Goal: Task Accomplishment & Management: Use online tool/utility

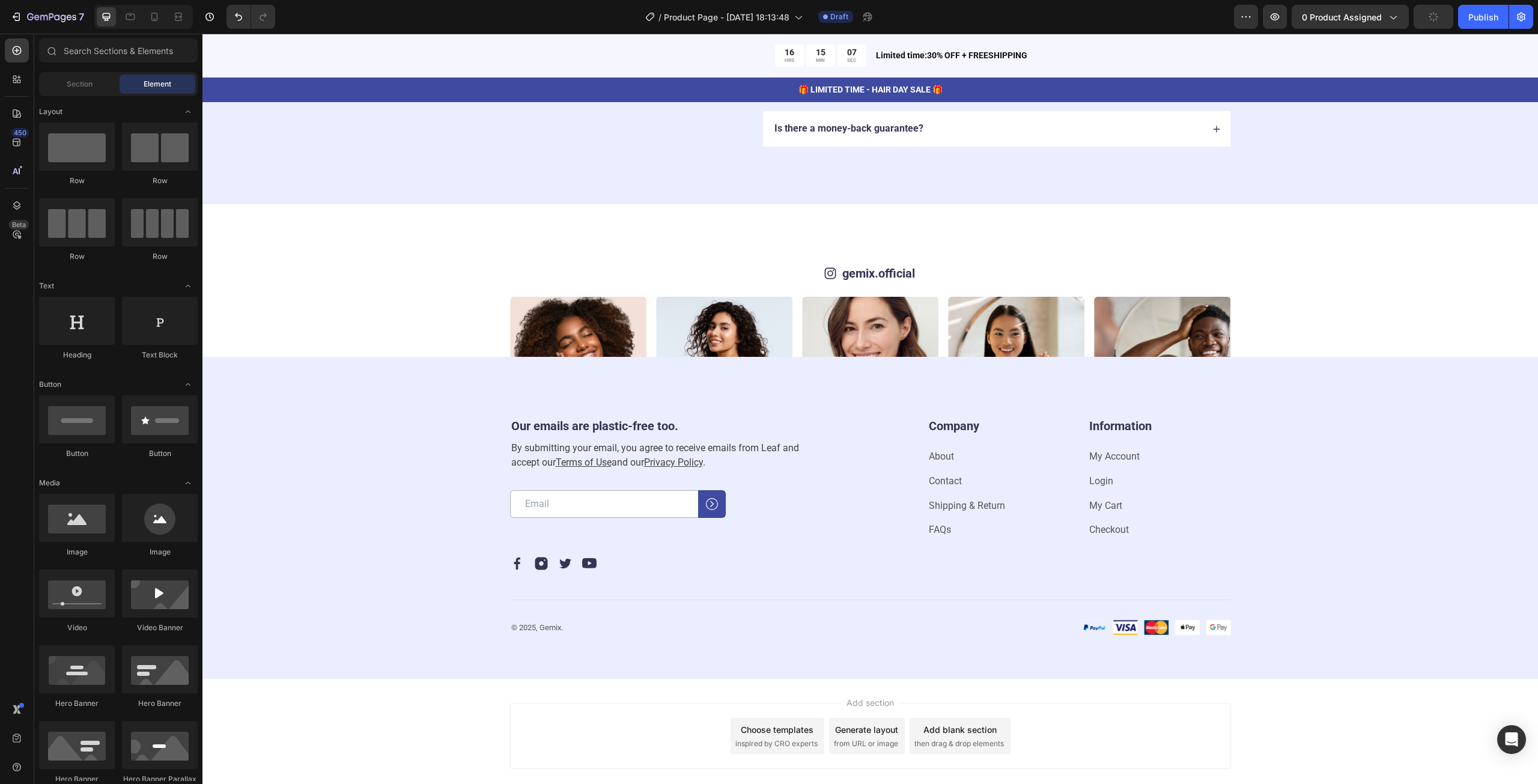
scroll to position [3279, 0]
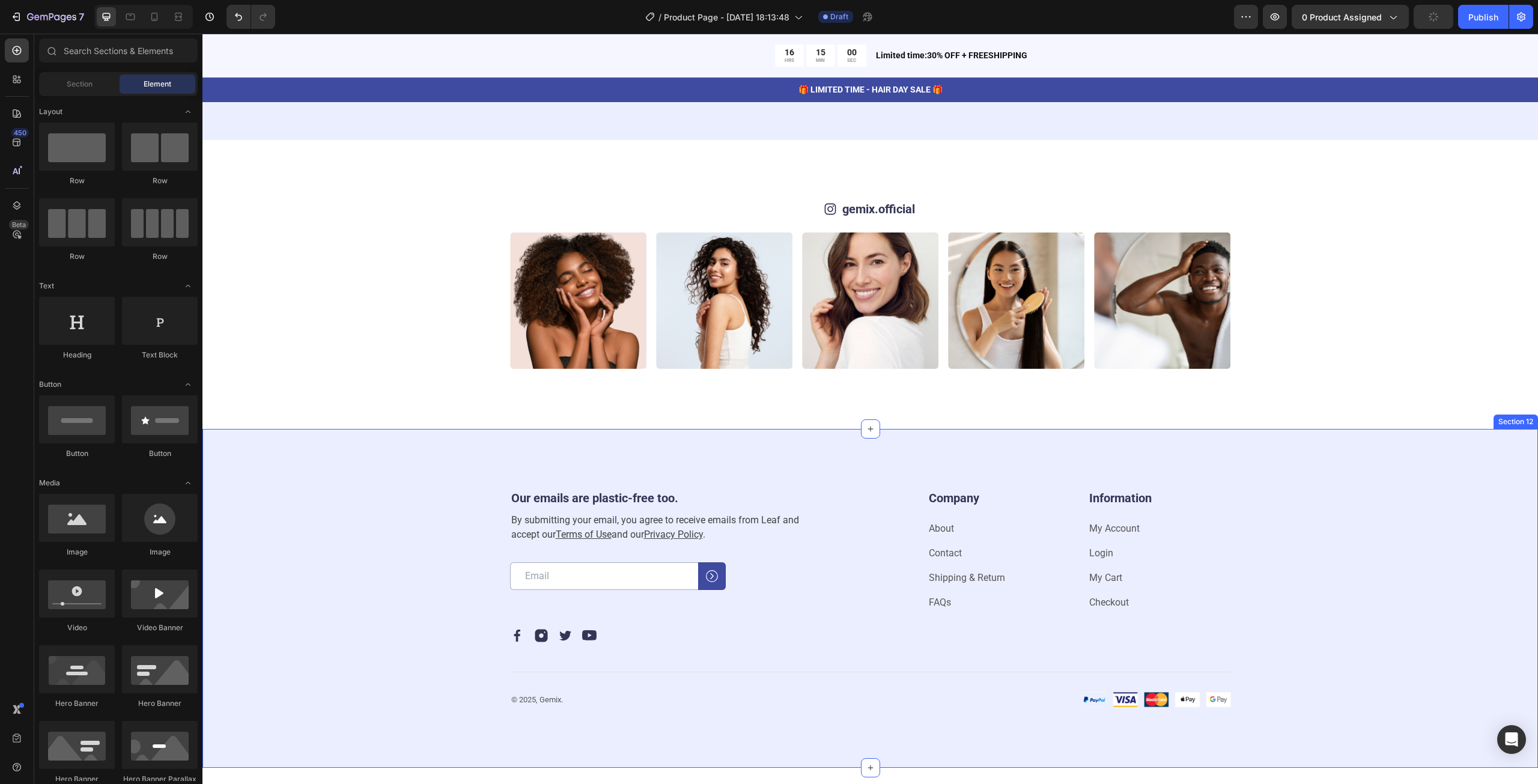
click at [412, 612] on div "Our emails are plastic-free too. Heading By submitting your email, you agree to…" at bounding box center [870, 598] width 1239 height 218
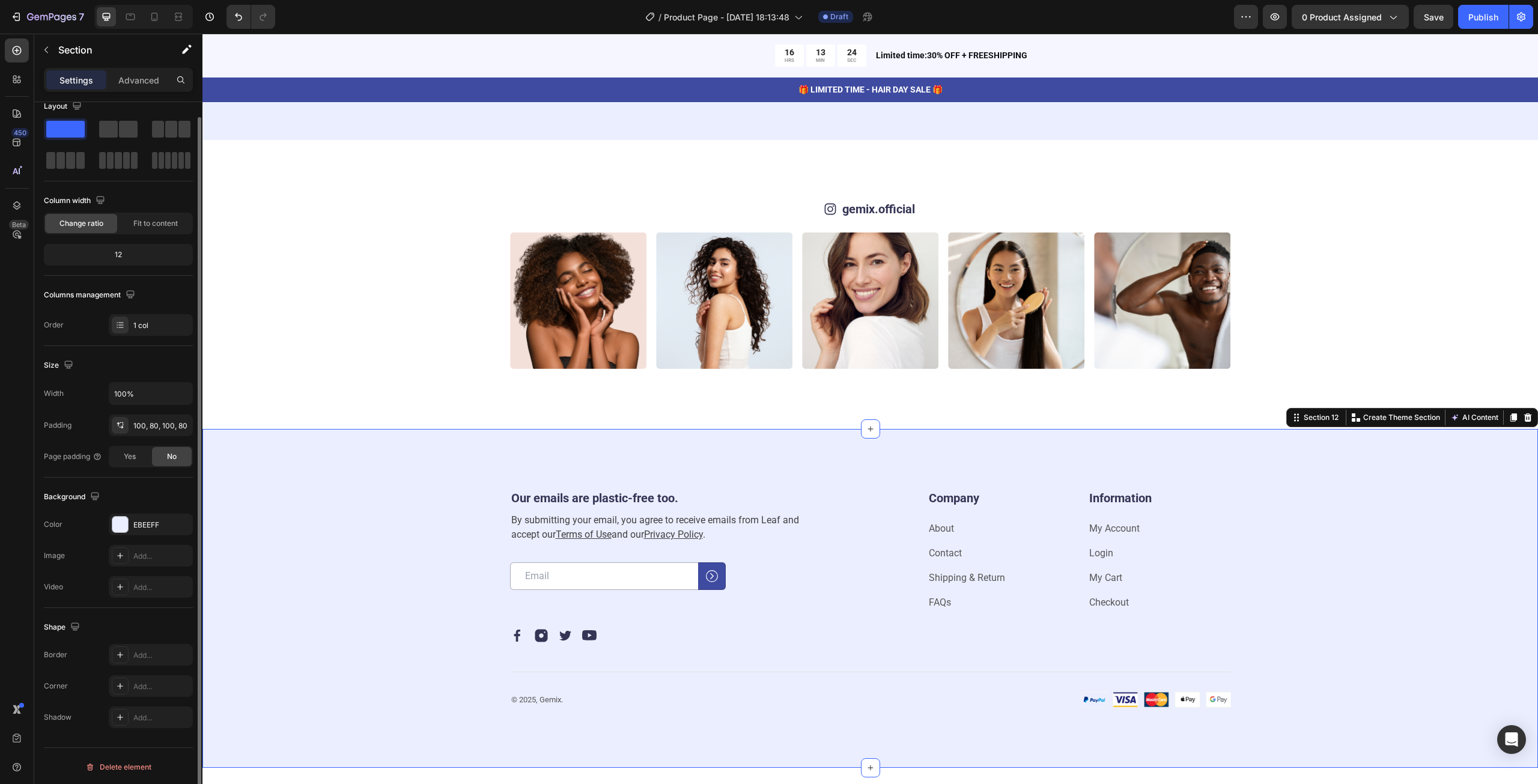
scroll to position [0, 0]
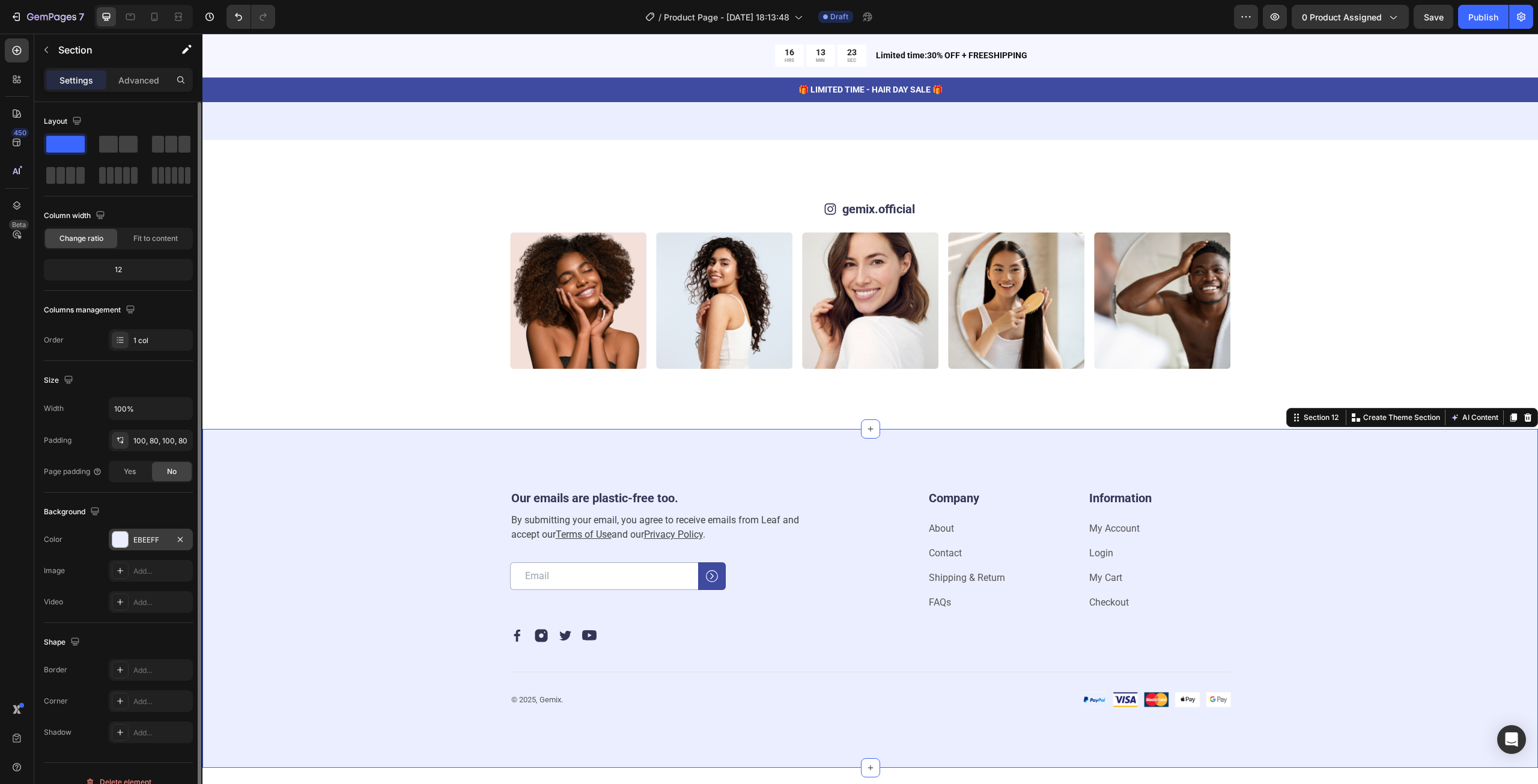
click at [141, 538] on div "EBEEFF" at bounding box center [151, 540] width 35 height 11
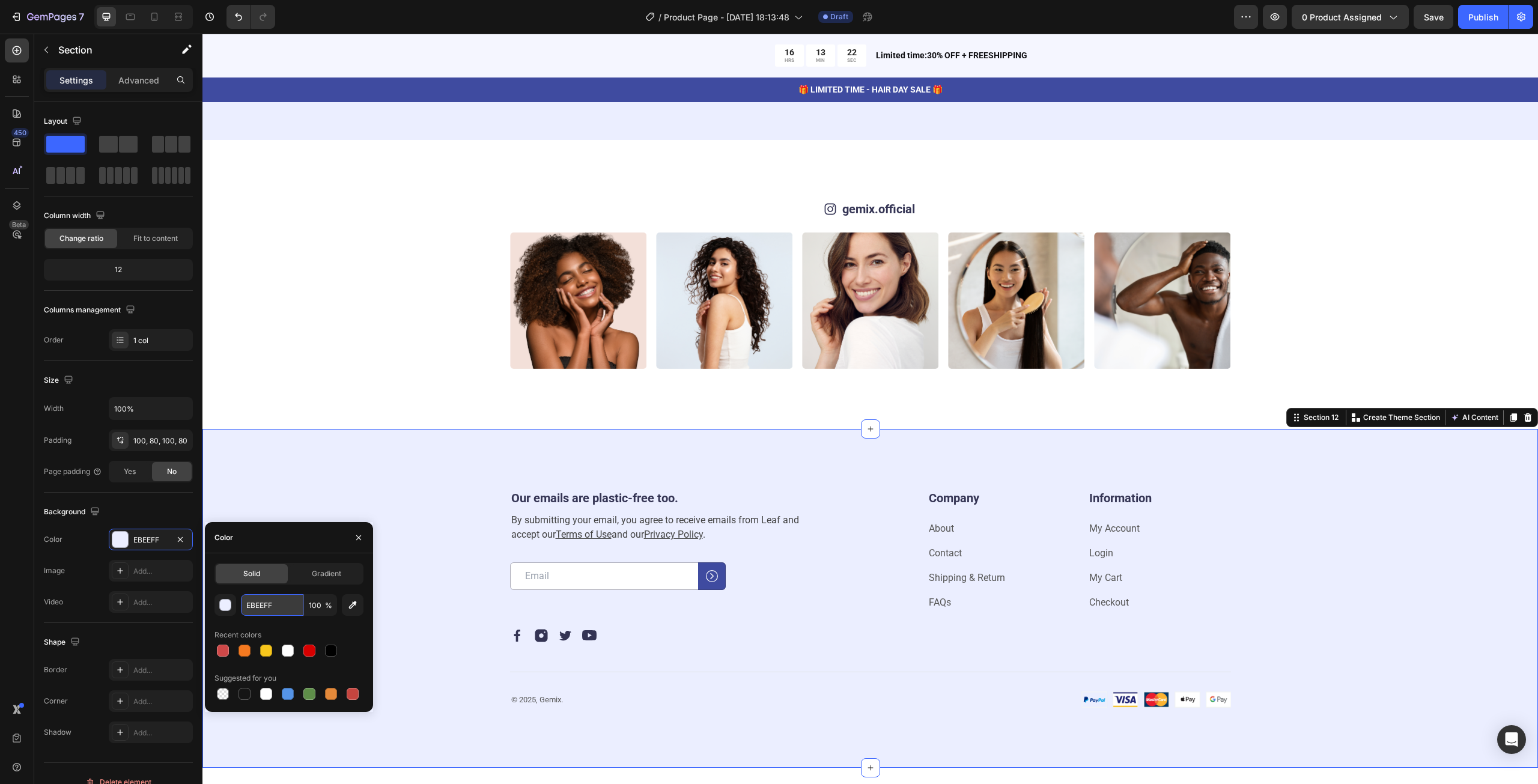
click at [258, 609] on input "EBEEFF" at bounding box center [272, 605] width 63 height 22
paste input "#065217"
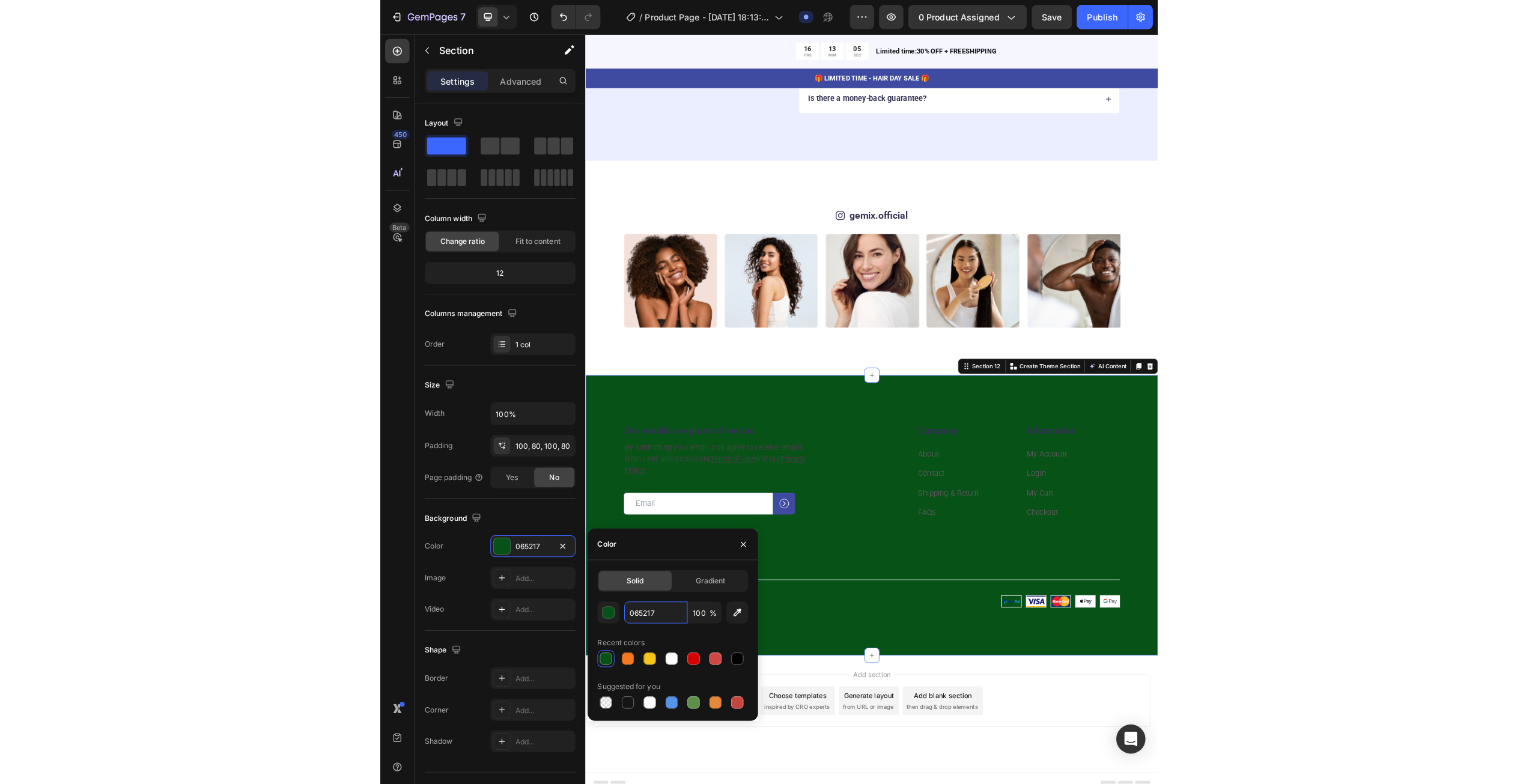
scroll to position [3231, 0]
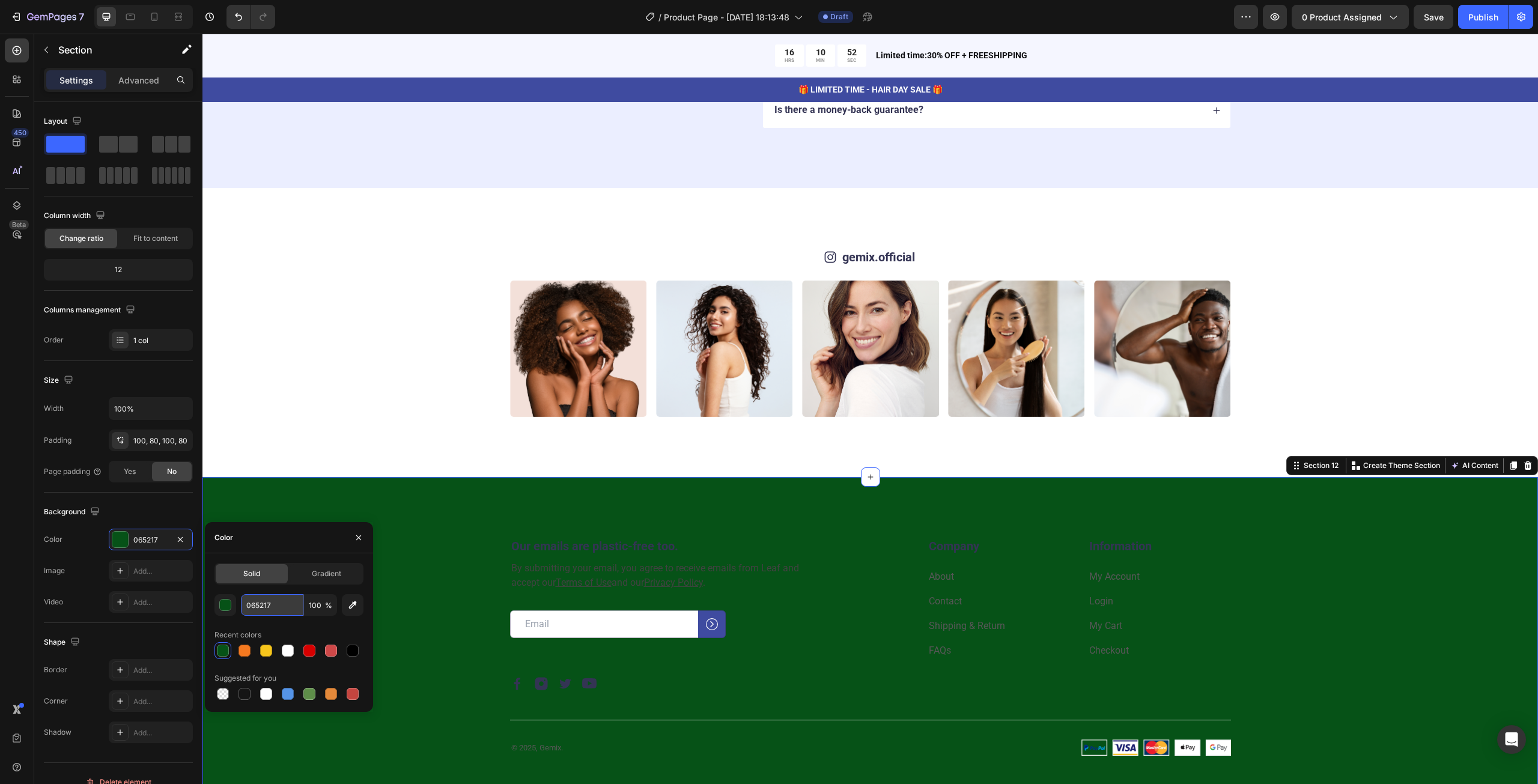
click at [262, 599] on input "065217" at bounding box center [272, 605] width 63 height 22
paste input "#1c35"
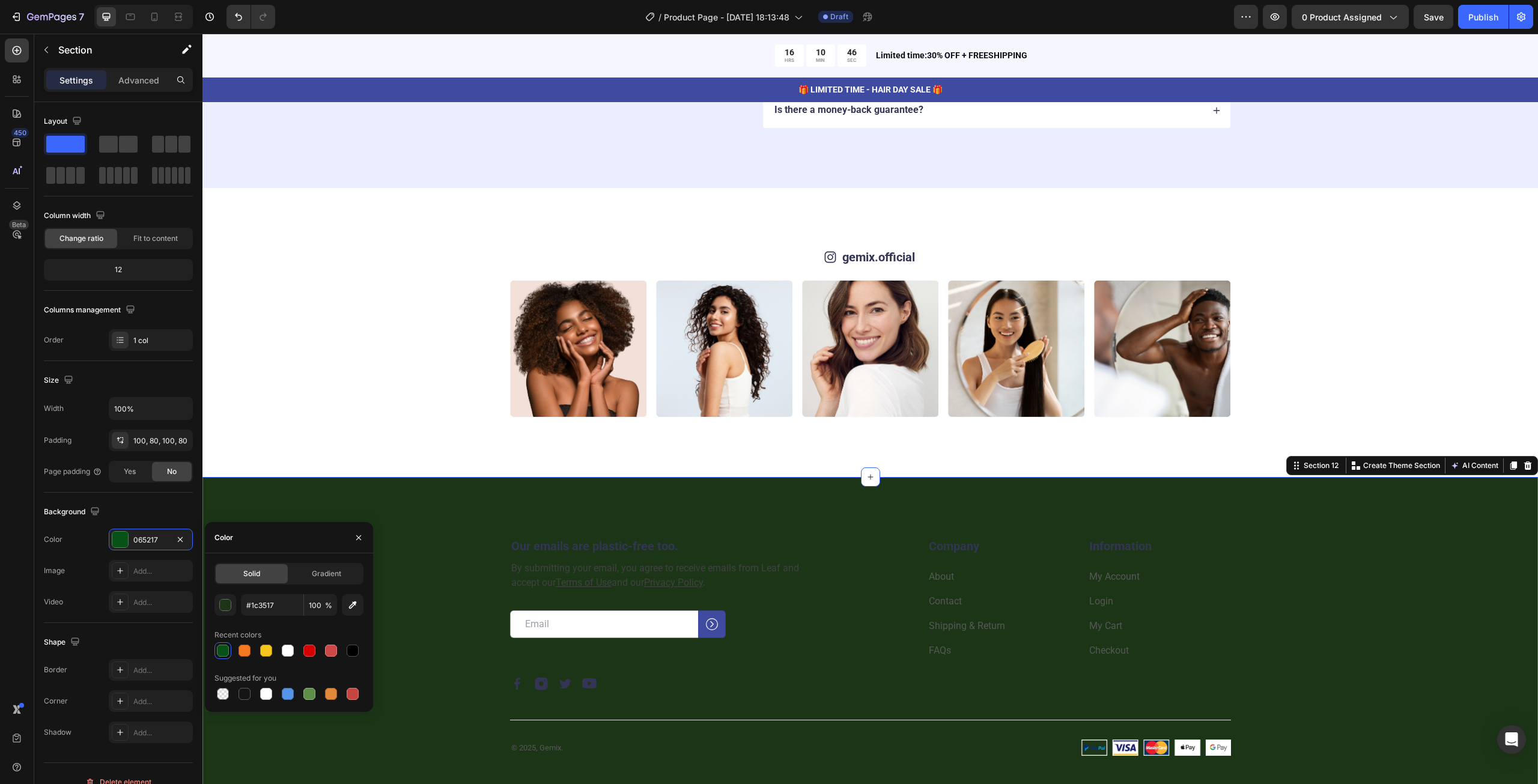
type input "1C3517"
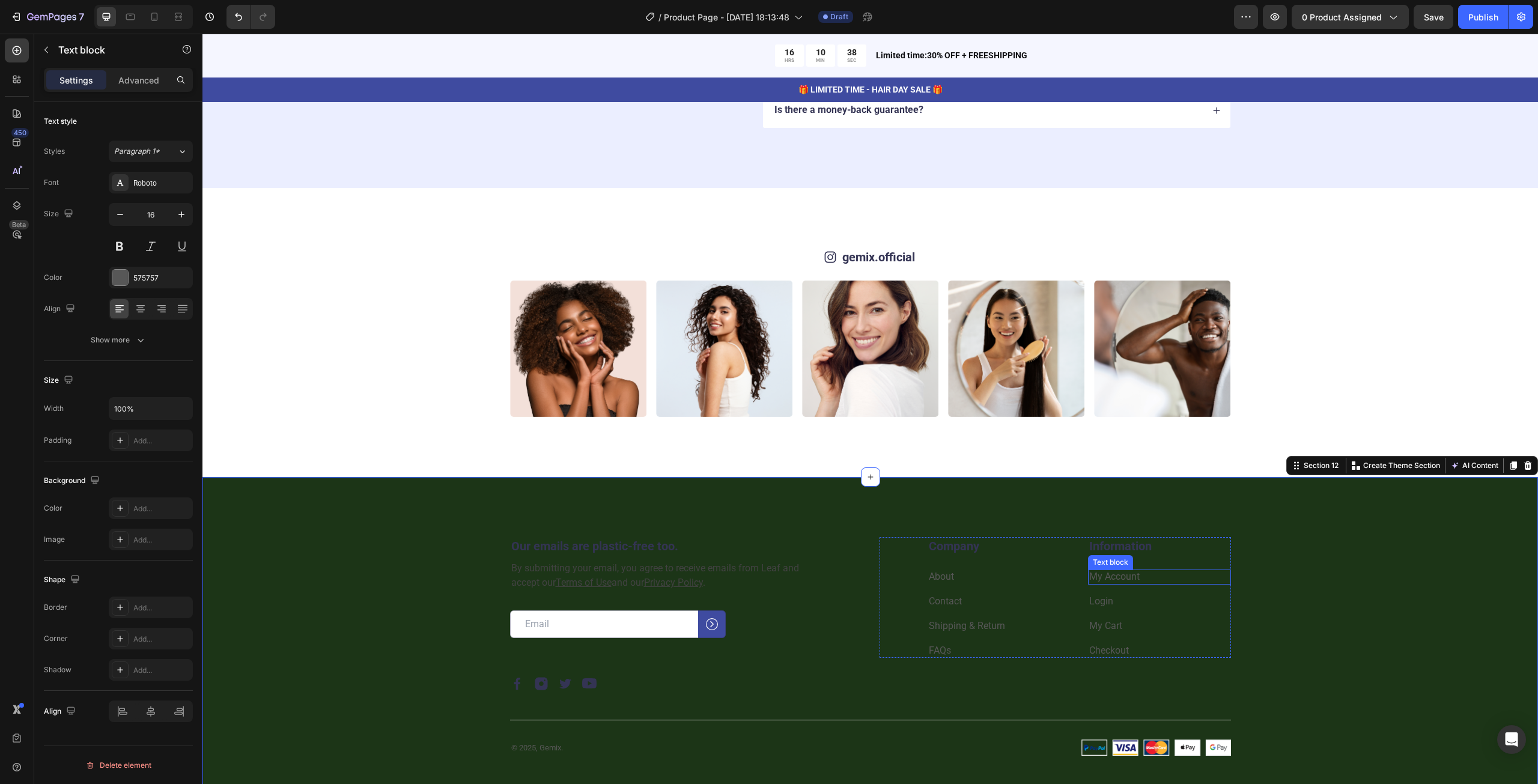
click at [1186, 569] on div "My Account" at bounding box center [1159, 577] width 143 height 15
click at [476, 578] on div "Our emails are plastic-free too. Heading By submitting your email, you agree to…" at bounding box center [870, 646] width 1239 height 218
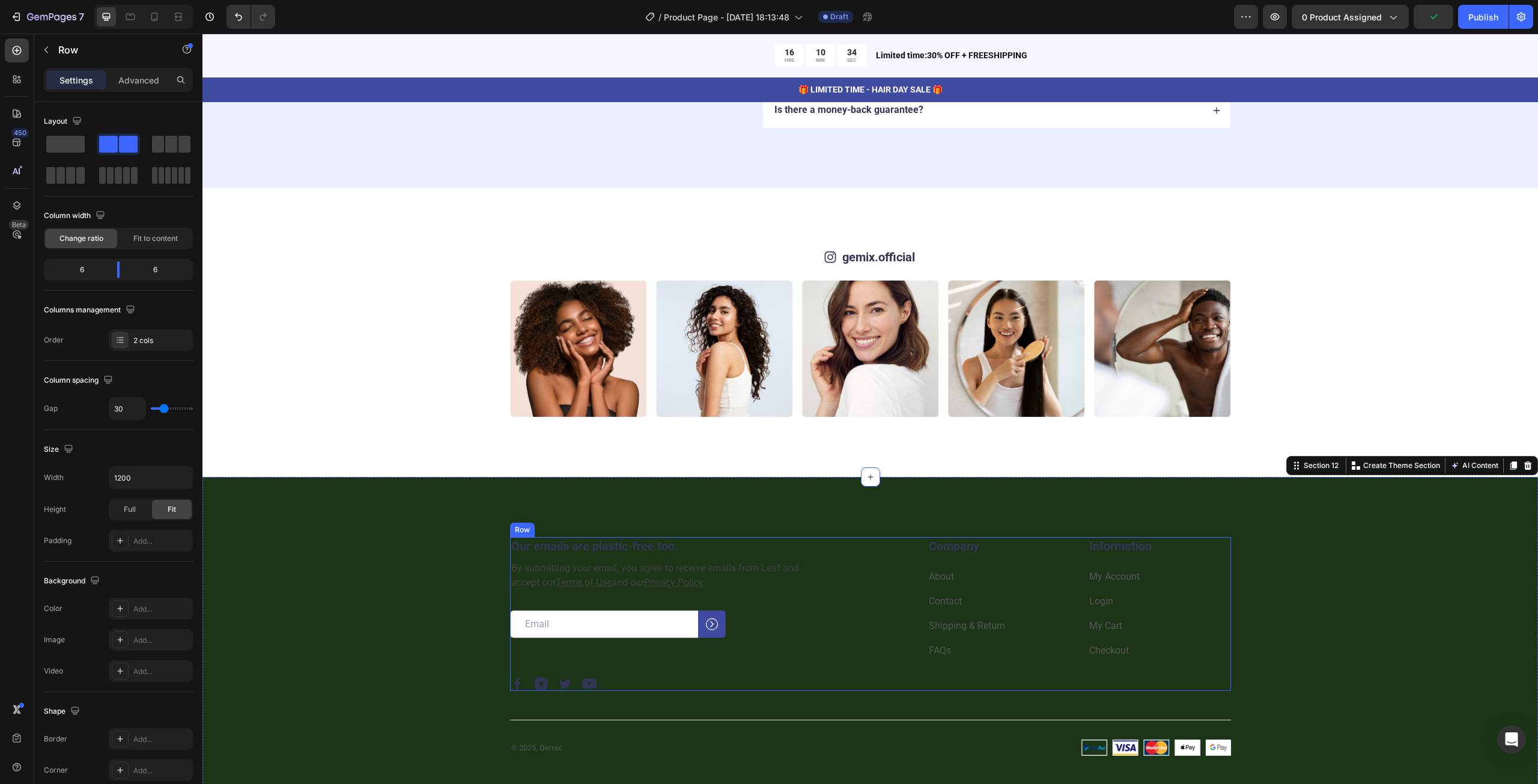
click at [868, 589] on div "Our emails are plastic-free too. Heading By submitting your email, you agree to…" at bounding box center [870, 614] width 721 height 154
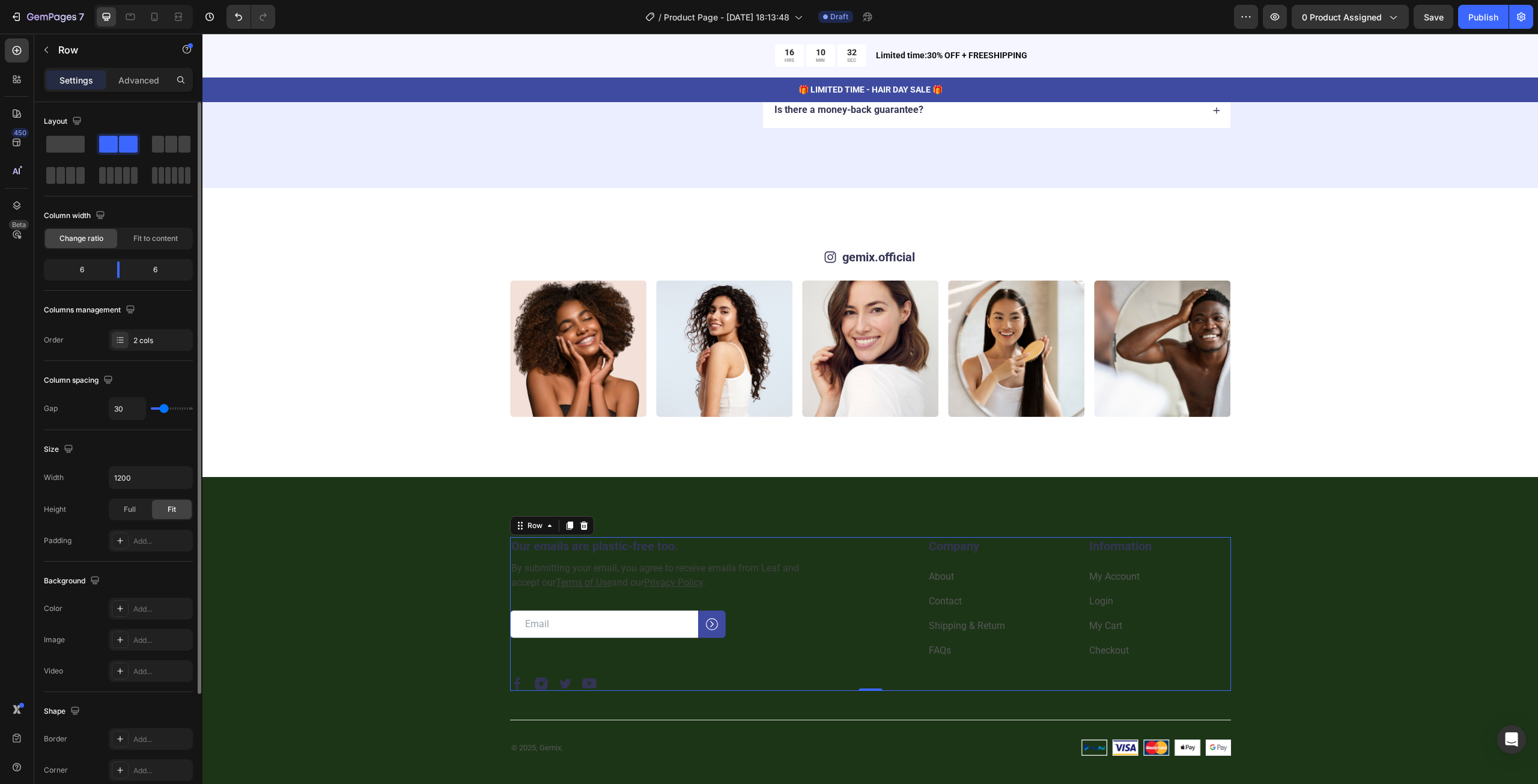
scroll to position [151, 0]
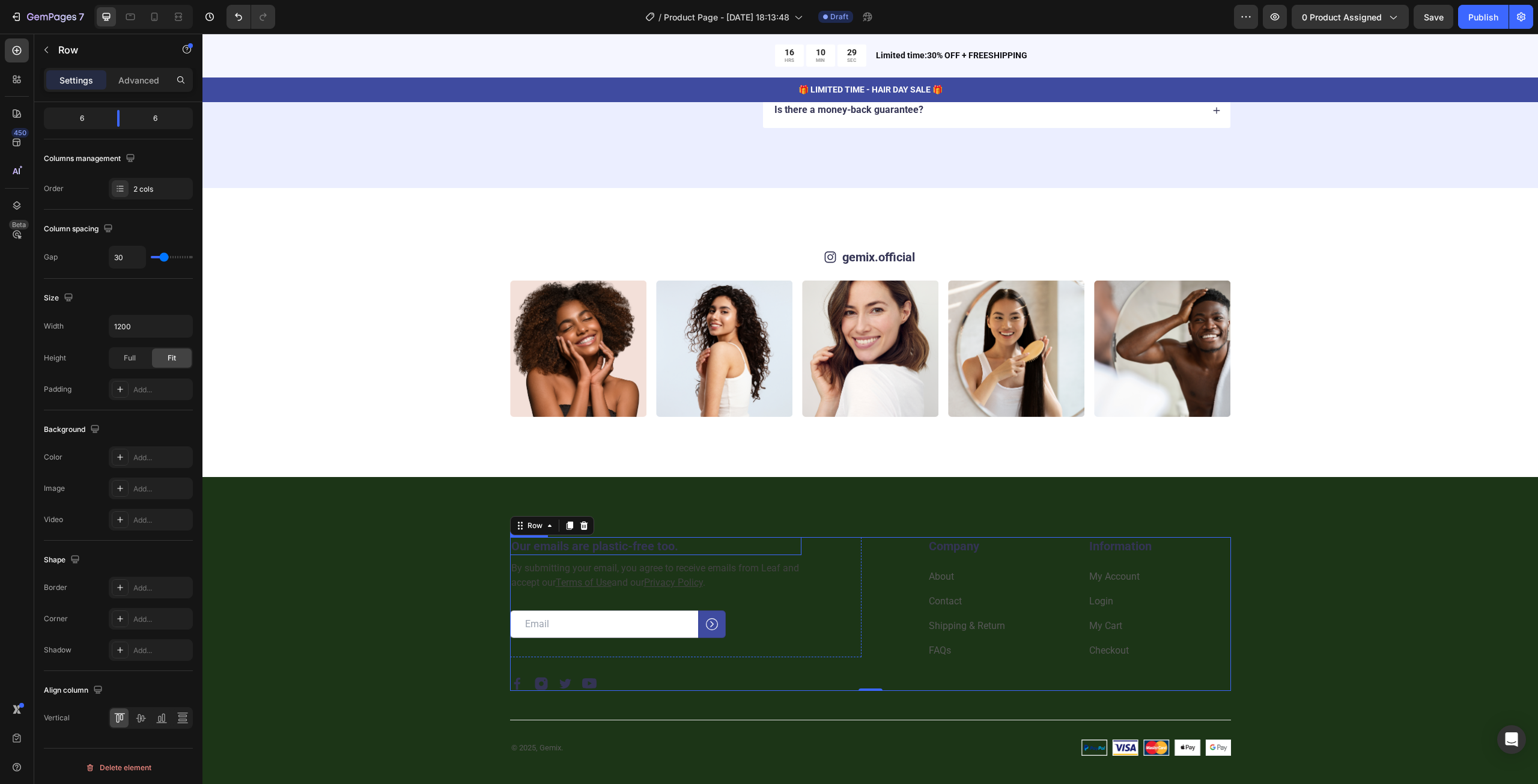
click at [566, 548] on h2 "Our emails are plastic-free too." at bounding box center [655, 546] width 291 height 18
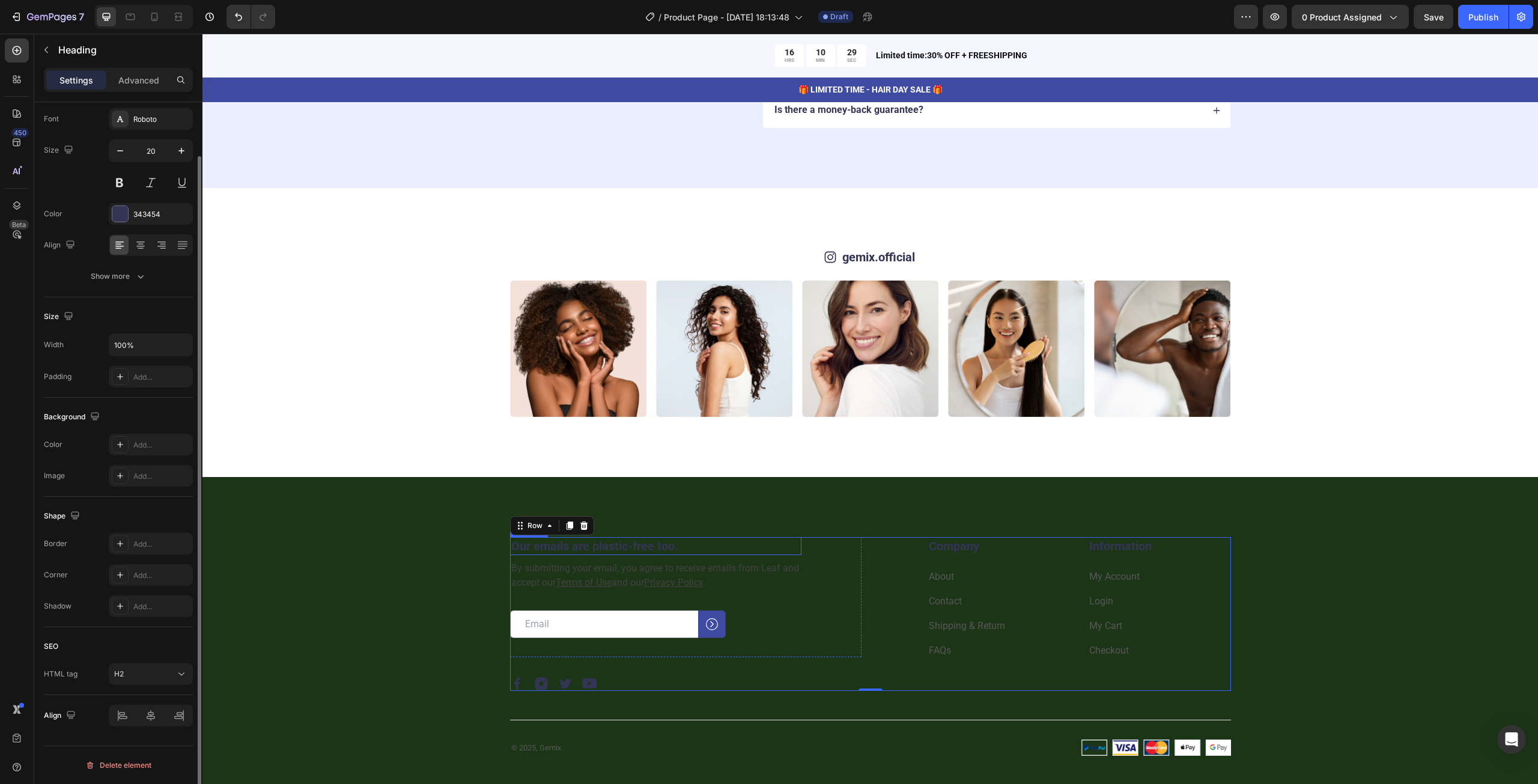
scroll to position [0, 0]
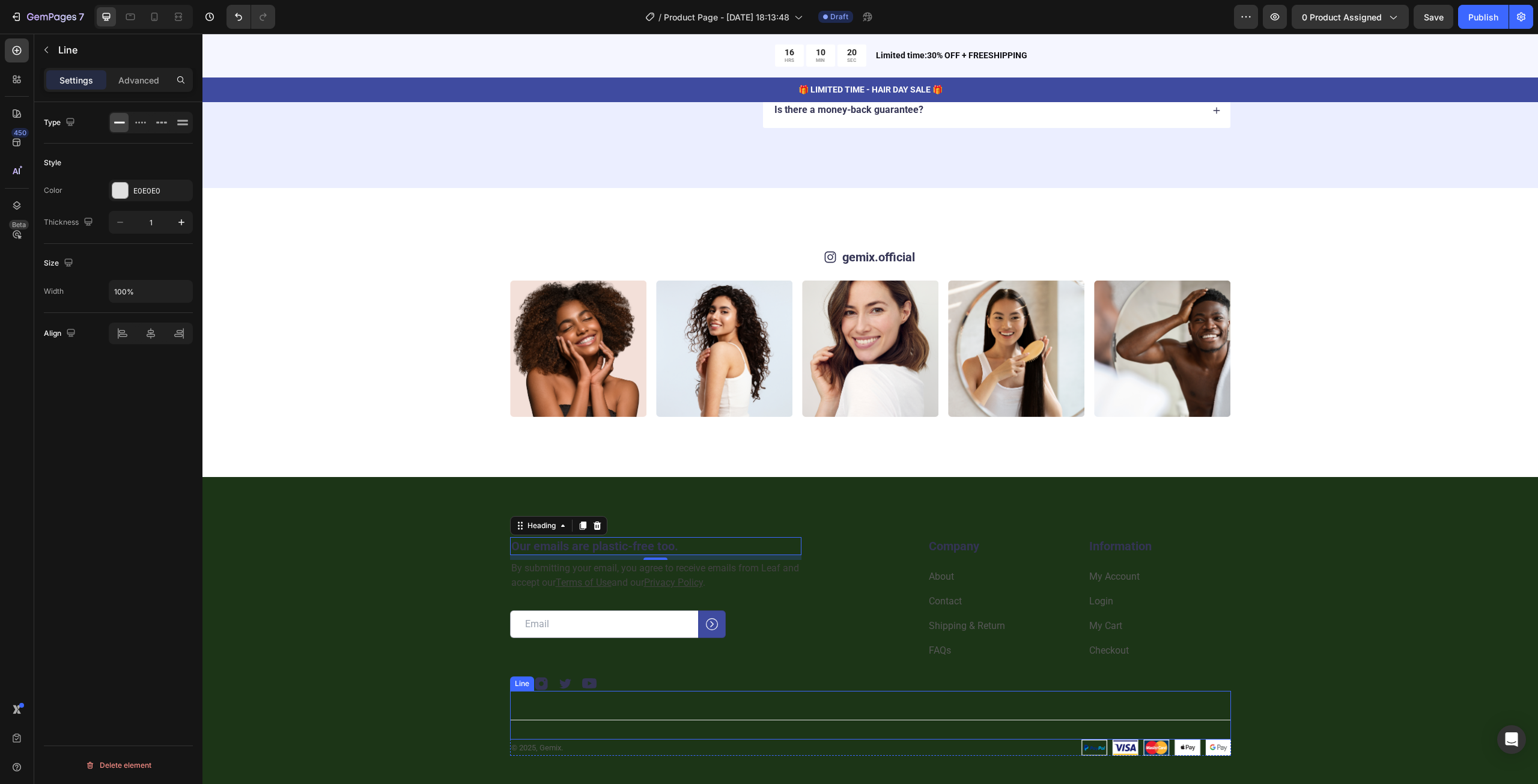
click at [578, 717] on div "Title Line" at bounding box center [870, 715] width 721 height 49
click at [580, 681] on icon at bounding box center [583, 679] width 8 height 8
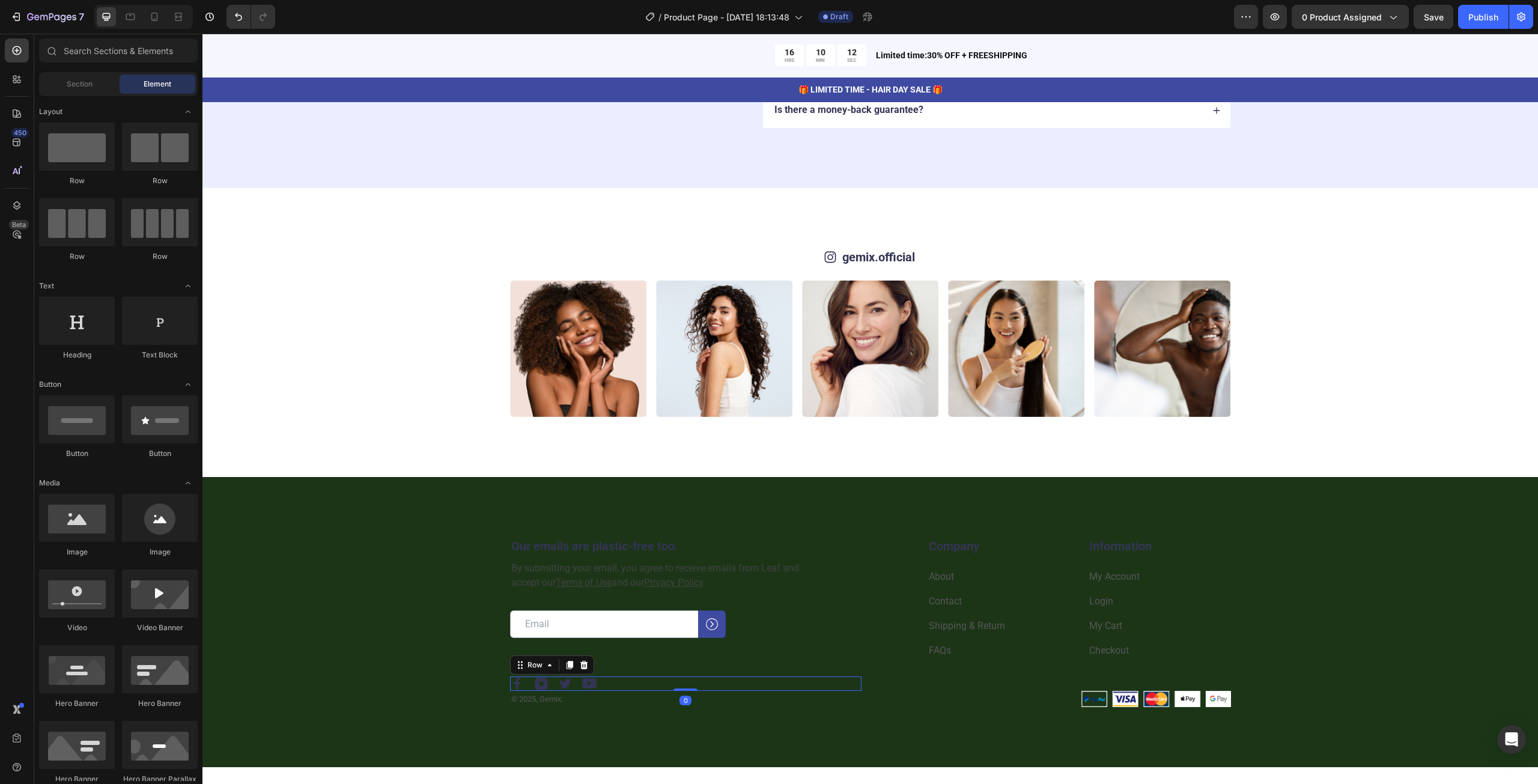
click at [622, 685] on div "Image Image Image Image Row 0" at bounding box center [685, 683] width 352 height 14
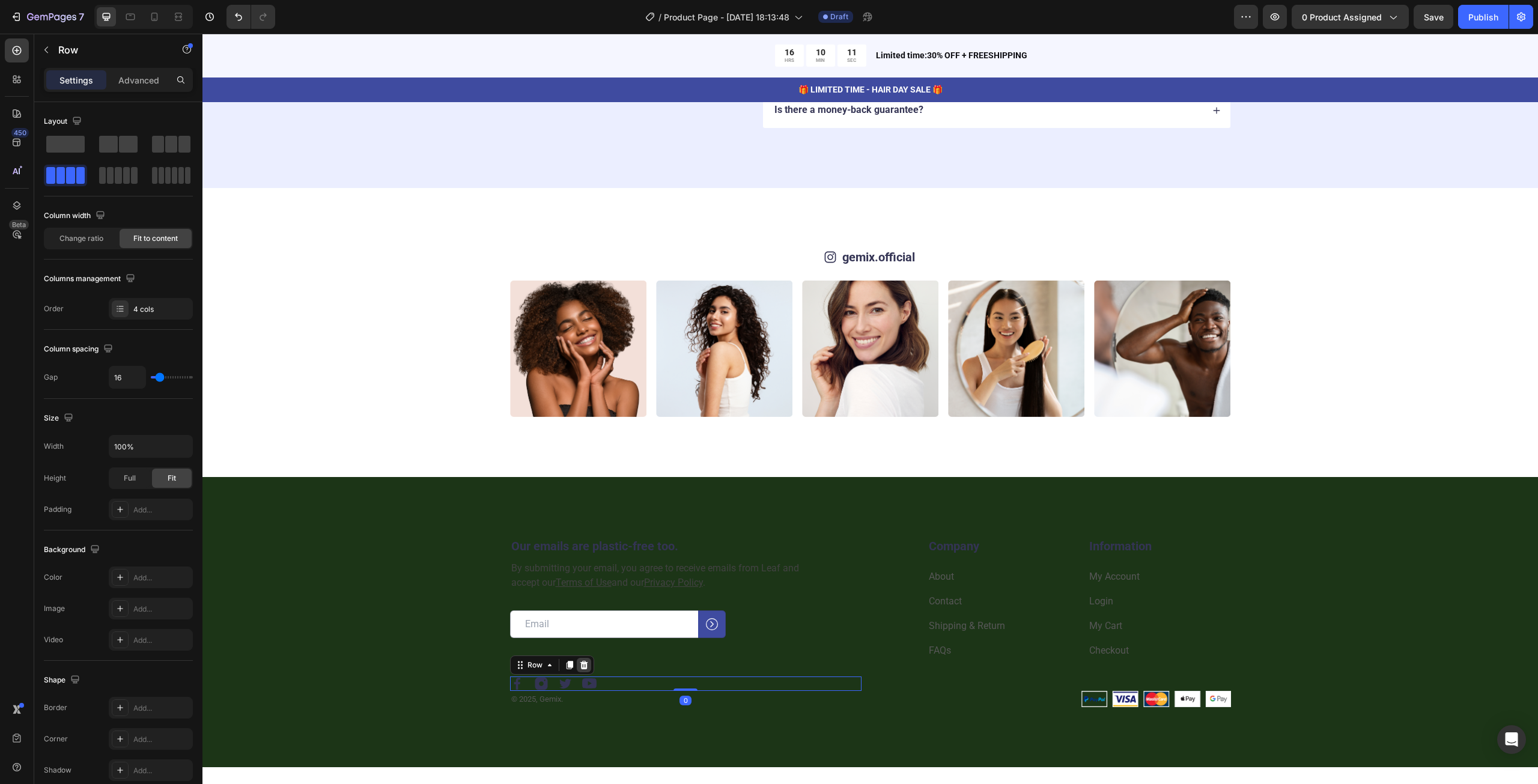
click at [580, 661] on icon at bounding box center [584, 664] width 8 height 8
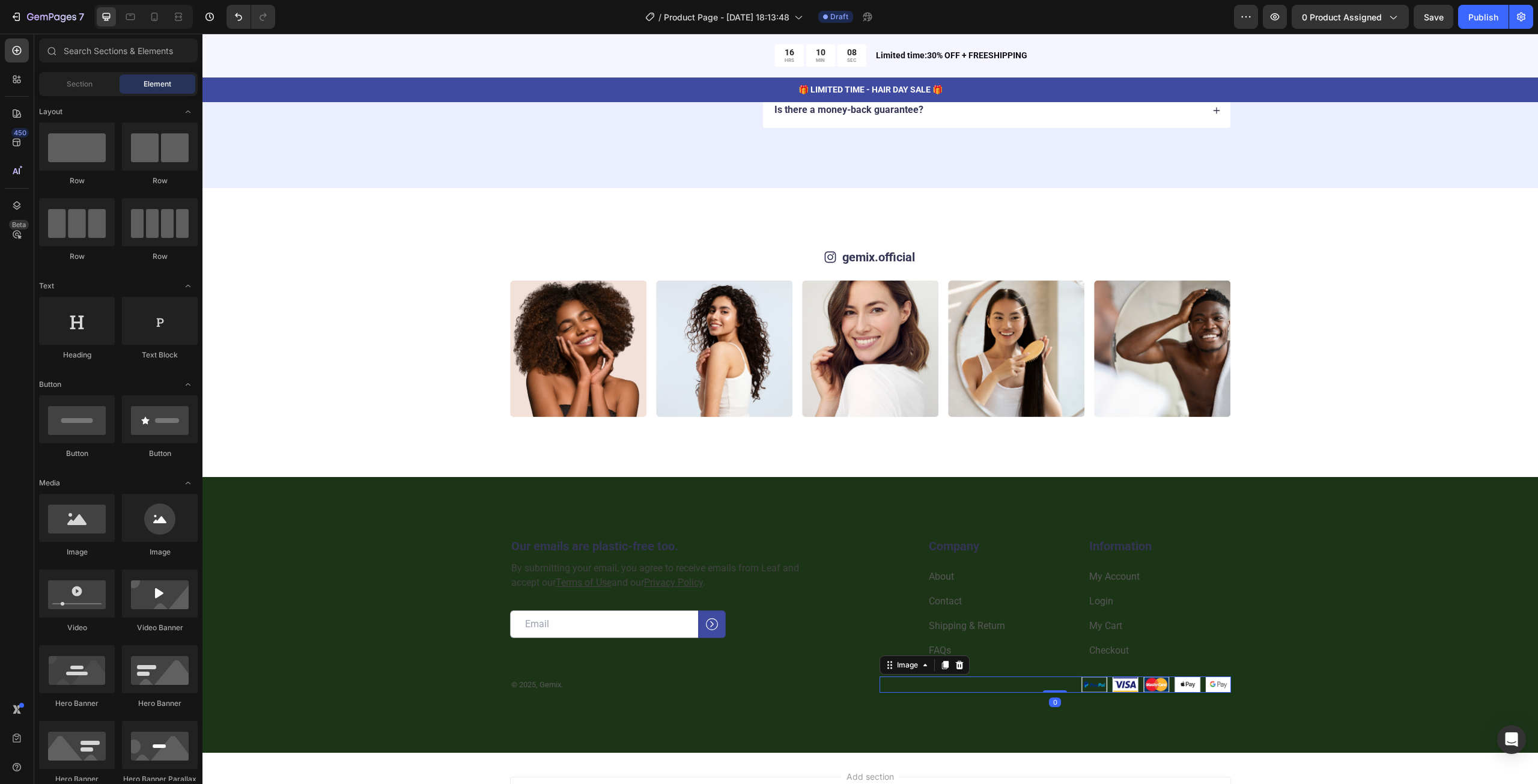
click at [1006, 681] on div at bounding box center [1055, 685] width 352 height 17
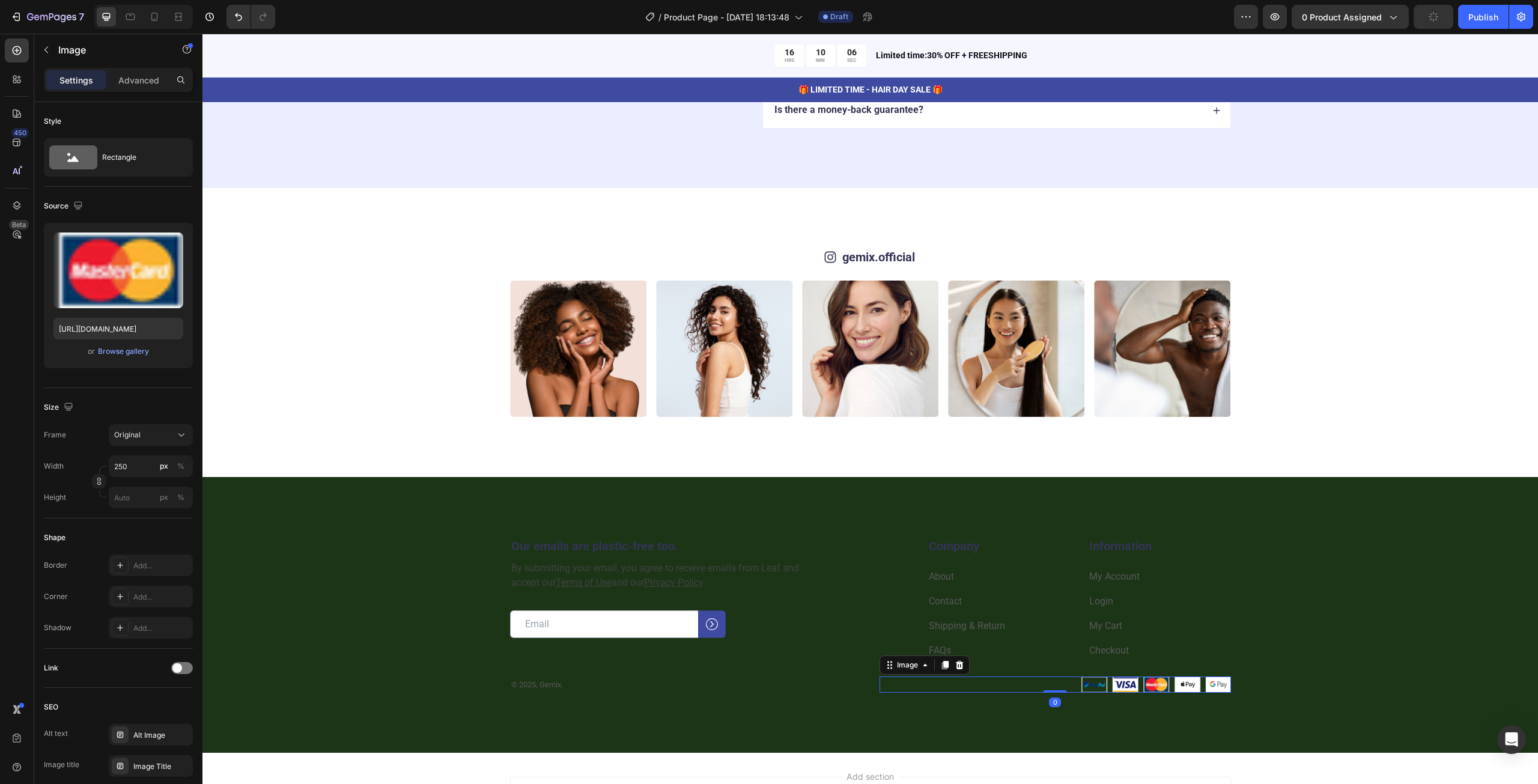
click at [1084, 680] on img at bounding box center [1155, 685] width 150 height 17
click at [1129, 678] on img at bounding box center [1155, 685] width 150 height 17
click at [1169, 681] on img at bounding box center [1155, 685] width 150 height 17
click at [1224, 676] on img at bounding box center [1155, 685] width 150 height 17
click at [907, 565] on div "Company Heading About Text block Contact Text block Shipping & Return Text bloc…" at bounding box center [1055, 597] width 352 height 120
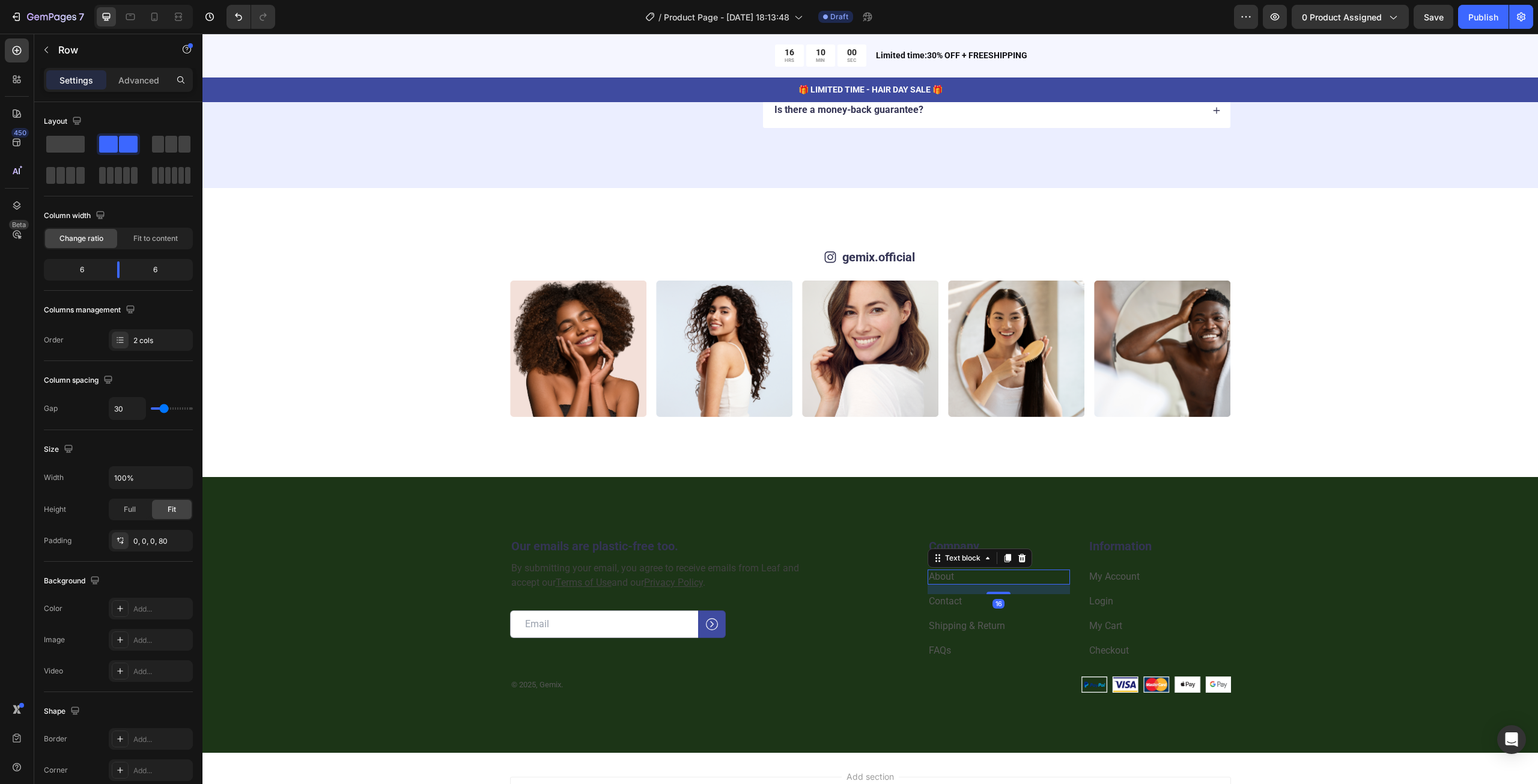
click at [973, 577] on p "About" at bounding box center [999, 577] width 141 height 13
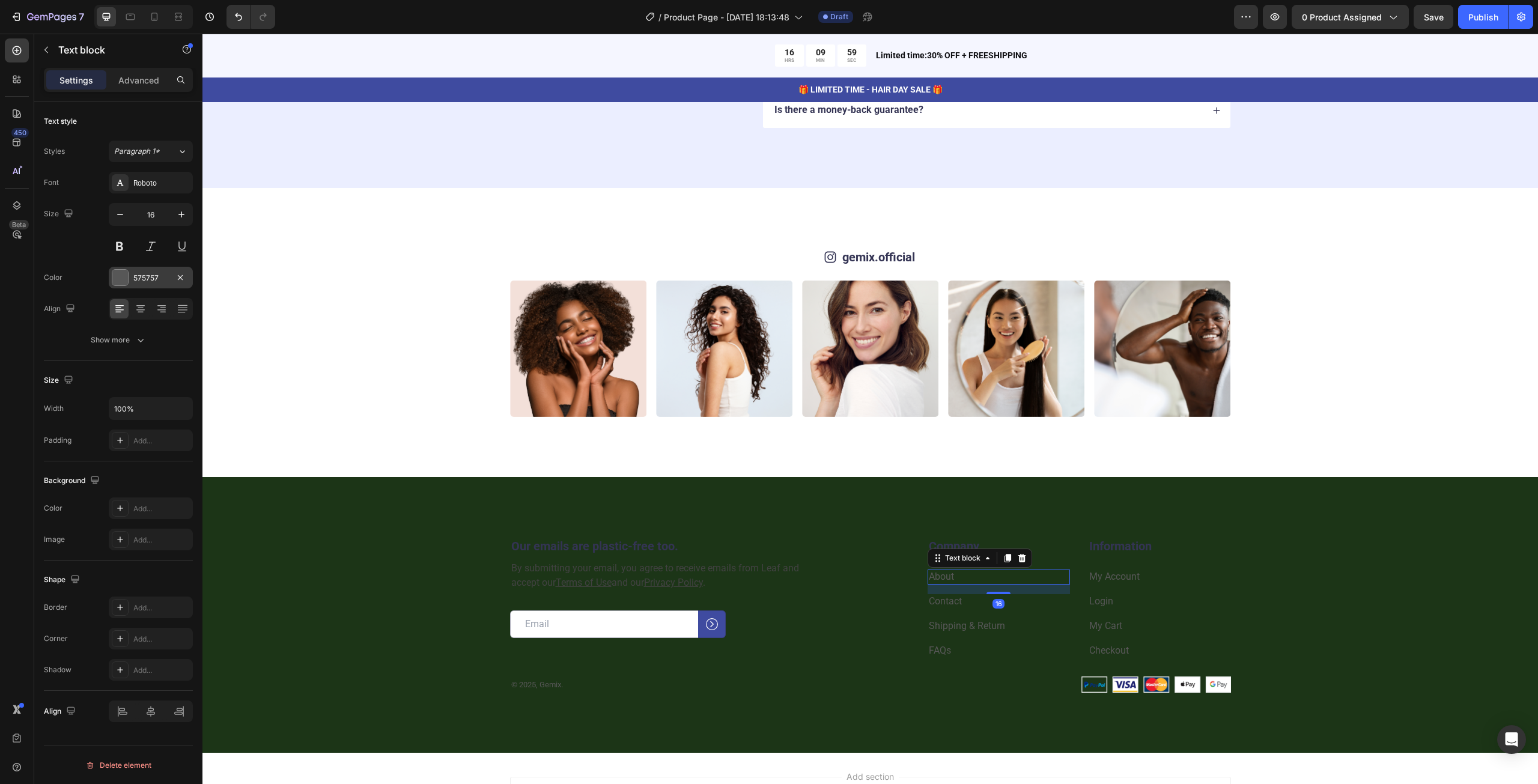
click at [121, 276] on div at bounding box center [120, 277] width 16 height 16
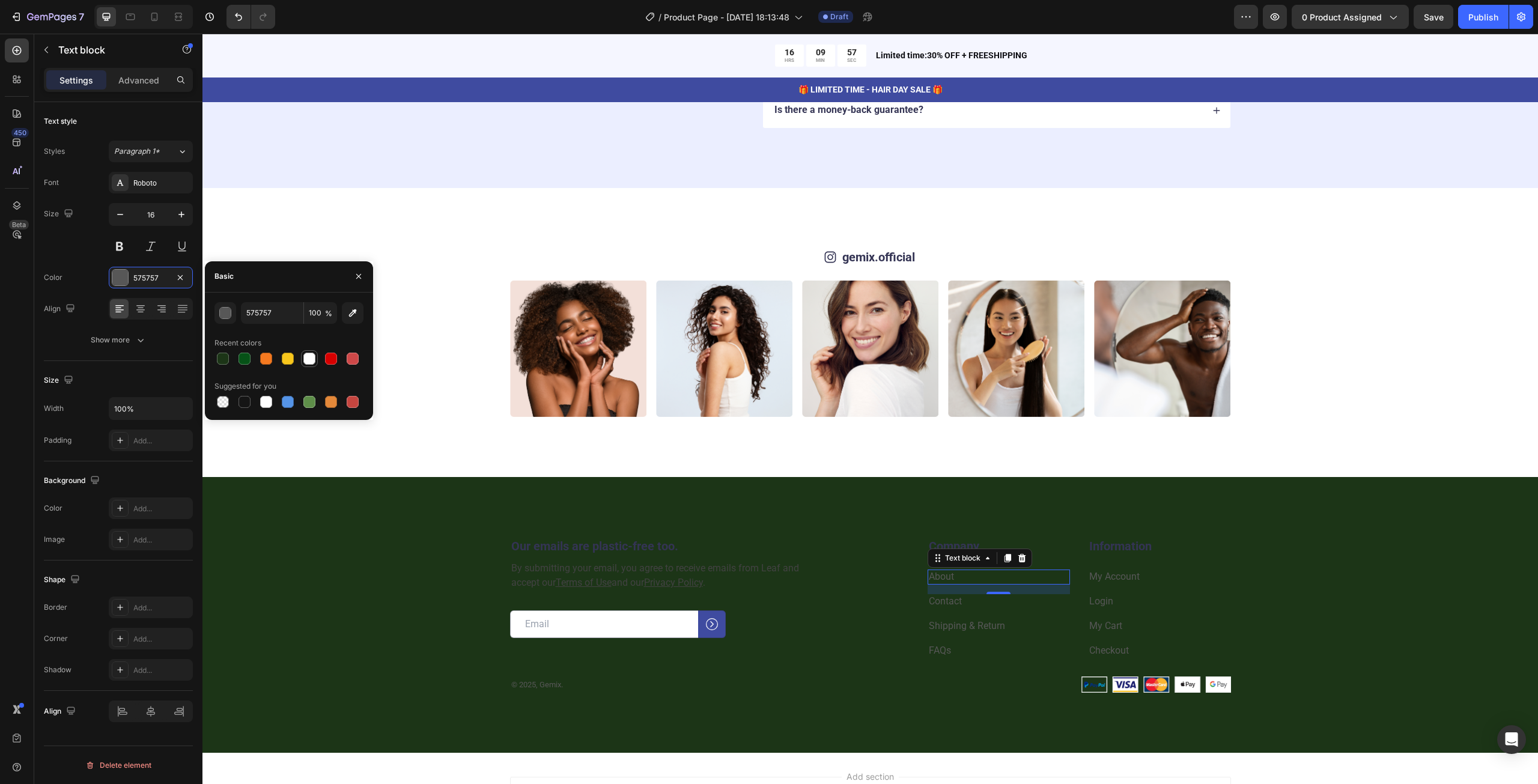
click at [310, 357] on div at bounding box center [310, 358] width 12 height 12
type input "FFFFFF"
click at [271, 318] on input "FFFFFF" at bounding box center [272, 313] width 63 height 22
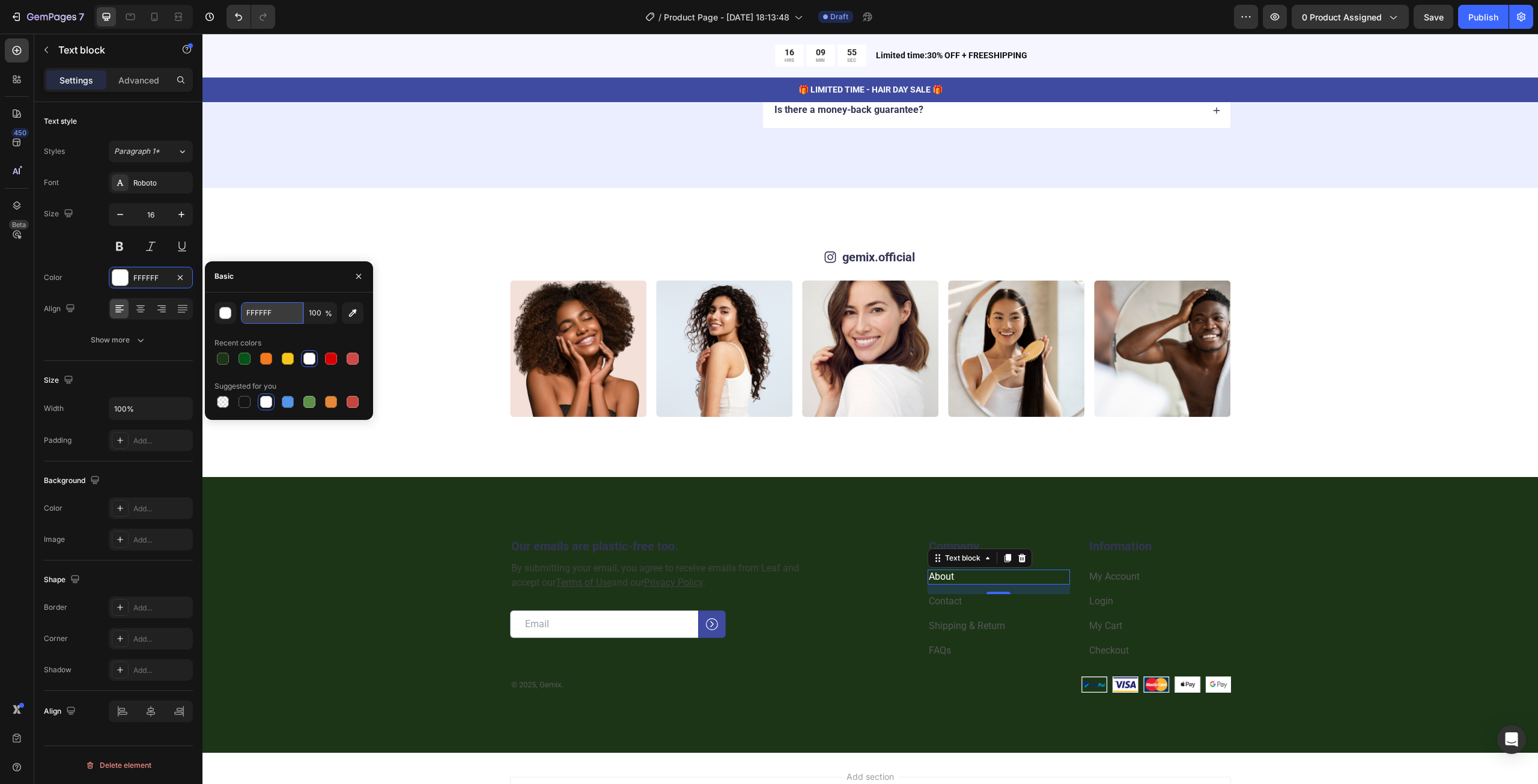
click at [271, 318] on input "FFFFFF" at bounding box center [272, 313] width 63 height 22
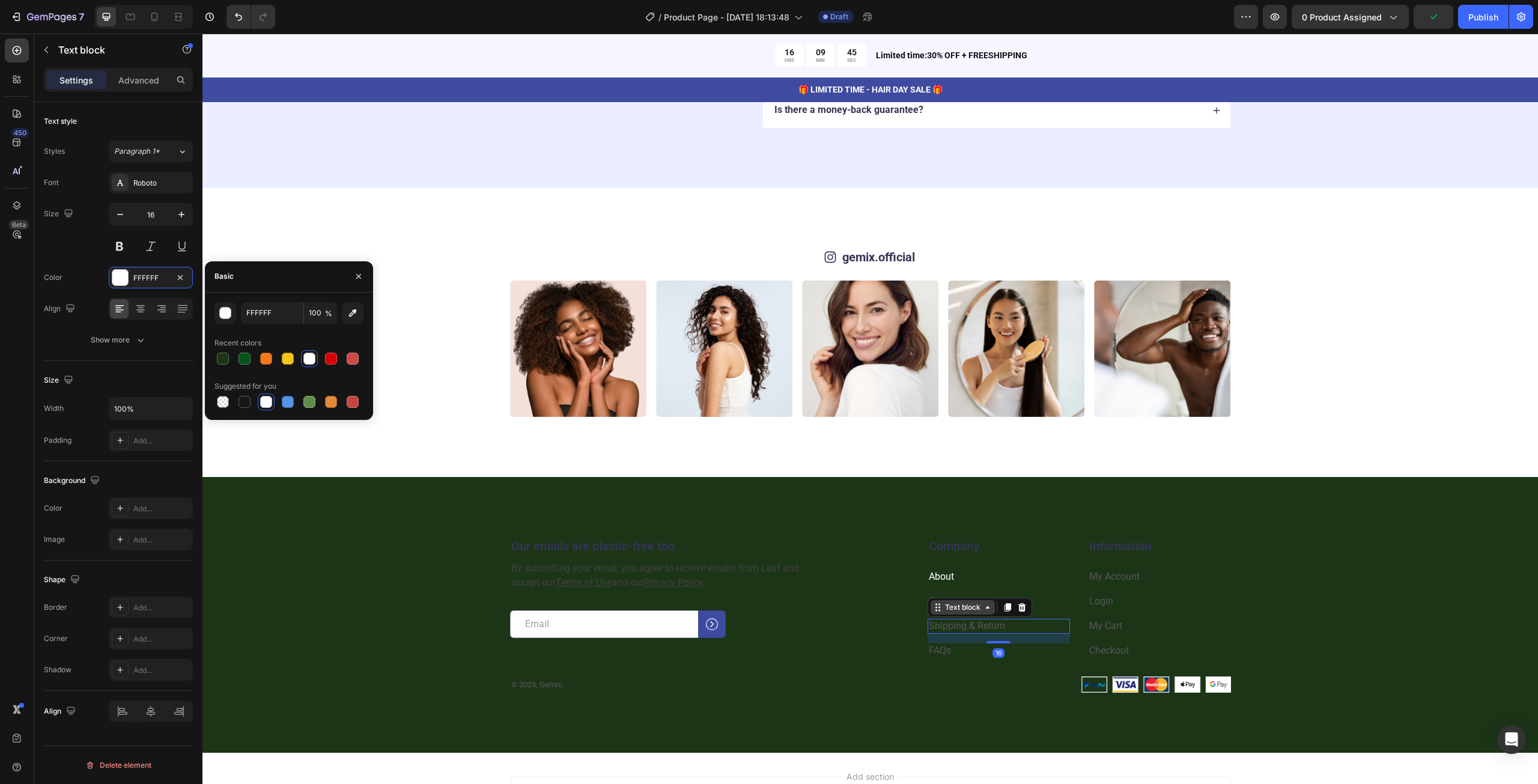
click at [954, 602] on div "Text block" at bounding box center [979, 608] width 105 height 20
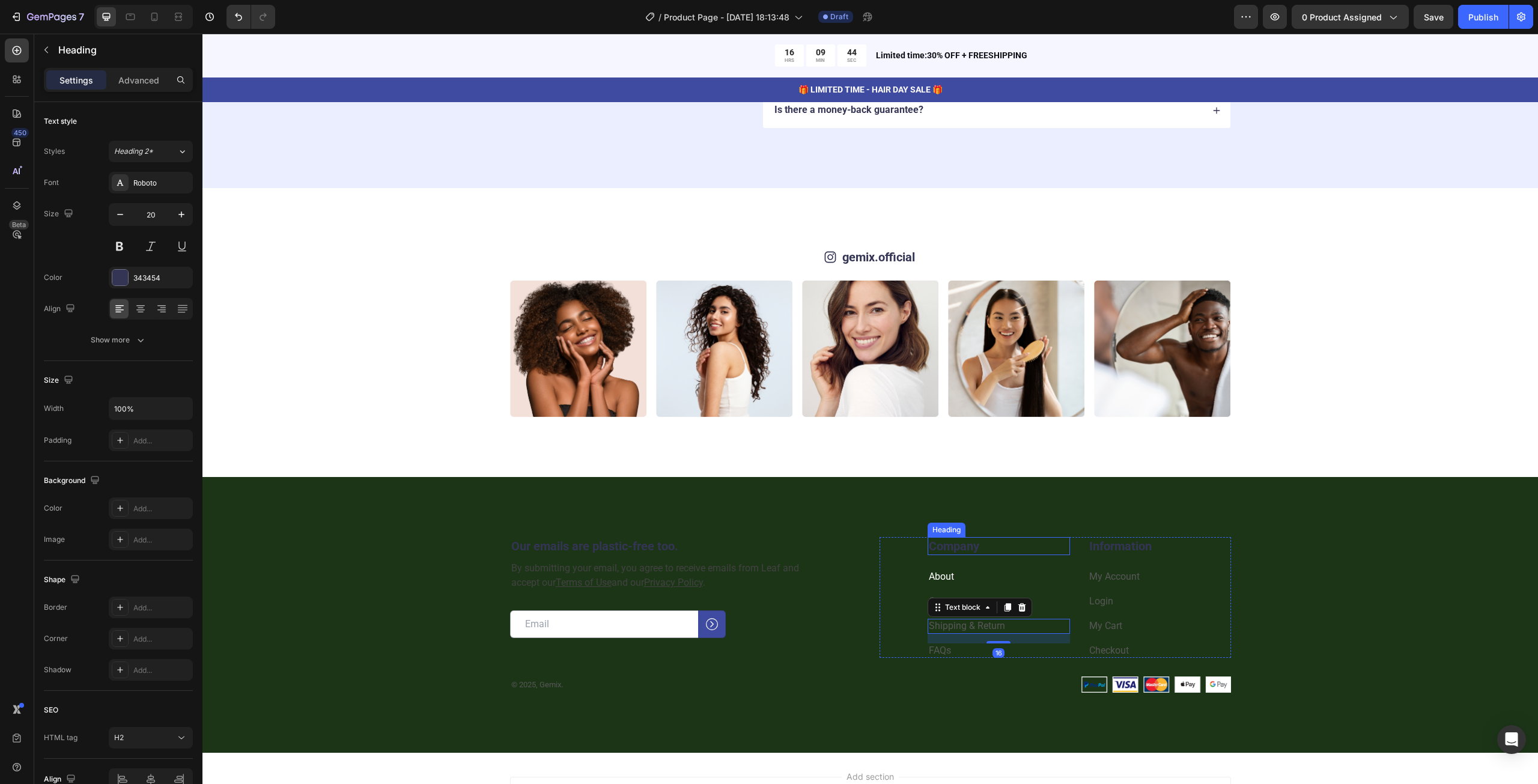
click at [966, 543] on p "Company" at bounding box center [999, 546] width 141 height 16
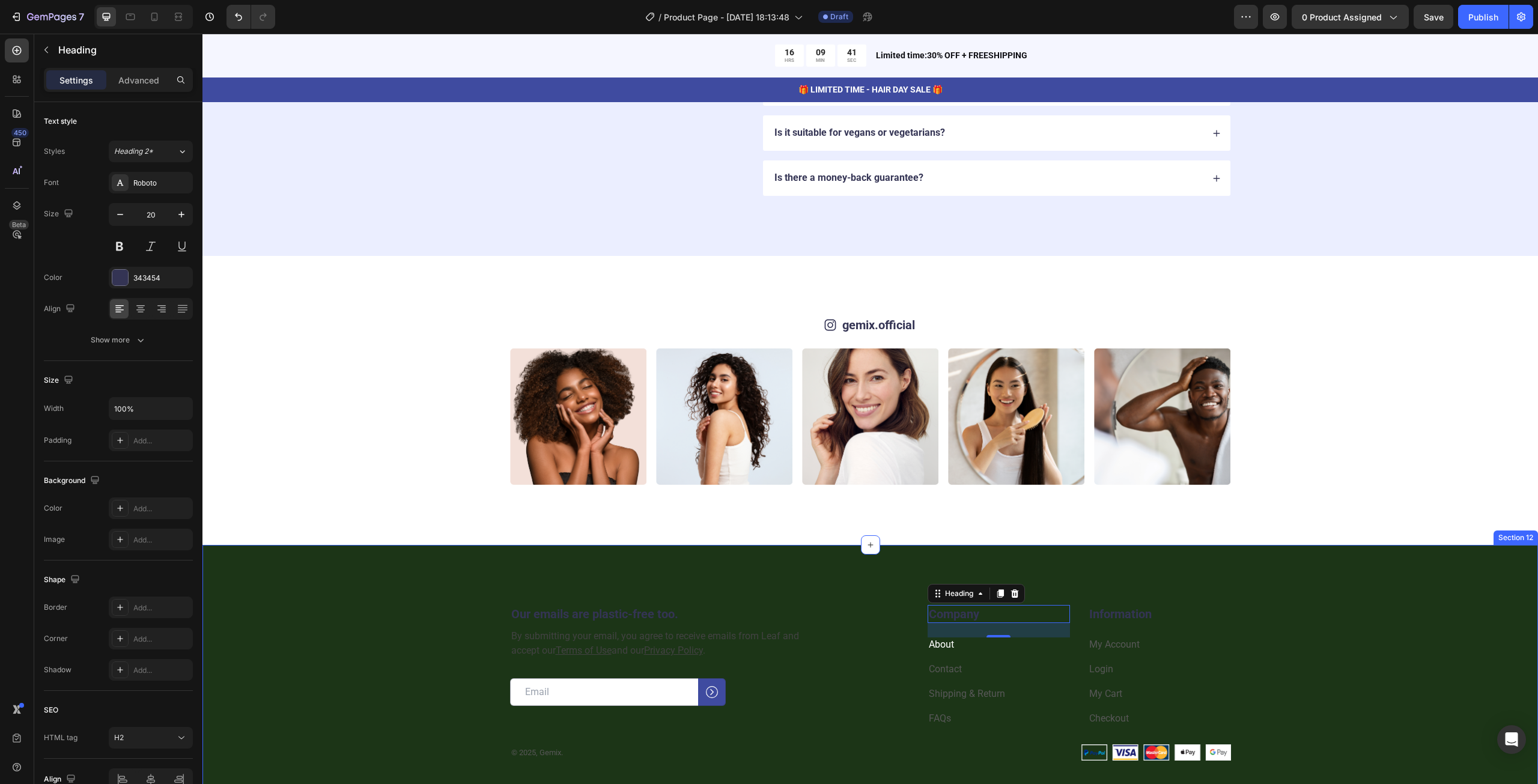
scroll to position [3110, 0]
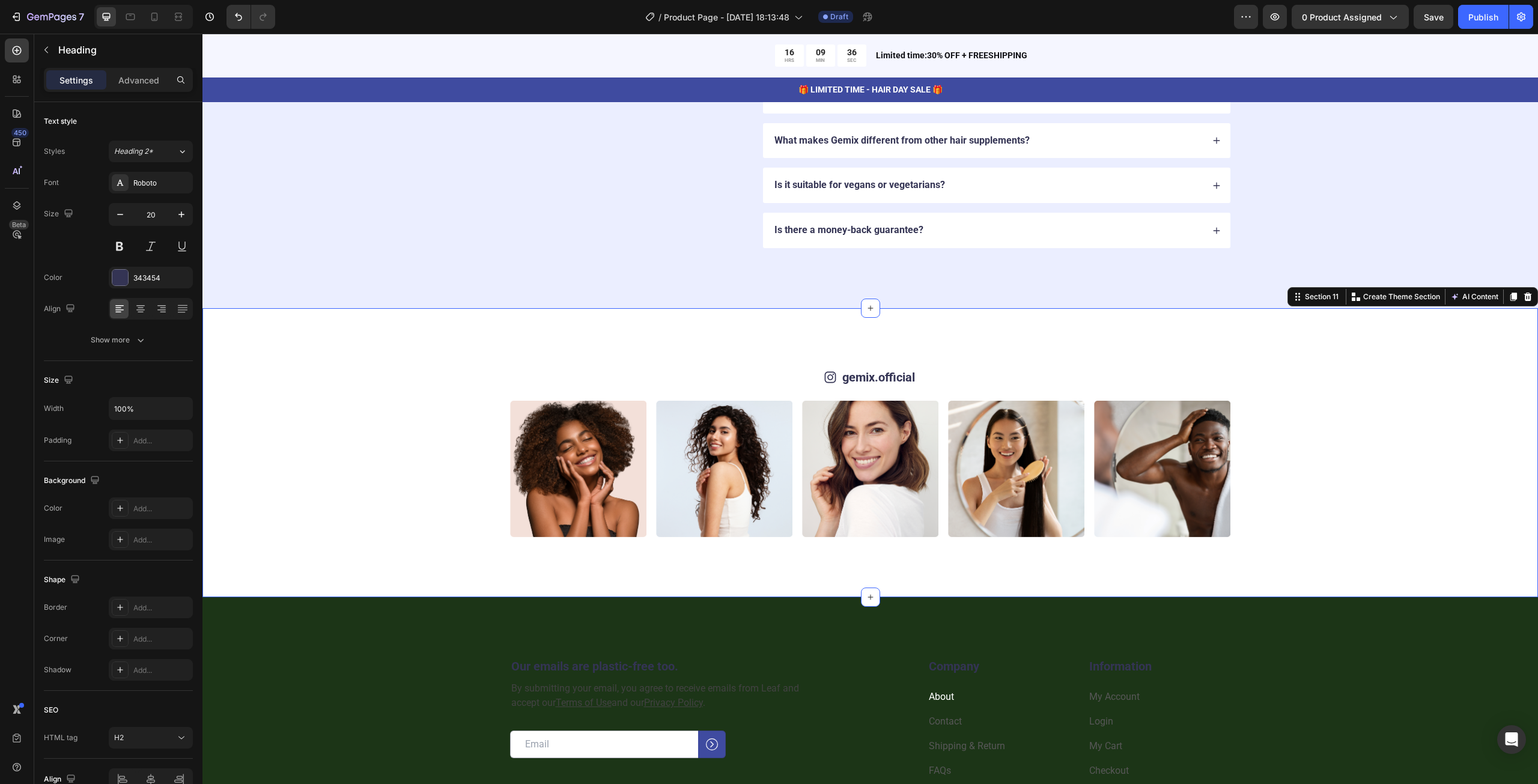
click at [1277, 344] on div "Icon gemix.official Text Block Row Image Image Image Image Image Image Image Im…" at bounding box center [870, 453] width 1335 height 289
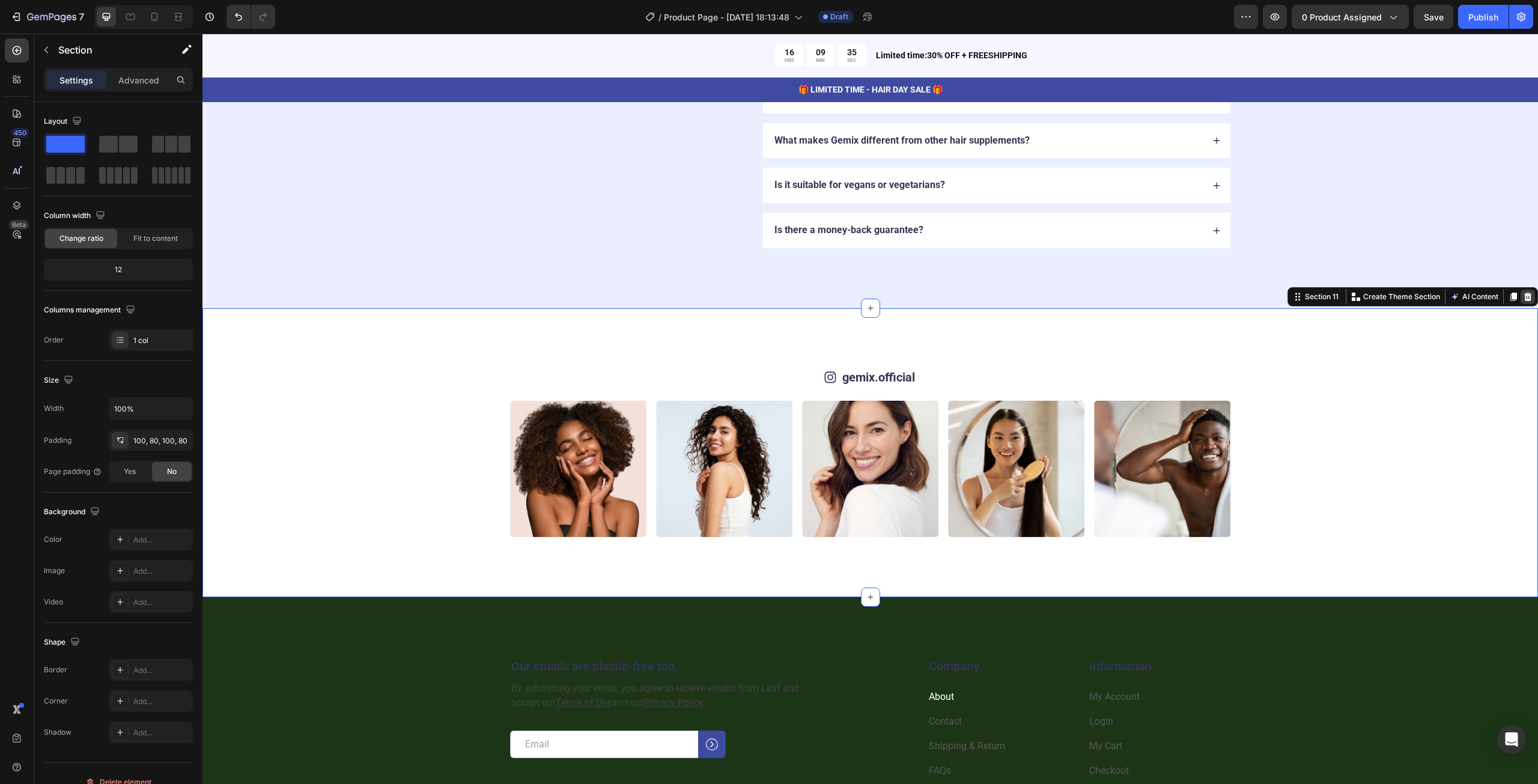
click at [1524, 292] on icon at bounding box center [1527, 296] width 8 height 8
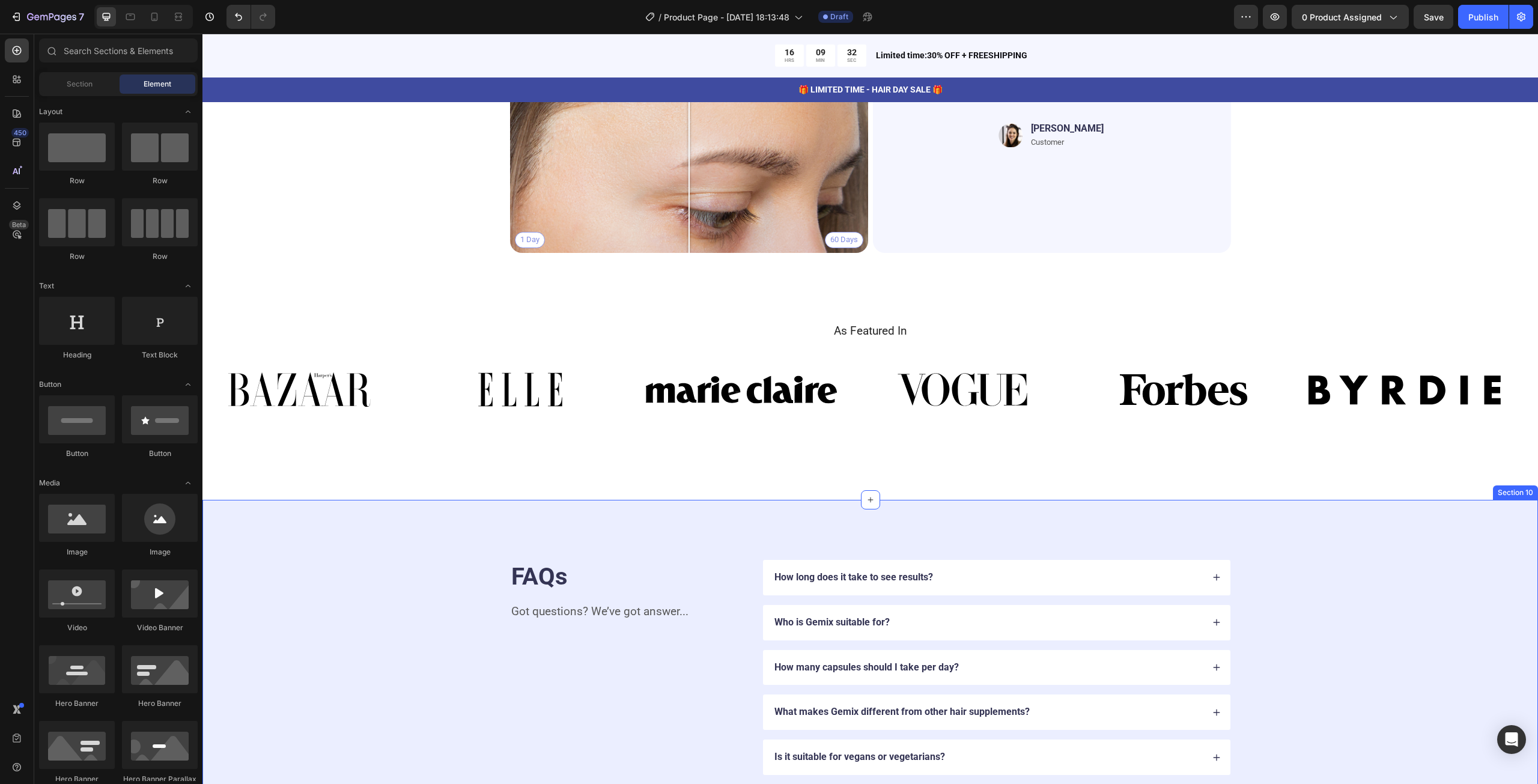
scroll to position [2959, 0]
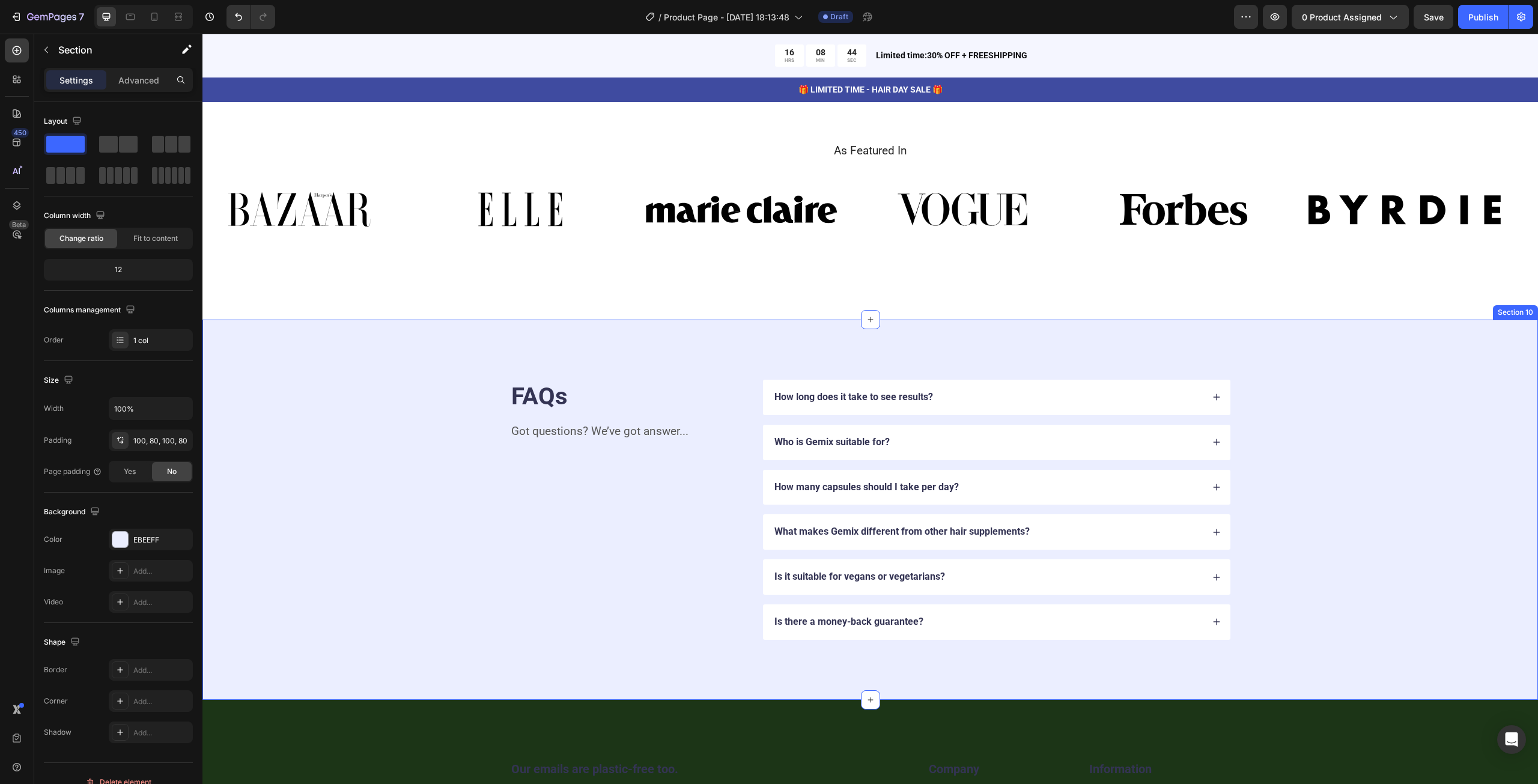
click at [496, 375] on div "FAQs Heading Got questions? We’ve got answer... Text Block How long does it tak…" at bounding box center [870, 509] width 1335 height 380
click at [20, 114] on icon at bounding box center [17, 113] width 8 height 8
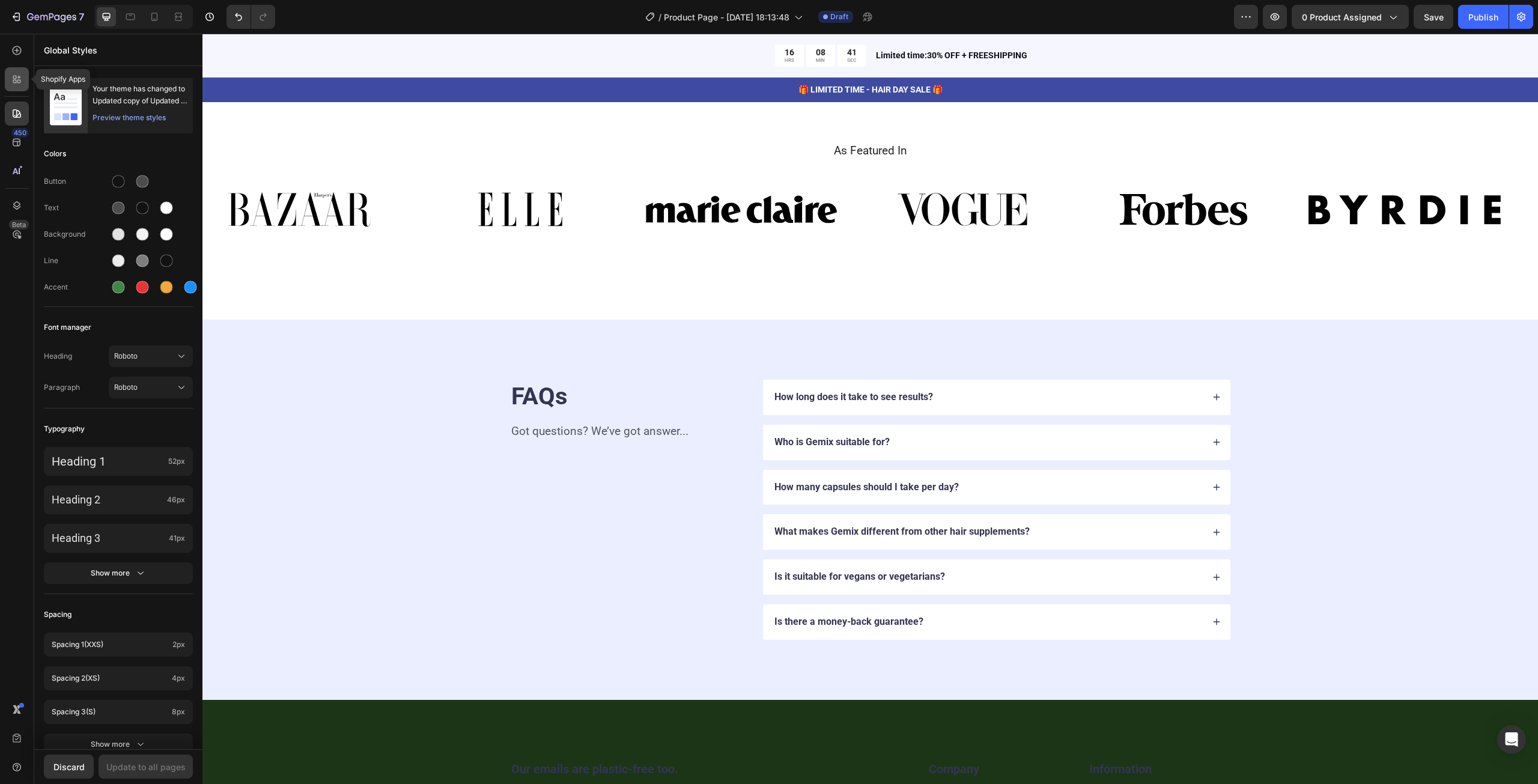
click at [20, 80] on icon at bounding box center [19, 81] width 4 height 4
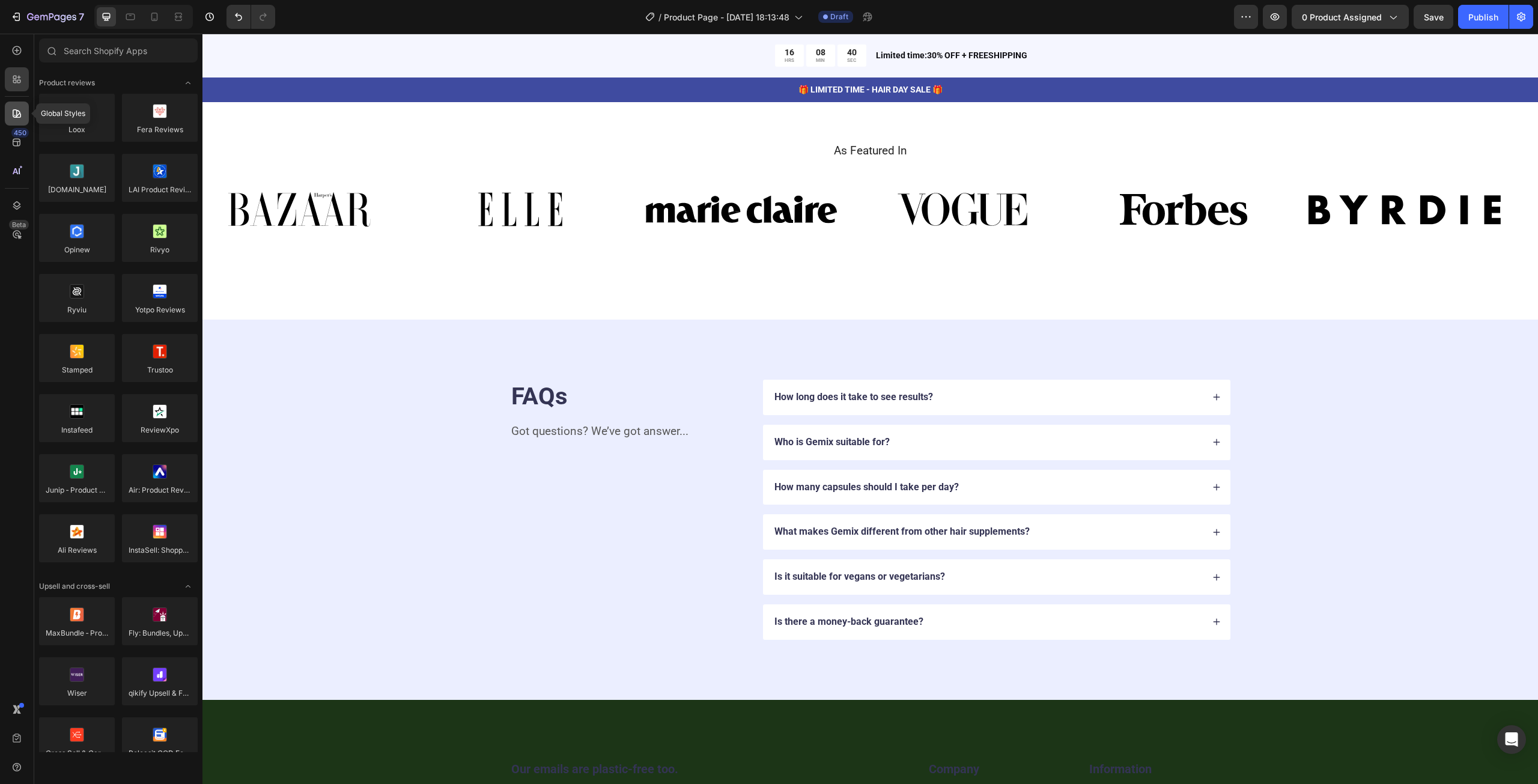
click at [26, 114] on div at bounding box center [17, 114] width 24 height 24
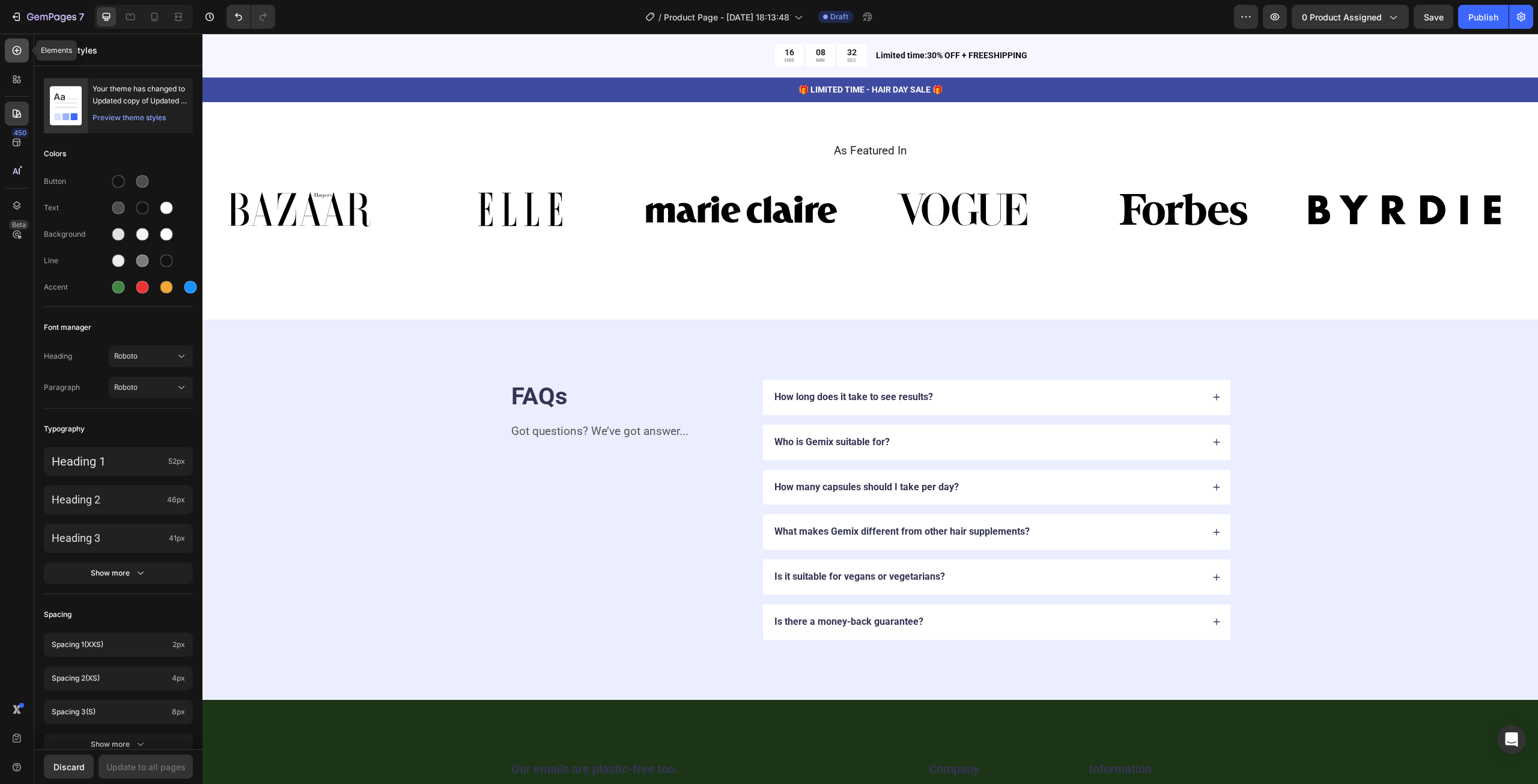
click at [12, 54] on icon at bounding box center [17, 50] width 12 height 12
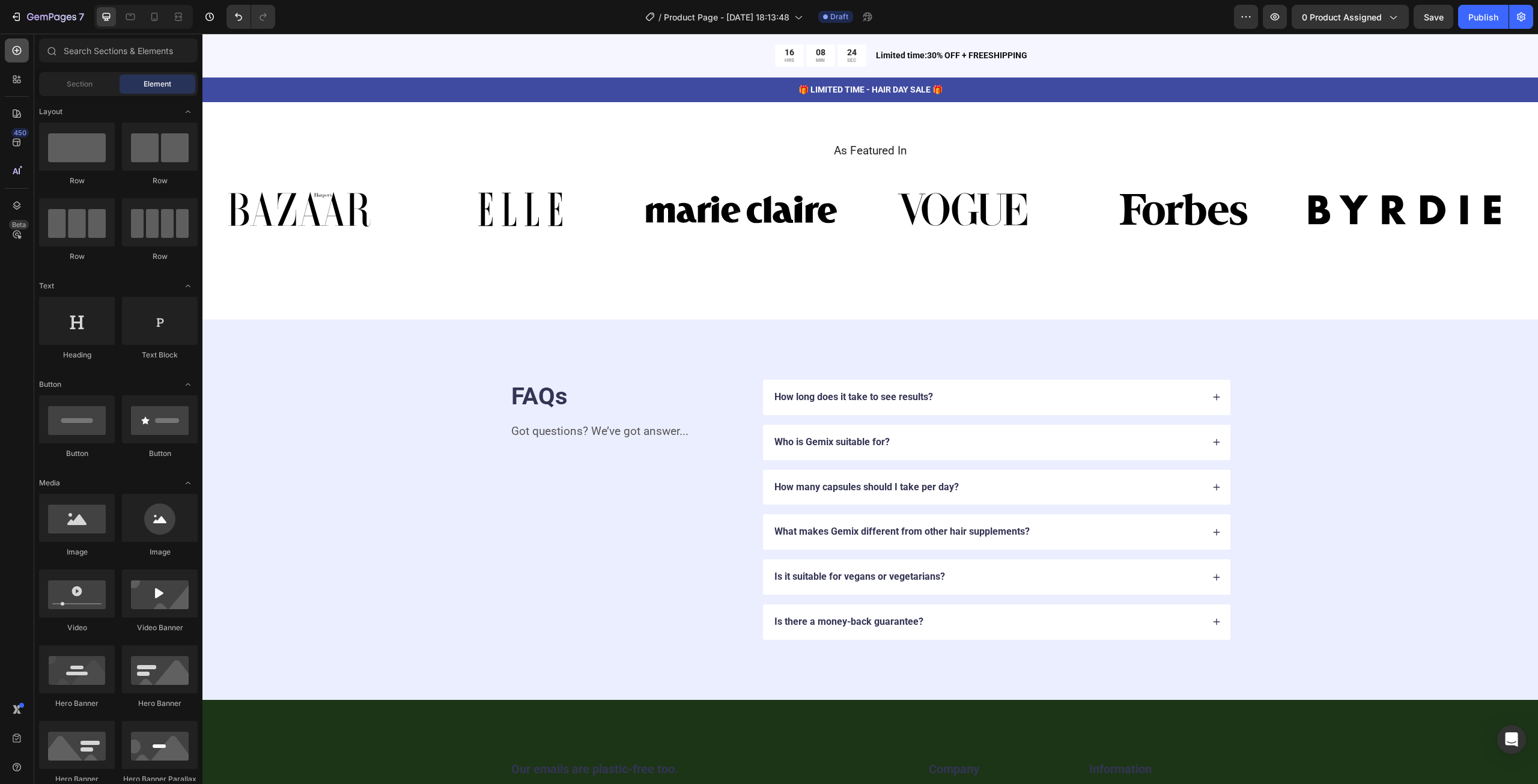
click at [20, 62] on div at bounding box center [17, 50] width 24 height 24
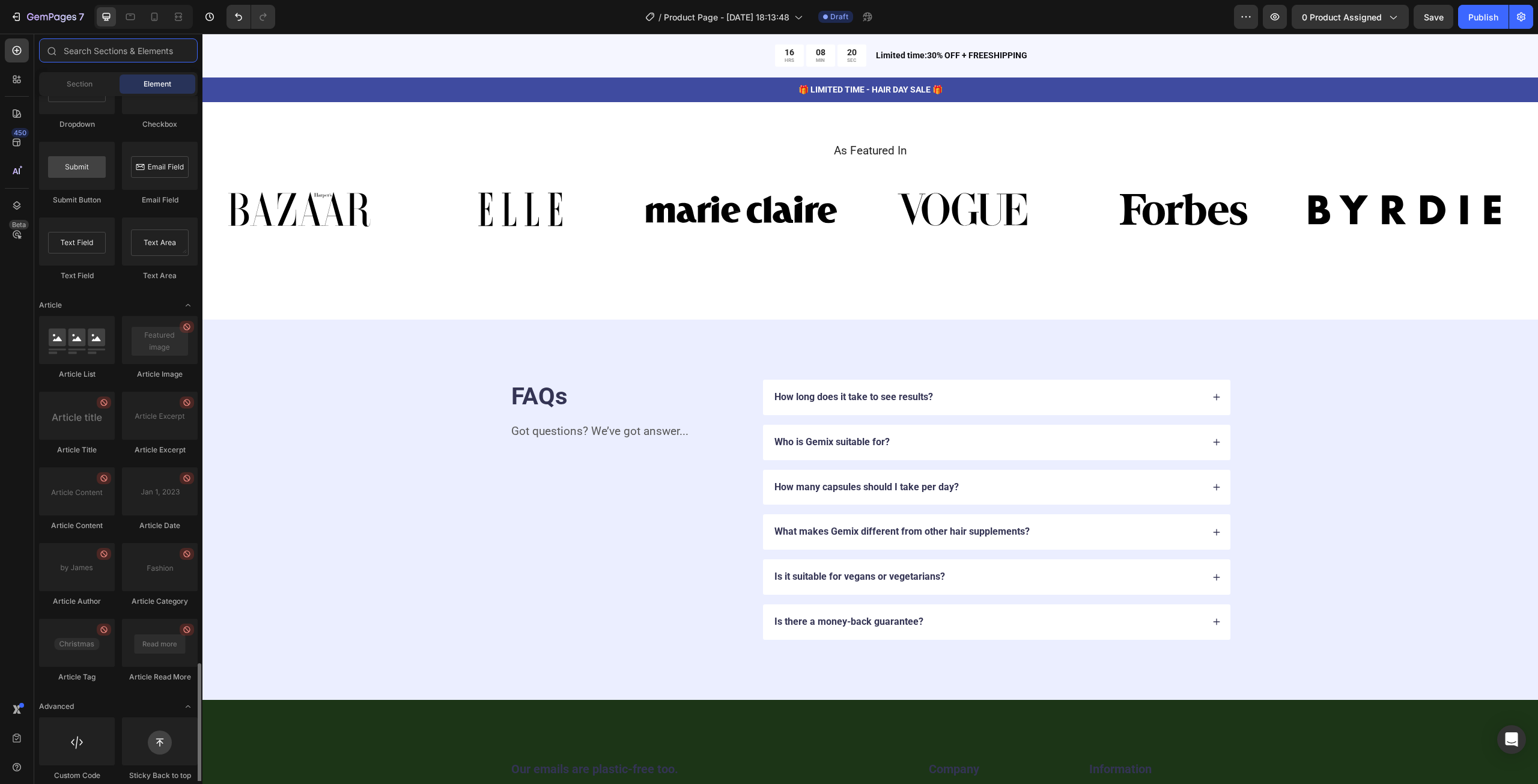
scroll to position [2954, 0]
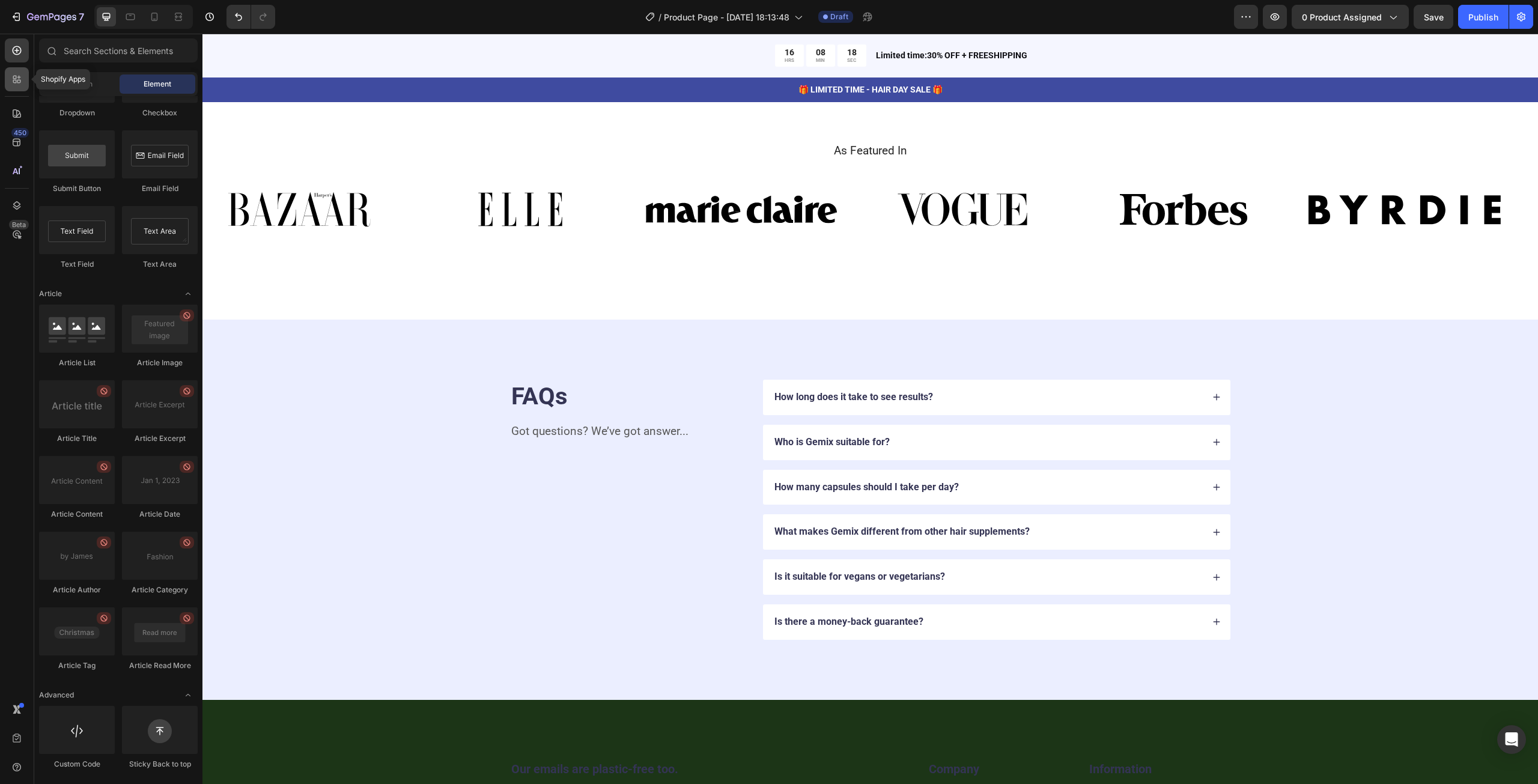
click at [18, 81] on icon at bounding box center [19, 81] width 4 height 4
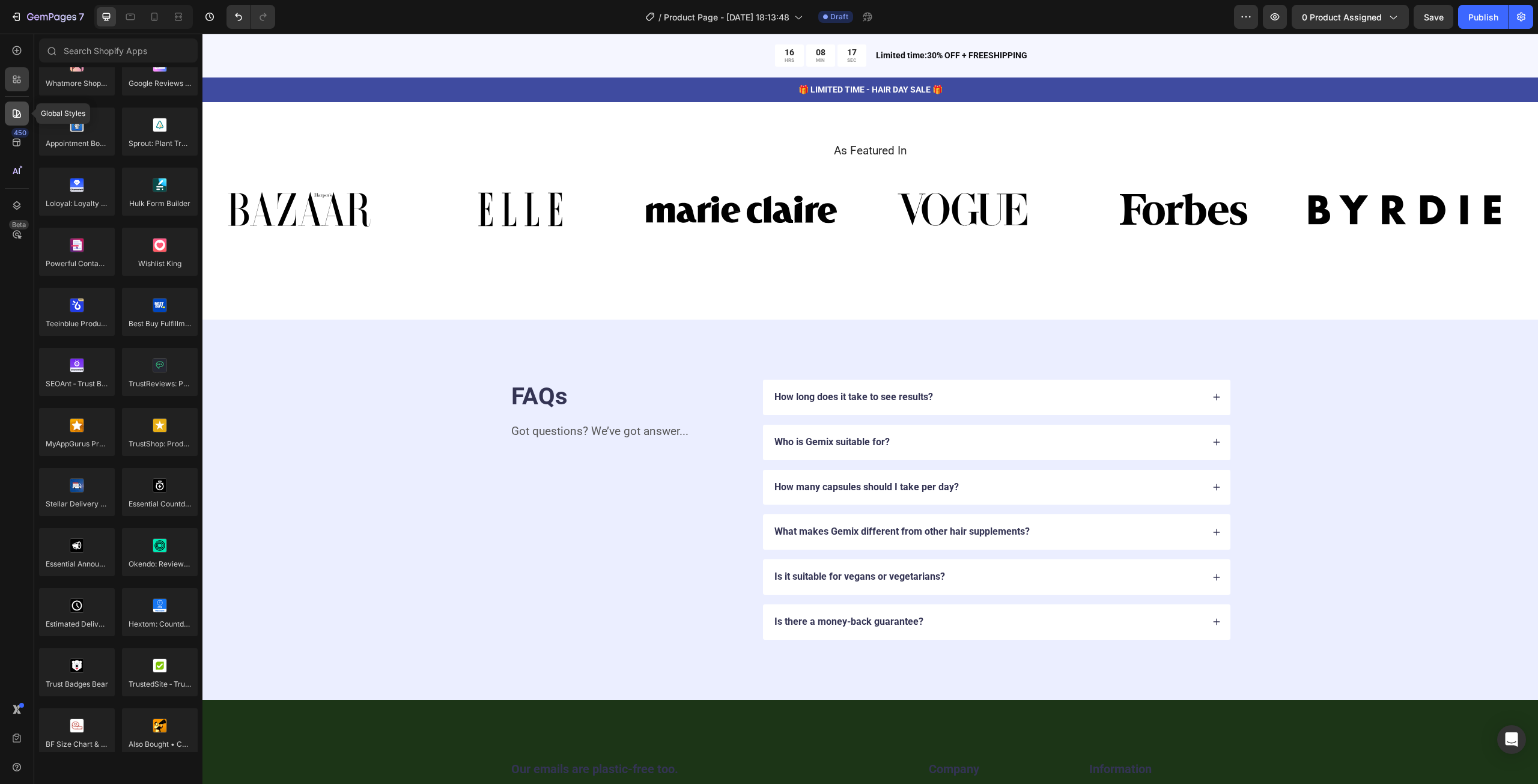
click at [14, 112] on icon at bounding box center [17, 114] width 12 height 12
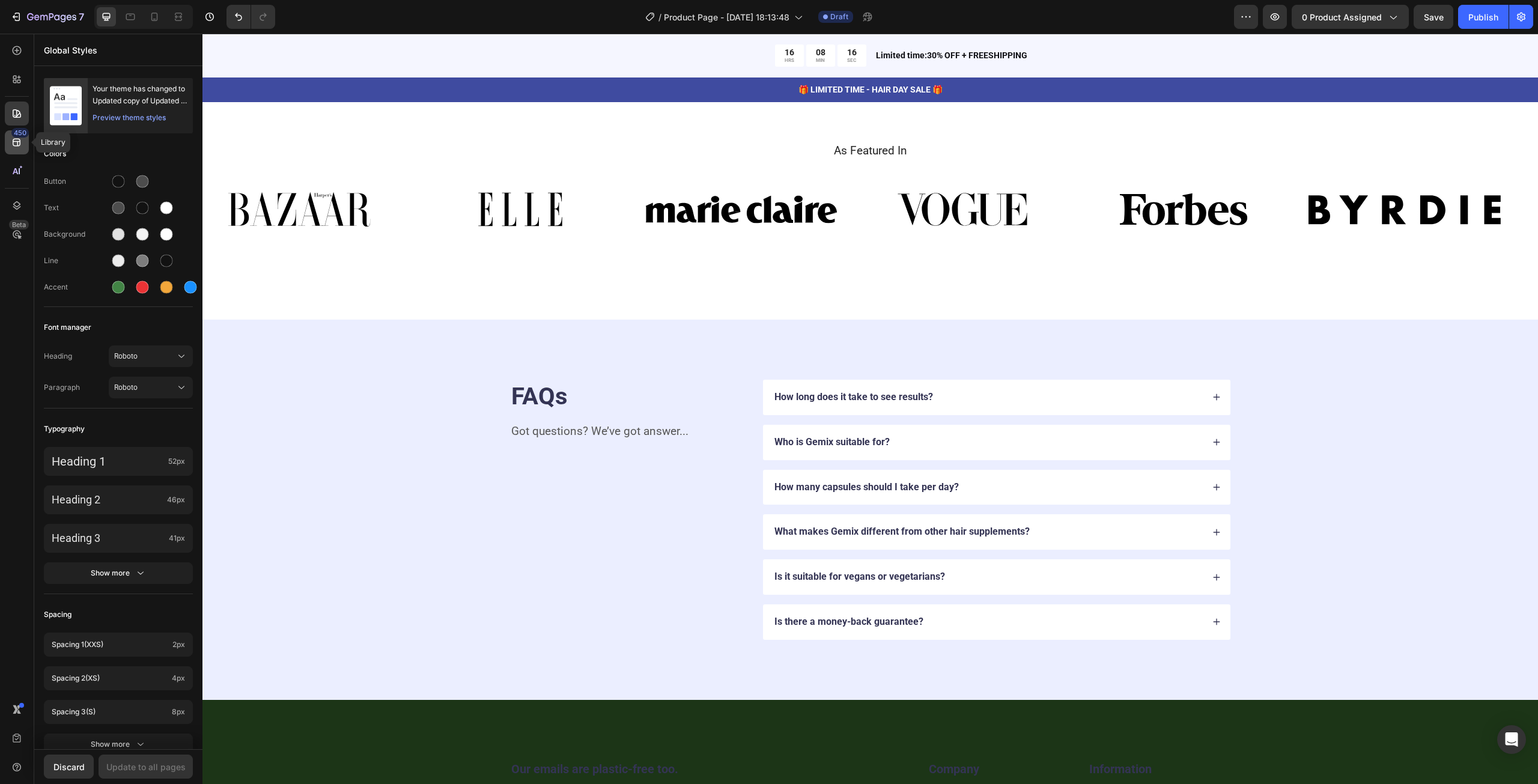
click at [15, 144] on icon at bounding box center [17, 142] width 12 height 12
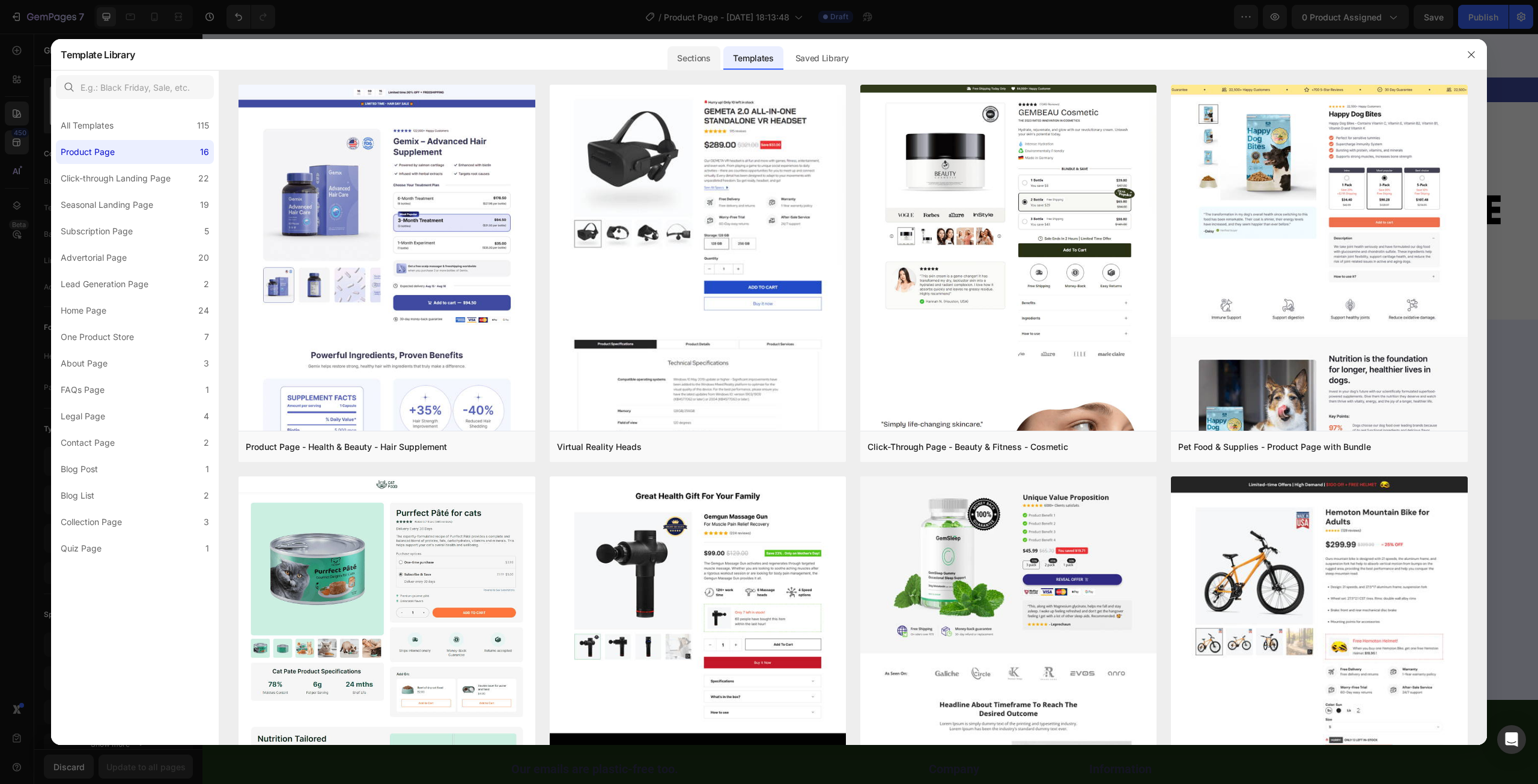
click at [679, 59] on div "Sections" at bounding box center [693, 58] width 52 height 24
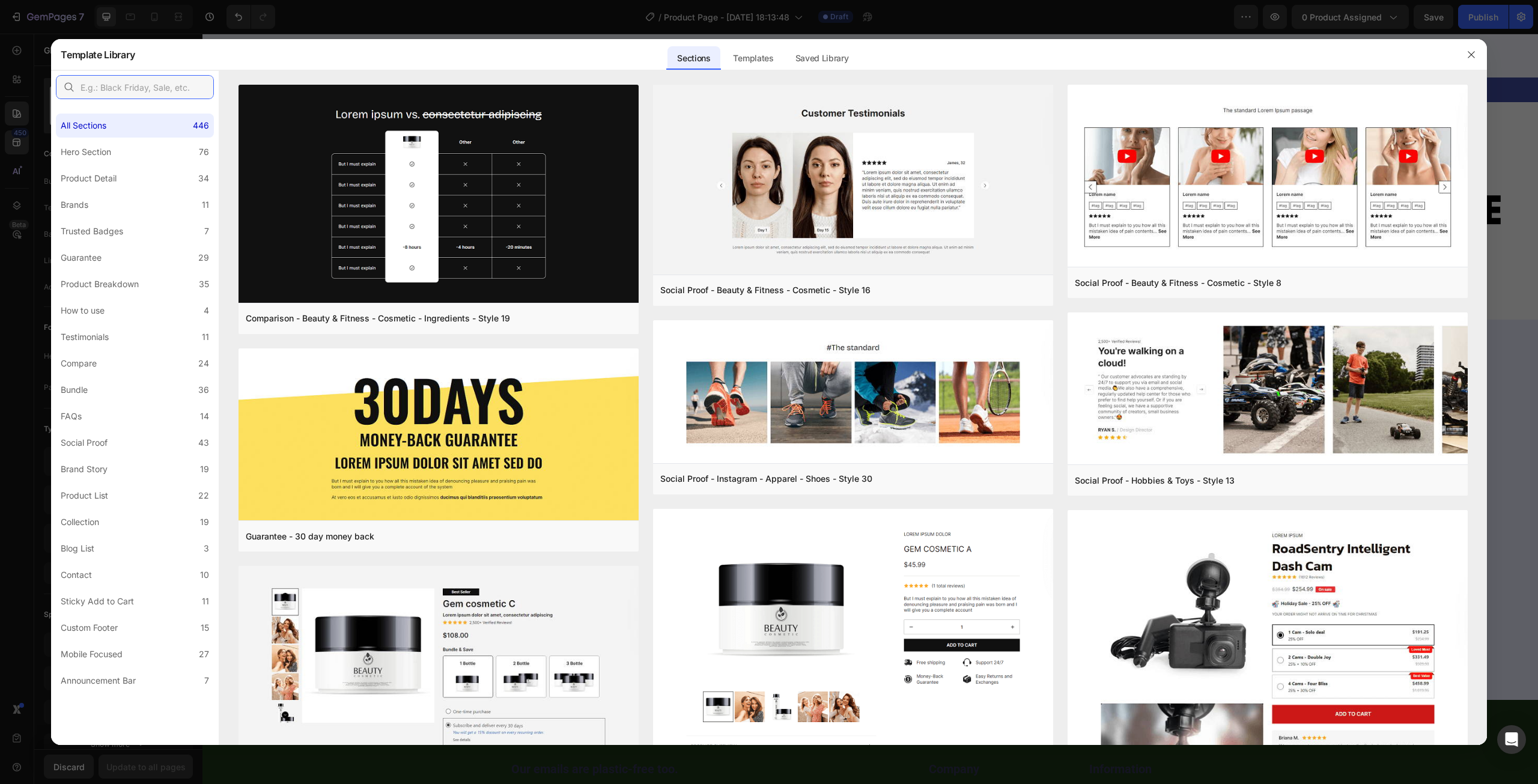
click at [132, 90] on input "text" at bounding box center [135, 87] width 158 height 24
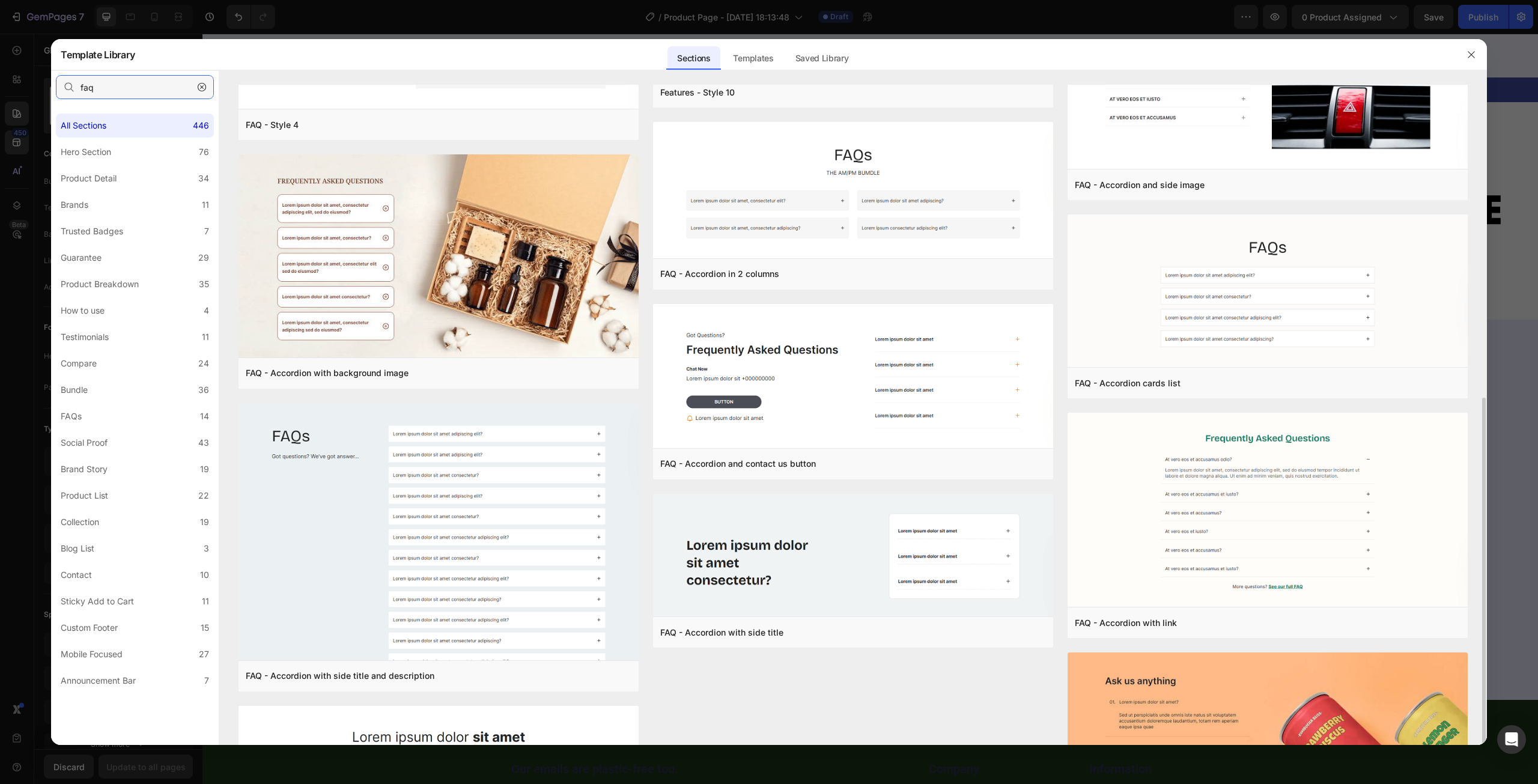
scroll to position [595, 0]
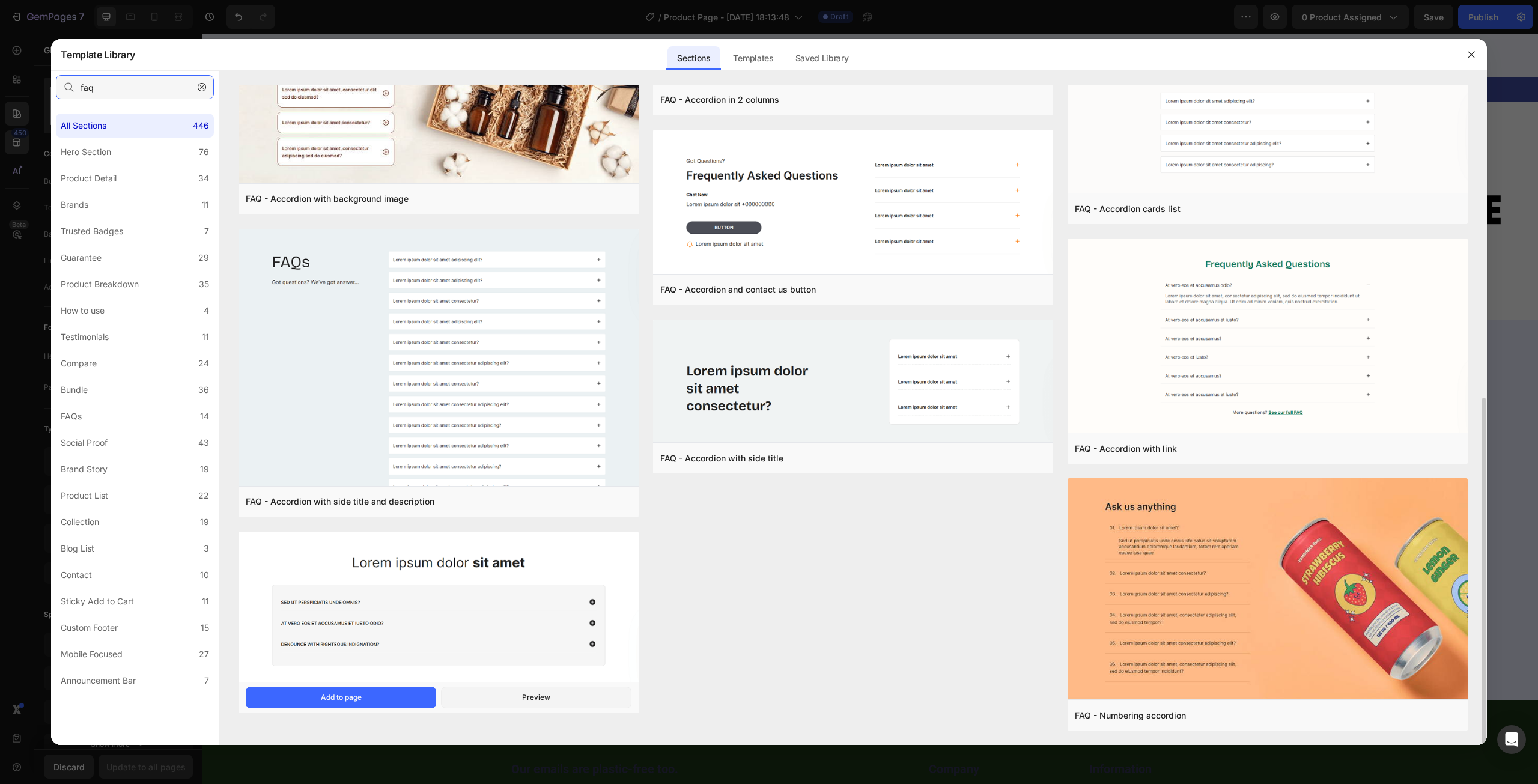
type input "faq"
click at [487, 604] on img at bounding box center [438, 607] width 400 height 153
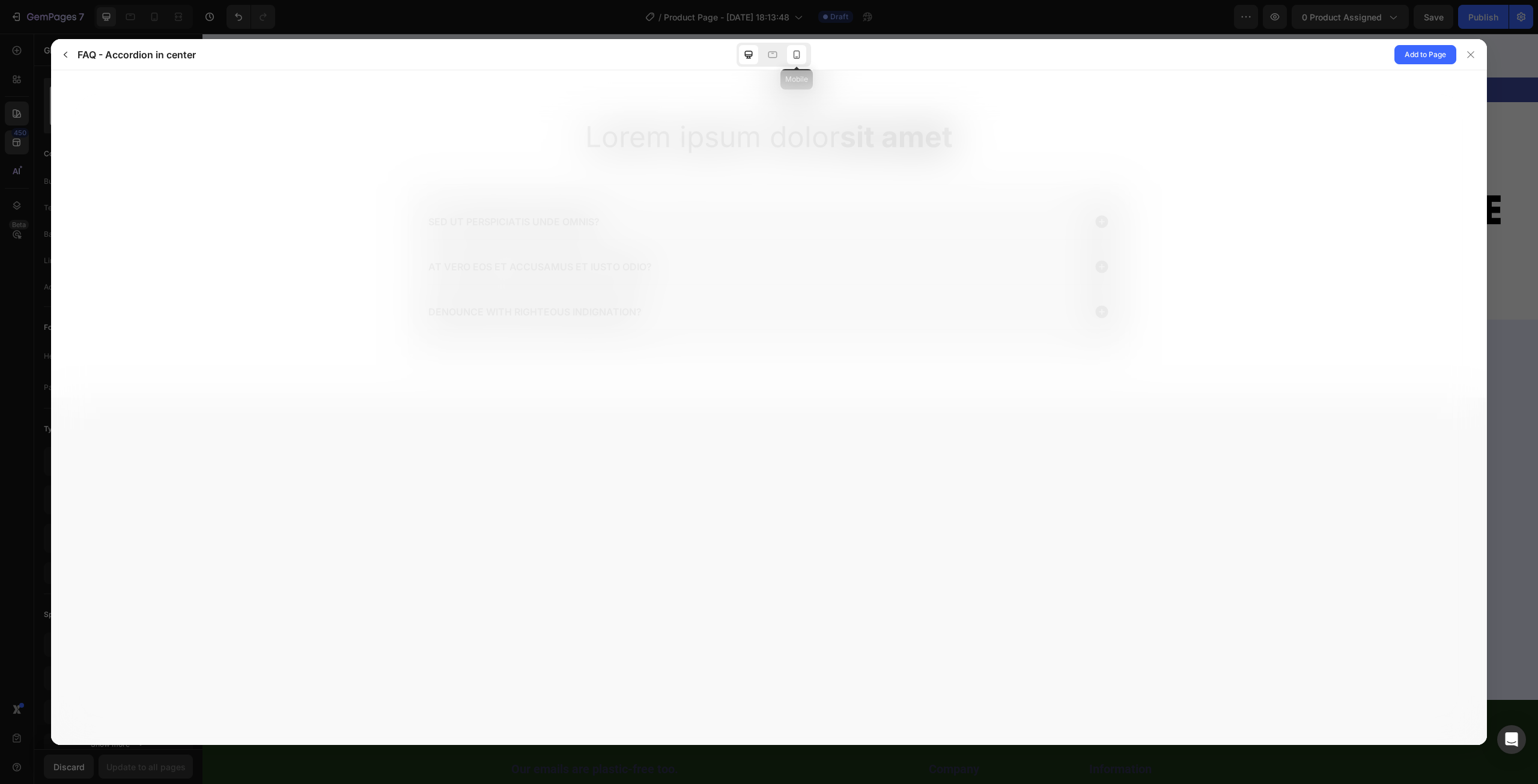
scroll to position [0, 0]
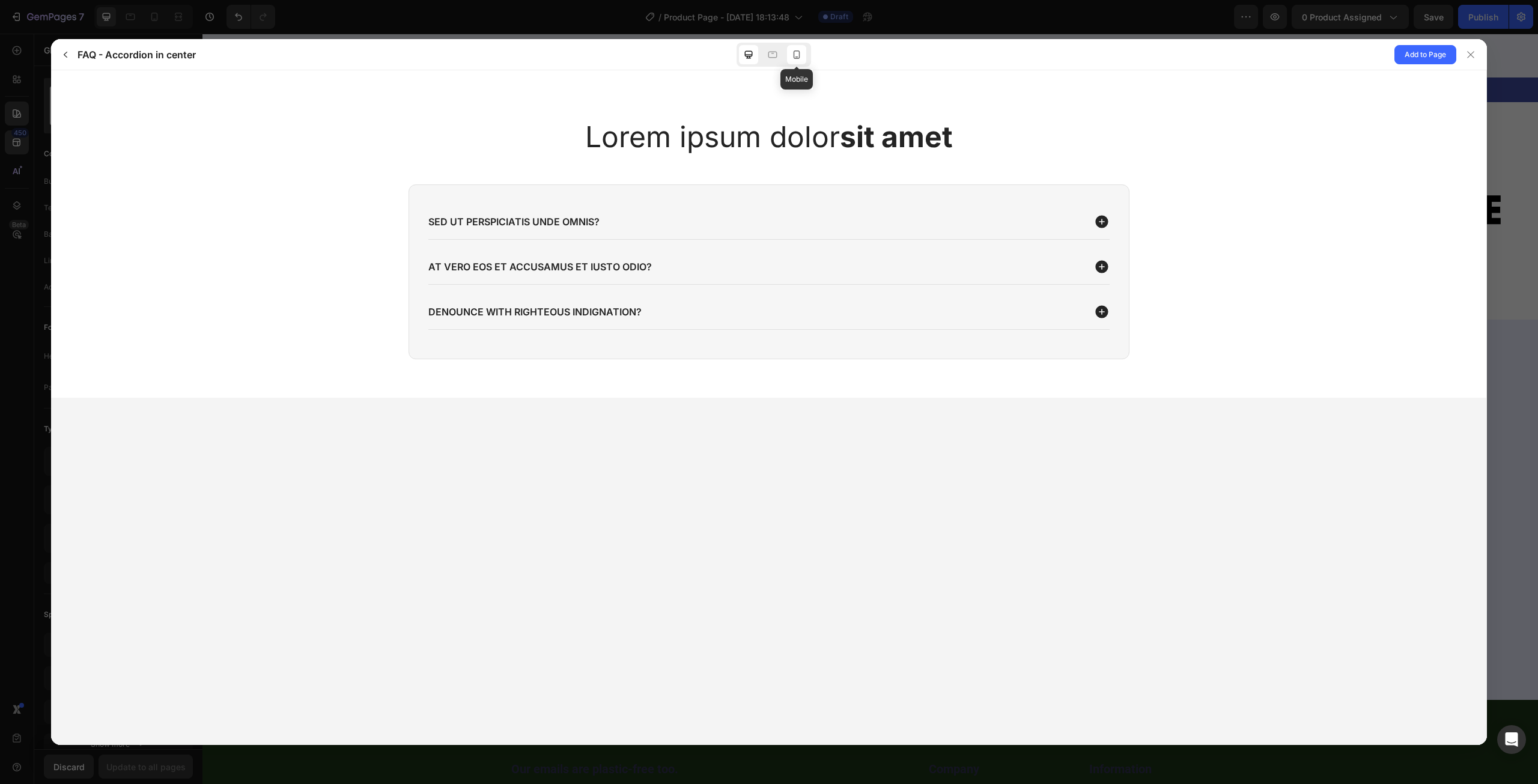
click at [798, 49] on icon at bounding box center [797, 55] width 12 height 12
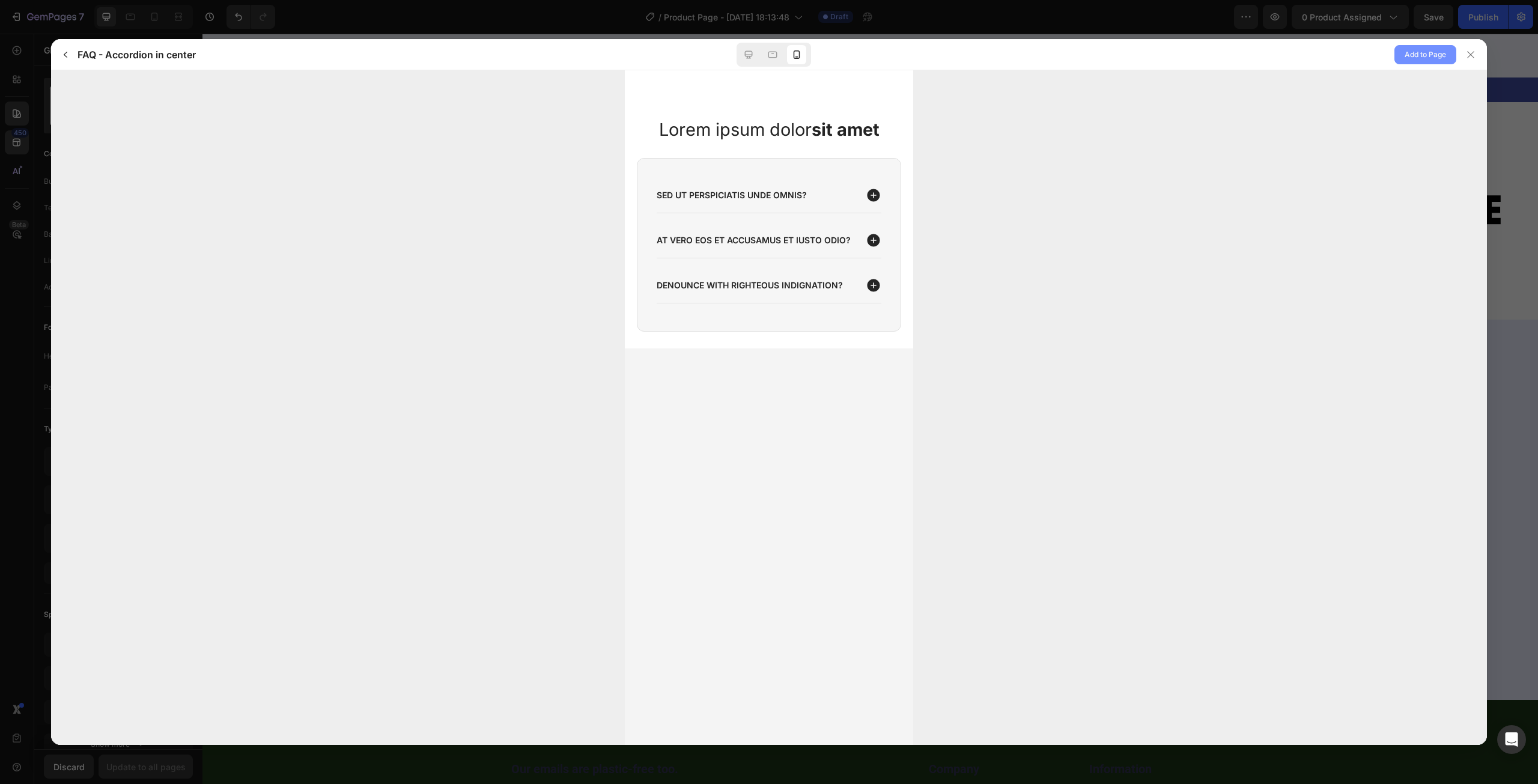
click at [1426, 59] on span "Add to Page" at bounding box center [1425, 54] width 41 height 14
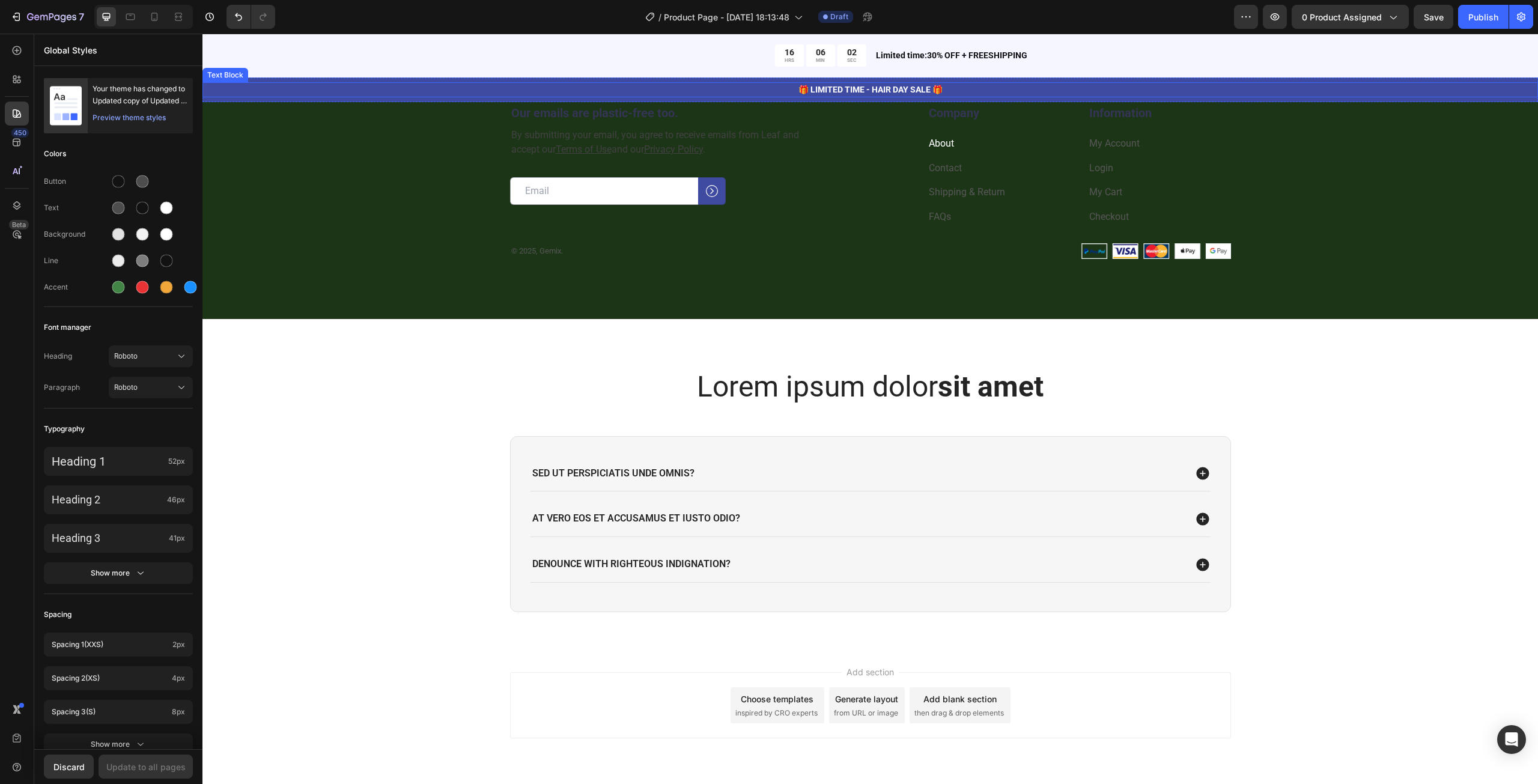
scroll to position [3648, 0]
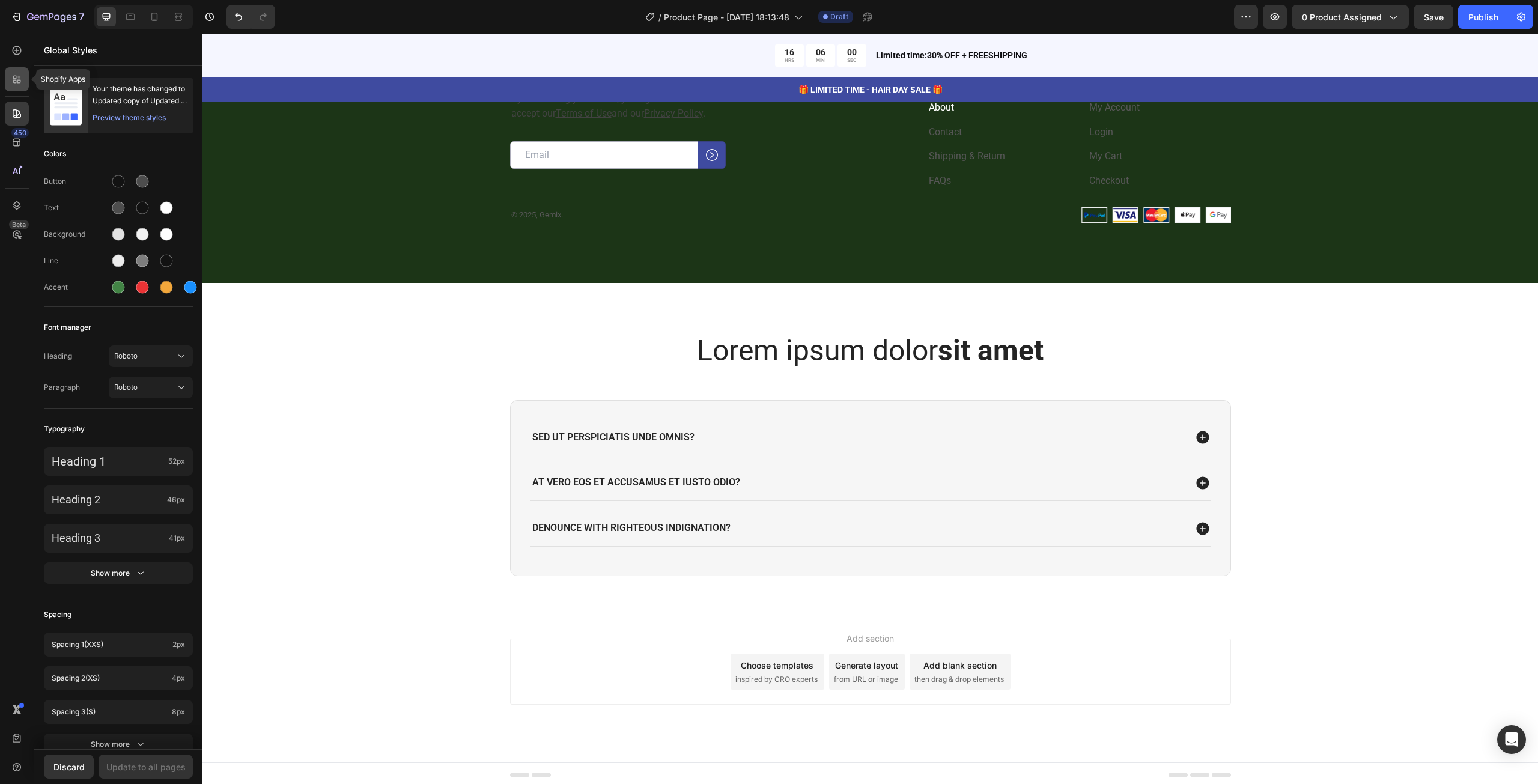
click at [21, 75] on icon at bounding box center [17, 79] width 12 height 12
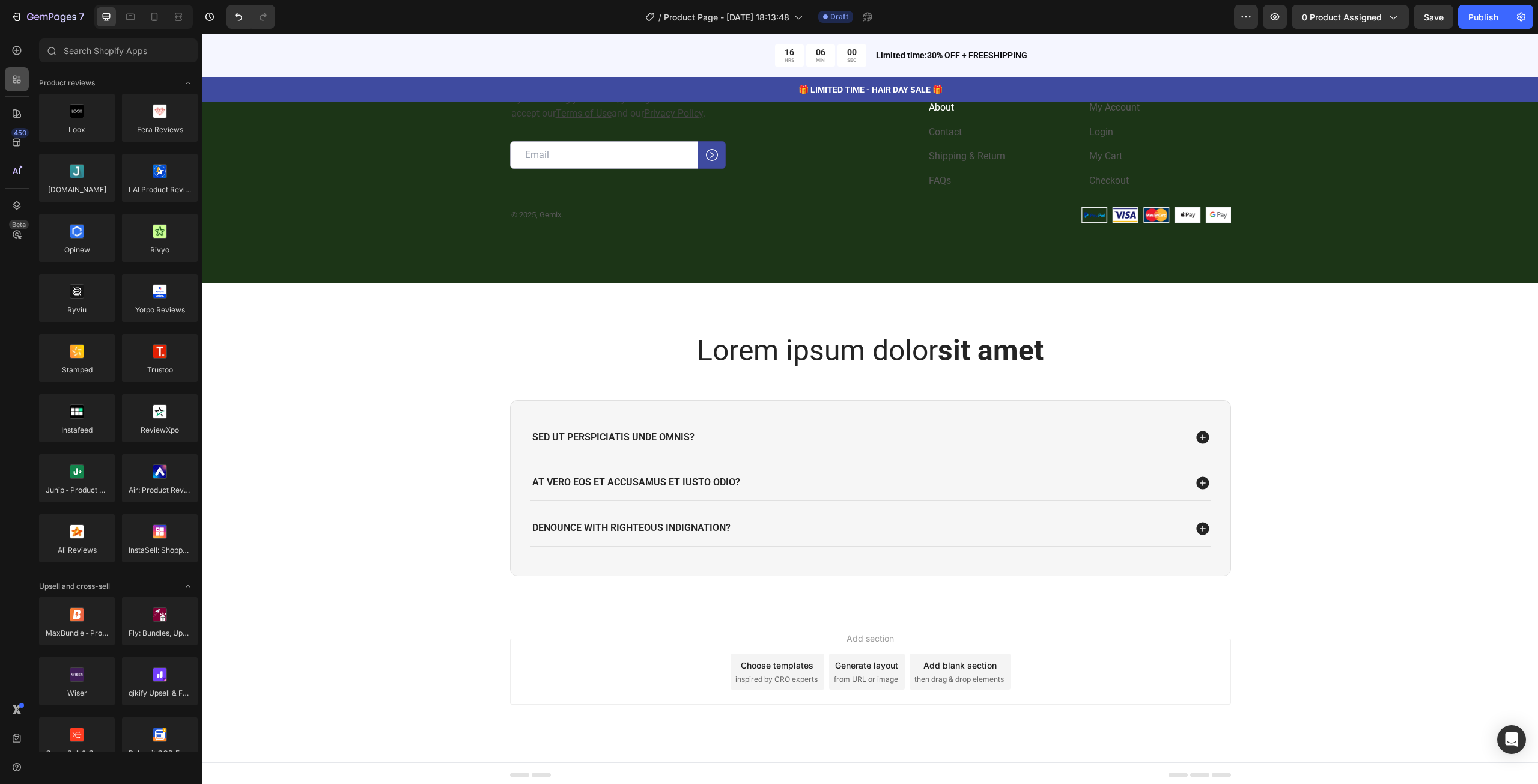
scroll to position [2954, 0]
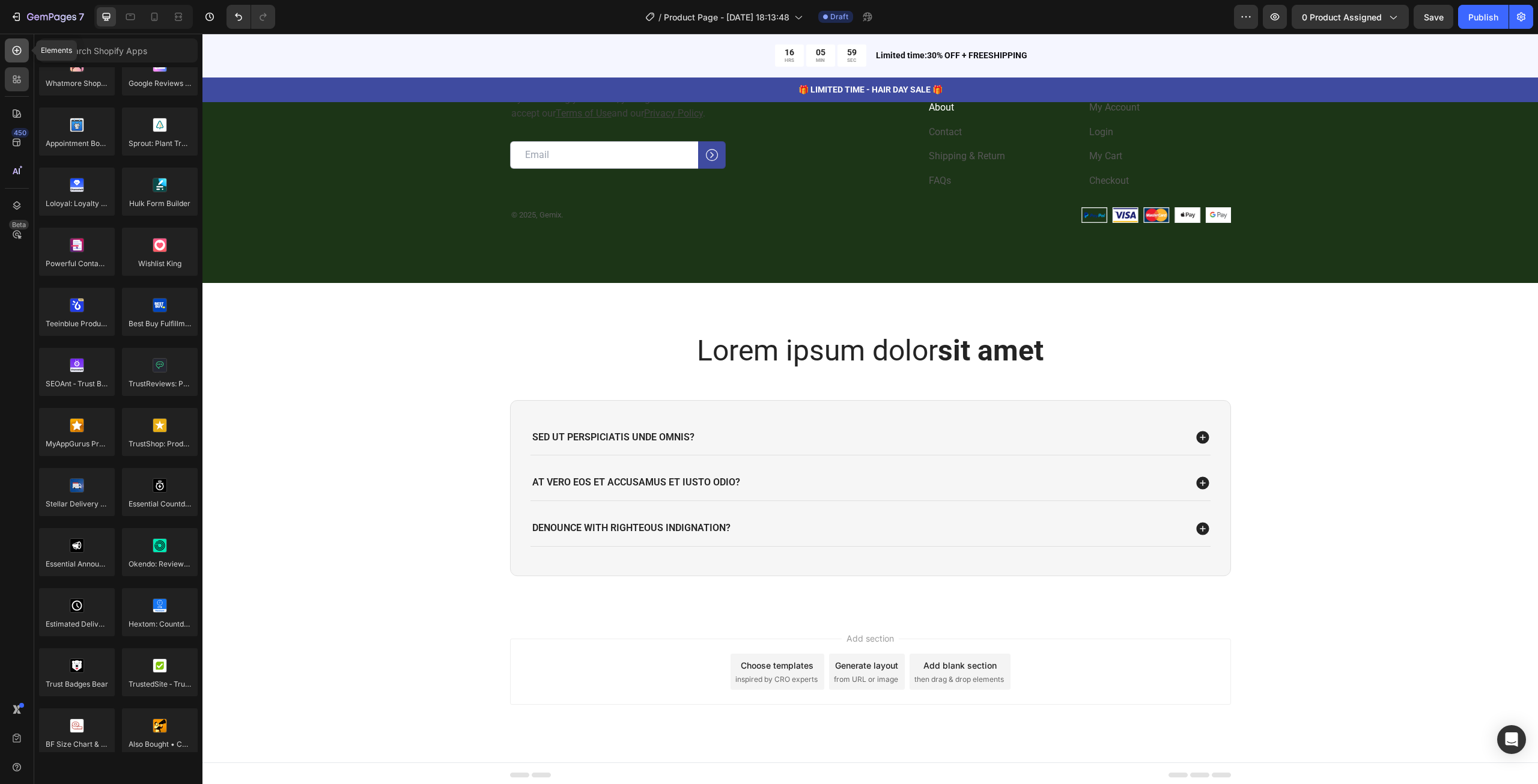
click at [23, 56] on div at bounding box center [17, 50] width 24 height 24
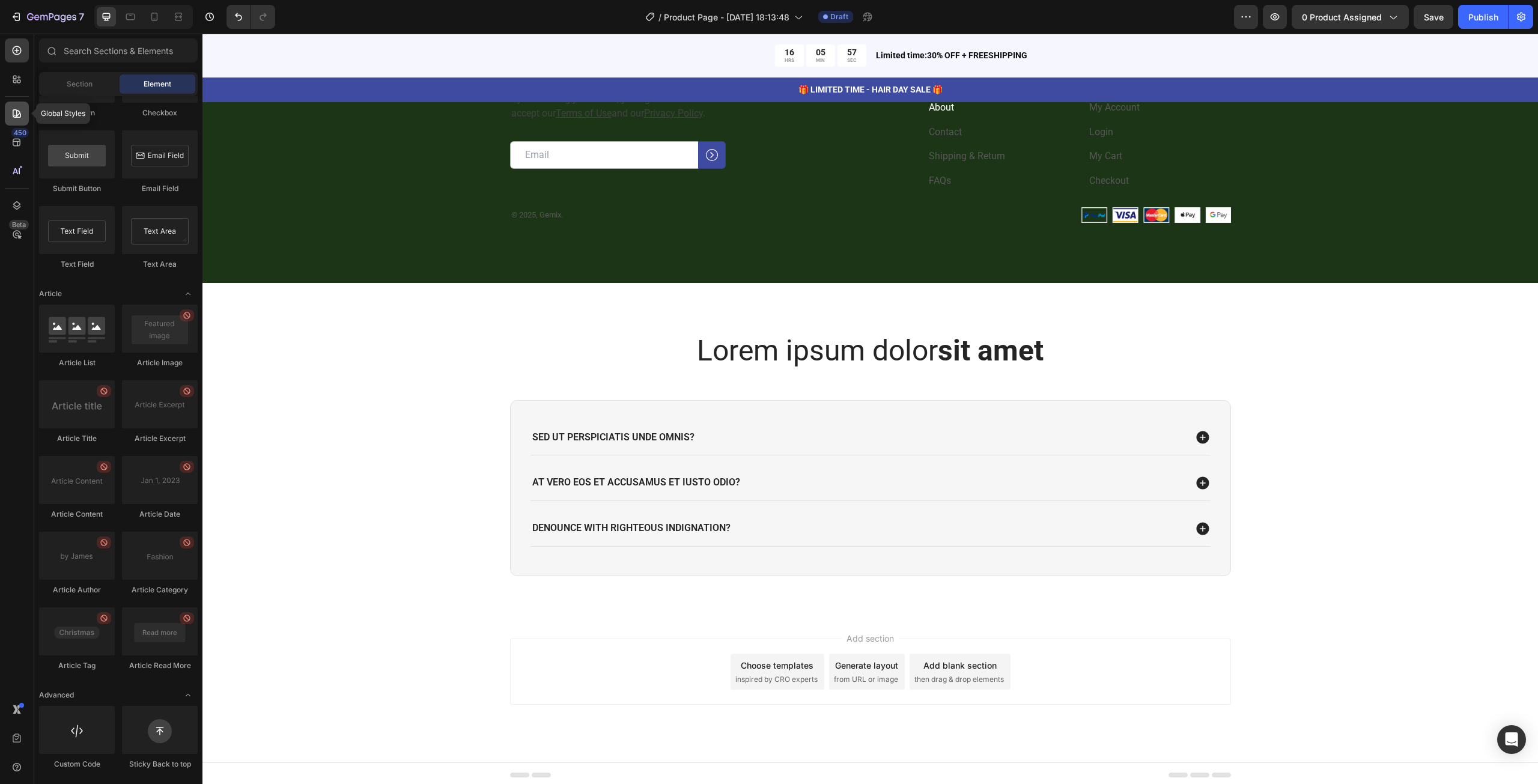
click at [20, 113] on icon at bounding box center [17, 113] width 8 height 8
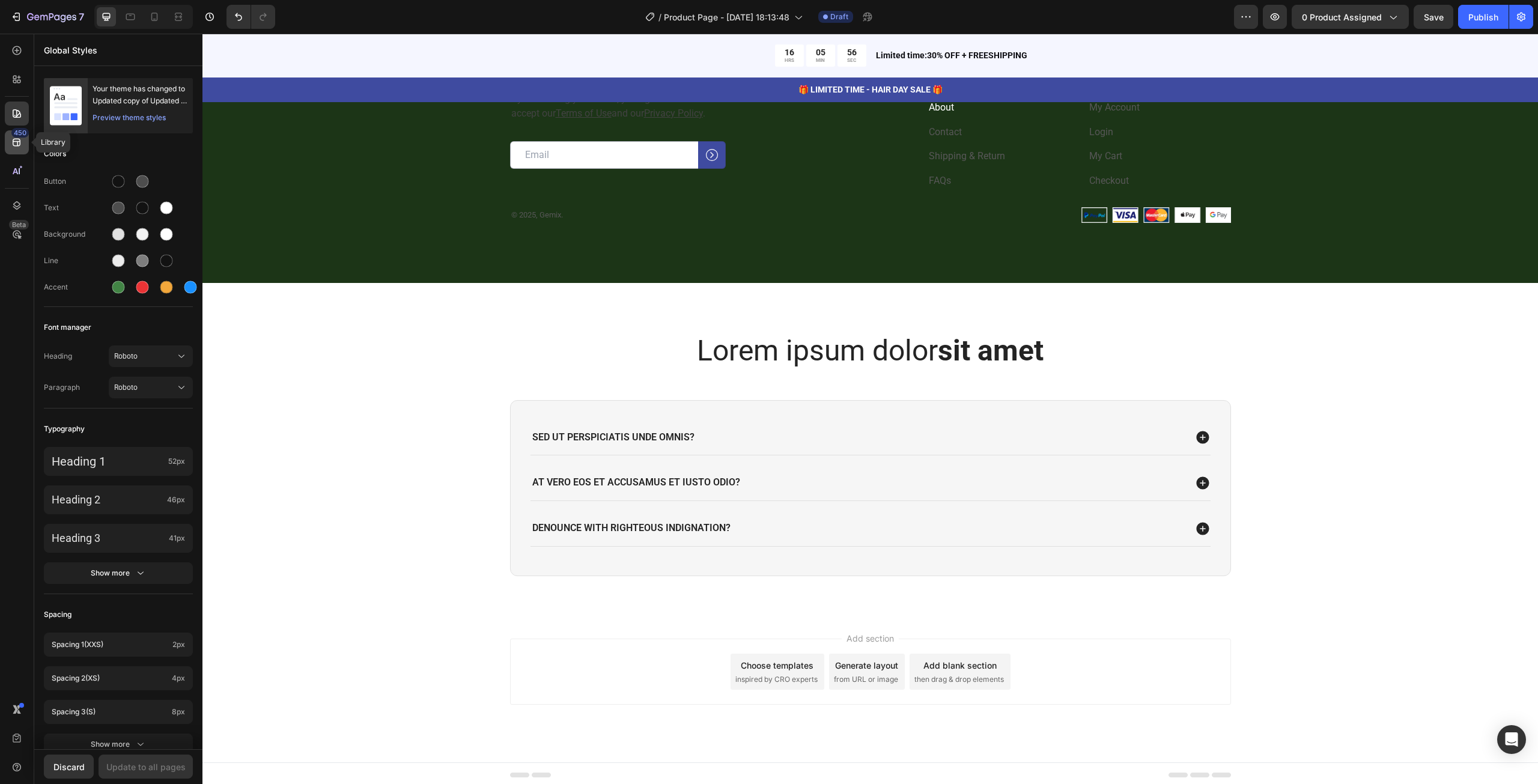
click at [23, 134] on div "450" at bounding box center [20, 133] width 17 height 10
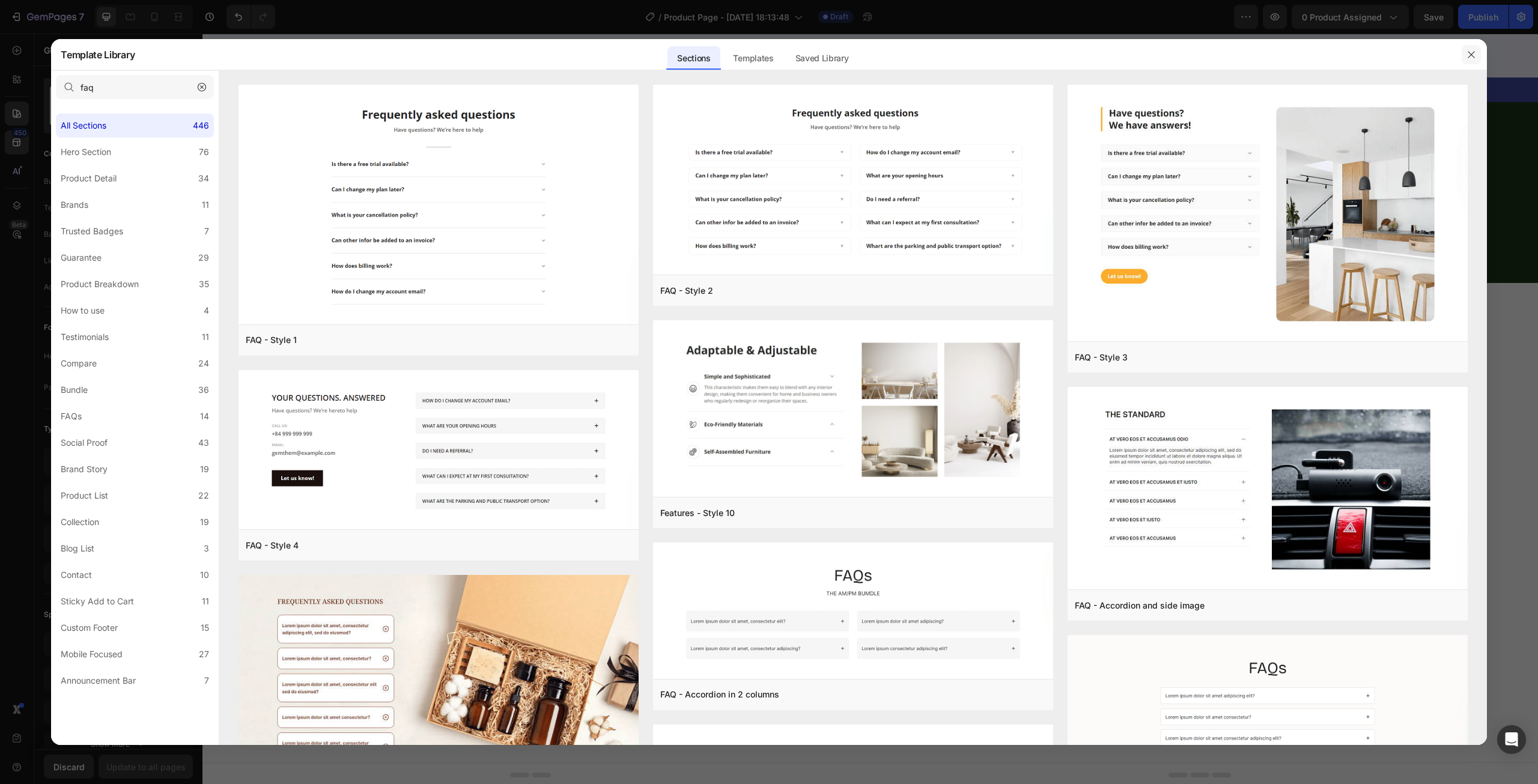
click at [1468, 49] on button "button" at bounding box center [1471, 55] width 20 height 20
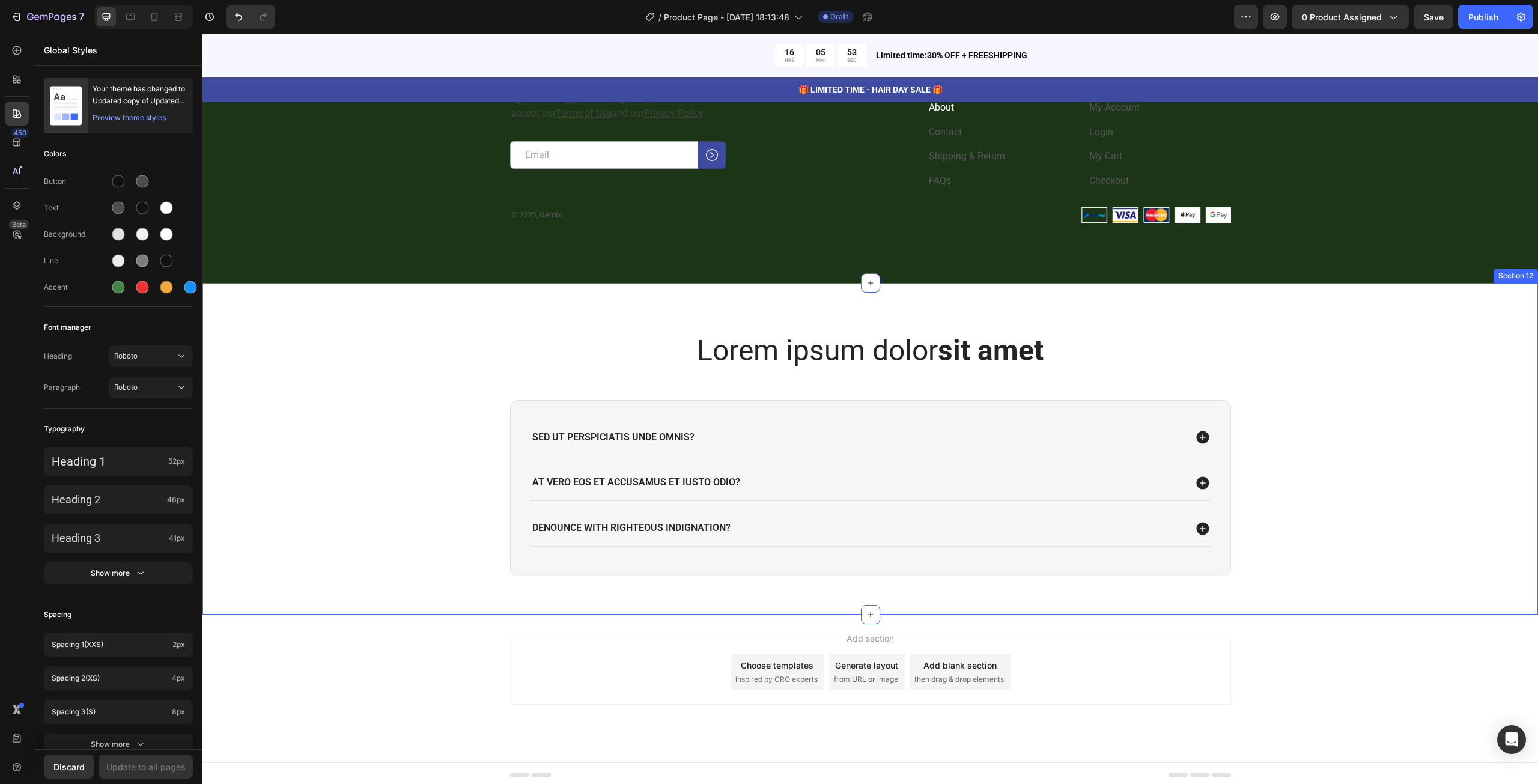
click at [415, 380] on div "Lorem ipsum dolor sit amet Heading Sed ut perspiciatis unde omnis? At vero eos …" at bounding box center [870, 462] width 1311 height 264
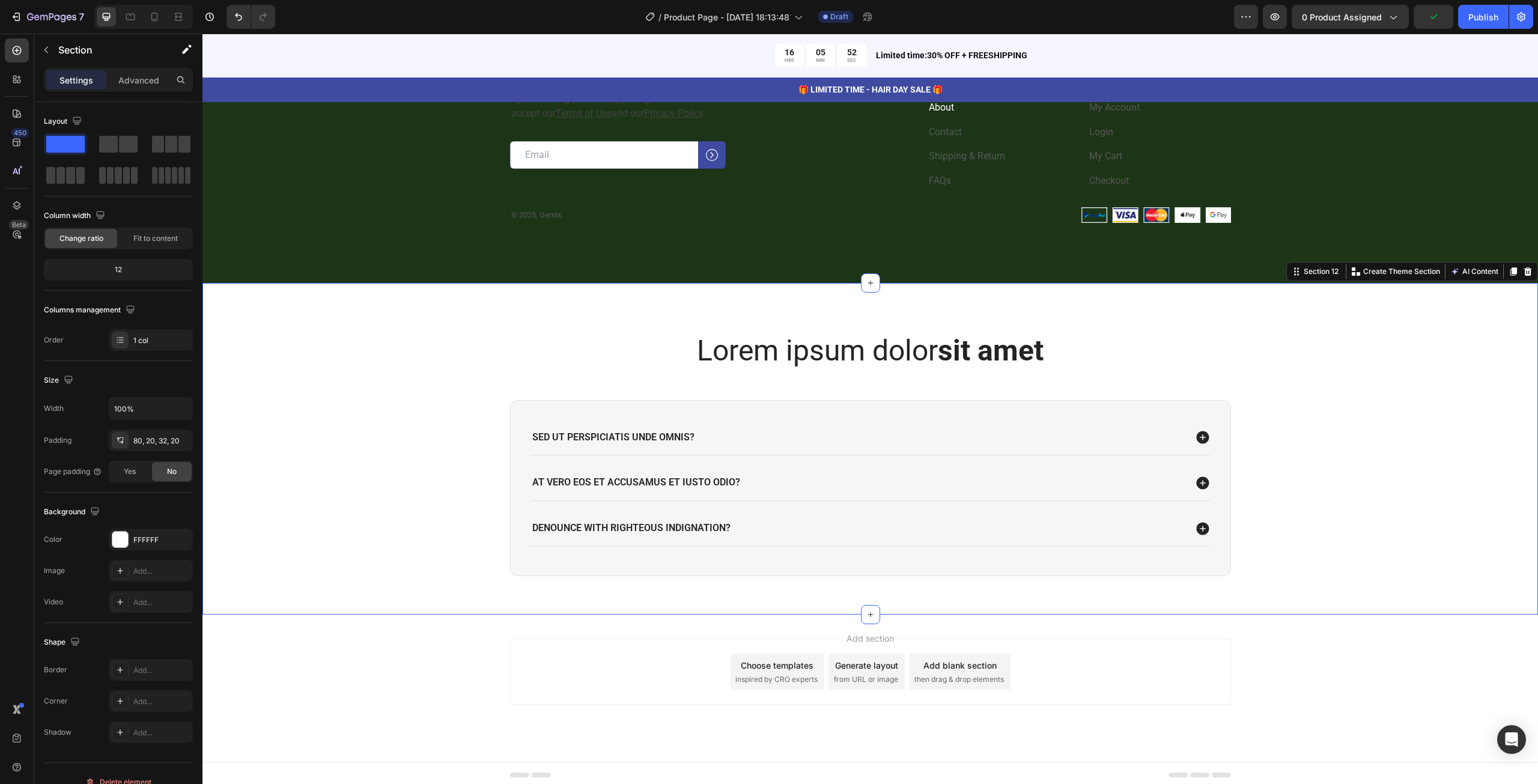
click at [436, 375] on div "Lorem ipsum dolor sit amet Heading Sed ut perspiciatis unde omnis? At vero eos …" at bounding box center [870, 462] width 1311 height 264
click at [44, 54] on icon "button" at bounding box center [46, 50] width 10 height 10
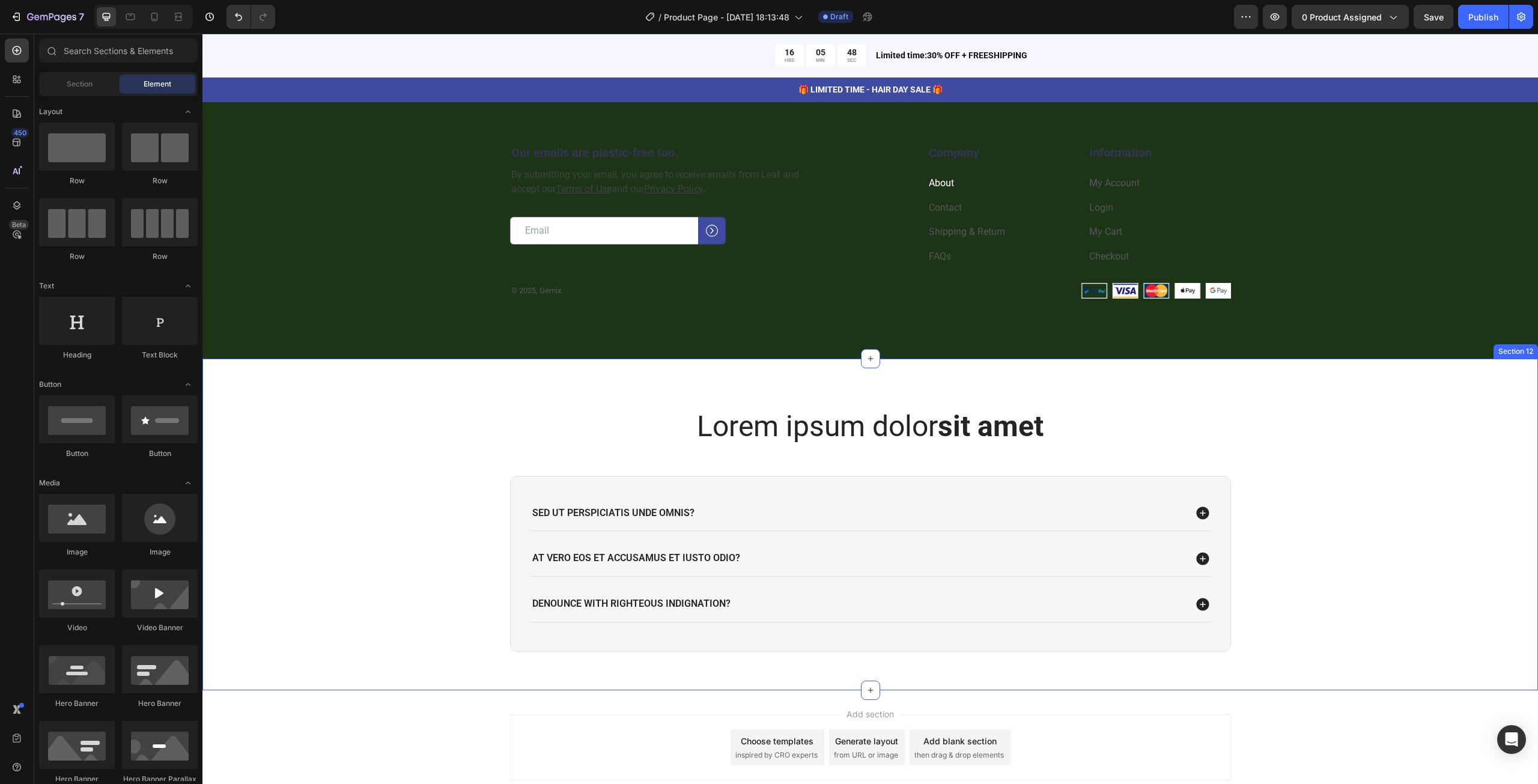
scroll to position [3528, 0]
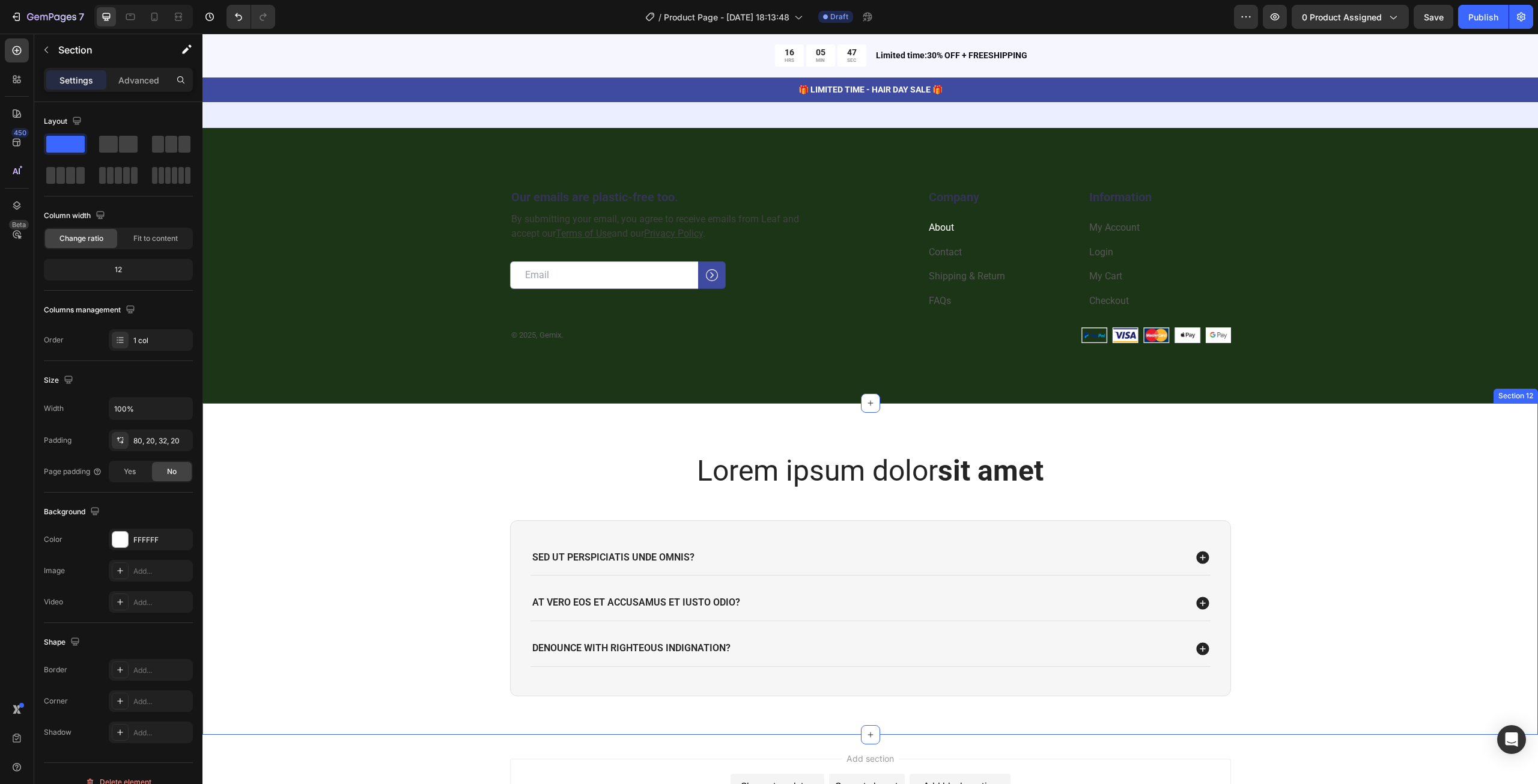
click at [442, 511] on div "Lorem ipsum dolor sit amet Heading Sed ut perspiciatis unde omnis? At vero eos …" at bounding box center [870, 583] width 1311 height 264
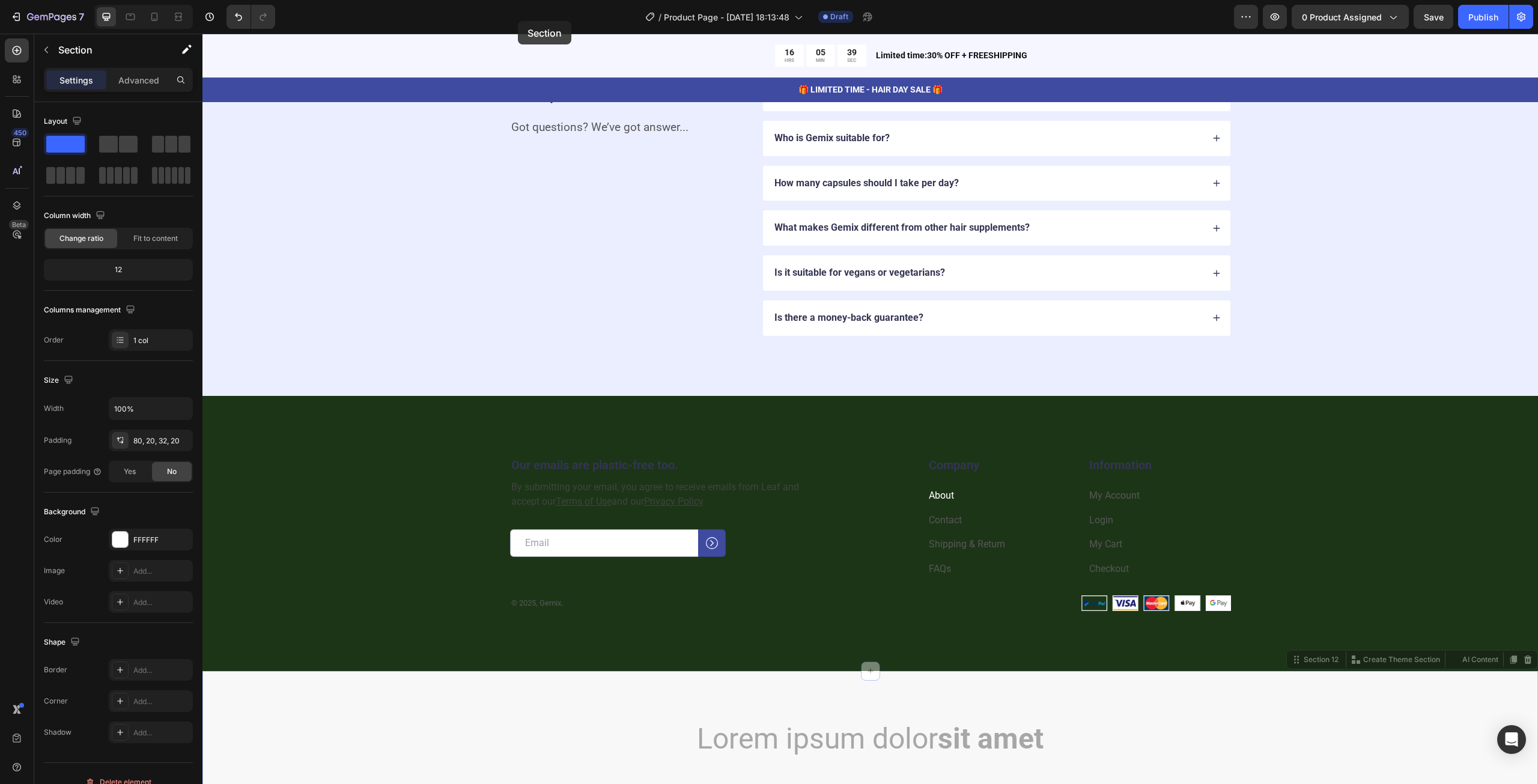
scroll to position [3190, 0]
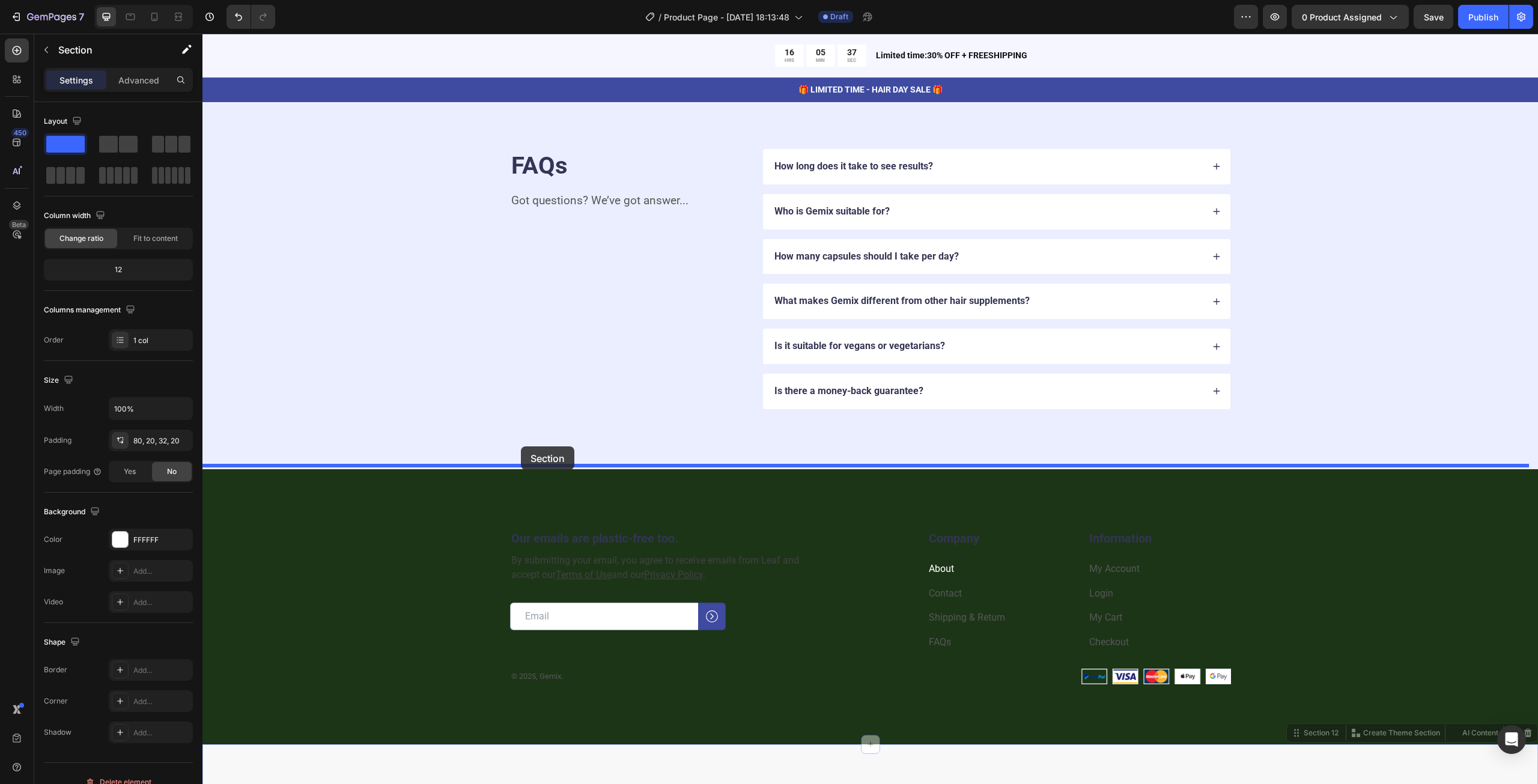
drag, startPoint x: 424, startPoint y: 574, endPoint x: 520, endPoint y: 447, distance: 159.2
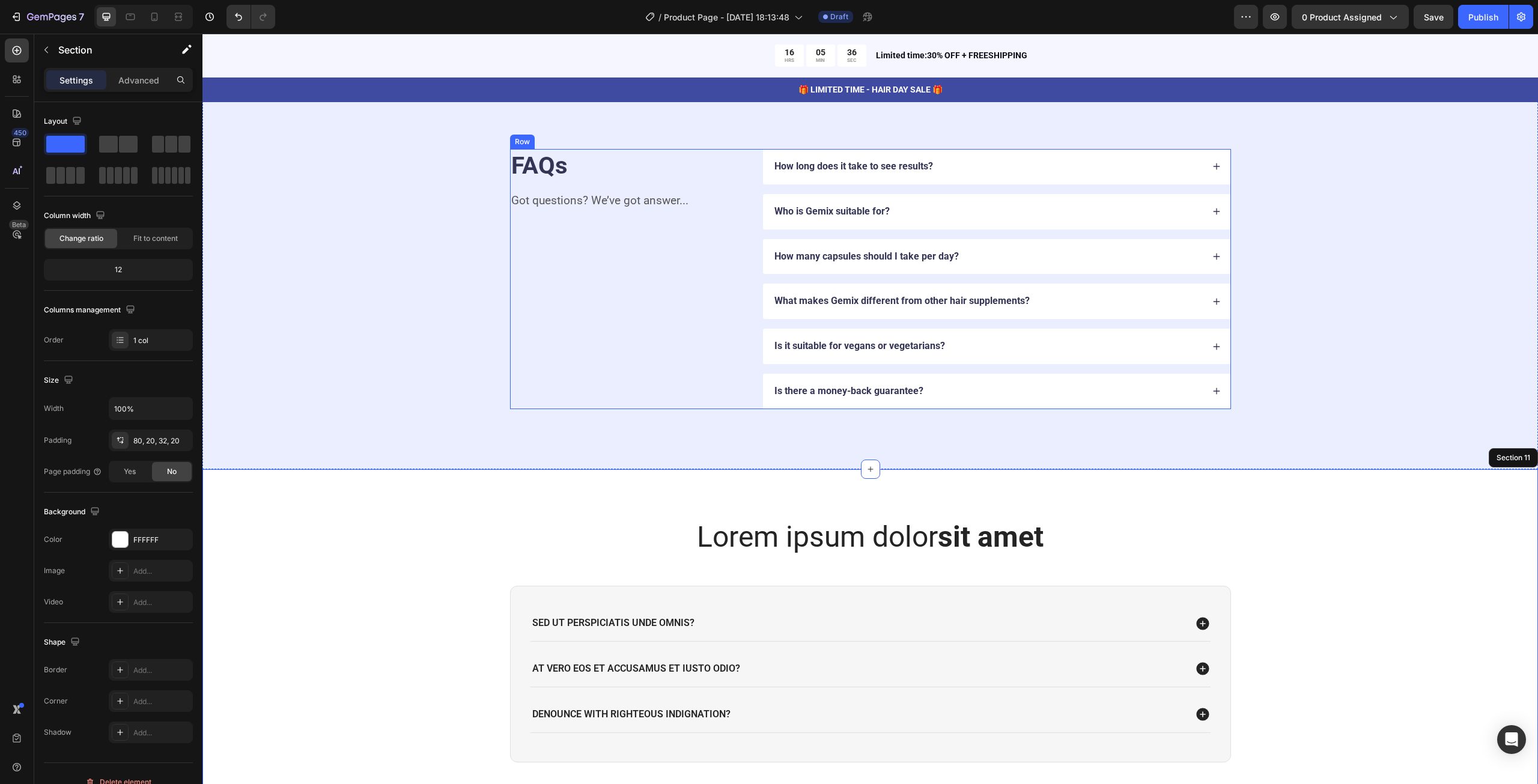
click at [577, 286] on div "FAQs Heading Got questions? We’ve got answer... Text Block" at bounding box center [627, 279] width 234 height 260
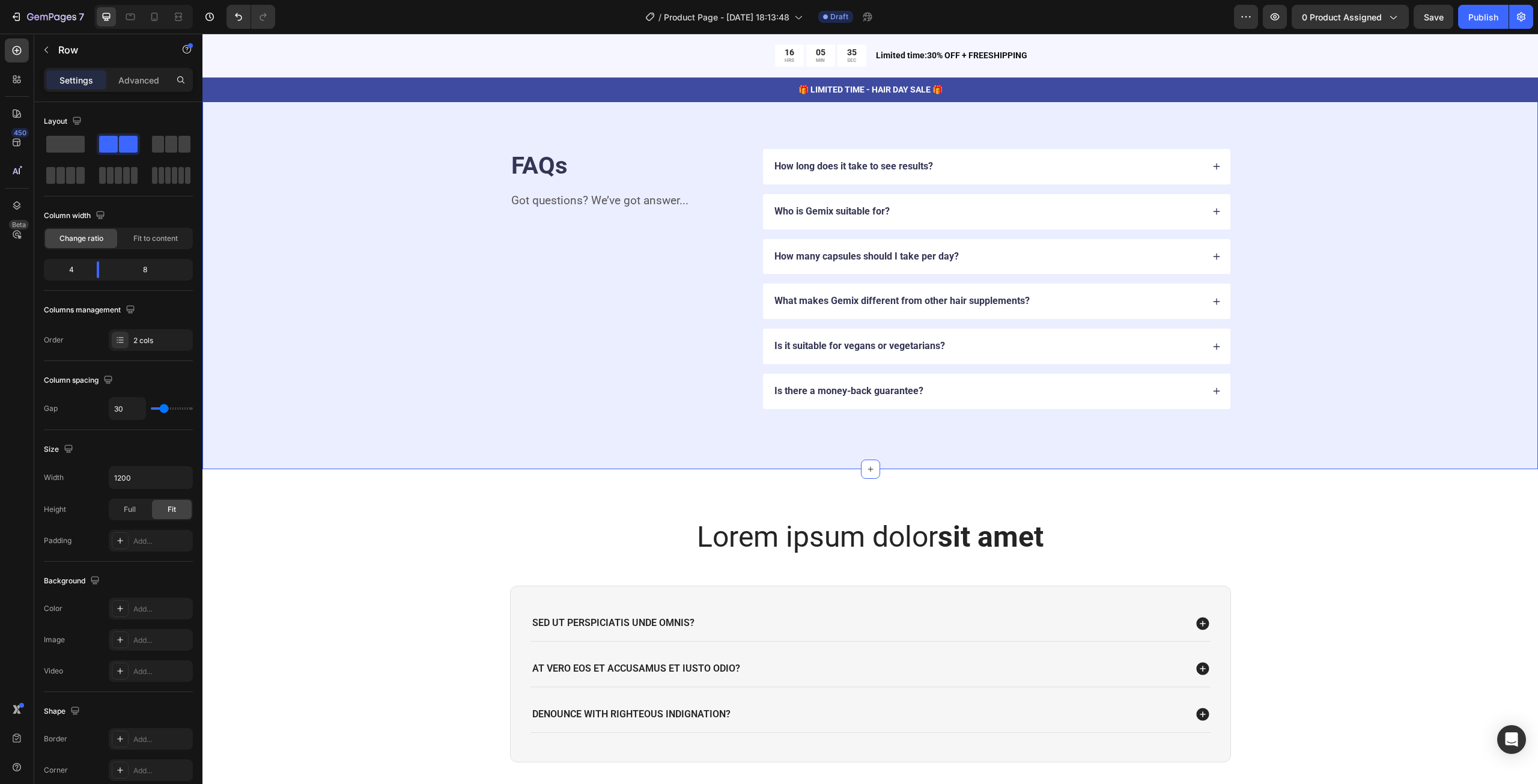
click at [477, 279] on div "FAQs Heading Got questions? We’ve got answer... Text Block How long does it tak…" at bounding box center [870, 279] width 1239 height 260
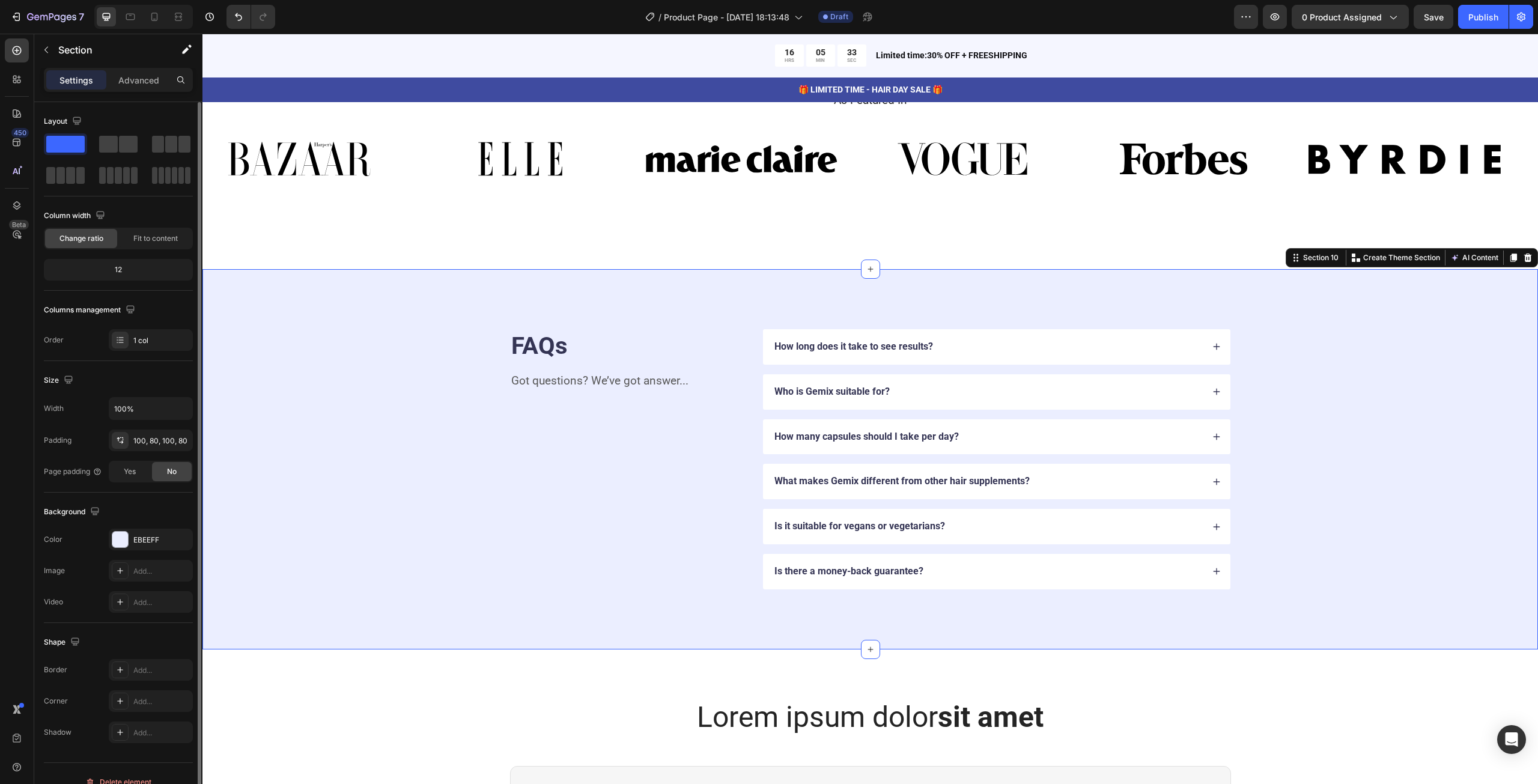
scroll to position [15, 0]
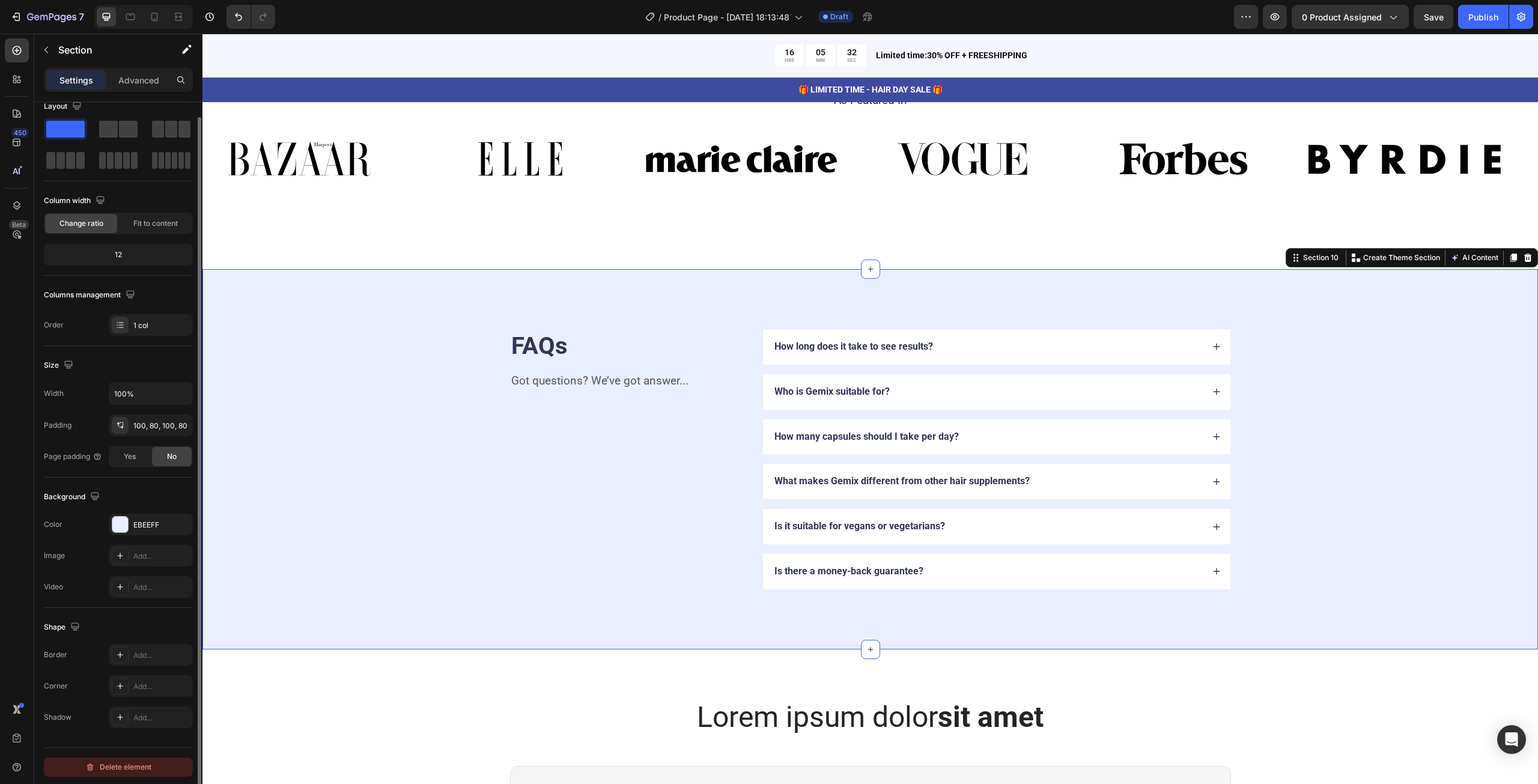
click at [135, 761] on div "Delete element" at bounding box center [118, 767] width 66 height 14
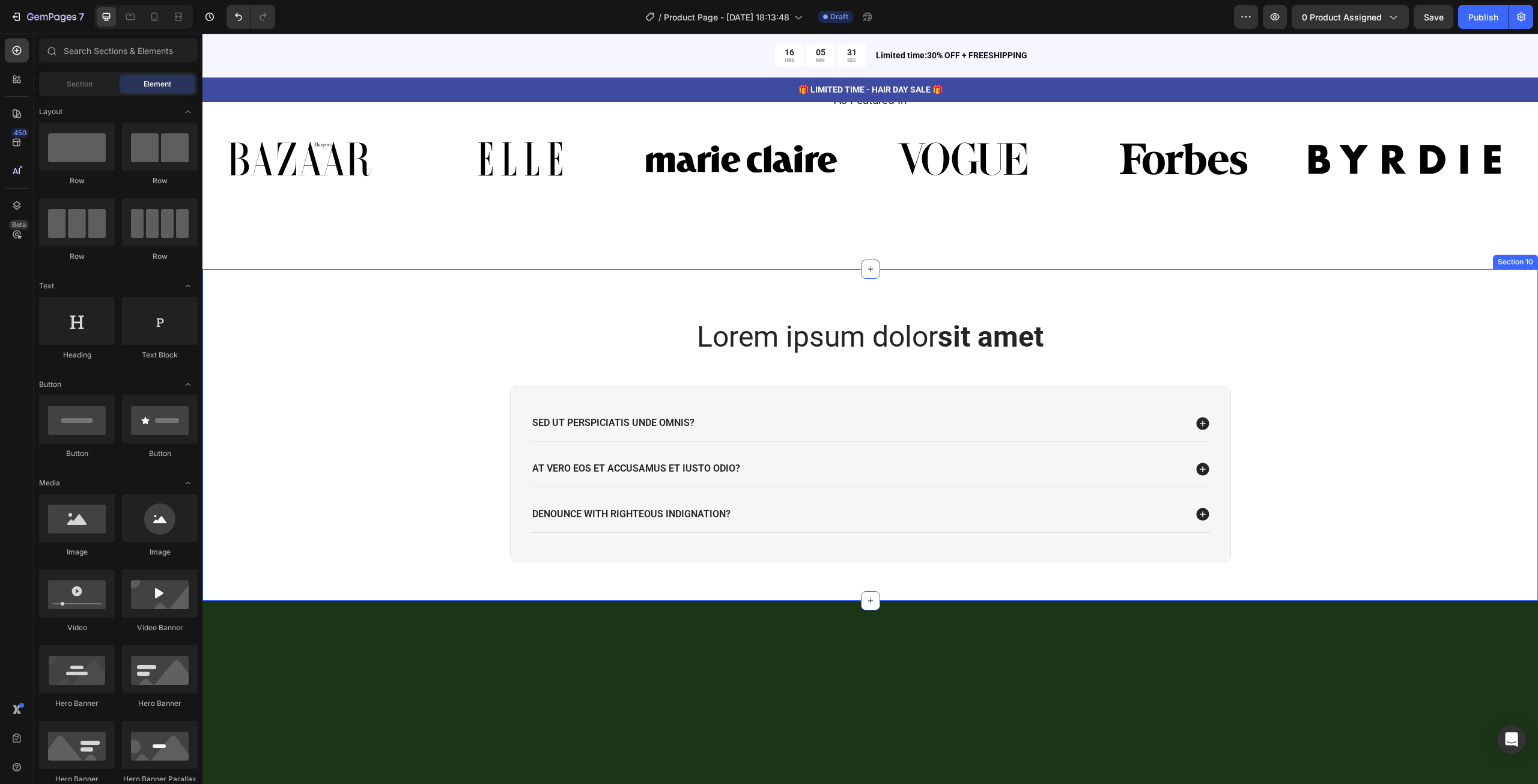
click at [363, 437] on div "Lorem ipsum dolor sit amet Heading Sed ut perspiciatis unde omnis? At vero eos …" at bounding box center [870, 449] width 1311 height 264
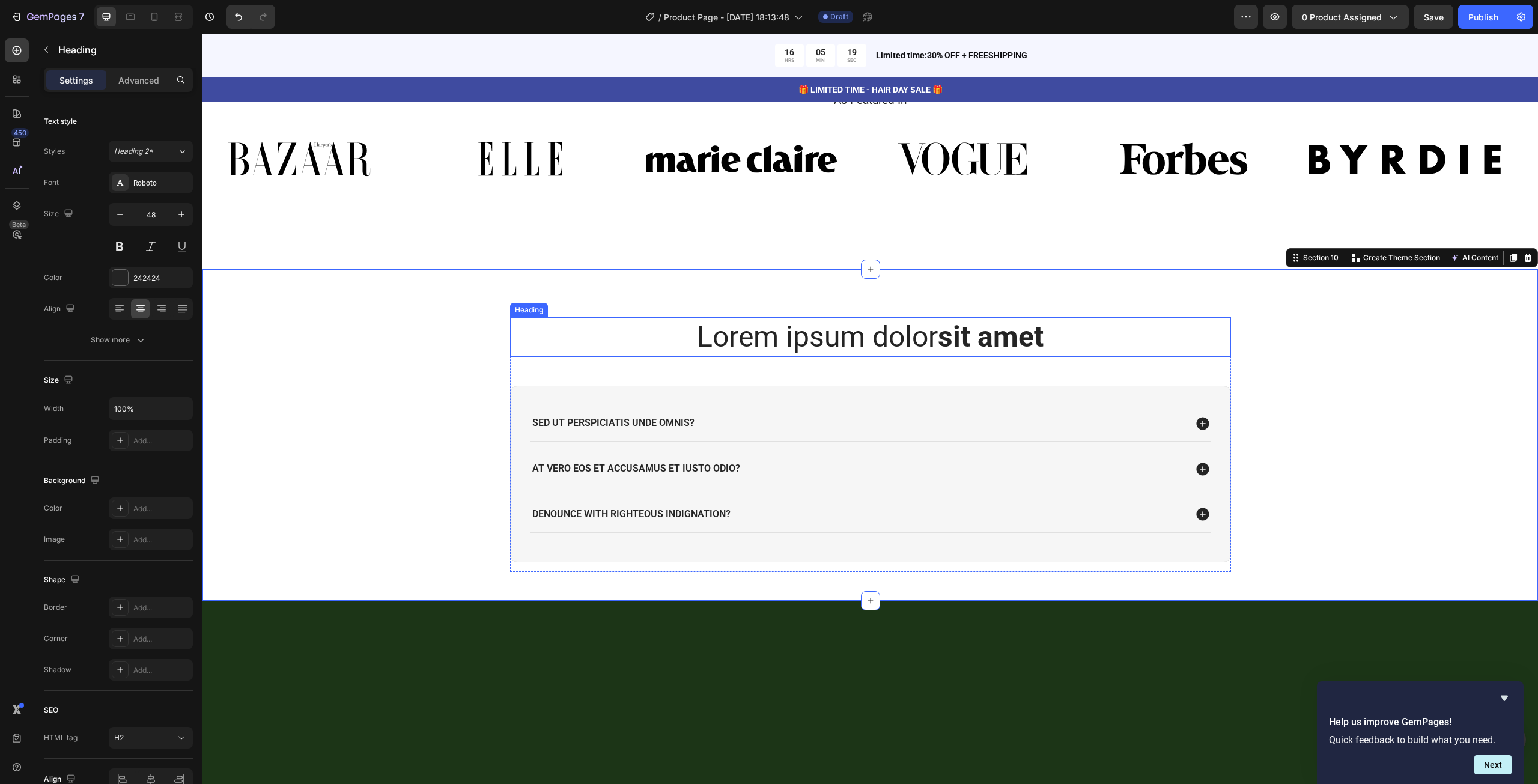
click at [886, 337] on h2 "Lorem ipsum dolor sit amet" at bounding box center [870, 337] width 721 height 40
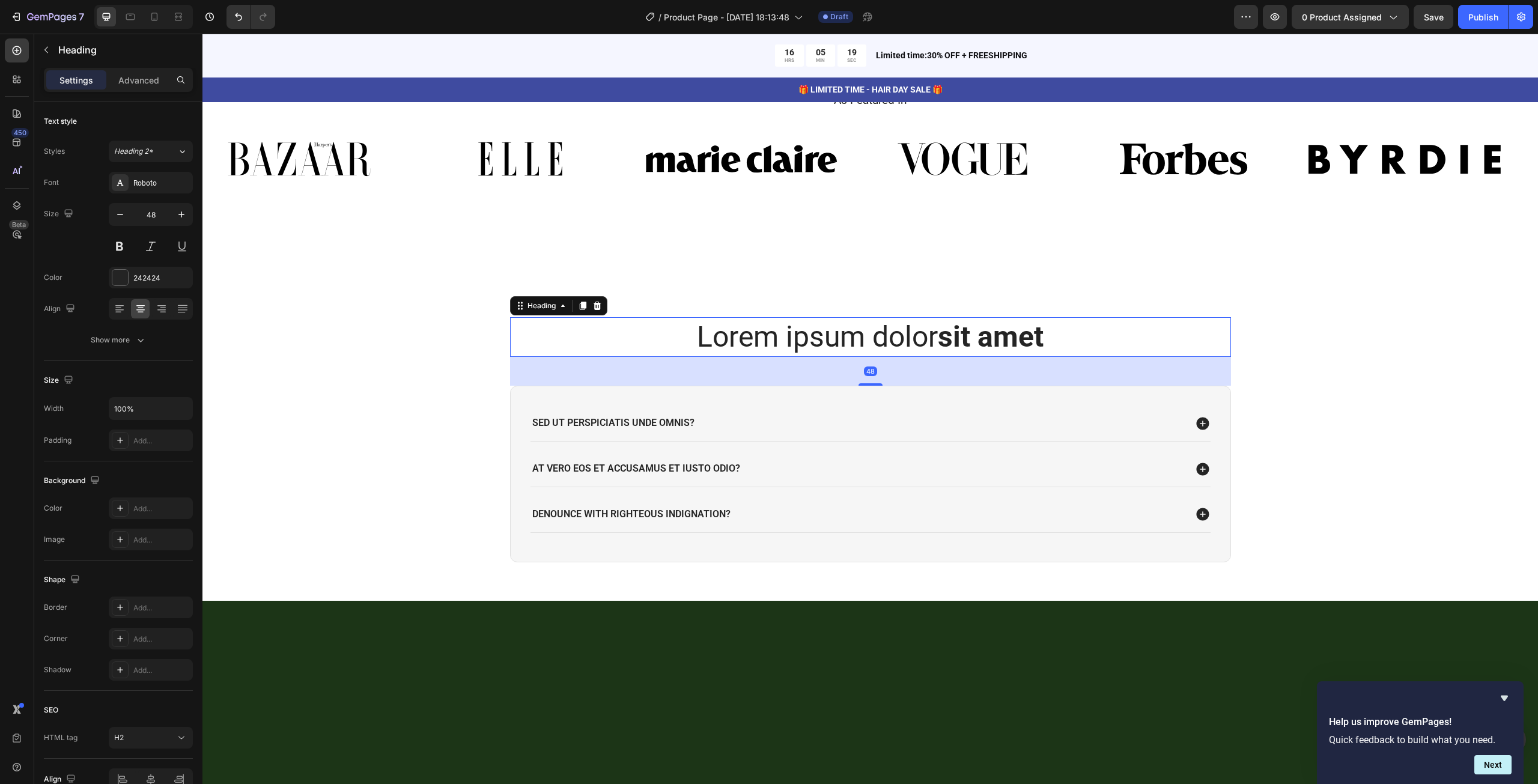
click at [886, 337] on h2 "Lorem ipsum dolor sit amet" at bounding box center [870, 337] width 721 height 40
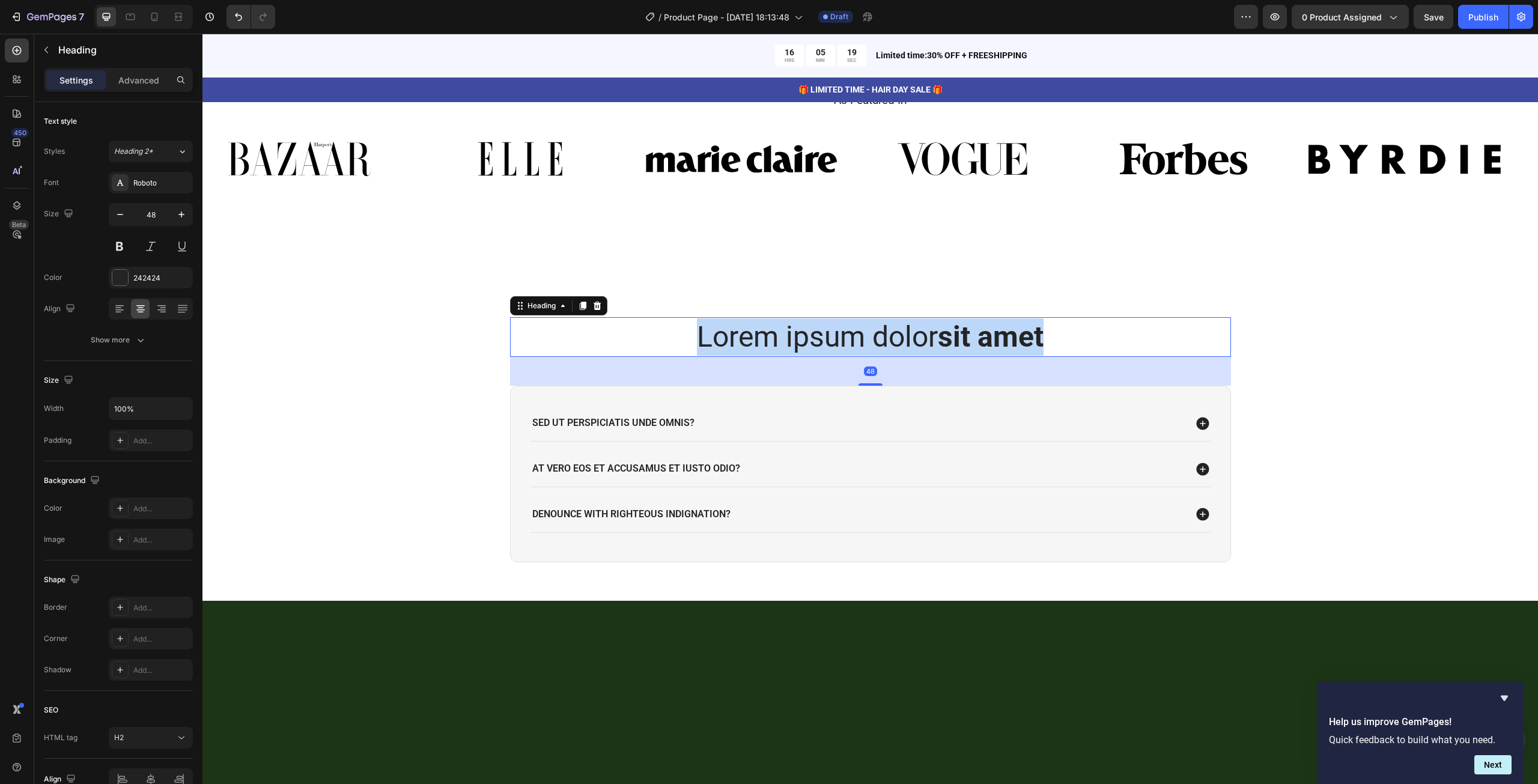
click at [886, 337] on p "Lorem ipsum dolor sit amet" at bounding box center [871, 337] width 719 height 37
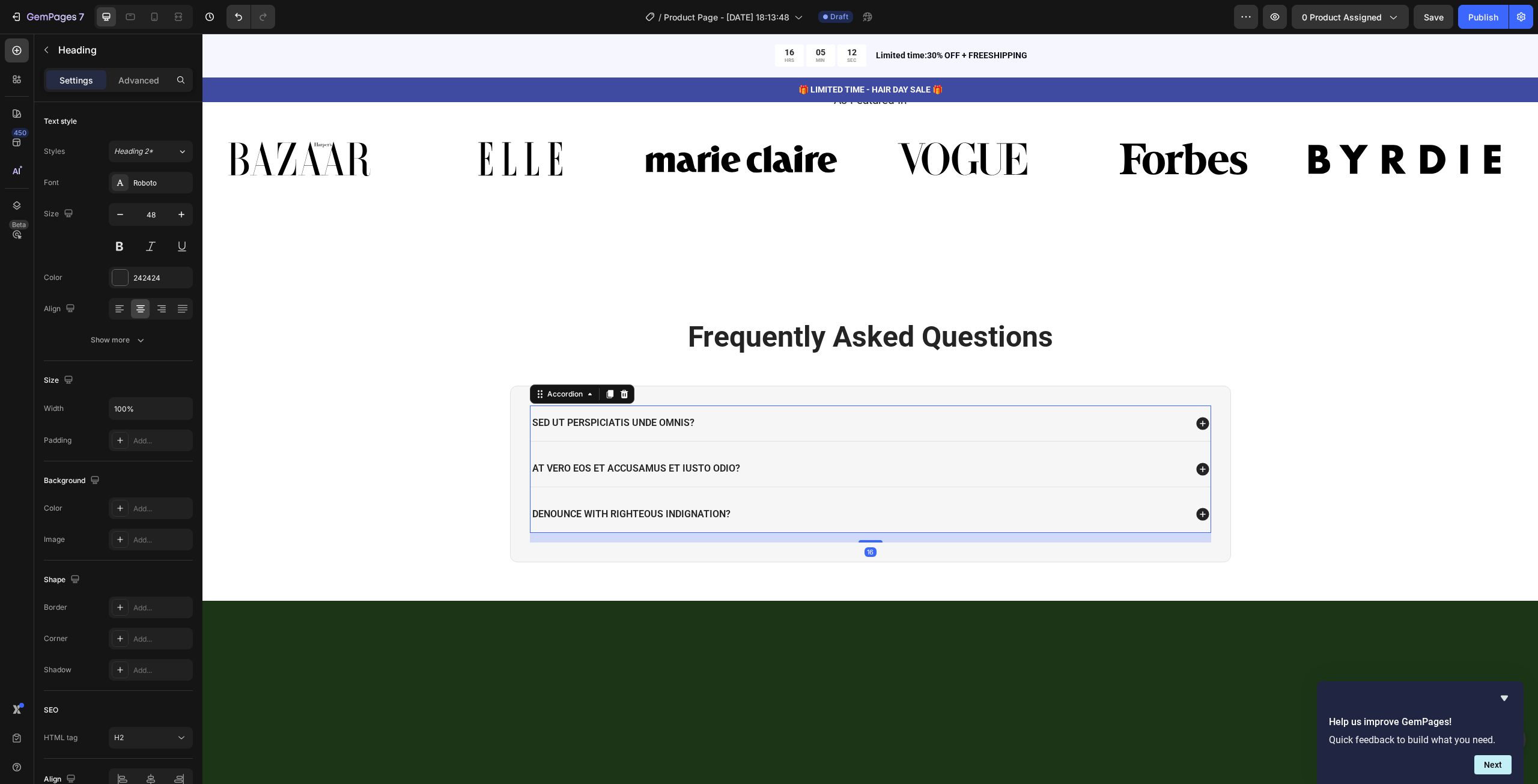
click at [657, 423] on p "Sed ut perspiciatis unde omnis?" at bounding box center [613, 423] width 162 height 13
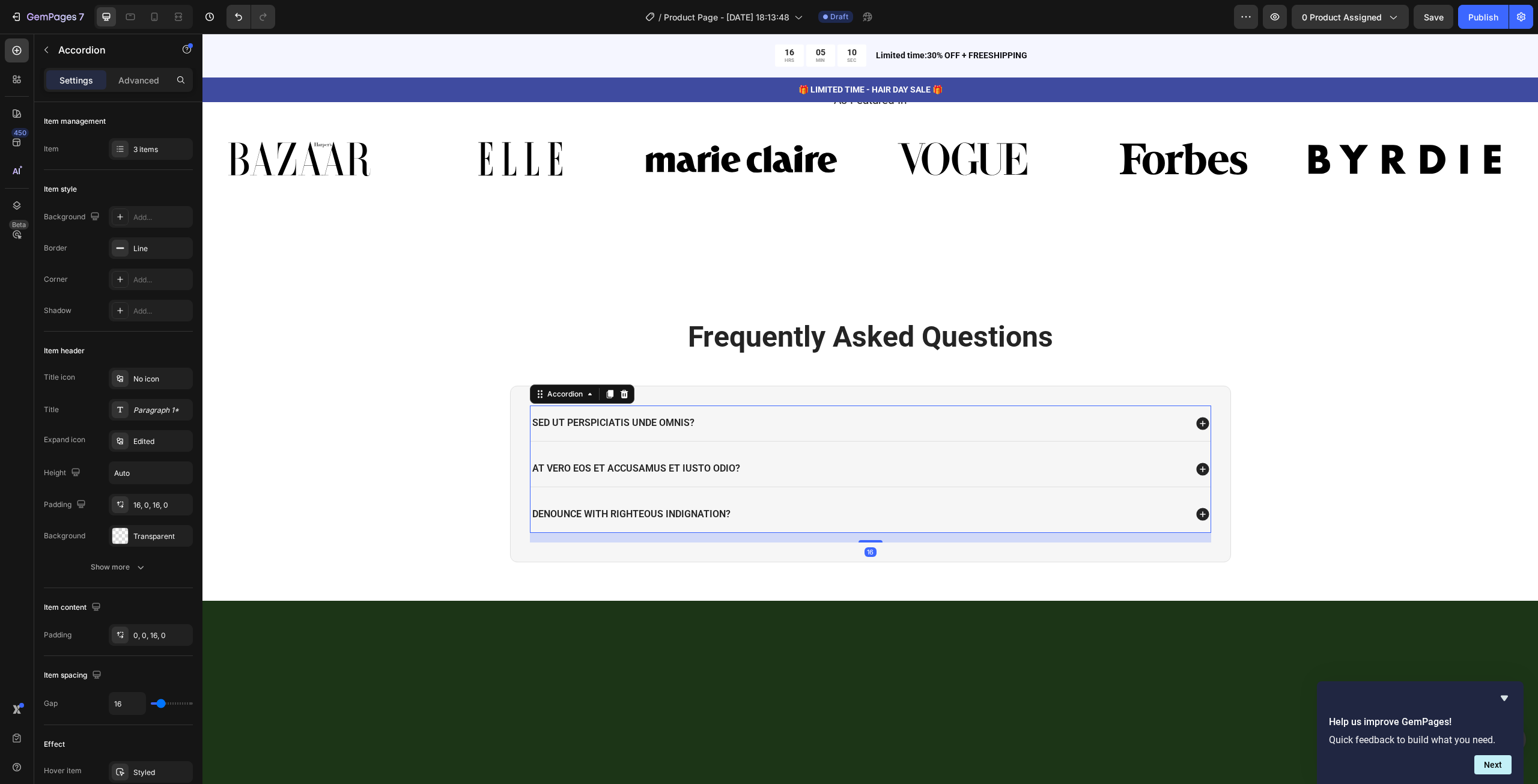
click at [600, 419] on p "Sed ut perspiciatis unde omnis?" at bounding box center [613, 423] width 162 height 13
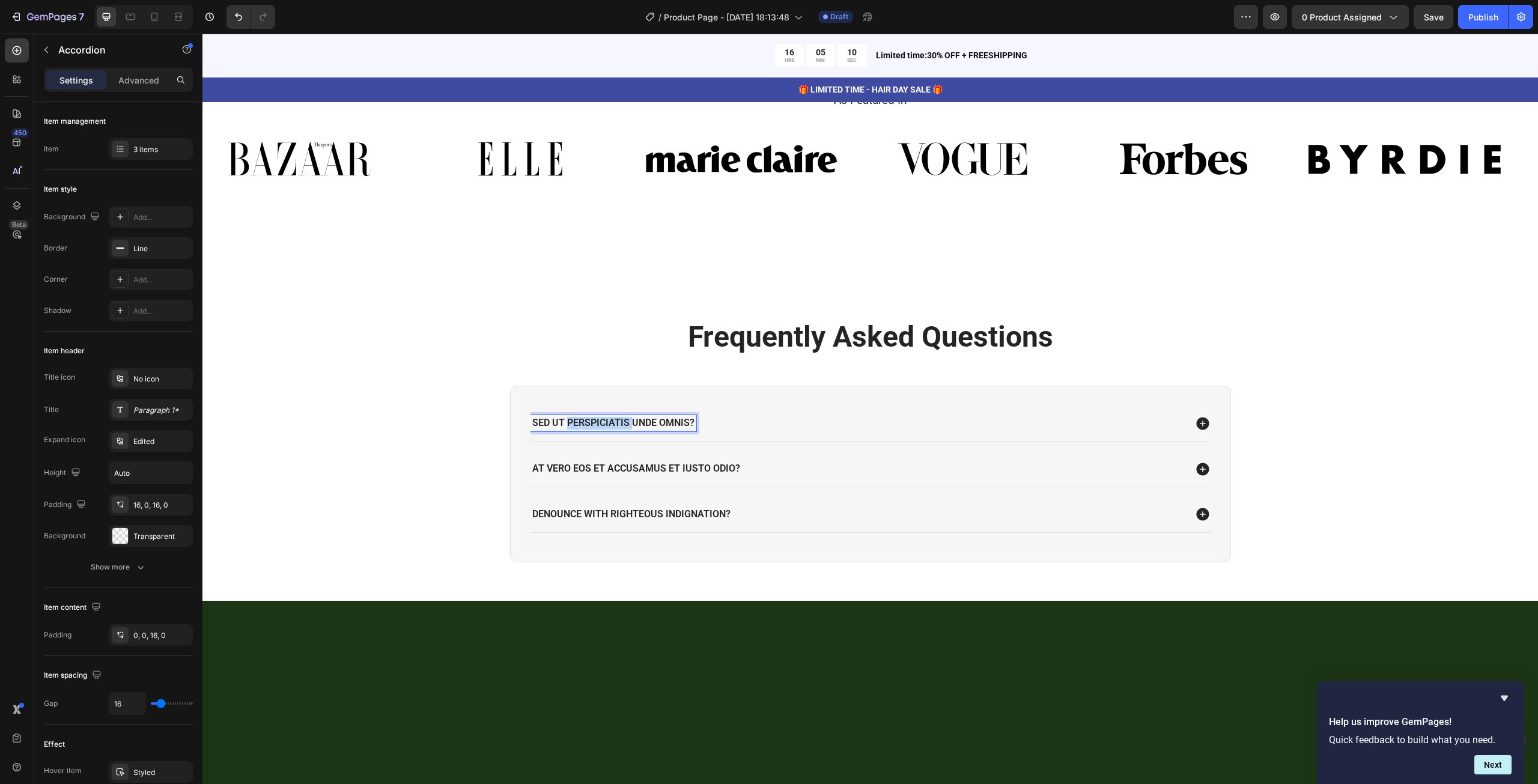
click at [600, 419] on p "Sed ut perspiciatis unde omnis?" at bounding box center [613, 423] width 162 height 13
click at [755, 417] on div "1. How long before I see results?" at bounding box center [857, 423] width 655 height 17
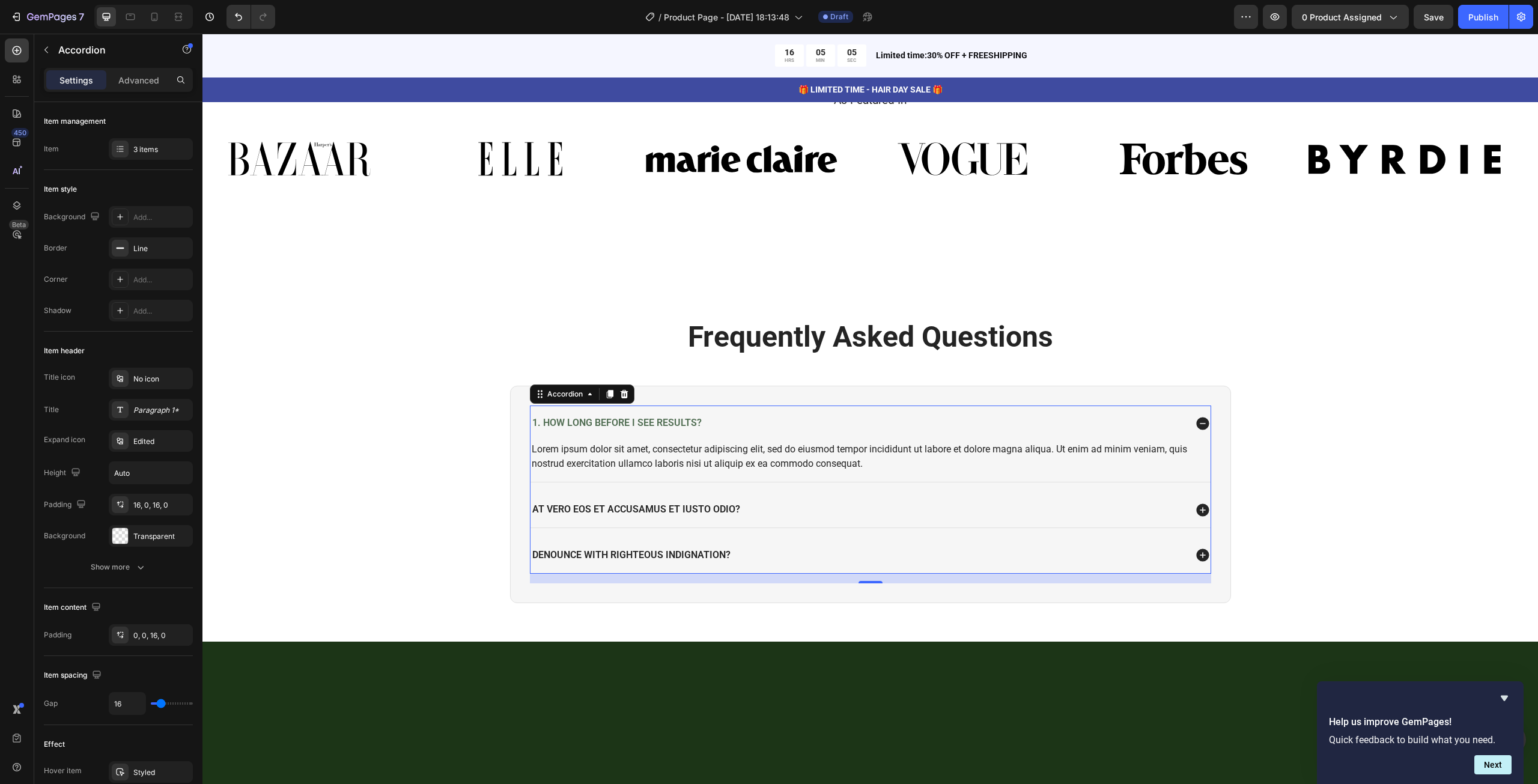
click at [680, 426] on span "1. How long before I see results?" at bounding box center [617, 422] width 169 height 11
click at [636, 453] on div "Lorem ipsum dolor sit amet, consectetur adipiscing elit, sed do eiusmod tempor …" at bounding box center [870, 456] width 680 height 31
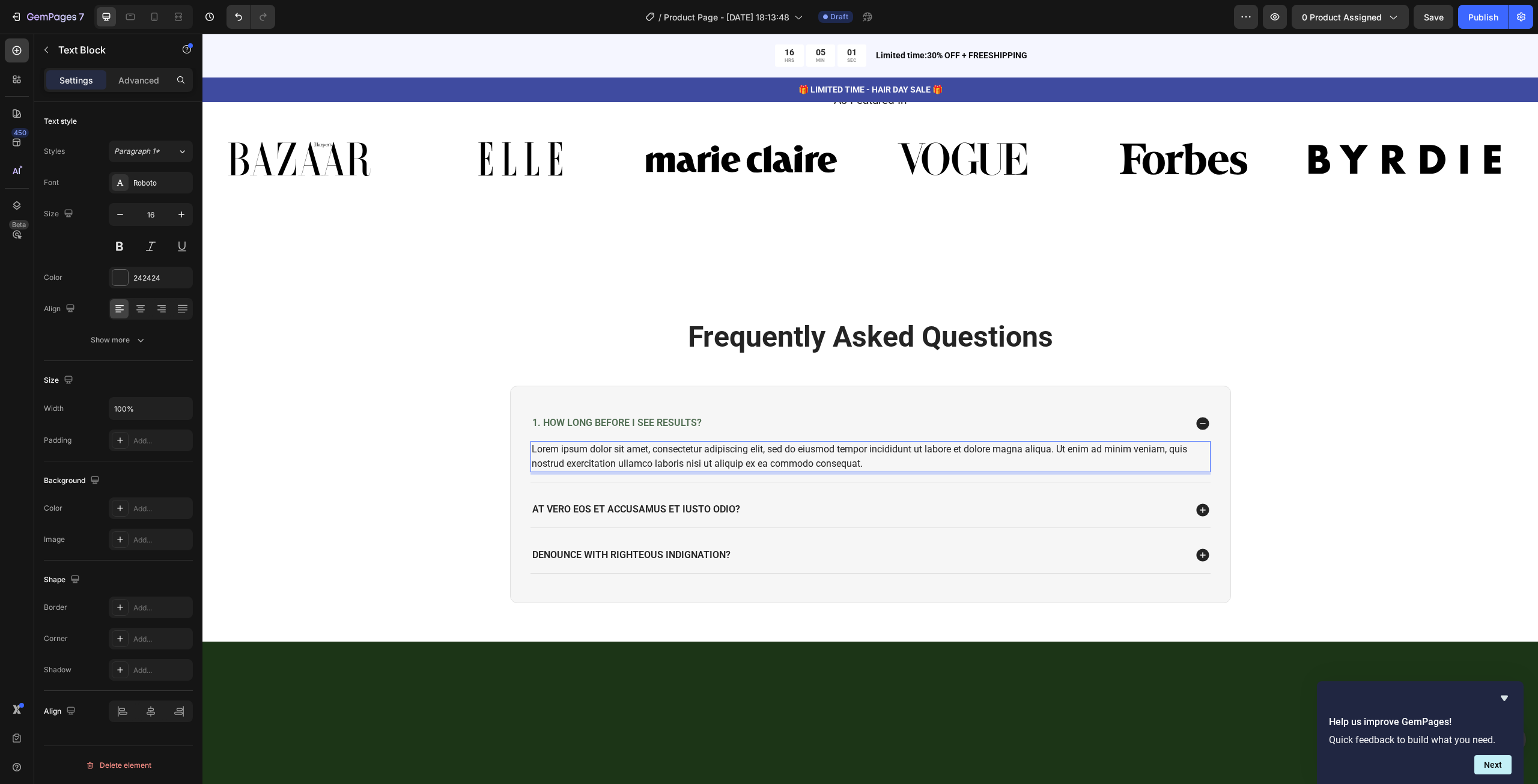
click at [636, 453] on div "Lorem ipsum dolor sit amet, consectetur adipiscing elit, sed do eiusmod tempor …" at bounding box center [870, 456] width 680 height 31
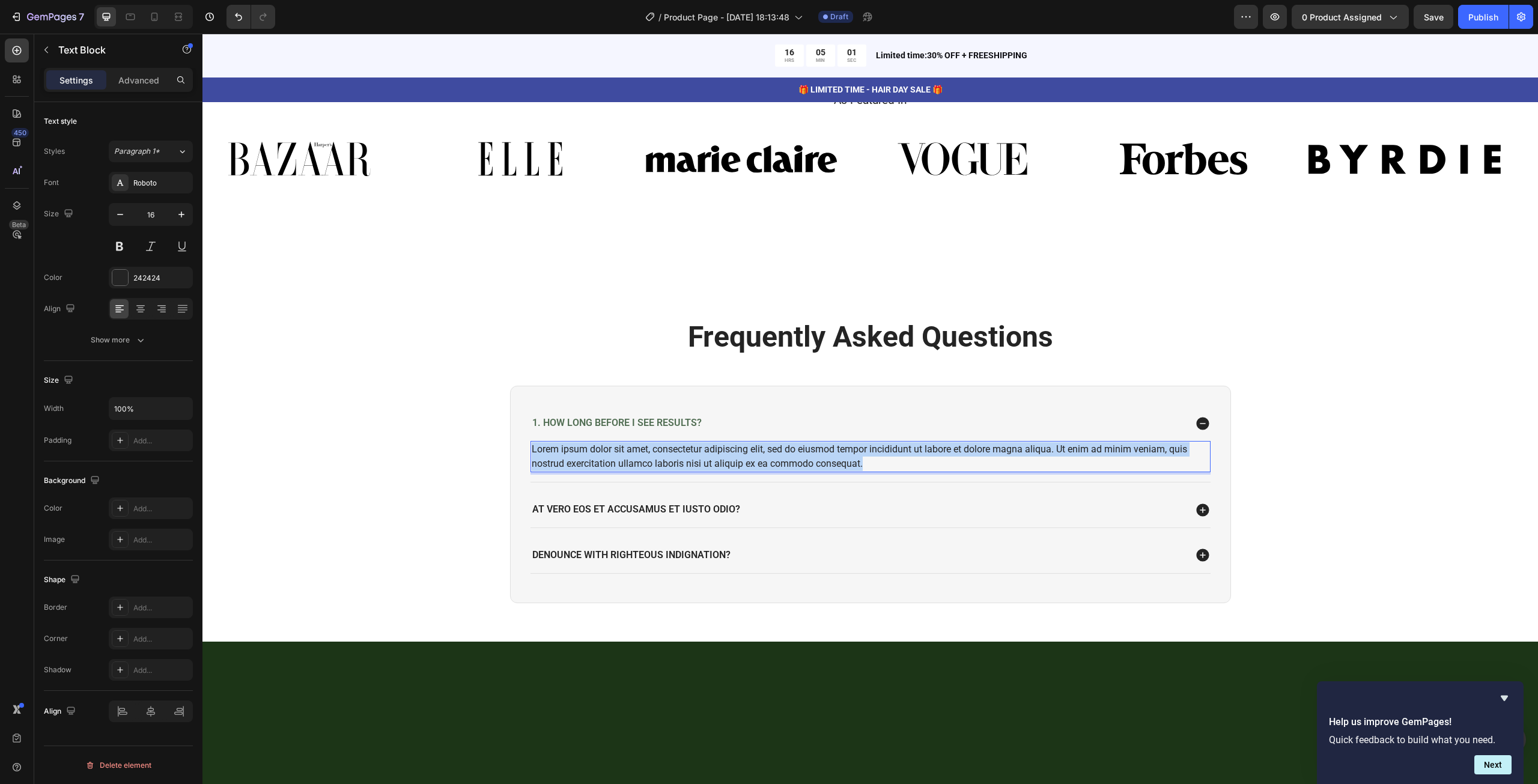
click at [636, 453] on p "Lorem ipsum dolor sit amet, consectetur adipiscing elit, sed do eiusmod tempor …" at bounding box center [871, 456] width 678 height 29
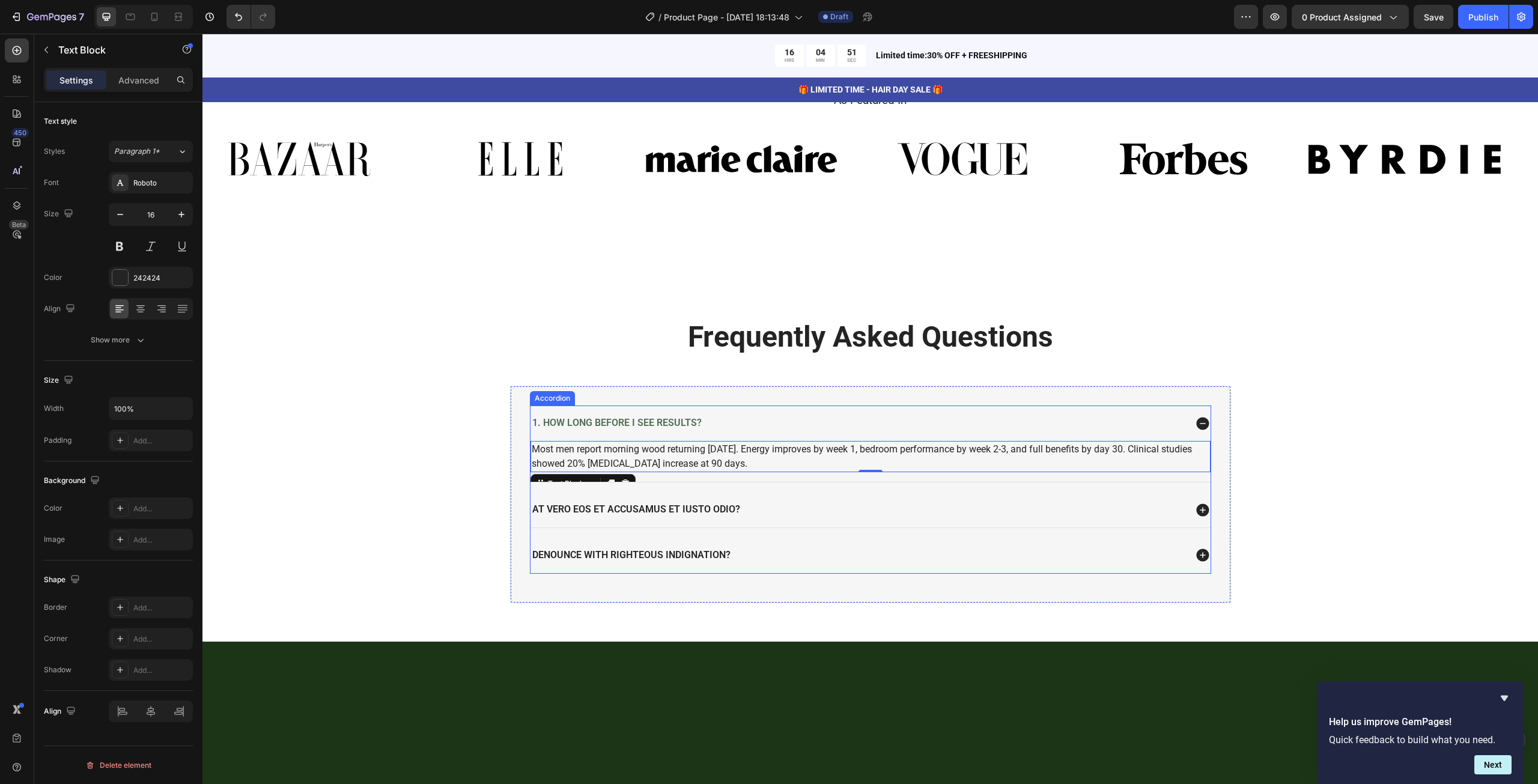
click at [652, 496] on div "At vero eos et accusamus et iusto odio?" at bounding box center [870, 509] width 680 height 35
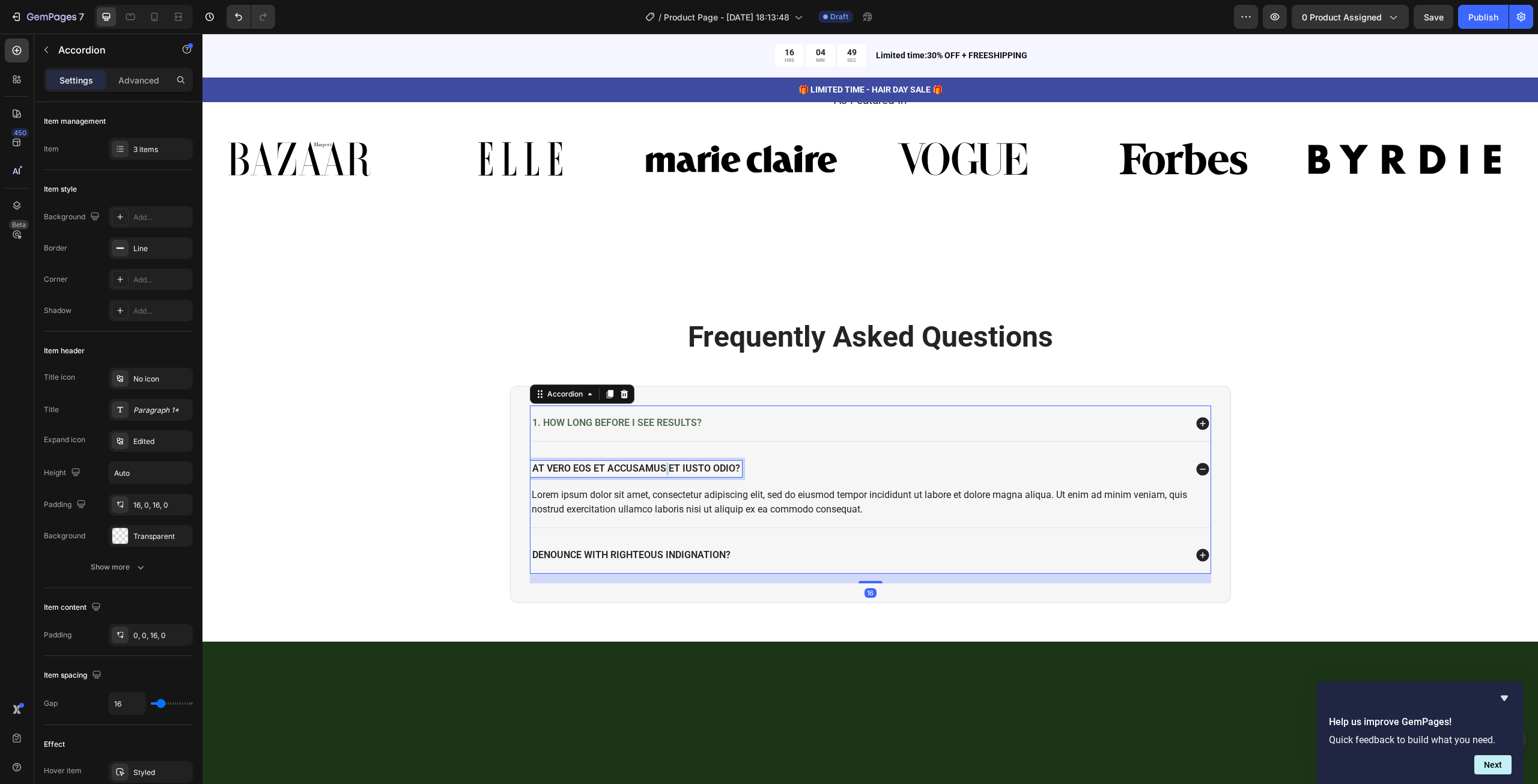
click at [658, 470] on p "At vero eos et accusamus et iusto odio?" at bounding box center [636, 468] width 208 height 13
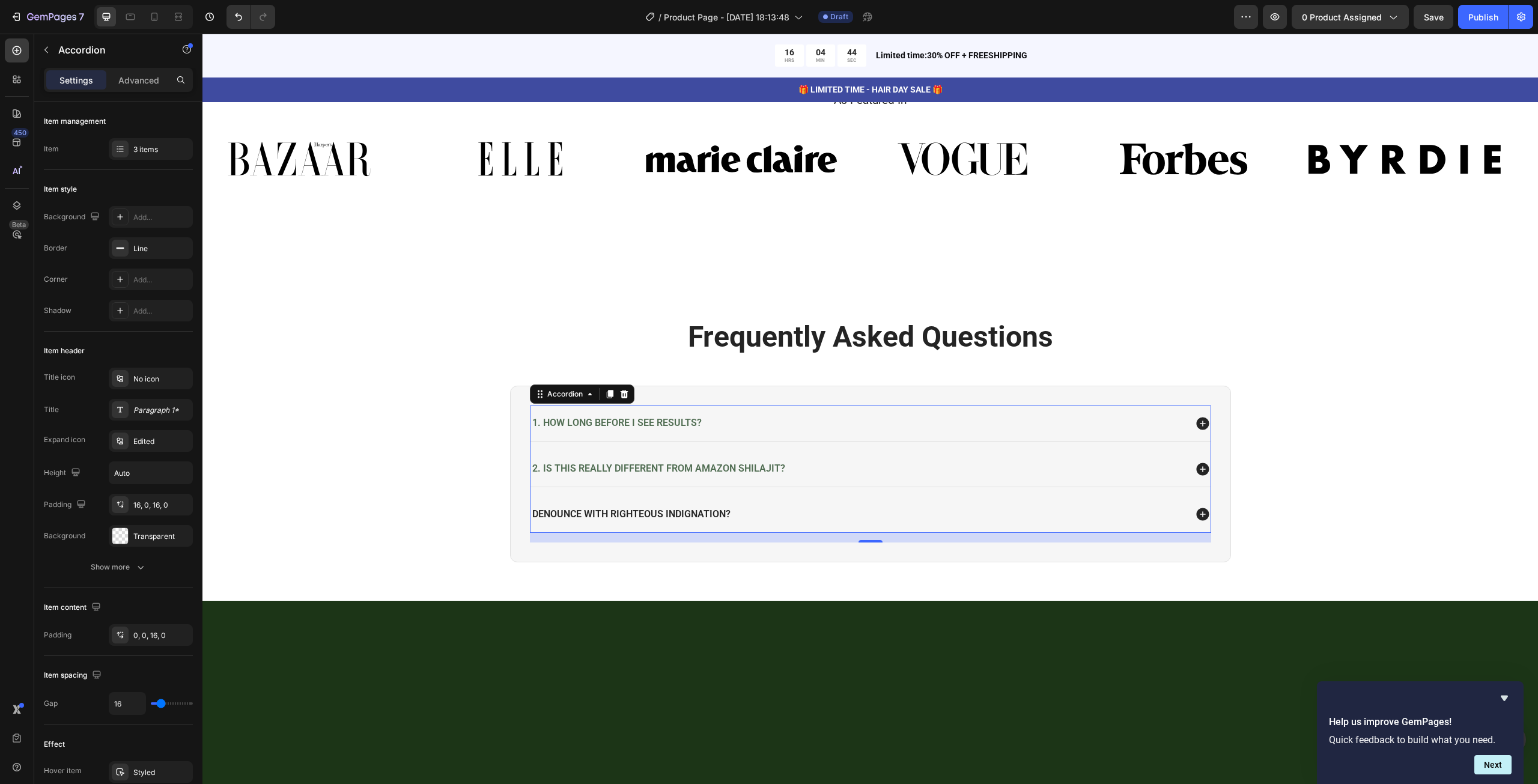
click at [1019, 458] on div "2. Is this really different from Amazon shilajit?" at bounding box center [870, 468] width 680 height 35
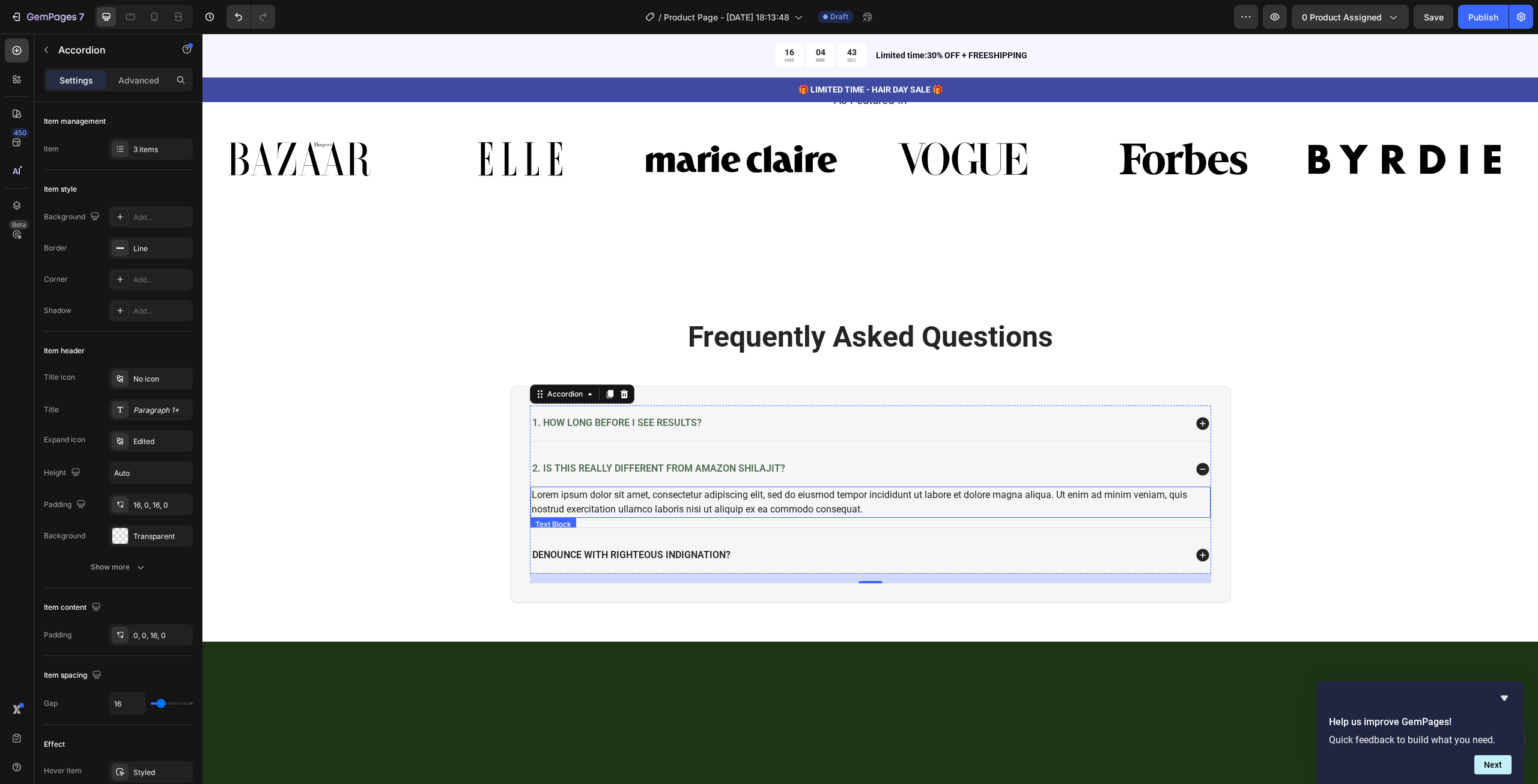
click at [742, 504] on div "Lorem ipsum dolor sit amet, consectetur adipiscing elit, sed do eiusmod tempor …" at bounding box center [870, 502] width 680 height 31
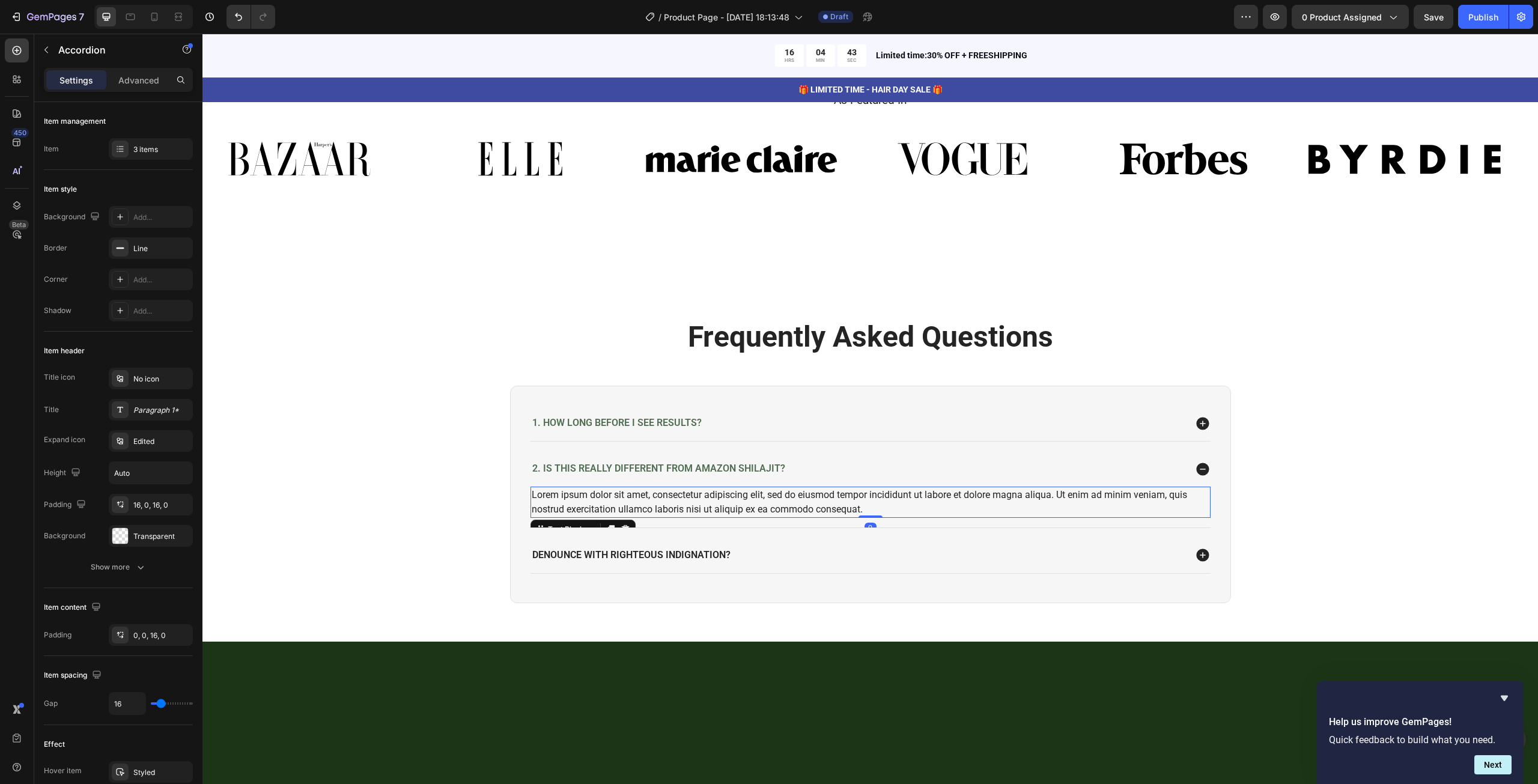
click at [742, 504] on div "Lorem ipsum dolor sit amet, consectetur adipiscing elit, sed do eiusmod tempor …" at bounding box center [870, 502] width 680 height 31
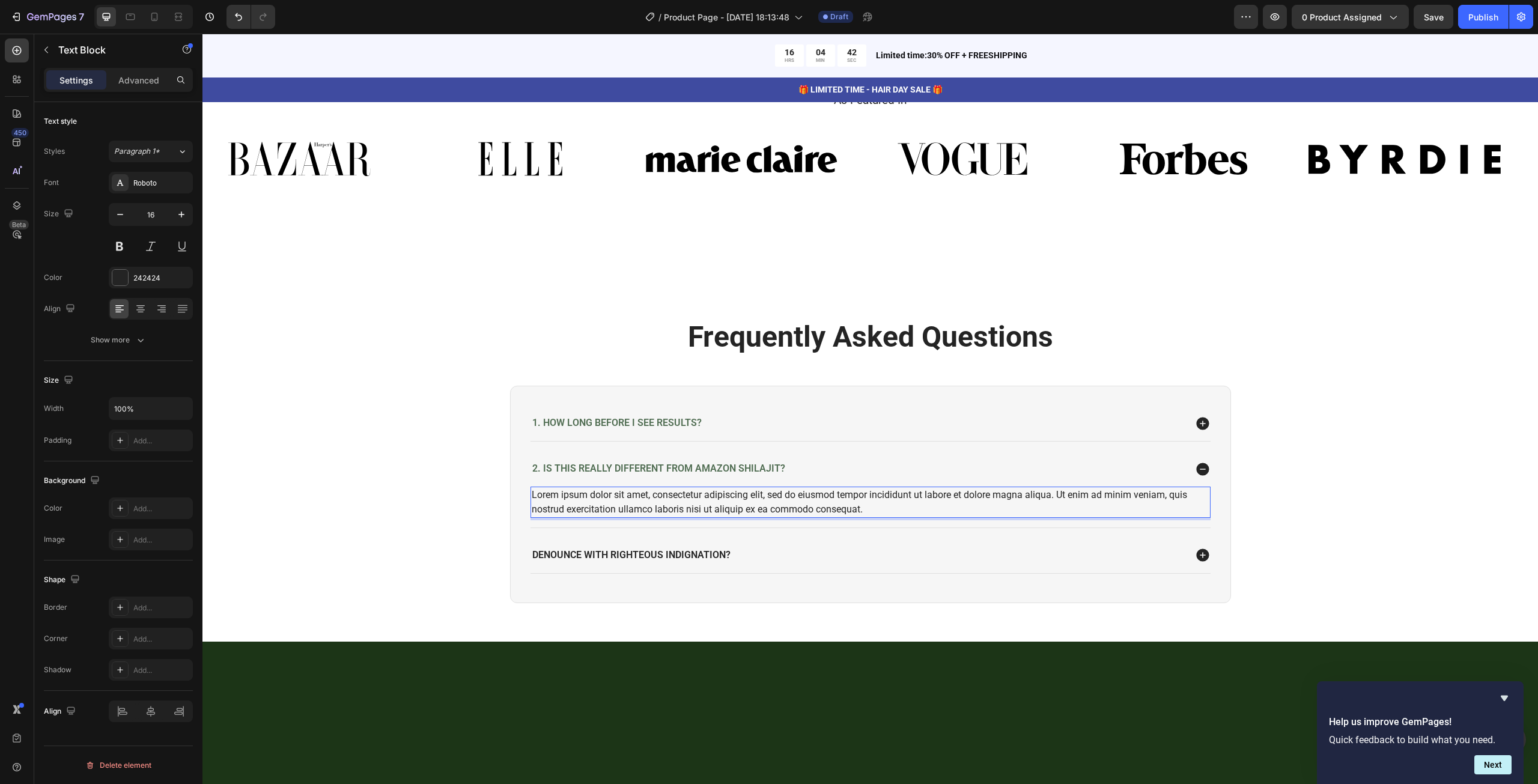
click at [742, 504] on p "Lorem ipsum dolor sit amet, consectetur adipiscing elit, sed do eiusmod tempor …" at bounding box center [871, 502] width 678 height 29
click at [669, 549] on p "denounce with righteous indignation?" at bounding box center [631, 555] width 198 height 13
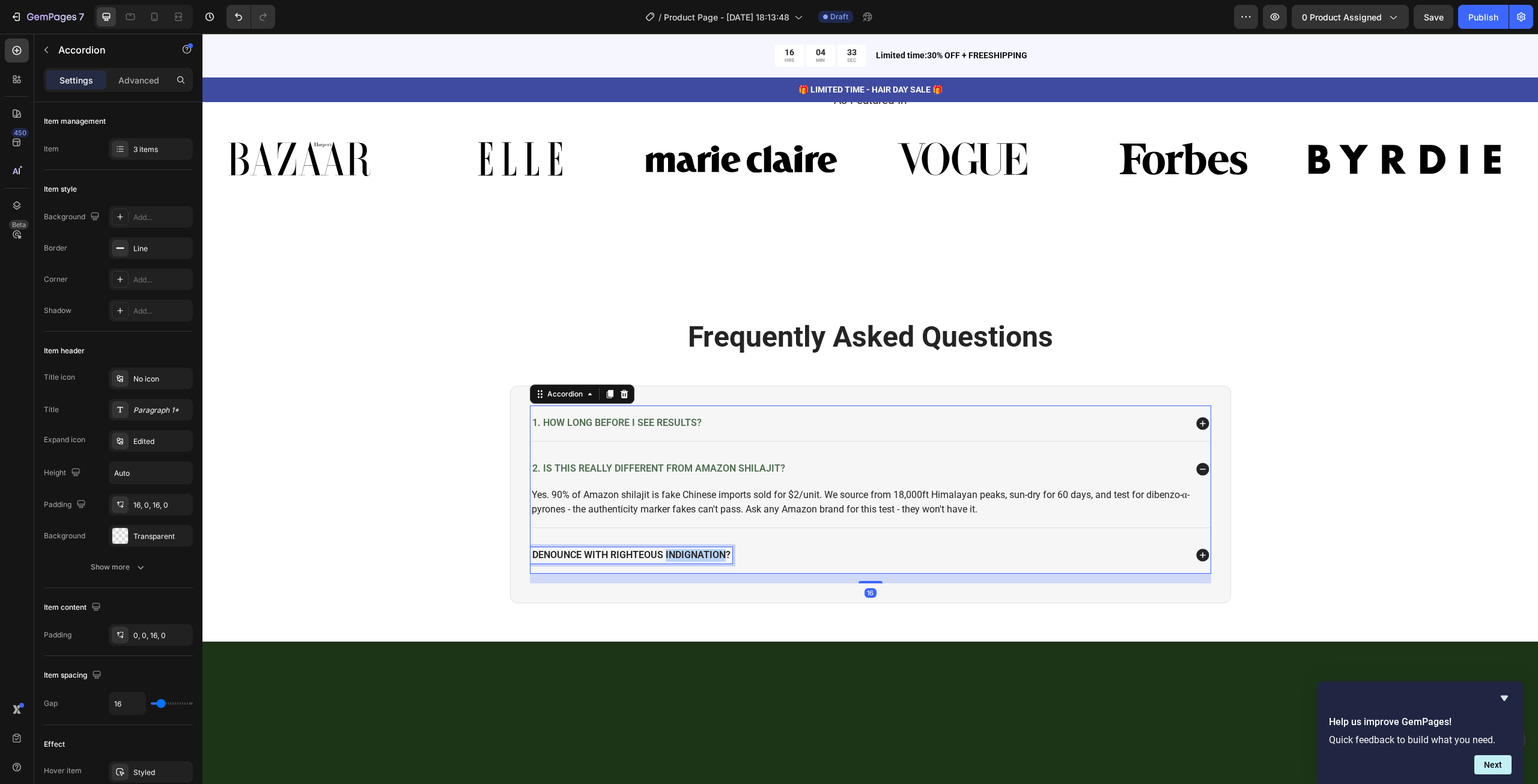
click at [664, 549] on p "denounce with righteous indignation?" at bounding box center [631, 555] width 198 height 13
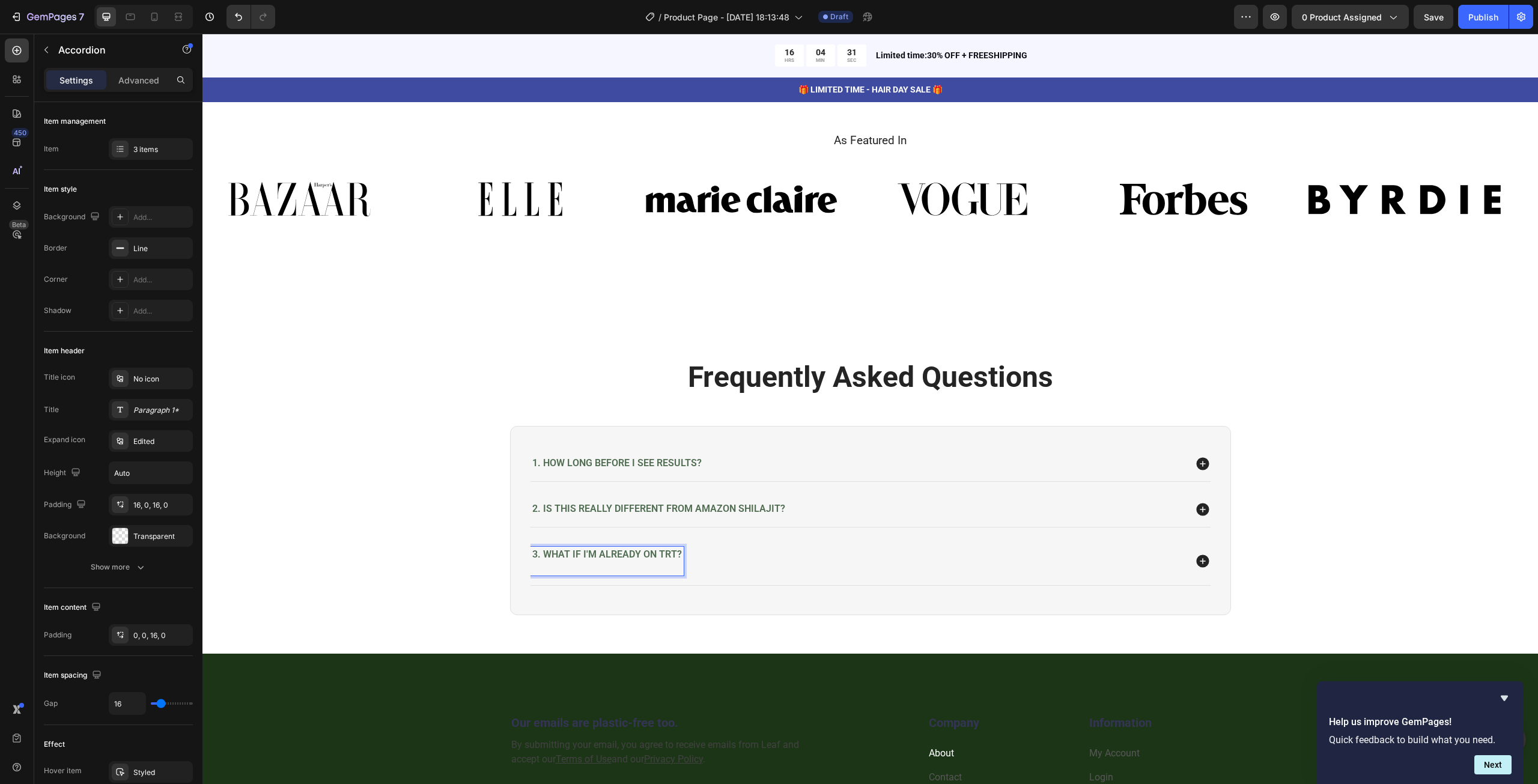
scroll to position [2969, 0]
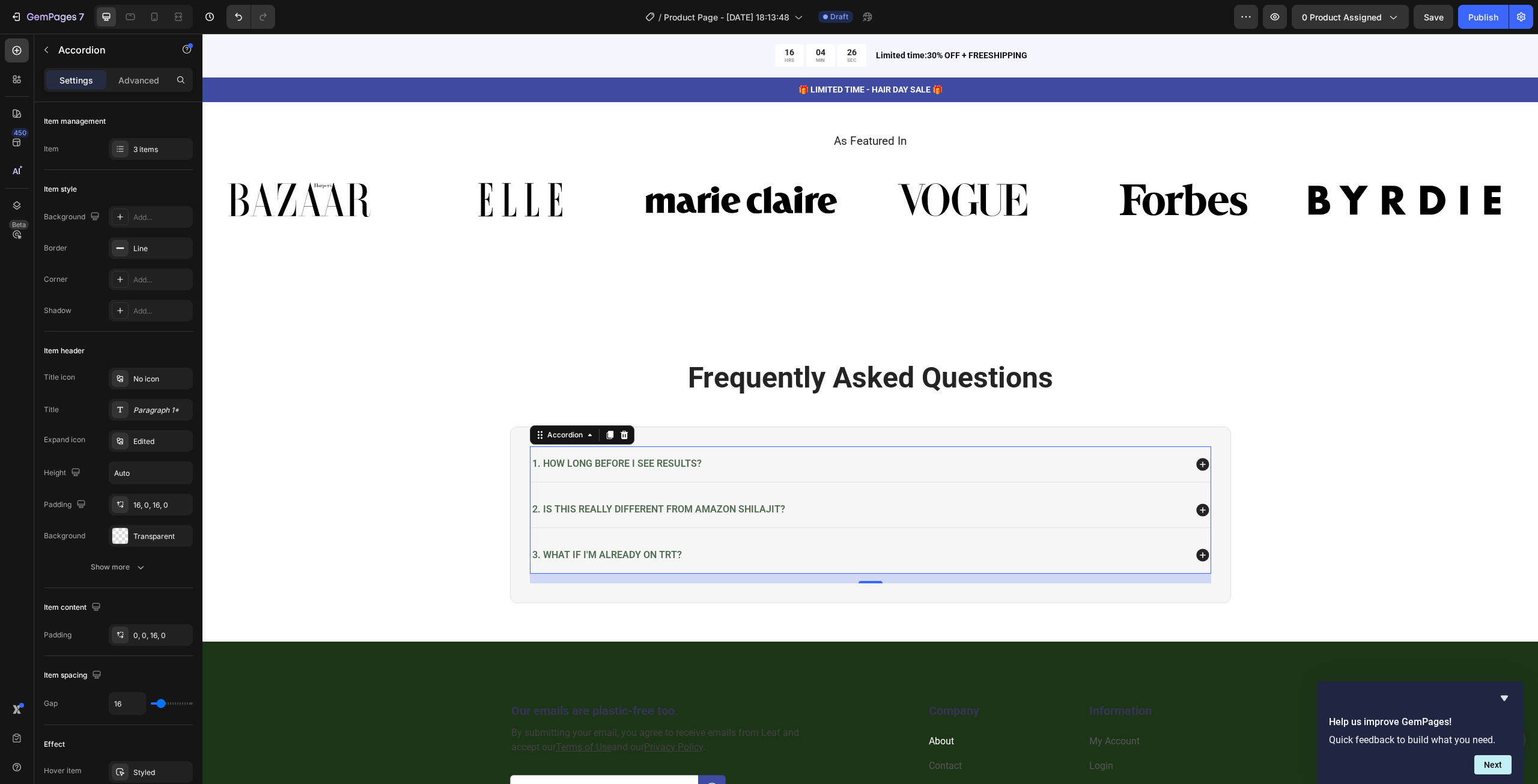
click at [1200, 549] on icon at bounding box center [1202, 555] width 13 height 13
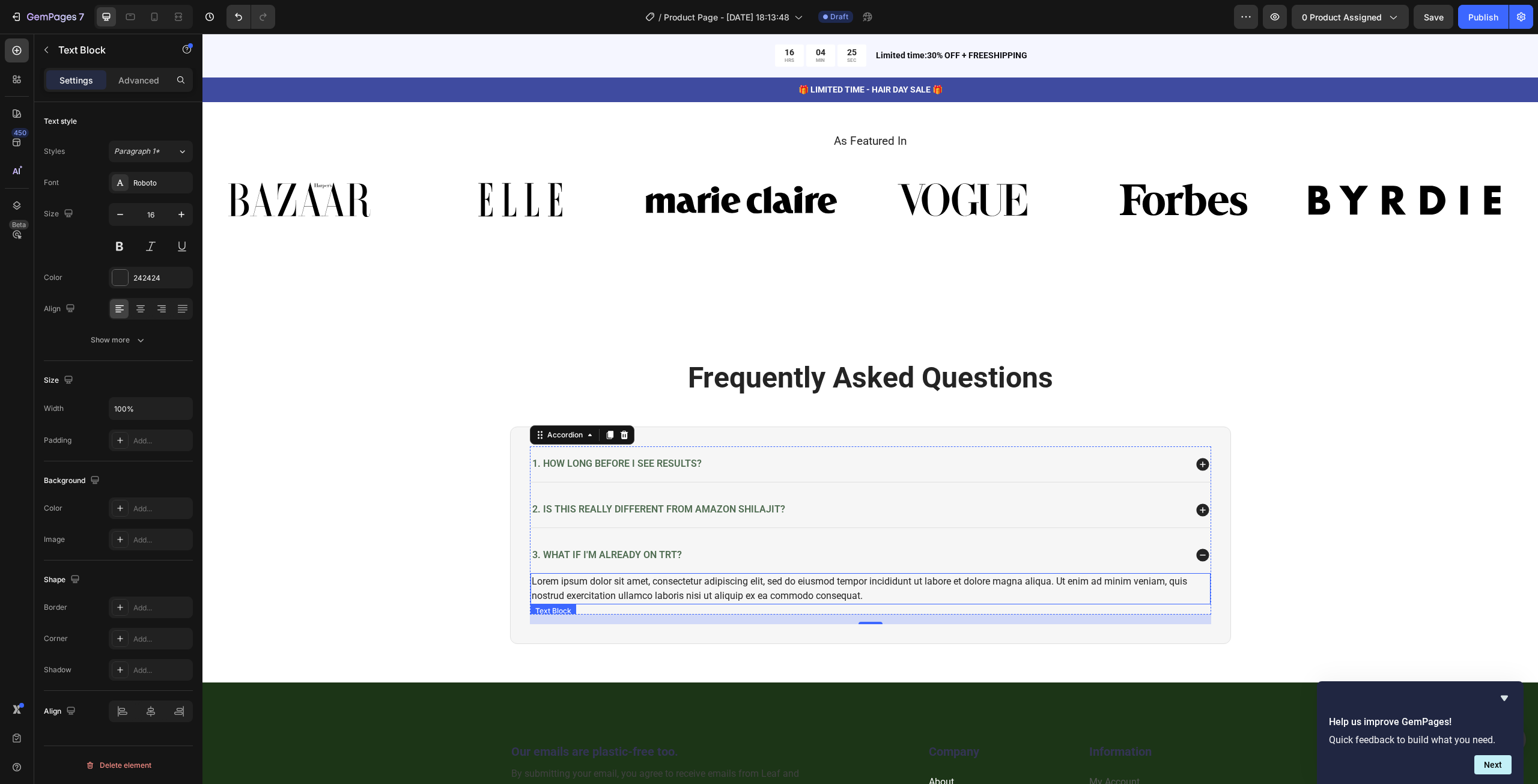
click at [789, 587] on div "Lorem ipsum dolor sit amet, consectetur adipiscing elit, sed do eiusmod tempor …" at bounding box center [870, 588] width 680 height 31
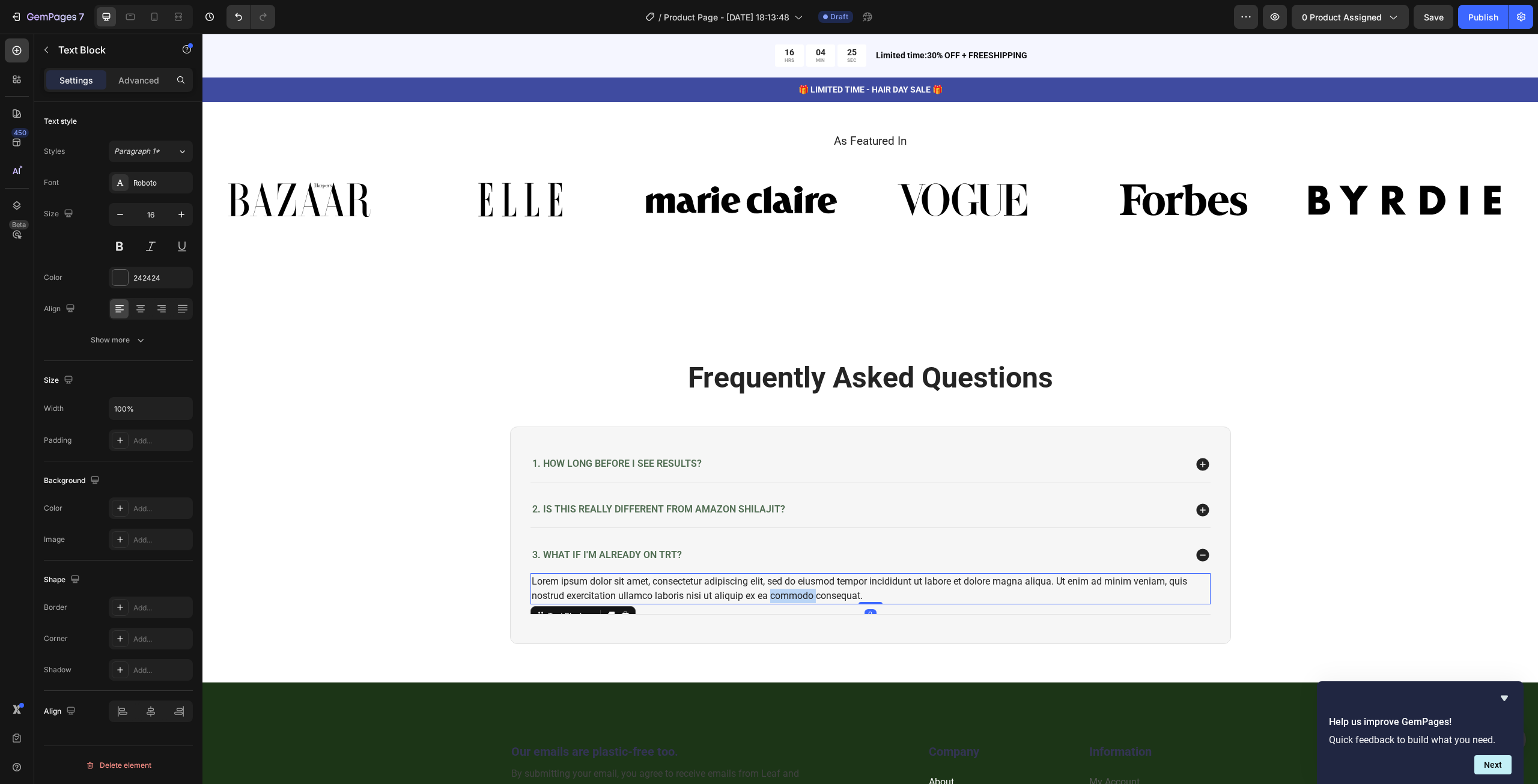
click at [789, 587] on div "Lorem ipsum dolor sit amet, consectetur adipiscing elit, sed do eiusmod tempor …" at bounding box center [870, 588] width 680 height 31
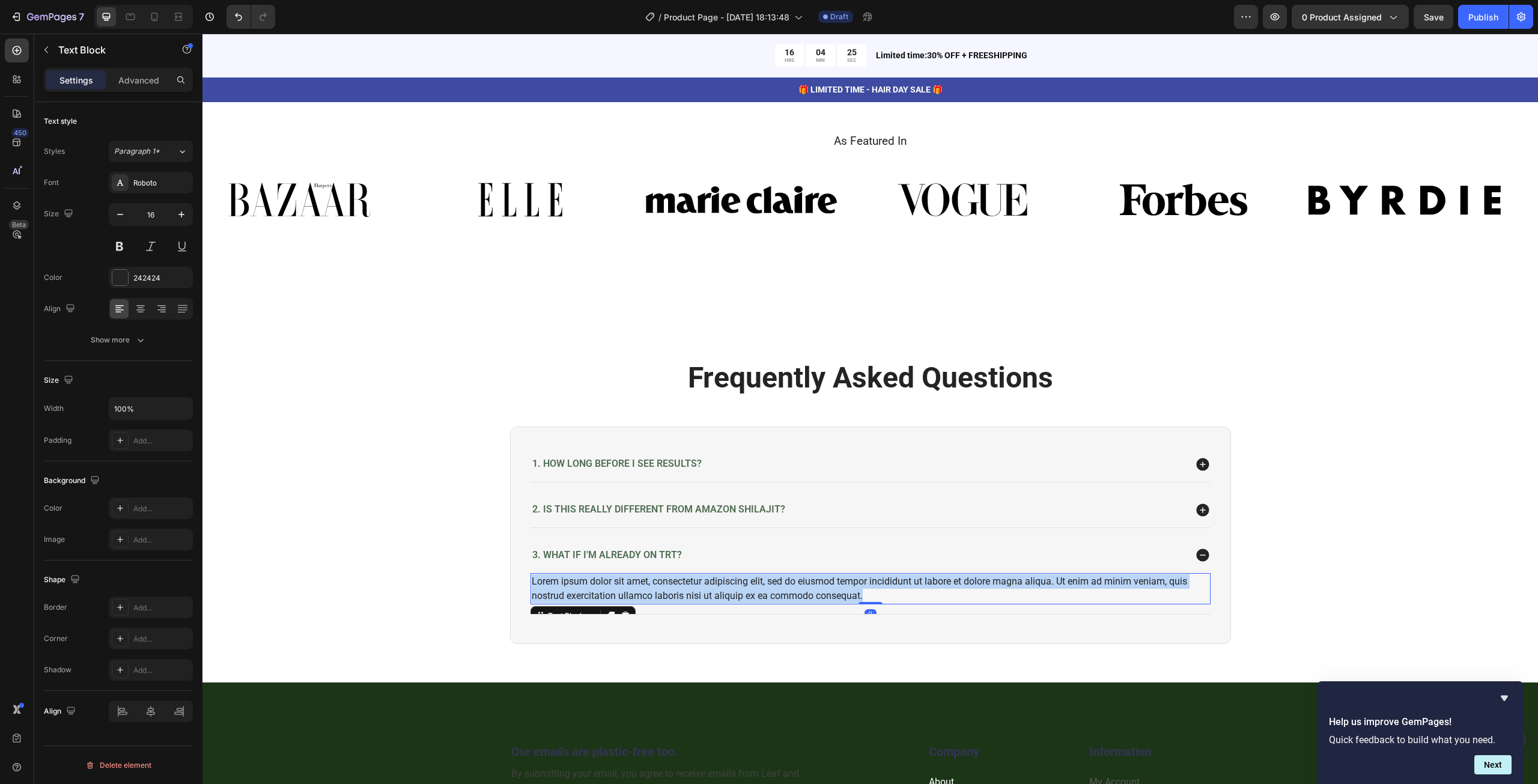
click at [789, 587] on p "Lorem ipsum dolor sit amet, consectetur adipiscing elit, sed do eiusmod tempor …" at bounding box center [871, 588] width 678 height 29
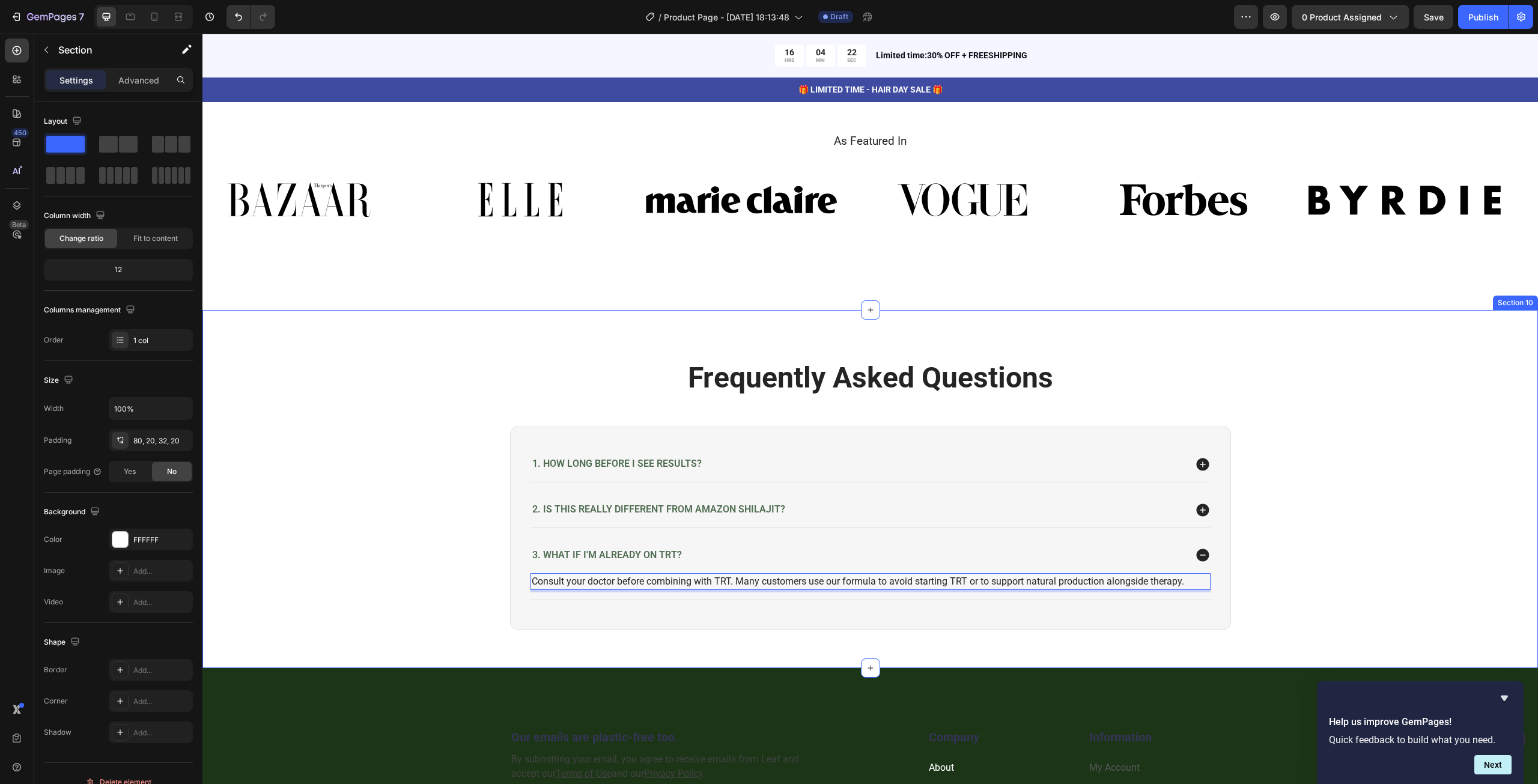
click at [1332, 538] on div "⁠⁠⁠⁠⁠⁠⁠ Frequently Asked Questions Heading 1. How long before I see results? 2.…" at bounding box center [870, 503] width 1311 height 291
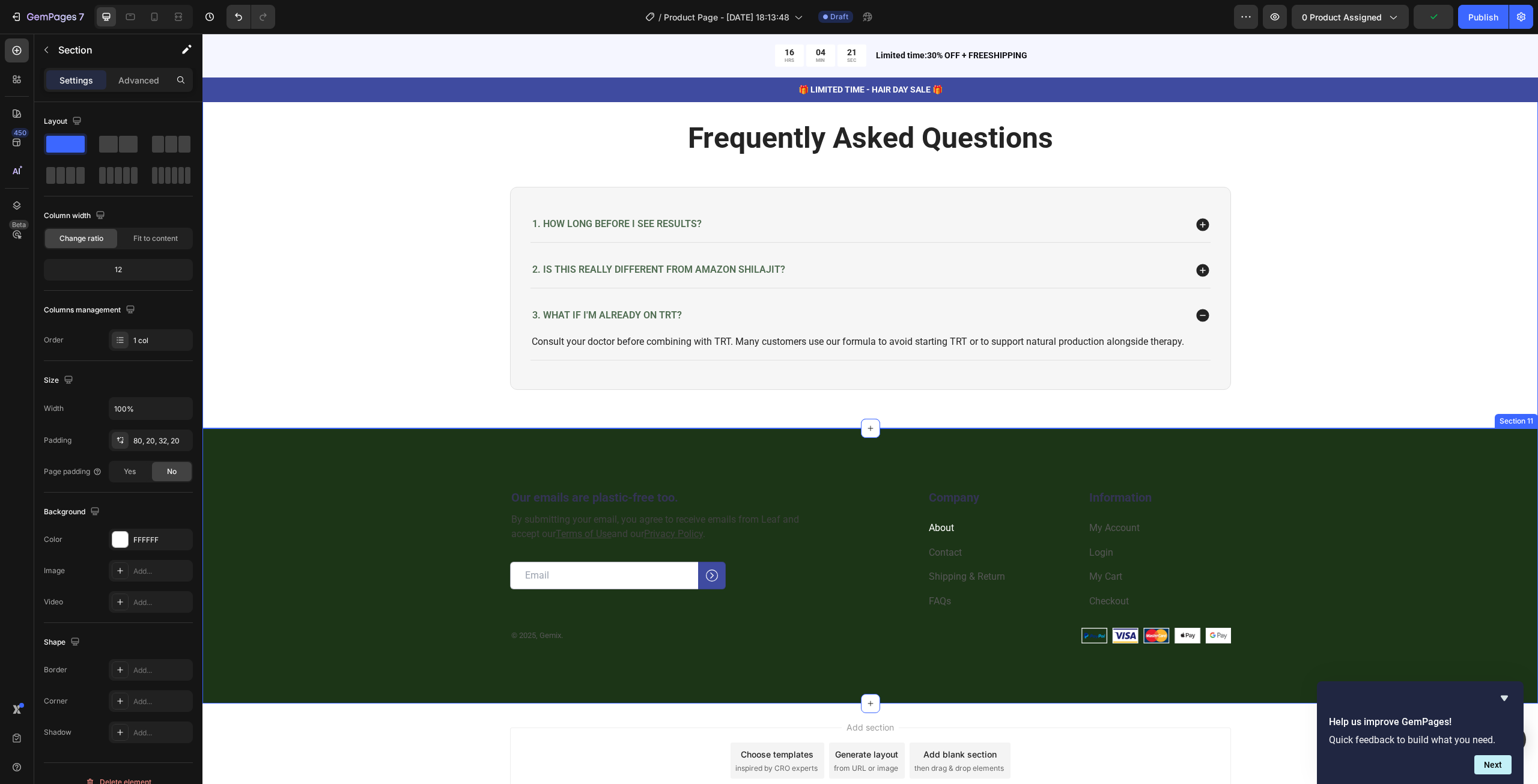
scroll to position [3209, 0]
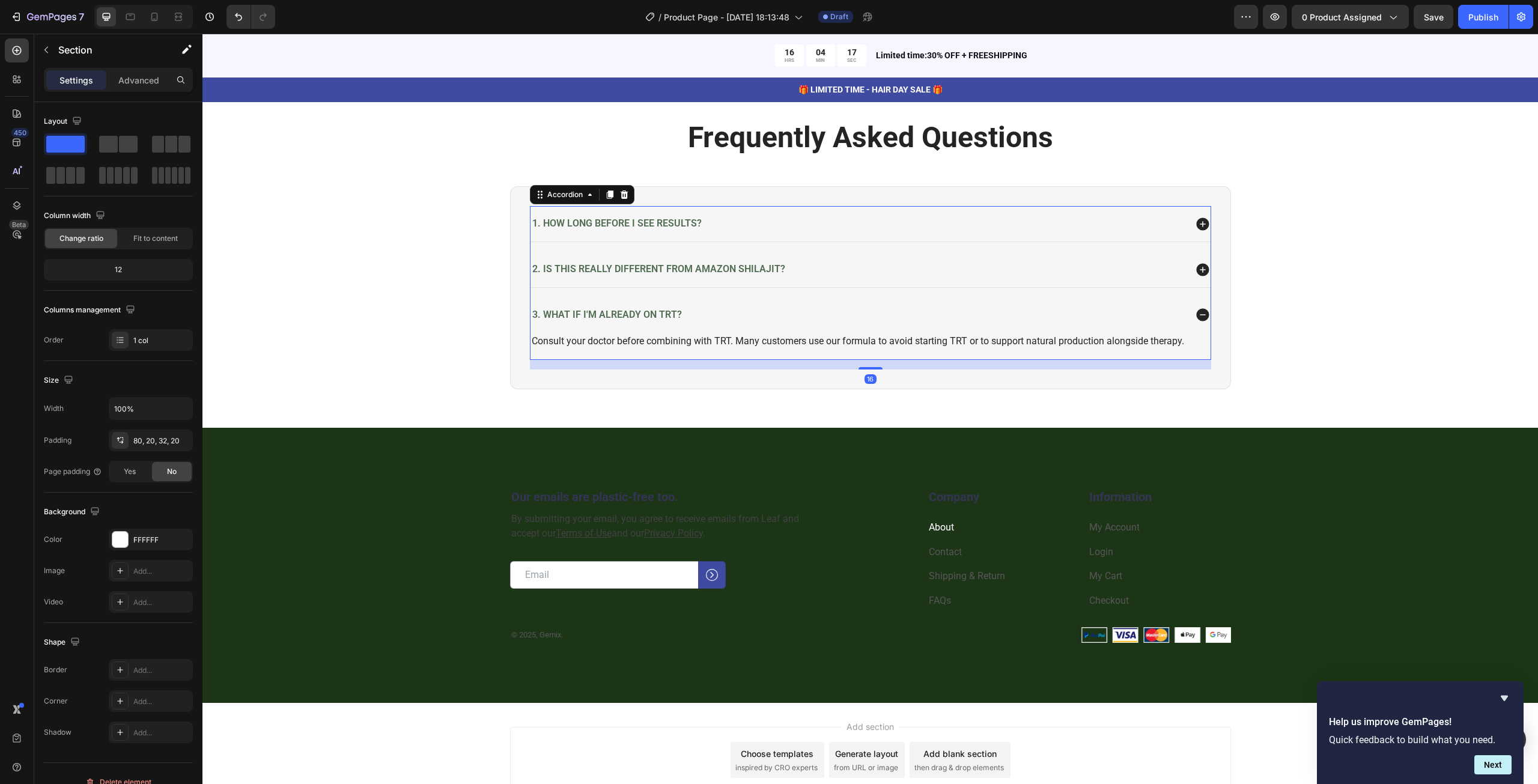
click at [1204, 312] on icon at bounding box center [1202, 315] width 13 height 13
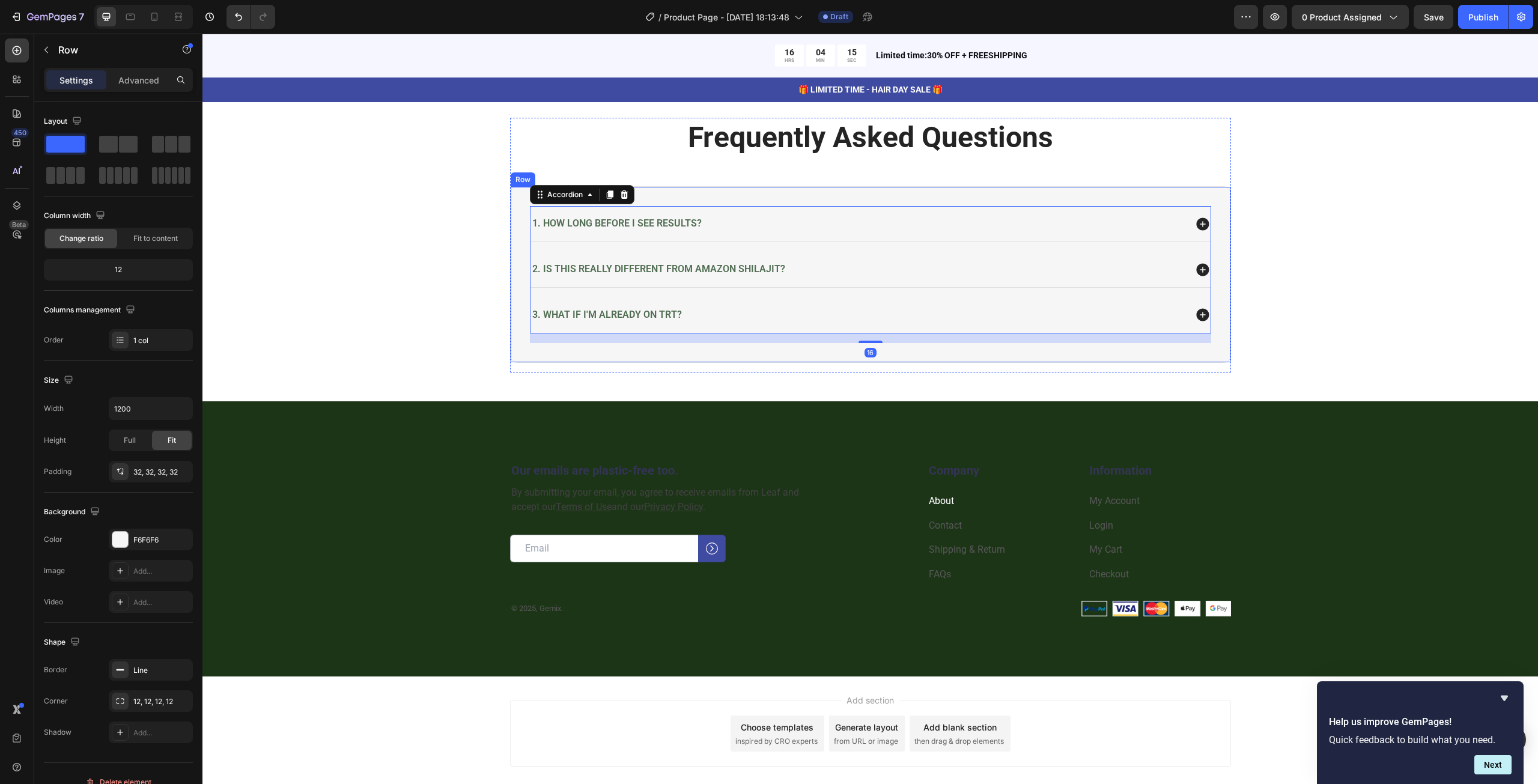
click at [520, 218] on div "1. How long before I see results? 2. Is this really different from Amazon shila…" at bounding box center [870, 274] width 721 height 176
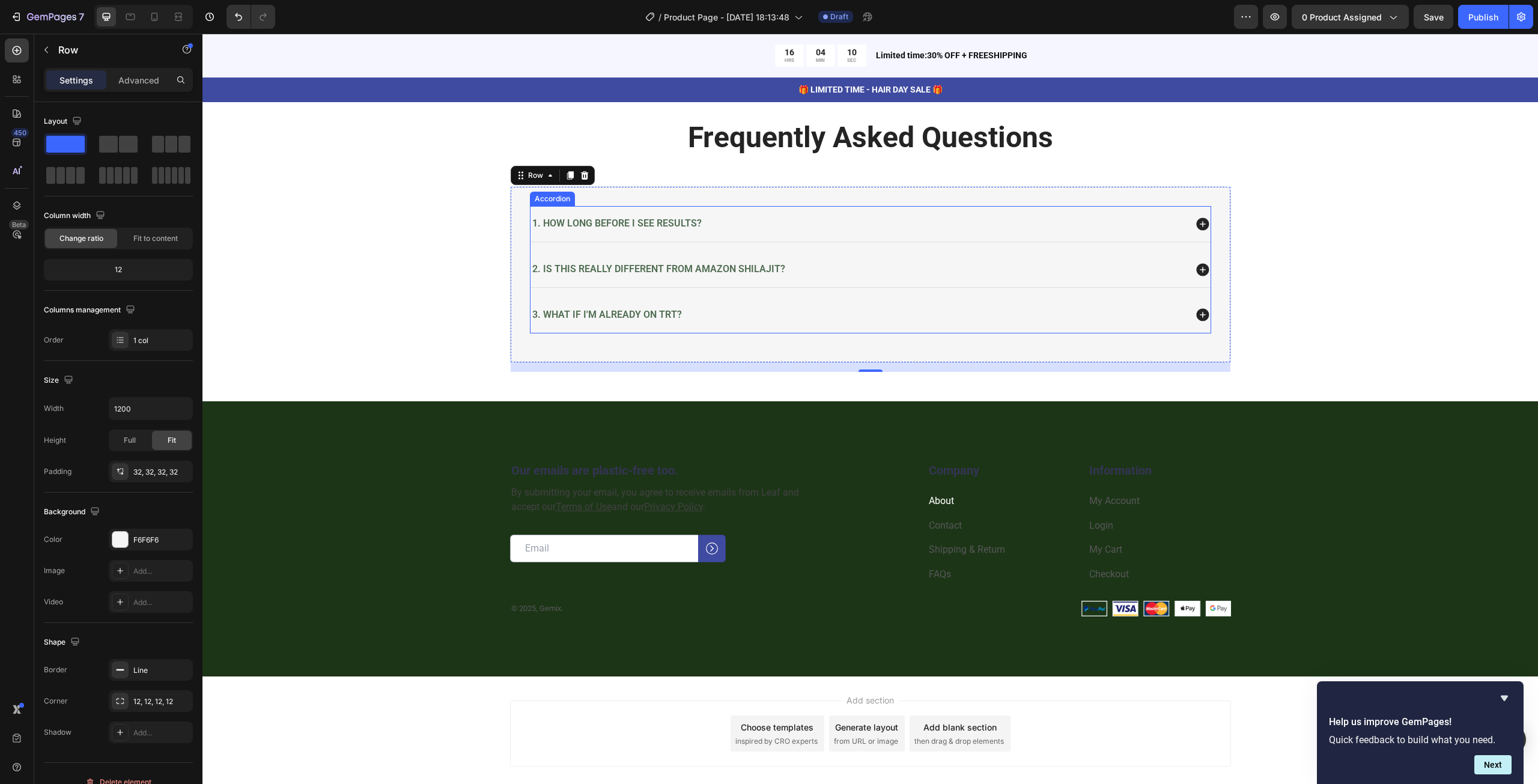
click at [547, 200] on div "Accordion" at bounding box center [552, 199] width 40 height 11
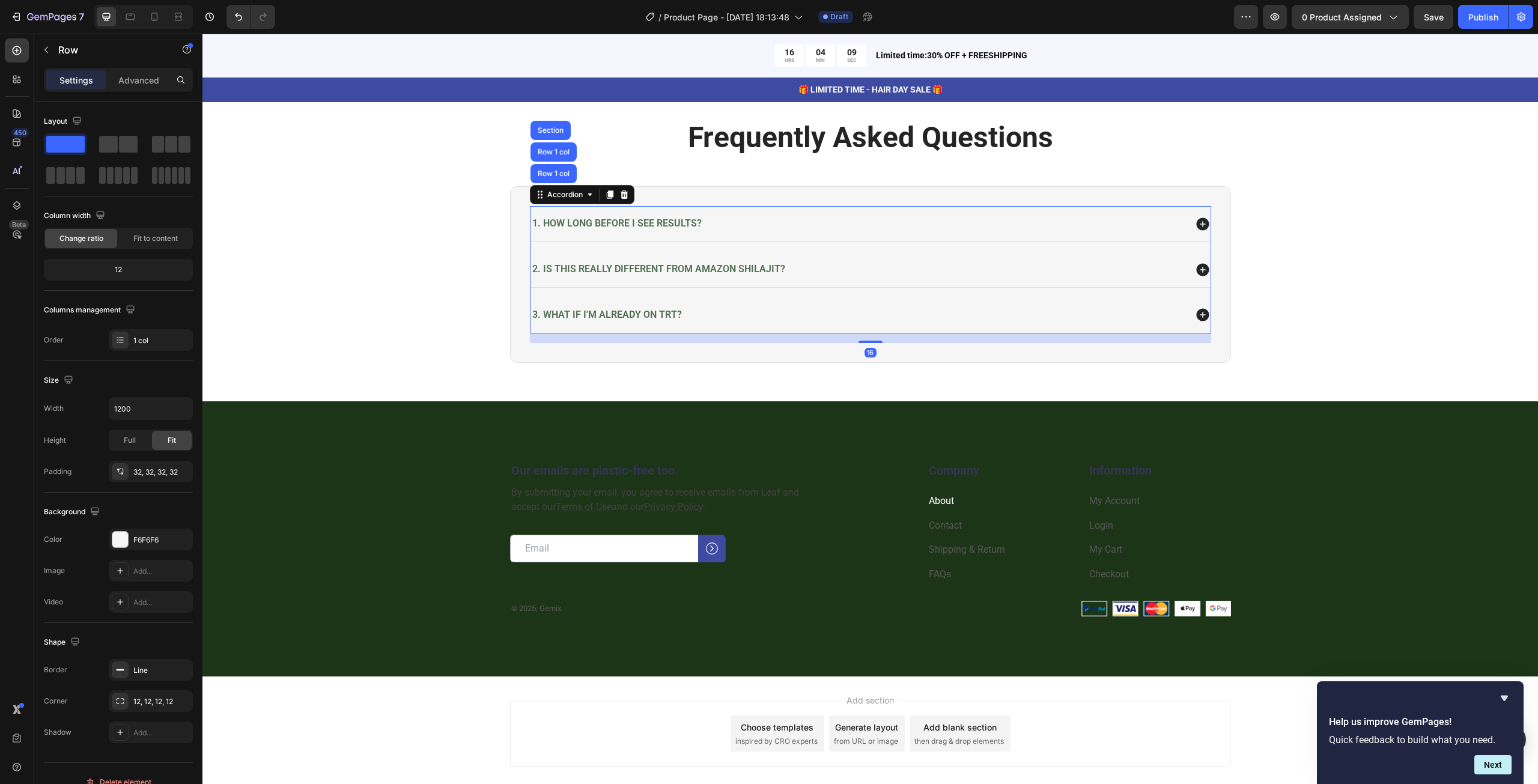
click at [554, 203] on div "1. How long before I see results? 2. Is this really different from Amazon shila…" at bounding box center [870, 274] width 721 height 176
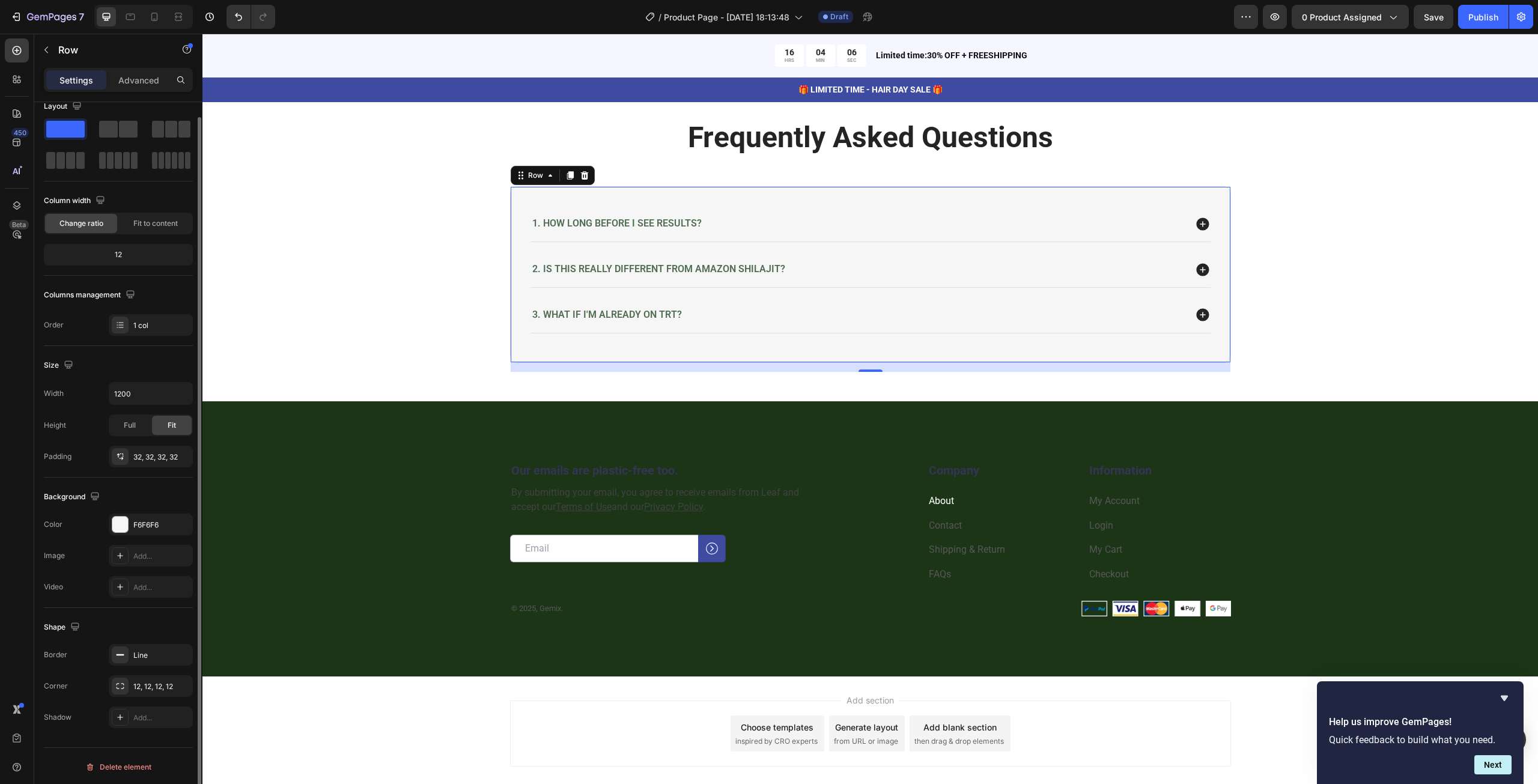
scroll to position [0, 0]
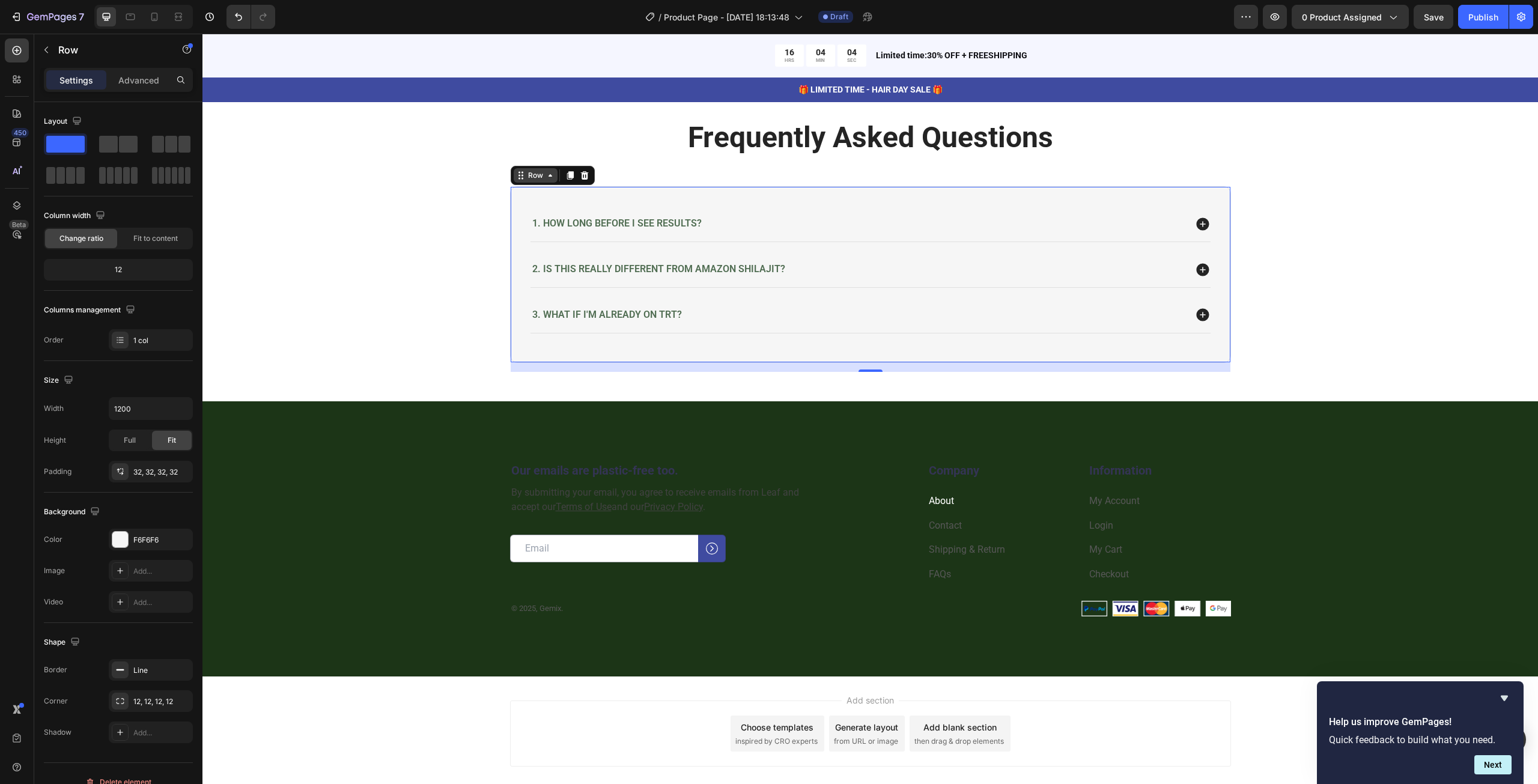
click at [535, 175] on div "Row" at bounding box center [536, 175] width 20 height 11
click at [539, 177] on div "Row" at bounding box center [536, 175] width 20 height 11
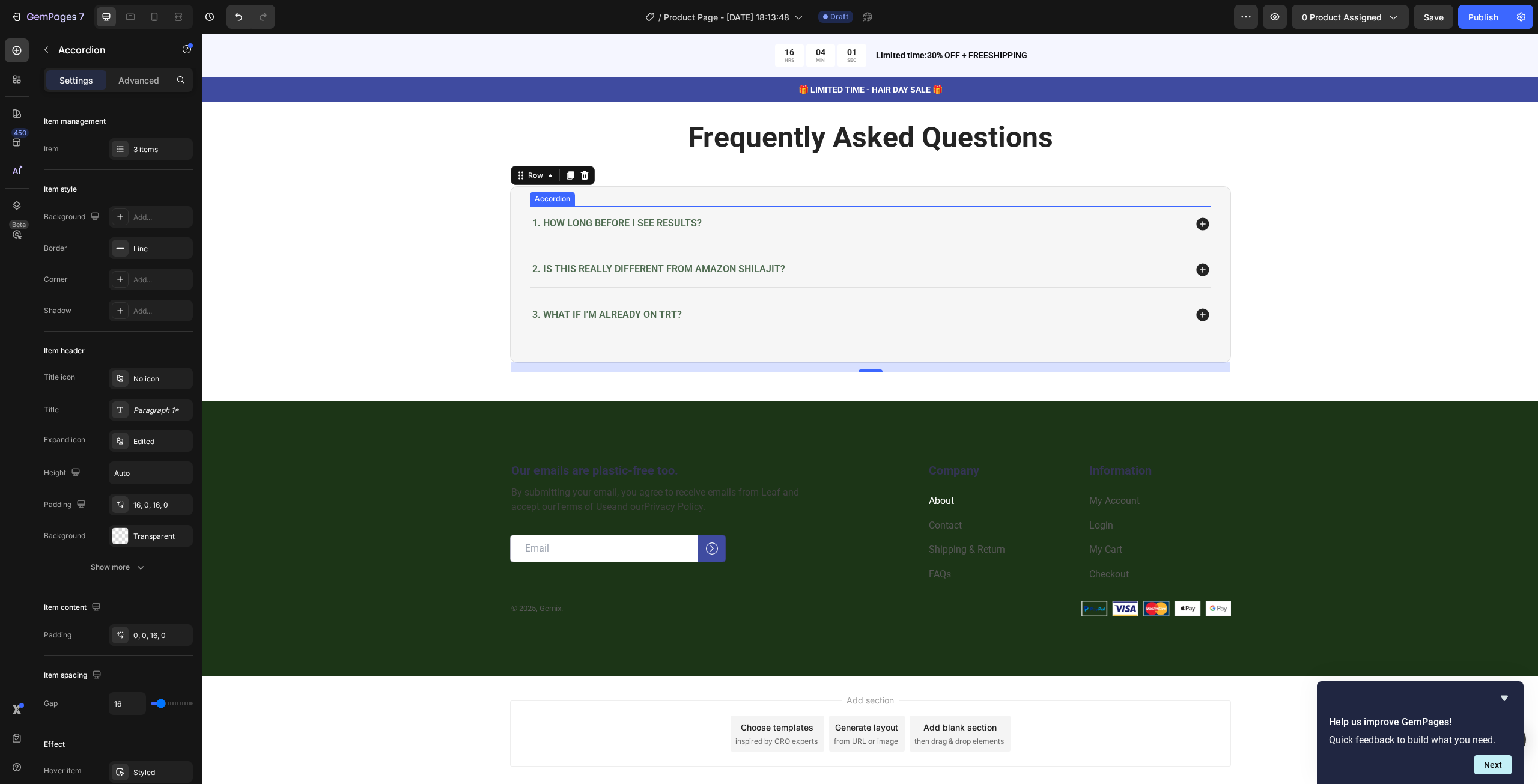
click at [547, 209] on div "1. How long before I see results?" at bounding box center [870, 224] width 680 height 35
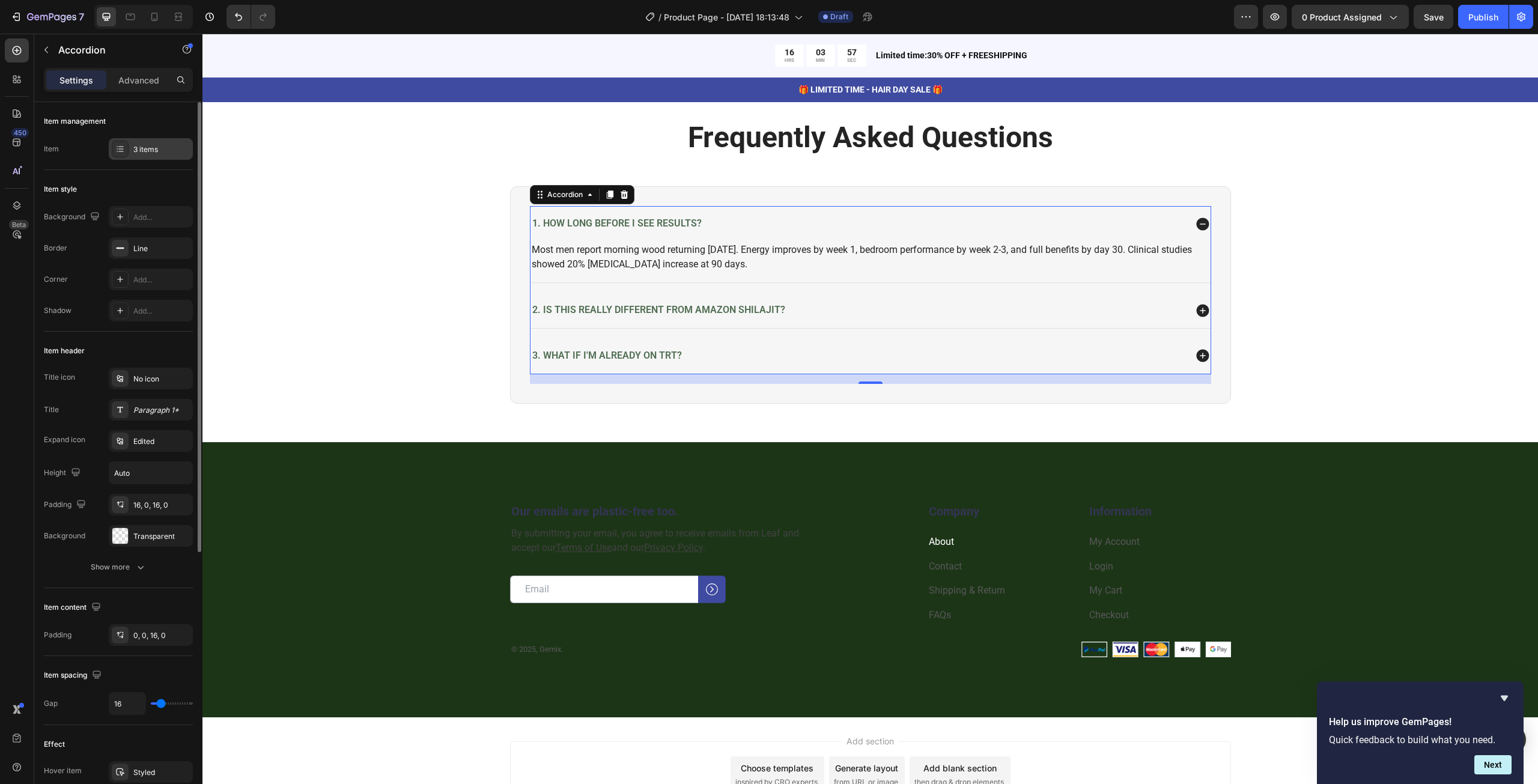
click at [143, 153] on div "3 items" at bounding box center [161, 149] width 56 height 11
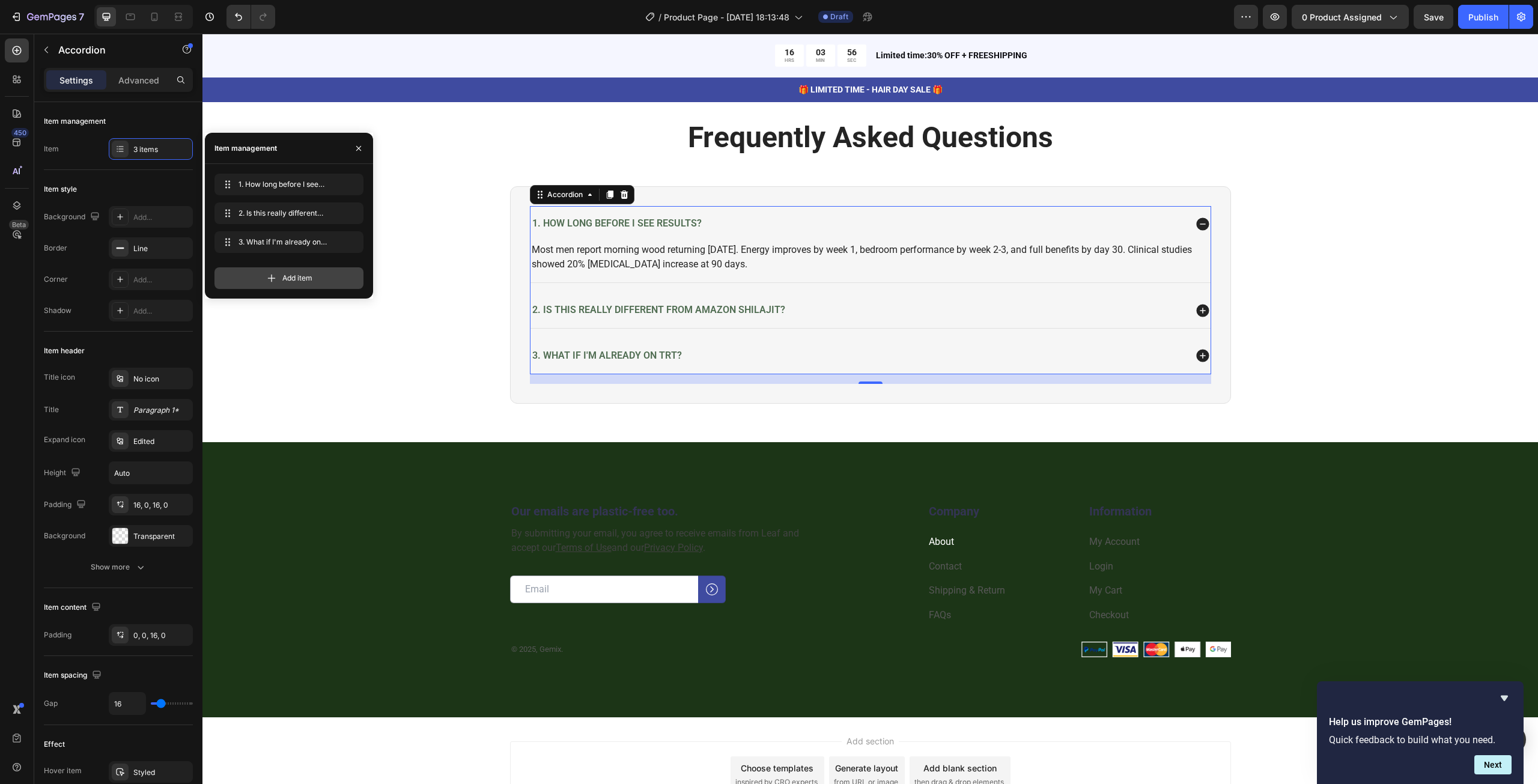
click at [268, 274] on icon at bounding box center [272, 278] width 12 height 12
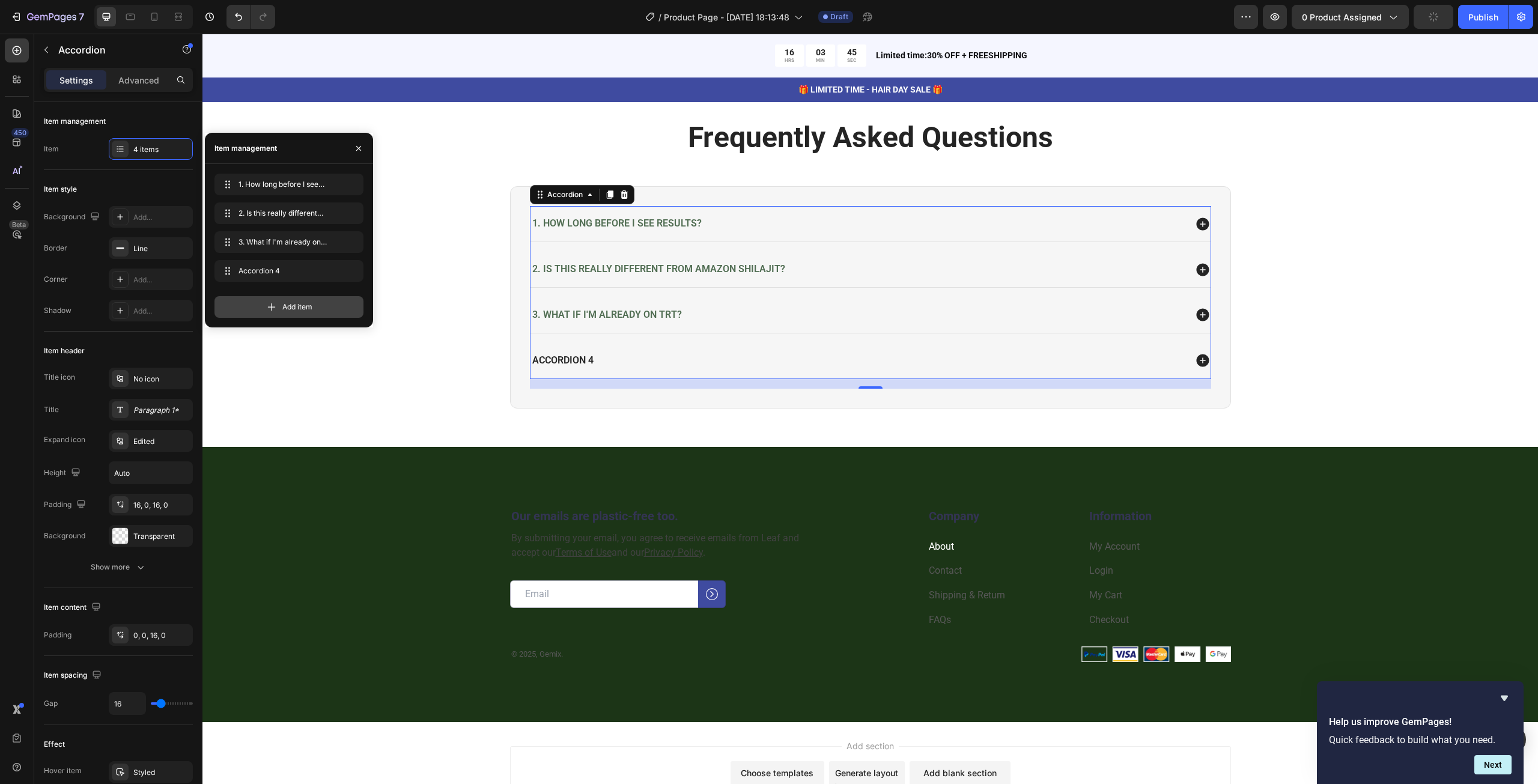
click at [291, 305] on span "Add item" at bounding box center [298, 307] width 30 height 11
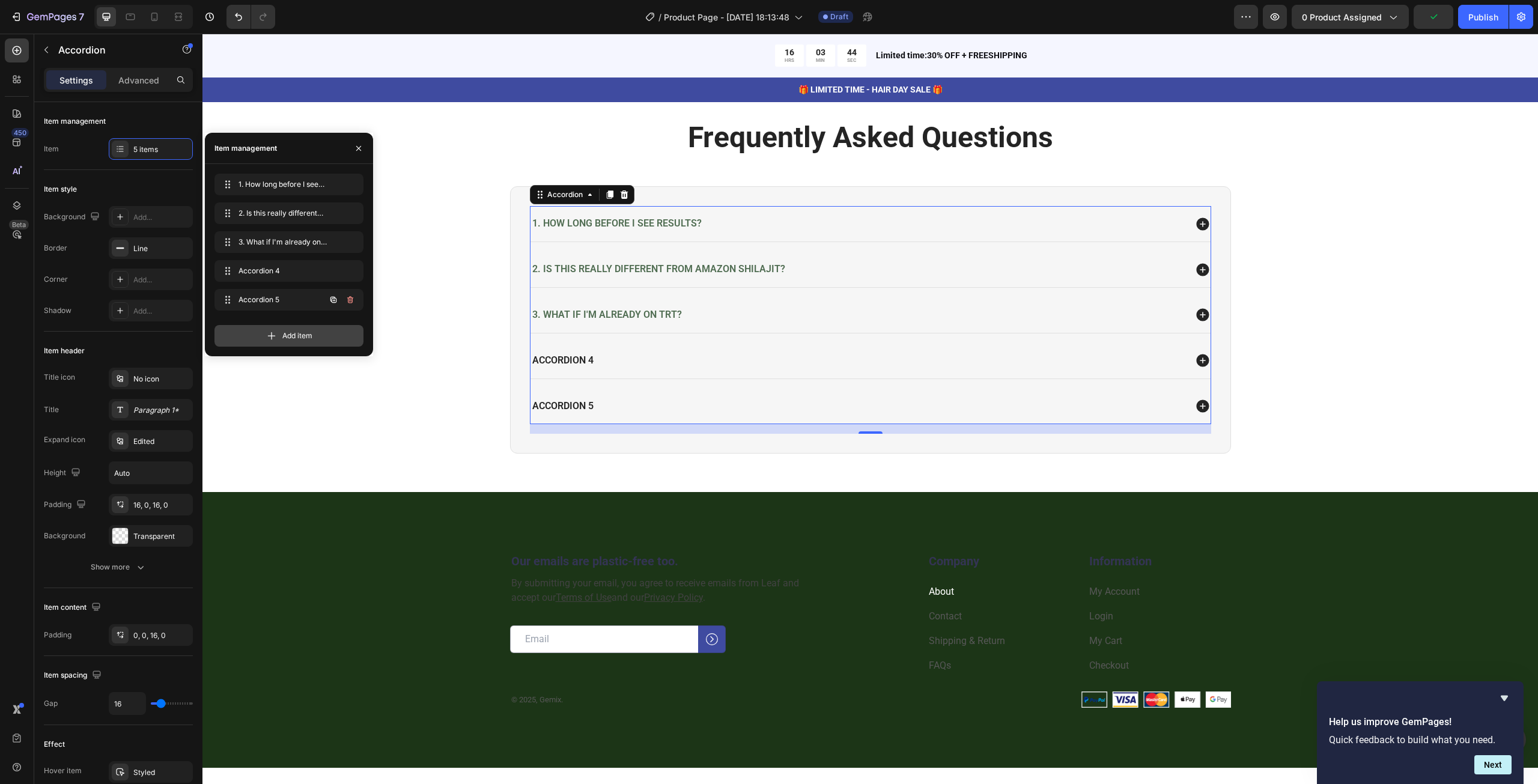
click at [291, 305] on div "Accordion 5 Accordion 5" at bounding box center [272, 300] width 105 height 17
click at [282, 330] on div "Add item" at bounding box center [289, 335] width 149 height 22
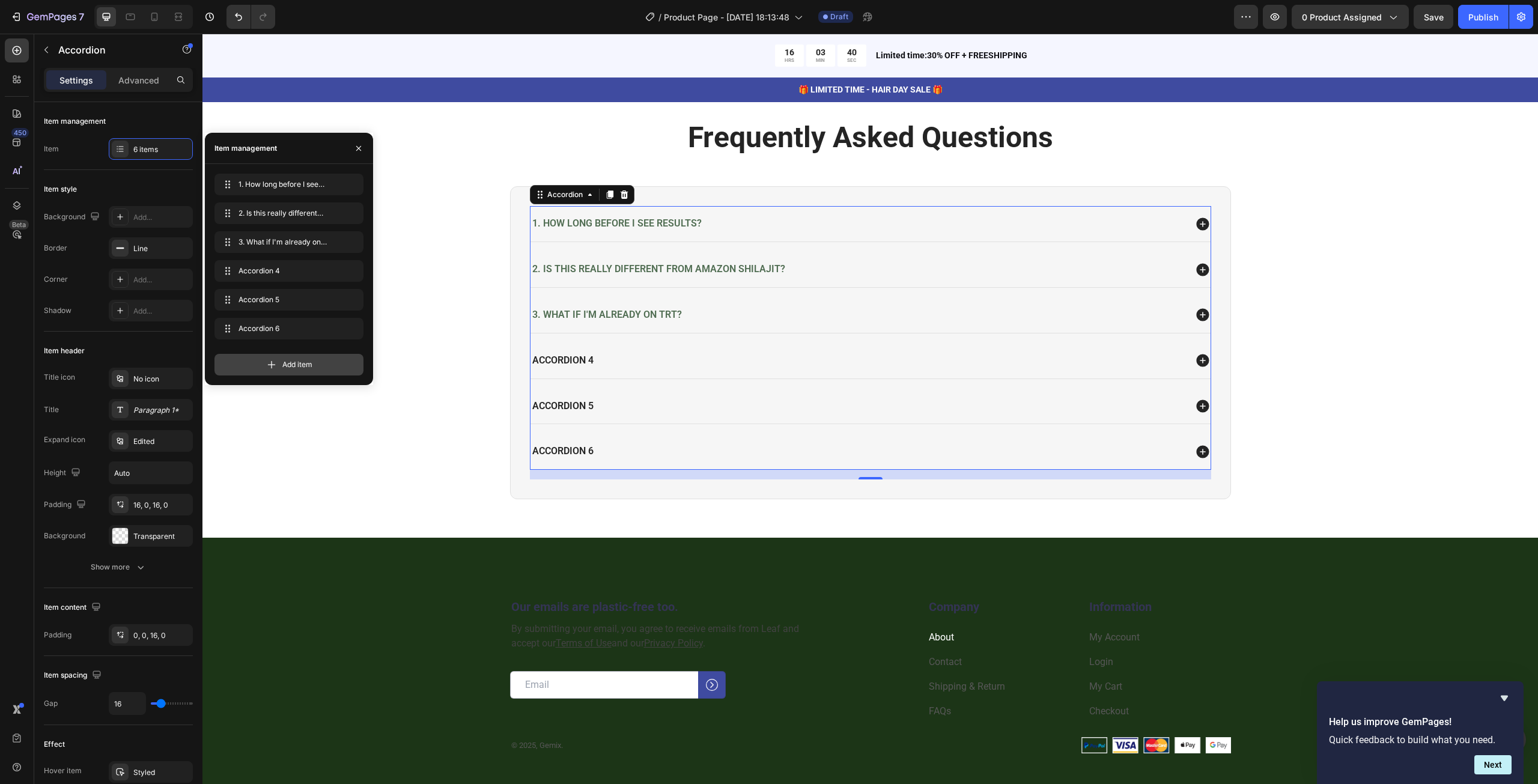
click at [278, 371] on div "Add item" at bounding box center [289, 365] width 149 height 22
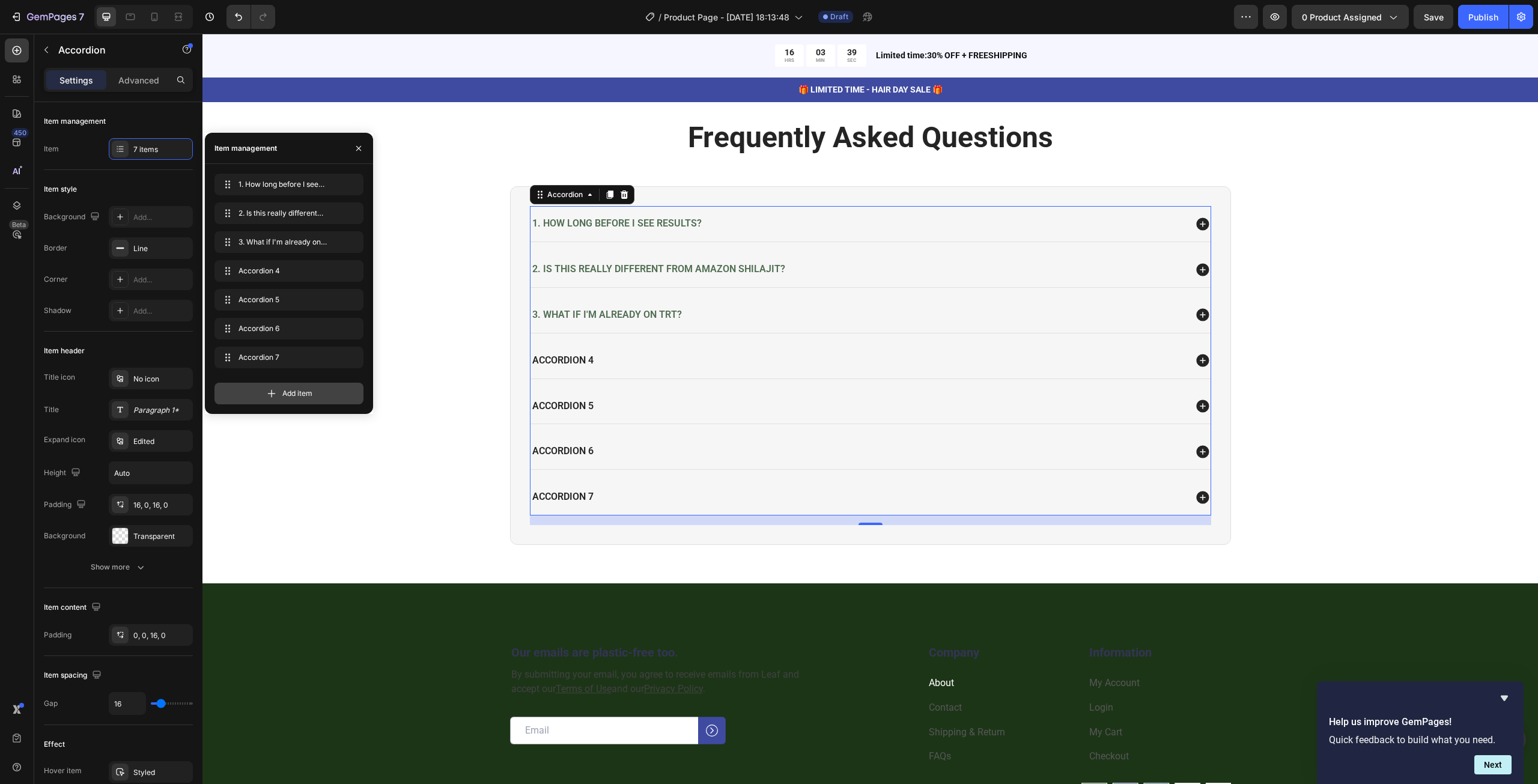
click at [274, 392] on icon at bounding box center [272, 393] width 12 height 12
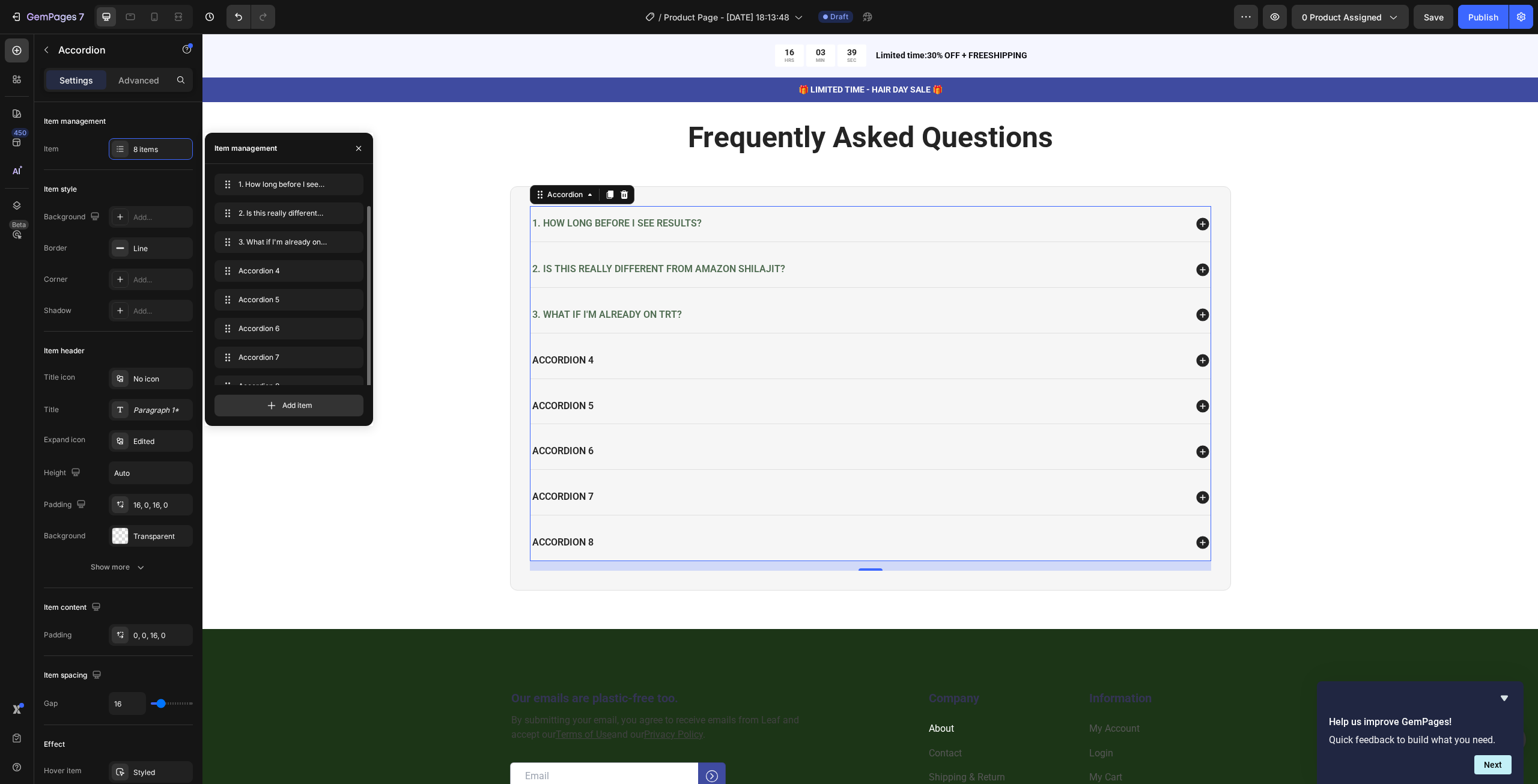
scroll to position [17, 0]
click at [551, 346] on div "Accordion 4" at bounding box center [870, 360] width 680 height 35
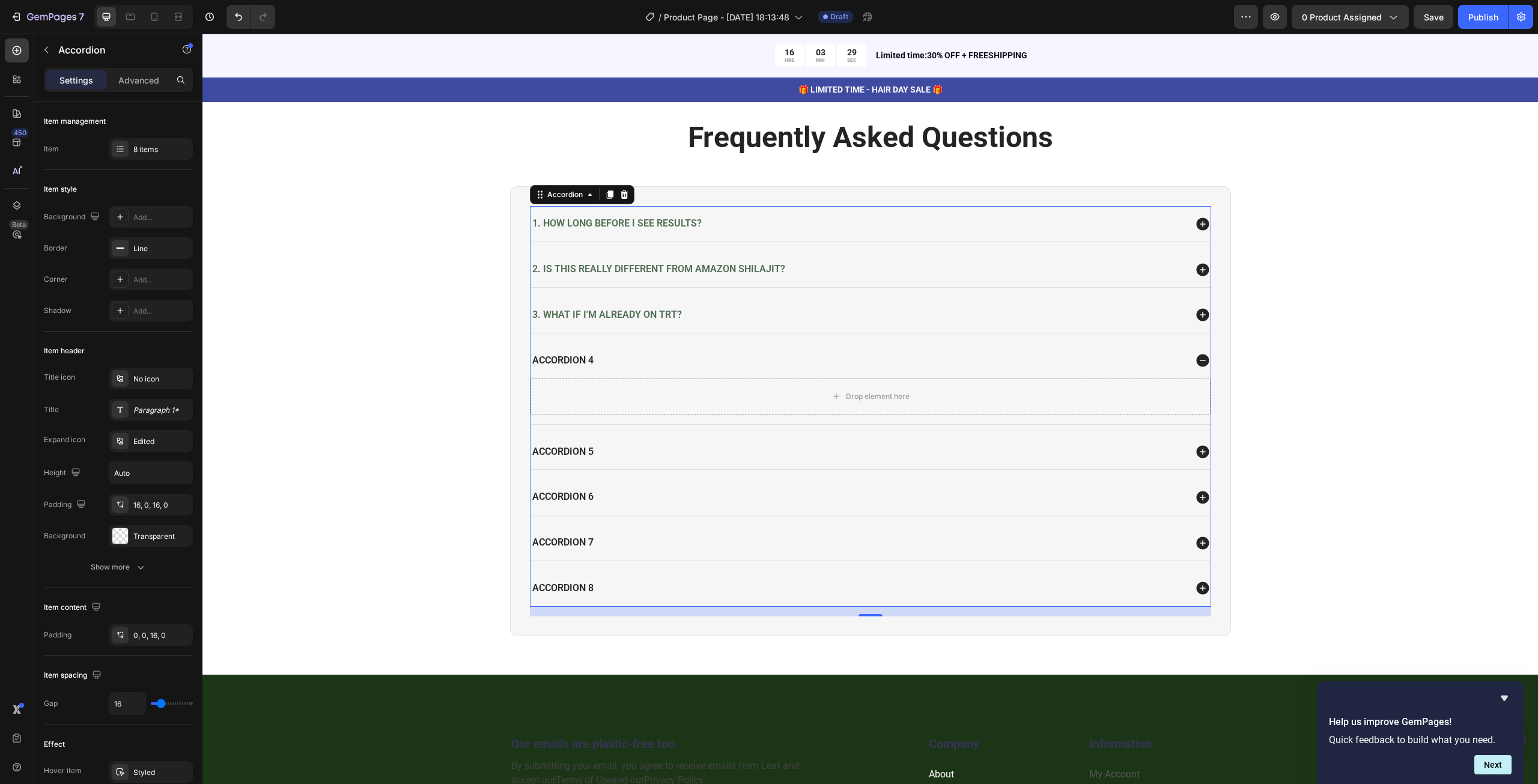
click at [554, 355] on div "Accordion 4" at bounding box center [563, 361] width 65 height 17
click at [554, 355] on p "Accordion 4" at bounding box center [563, 361] width 61 height 13
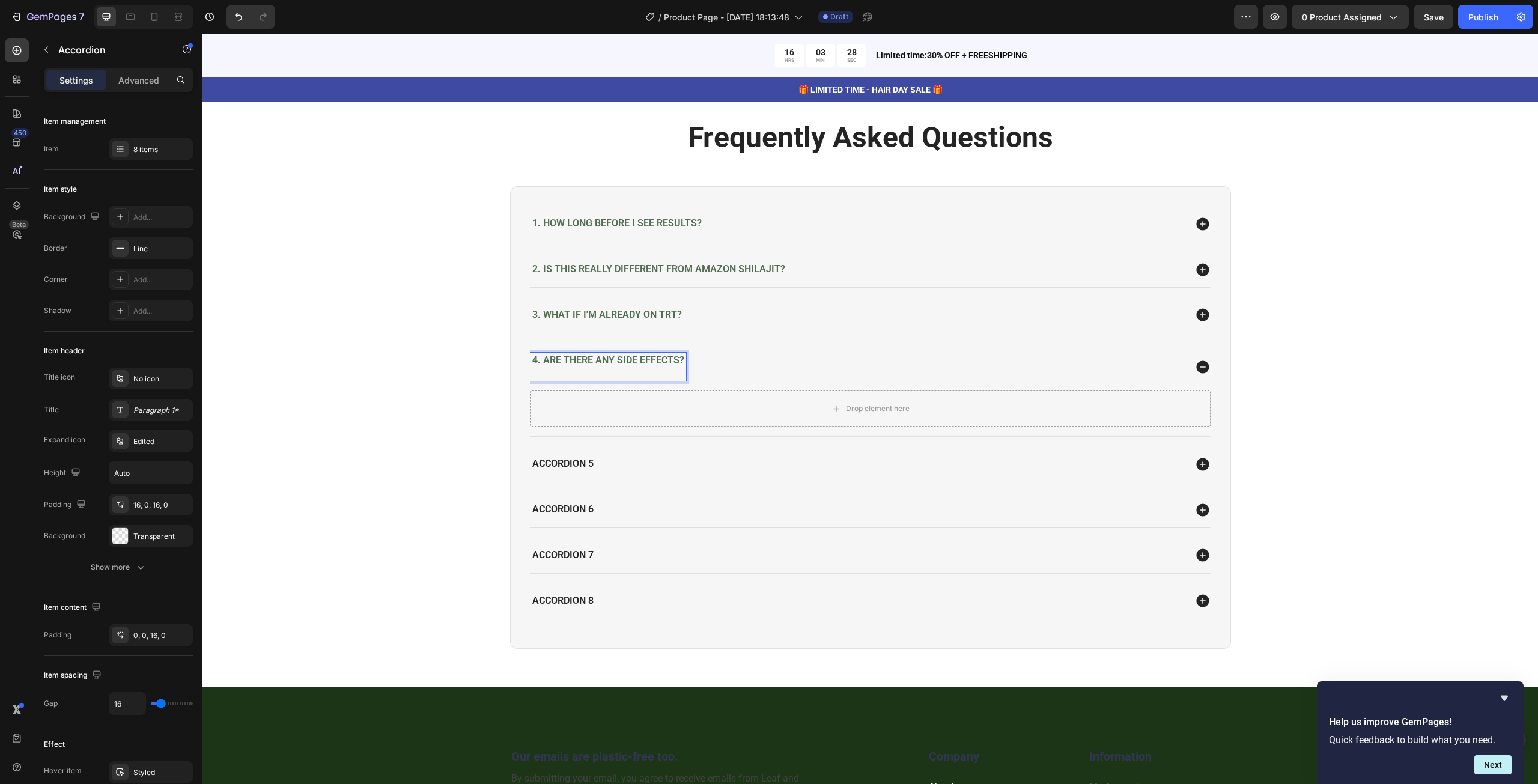
click at [622, 398] on div "Drop element here" at bounding box center [870, 408] width 680 height 36
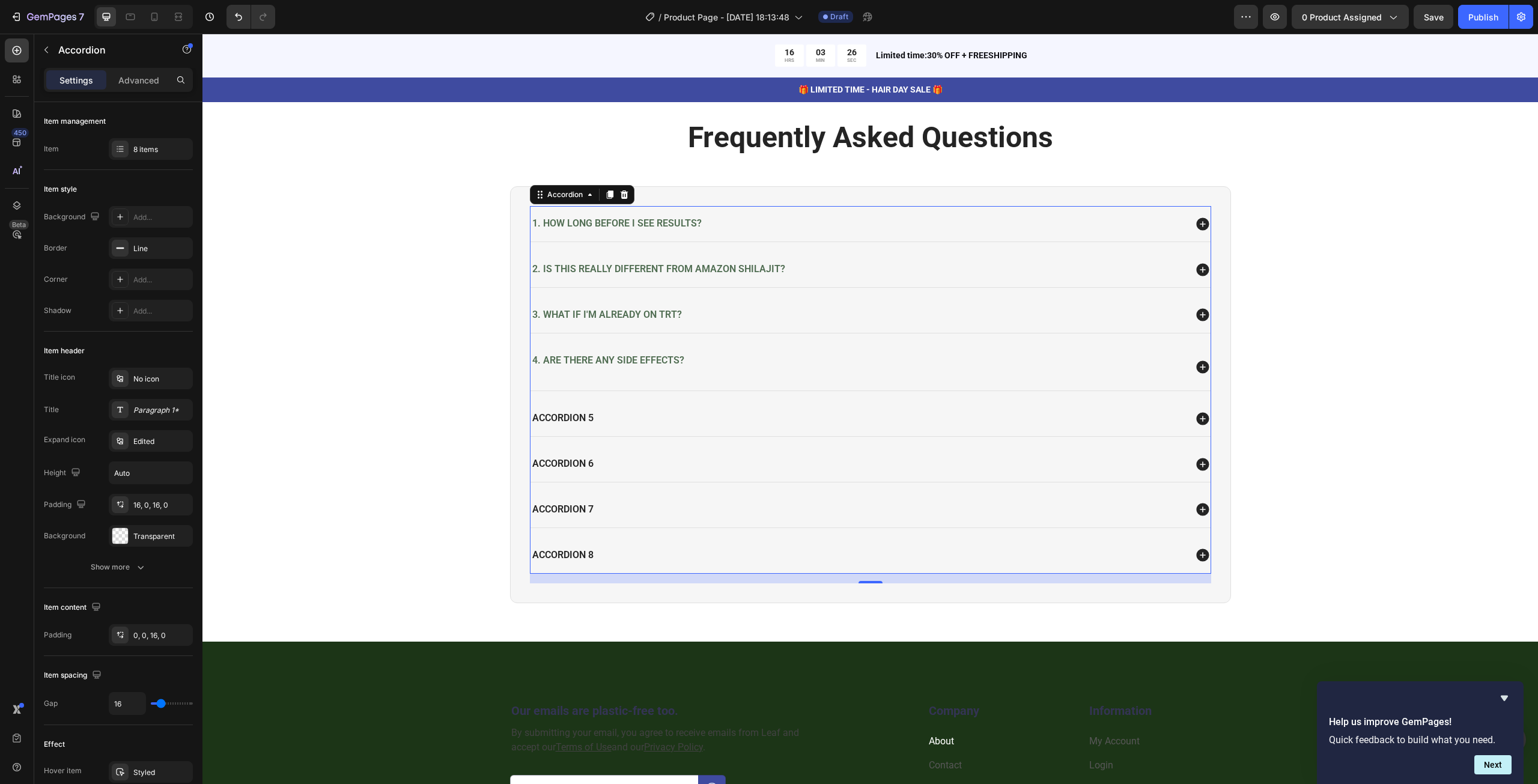
click at [785, 313] on div "3. What if I'm already on TRT?" at bounding box center [857, 316] width 655 height 17
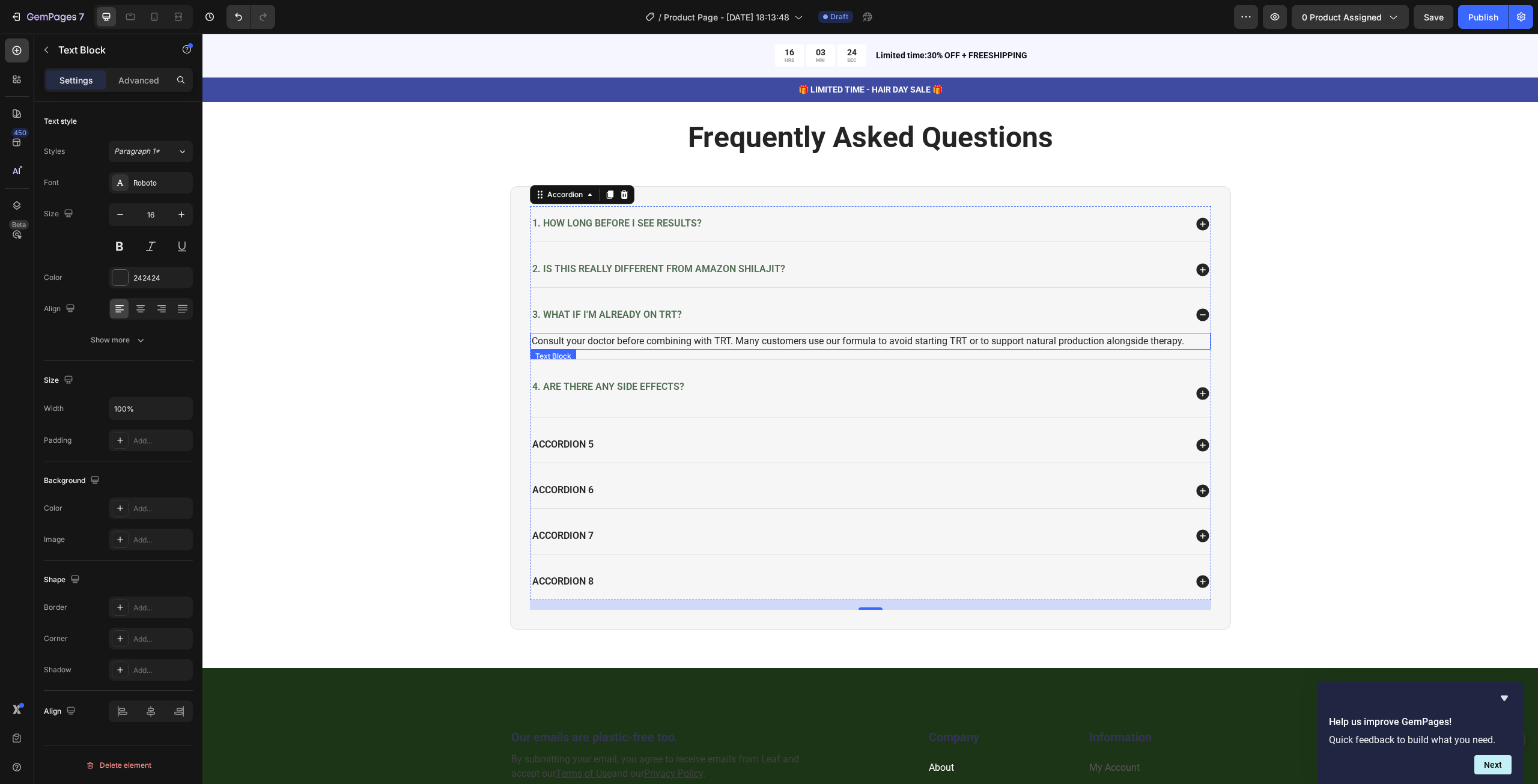
click at [727, 340] on p "Consult your doctor before combining with TRT. Many customers use our formula t…" at bounding box center [871, 340] width 678 height 14
click at [581, 387] on span "4. Are there any side effects?" at bounding box center [609, 386] width 152 height 11
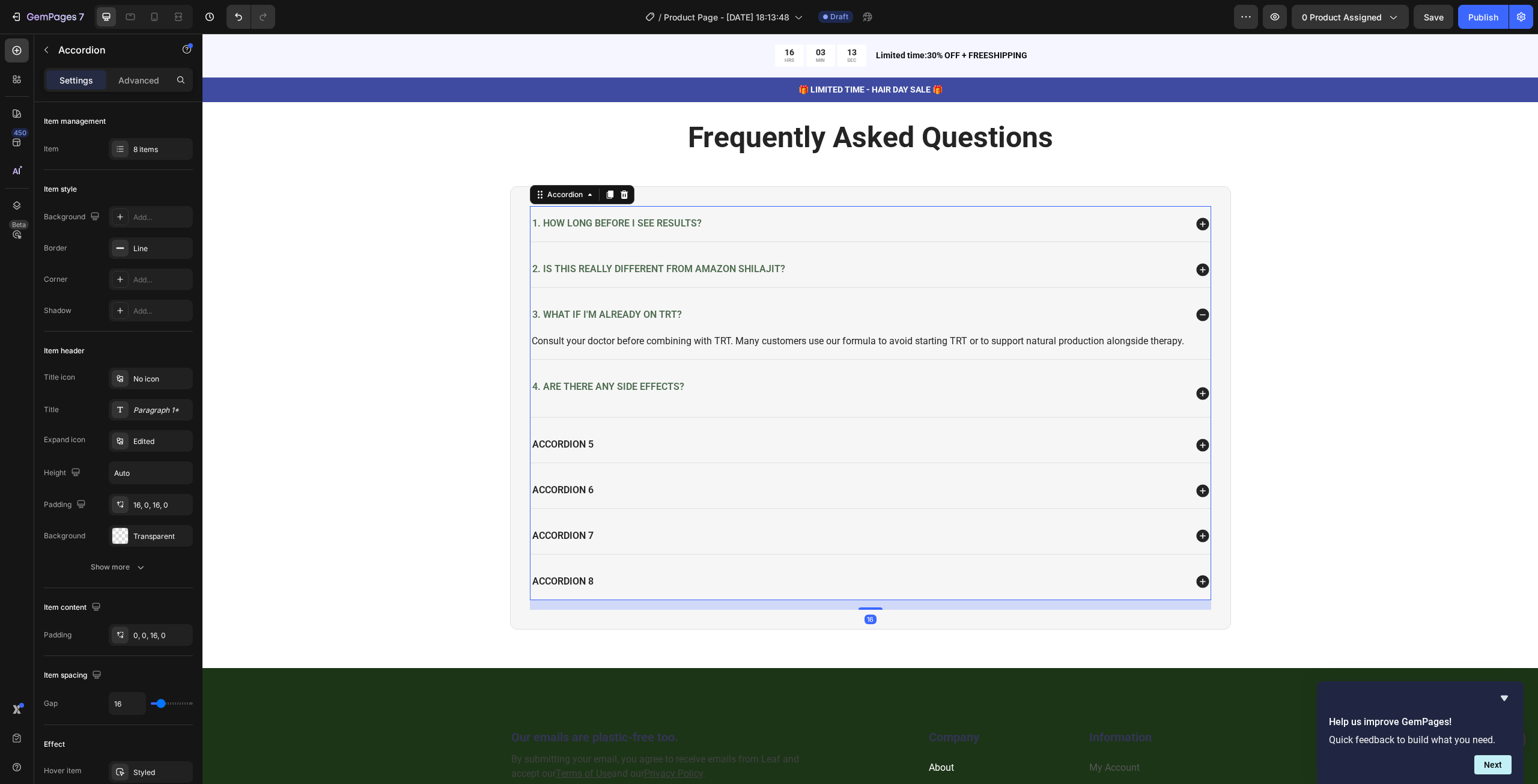
click at [730, 401] on div "4. Are there any side effects?" at bounding box center [857, 393] width 655 height 29
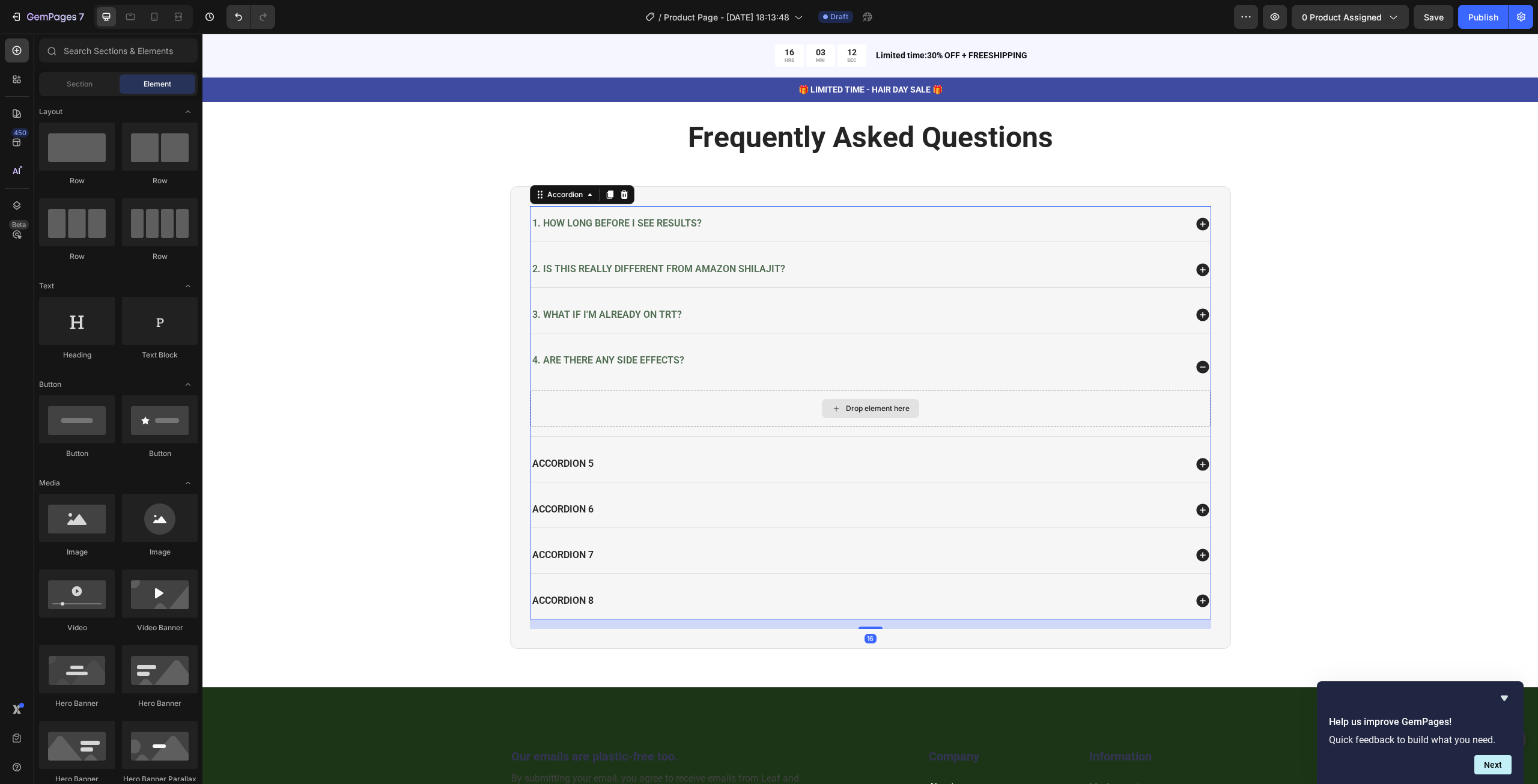
click at [859, 409] on div "Drop element here" at bounding box center [877, 408] width 64 height 10
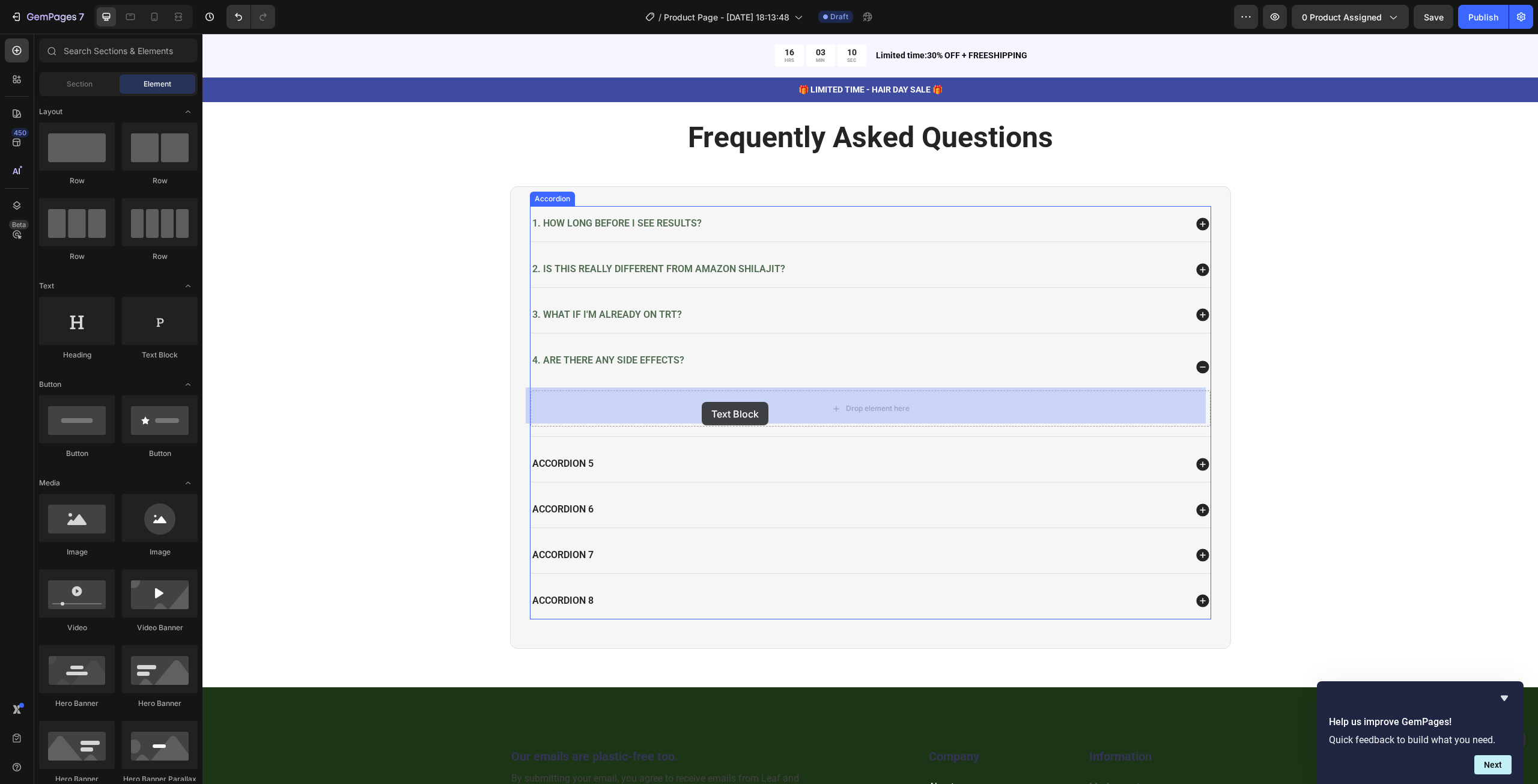
drag, startPoint x: 355, startPoint y: 371, endPoint x: 702, endPoint y: 402, distance: 348.4
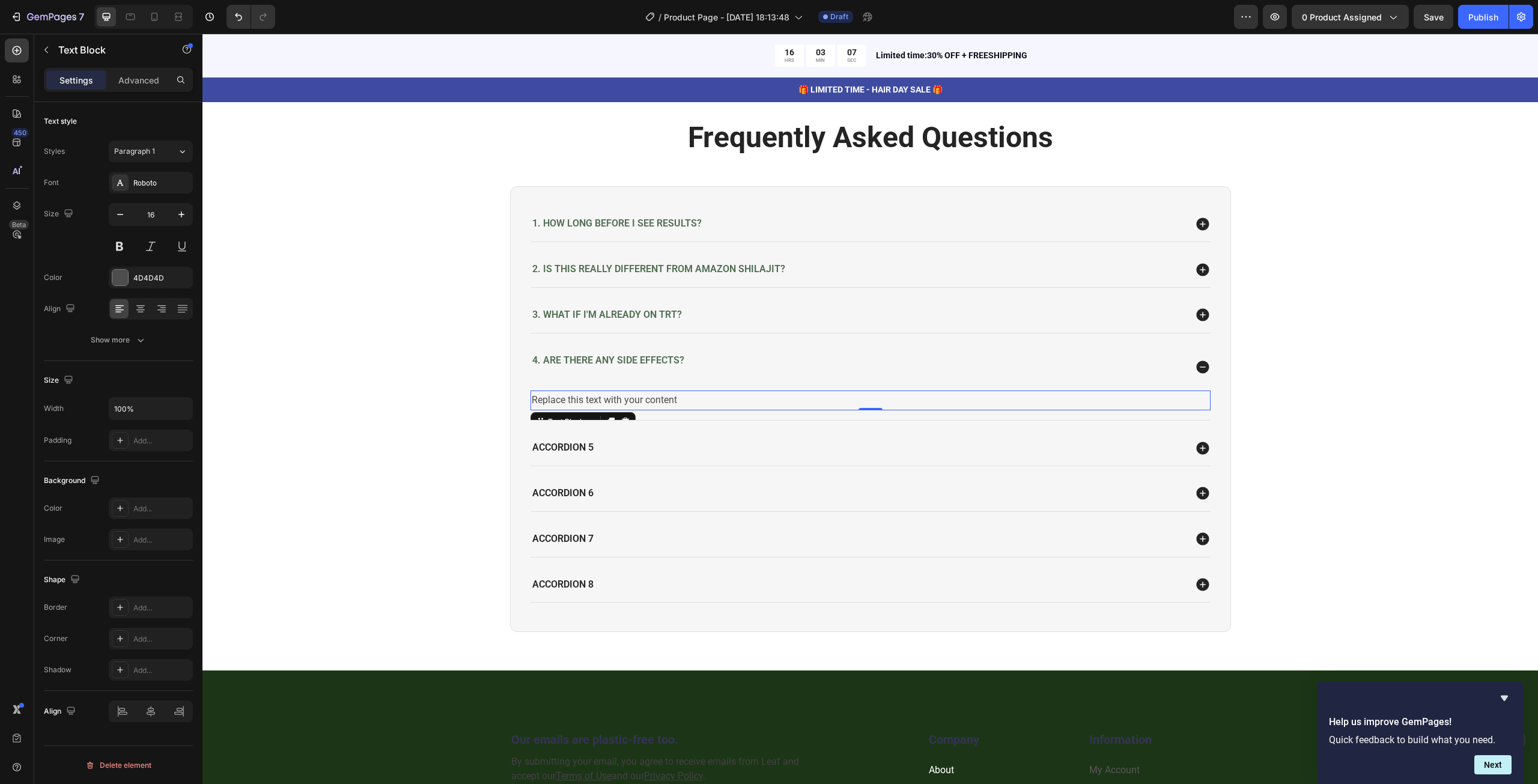
click at [699, 396] on div "Replace this text with your content" at bounding box center [870, 400] width 680 height 20
click at [699, 396] on p "Replace this text with your content" at bounding box center [871, 400] width 678 height 17
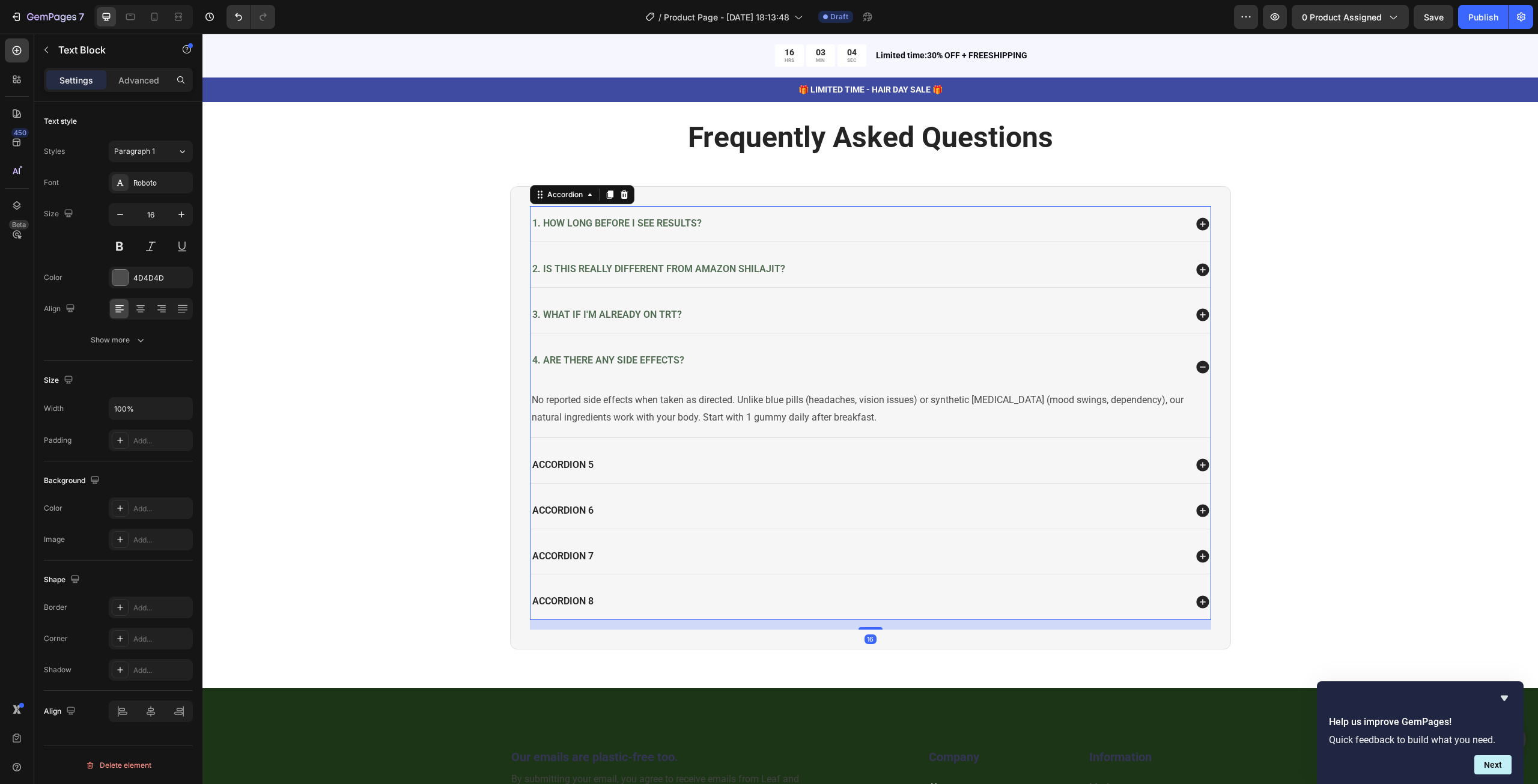
click at [698, 364] on div "4. Are there any side effects?" at bounding box center [857, 367] width 655 height 29
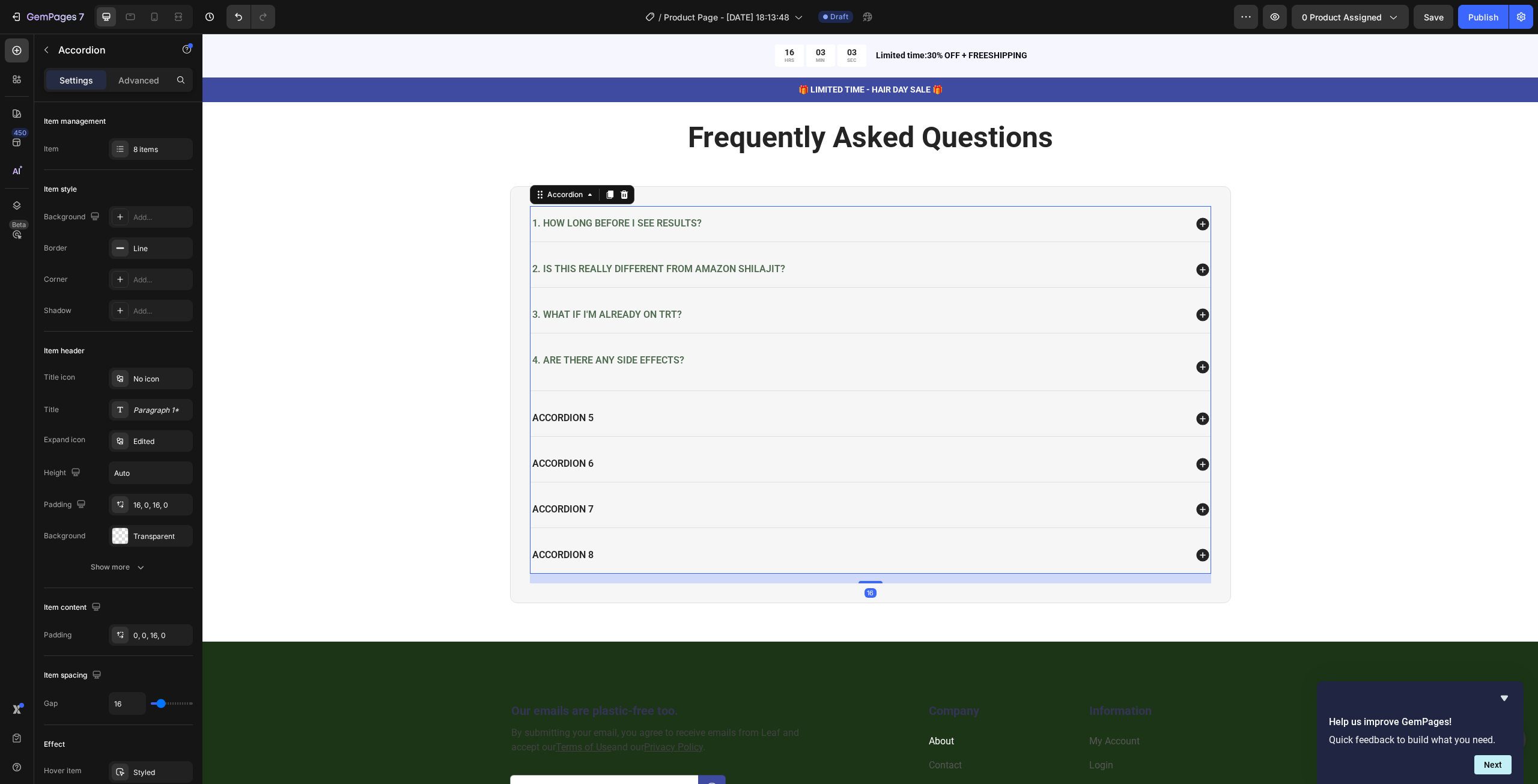
click at [698, 364] on div "4. Are there any side effects?" at bounding box center [857, 367] width 655 height 29
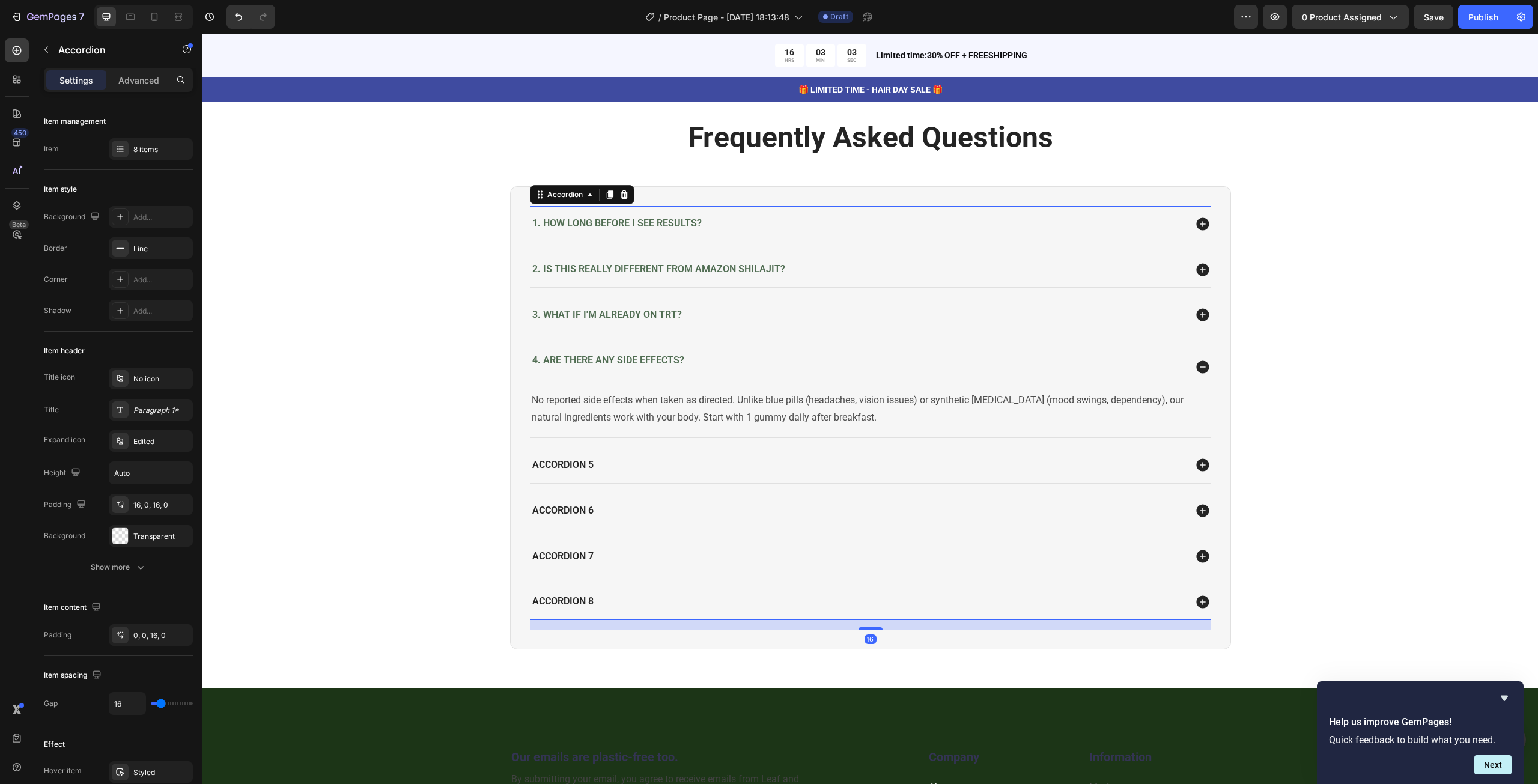
click at [713, 319] on div "3. What if I'm already on TRT?" at bounding box center [857, 316] width 655 height 17
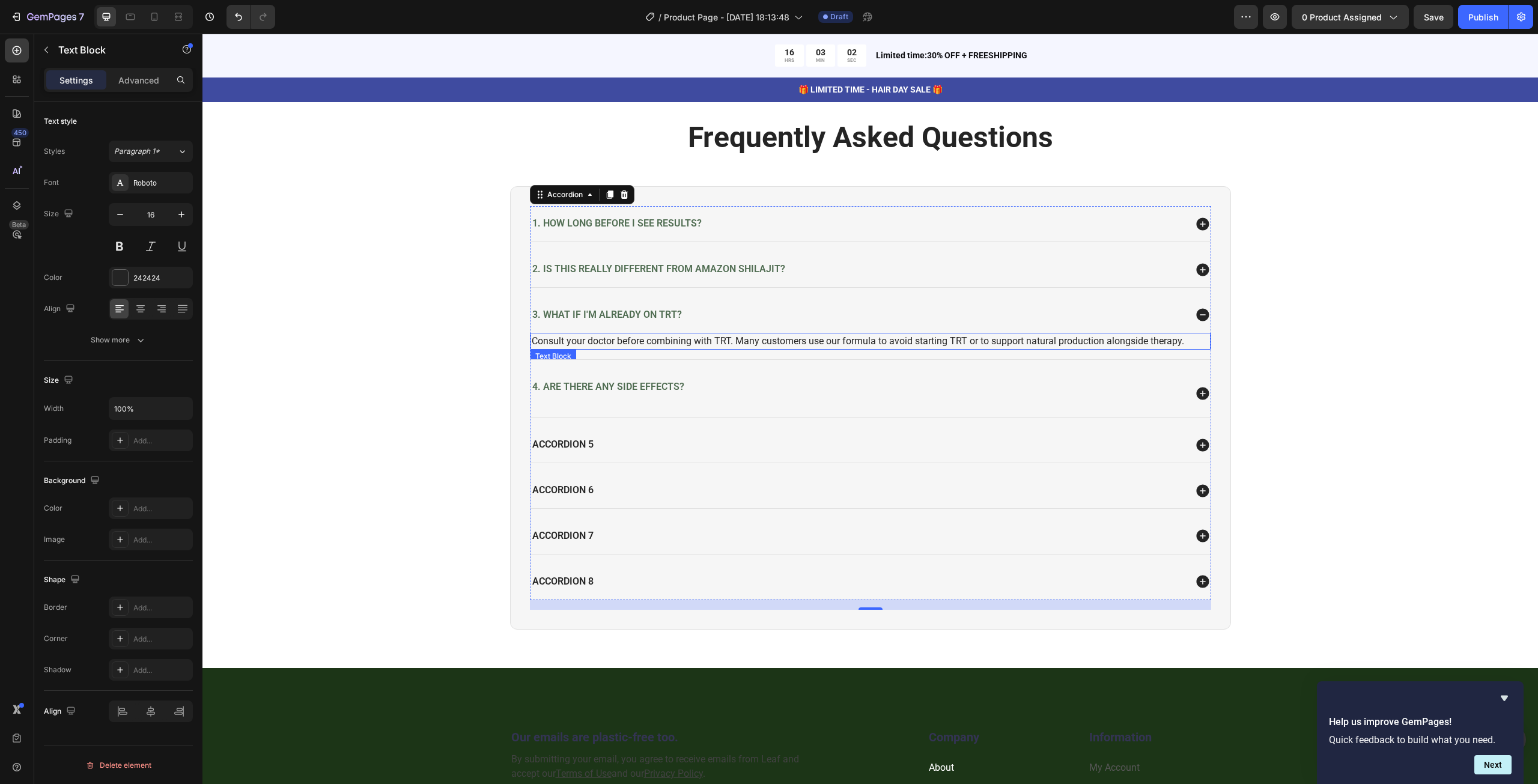
click at [698, 334] on p "Consult your doctor before combining with TRT. Many customers use our formula t…" at bounding box center [871, 340] width 678 height 14
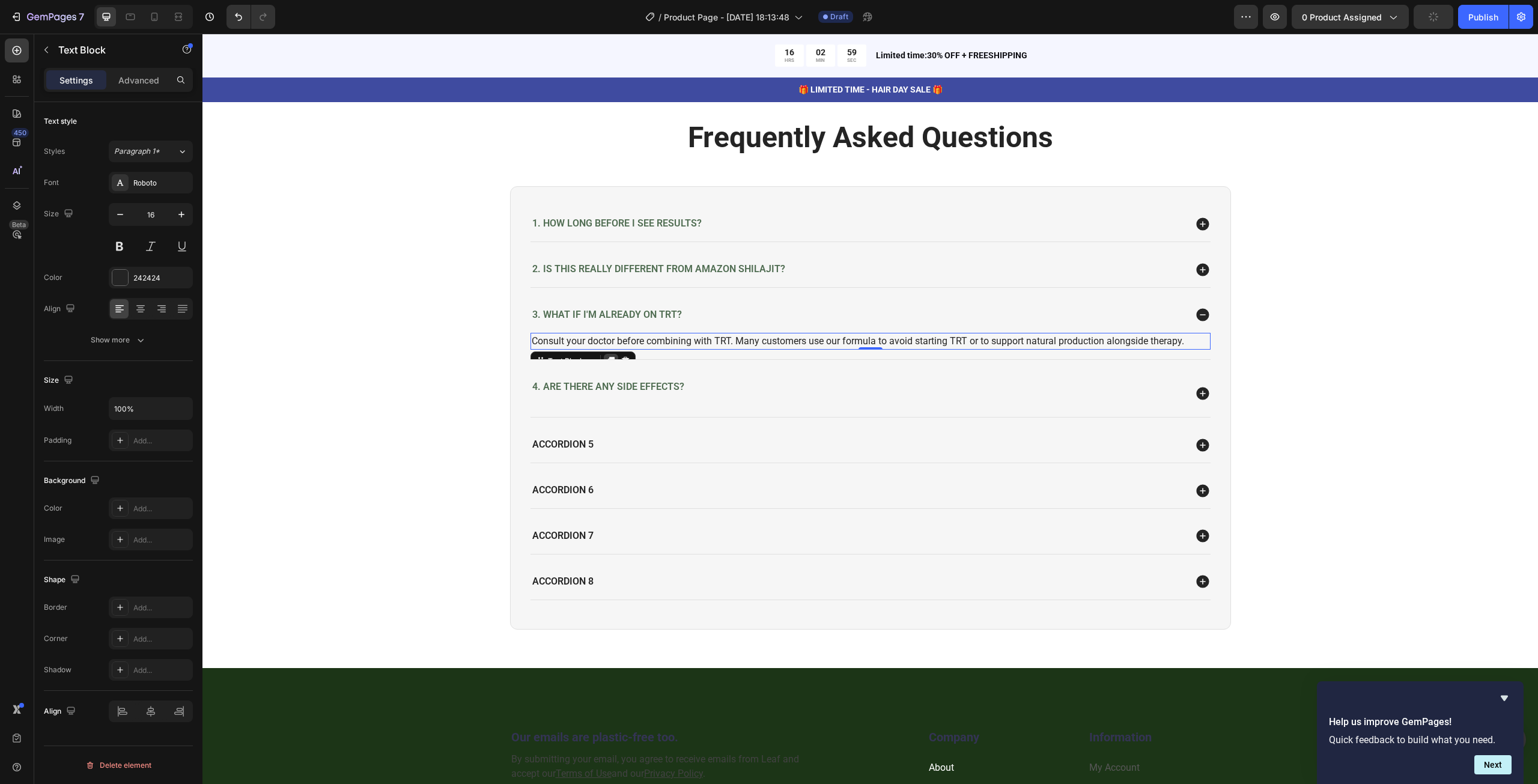
click at [606, 356] on icon at bounding box center [611, 361] width 10 height 10
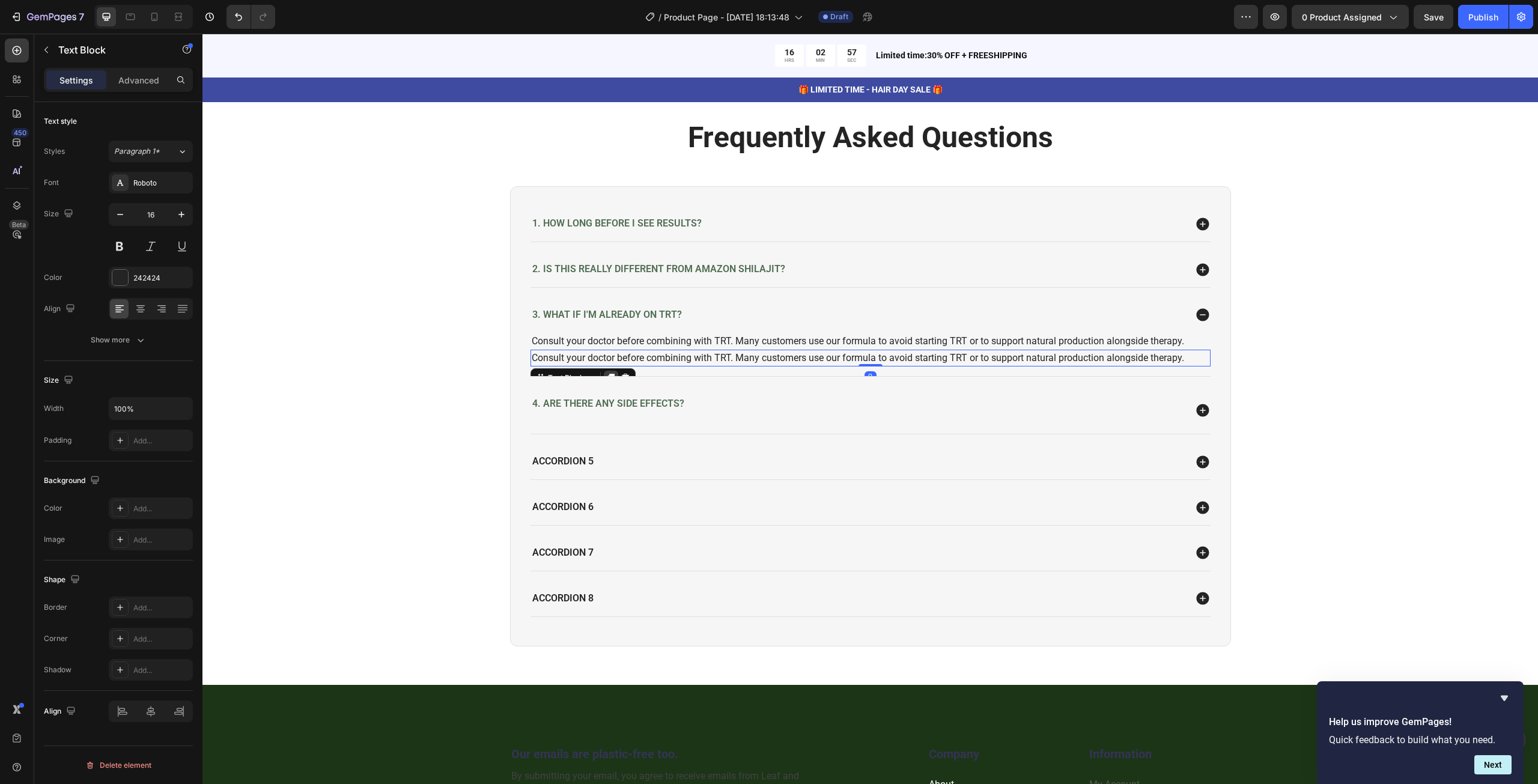
click at [608, 373] on icon at bounding box center [611, 377] width 10 height 10
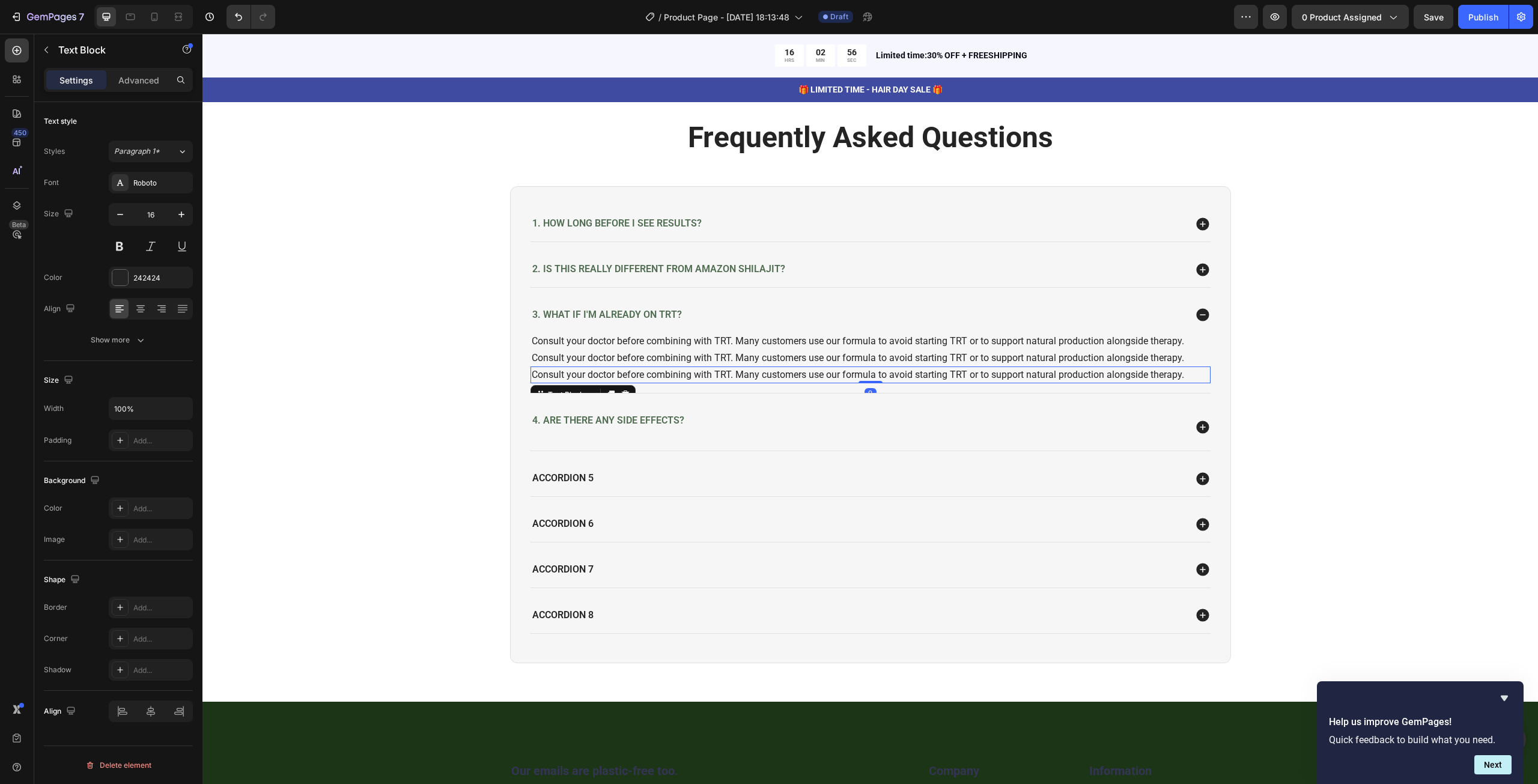
click at [606, 390] on div "1. How long before I see results? 2. Is this really different from Amazon shila…" at bounding box center [870, 419] width 681 height 427
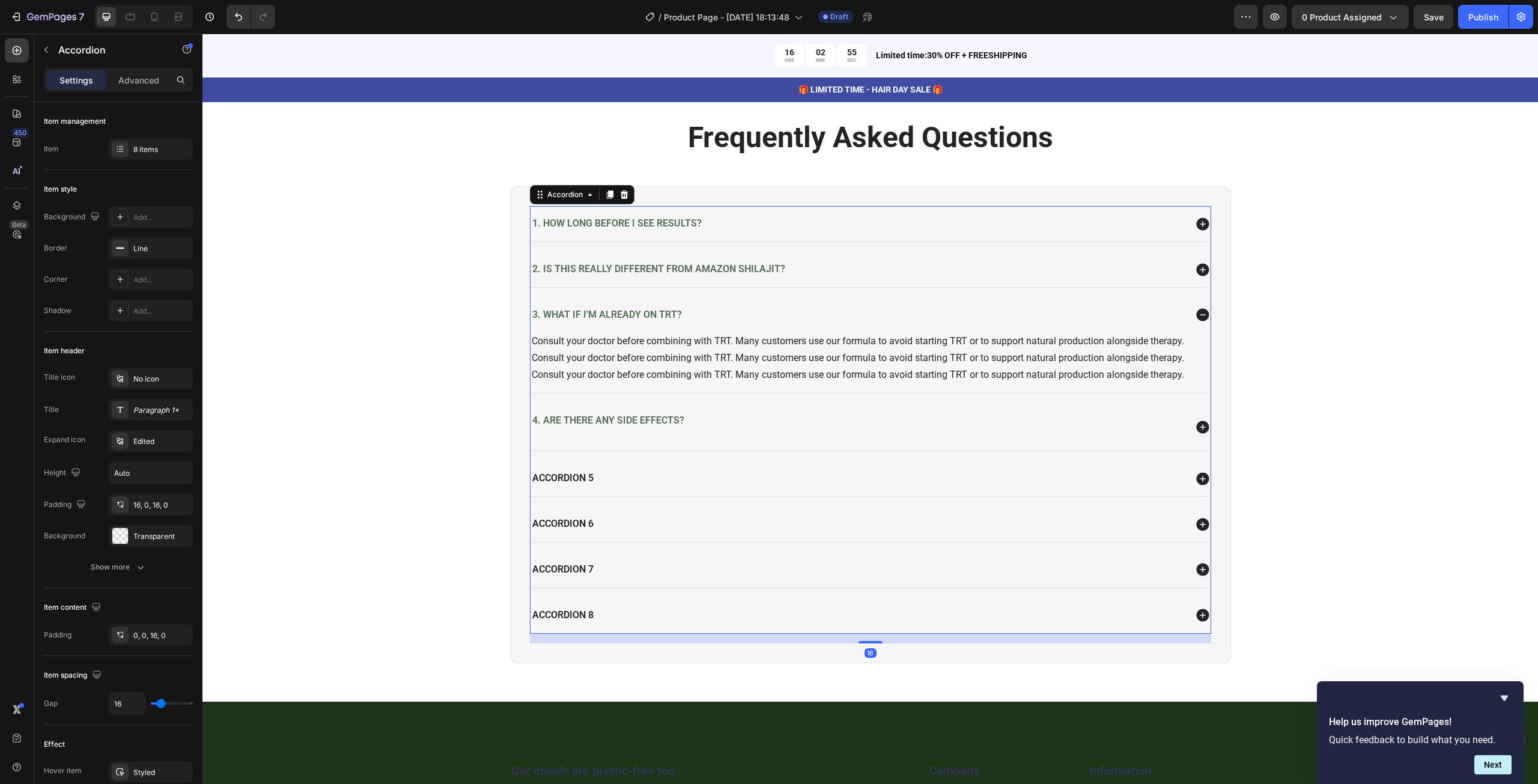
click at [606, 386] on div "Consult your doctor before combining with TRT. Many customers use our formula t…" at bounding box center [870, 363] width 680 height 60
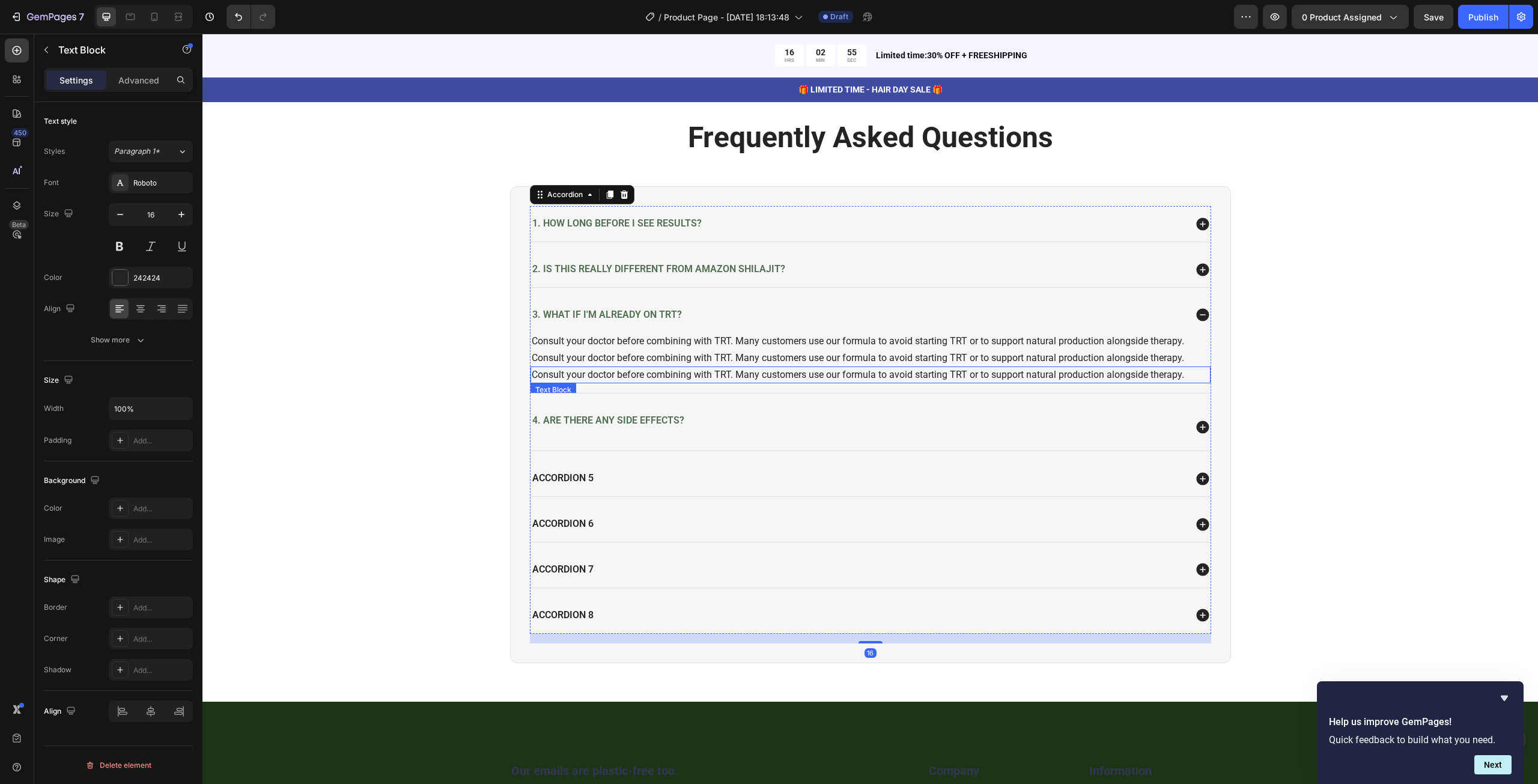
click at [601, 375] on p "Consult your doctor before combining with TRT. Many customers use our formula t…" at bounding box center [871, 374] width 678 height 14
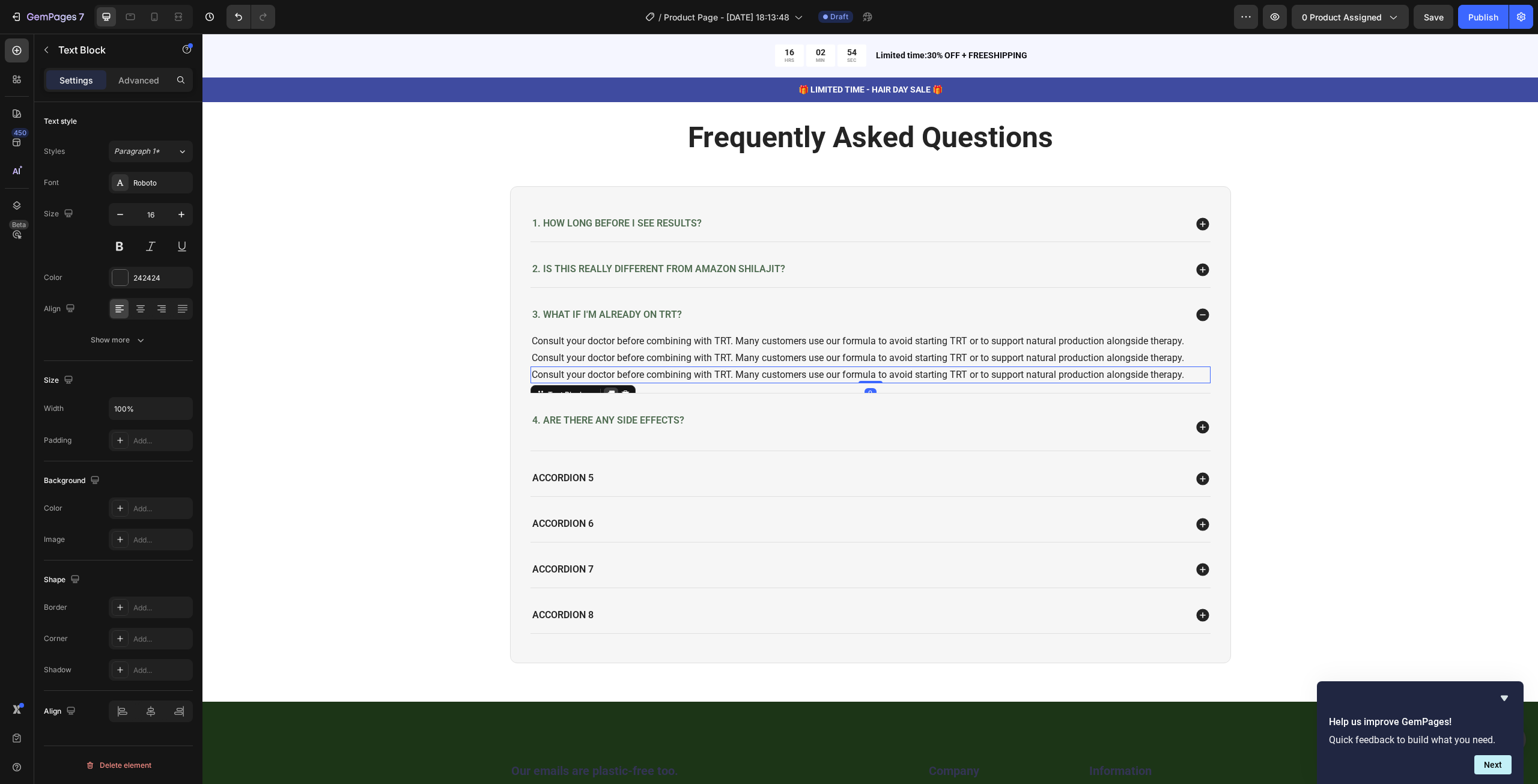
click at [607, 390] on icon at bounding box center [610, 394] width 7 height 8
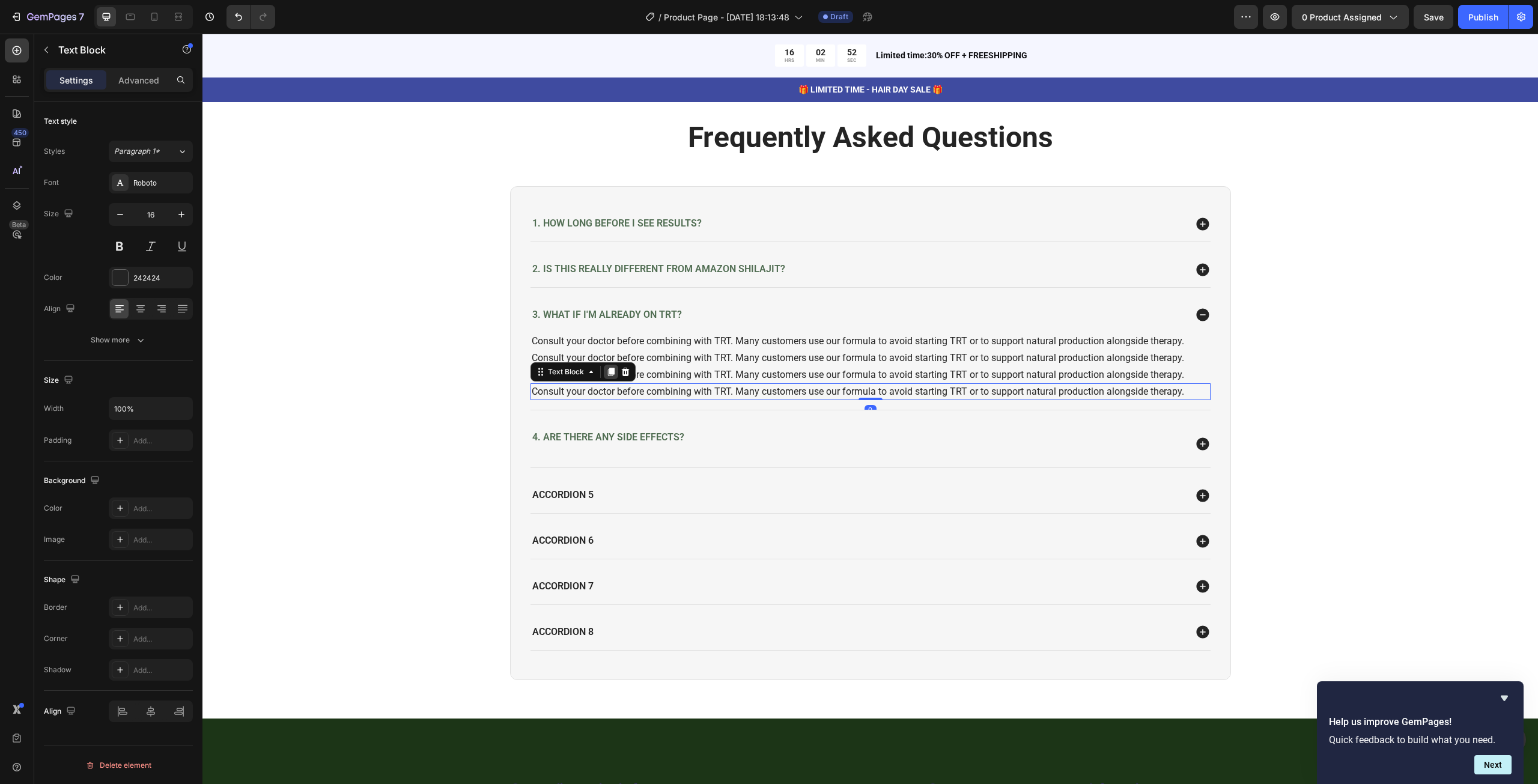
click at [606, 372] on icon at bounding box center [611, 371] width 10 height 10
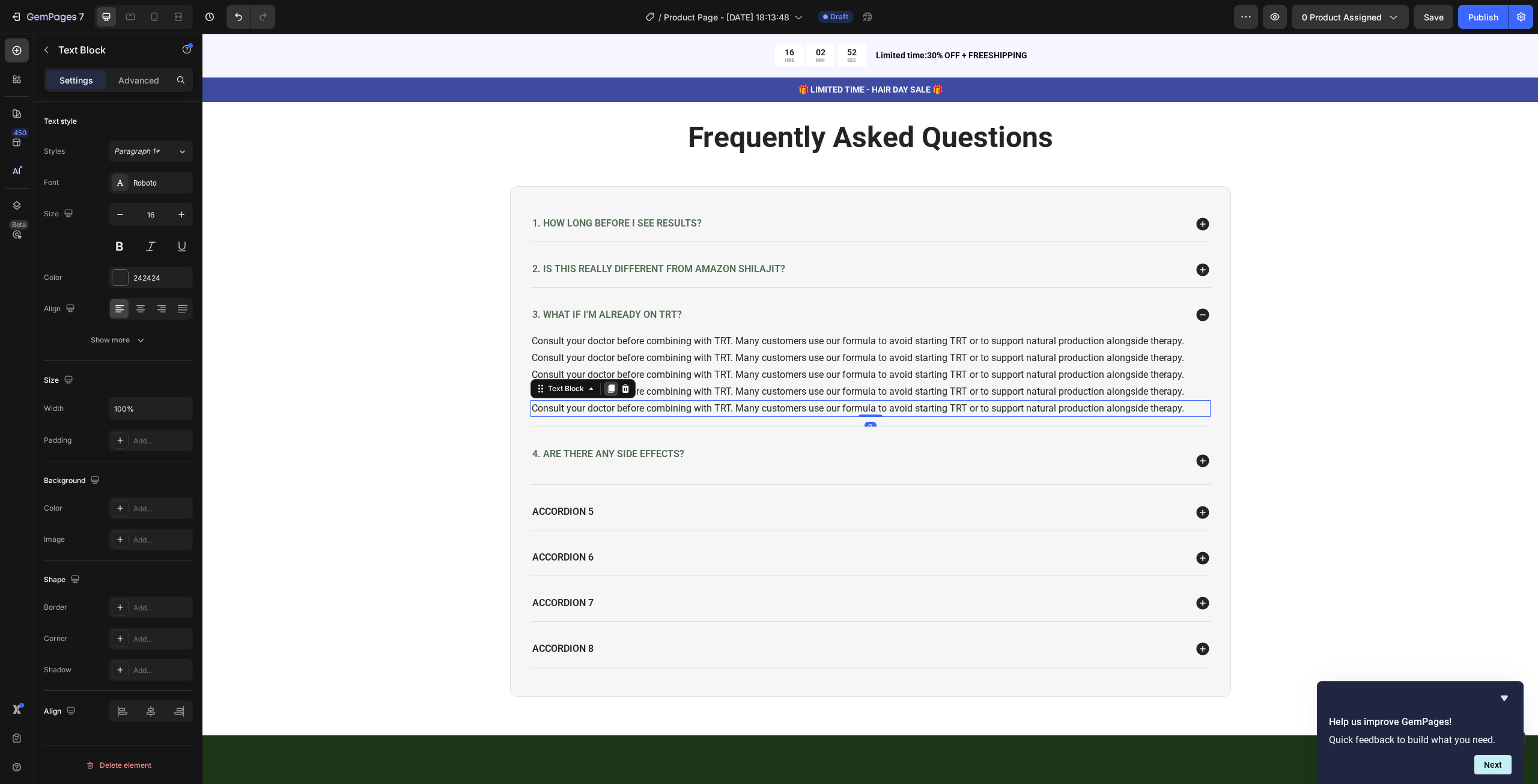
click at [607, 384] on icon at bounding box center [610, 388] width 7 height 8
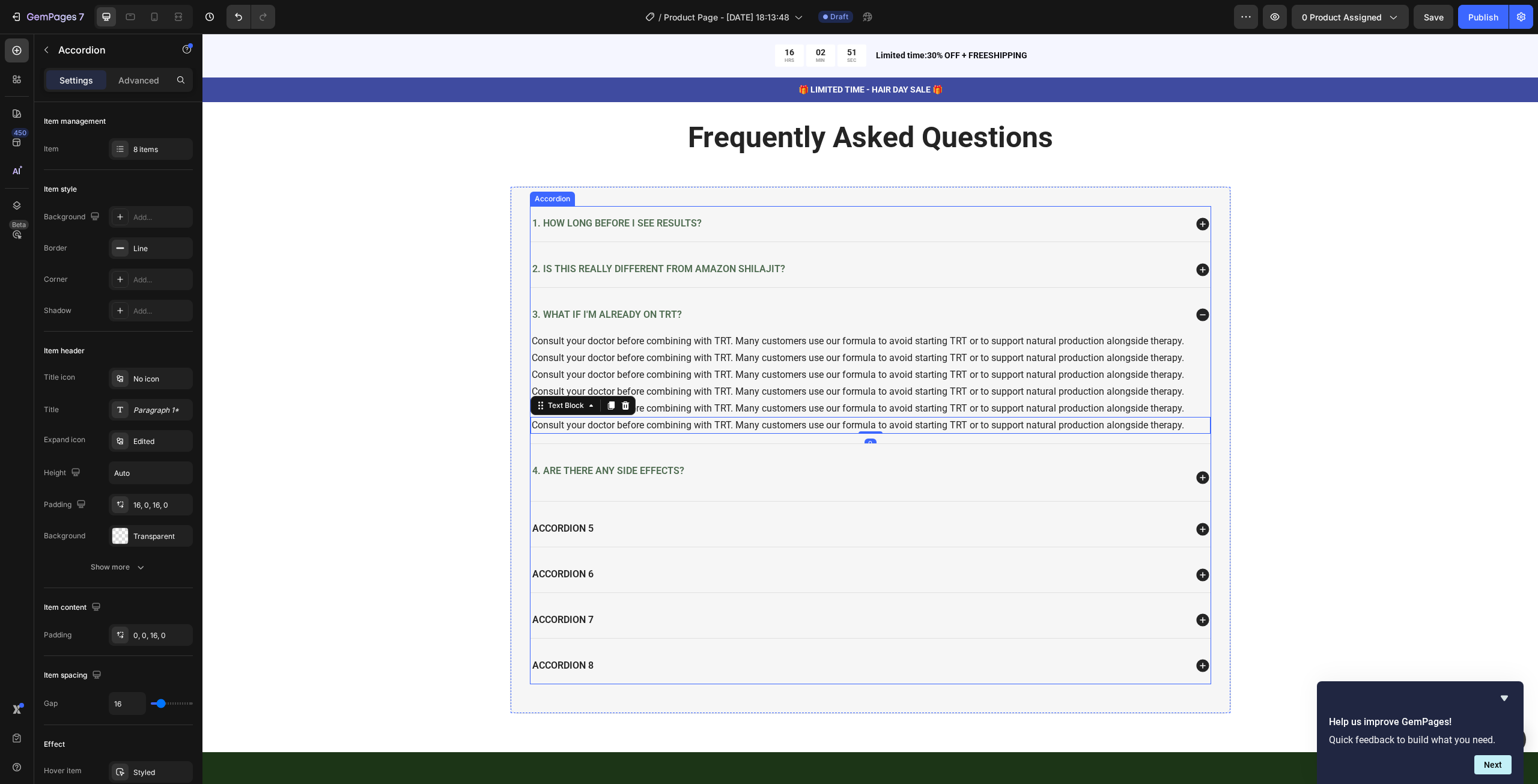
click at [638, 473] on span "4. Are there any side effects?" at bounding box center [609, 470] width 152 height 11
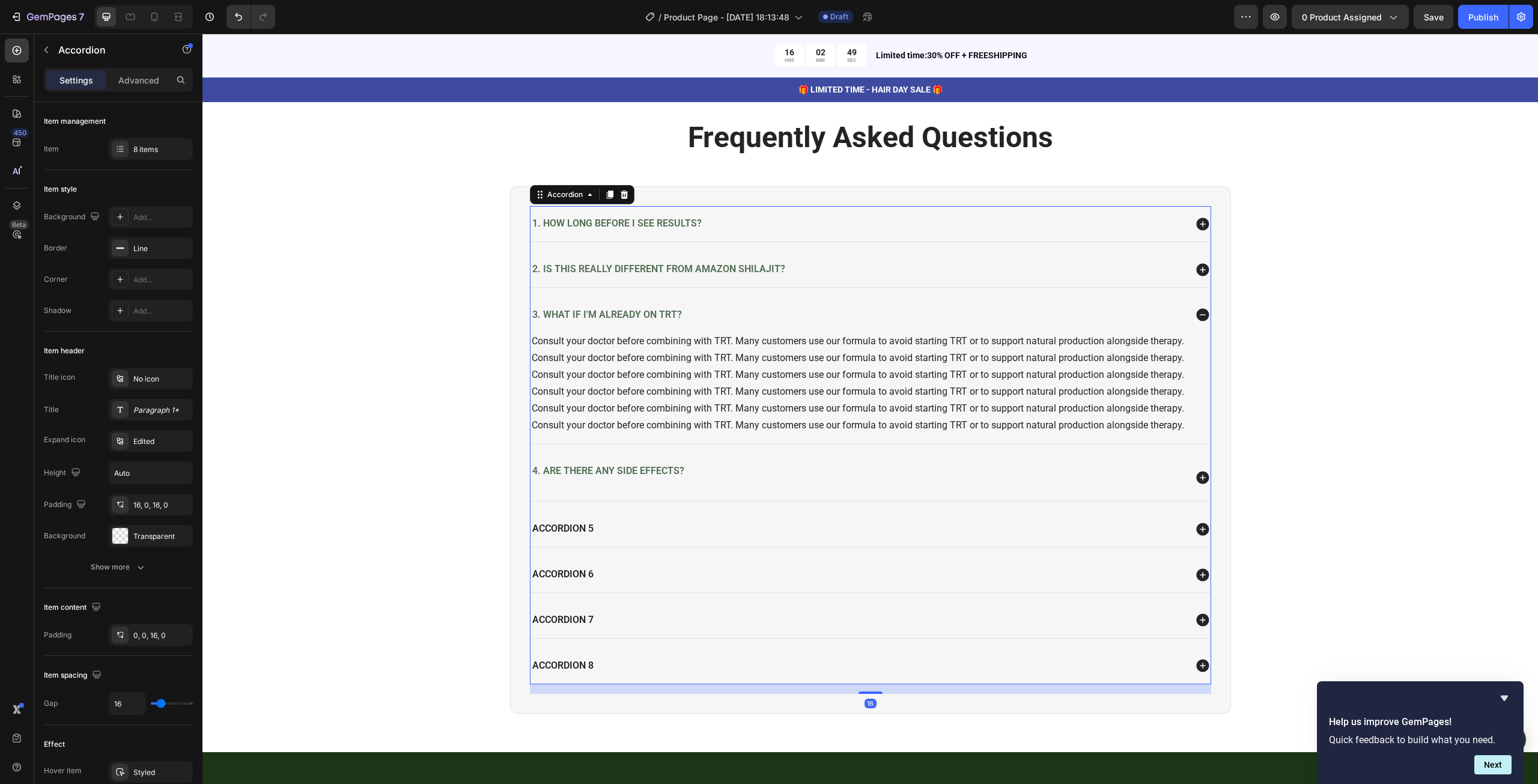
click at [1196, 471] on icon at bounding box center [1202, 477] width 13 height 13
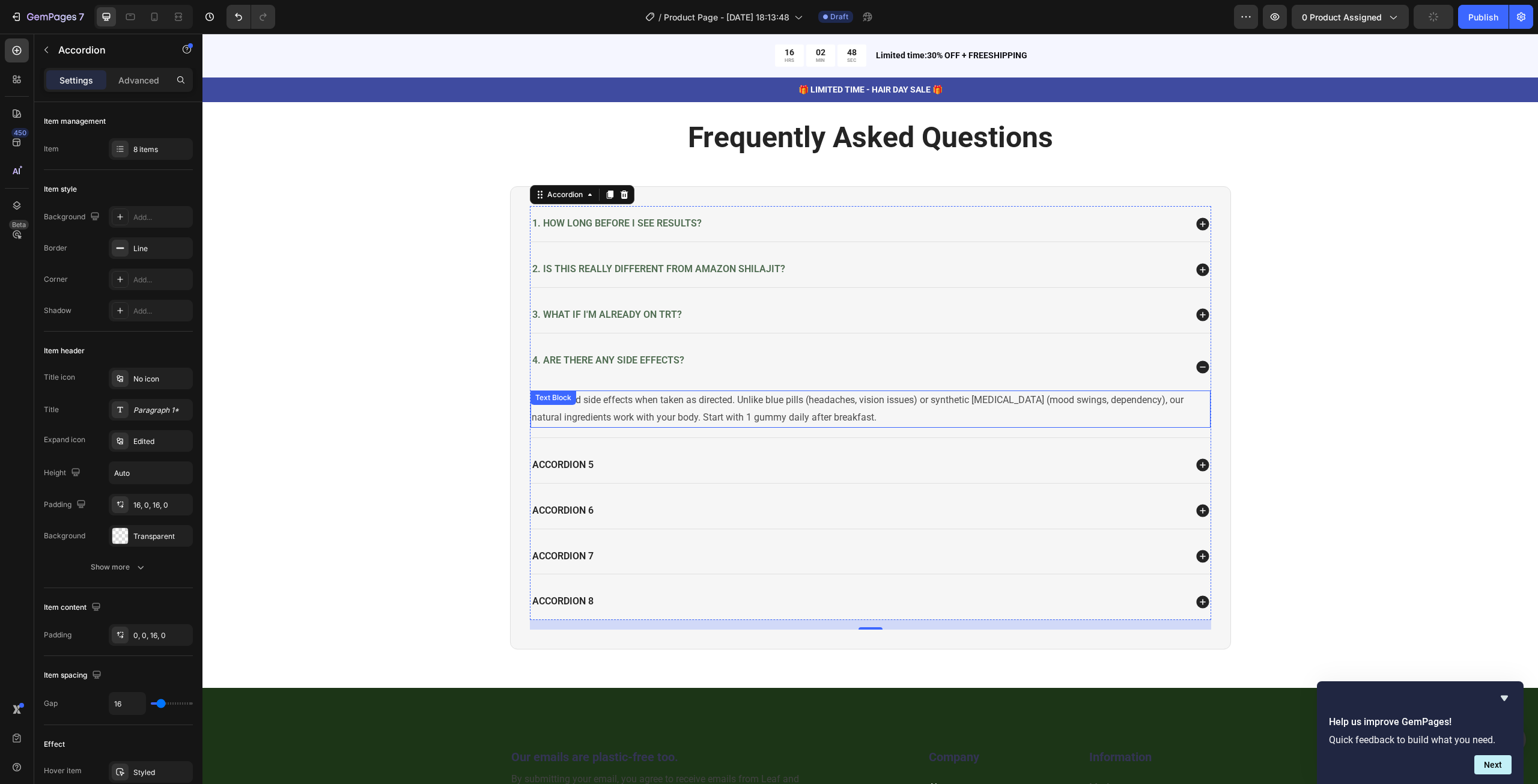
click at [683, 407] on p "No reported side effects when taken as directed. Unlike blue pills (headaches, …" at bounding box center [871, 409] width 678 height 35
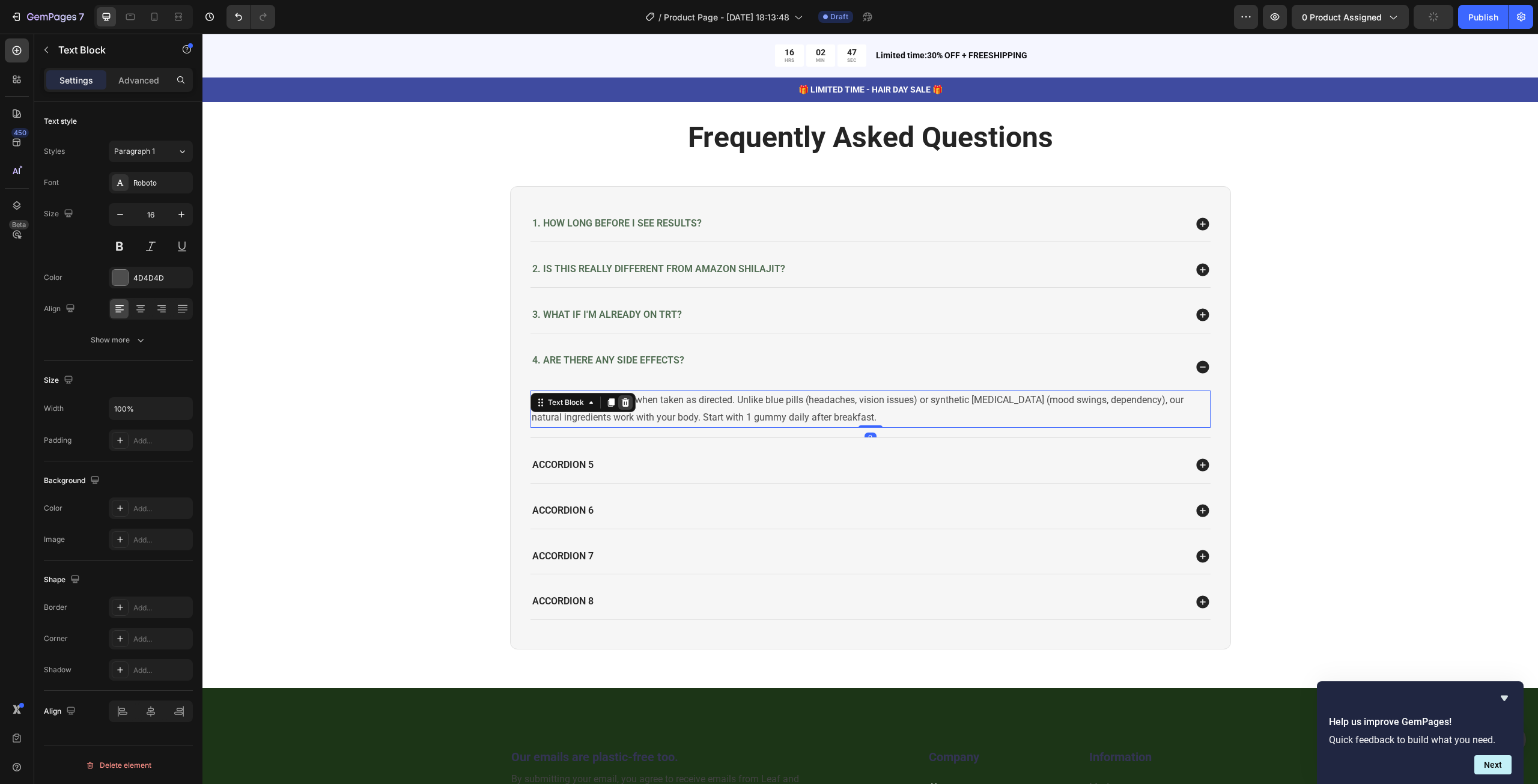
click at [624, 398] on div at bounding box center [625, 402] width 14 height 14
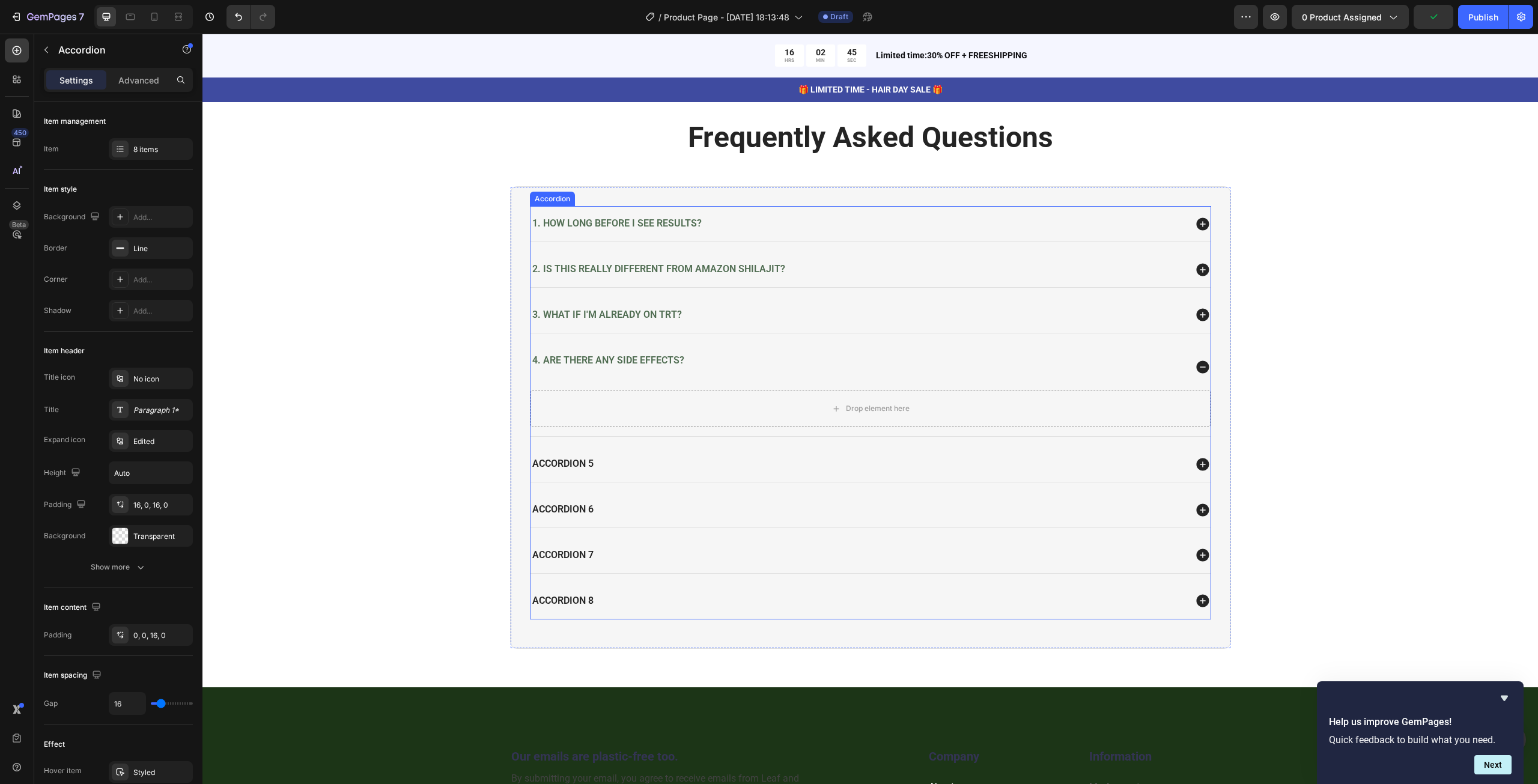
click at [733, 313] on div "3. What if I'm already on TRT?" at bounding box center [857, 316] width 655 height 17
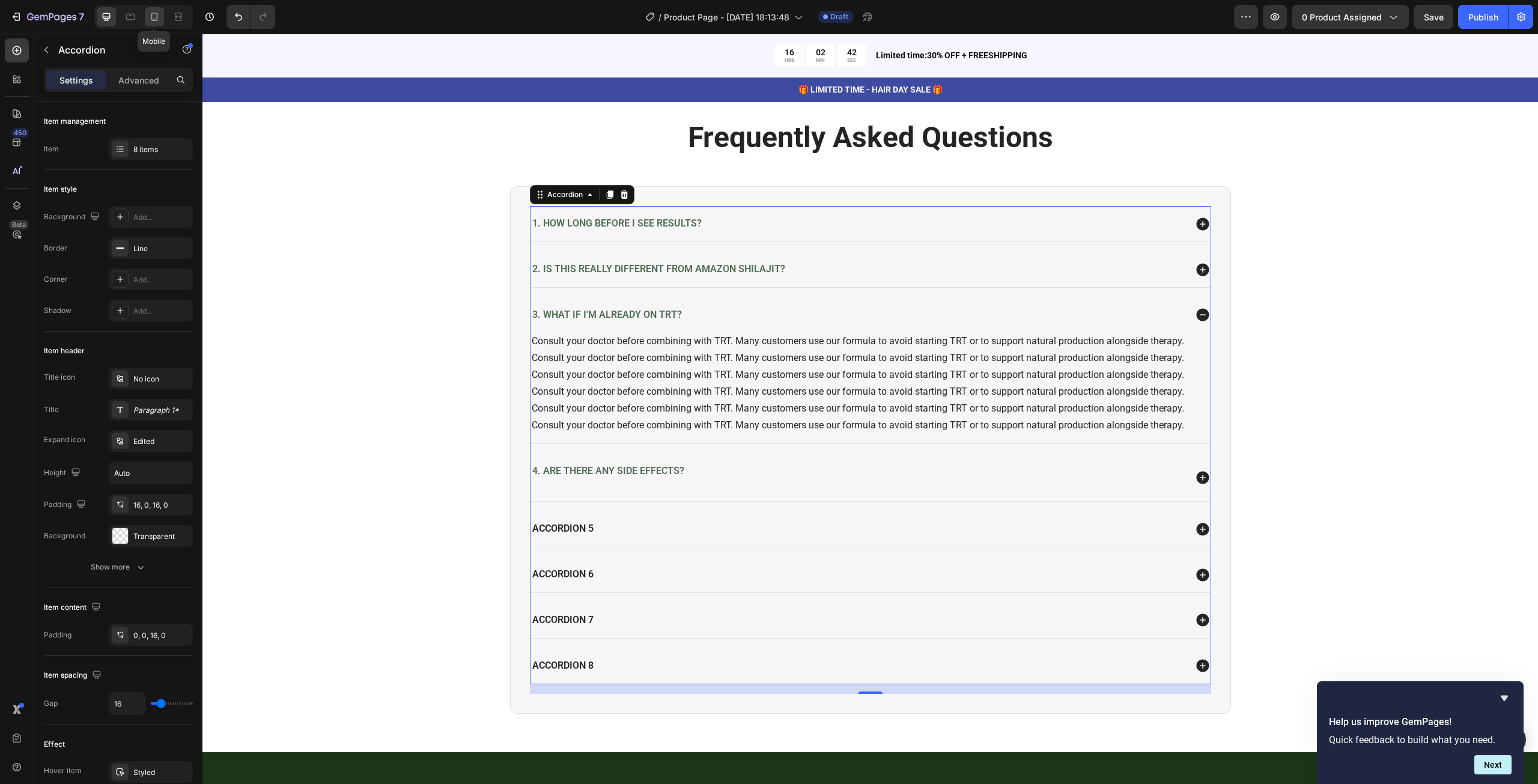
click at [153, 20] on icon at bounding box center [154, 17] width 7 height 8
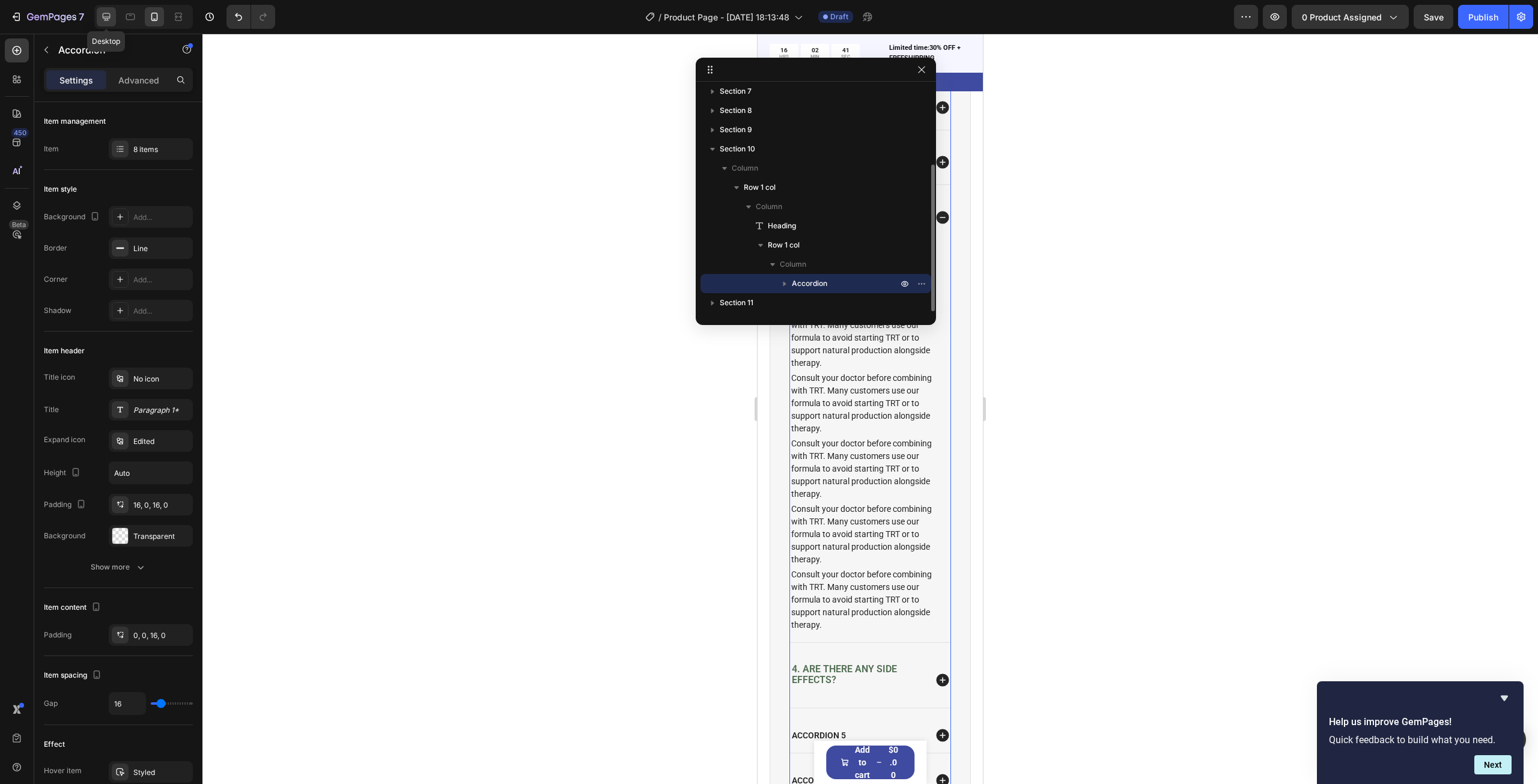
scroll to position [3284, 0]
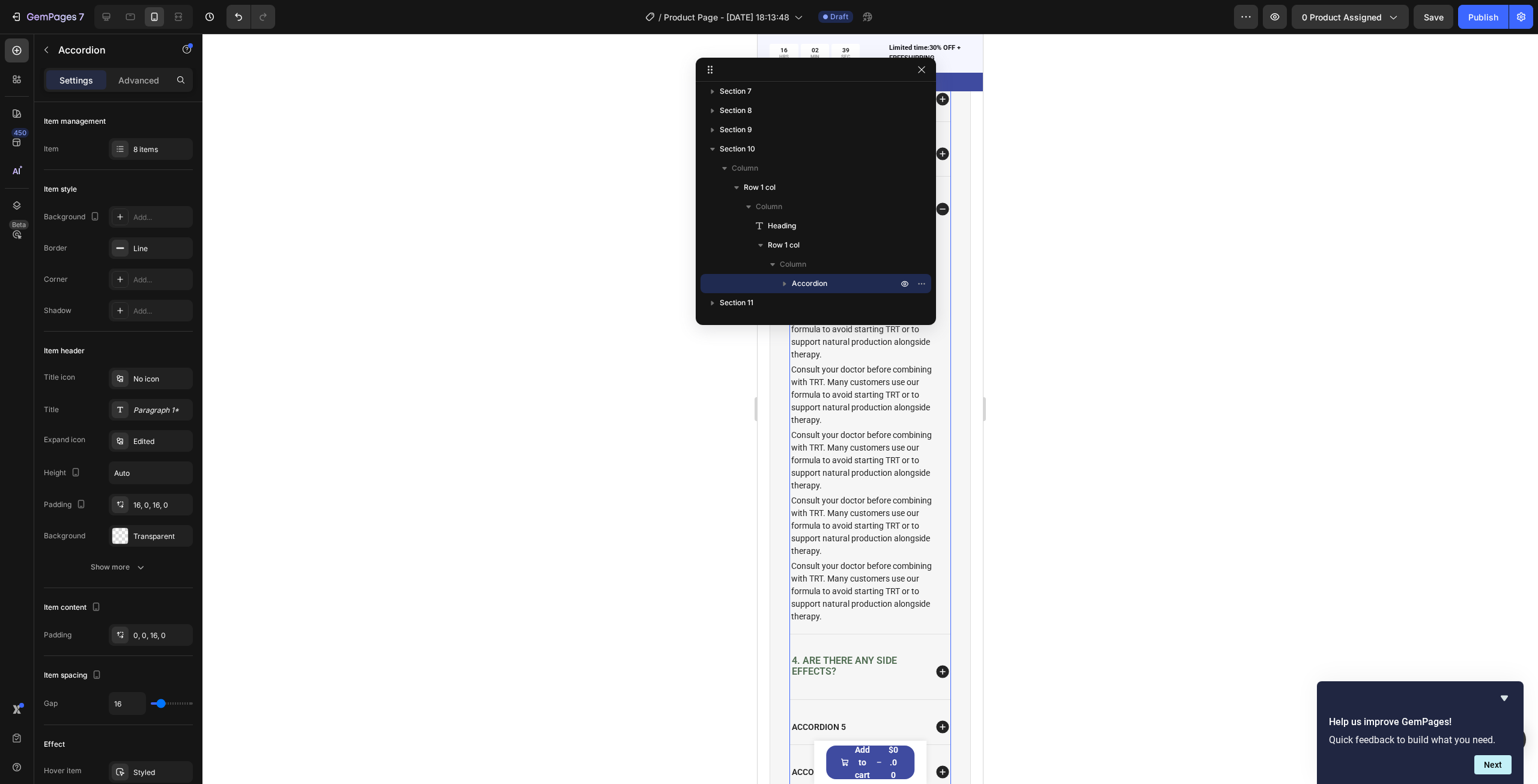
click at [1173, 364] on div at bounding box center [870, 409] width 1335 height 750
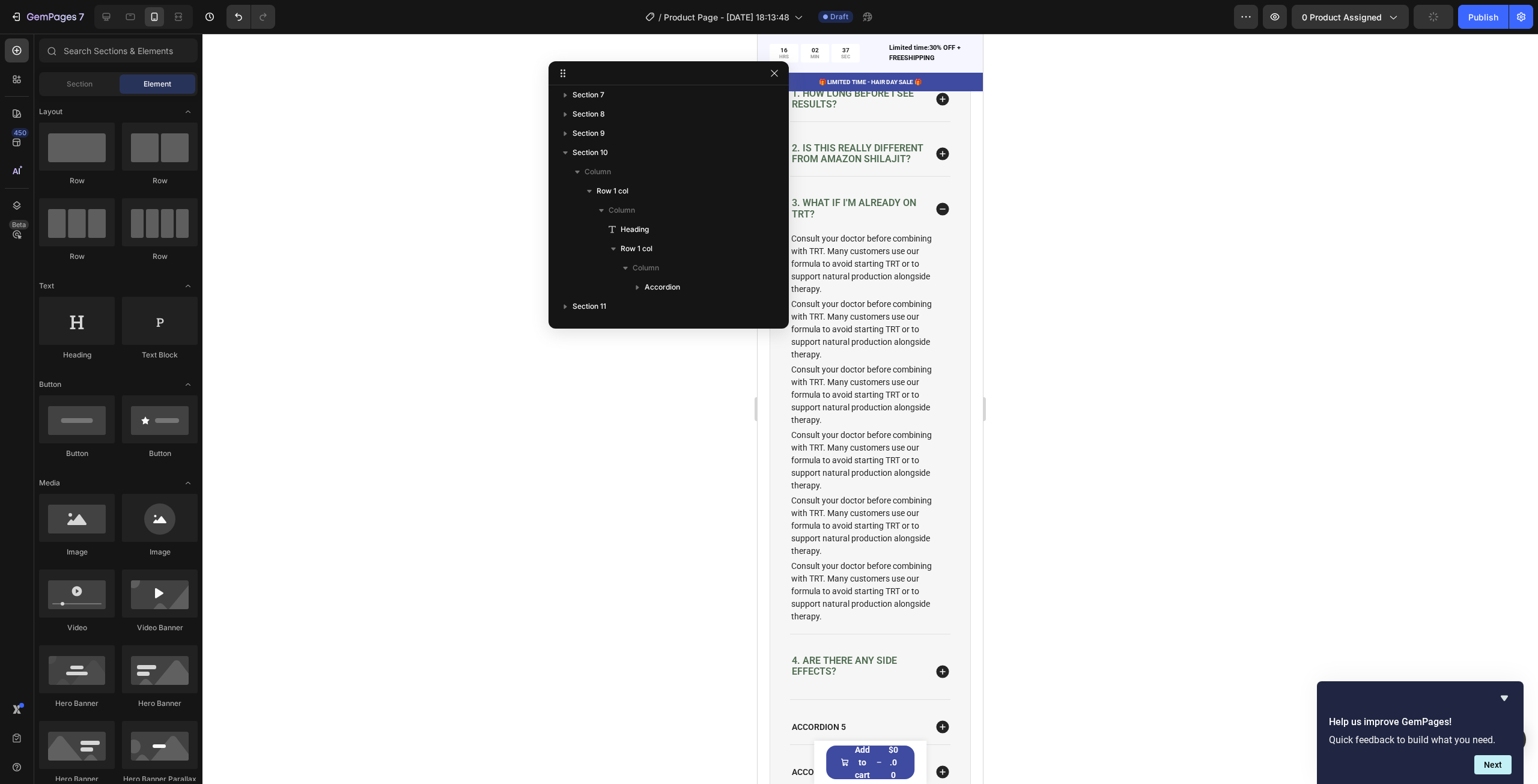
drag, startPoint x: 814, startPoint y: 68, endPoint x: 571, endPoint y: 75, distance: 243.1
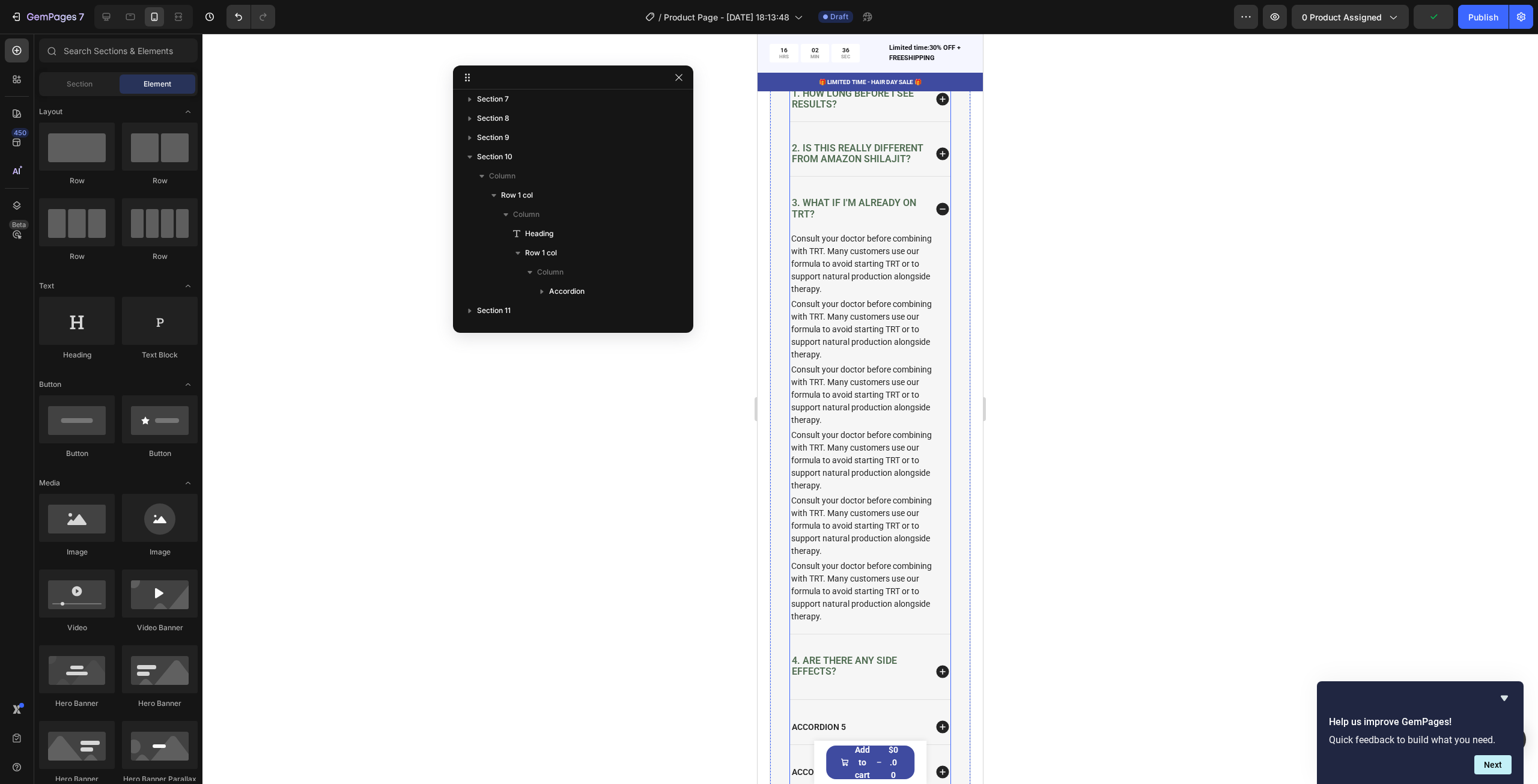
click at [936, 156] on icon at bounding box center [942, 154] width 13 height 13
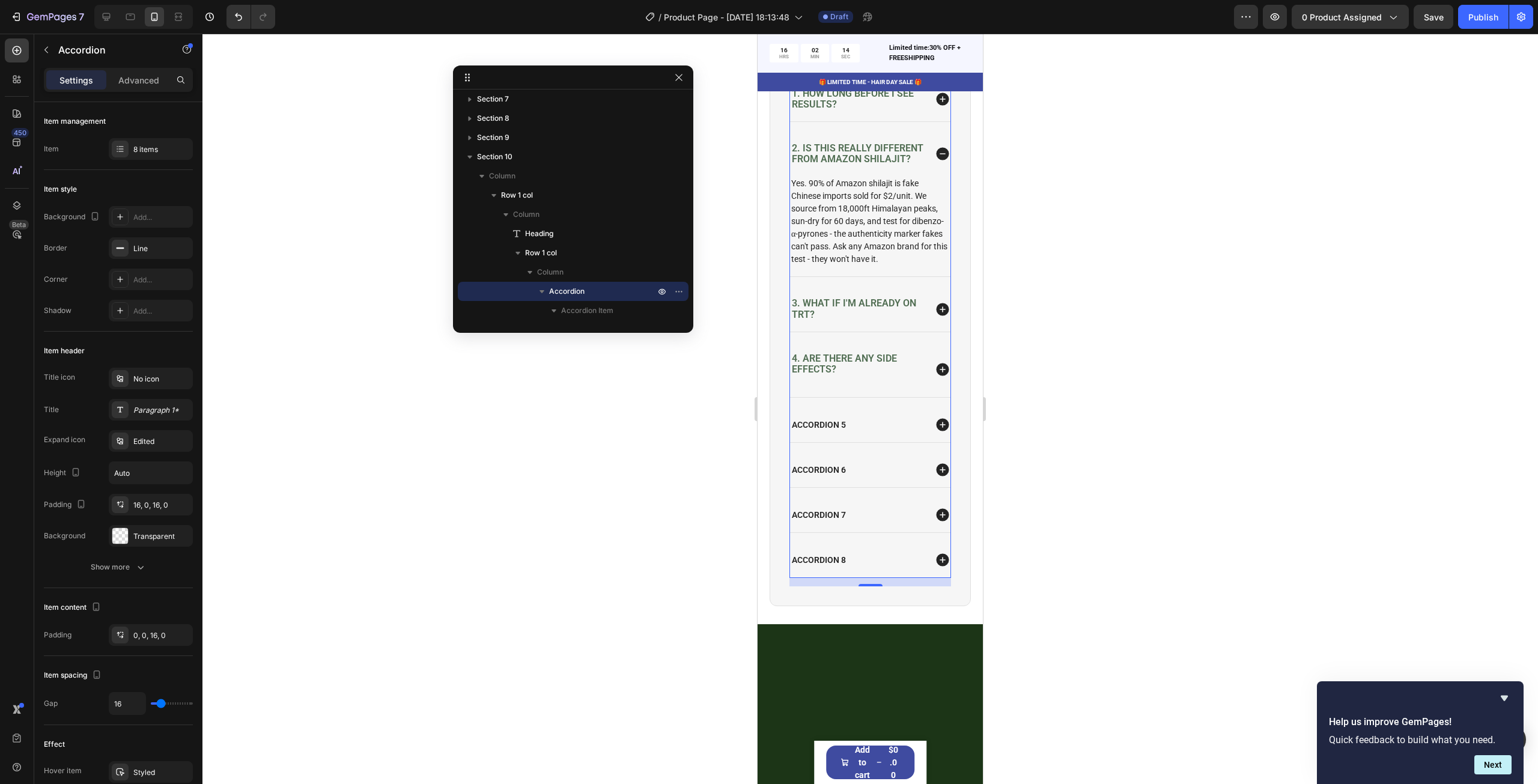
click at [706, 110] on div at bounding box center [870, 409] width 1335 height 750
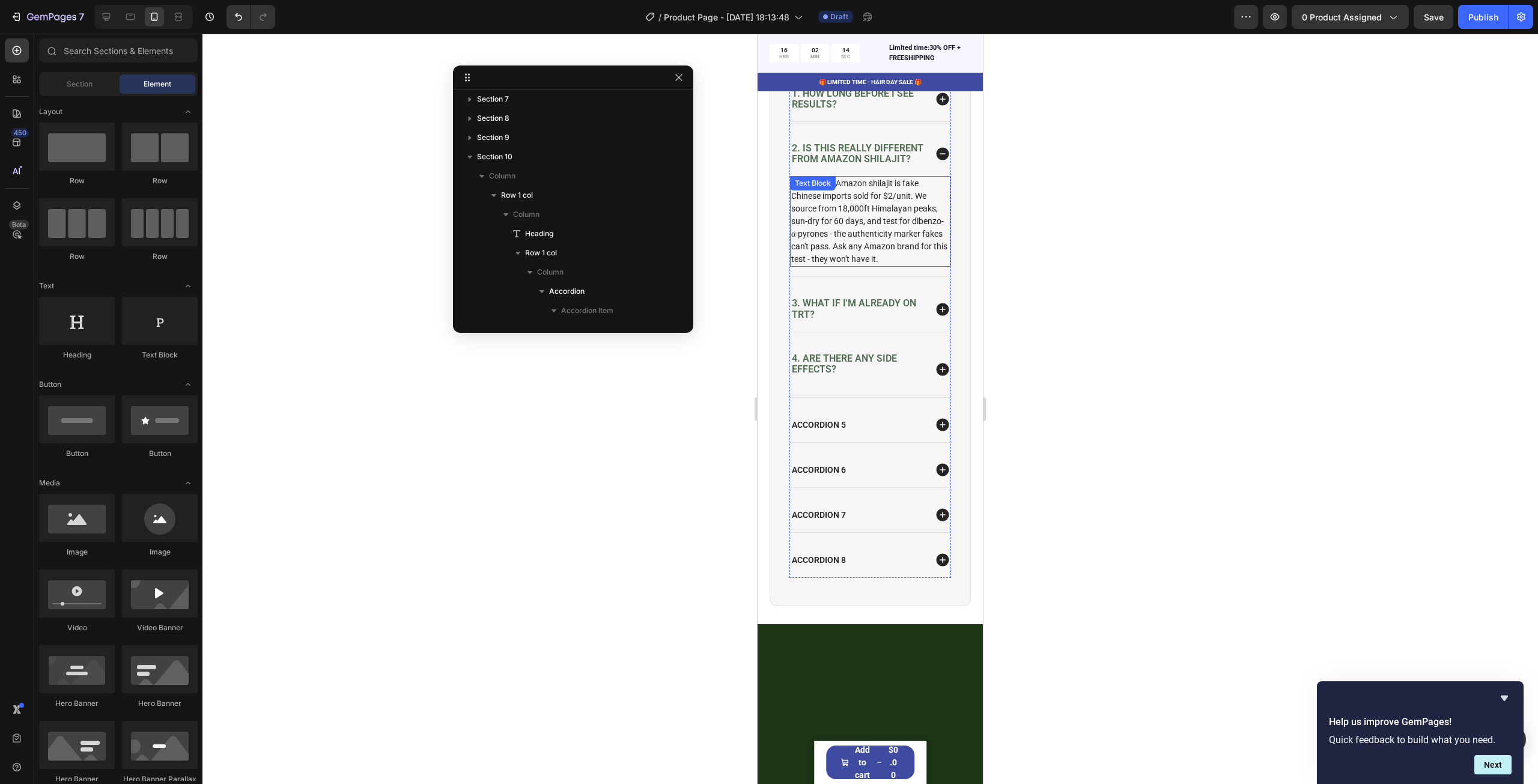
scroll to position [3104, 0]
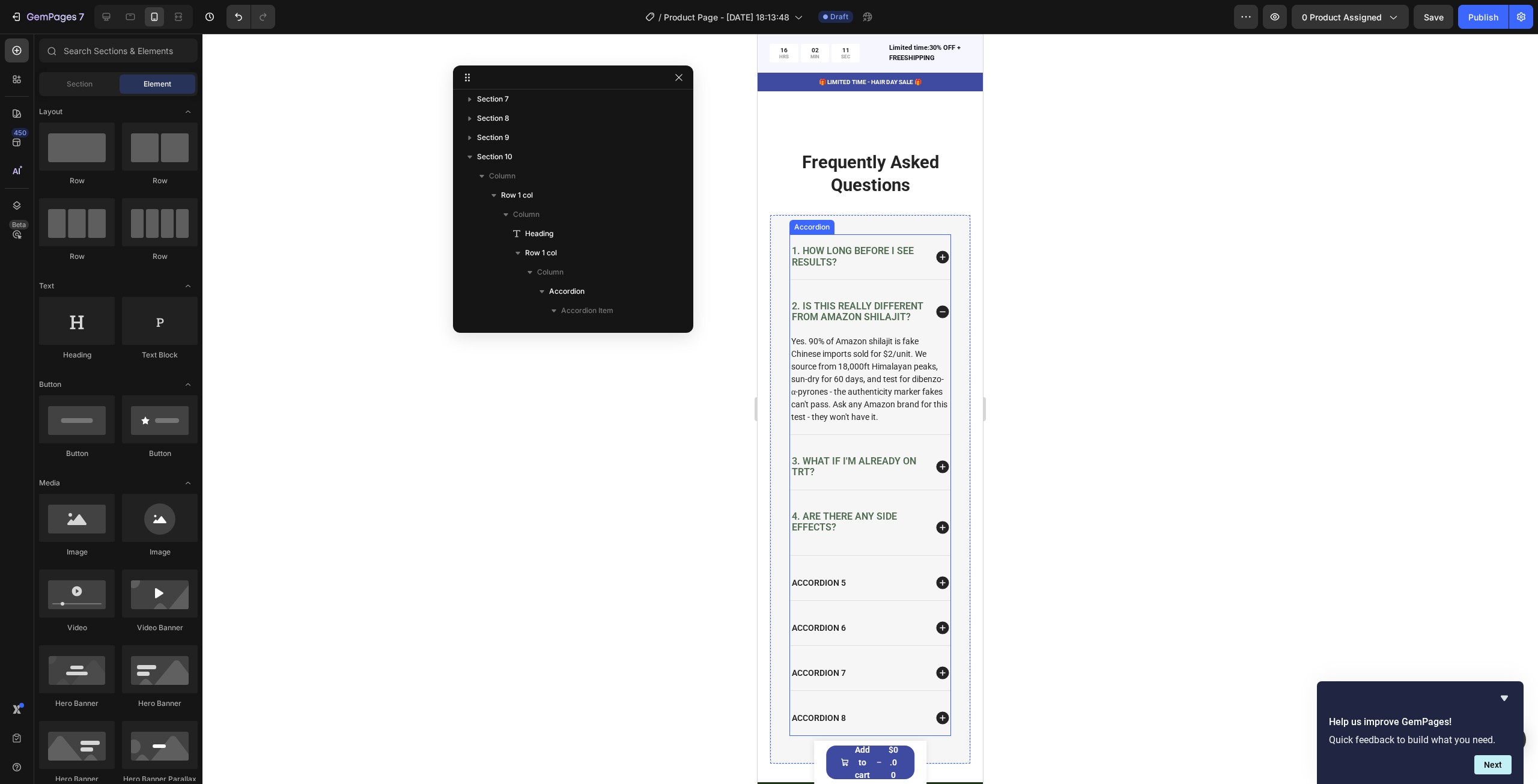
click at [936, 473] on icon at bounding box center [942, 467] width 13 height 13
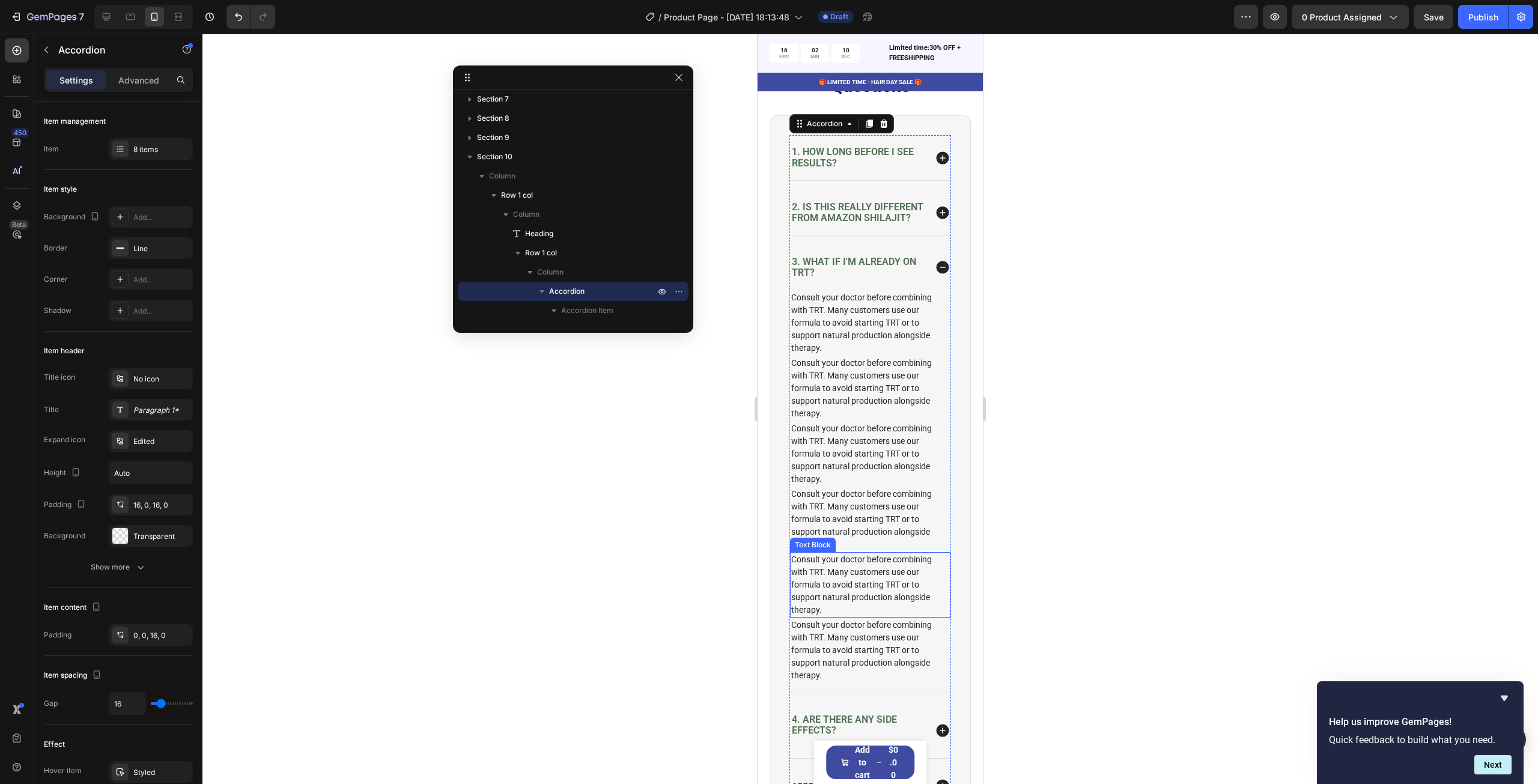
scroll to position [3345, 0]
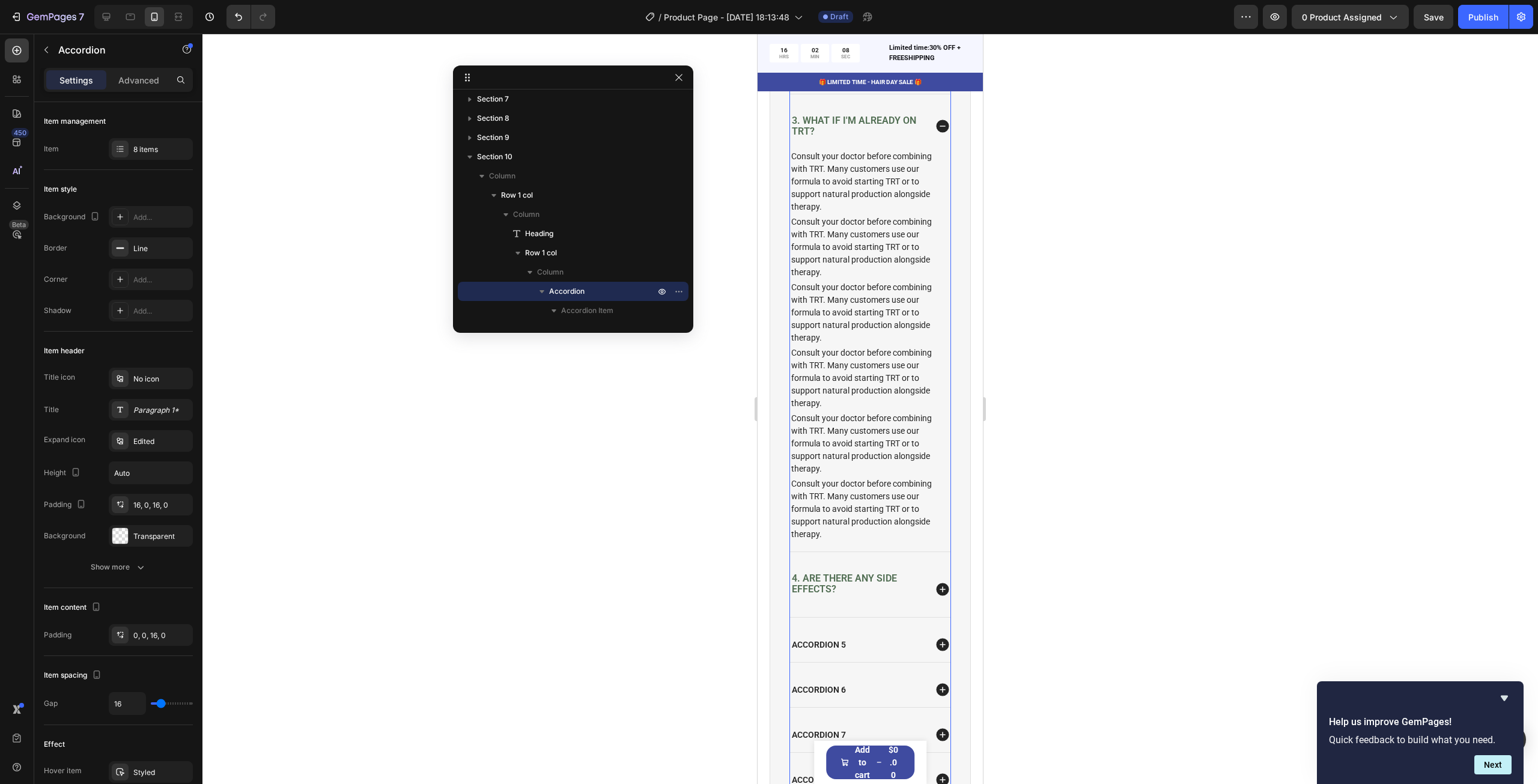
click at [936, 595] on icon at bounding box center [942, 589] width 13 height 13
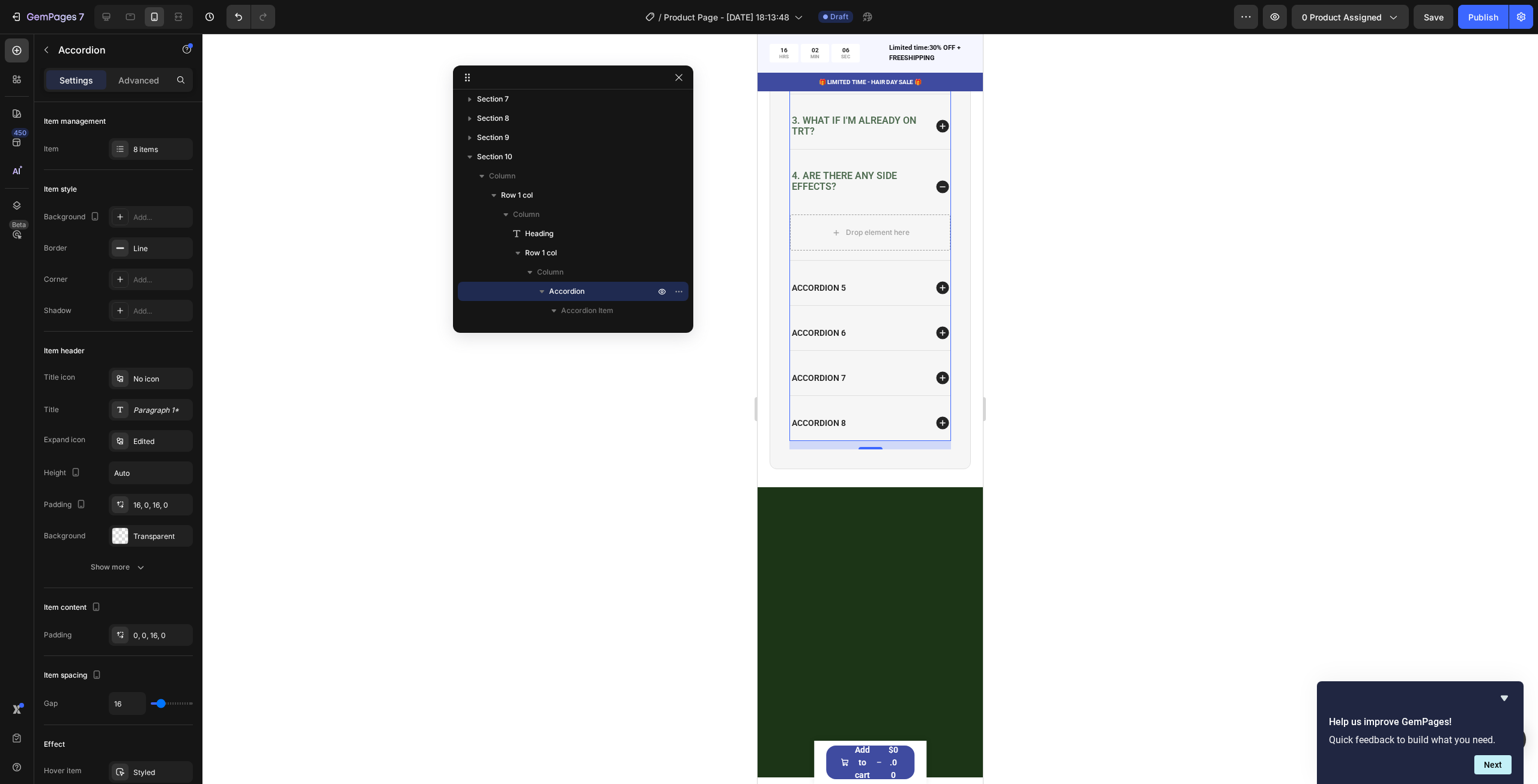
click at [936, 133] on icon at bounding box center [942, 127] width 13 height 13
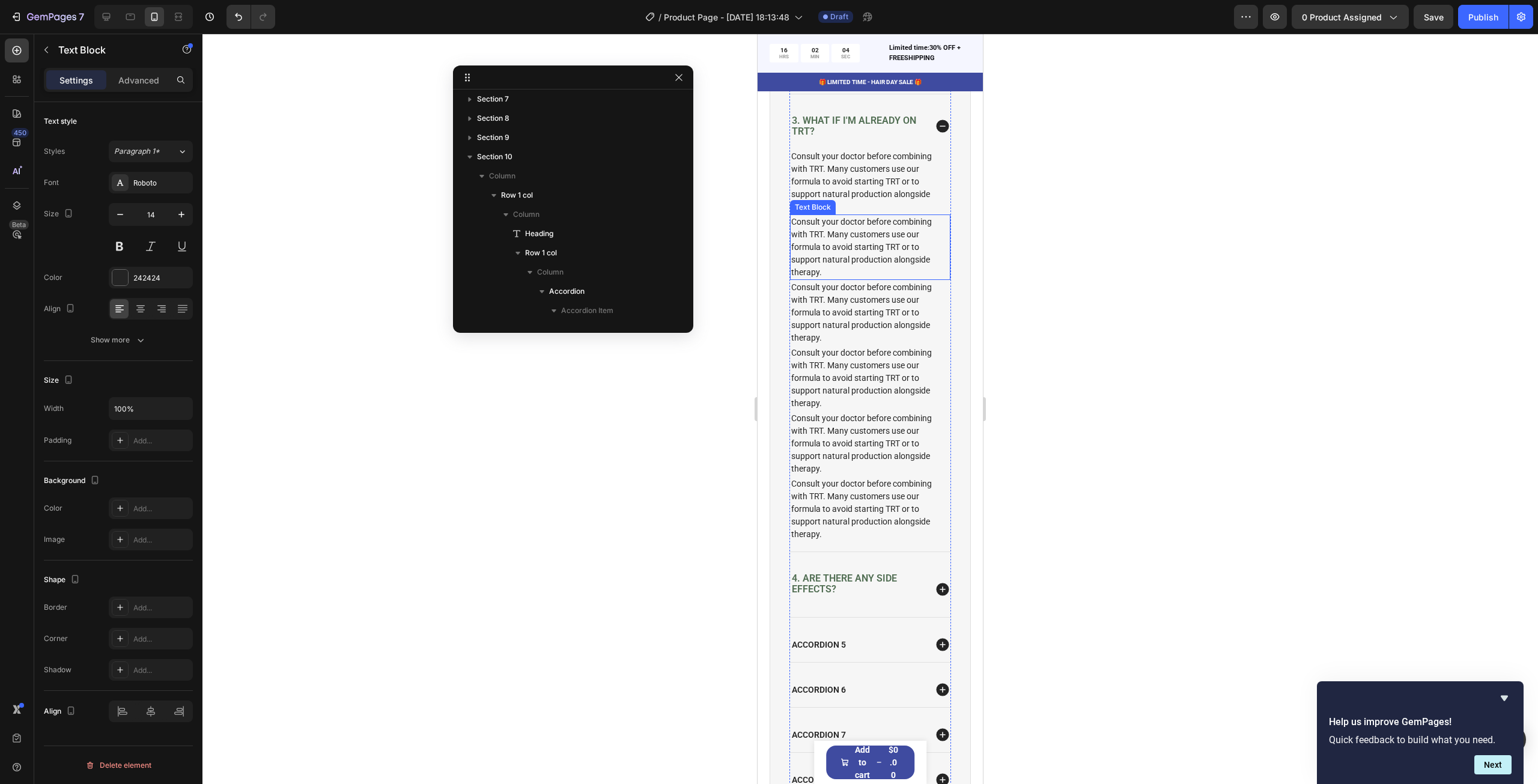
scroll to position [411, 0]
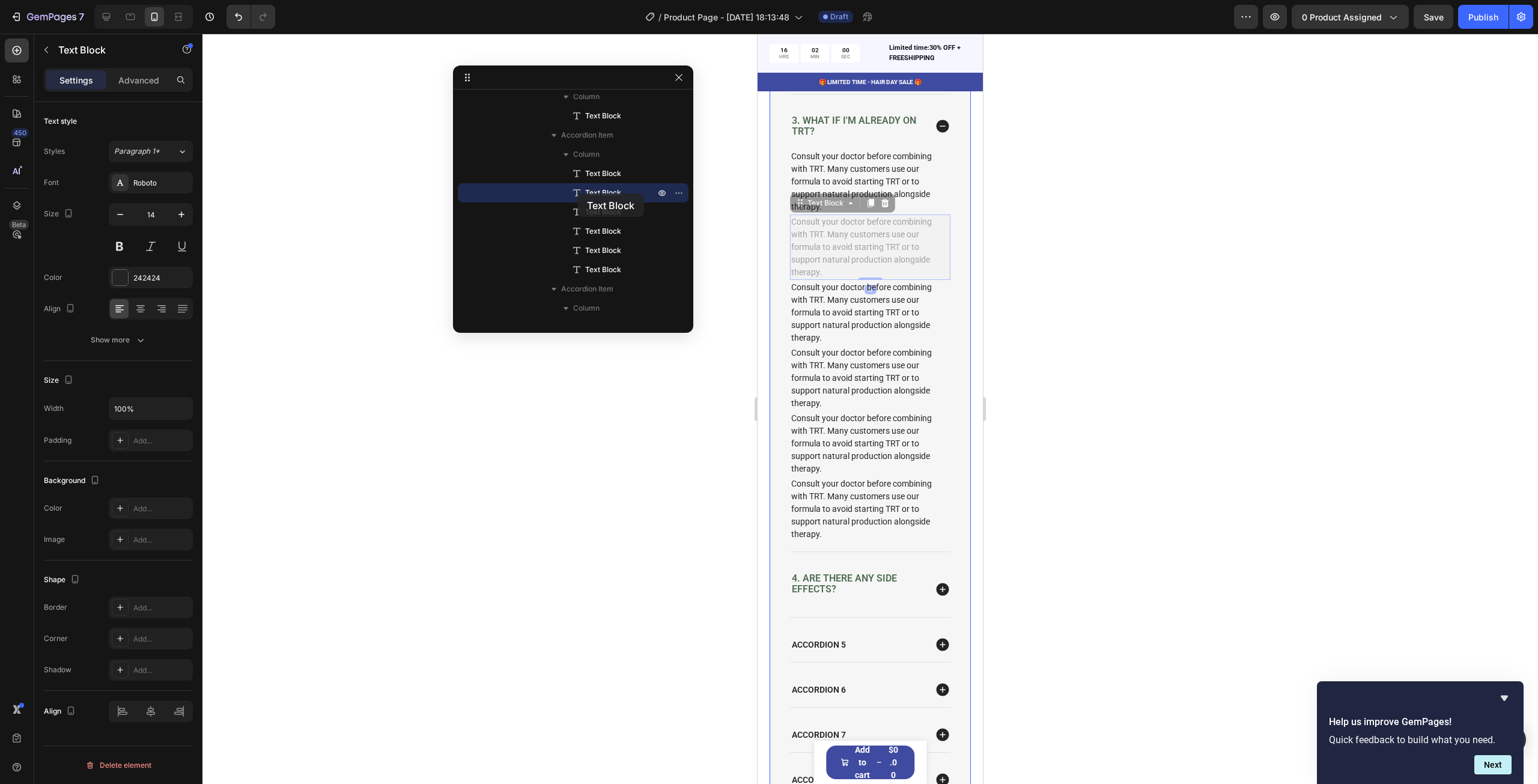
drag, startPoint x: 804, startPoint y: 221, endPoint x: 1336, endPoint y: 223, distance: 532.0
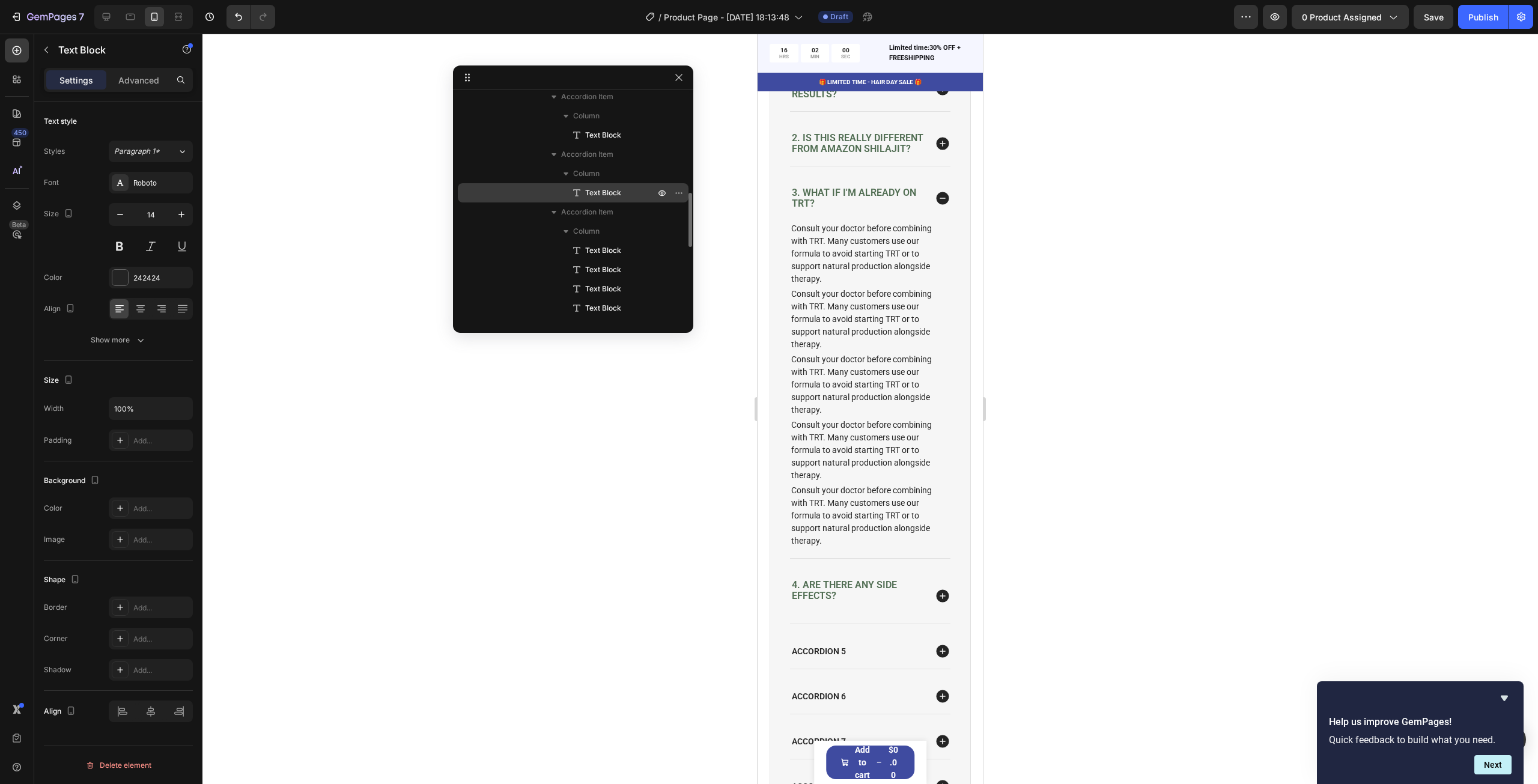
scroll to position [3416, 0]
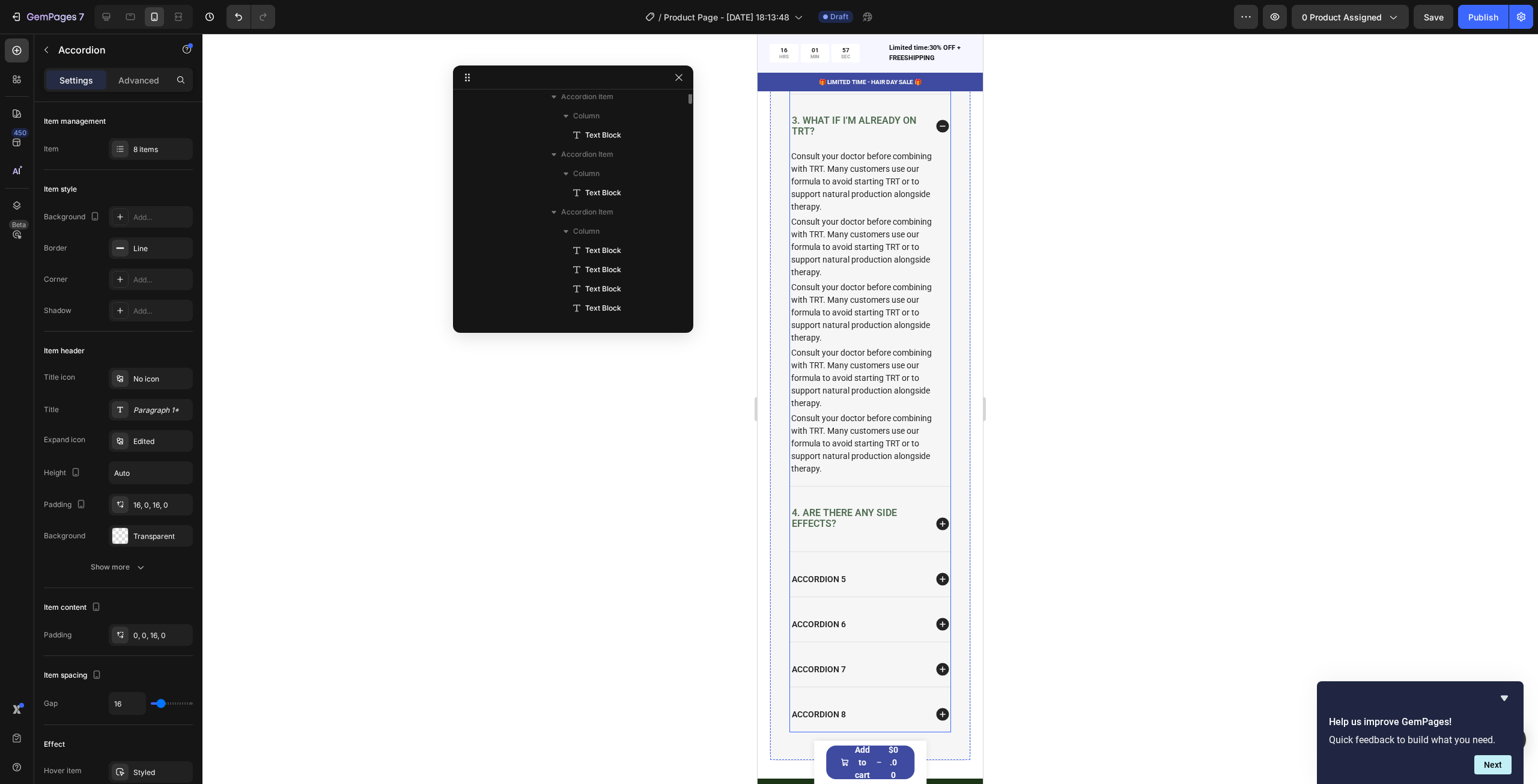
click at [936, 529] on icon at bounding box center [942, 523] width 13 height 13
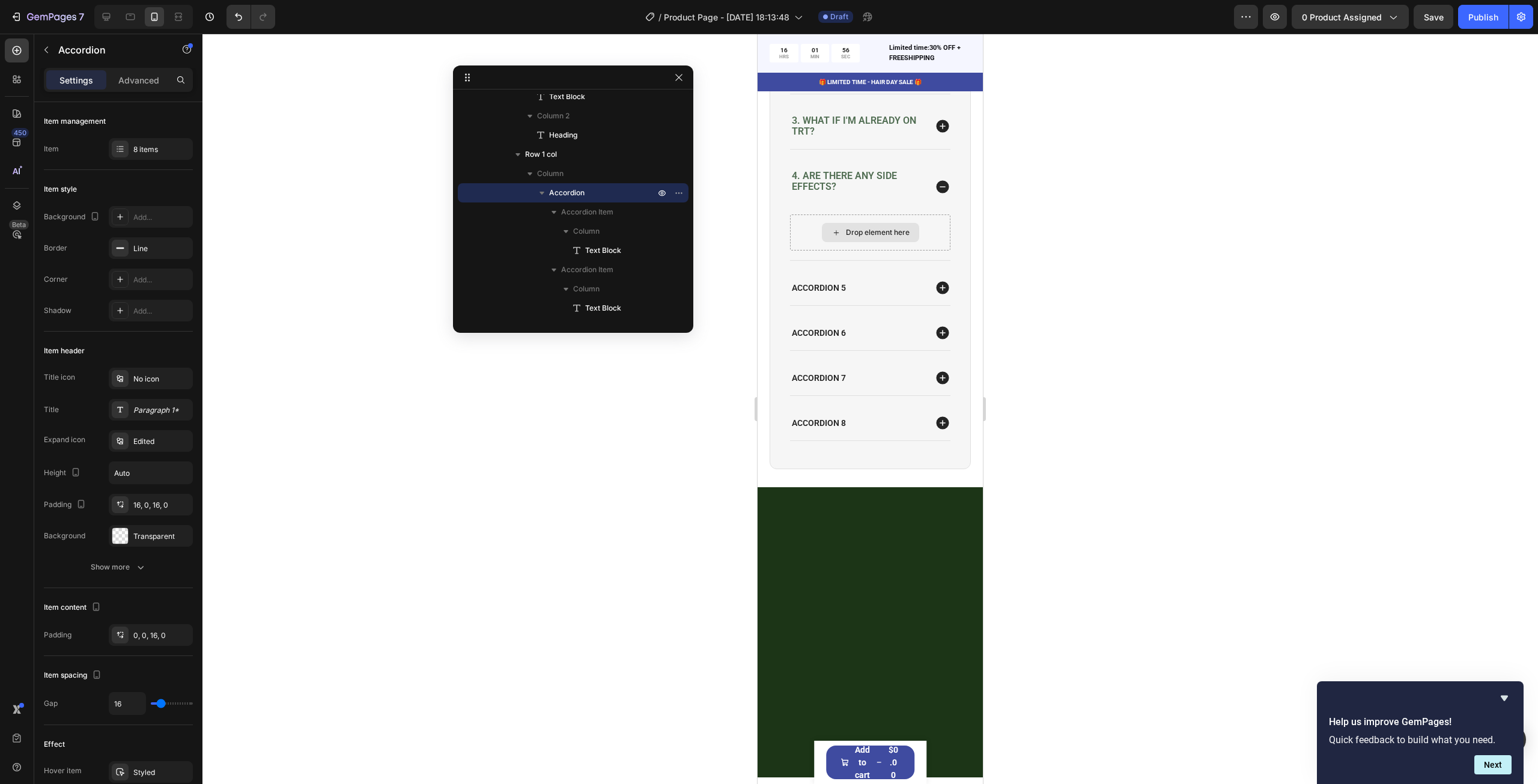
click at [846, 237] on div "Drop element here" at bounding box center [877, 232] width 64 height 10
click at [847, 137] on span "3. What if I'm already on TRT?" at bounding box center [853, 126] width 124 height 23
click at [936, 133] on icon at bounding box center [942, 127] width 13 height 13
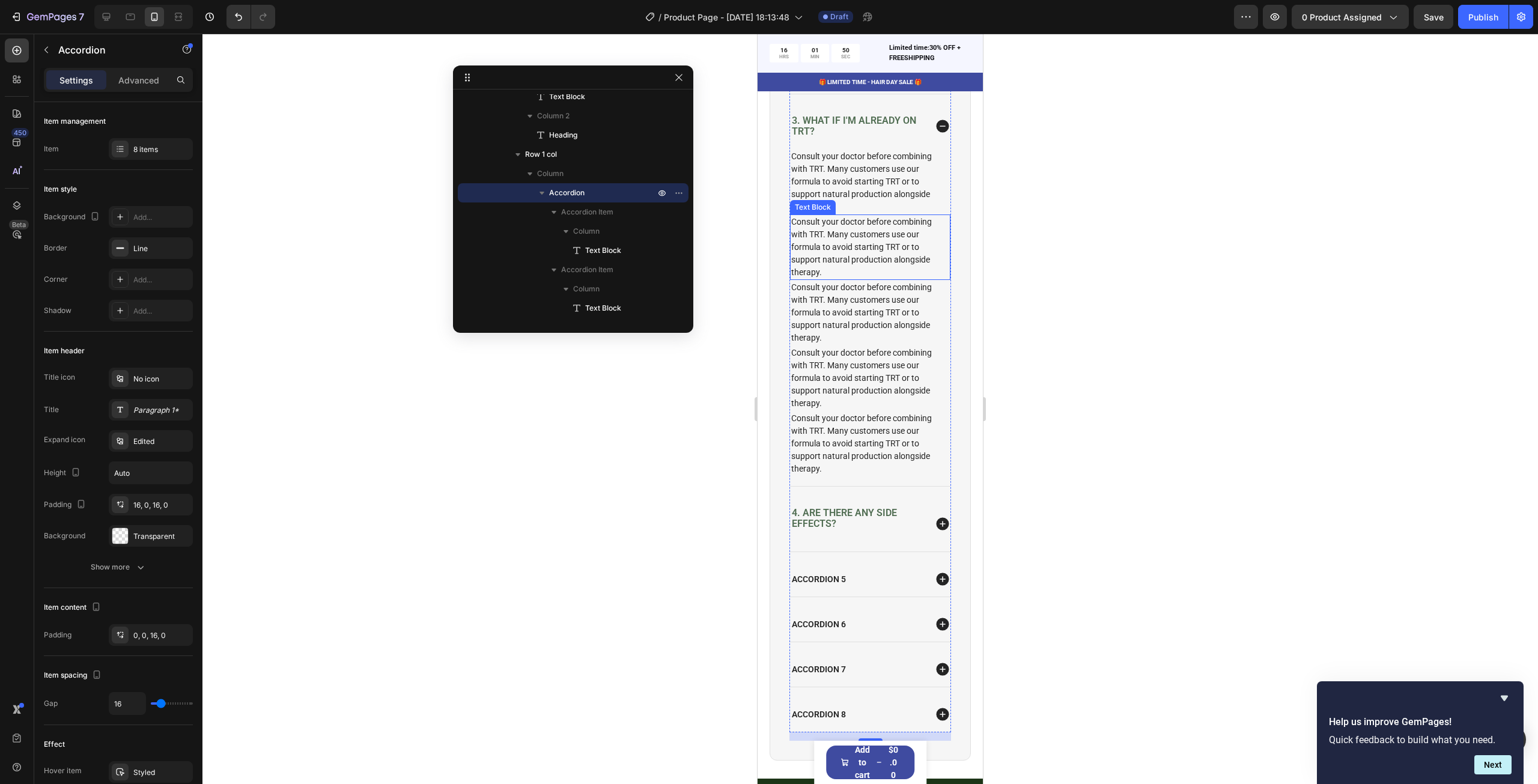
click at [897, 251] on p "Consult your doctor before combining with TRT. Many customers use our formula t…" at bounding box center [870, 247] width 158 height 63
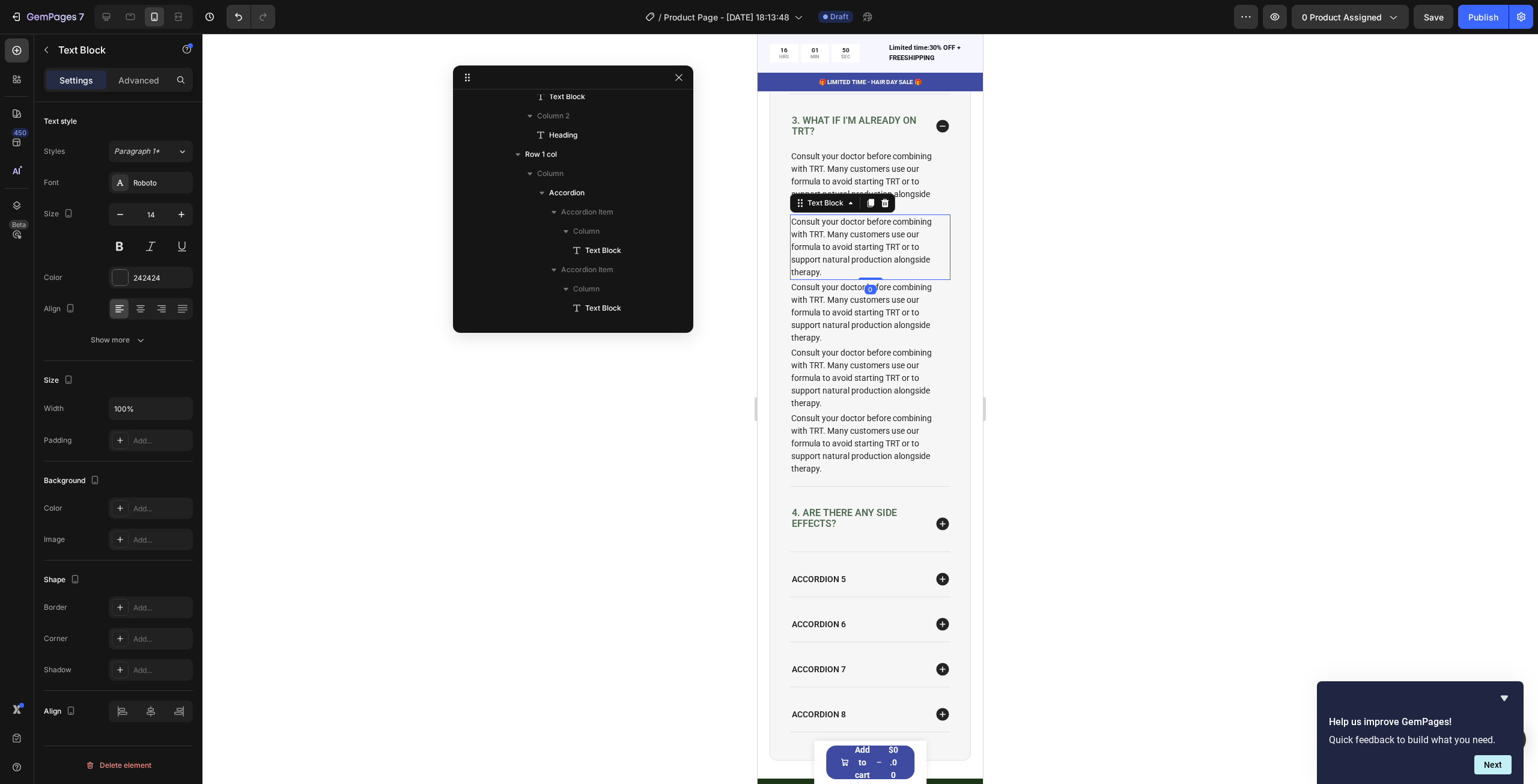
scroll to position [488, 0]
click at [880, 208] on icon at bounding box center [884, 203] width 10 height 10
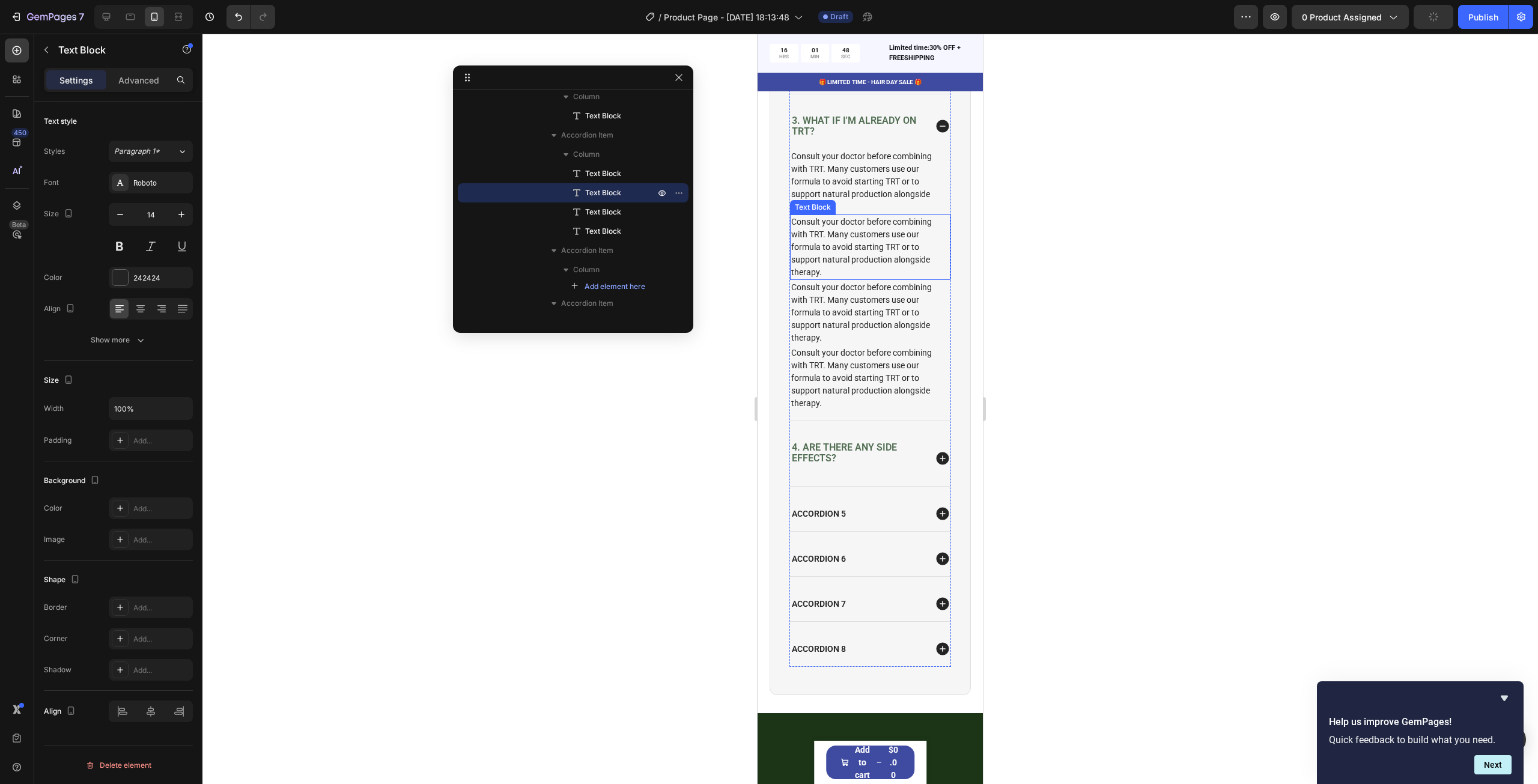
click at [871, 235] on p "Consult your doctor before combining with TRT. Many customers use our formula t…" at bounding box center [870, 247] width 158 height 63
click at [886, 206] on icon at bounding box center [885, 202] width 8 height 8
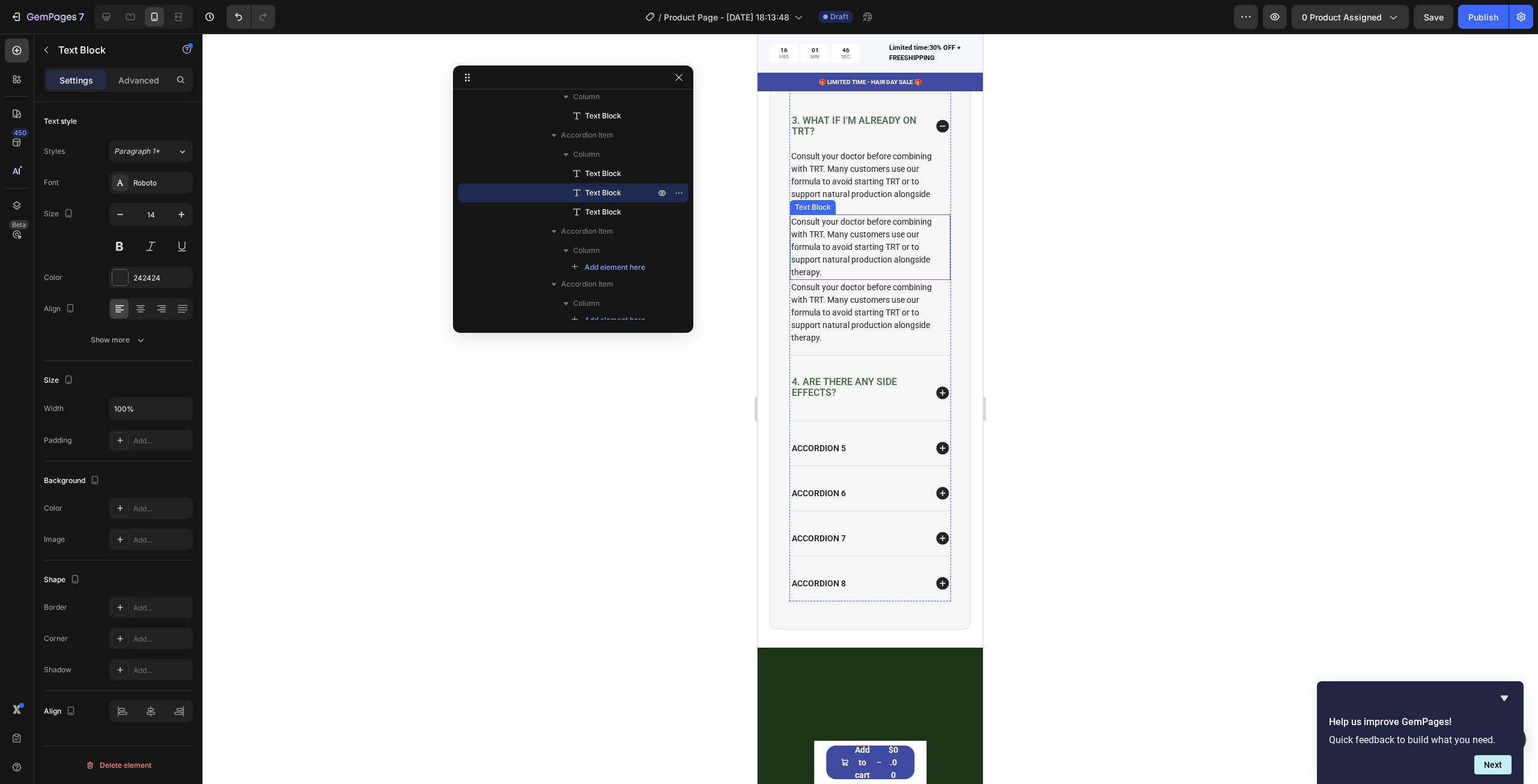
click at [871, 247] on p "Consult your doctor before combining with TRT. Many customers use our formula t…" at bounding box center [870, 247] width 158 height 63
click at [885, 208] on icon at bounding box center [884, 203] width 10 height 10
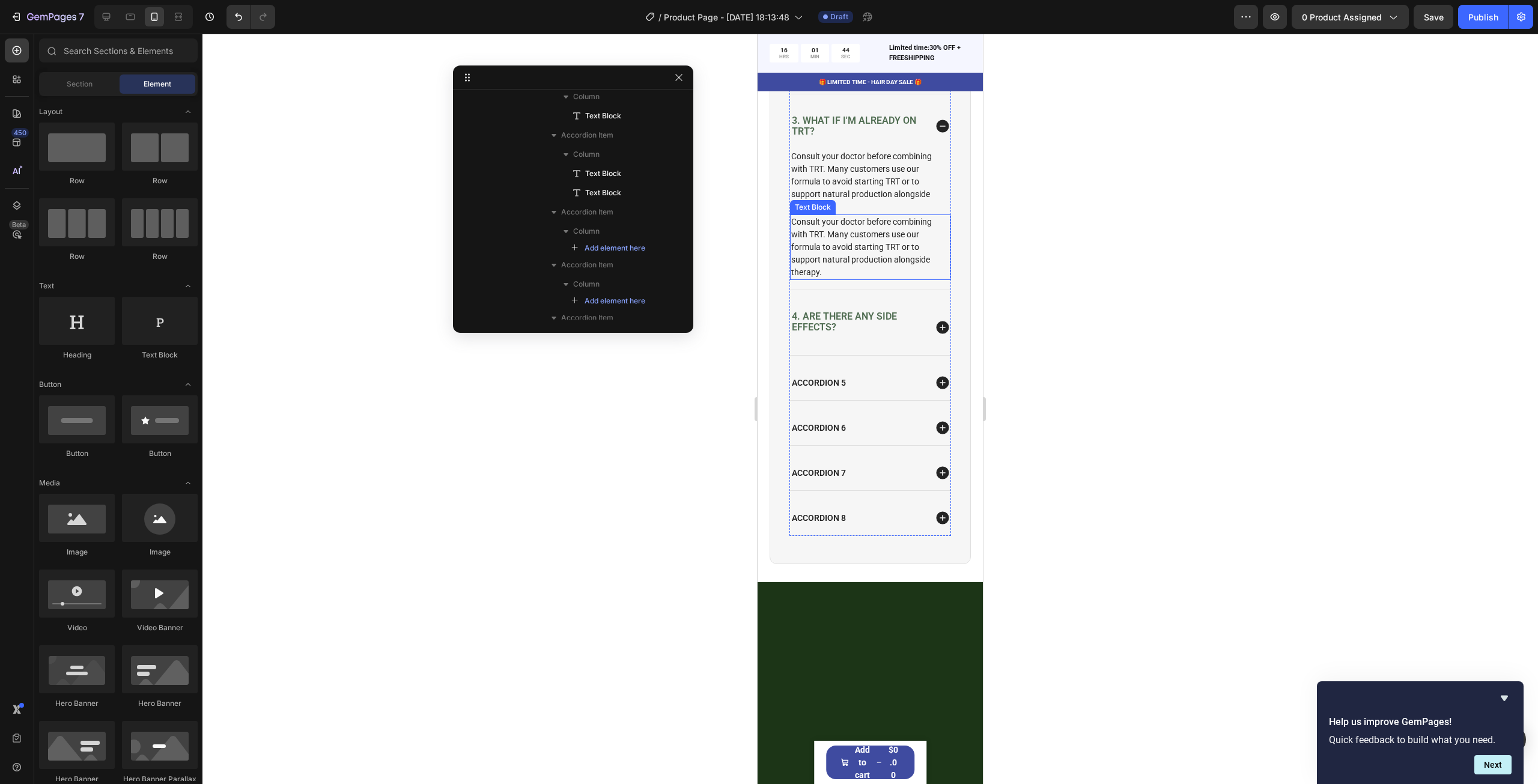
click at [878, 279] on p "Consult your doctor before combining with TRT. Many customers use our formula t…" at bounding box center [870, 247] width 158 height 63
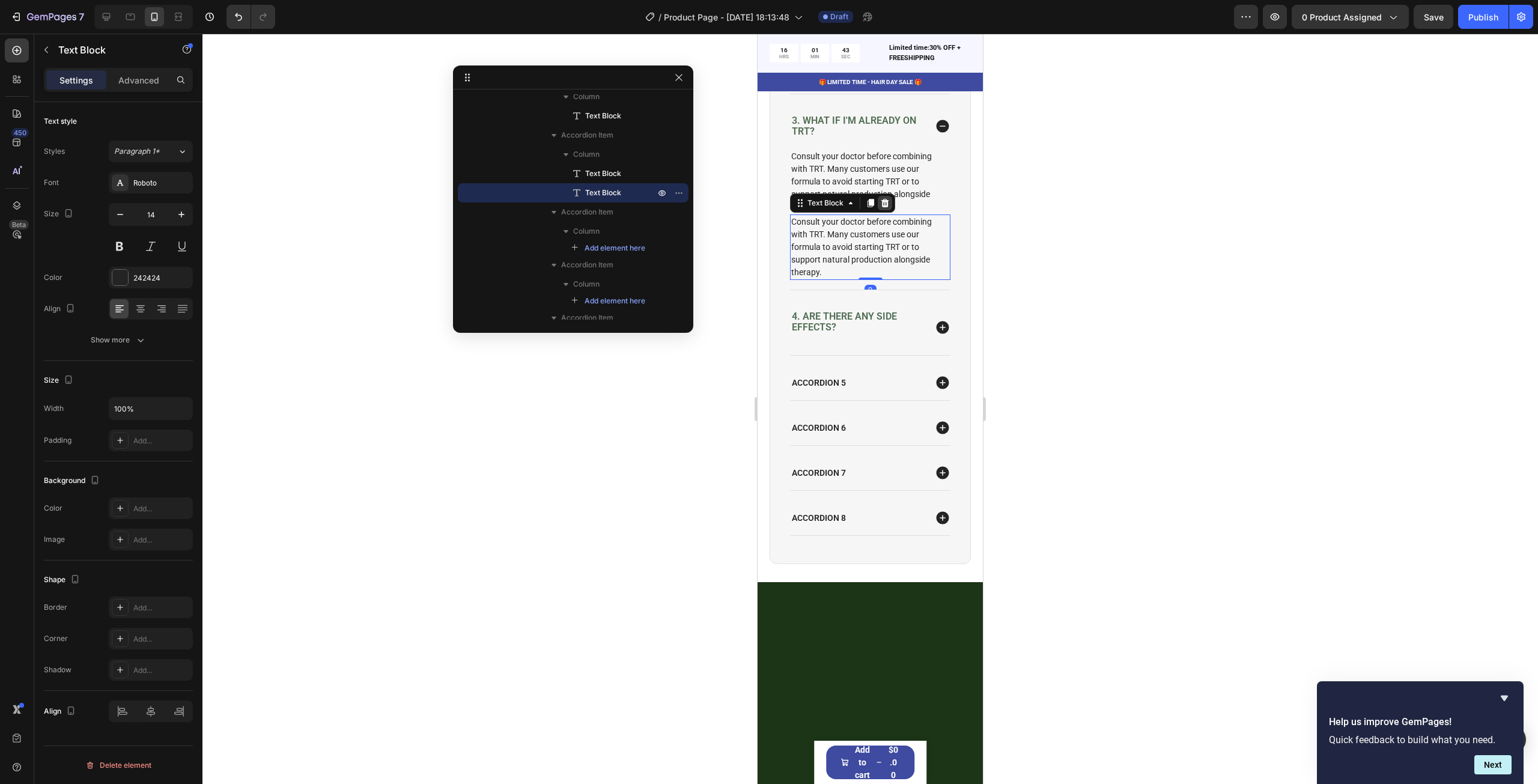
click at [886, 206] on icon at bounding box center [885, 202] width 8 height 8
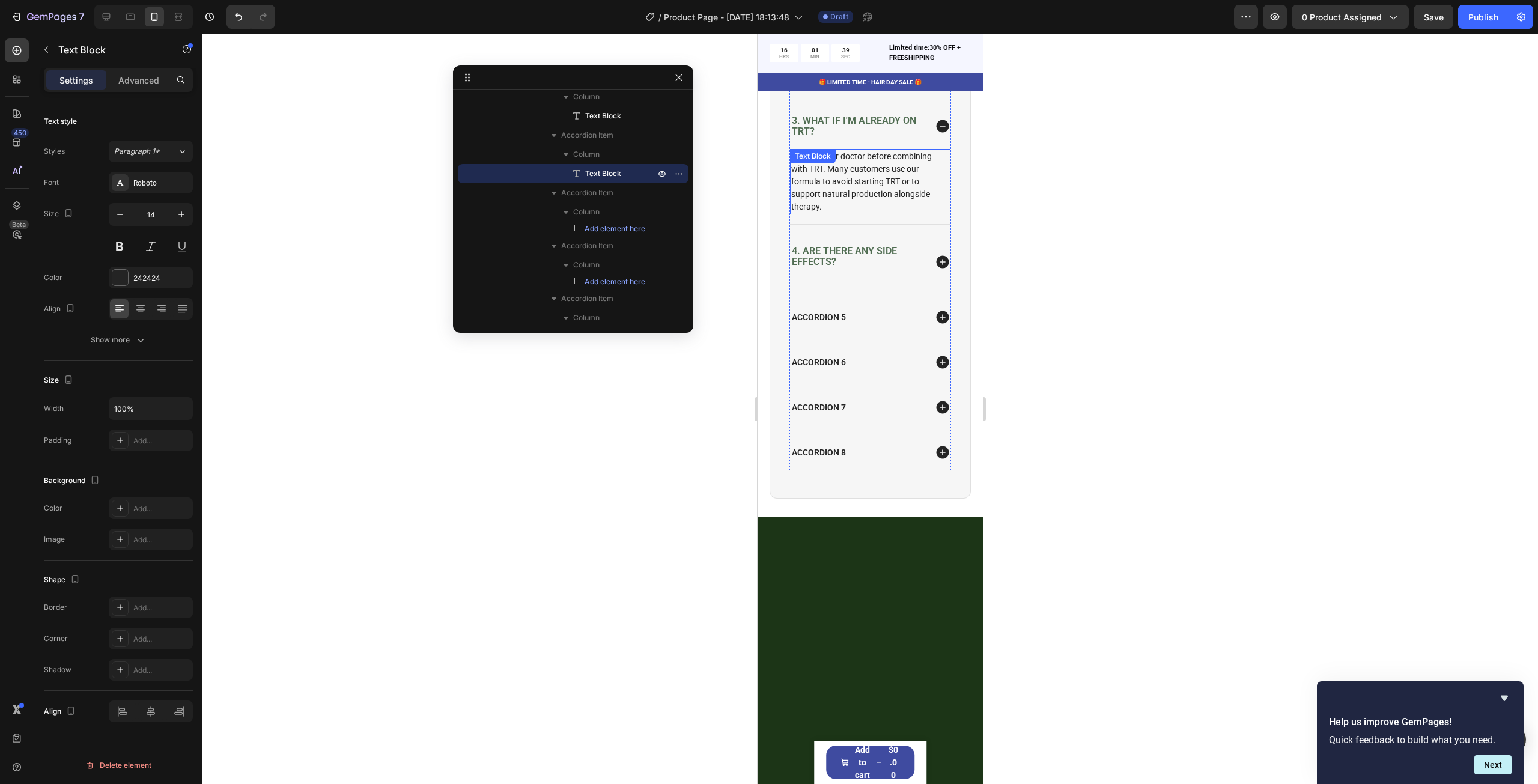
click at [871, 178] on div "Consult your doctor before combining with TRT. Many customers use our formula t…" at bounding box center [870, 182] width 160 height 66
click at [846, 166] on icon at bounding box center [850, 160] width 10 height 10
click at [936, 264] on div "4. Are there any side effects?" at bounding box center [870, 262] width 160 height 56
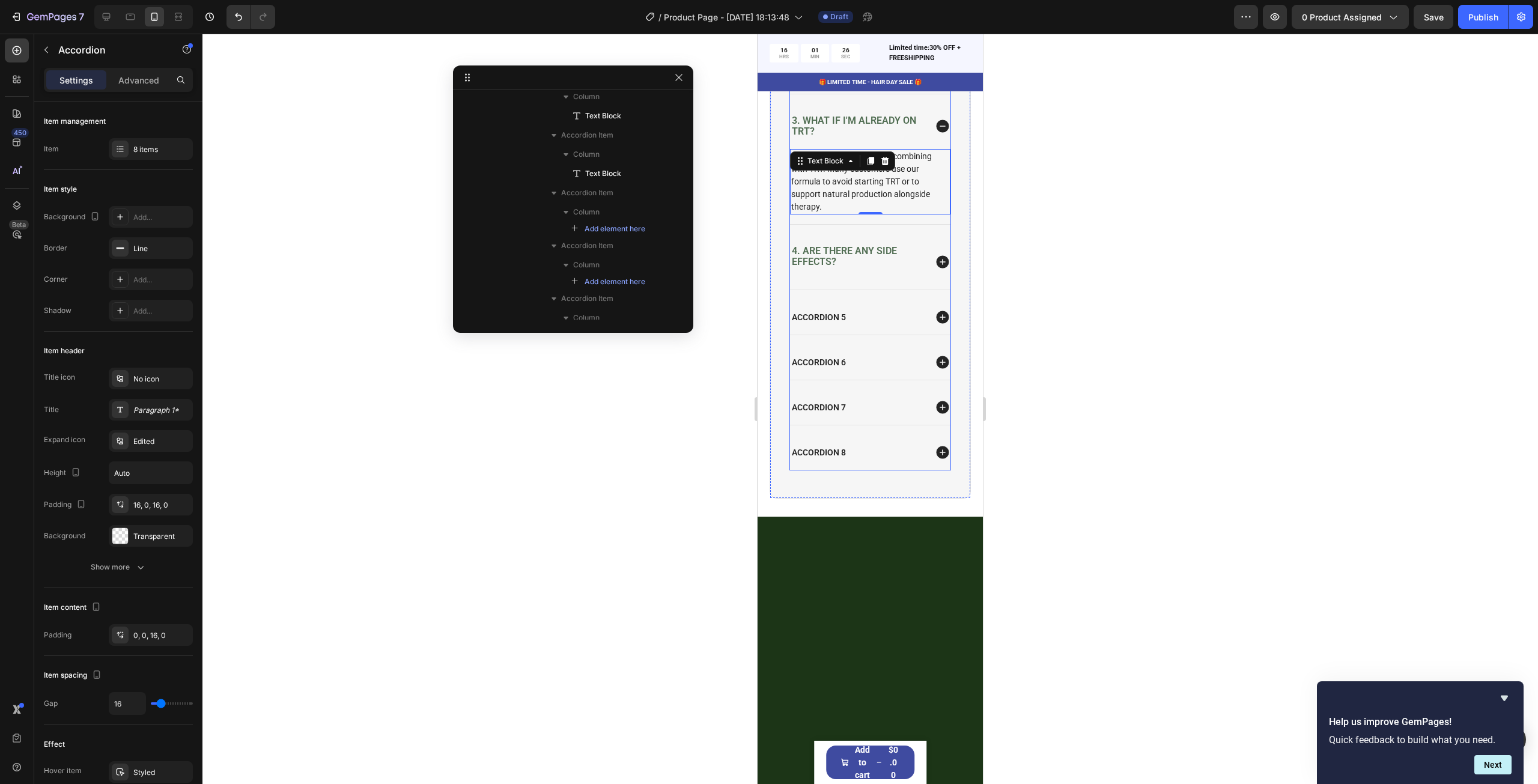
scroll to position [295, 0]
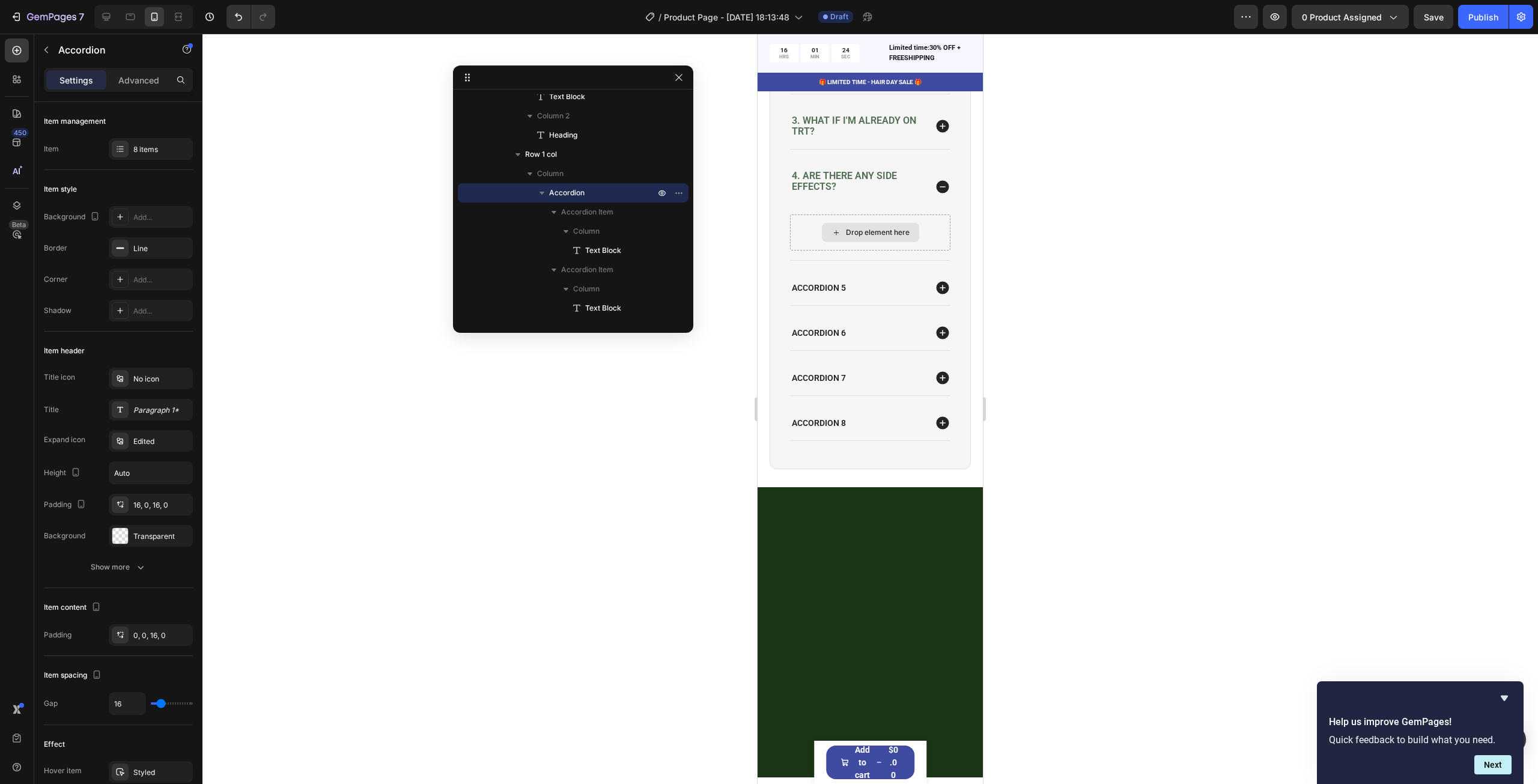
click at [841, 242] on div "Drop element here" at bounding box center [870, 233] width 97 height 20
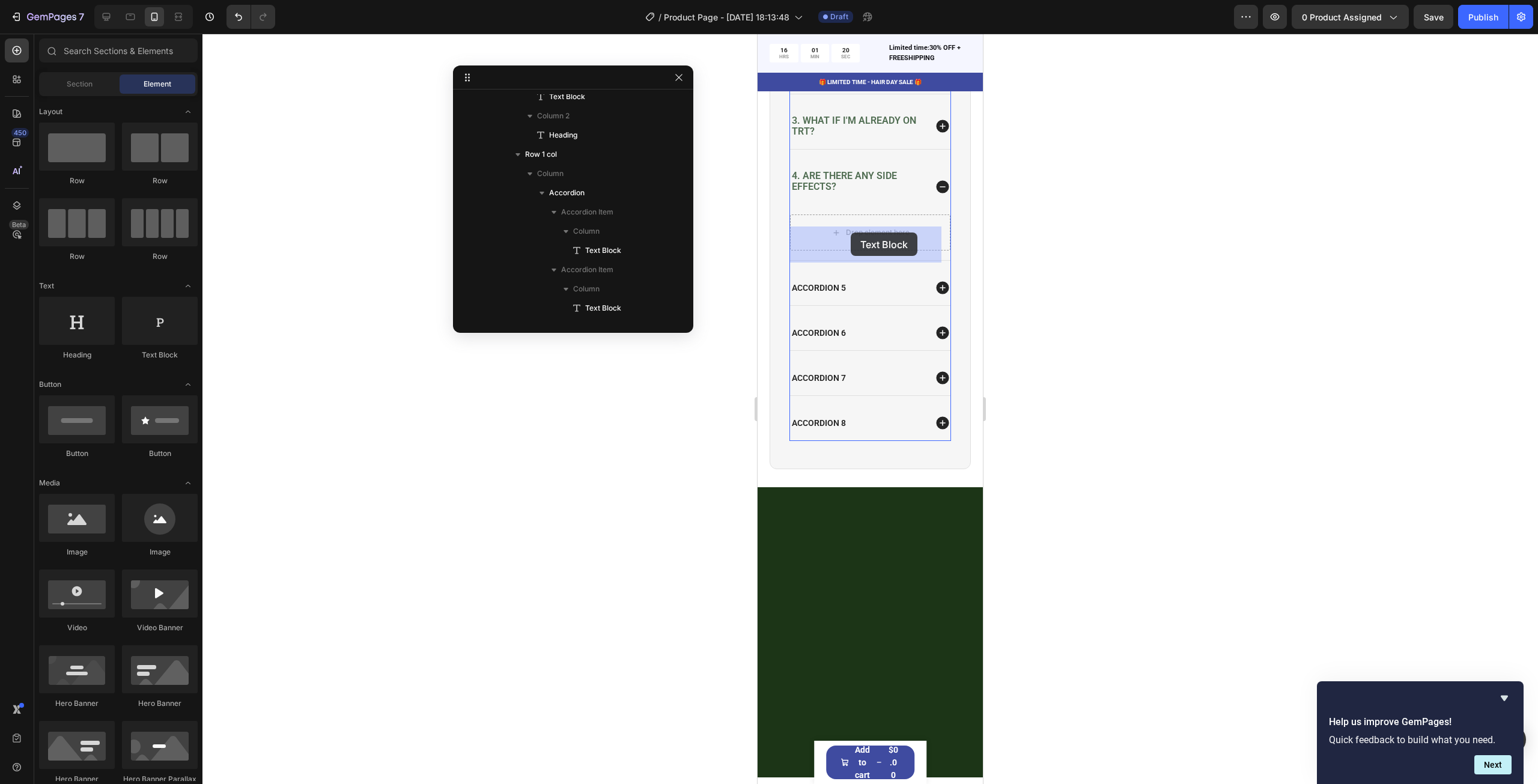
drag, startPoint x: 920, startPoint y: 356, endPoint x: 850, endPoint y: 233, distance: 141.5
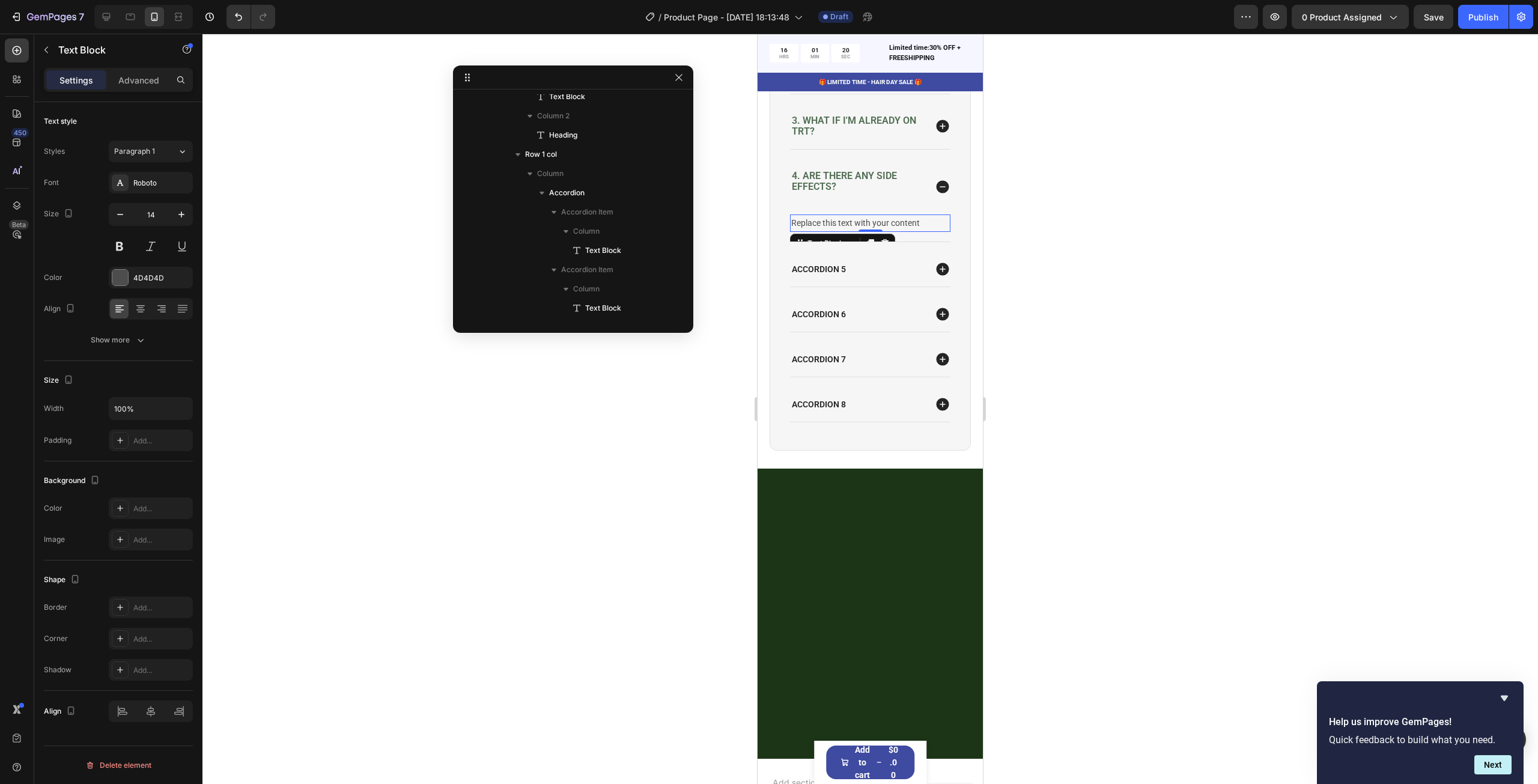
scroll to position [526, 0]
click at [919, 232] on div "Replace this text with your content" at bounding box center [870, 223] width 160 height 17
click at [919, 230] on p "Replace this text with your content" at bounding box center [870, 223] width 158 height 15
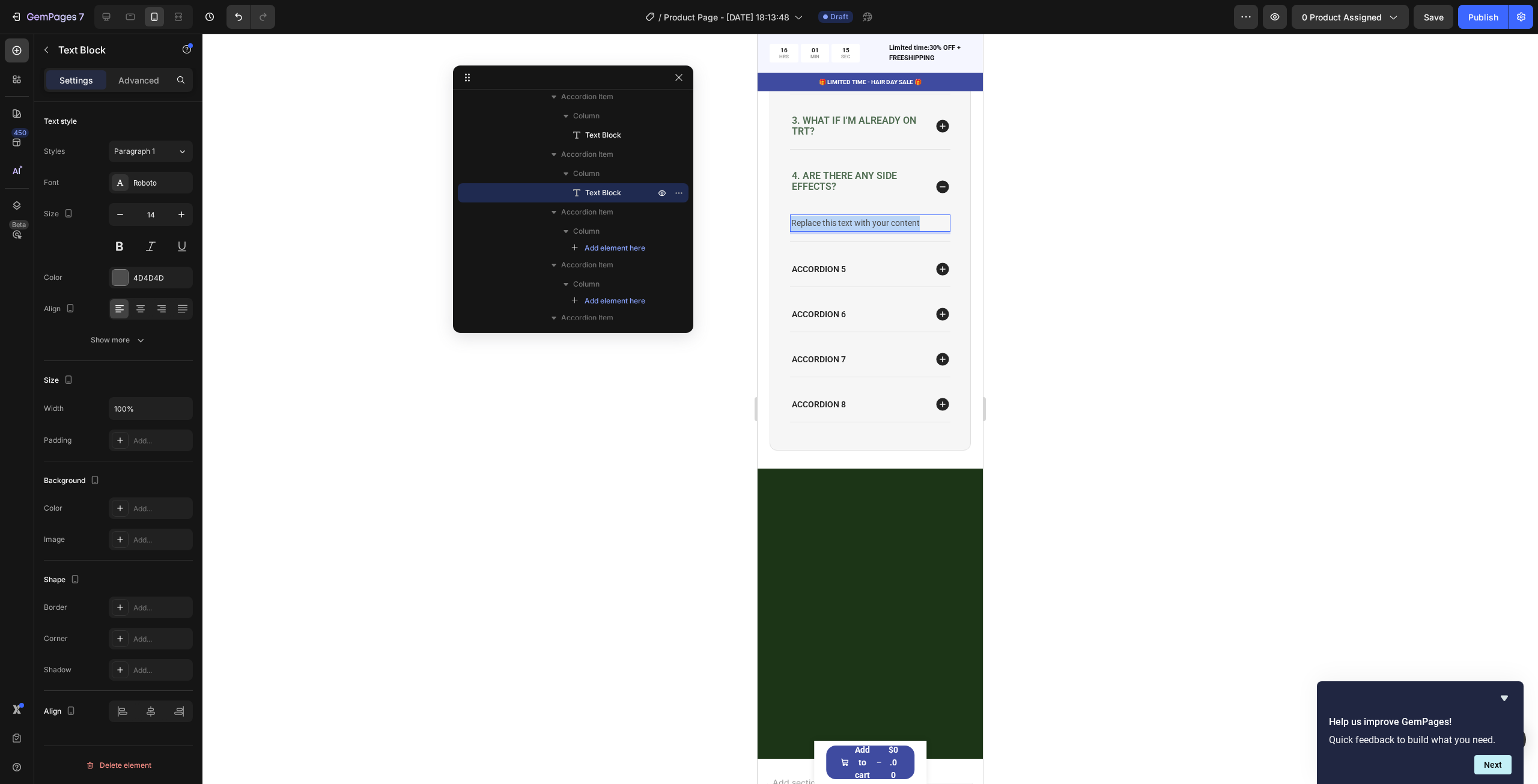
click at [919, 230] on p "Replace this text with your content" at bounding box center [870, 223] width 158 height 15
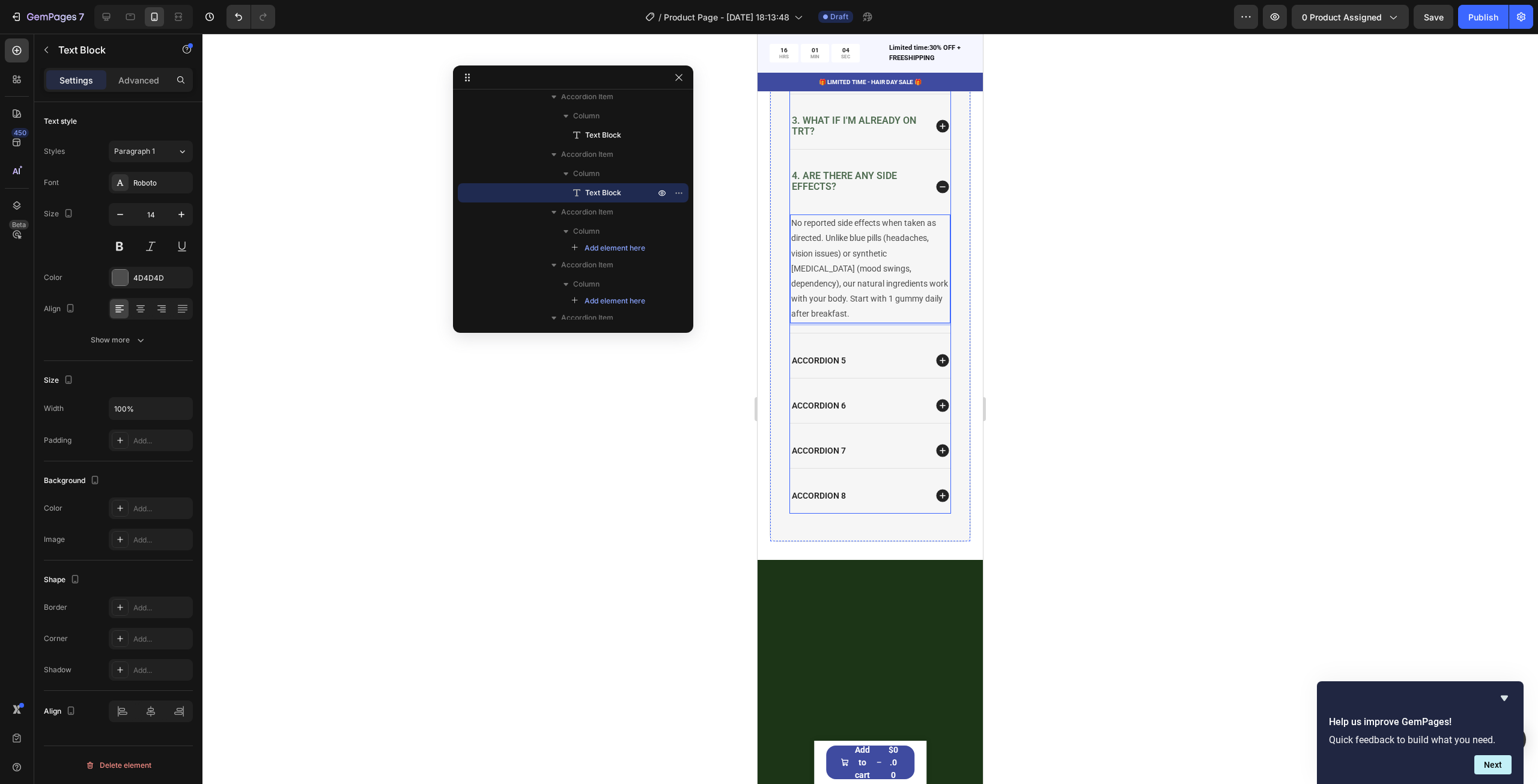
click at [936, 193] on icon at bounding box center [942, 186] width 13 height 13
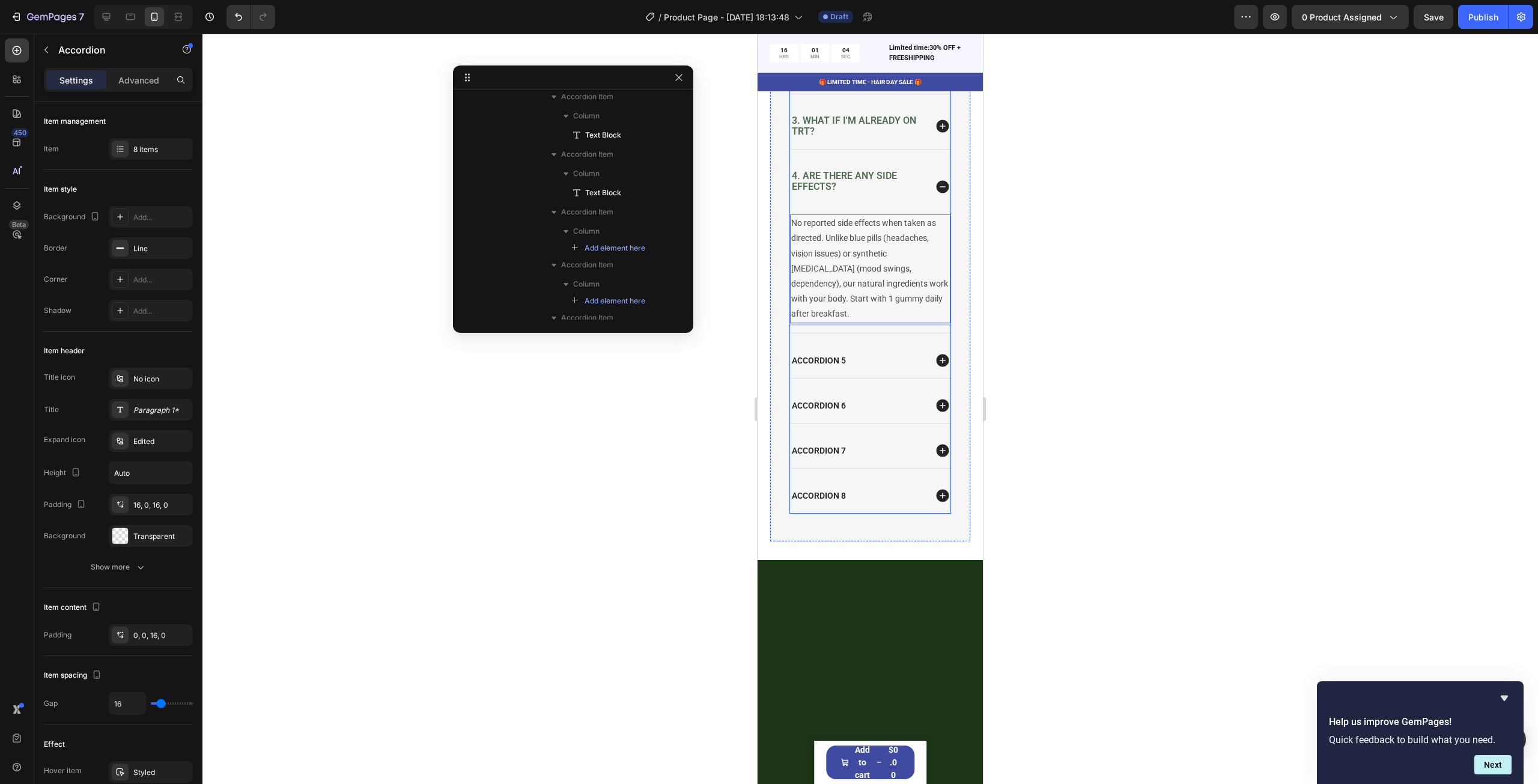
scroll to position [295, 0]
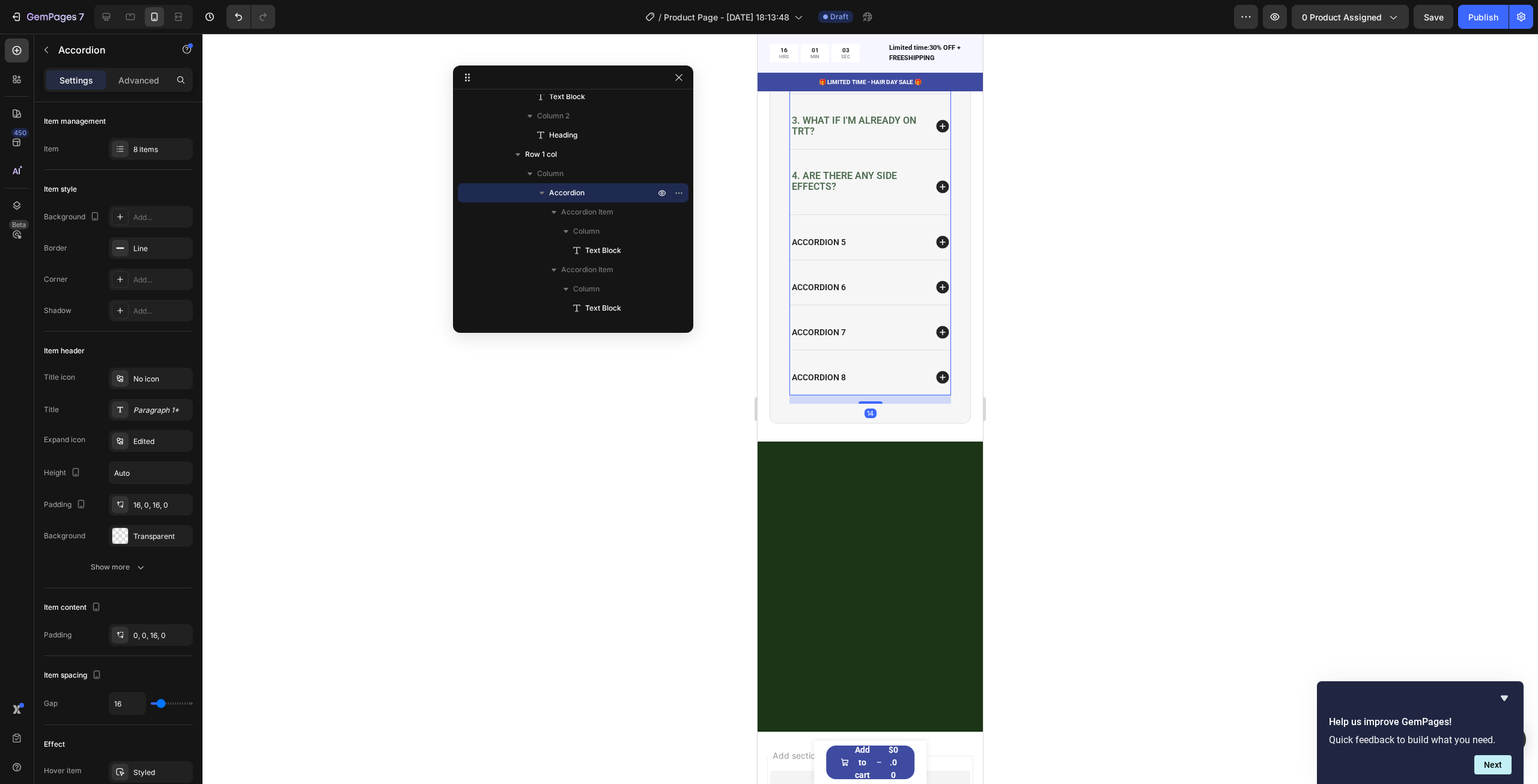
click at [936, 133] on icon at bounding box center [942, 127] width 13 height 13
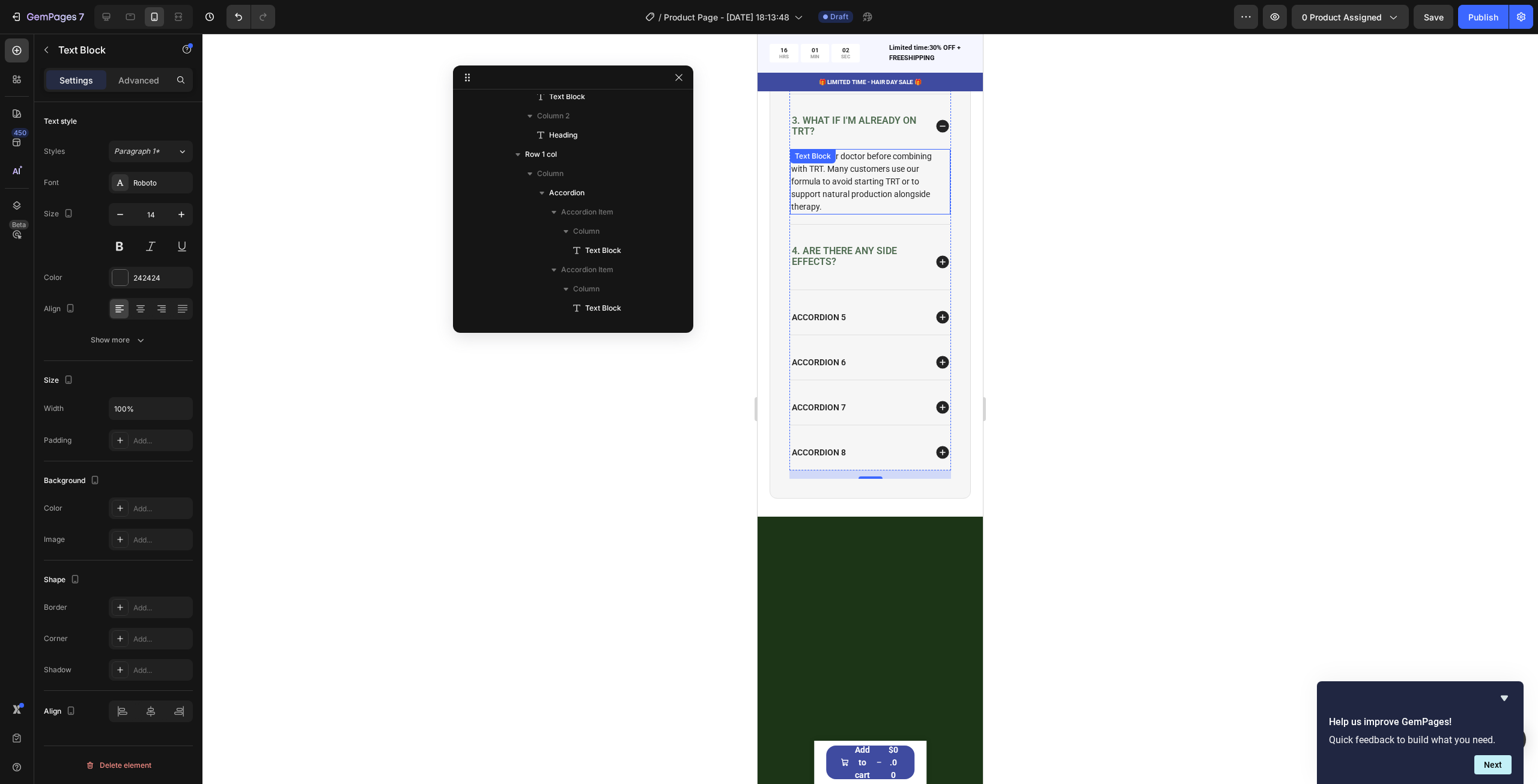
scroll to position [468, 0]
click at [880, 194] on p "Consult your doctor before combining with TRT. Many customers use our formula t…" at bounding box center [870, 182] width 158 height 63
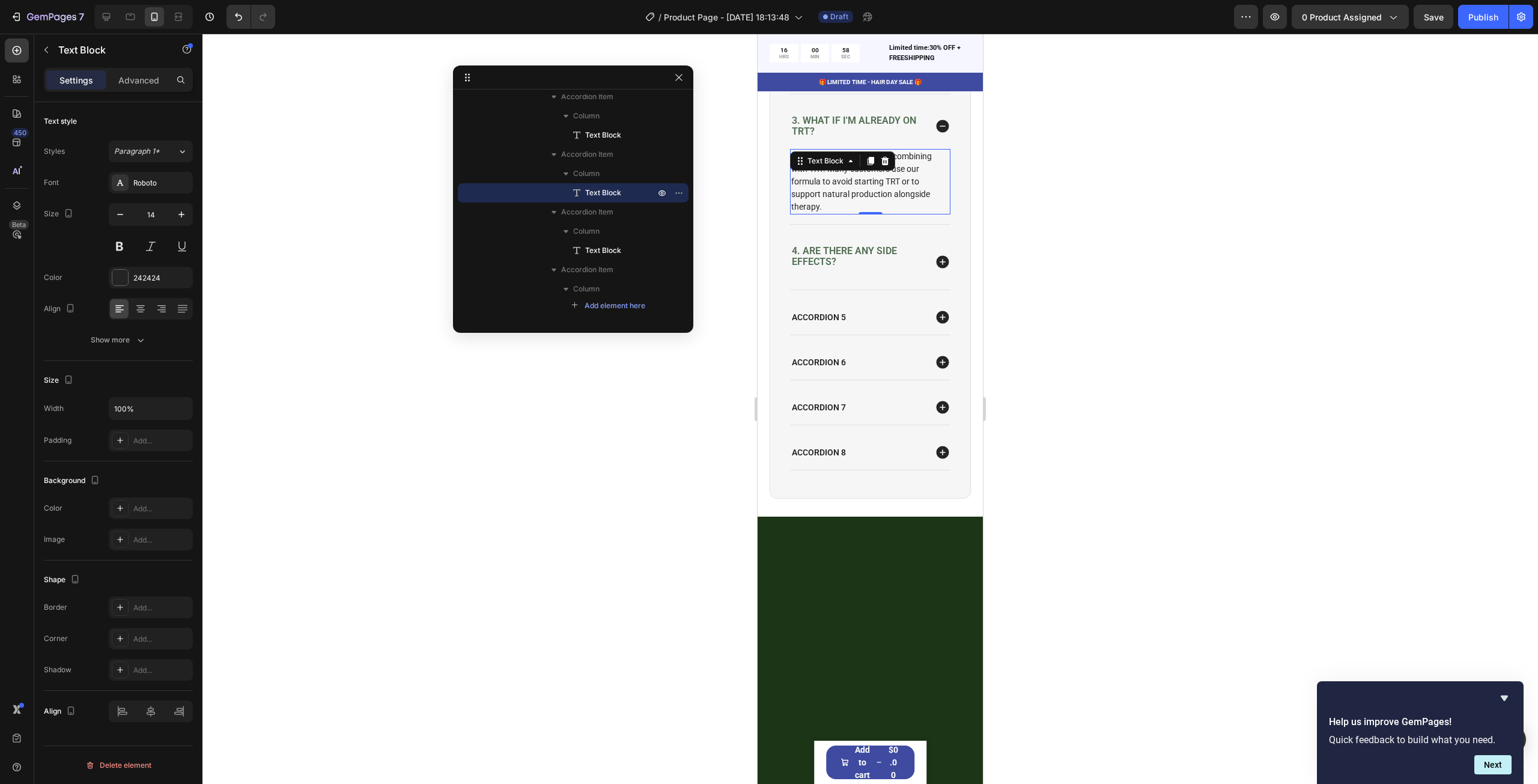
click at [895, 203] on p "Consult your doctor before combining with TRT. Many customers use our formula t…" at bounding box center [870, 182] width 158 height 63
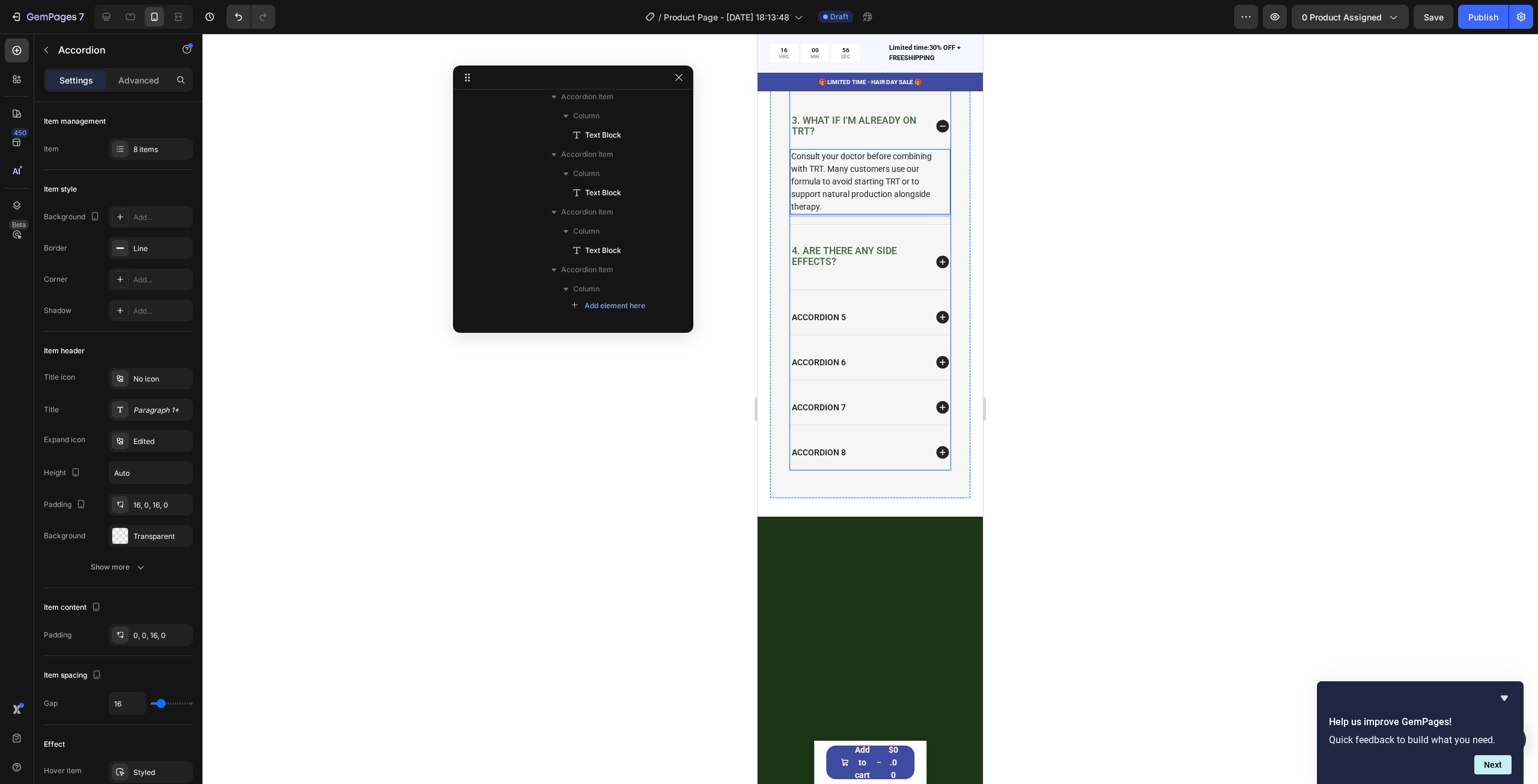
click at [936, 268] on icon at bounding box center [942, 261] width 13 height 13
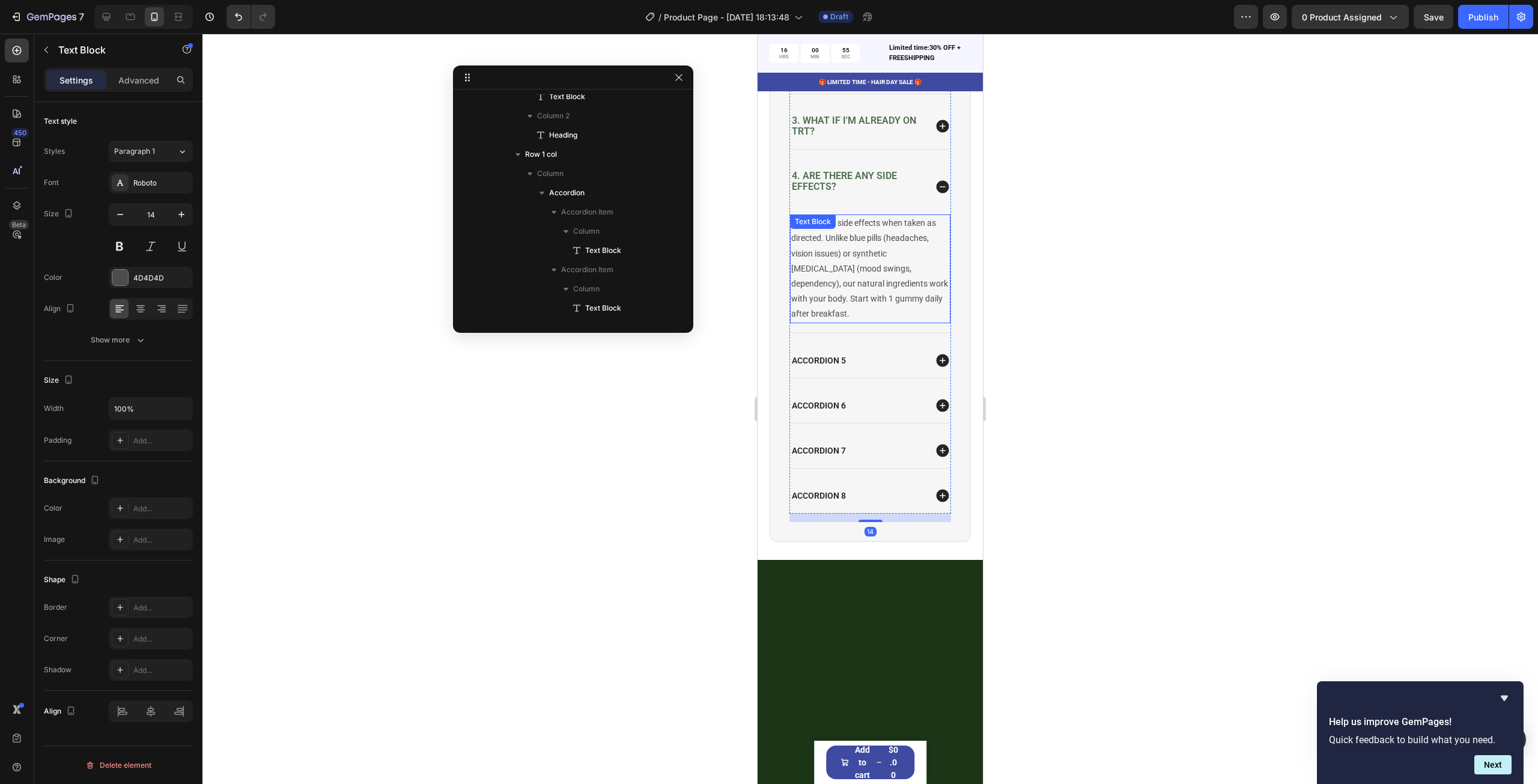
scroll to position [526, 0]
click at [864, 276] on p "No reported side effects when taken as directed. Unlike blue pills (headaches, …" at bounding box center [870, 268] width 158 height 105
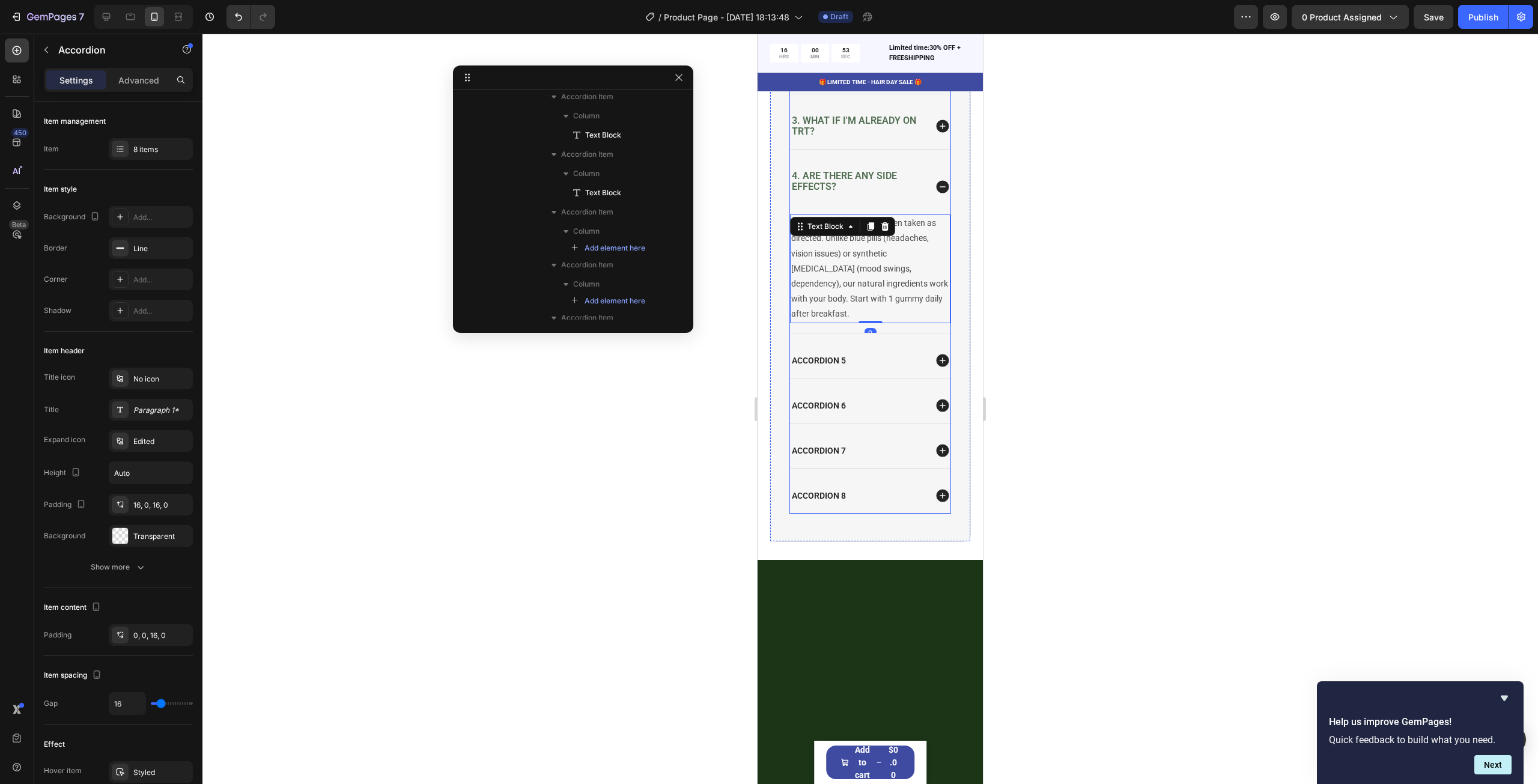
click at [936, 193] on icon at bounding box center [942, 186] width 13 height 13
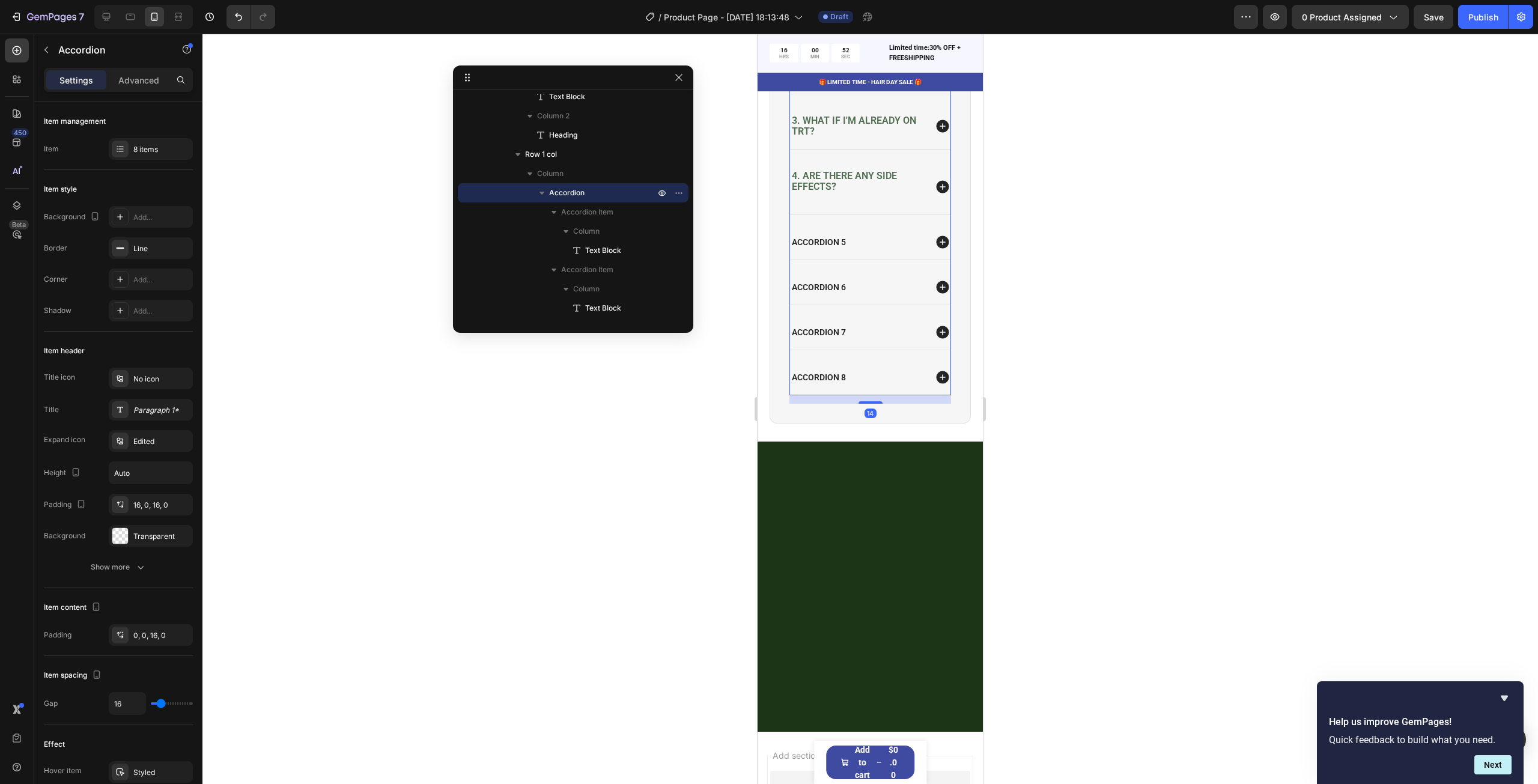
click at [936, 133] on icon at bounding box center [942, 127] width 13 height 13
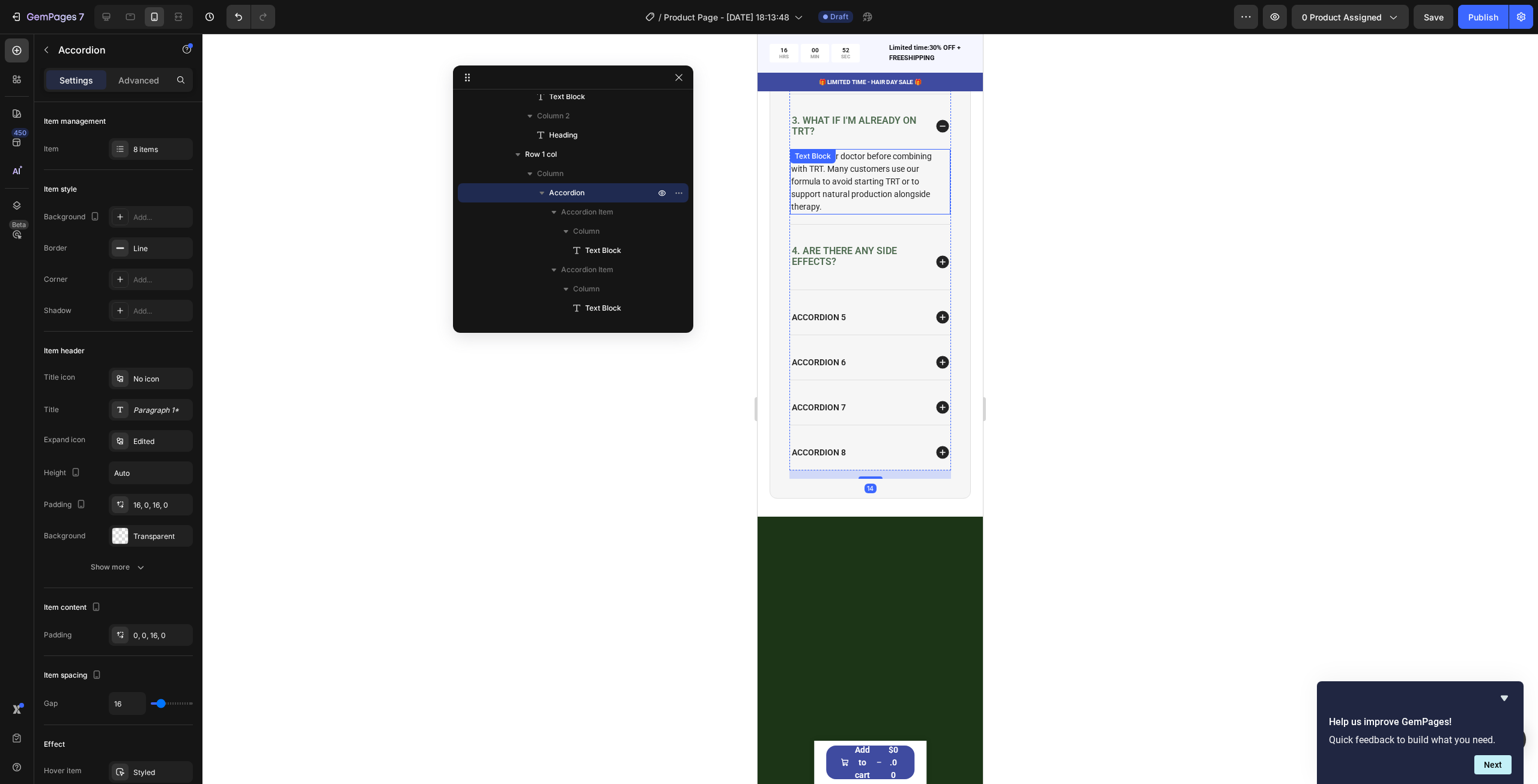
click at [894, 185] on p "Consult your doctor before combining with TRT. Many customers use our formula t…" at bounding box center [870, 182] width 158 height 63
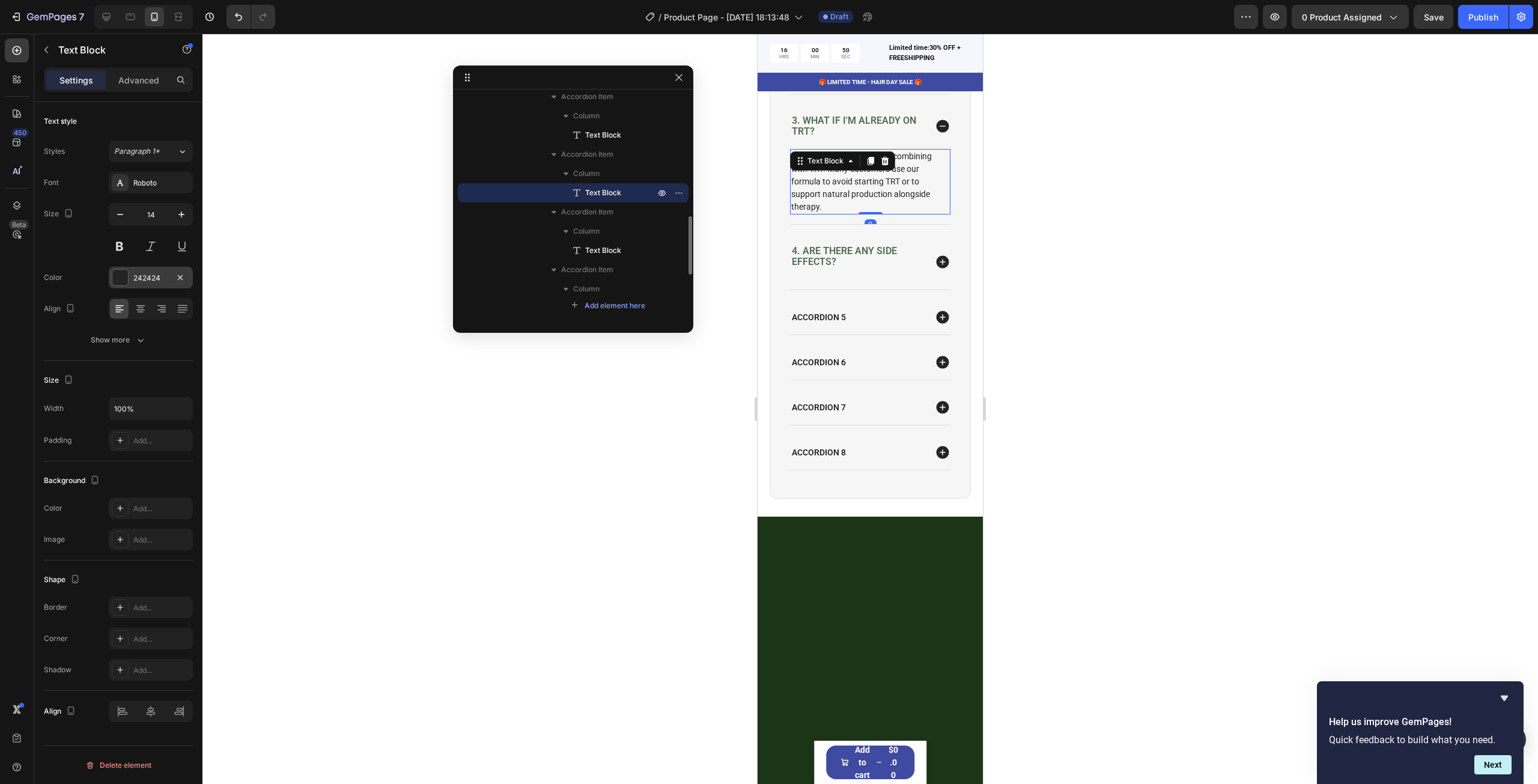
click at [169, 273] on div "242424" at bounding box center [151, 277] width 84 height 22
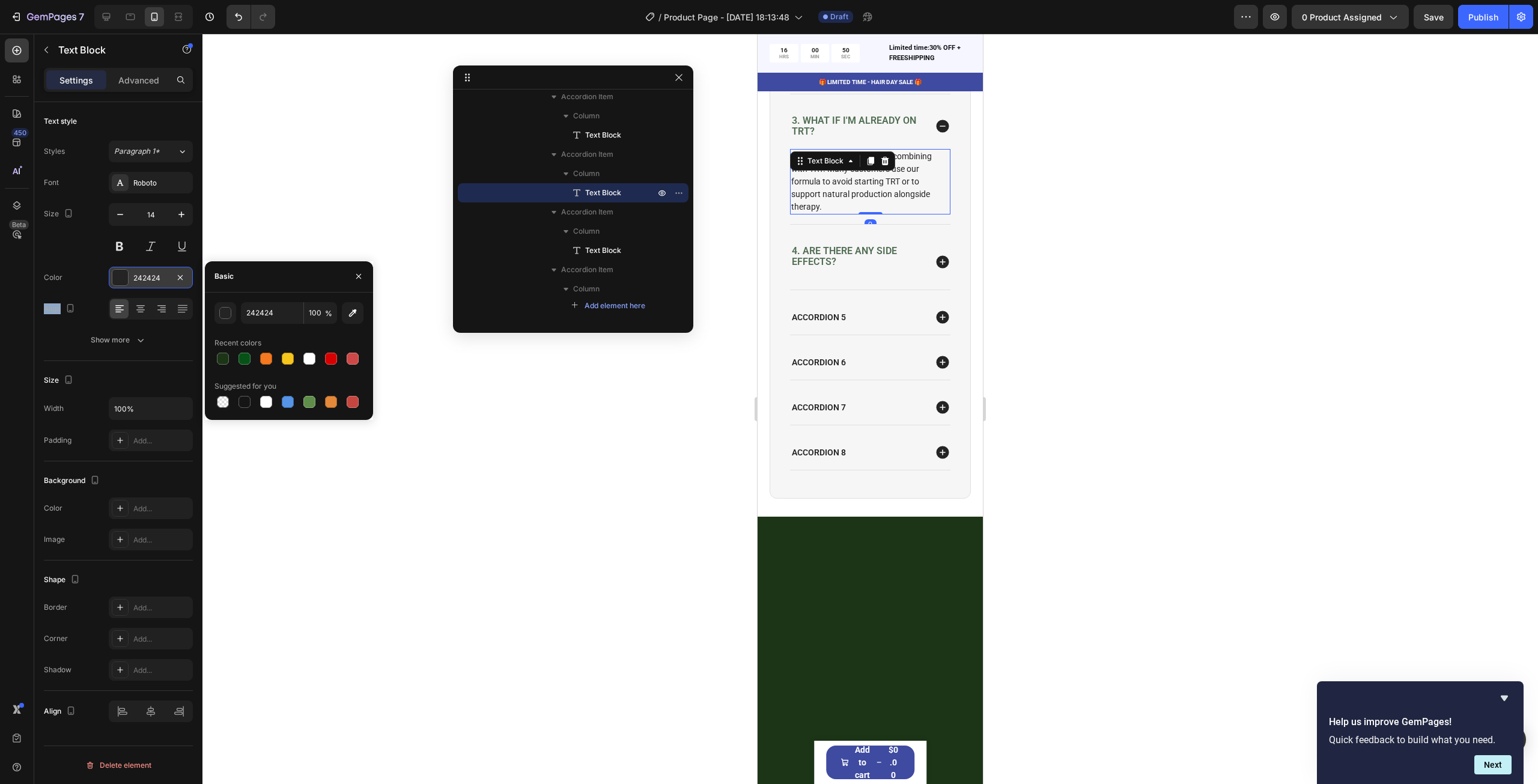
click at [169, 273] on div "242424" at bounding box center [151, 277] width 84 height 22
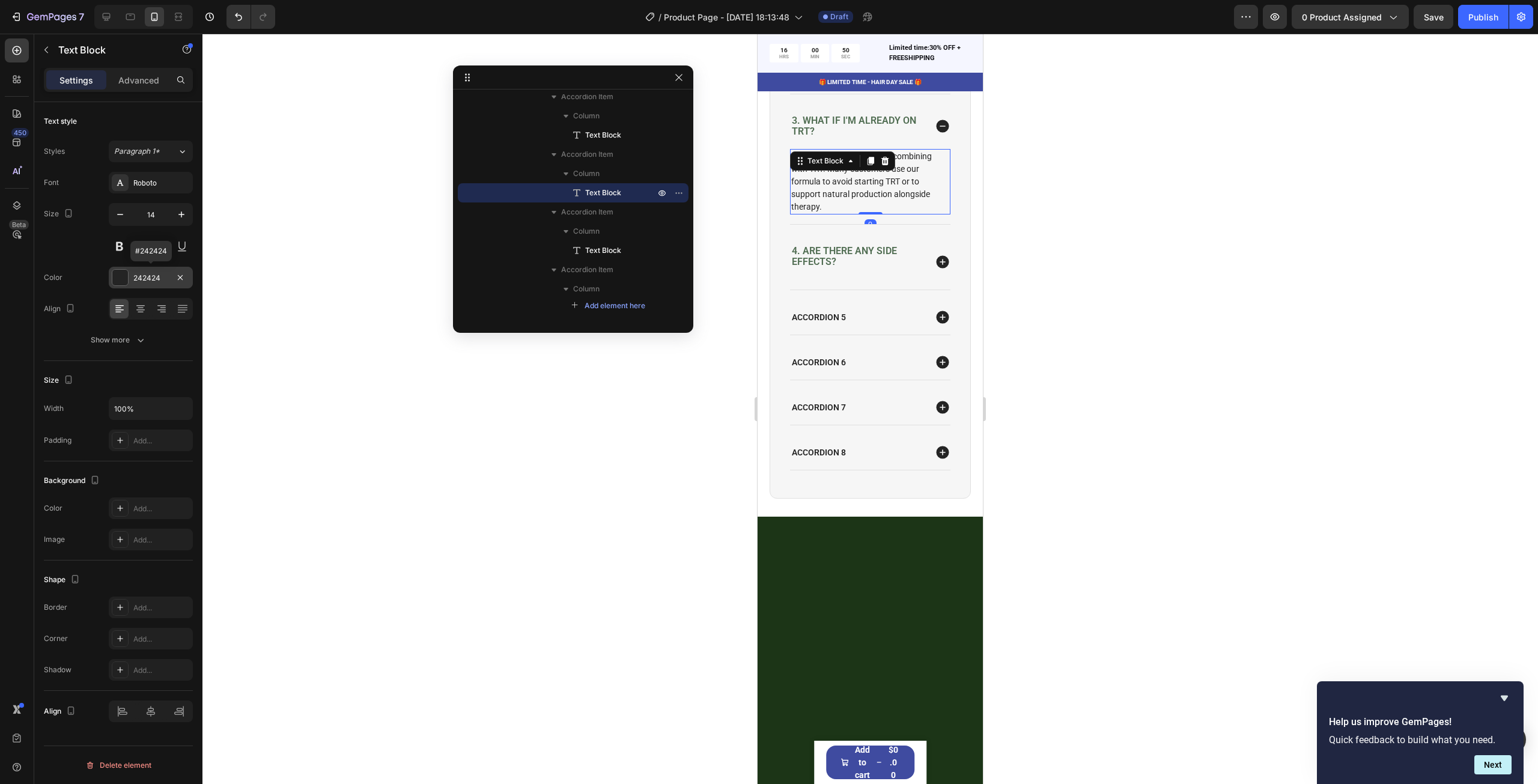
click at [169, 273] on div "242424" at bounding box center [151, 277] width 84 height 22
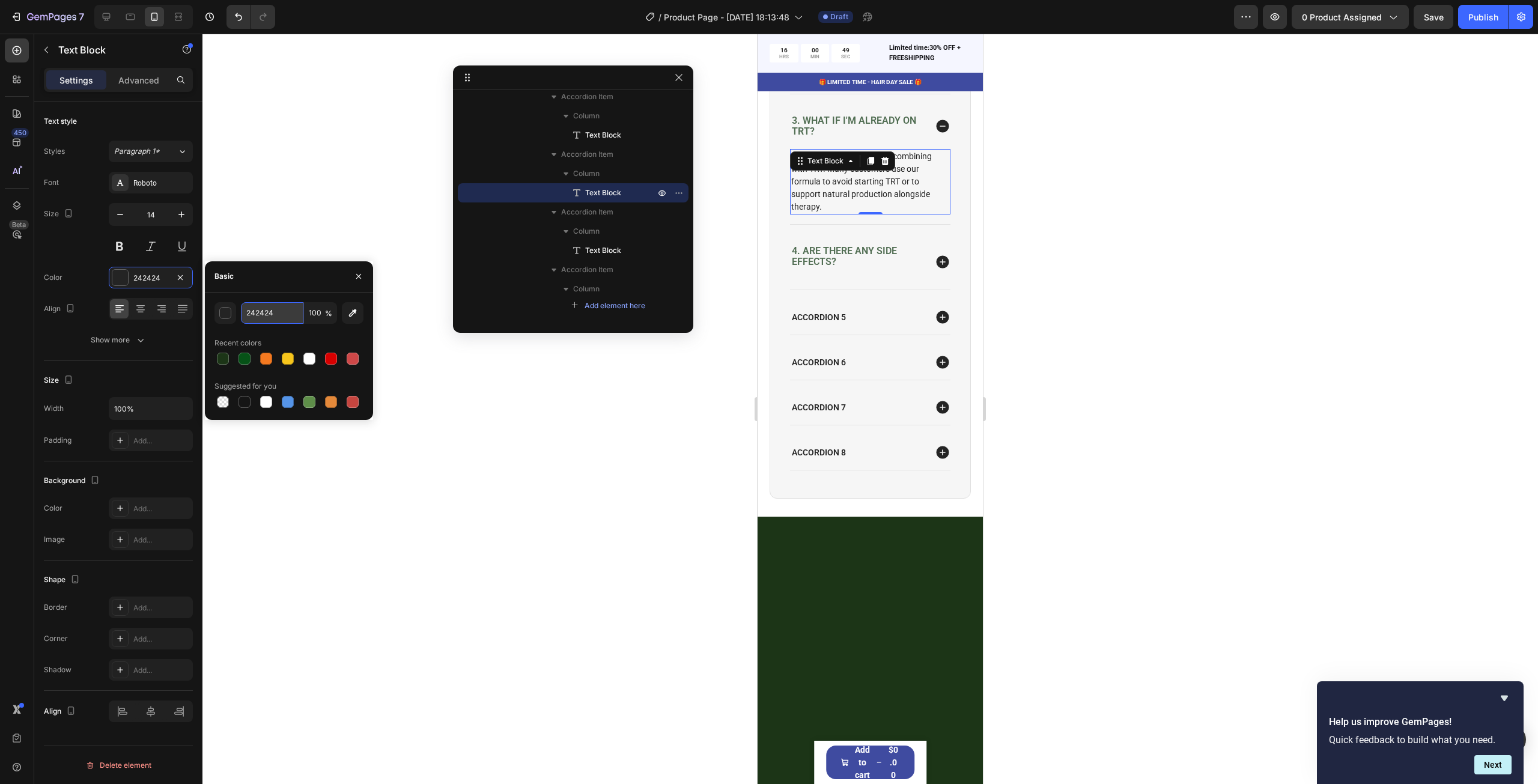
click at [277, 310] on input "242424" at bounding box center [272, 313] width 63 height 22
click at [936, 268] on icon at bounding box center [942, 261] width 13 height 13
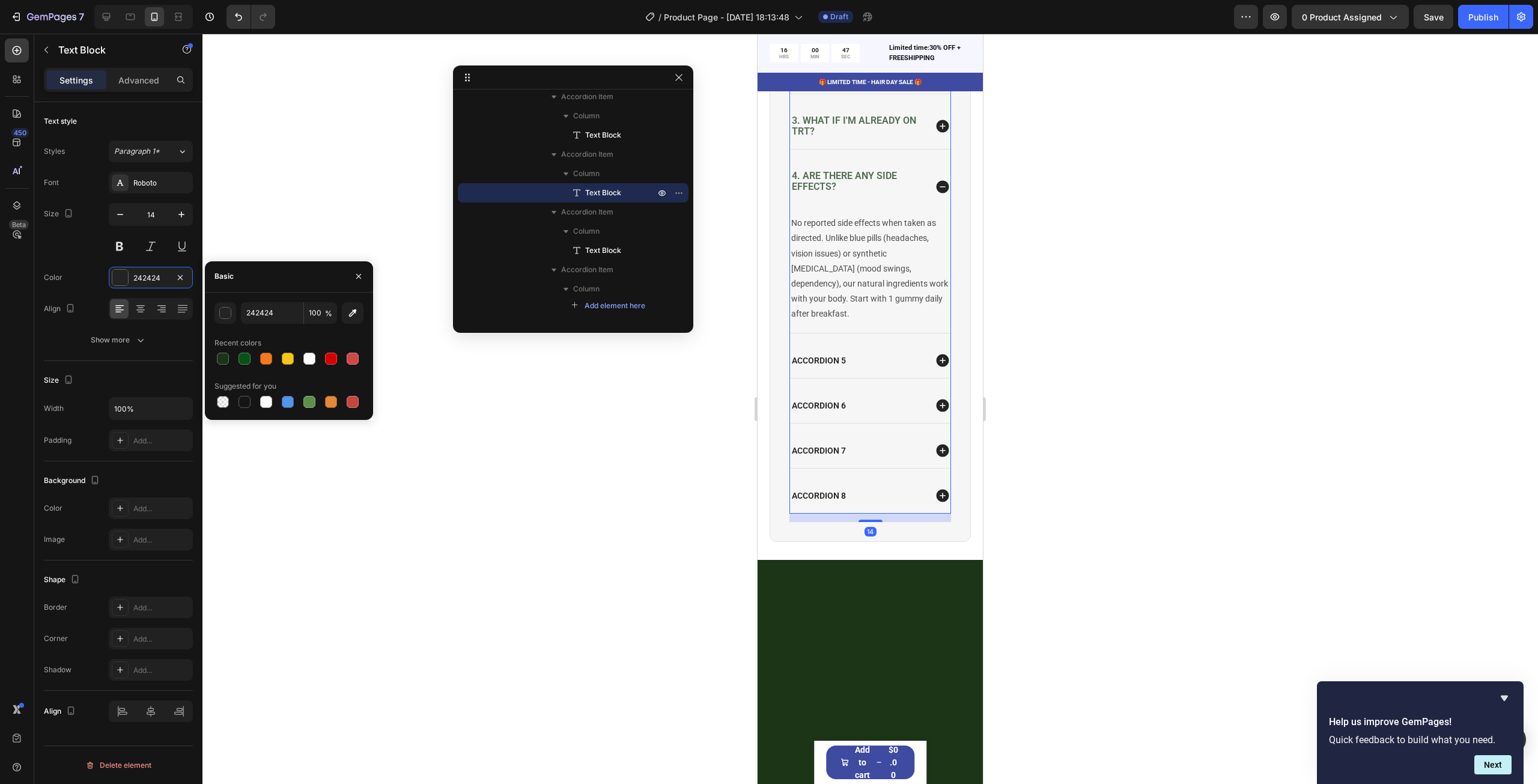
scroll to position [295, 0]
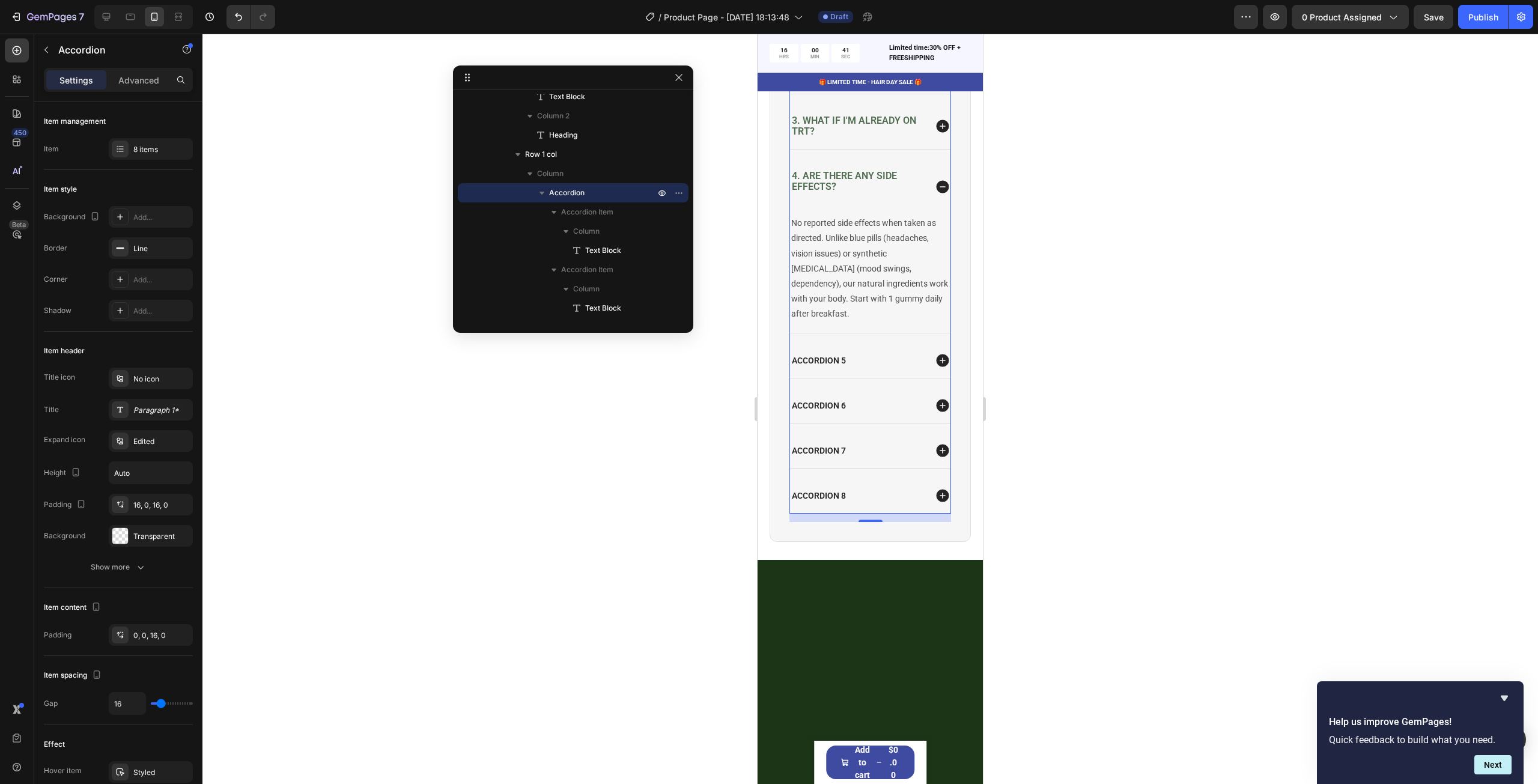
click at [937, 354] on icon at bounding box center [942, 360] width 13 height 13
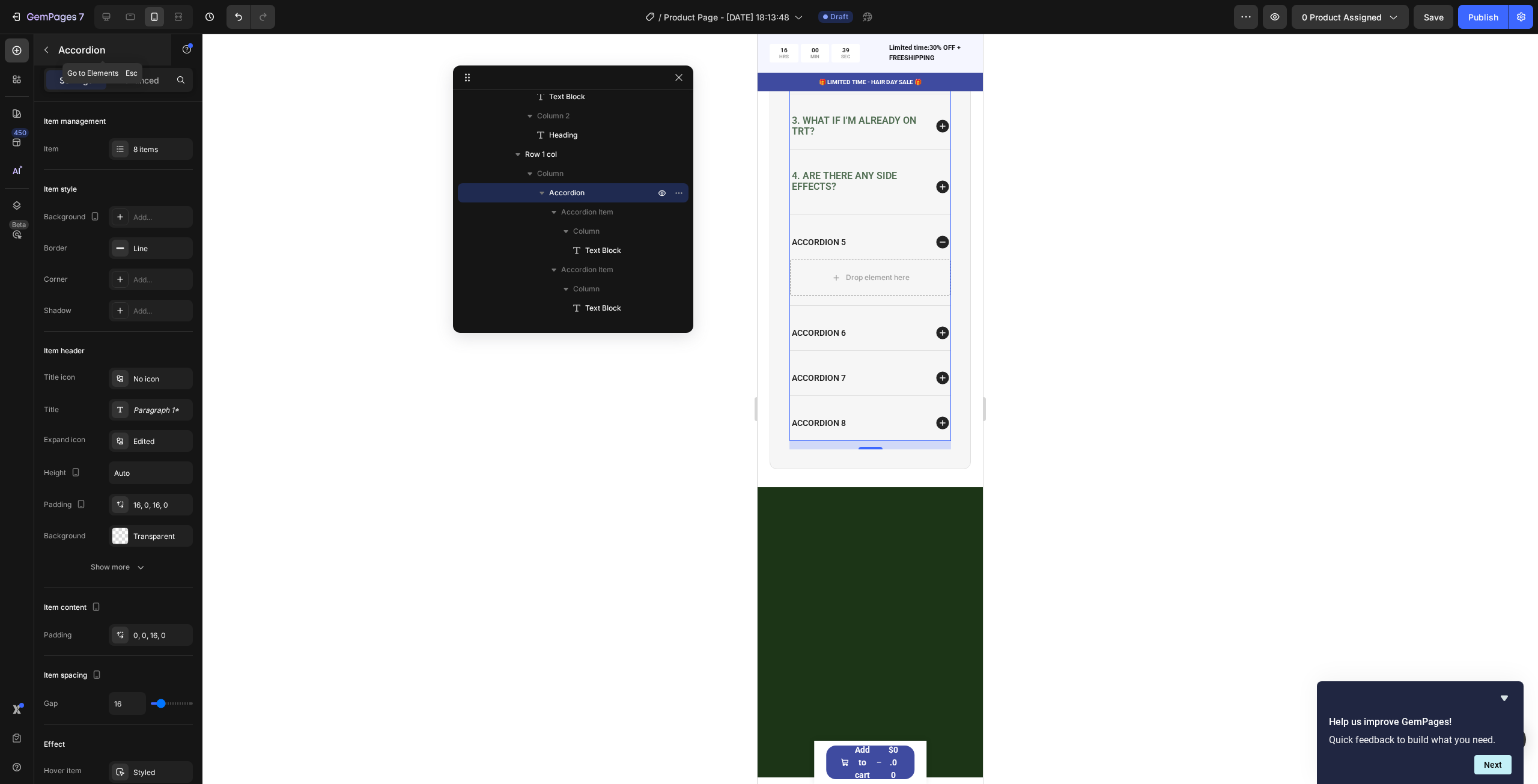
click at [53, 53] on button "button" at bounding box center [47, 50] width 20 height 20
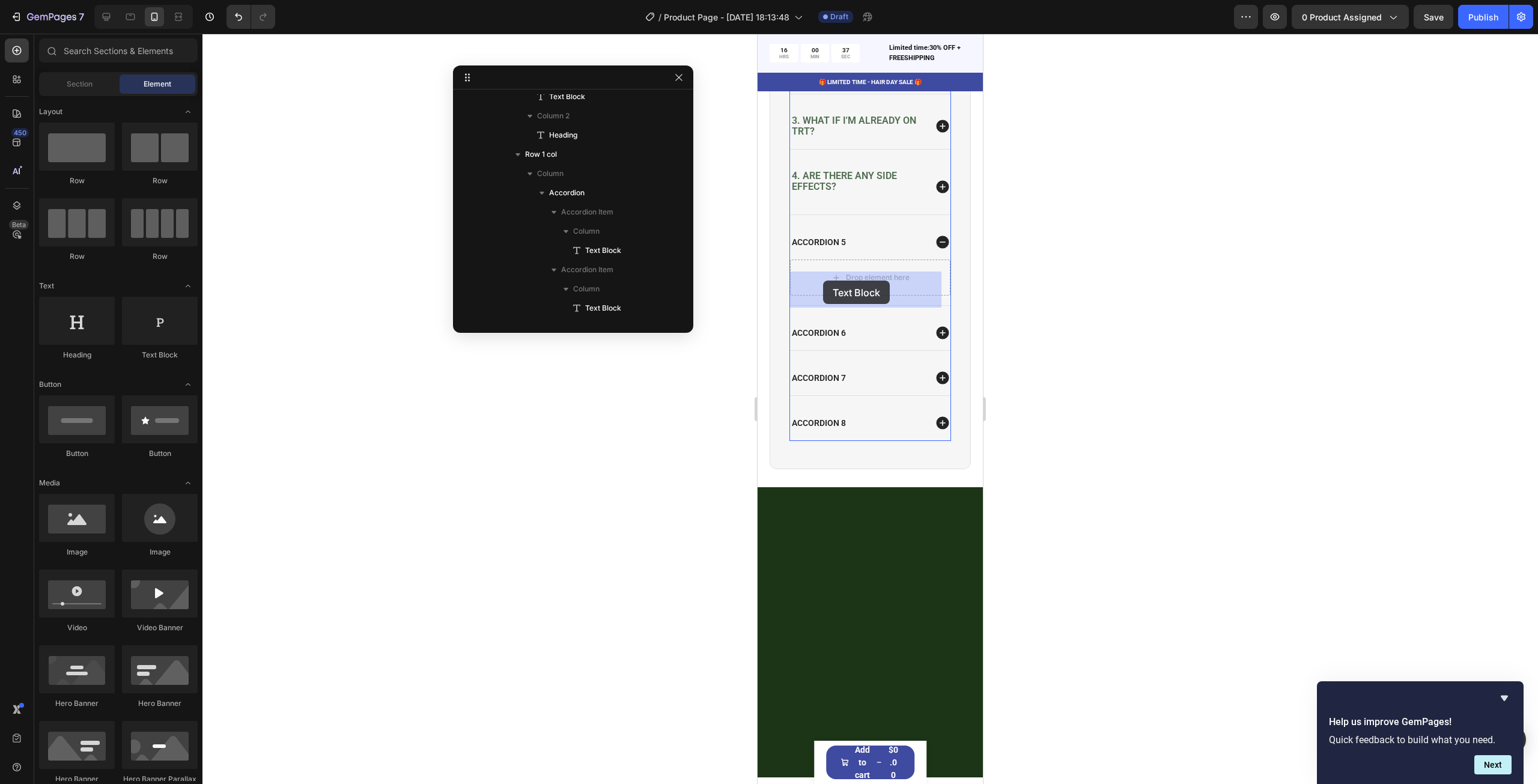
drag, startPoint x: 912, startPoint y: 358, endPoint x: 823, endPoint y: 280, distance: 118.3
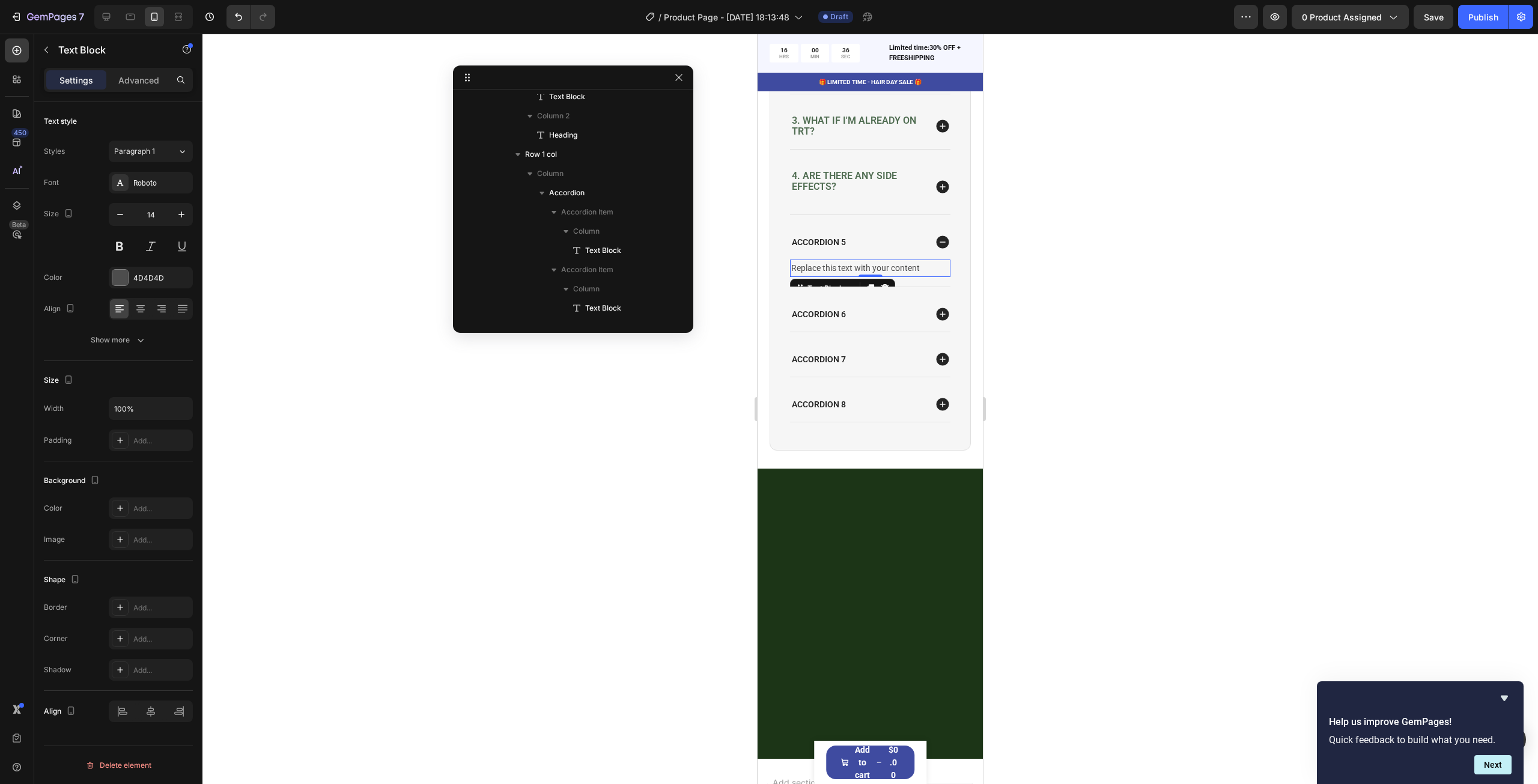
scroll to position [584, 0]
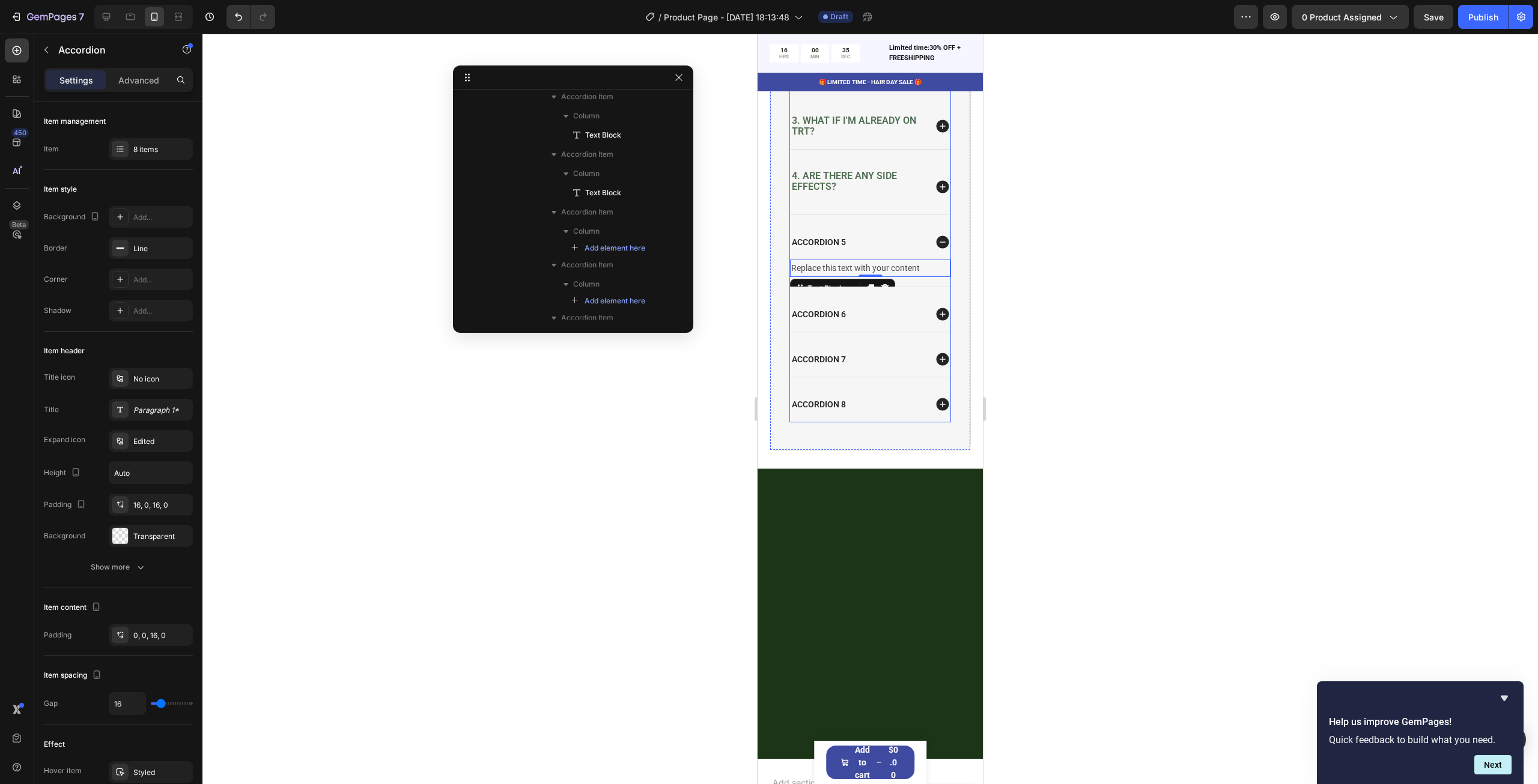
click at [936, 321] on icon at bounding box center [942, 314] width 13 height 13
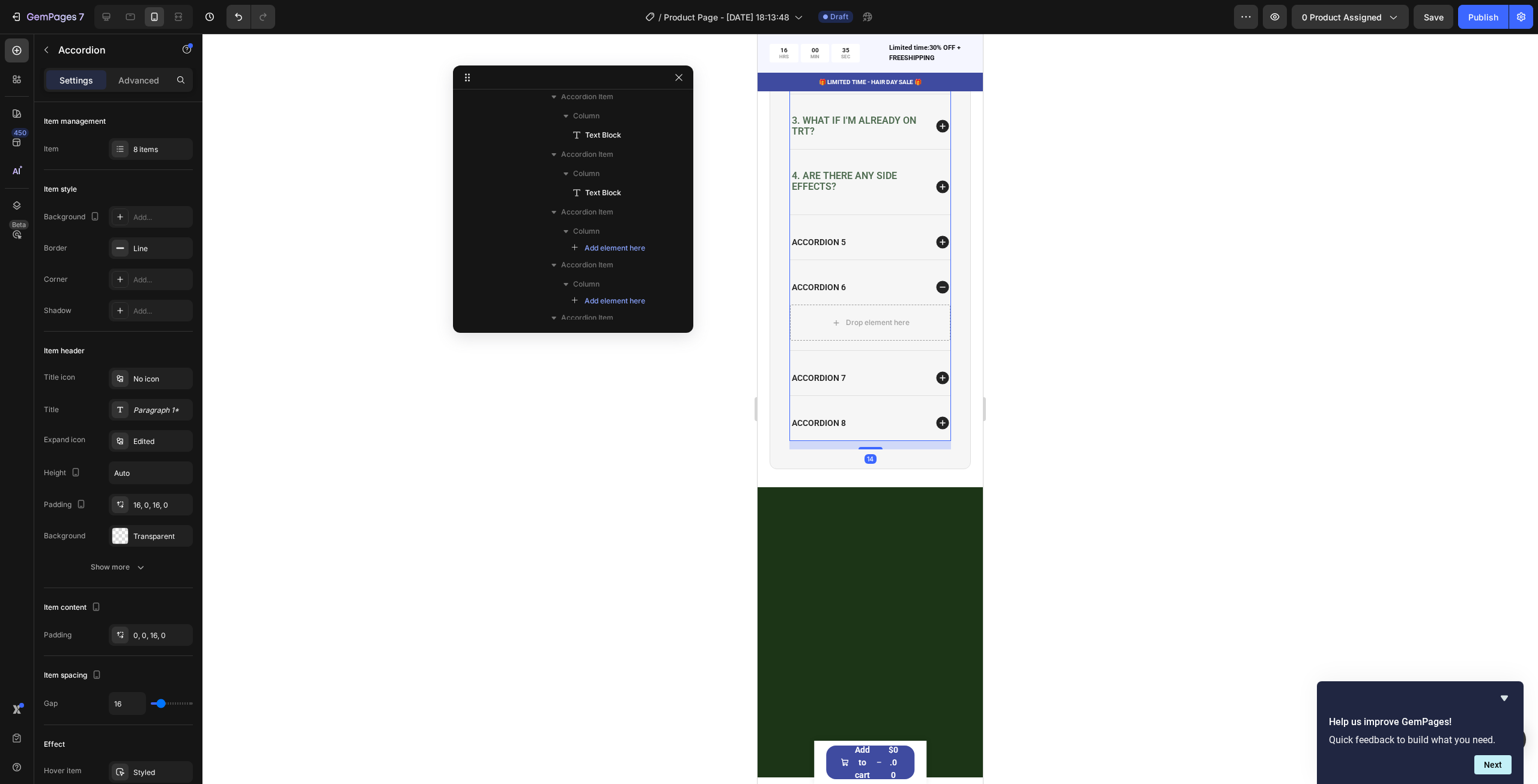
scroll to position [295, 0]
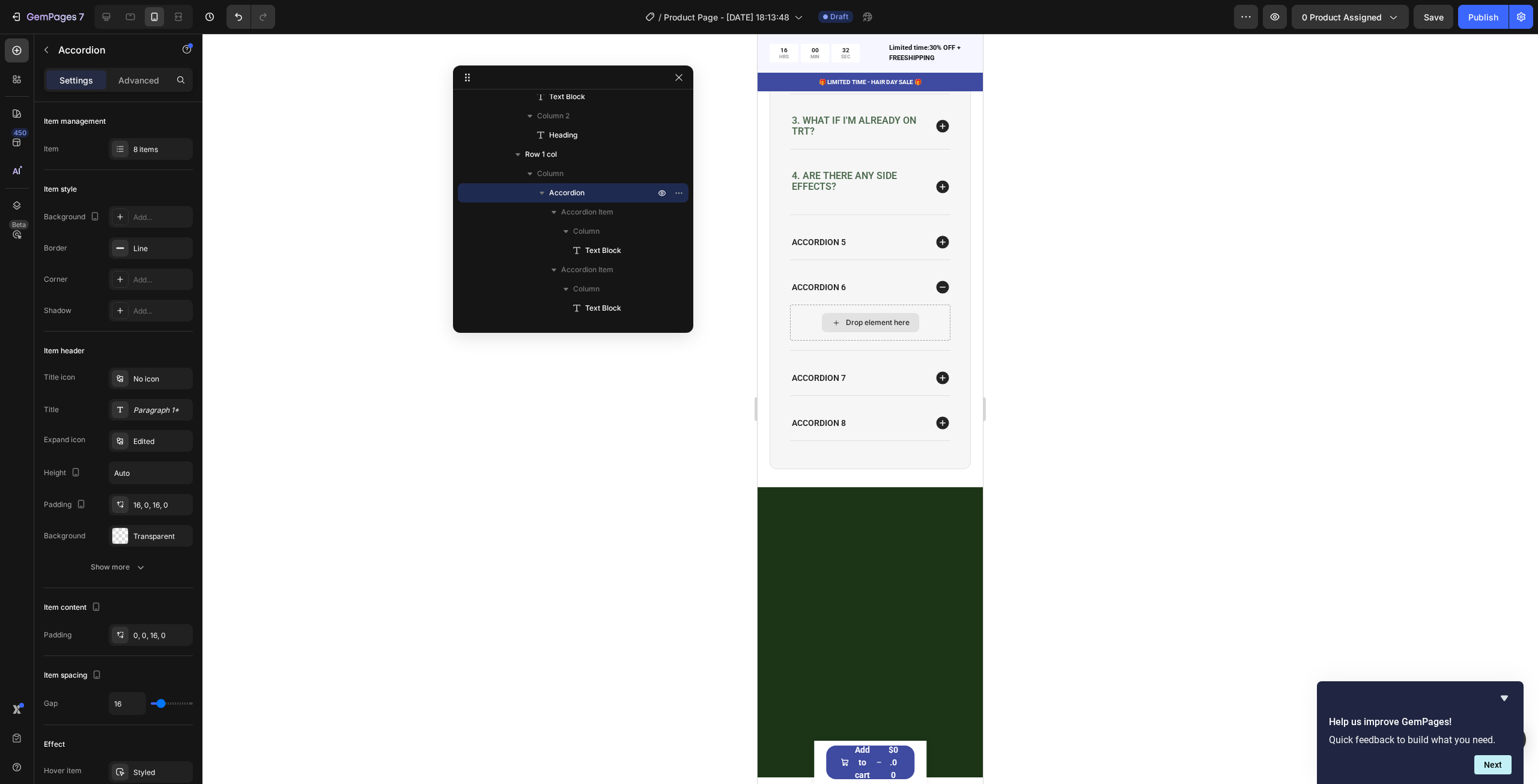
click at [879, 332] on div "Drop element here" at bounding box center [870, 323] width 97 height 20
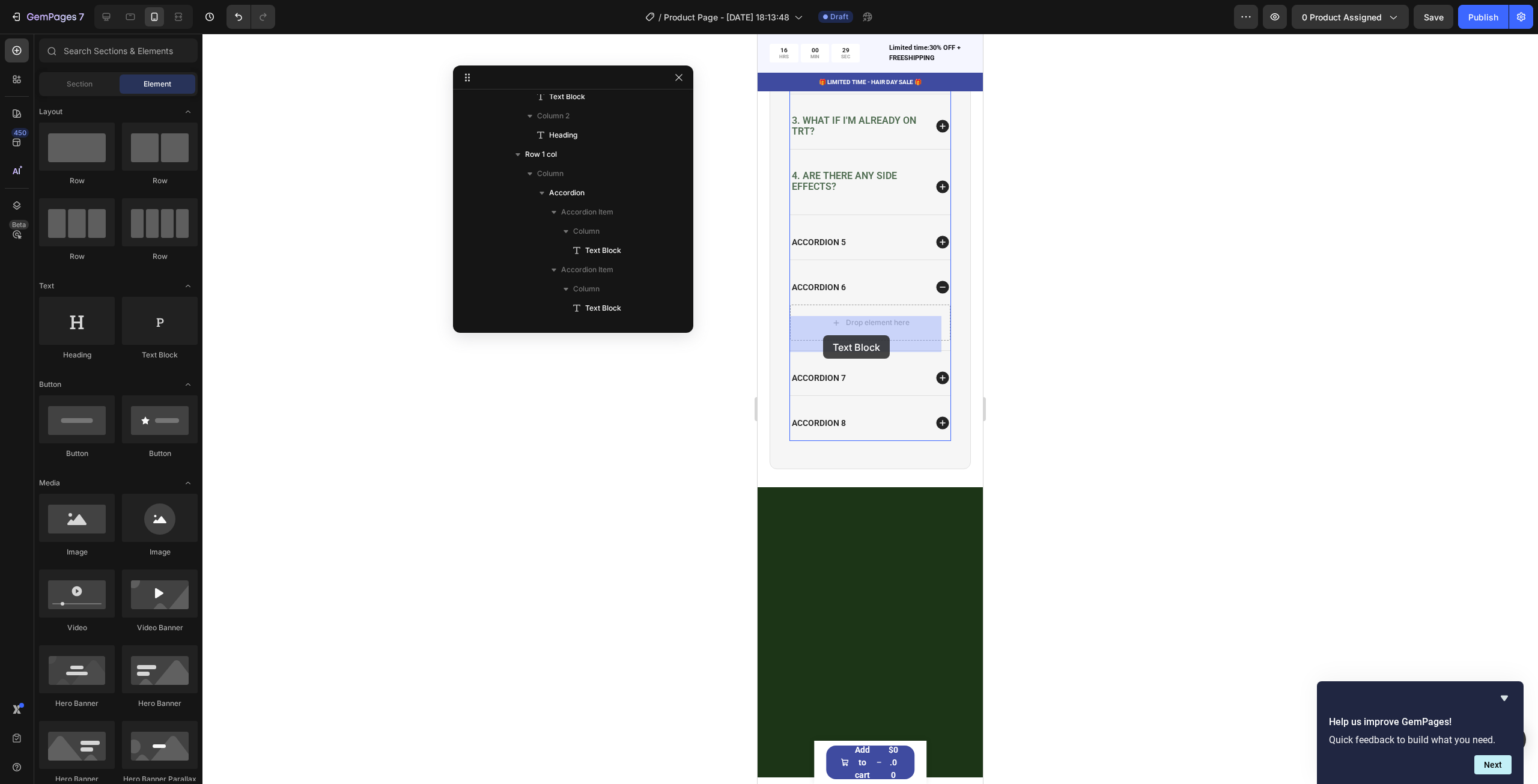
drag, startPoint x: 921, startPoint y: 368, endPoint x: 828, endPoint y: 334, distance: 99.0
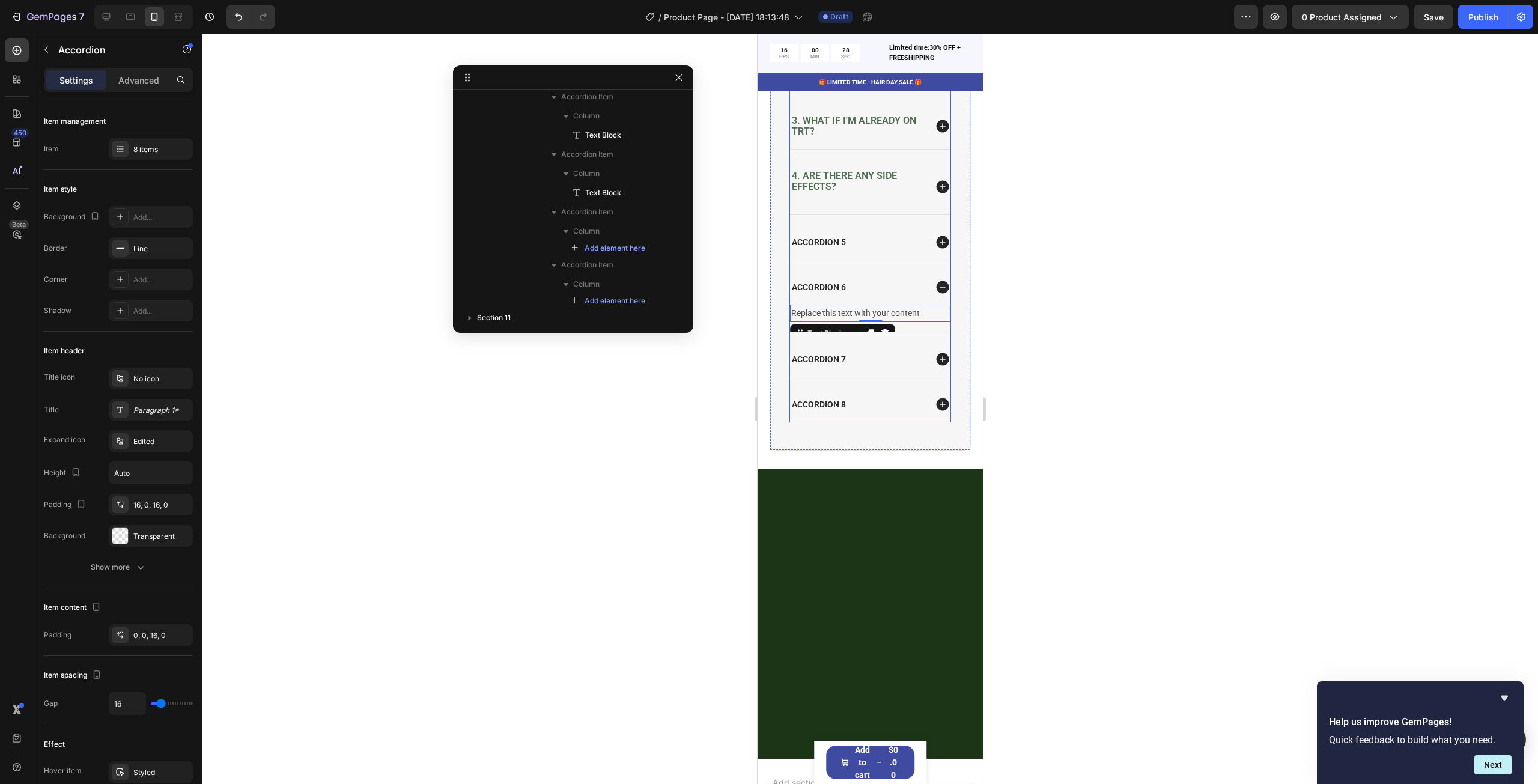
click at [938, 364] on icon at bounding box center [942, 359] width 16 height 16
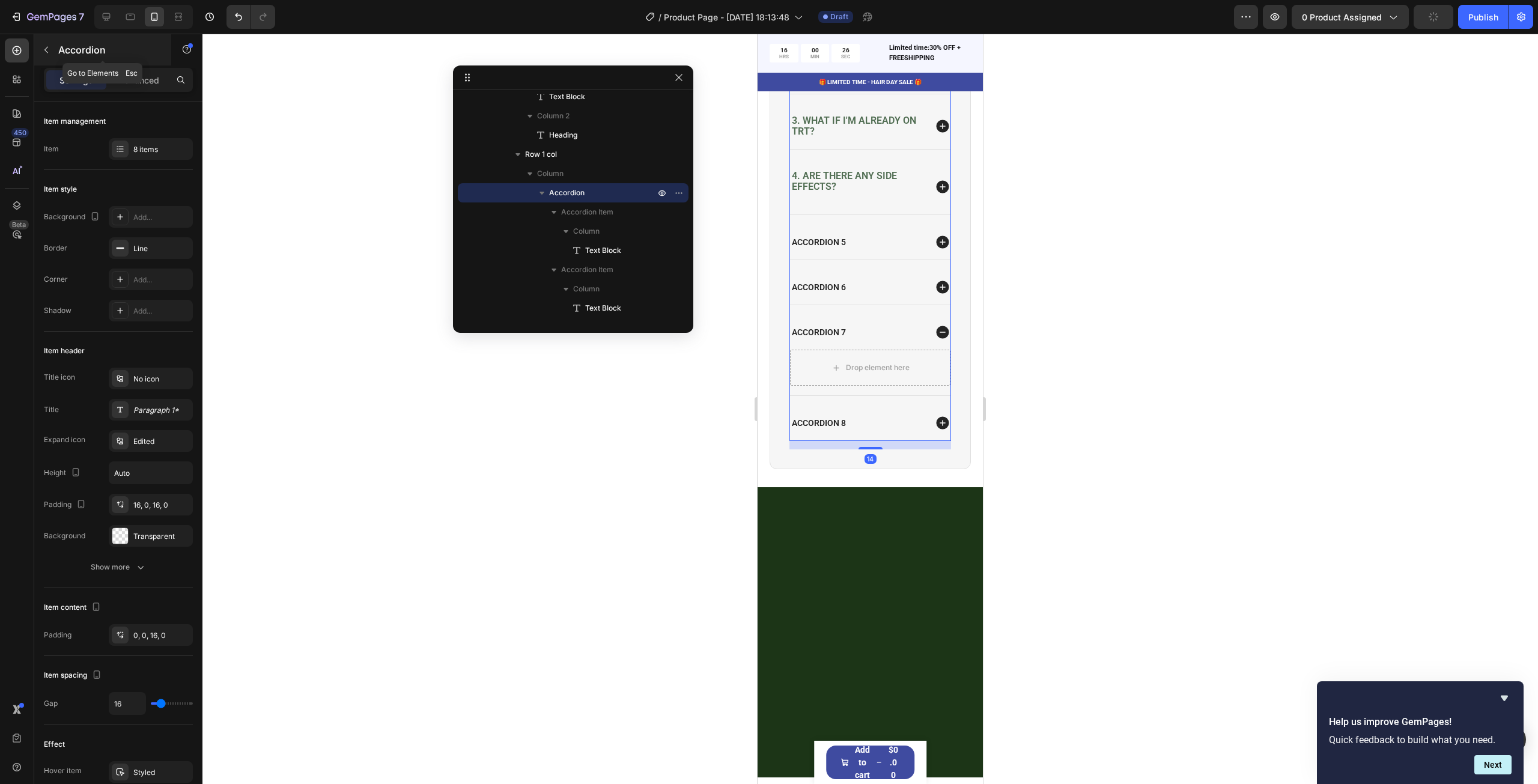
click at [52, 46] on button "button" at bounding box center [47, 50] width 20 height 20
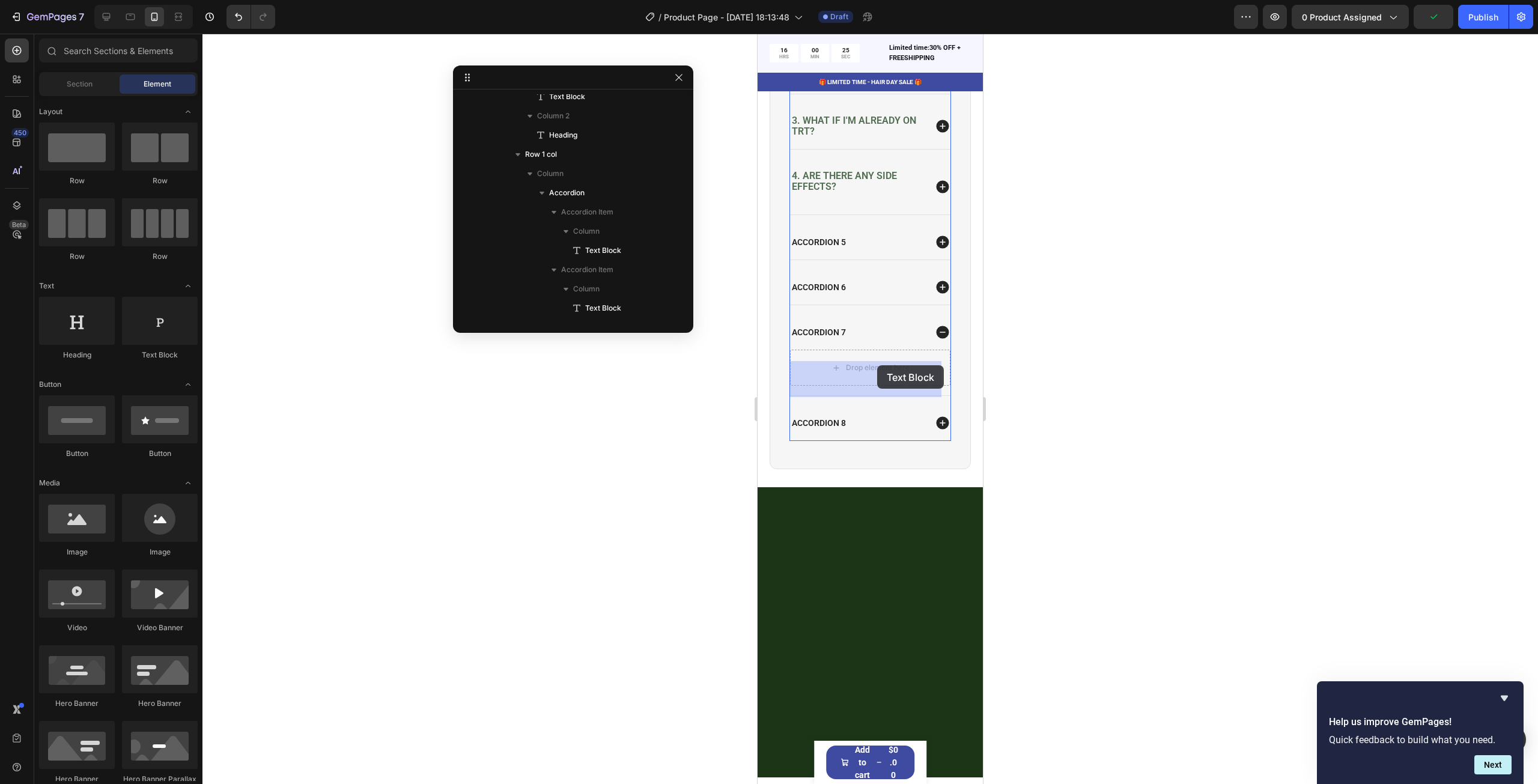
drag, startPoint x: 911, startPoint y: 371, endPoint x: 877, endPoint y: 365, distance: 34.5
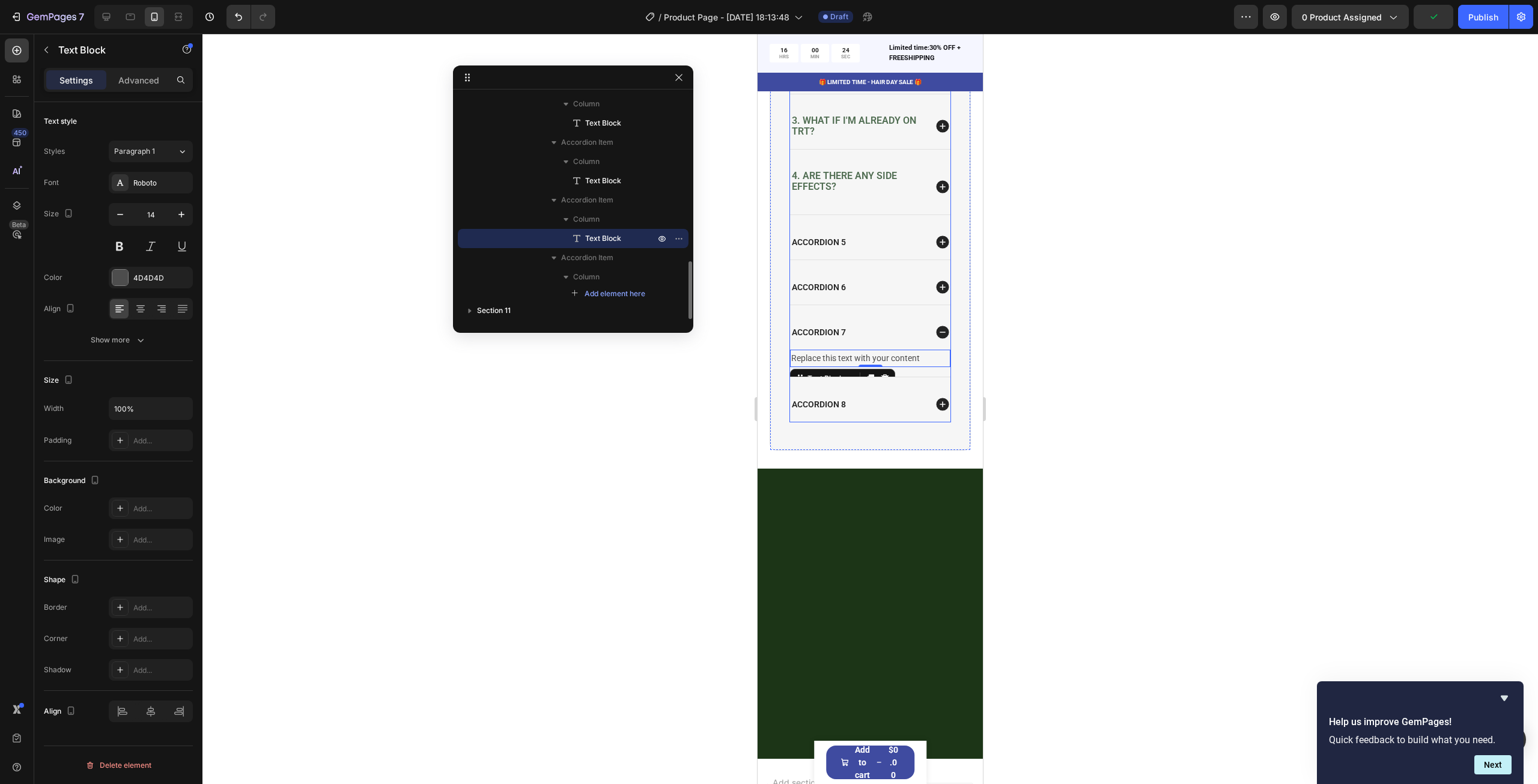
click at [941, 412] on icon at bounding box center [942, 404] width 16 height 16
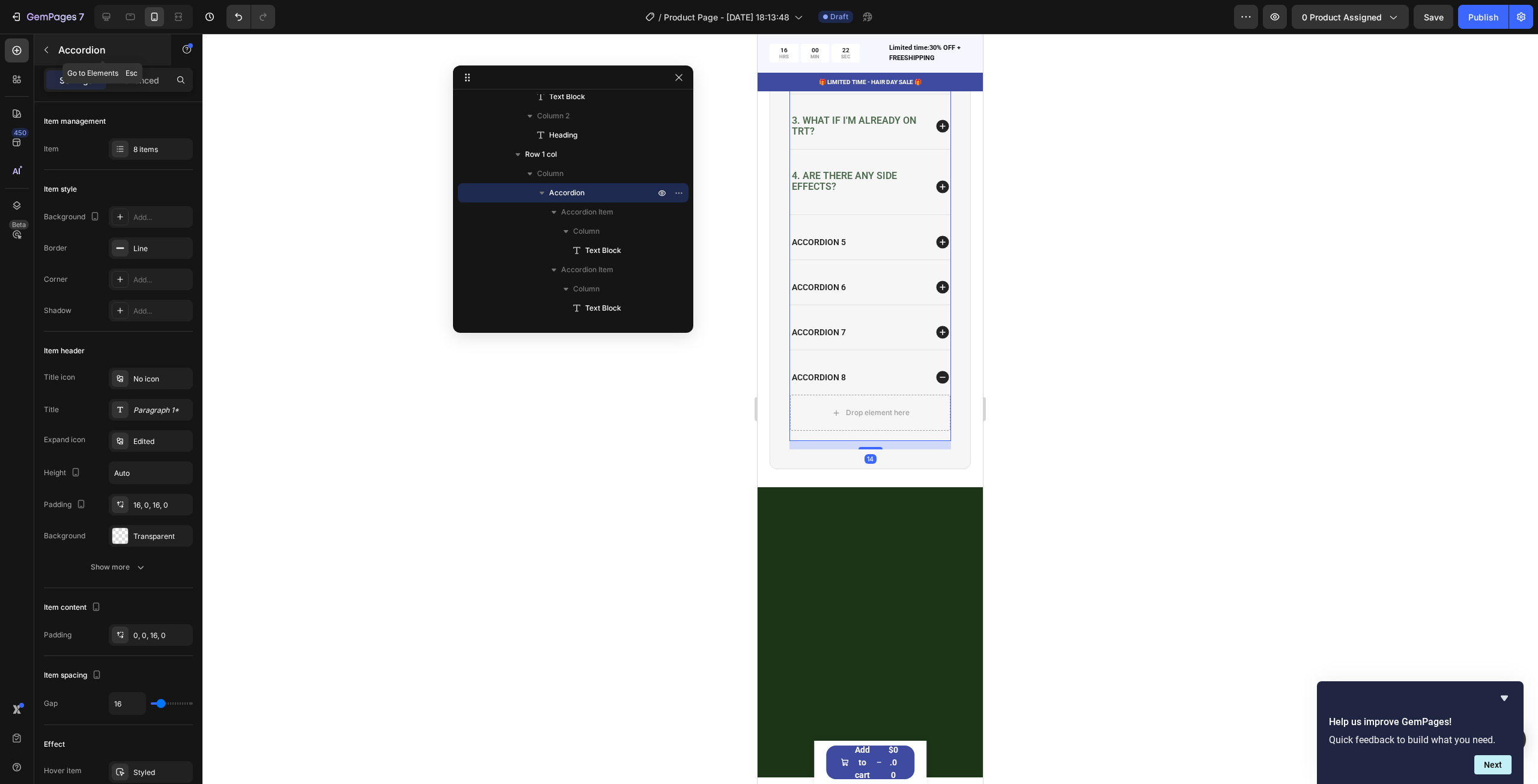
click at [43, 47] on icon "button" at bounding box center [46, 50] width 10 height 10
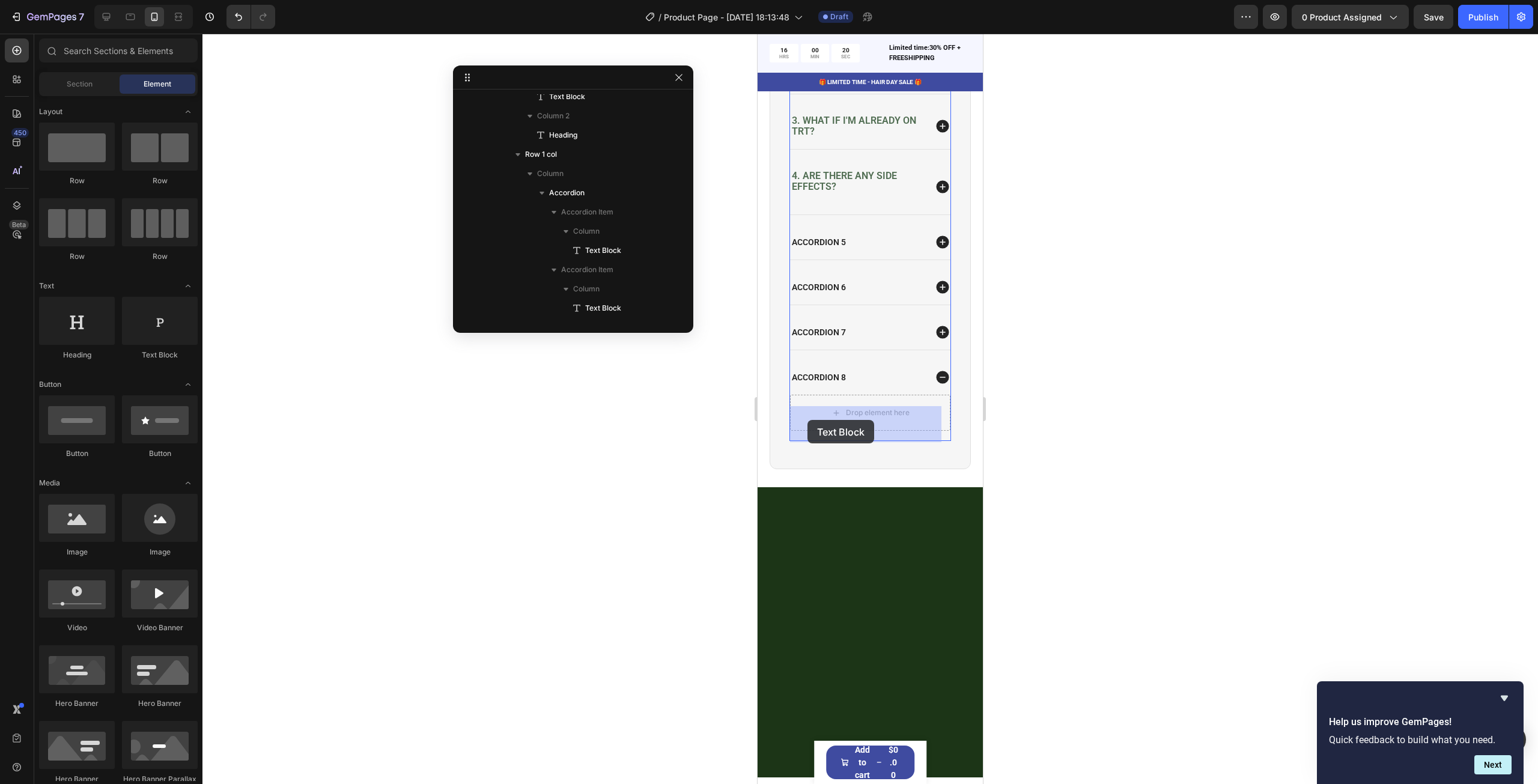
drag, startPoint x: 918, startPoint y: 368, endPoint x: 794, endPoint y: 412, distance: 131.6
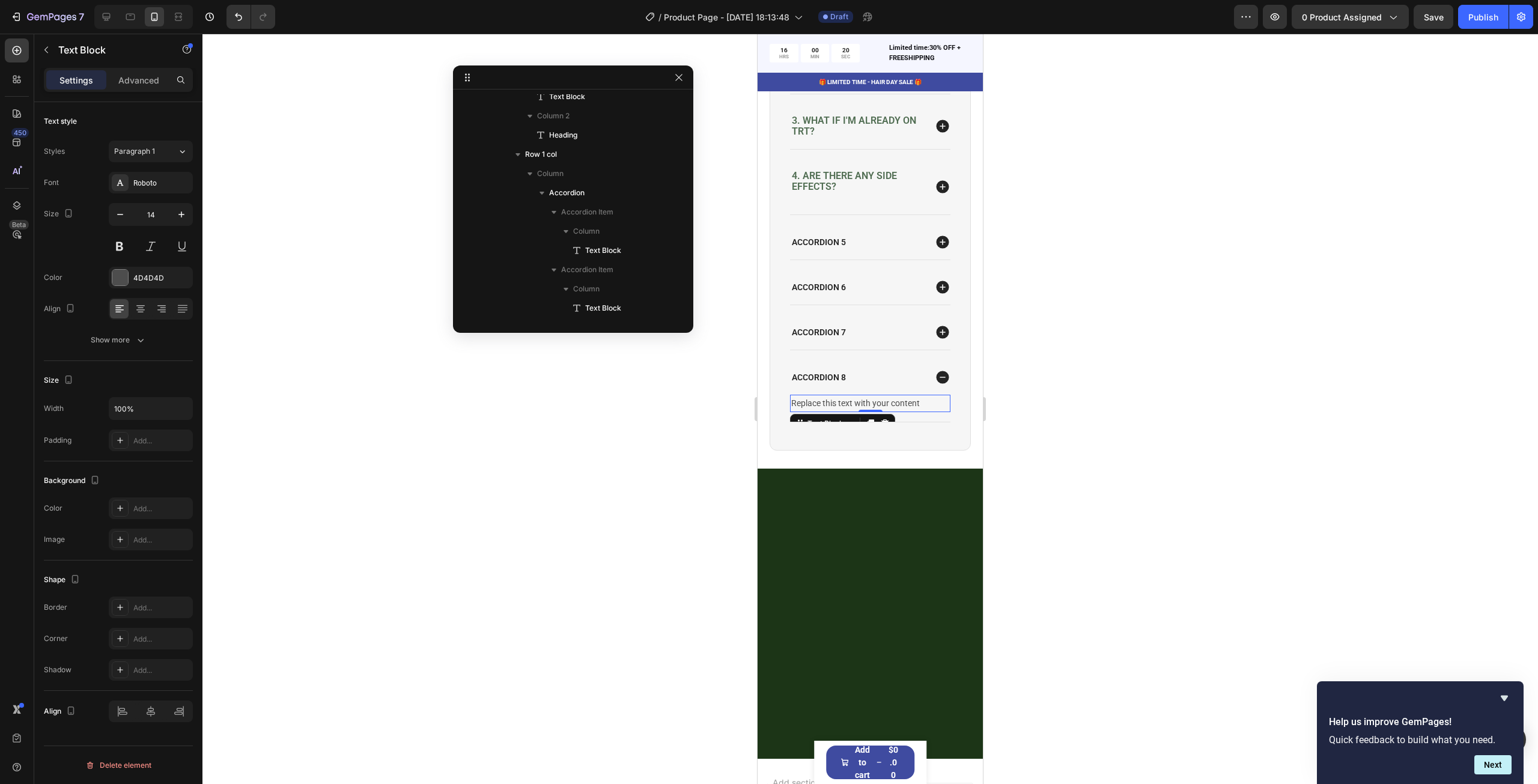
scroll to position [658, 0]
click at [808, 383] on p "Accordion 8" at bounding box center [819, 377] width 54 height 11
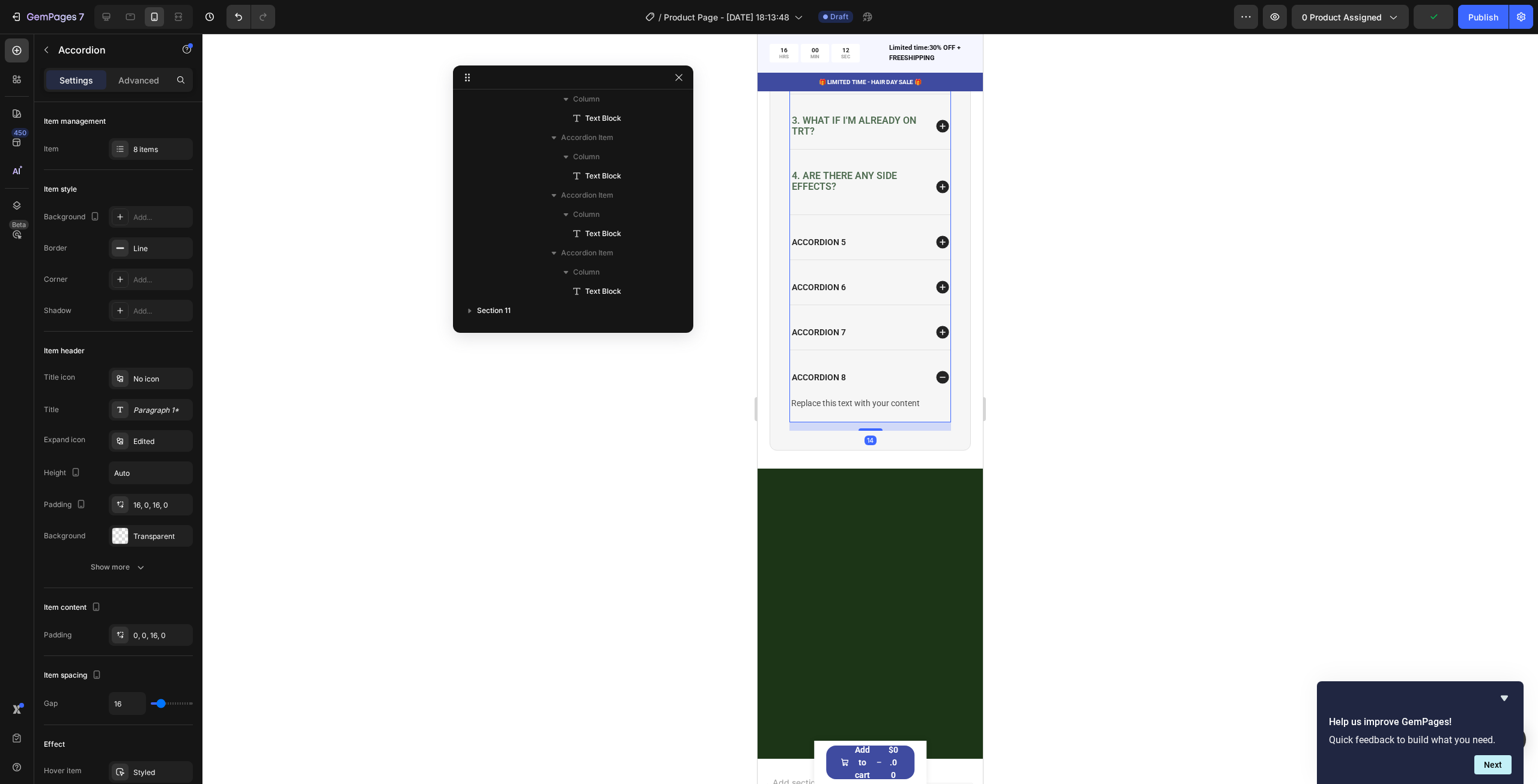
scroll to position [295, 0]
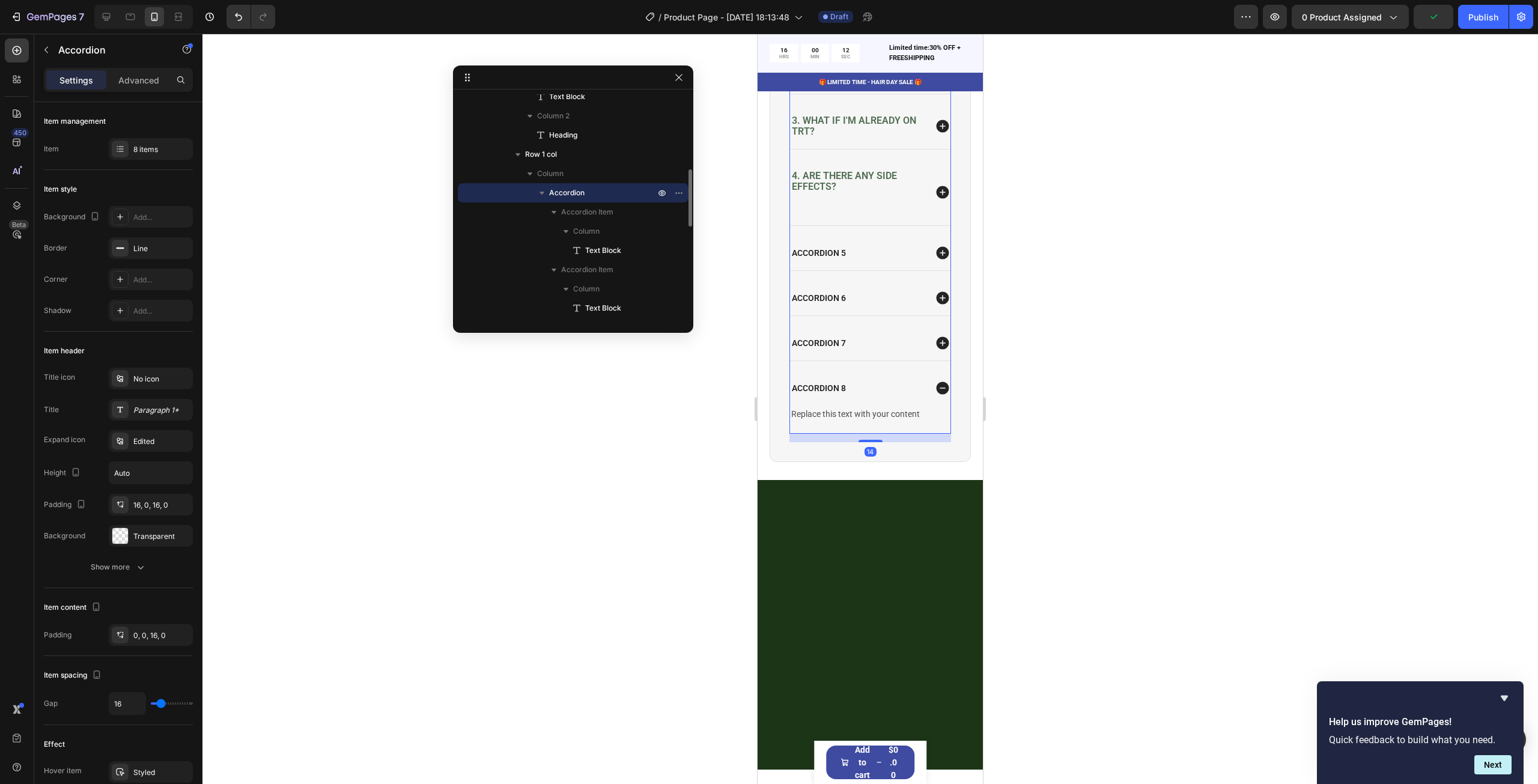
click at [808, 383] on div "Accordion 8" at bounding box center [870, 388] width 160 height 35
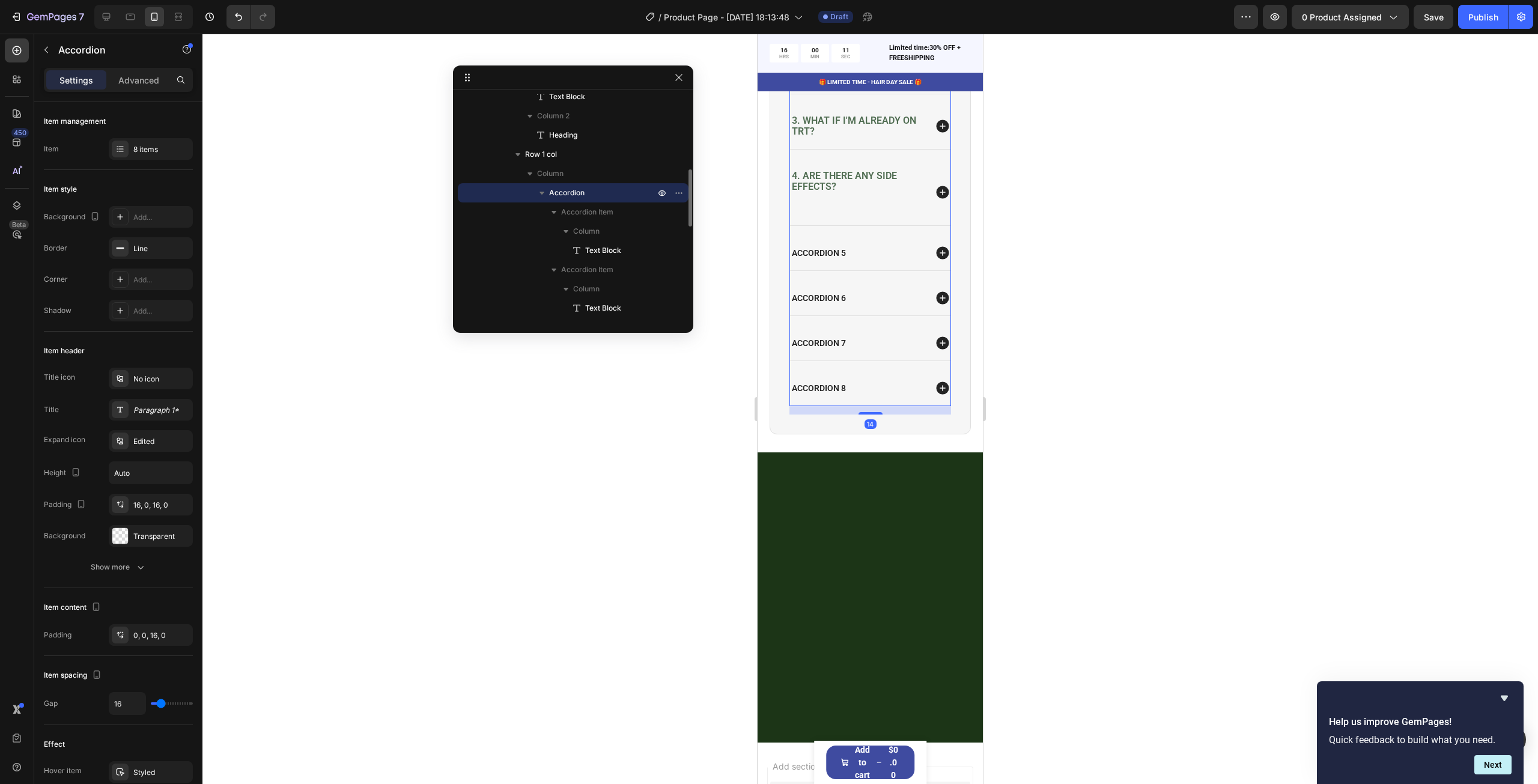
click at [813, 393] on p "Accordion 8" at bounding box center [819, 388] width 54 height 11
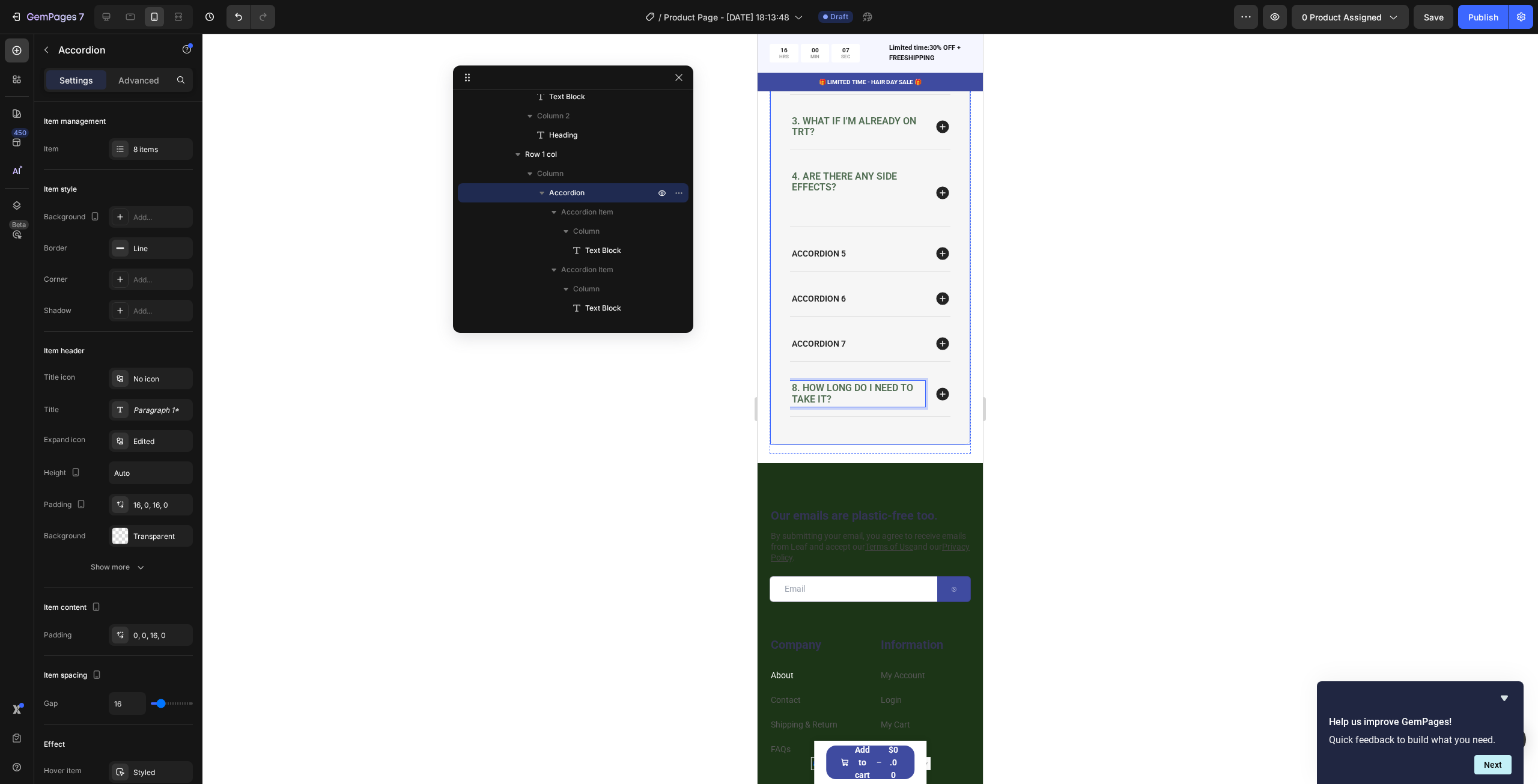
click at [938, 400] on icon at bounding box center [942, 393] width 13 height 13
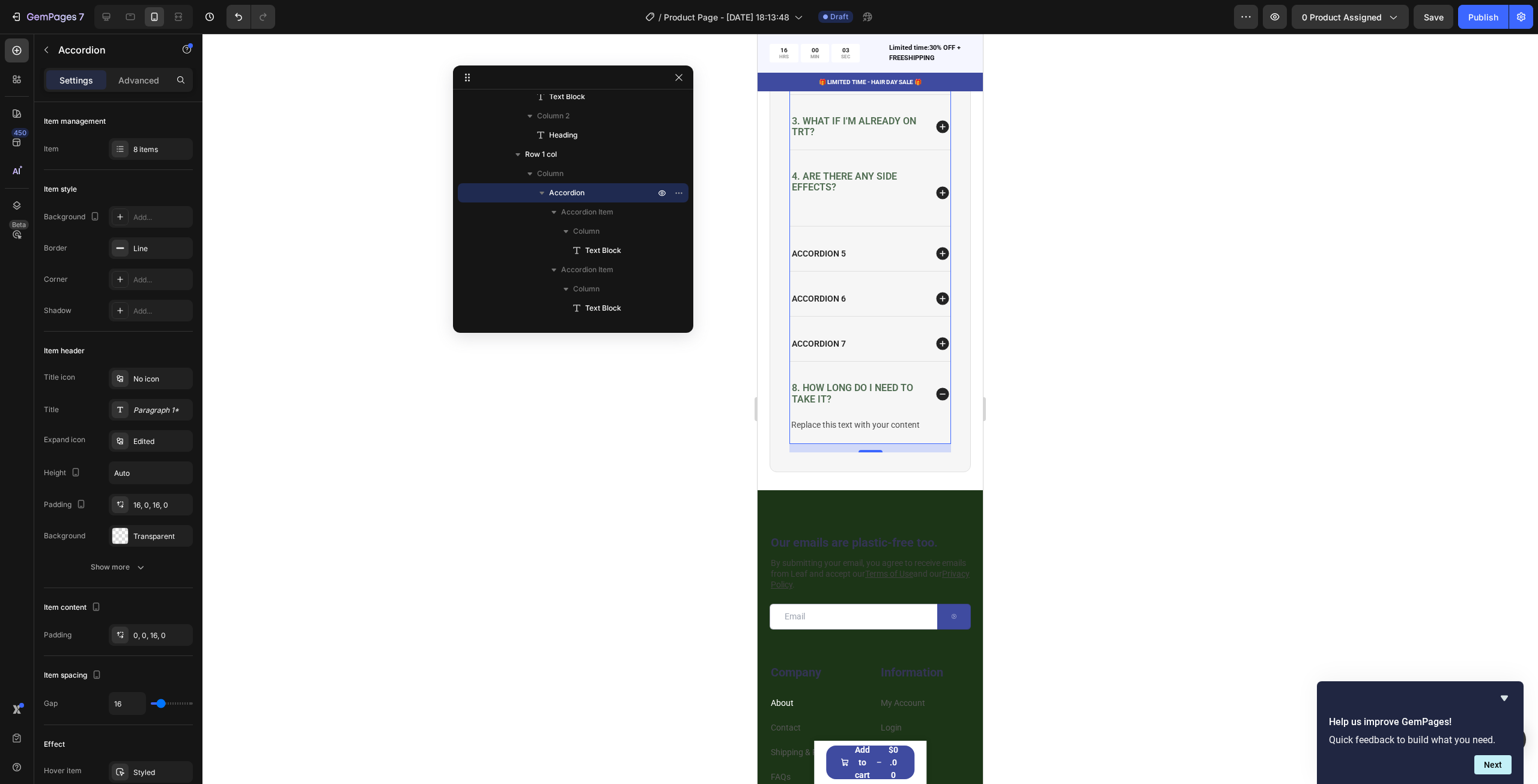
click at [872, 434] on div "Replace this text with your content" at bounding box center [870, 425] width 160 height 17
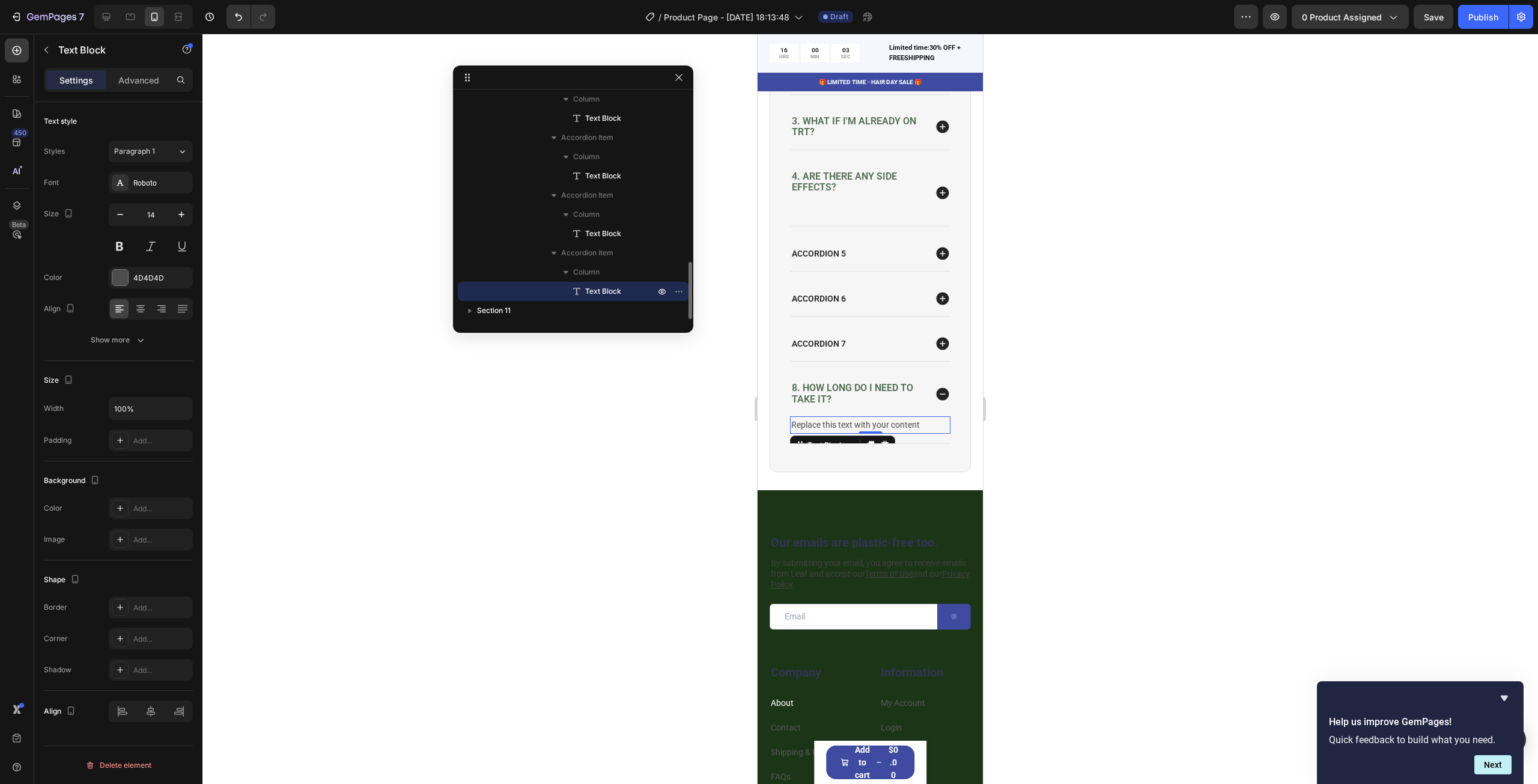
click at [872, 434] on div "Replace this text with your content" at bounding box center [870, 425] width 160 height 17
click at [872, 432] on p "Replace this text with your content" at bounding box center [870, 425] width 158 height 15
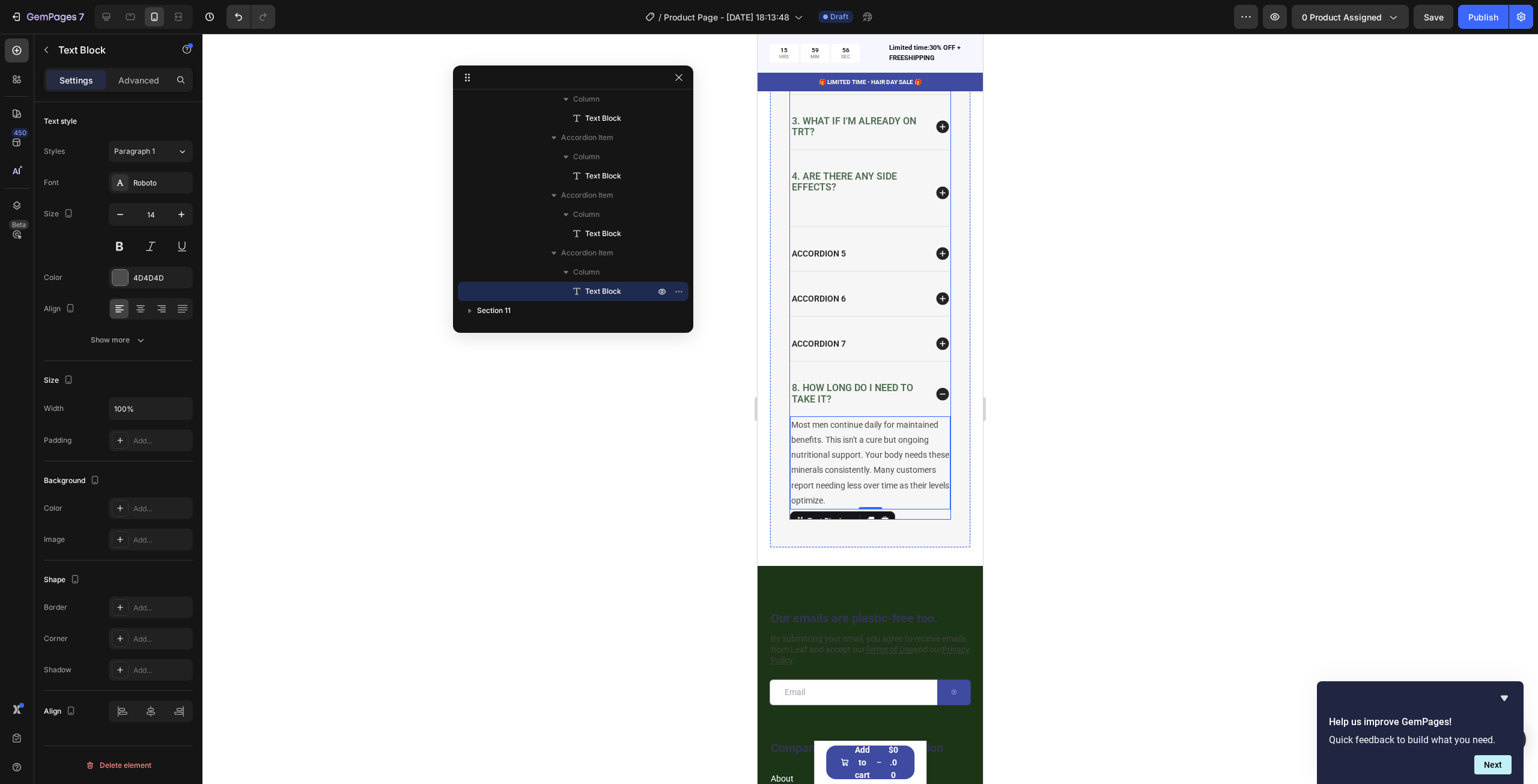
click at [829, 349] on p "Accordion 7" at bounding box center [819, 343] width 54 height 11
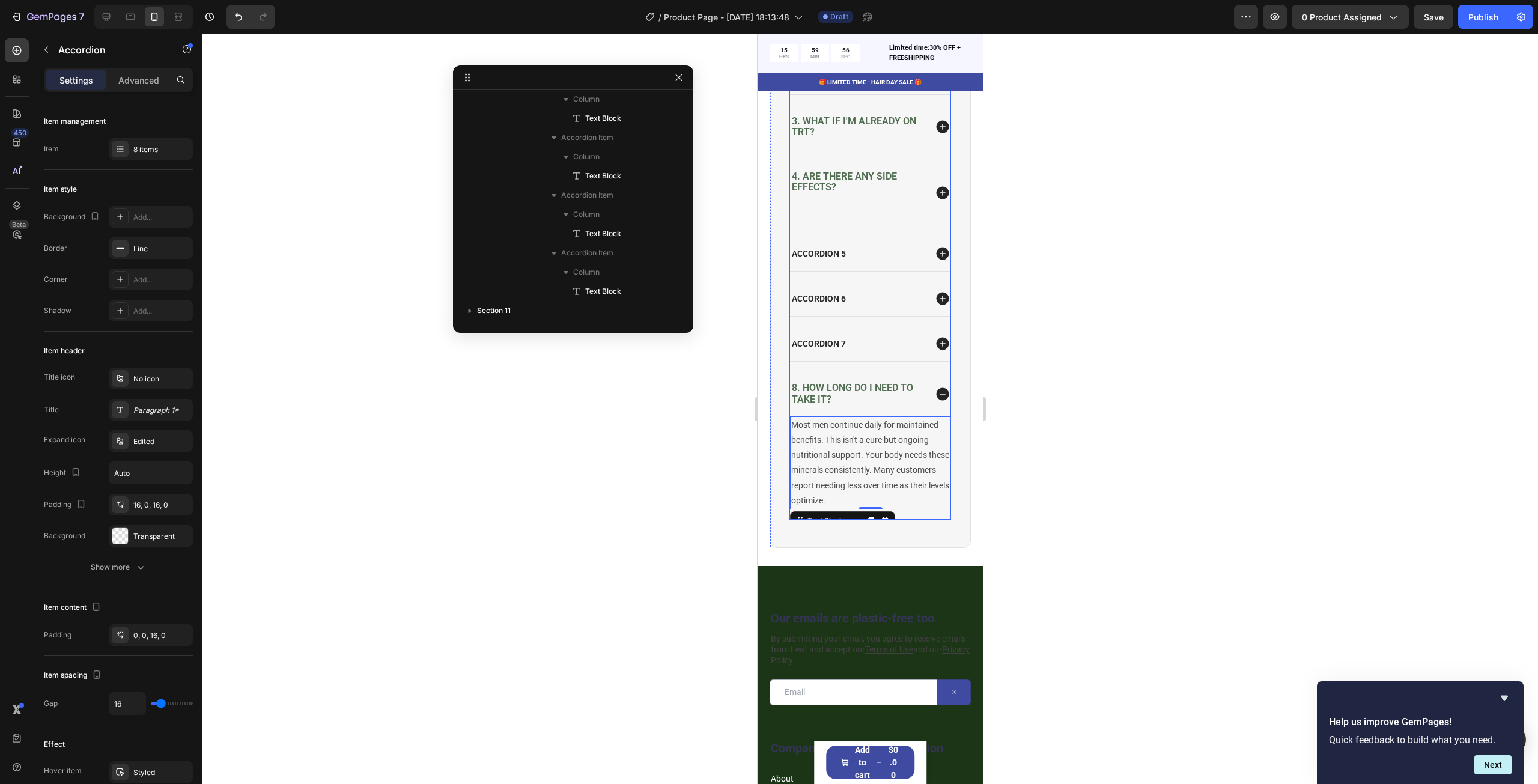
scroll to position [295, 0]
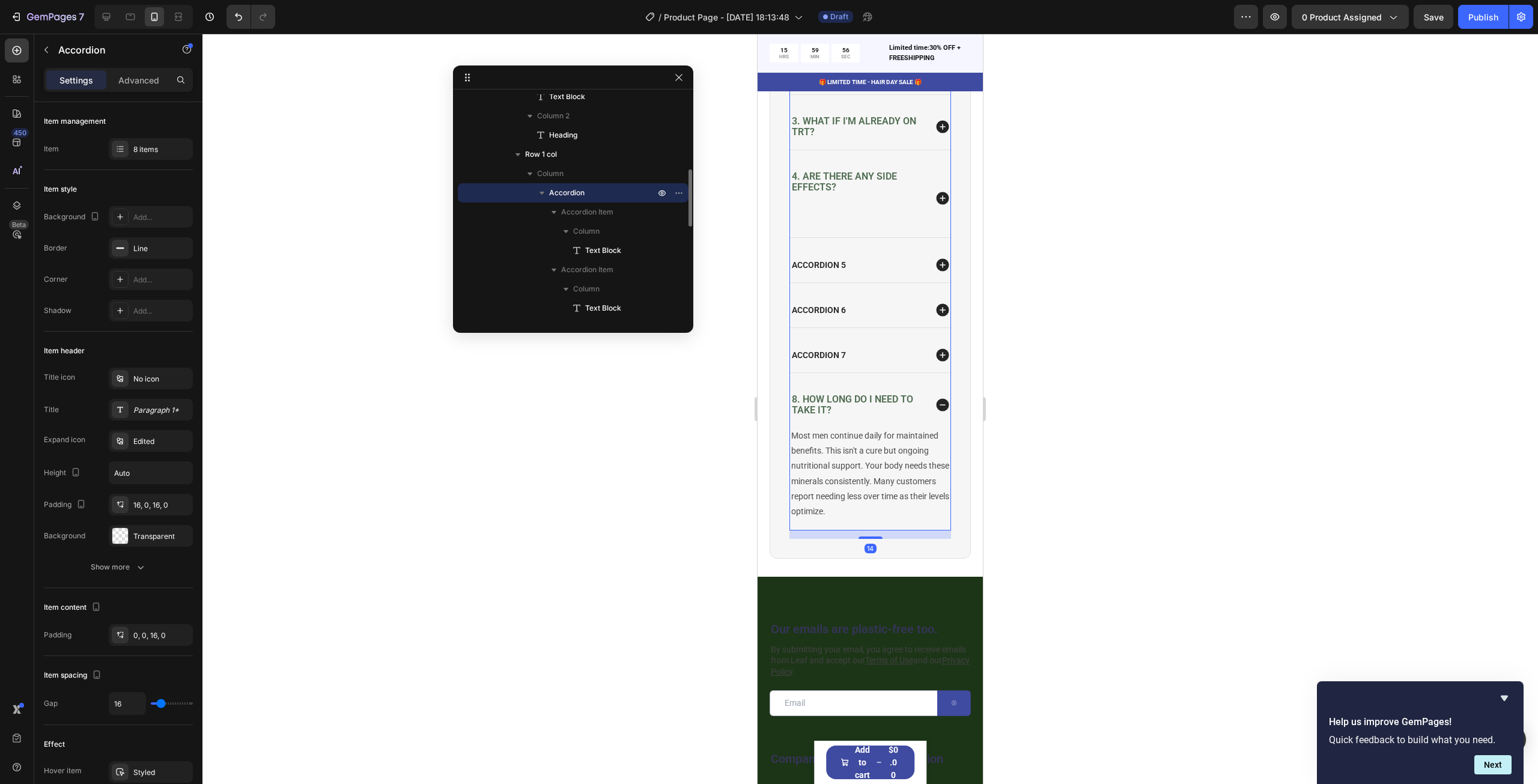
click at [829, 356] on div "Accordion 7" at bounding box center [870, 355] width 160 height 35
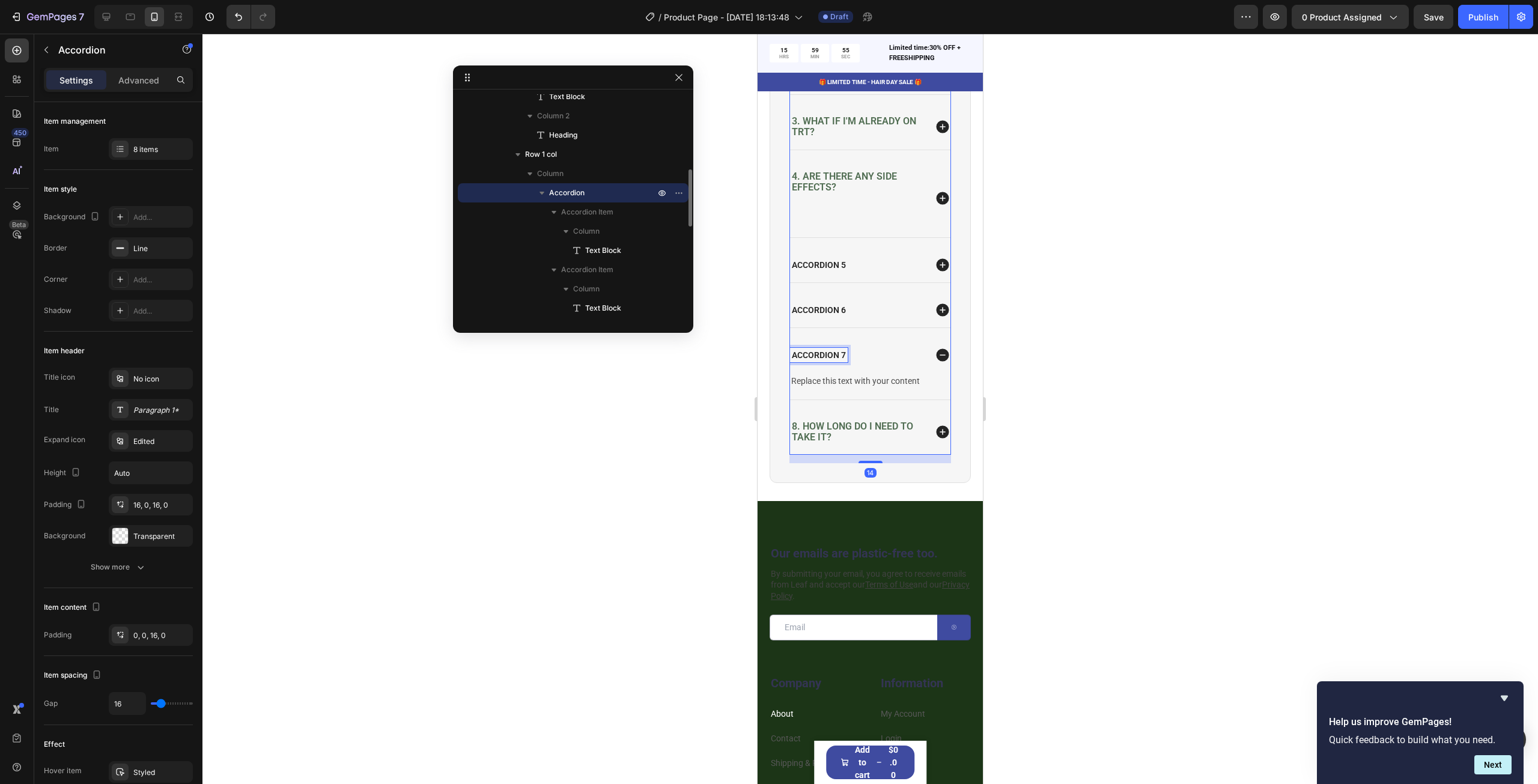
click at [823, 361] on p "Accordion 7" at bounding box center [819, 355] width 54 height 11
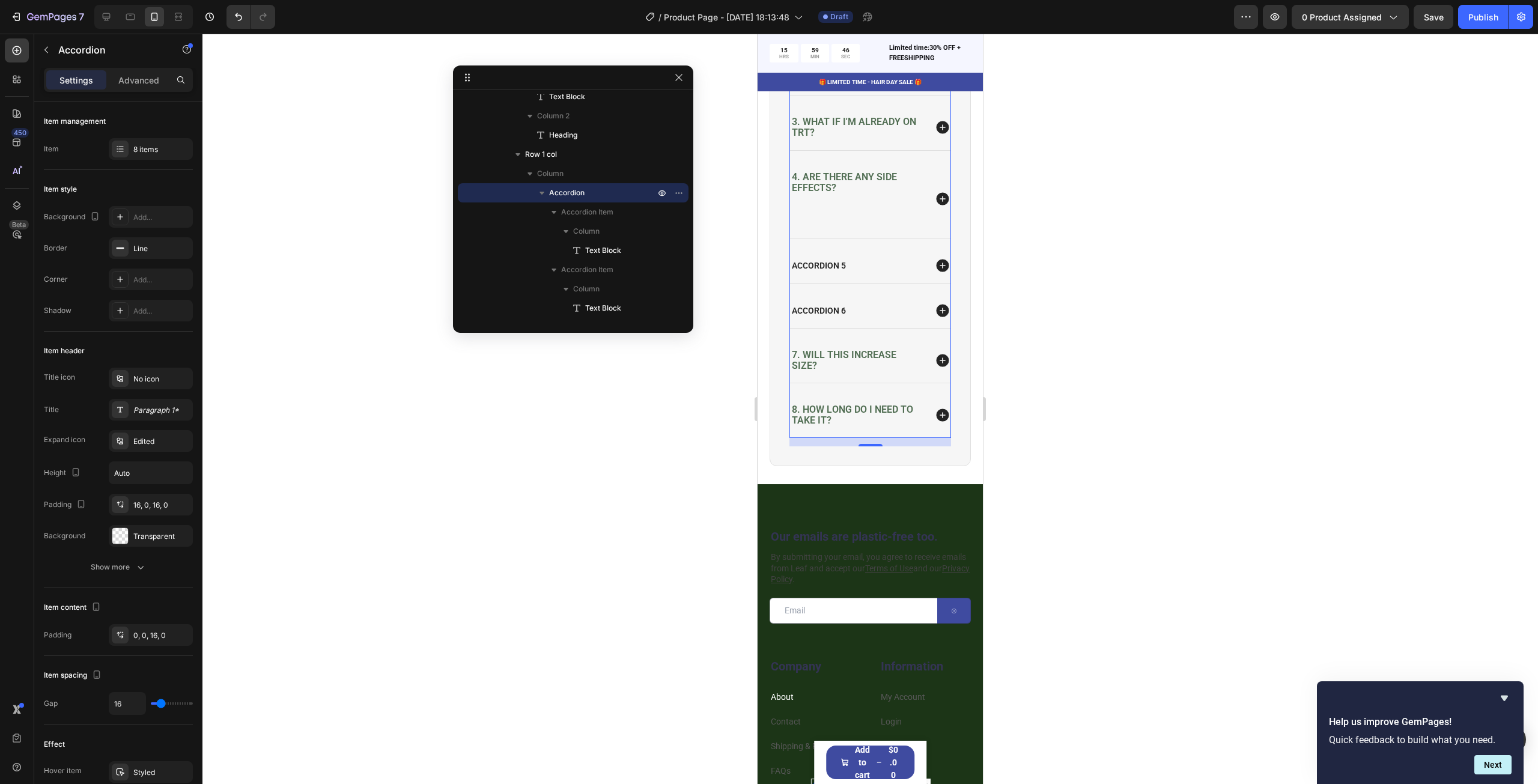
click at [936, 366] on icon at bounding box center [942, 360] width 13 height 13
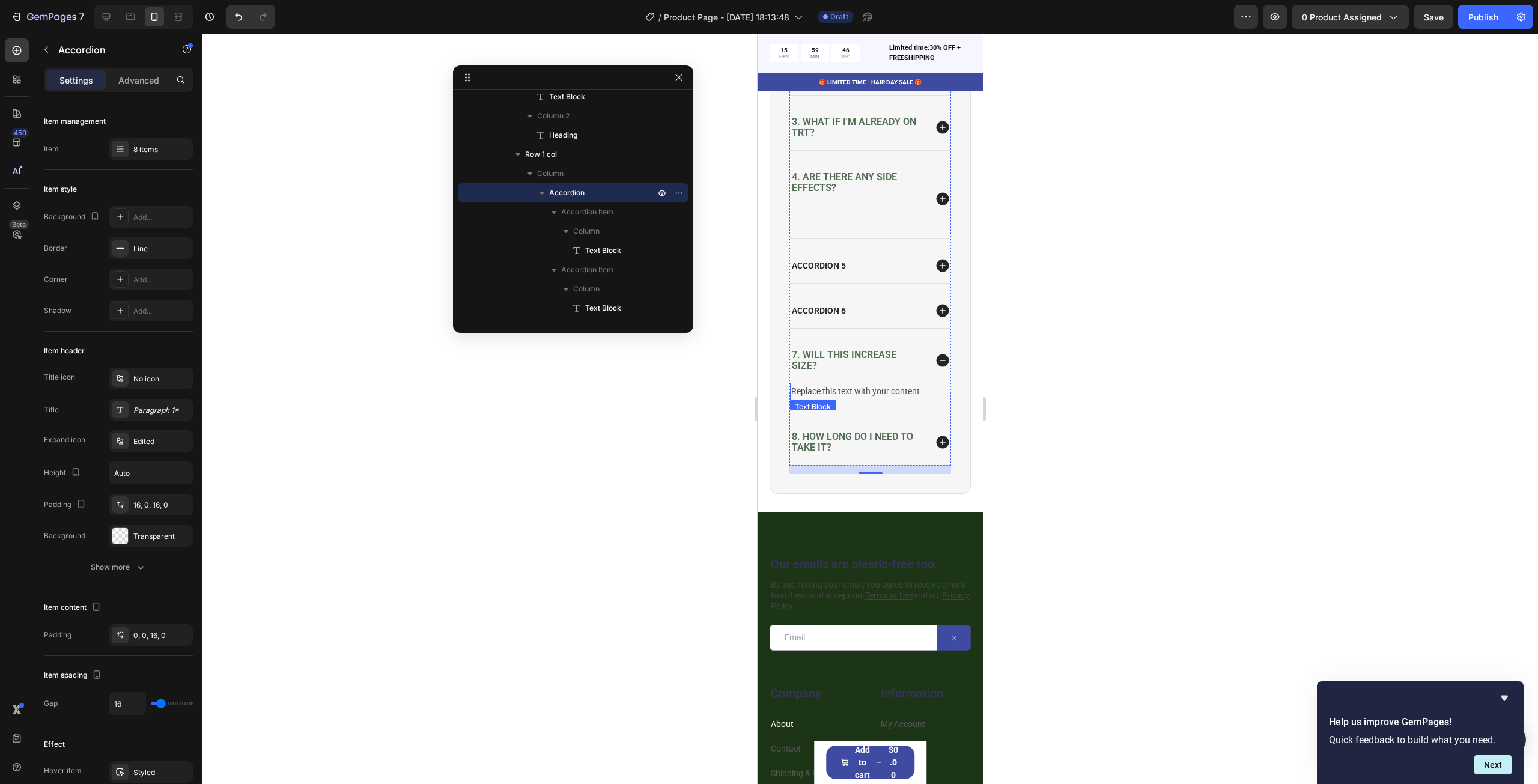
click at [874, 400] on div "Replace this text with your content" at bounding box center [870, 391] width 160 height 17
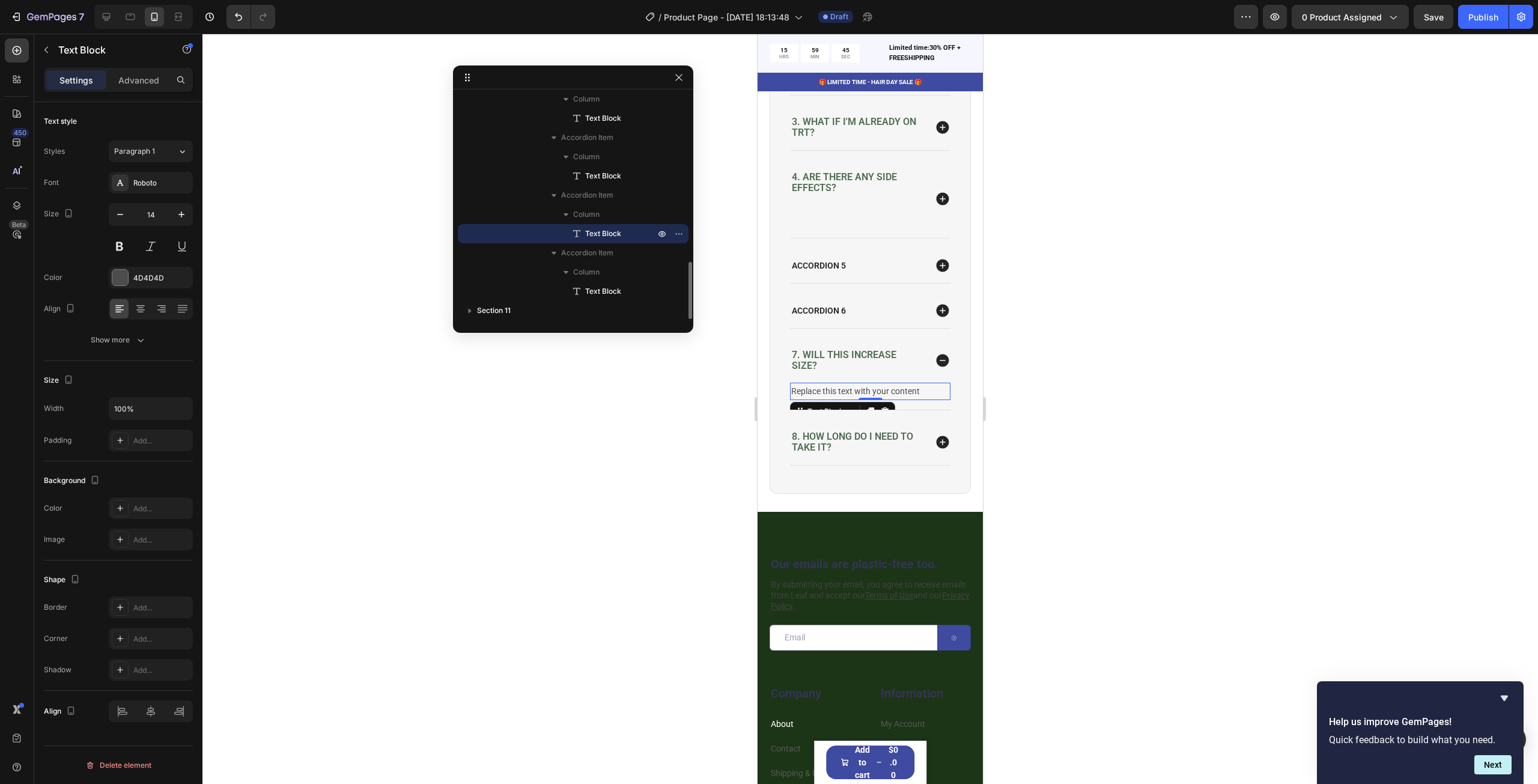
click at [874, 400] on div "Replace this text with your content" at bounding box center [870, 391] width 160 height 17
click at [874, 399] on p "Replace this text with your content" at bounding box center [870, 392] width 158 height 15
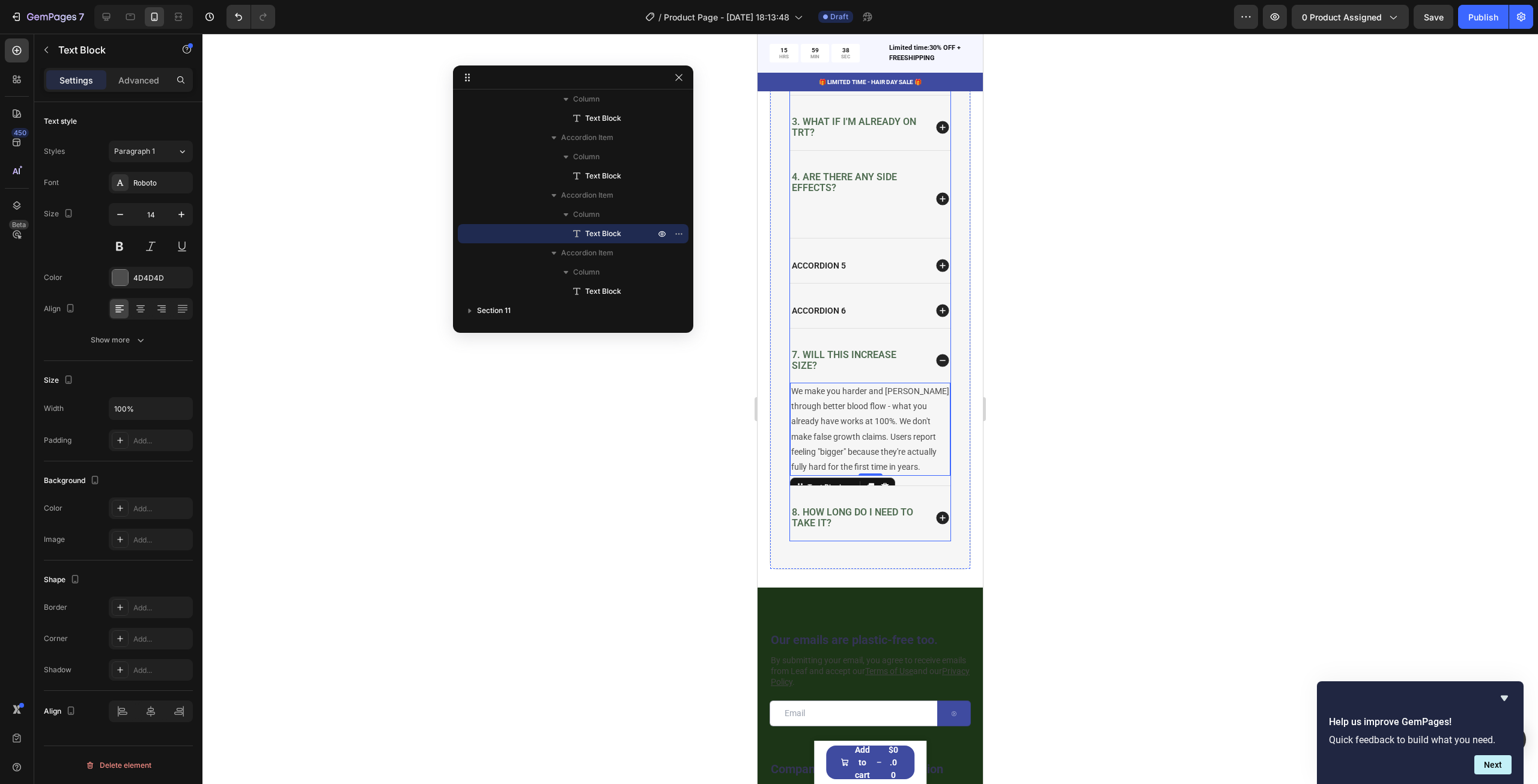
click at [834, 328] on div "Accordion 6" at bounding box center [870, 310] width 160 height 35
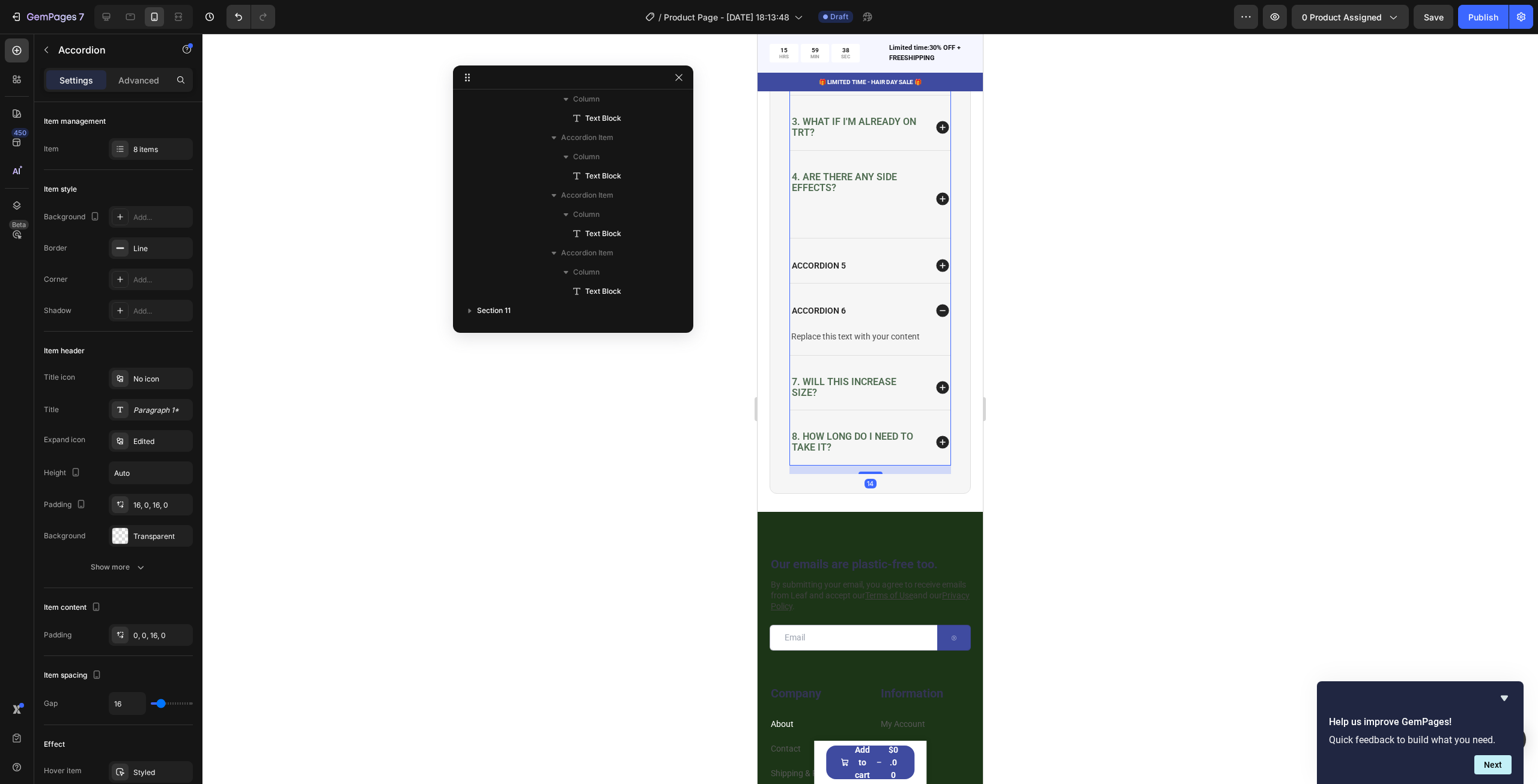
scroll to position [295, 0]
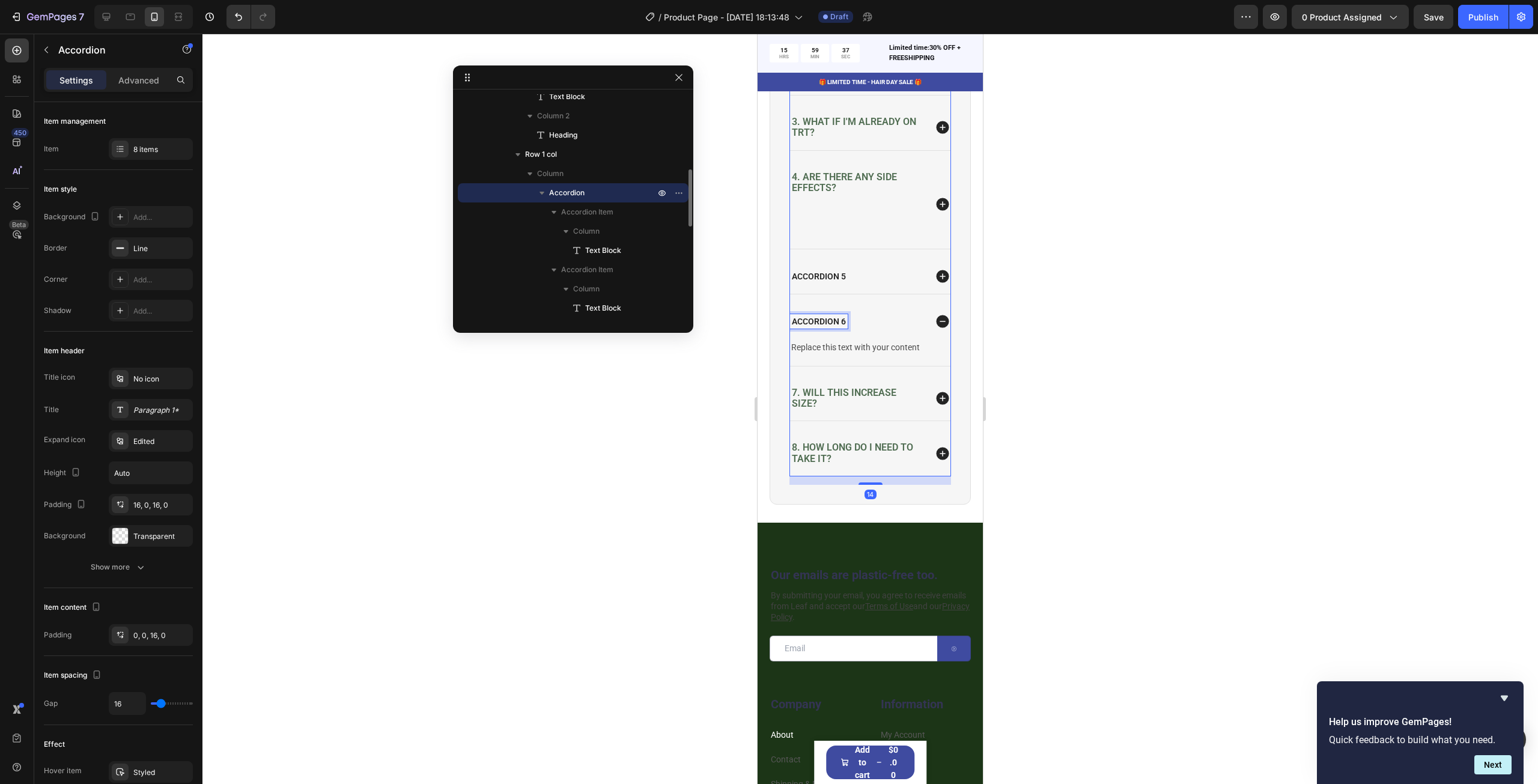
click at [826, 322] on div "Accordion 6" at bounding box center [870, 322] width 160 height 35
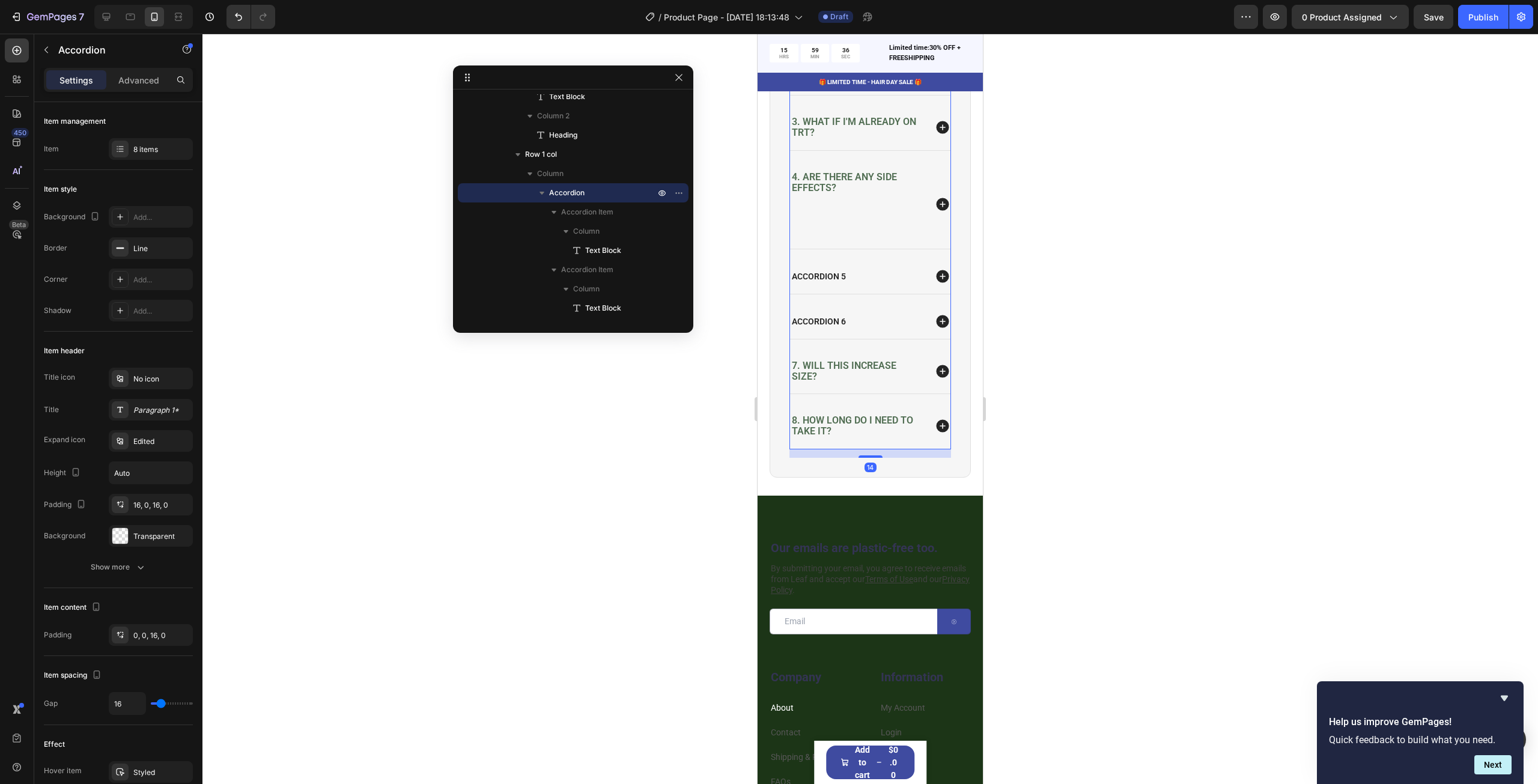
click at [820, 327] on p "Accordion 6" at bounding box center [819, 321] width 54 height 11
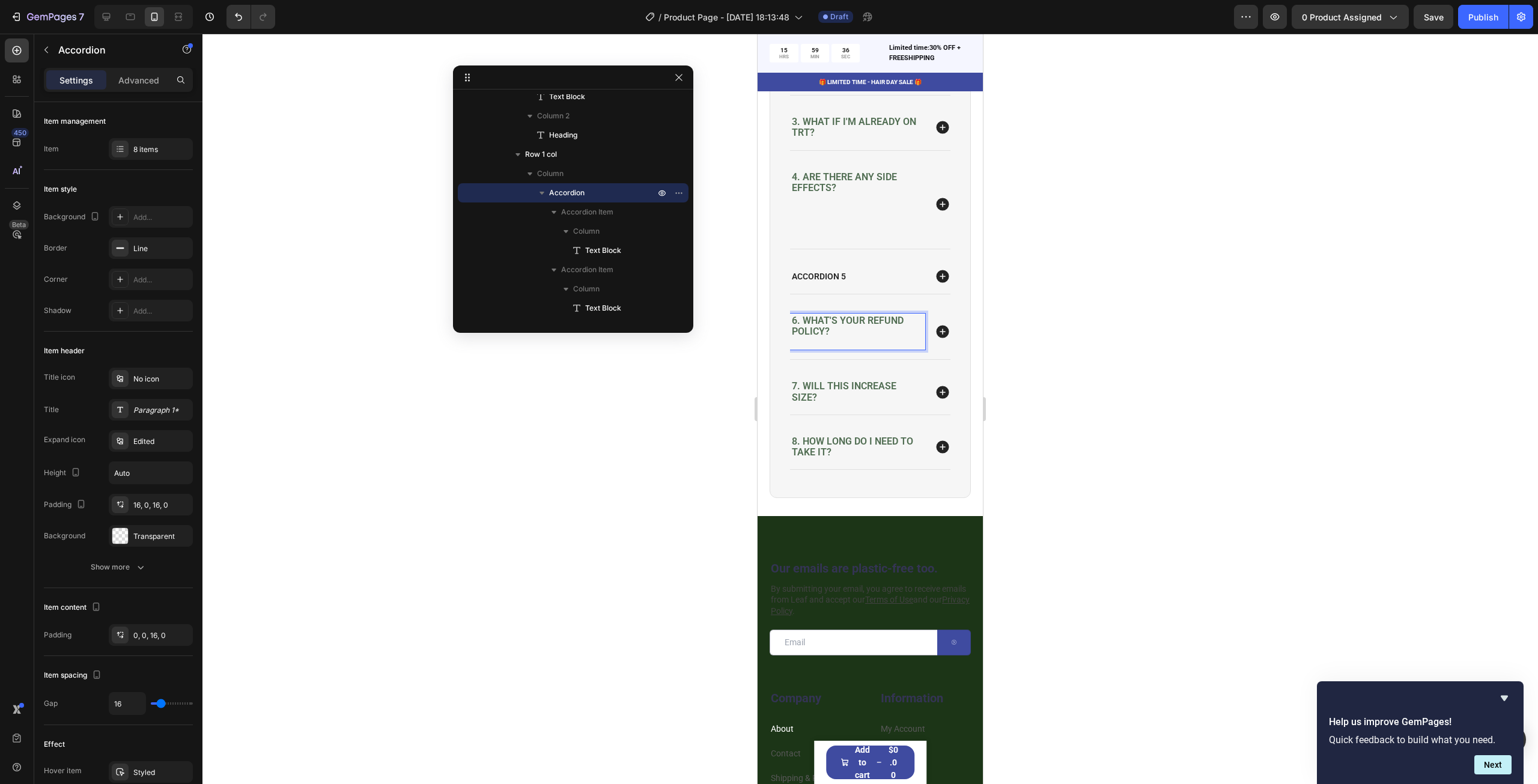
scroll to position [3414, 0]
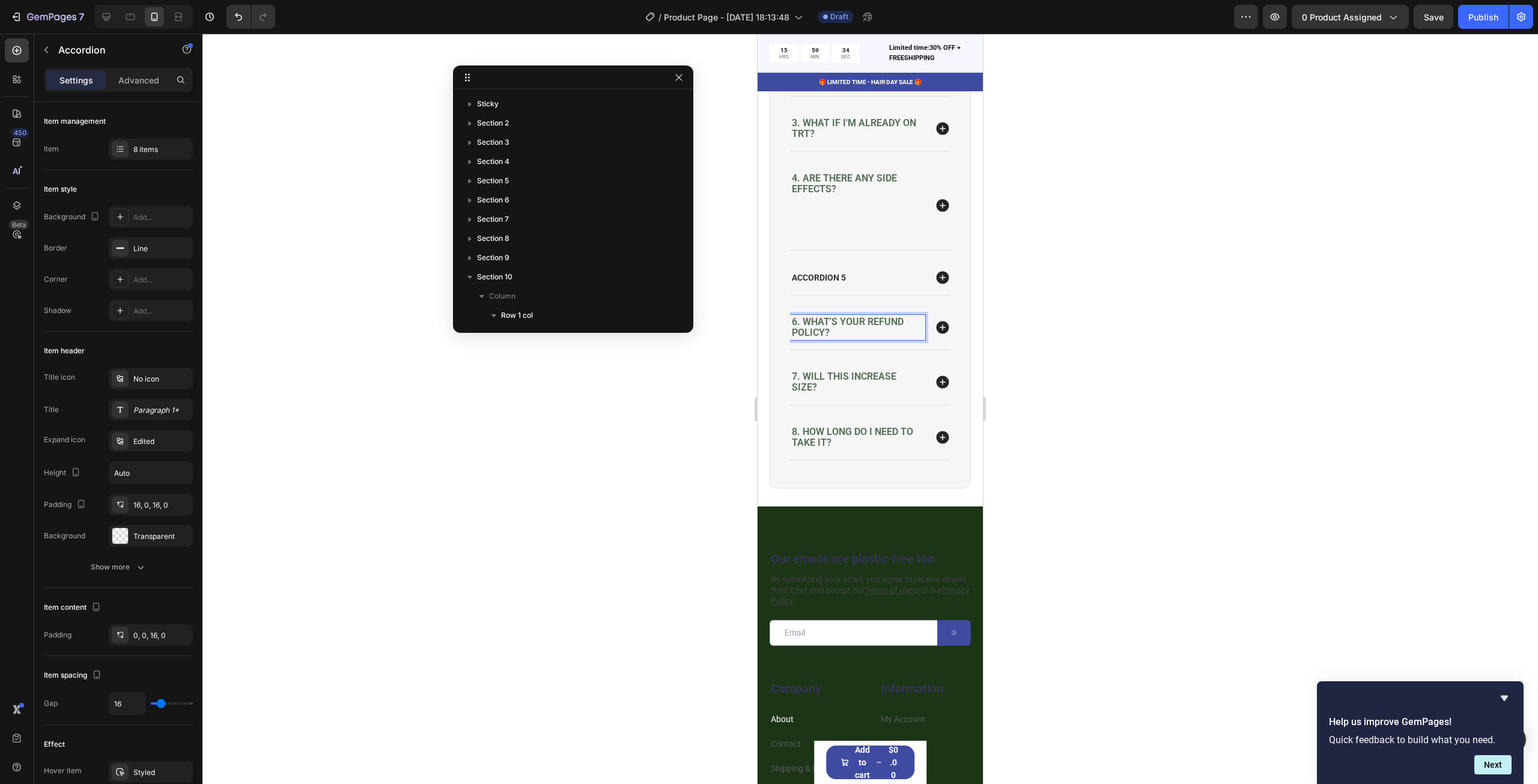
scroll to position [295, 0]
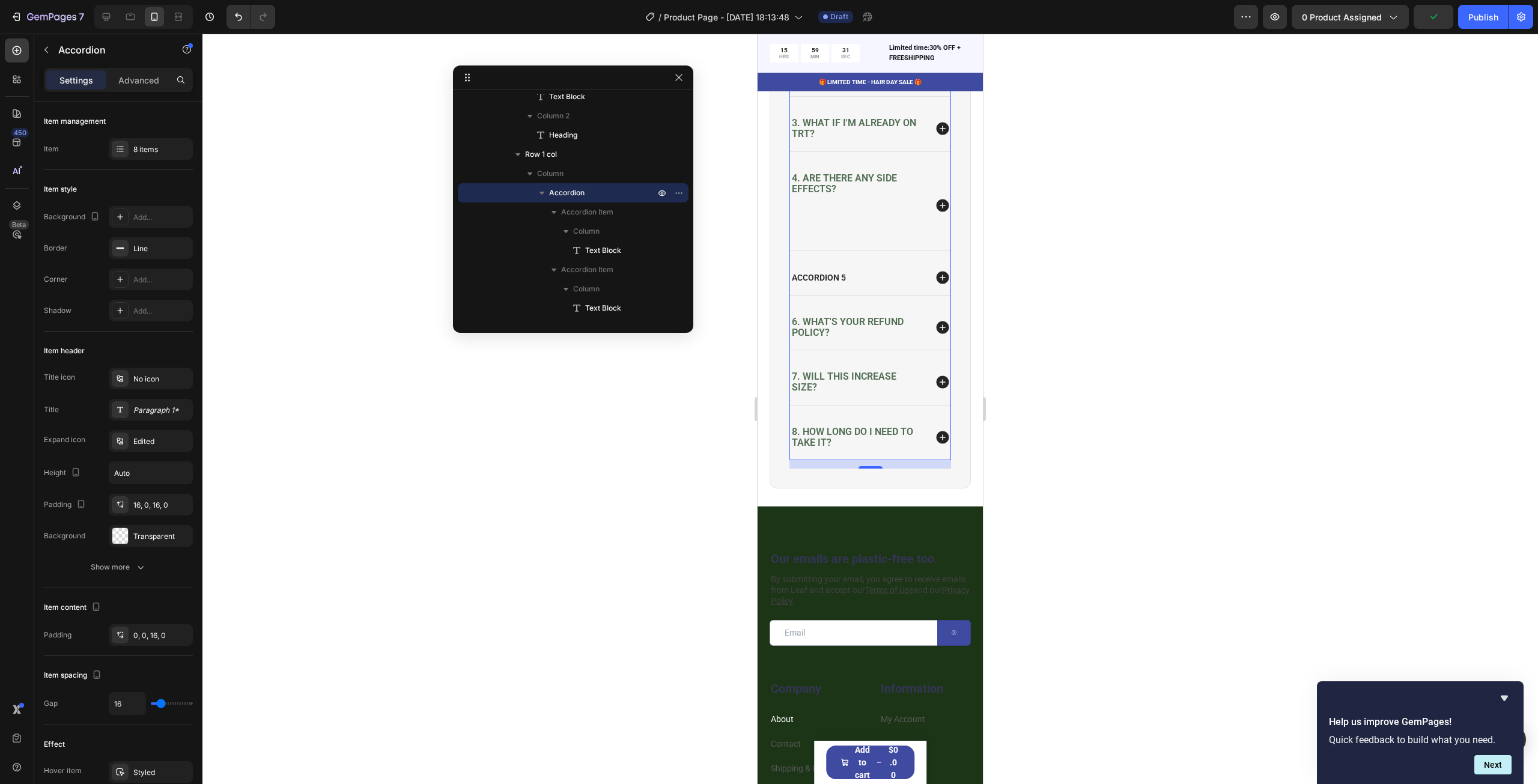
click at [936, 334] on icon at bounding box center [942, 327] width 13 height 13
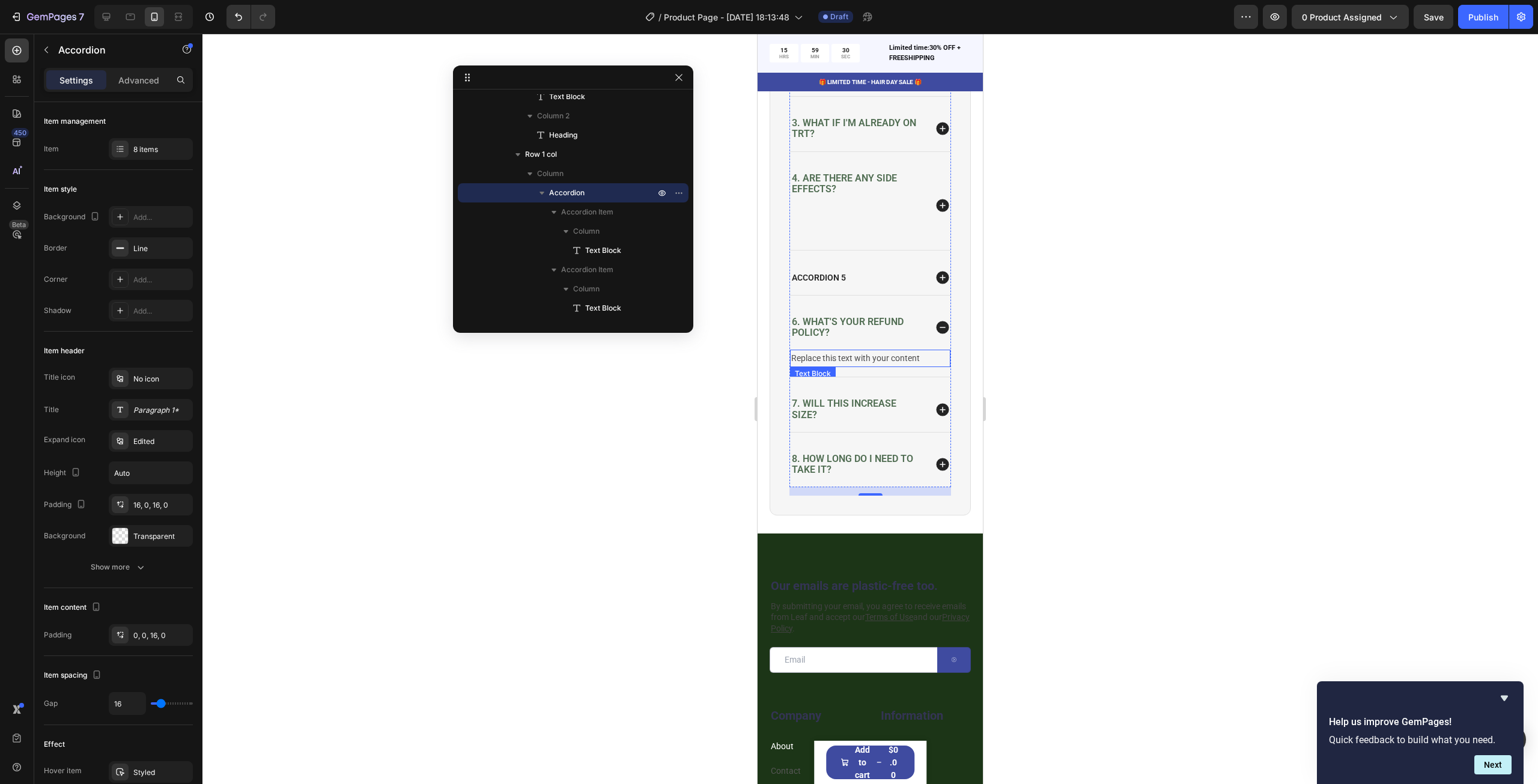
click at [854, 367] on div "Replace this text with your content" at bounding box center [870, 358] width 160 height 17
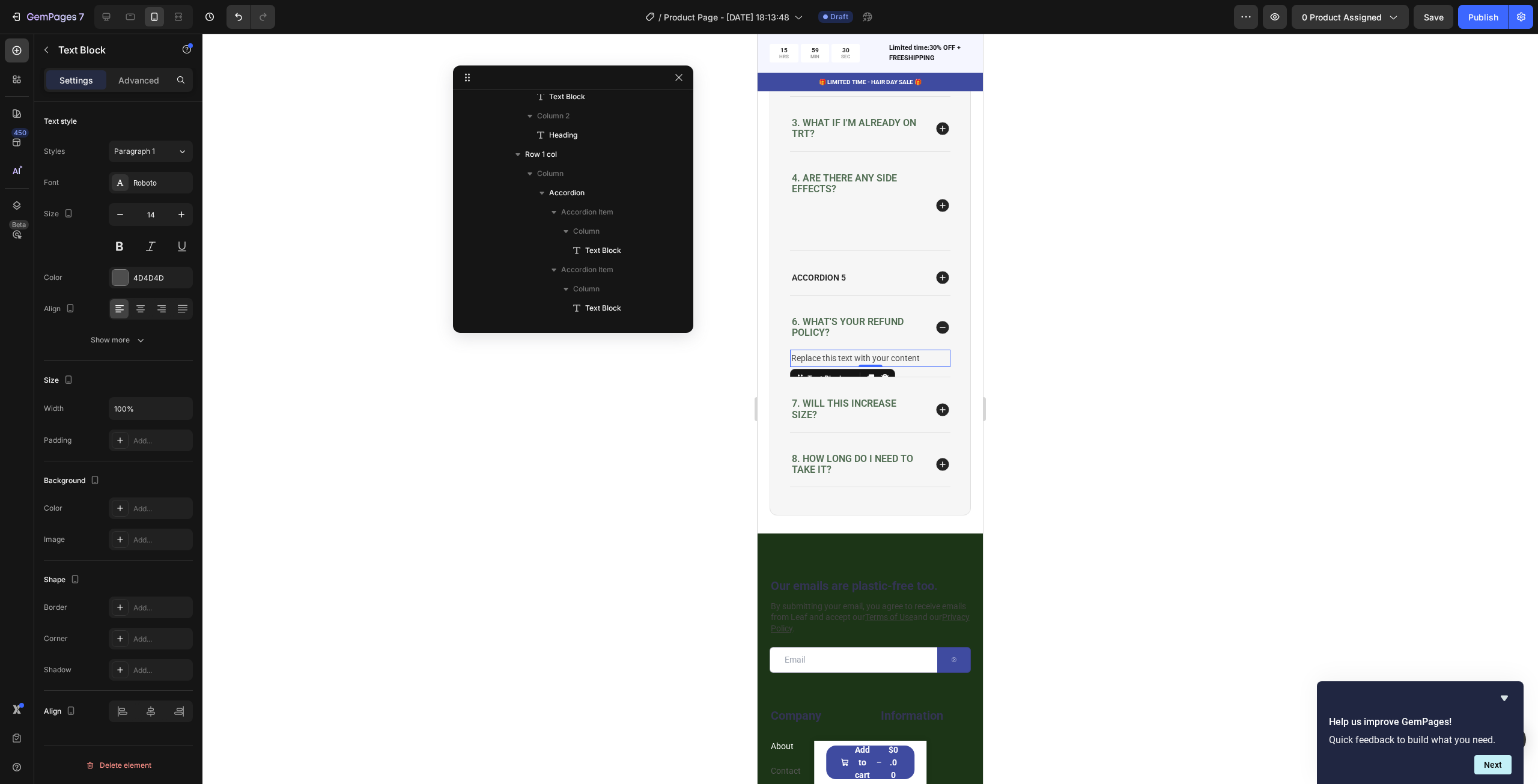
scroll to position [642, 0]
click at [854, 367] on div "Replace this text with your content" at bounding box center [870, 358] width 160 height 17
click at [854, 366] on p "Replace this text with your content" at bounding box center [870, 358] width 158 height 15
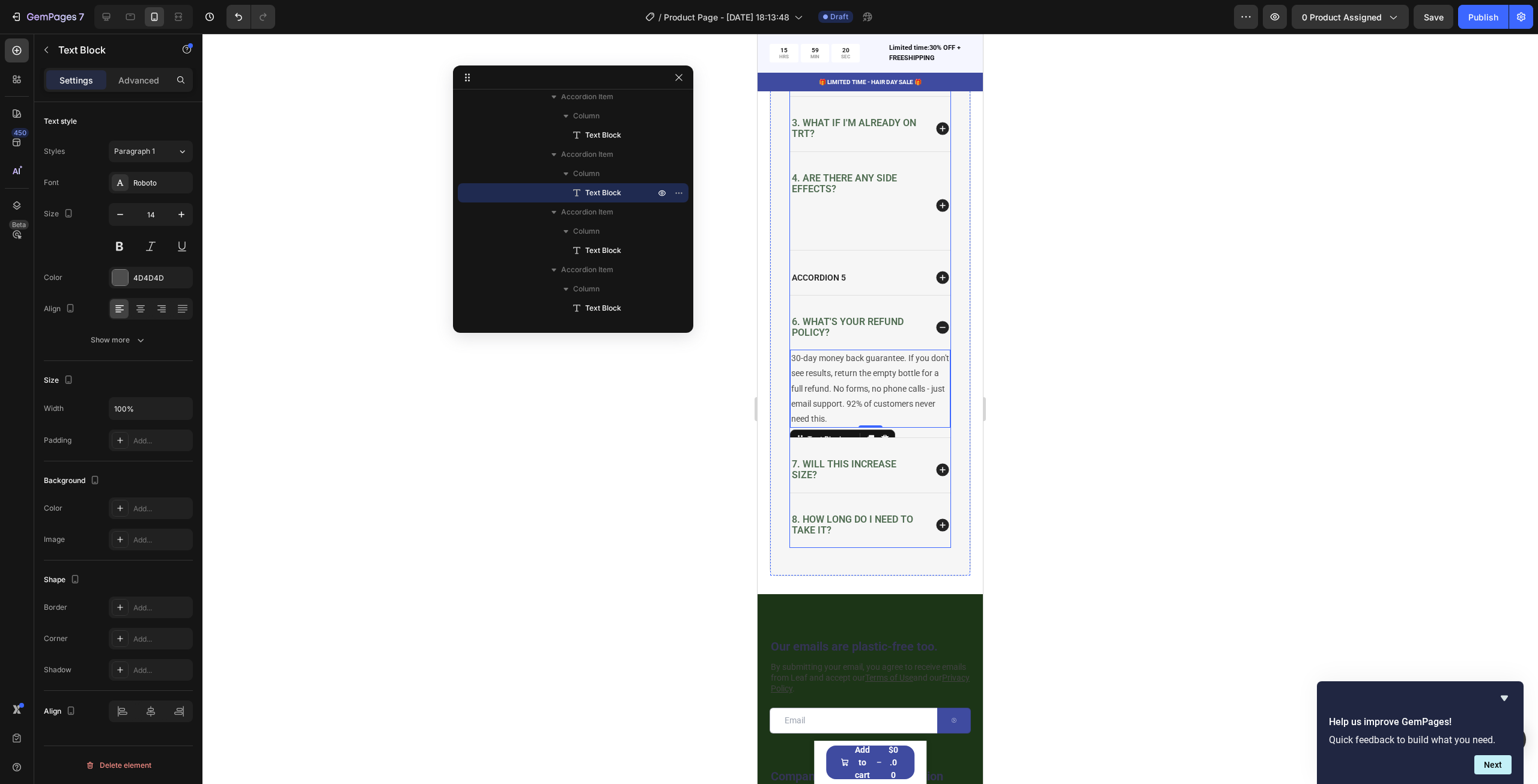
click at [832, 283] on p "Accordion 5" at bounding box center [819, 277] width 54 height 11
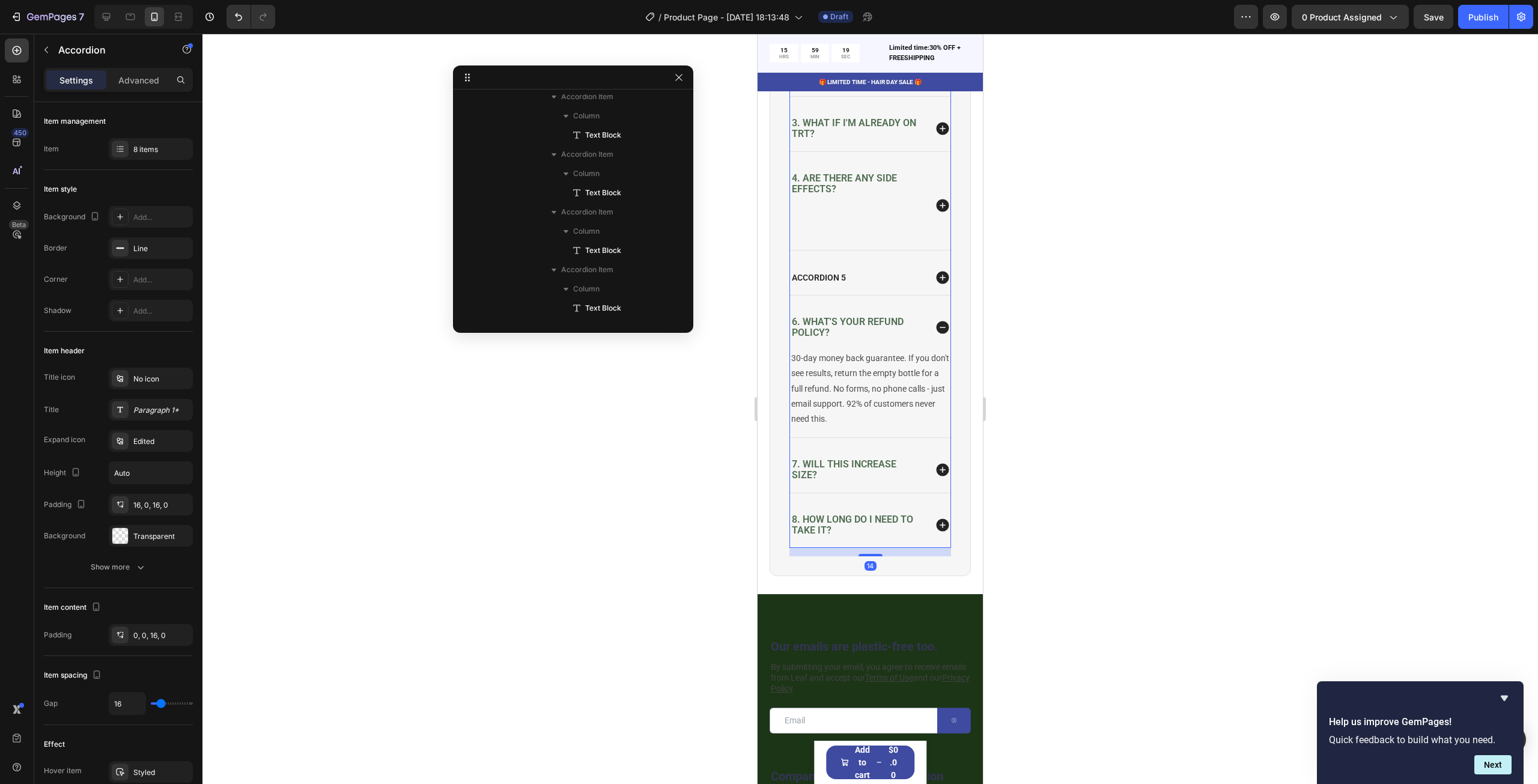
scroll to position [295, 0]
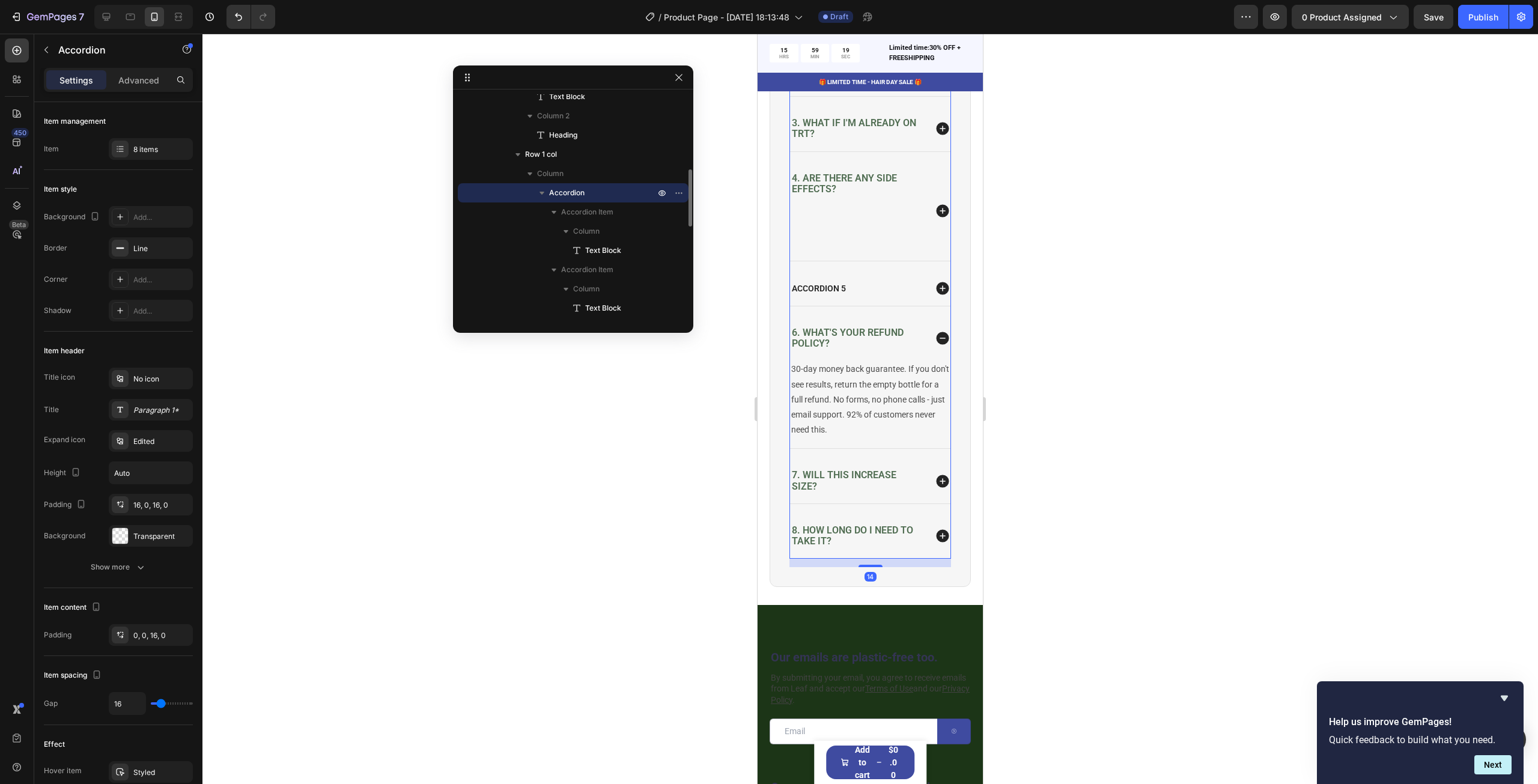
click at [832, 290] on div "Accordion 5" at bounding box center [870, 288] width 160 height 35
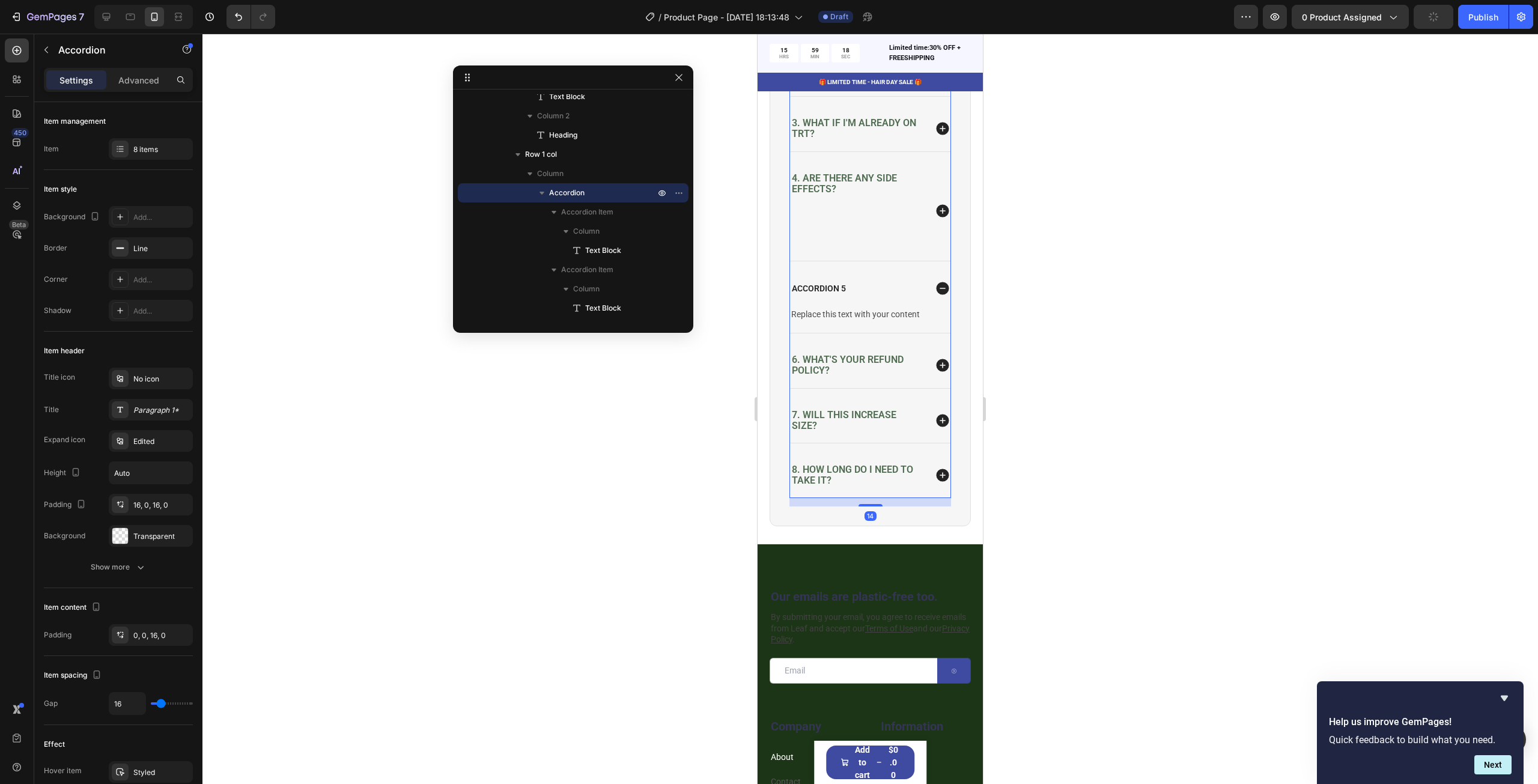
click at [826, 294] on p "Accordion 5" at bounding box center [819, 288] width 54 height 11
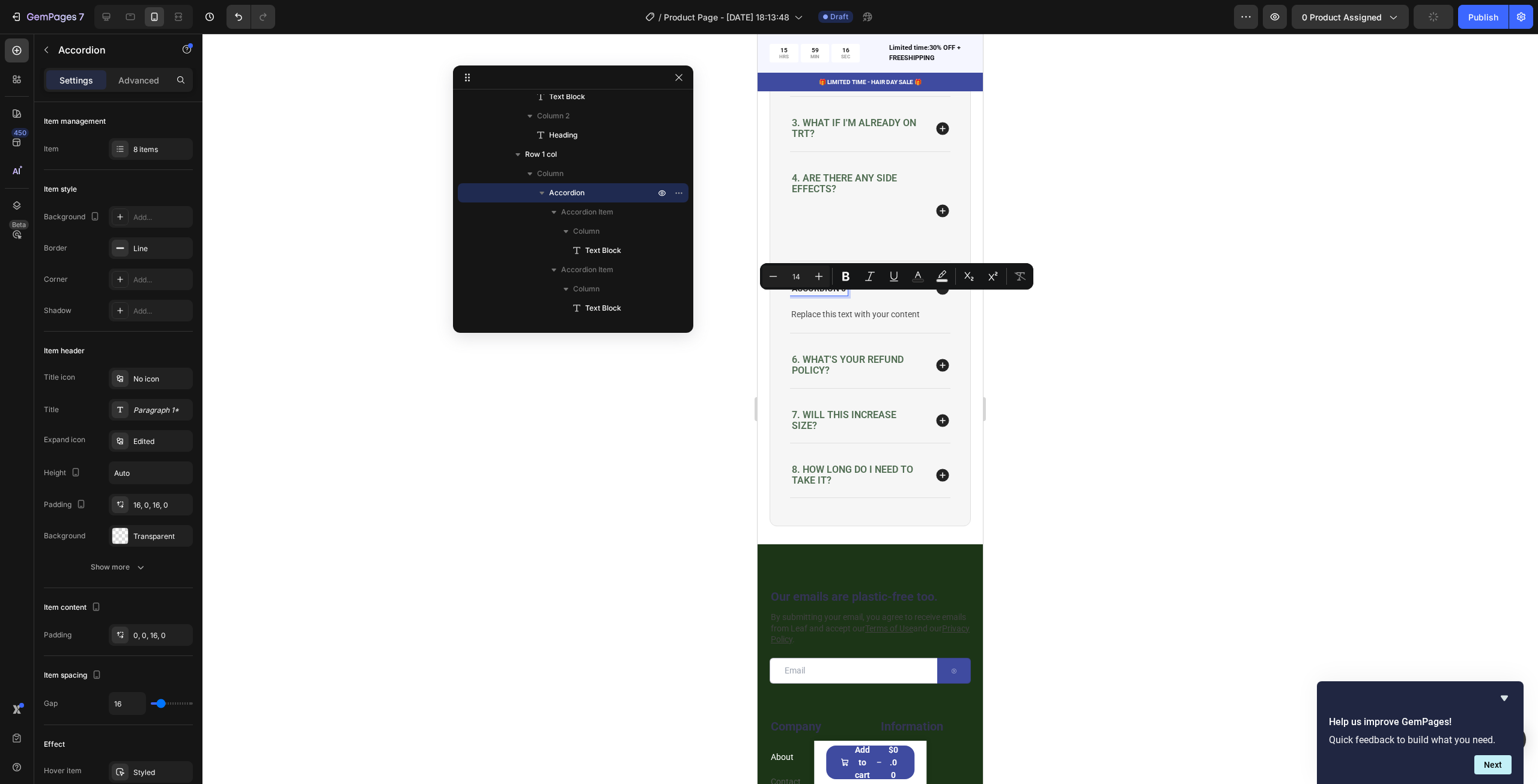
scroll to position [3413, 0]
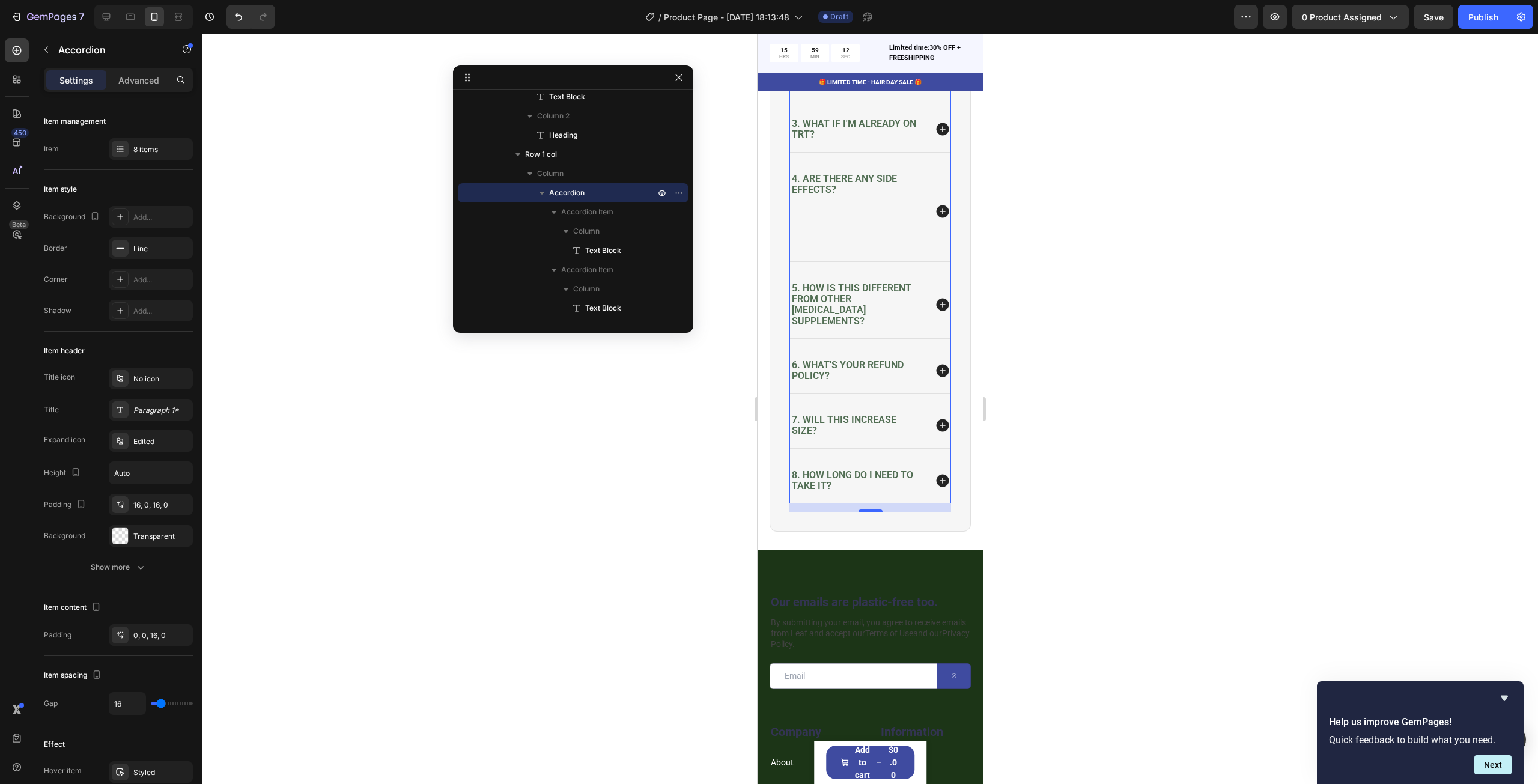
click at [938, 311] on icon at bounding box center [942, 304] width 13 height 13
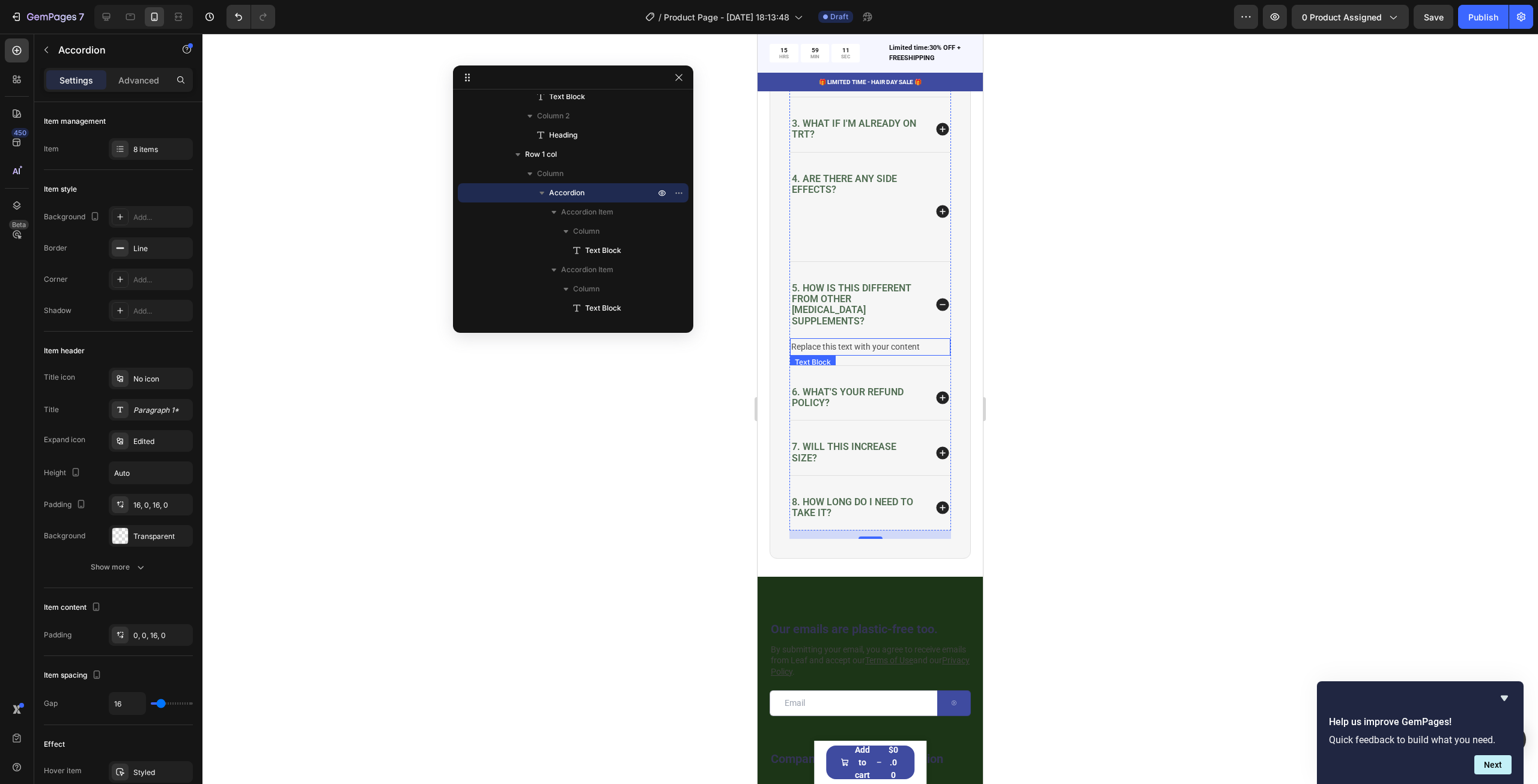
click at [845, 355] on div "Replace this text with your content" at bounding box center [870, 346] width 160 height 17
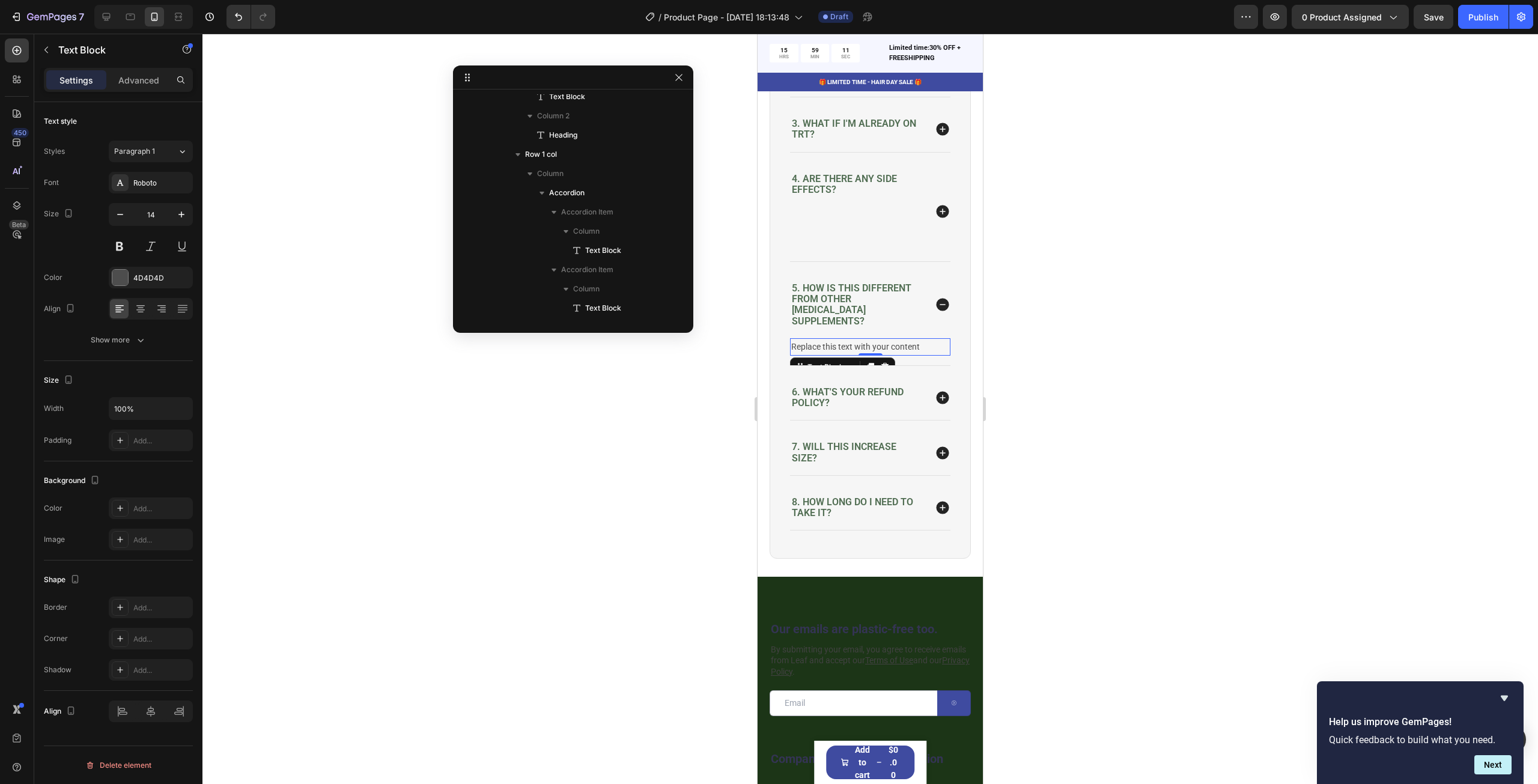
scroll to position [584, 0]
click at [845, 355] on div "Replace this text with your content" at bounding box center [870, 346] width 160 height 17
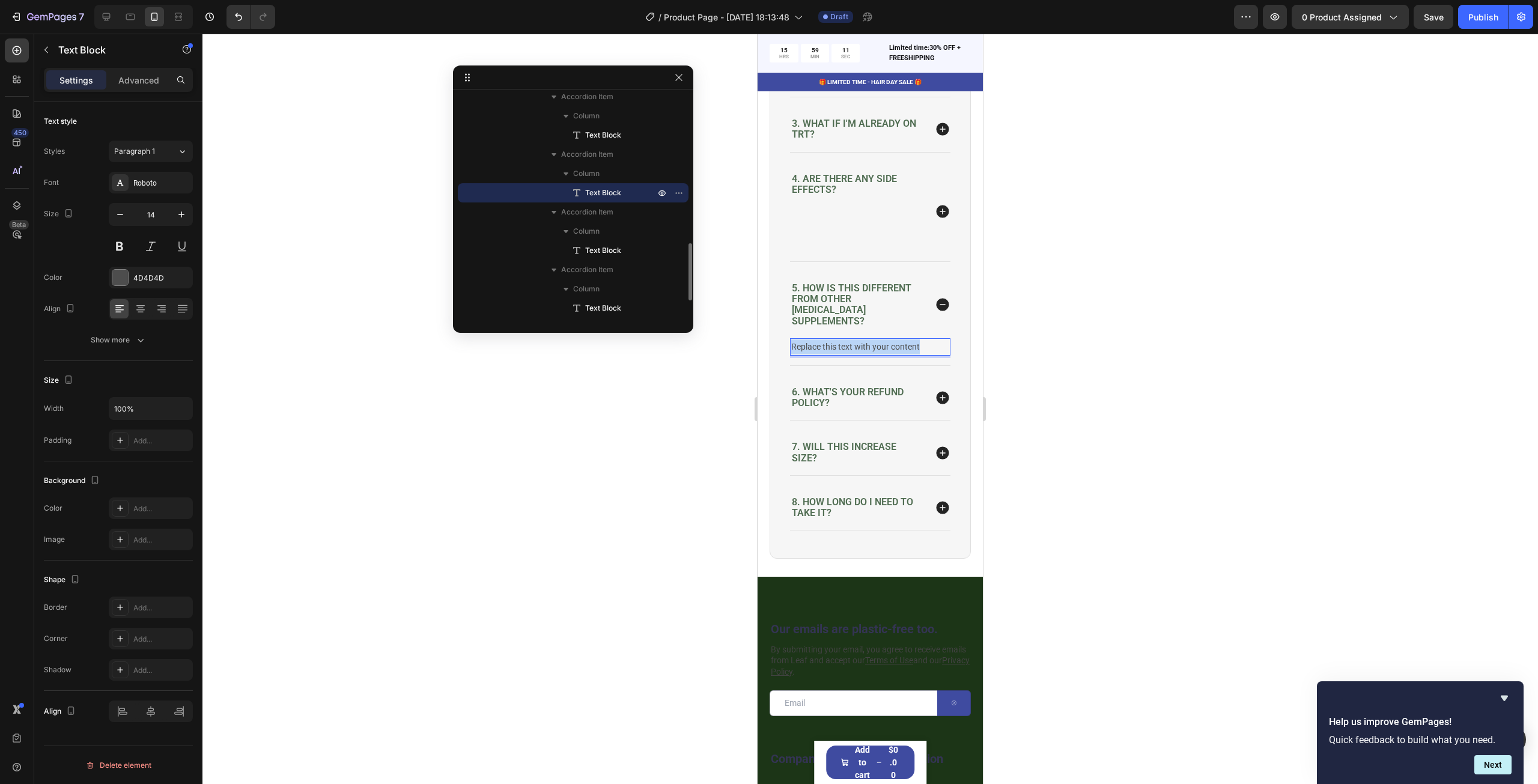
click at [845, 355] on p "Replace this text with your content" at bounding box center [870, 347] width 158 height 15
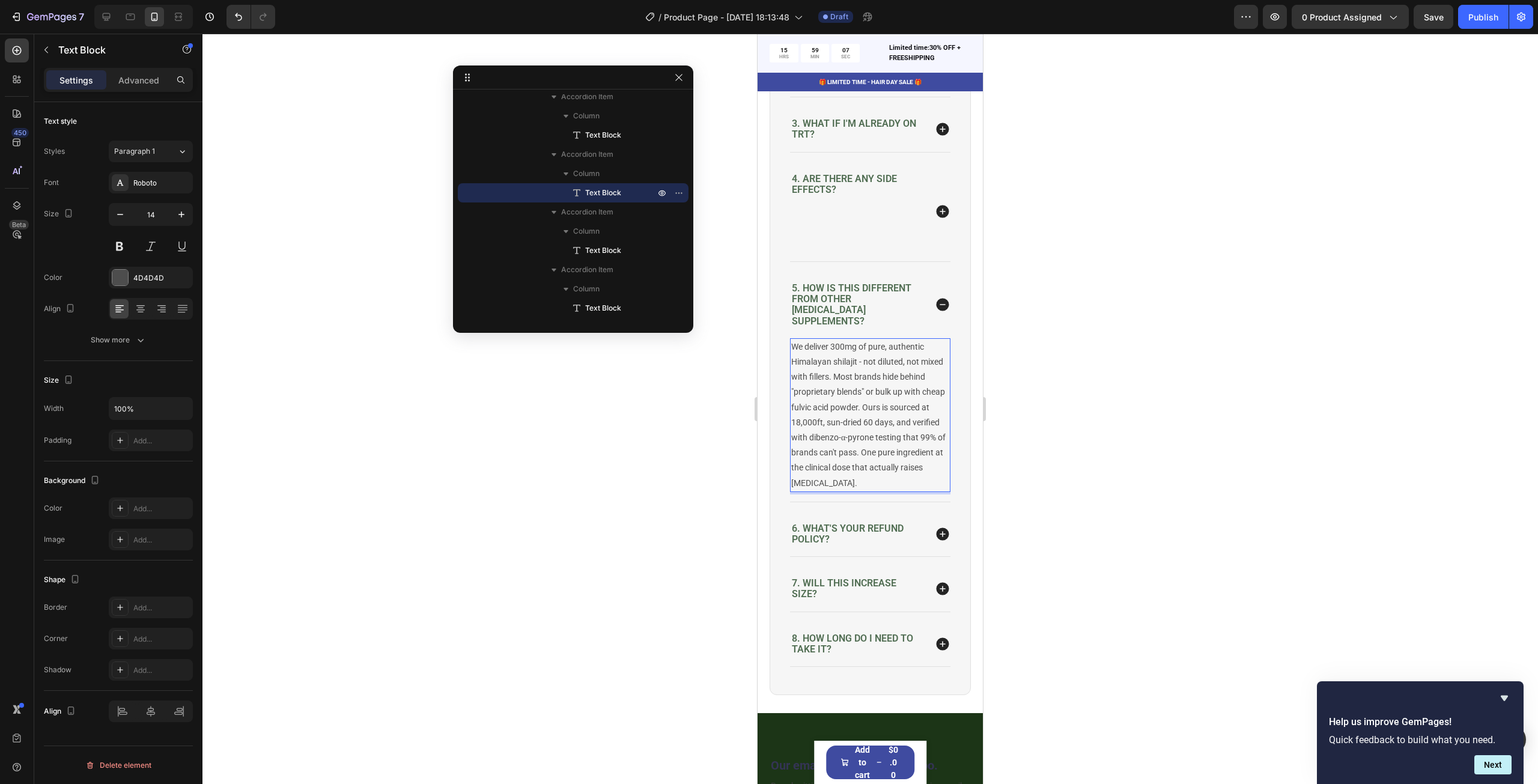
click at [117, 17] on div at bounding box center [143, 17] width 99 height 24
click at [112, 17] on div at bounding box center [106, 17] width 20 height 20
type input "16"
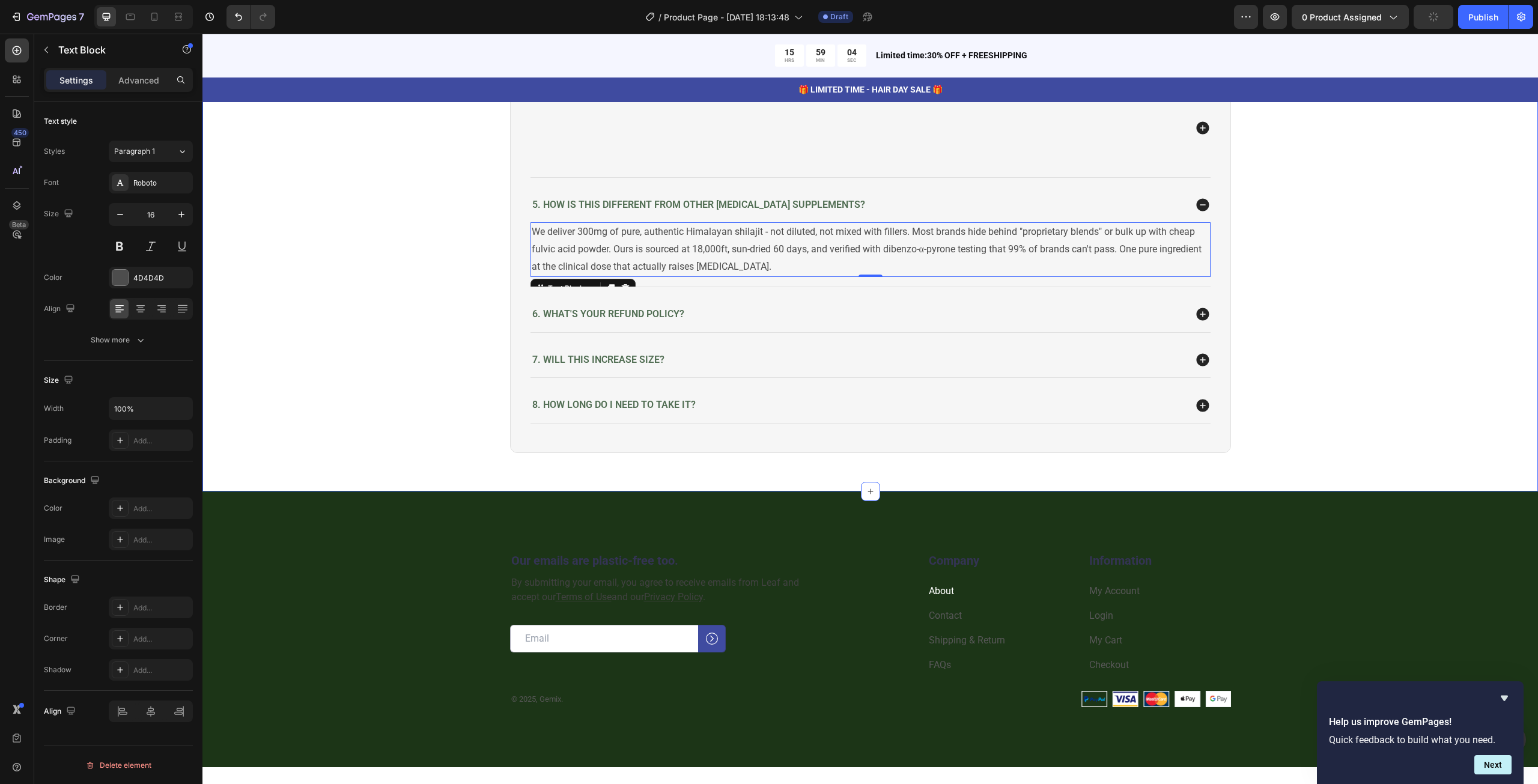
scroll to position [3361, 0]
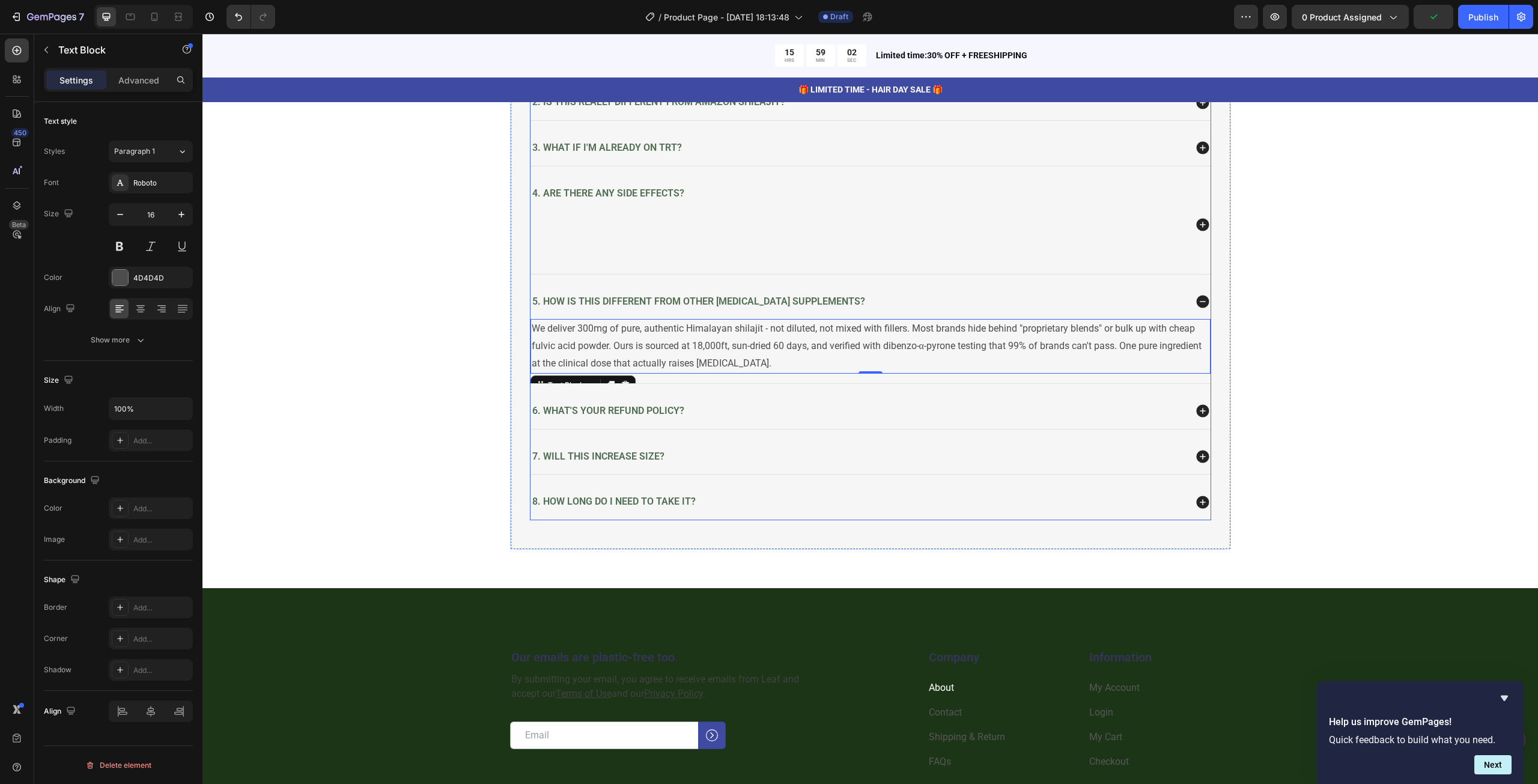
click at [698, 221] on div "4. Are there any side effects?" at bounding box center [857, 224] width 655 height 78
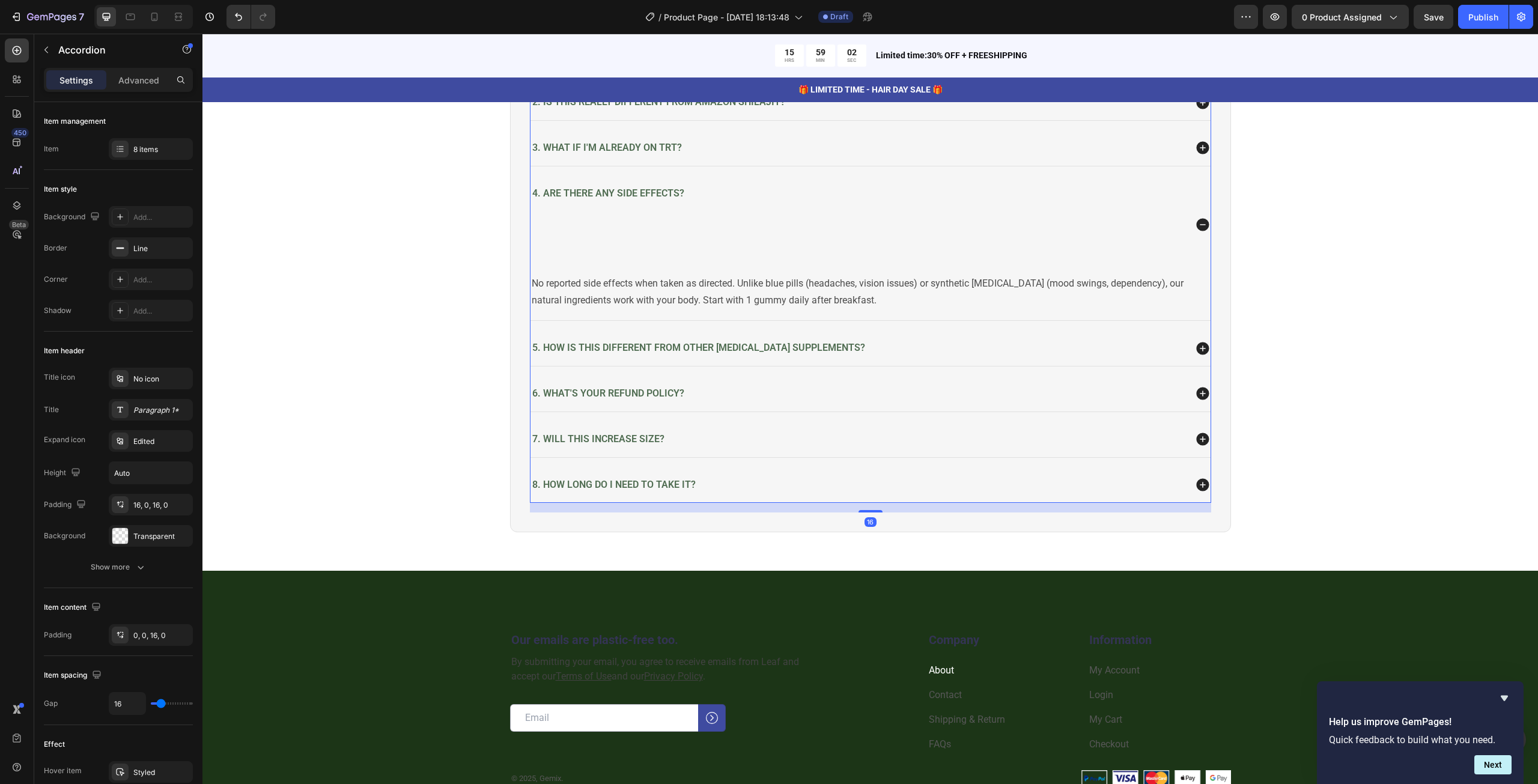
click at [698, 221] on div "4. Are there any side effects?" at bounding box center [857, 224] width 655 height 78
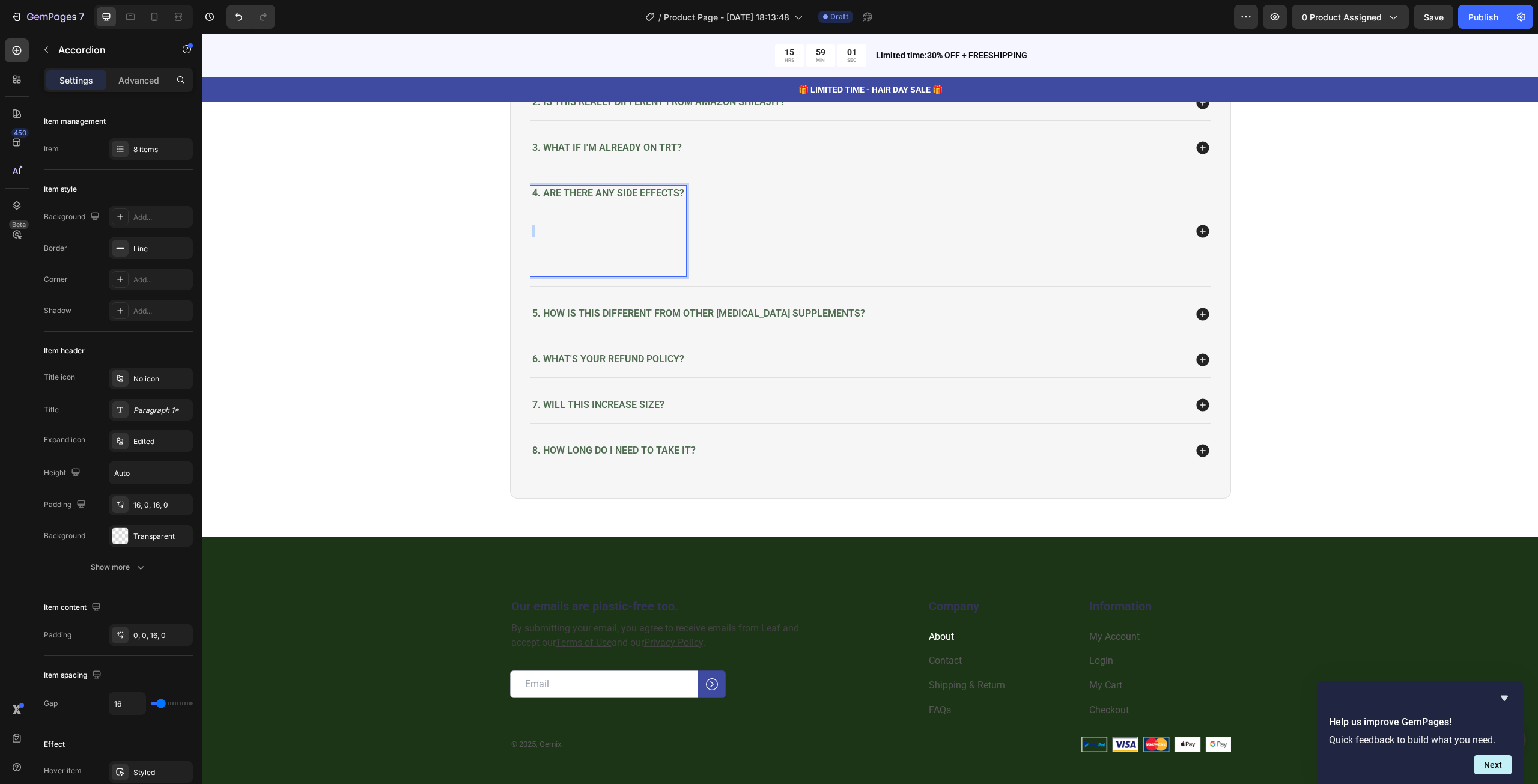
click at [640, 227] on p "4. Are there any side effects? ⁠⁠⁠⁠⁠⁠⁠" at bounding box center [609, 231] width 152 height 87
click at [562, 266] on p "4. Are there any side effects?" at bounding box center [609, 231] width 152 height 87
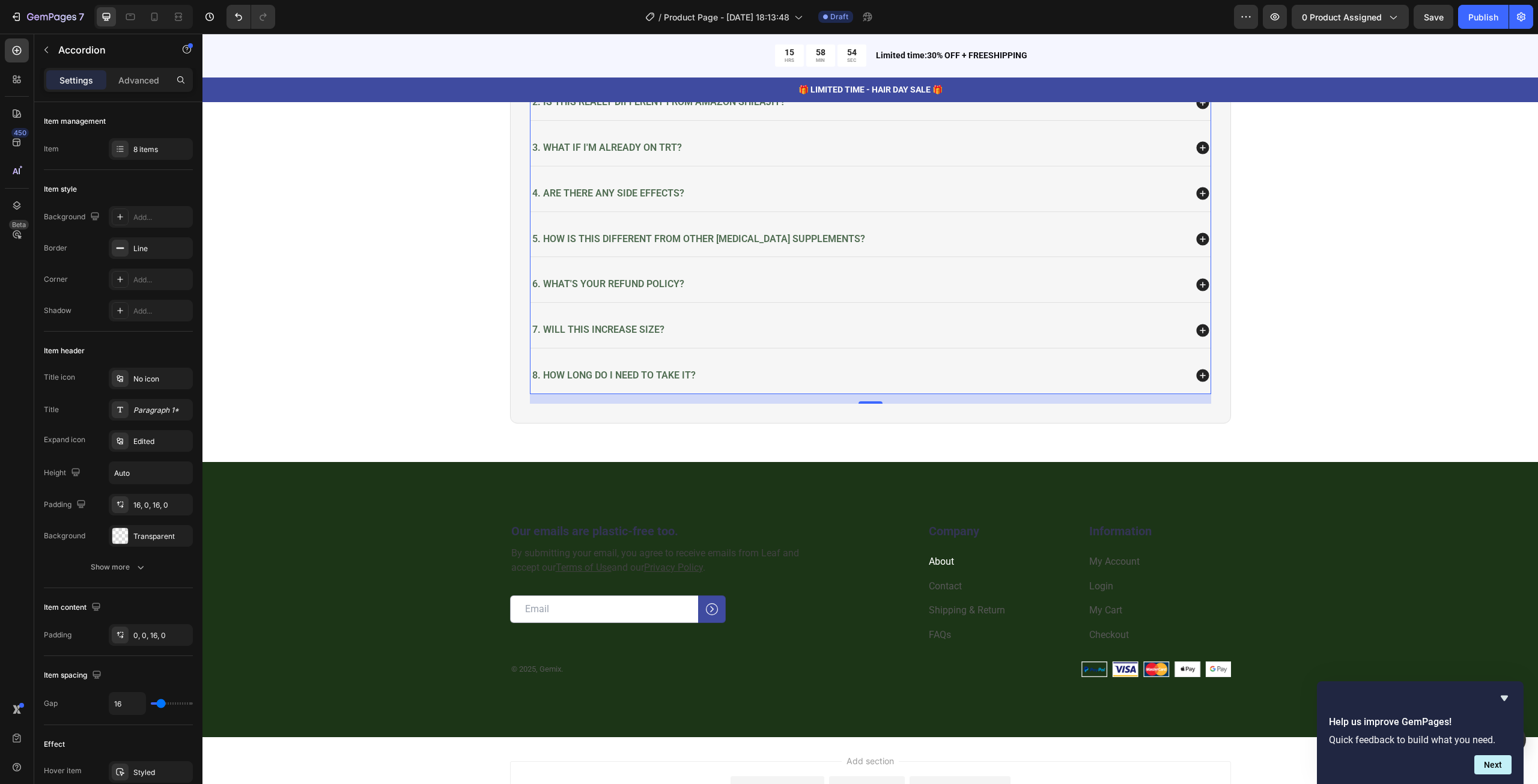
click at [763, 197] on div "4. Are there any side effects?" at bounding box center [857, 194] width 655 height 17
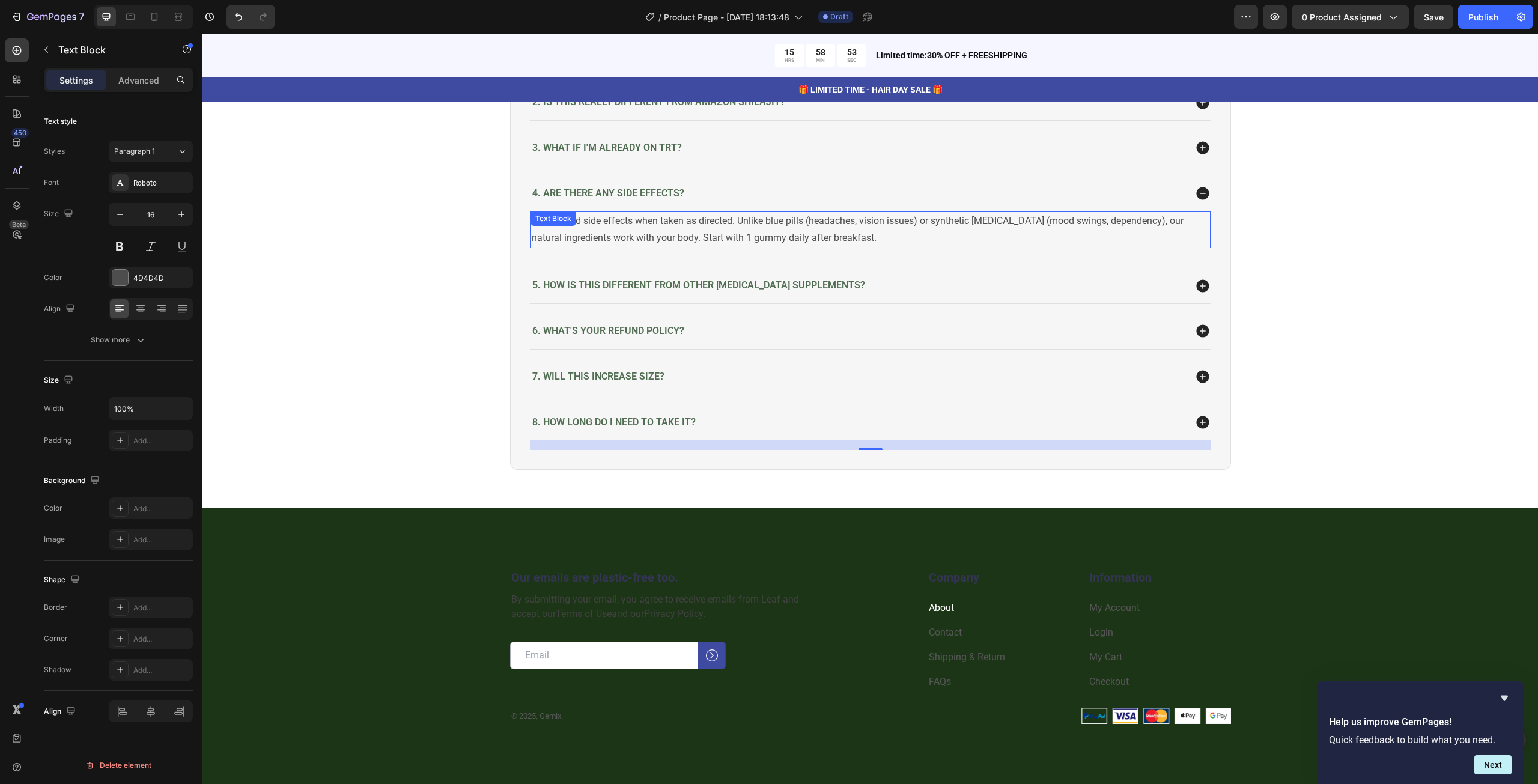
click at [688, 234] on p "No reported side effects when taken as directed. Unlike blue pills (headaches, …" at bounding box center [871, 230] width 678 height 35
click at [723, 150] on div "3. What if I'm already on TRT?" at bounding box center [857, 148] width 655 height 17
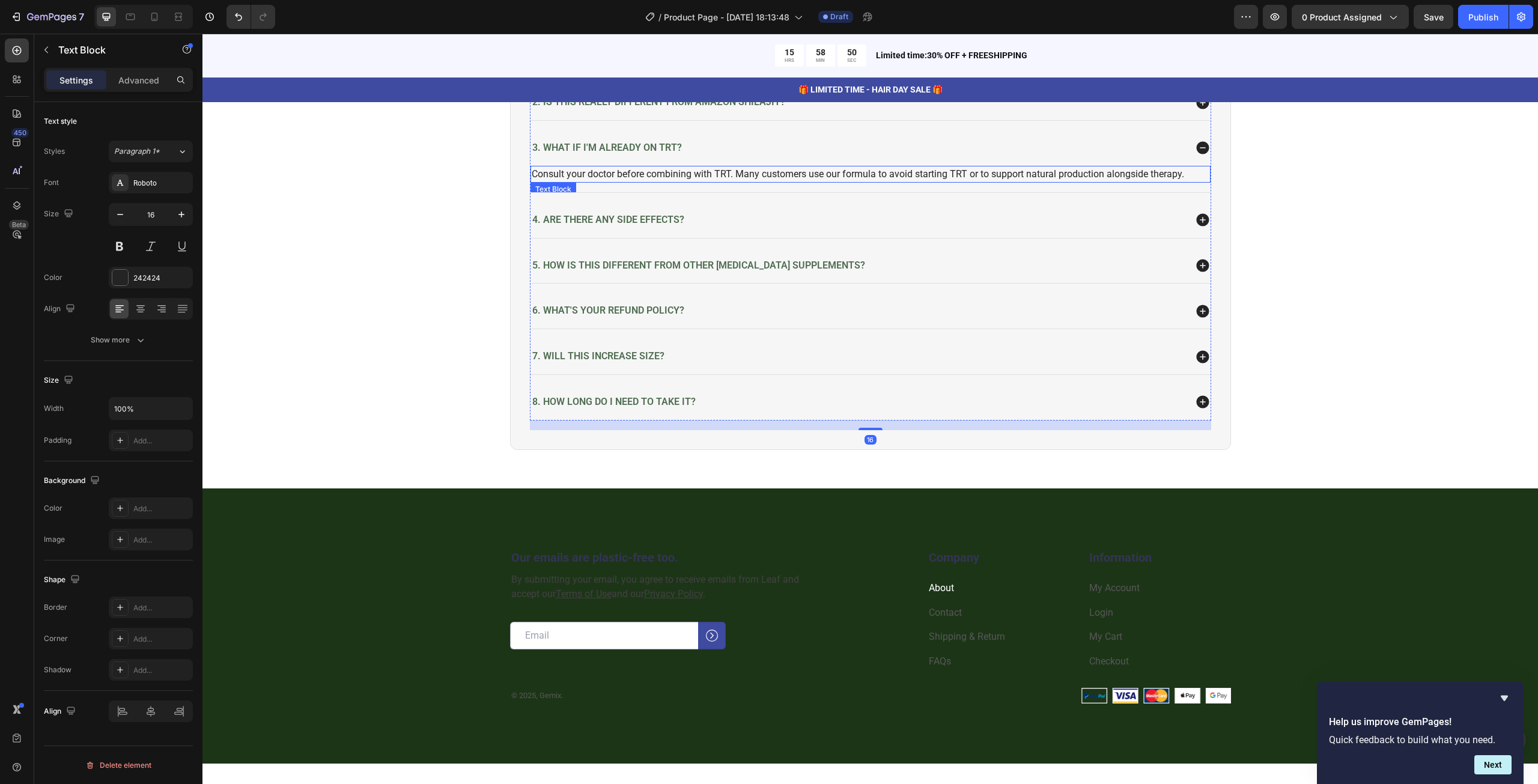
click at [645, 176] on p "Consult your doctor before combining with TRT. Many customers use our formula t…" at bounding box center [871, 174] width 678 height 14
click at [151, 276] on div "242424" at bounding box center [151, 278] width 35 height 11
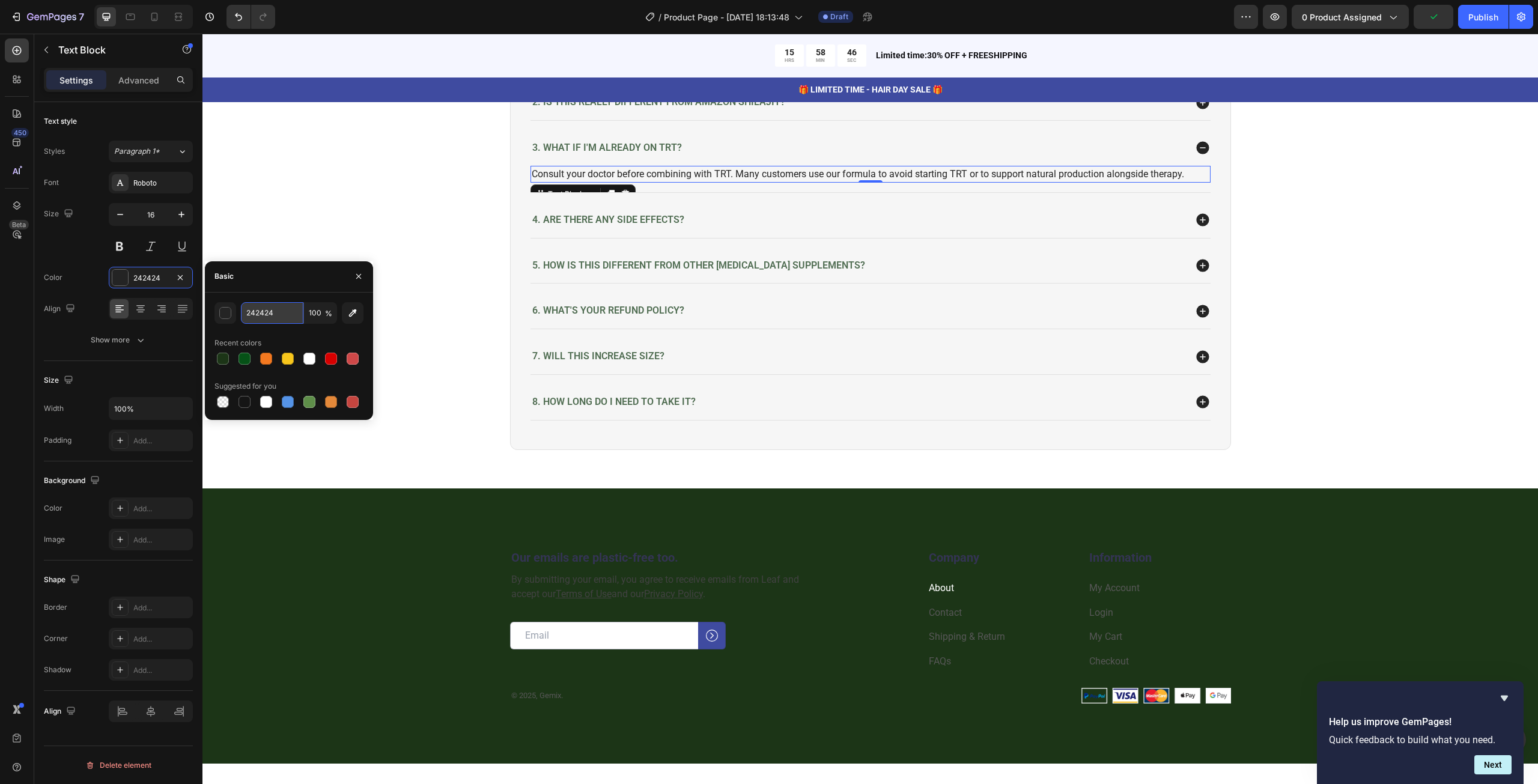
click at [260, 307] on input "242424" at bounding box center [272, 313] width 63 height 22
click at [795, 218] on div "4. Are there any side effects?" at bounding box center [857, 221] width 655 height 17
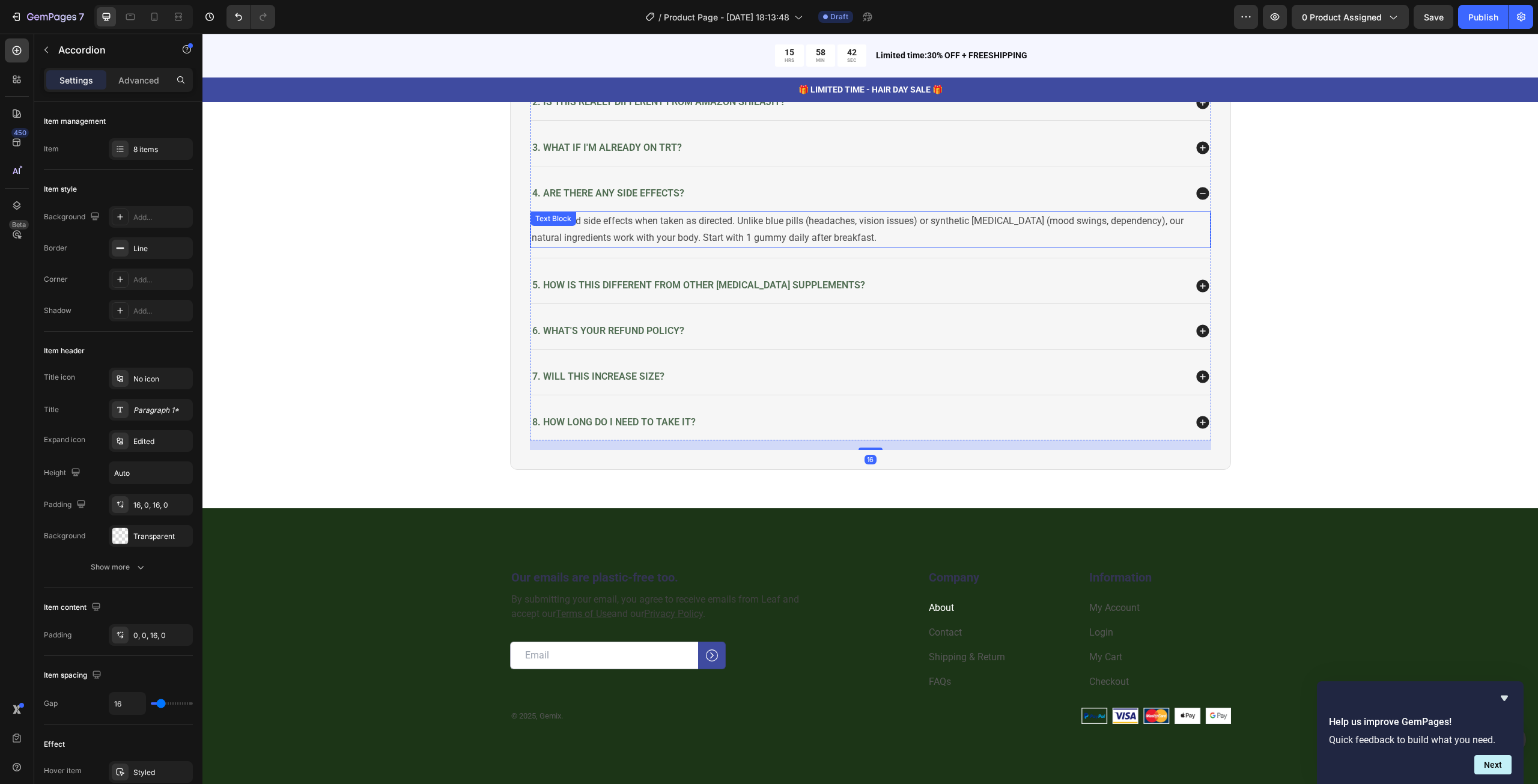
click at [651, 228] on p "No reported side effects when taken as directed. Unlike blue pills (headaches, …" at bounding box center [871, 230] width 678 height 35
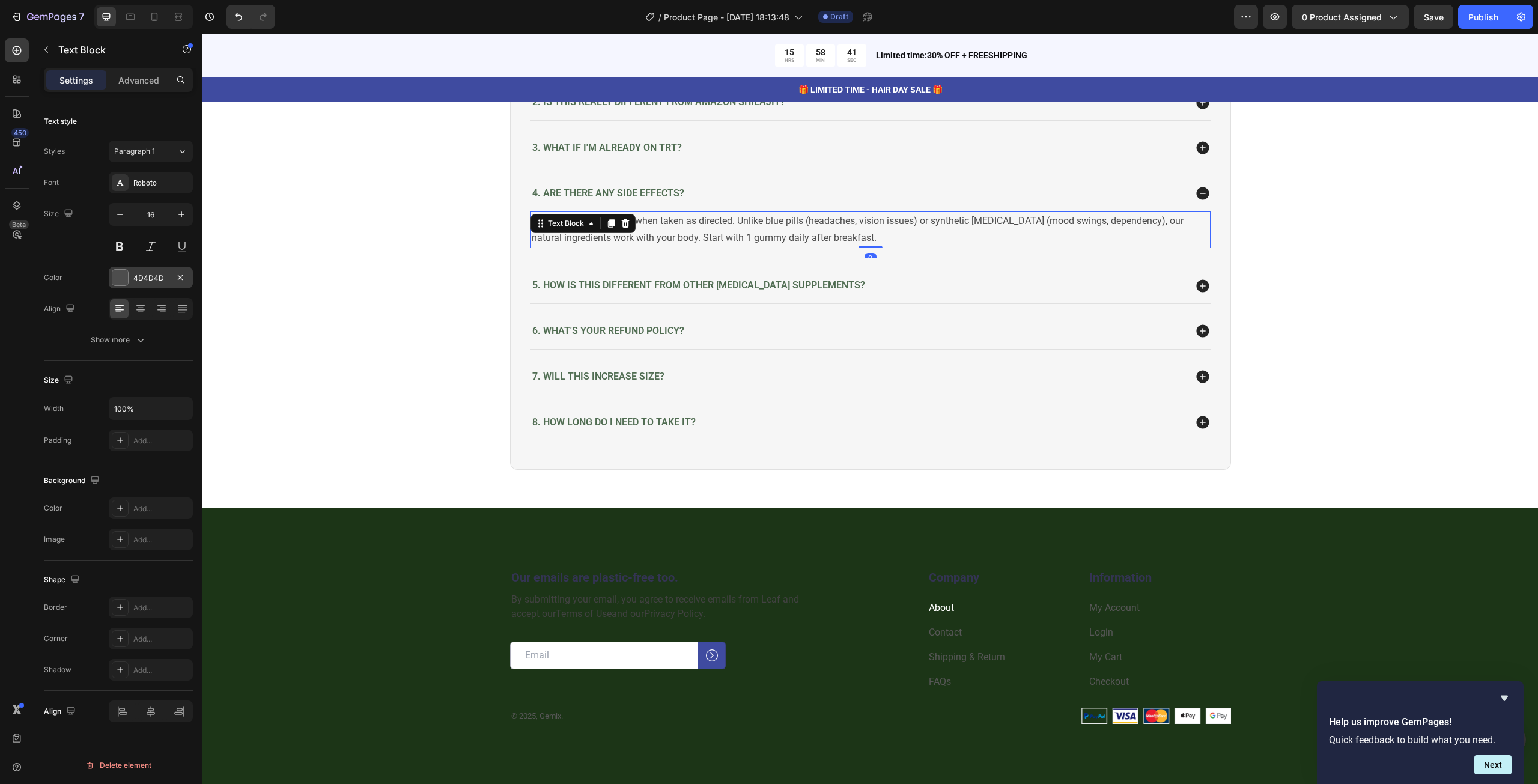
click at [159, 270] on div "4D4D4D" at bounding box center [151, 277] width 84 height 22
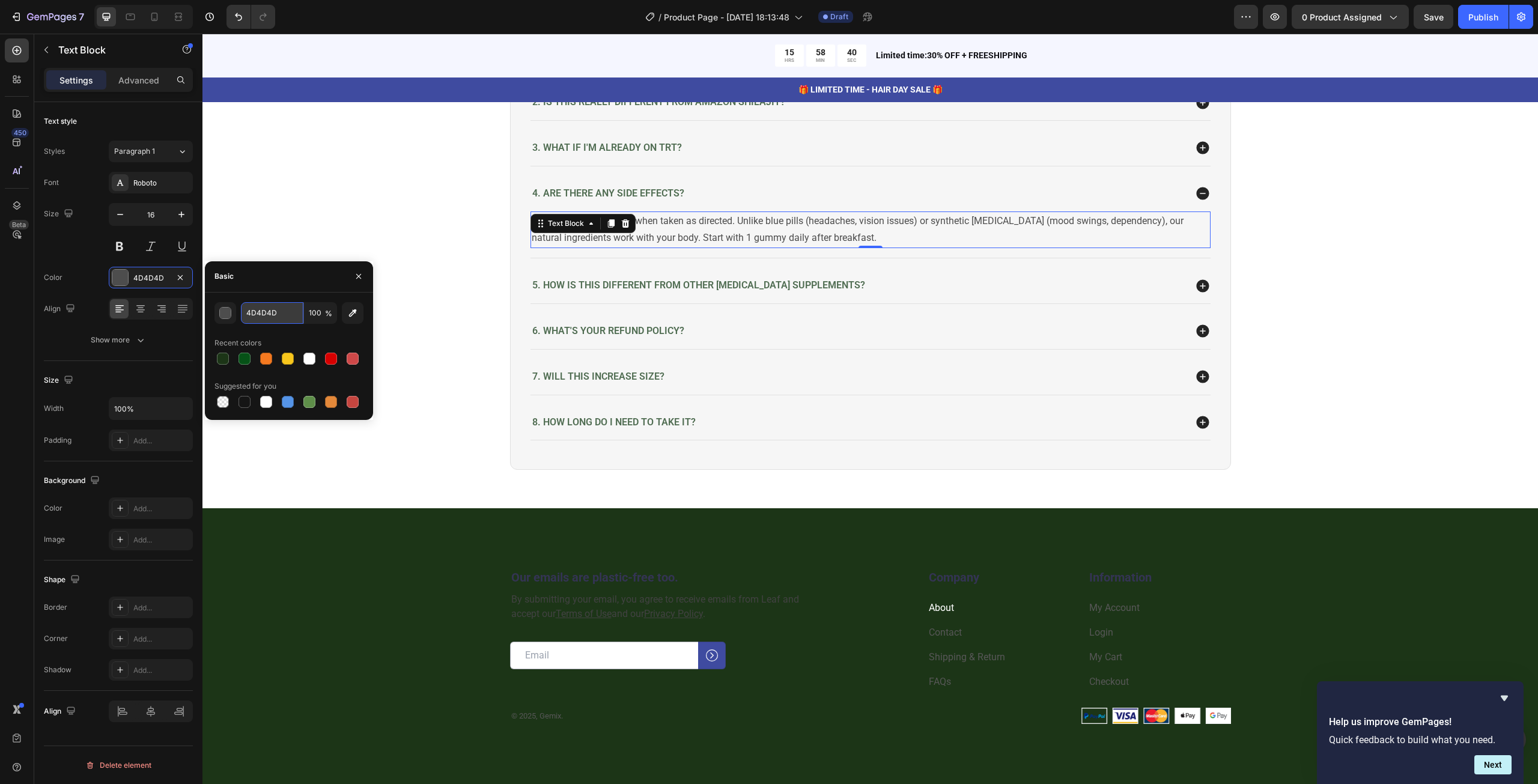
click at [268, 306] on input "4D4D4D" at bounding box center [272, 313] width 63 height 22
paste input "242424"
type input "242424"
click at [294, 280] on div "Basic" at bounding box center [288, 276] width 168 height 31
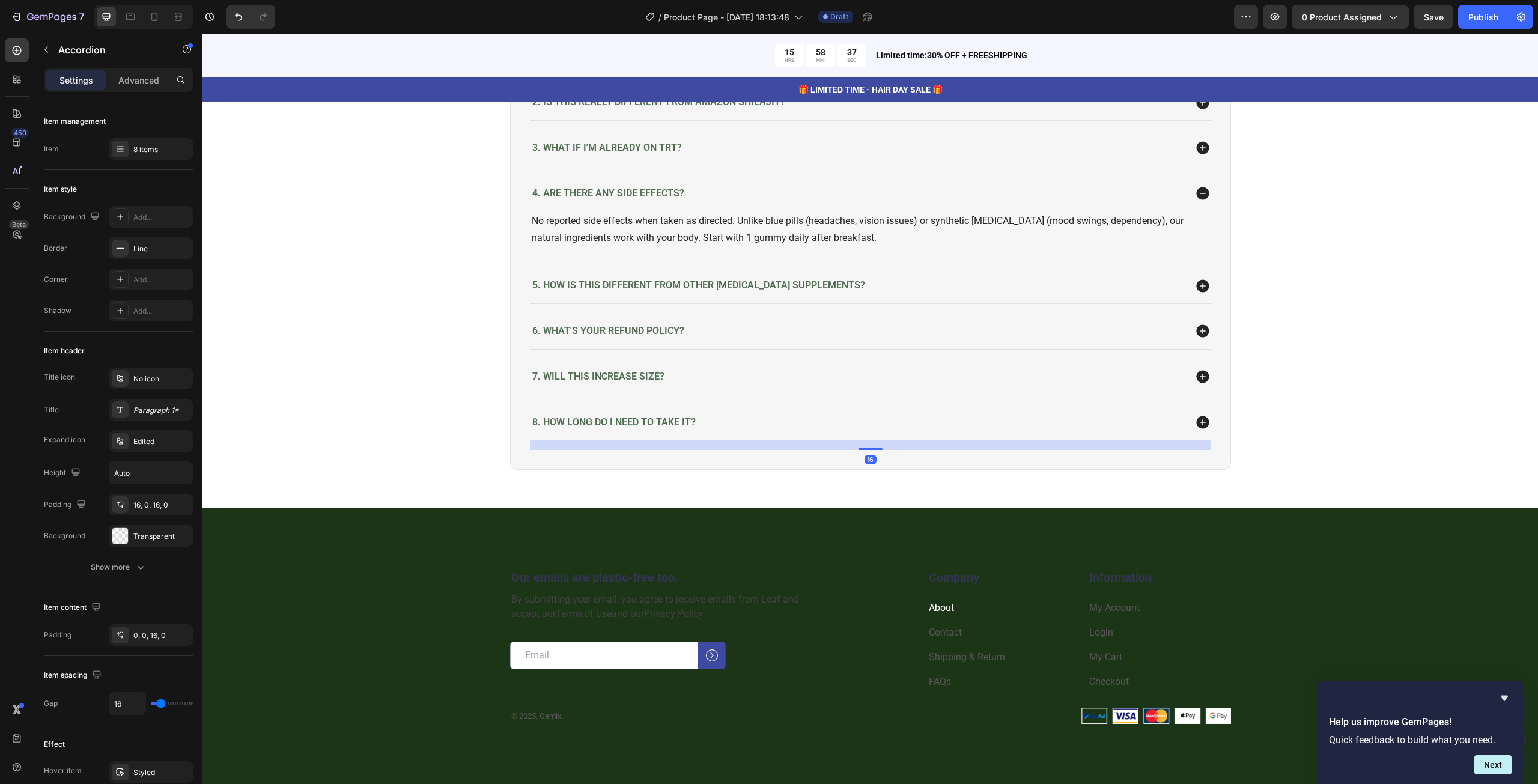
click at [746, 271] on div "5. How is this different from other [MEDICAL_DATA] supplements?" at bounding box center [870, 285] width 680 height 35
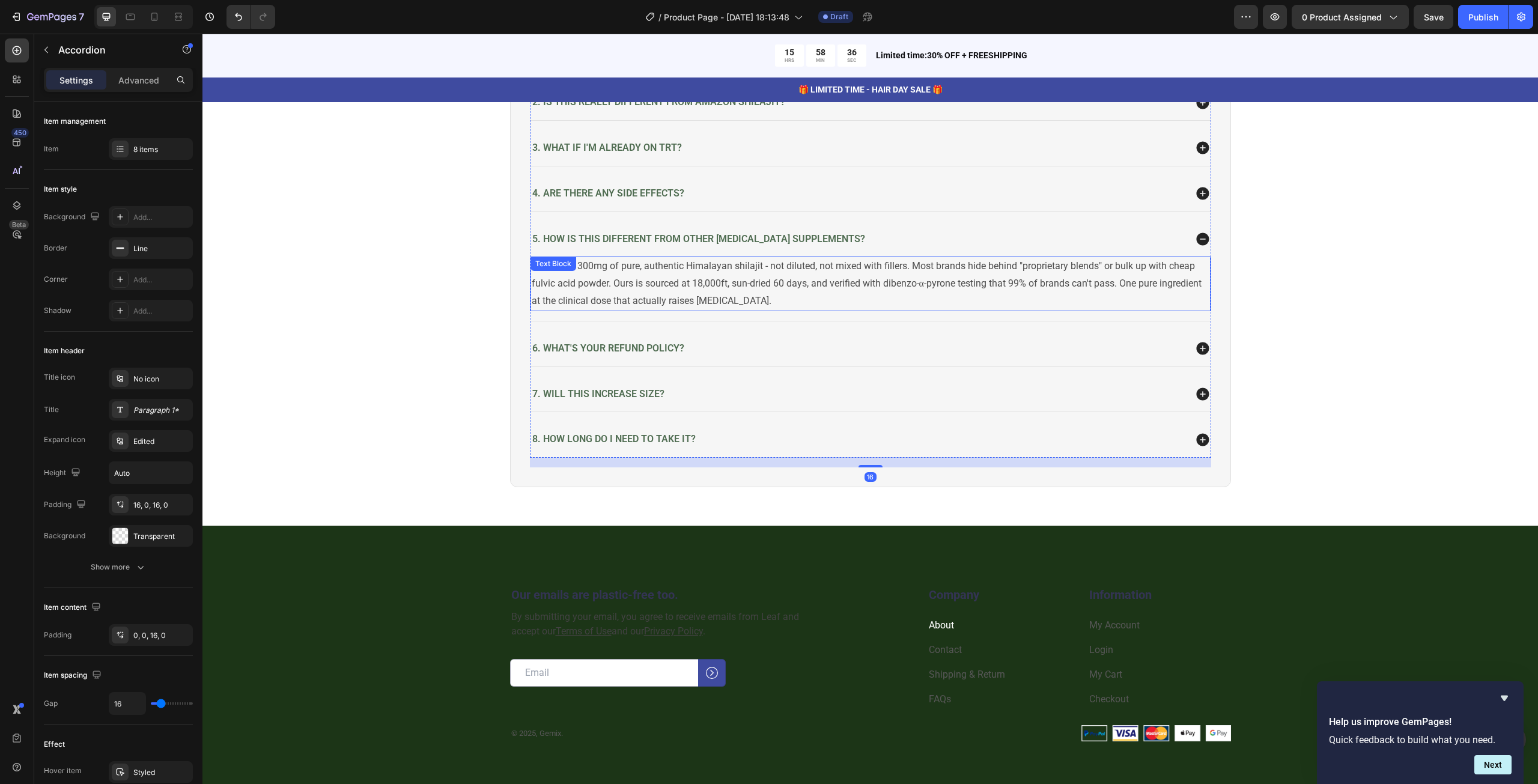
click at [618, 283] on p "We deliver 300mg of pure, authentic Himalayan shilajit - not diluted, not mixed…" at bounding box center [871, 283] width 678 height 52
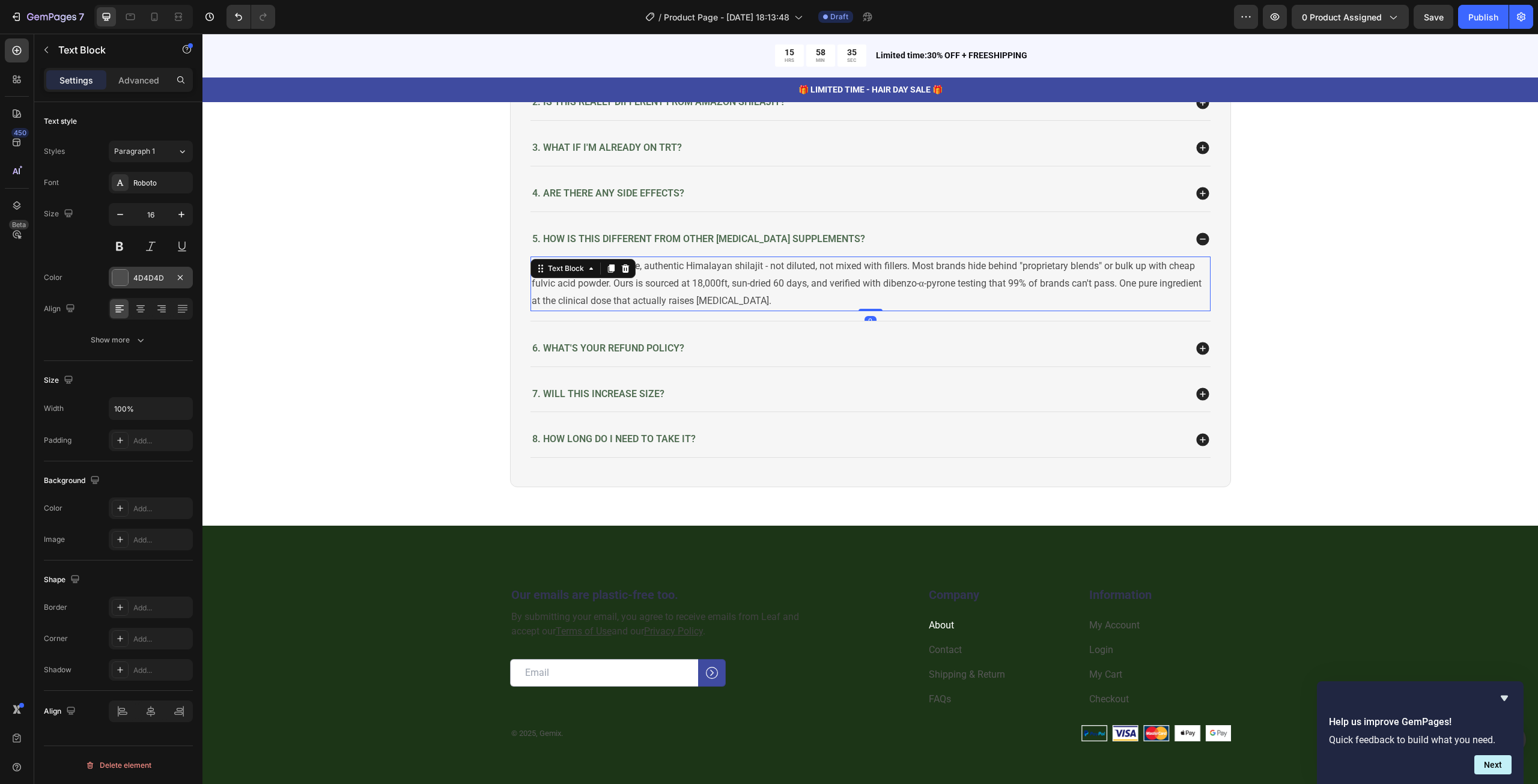
drag, startPoint x: 121, startPoint y: 274, endPoint x: 127, endPoint y: 274, distance: 6.0
click at [121, 273] on div at bounding box center [120, 277] width 16 height 16
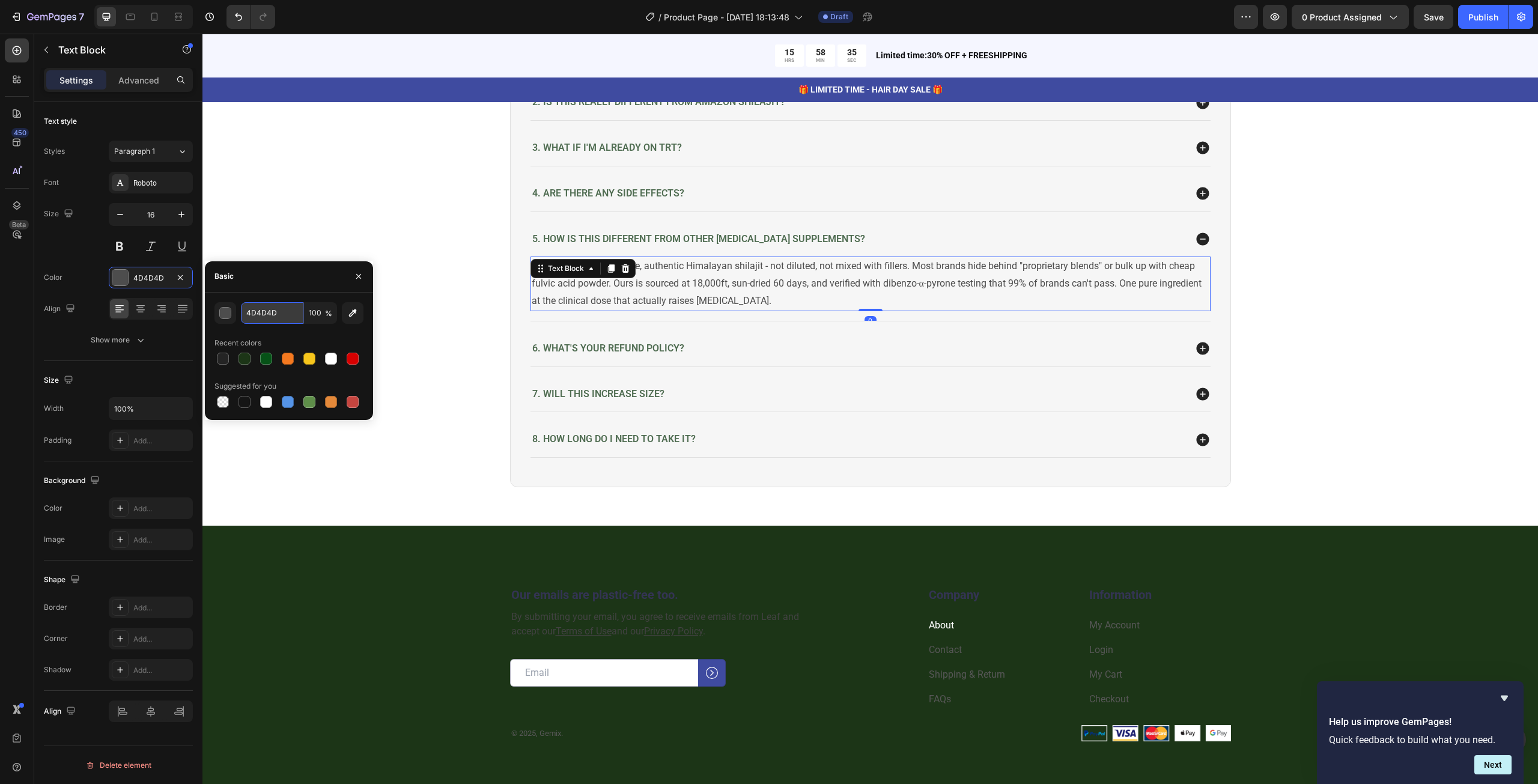
click at [260, 307] on input "4D4D4D" at bounding box center [272, 313] width 63 height 22
paste input "242424"
type input "242424"
click at [571, 348] on span "6. What's your refund policy?" at bounding box center [609, 348] width 152 height 11
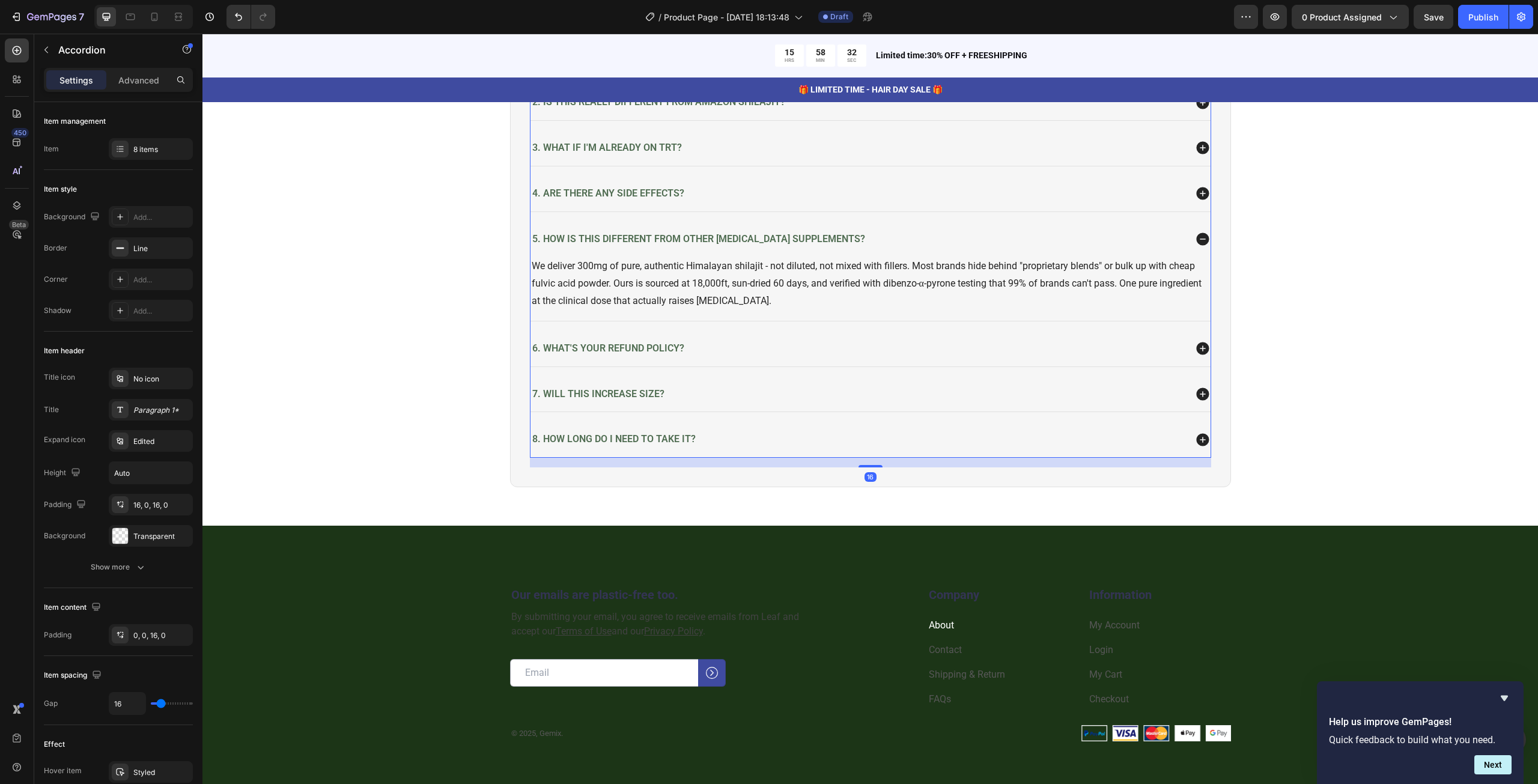
click at [749, 348] on div "6. What's your refund policy?" at bounding box center [857, 349] width 655 height 17
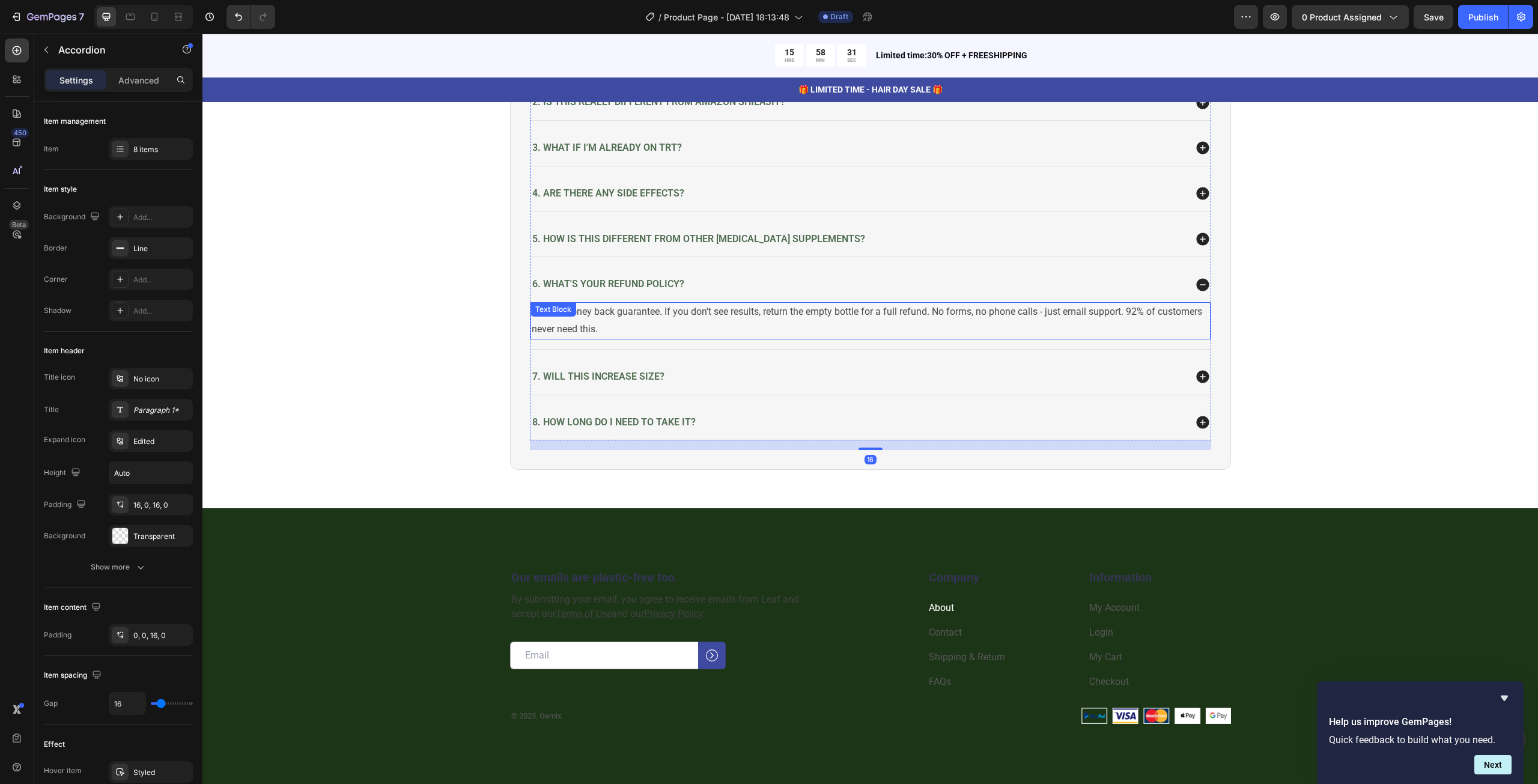
click at [681, 314] on p "30-day money back guarantee. If you don't see results, return the empty bottle …" at bounding box center [871, 321] width 678 height 35
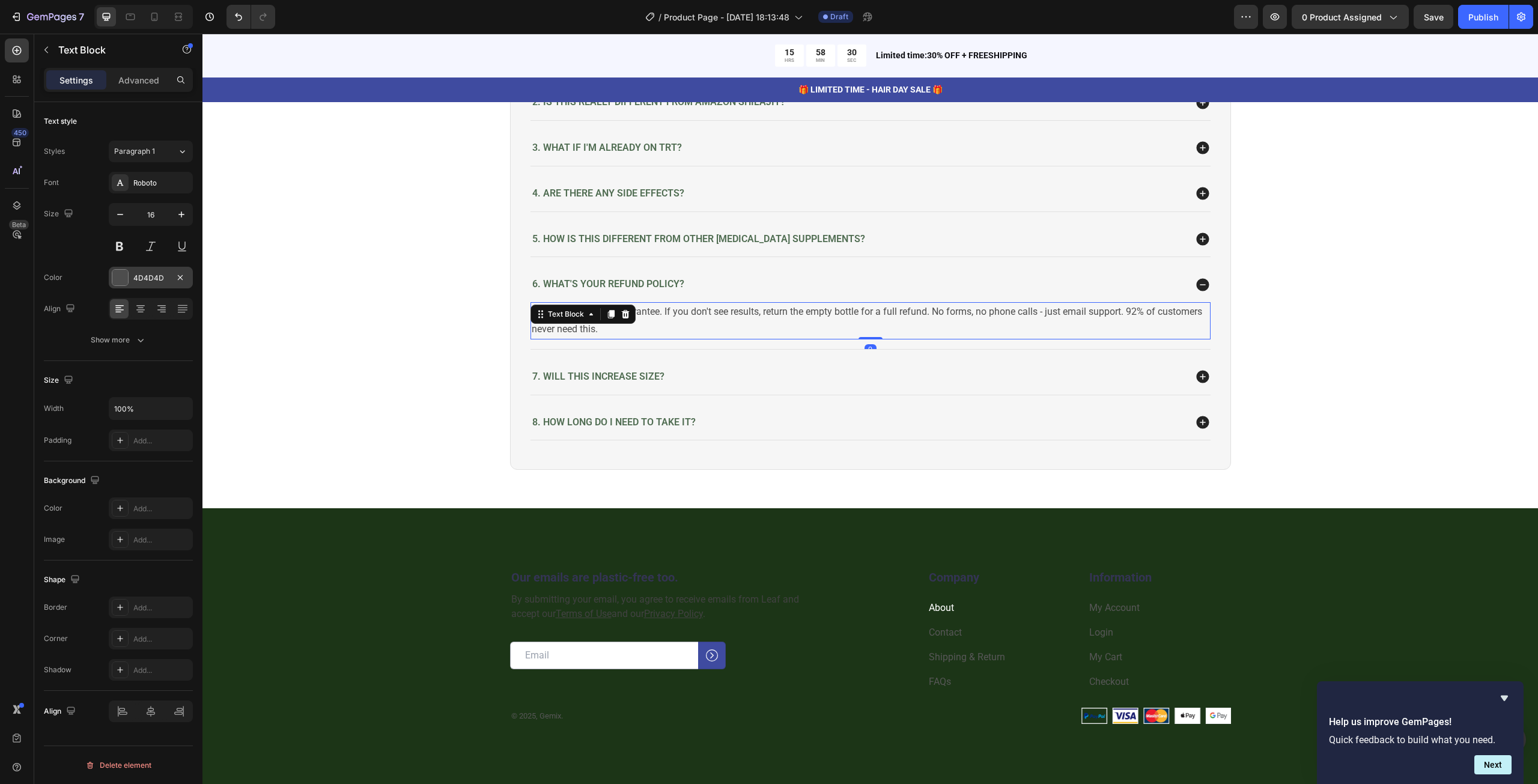
click at [121, 275] on div at bounding box center [120, 277] width 16 height 16
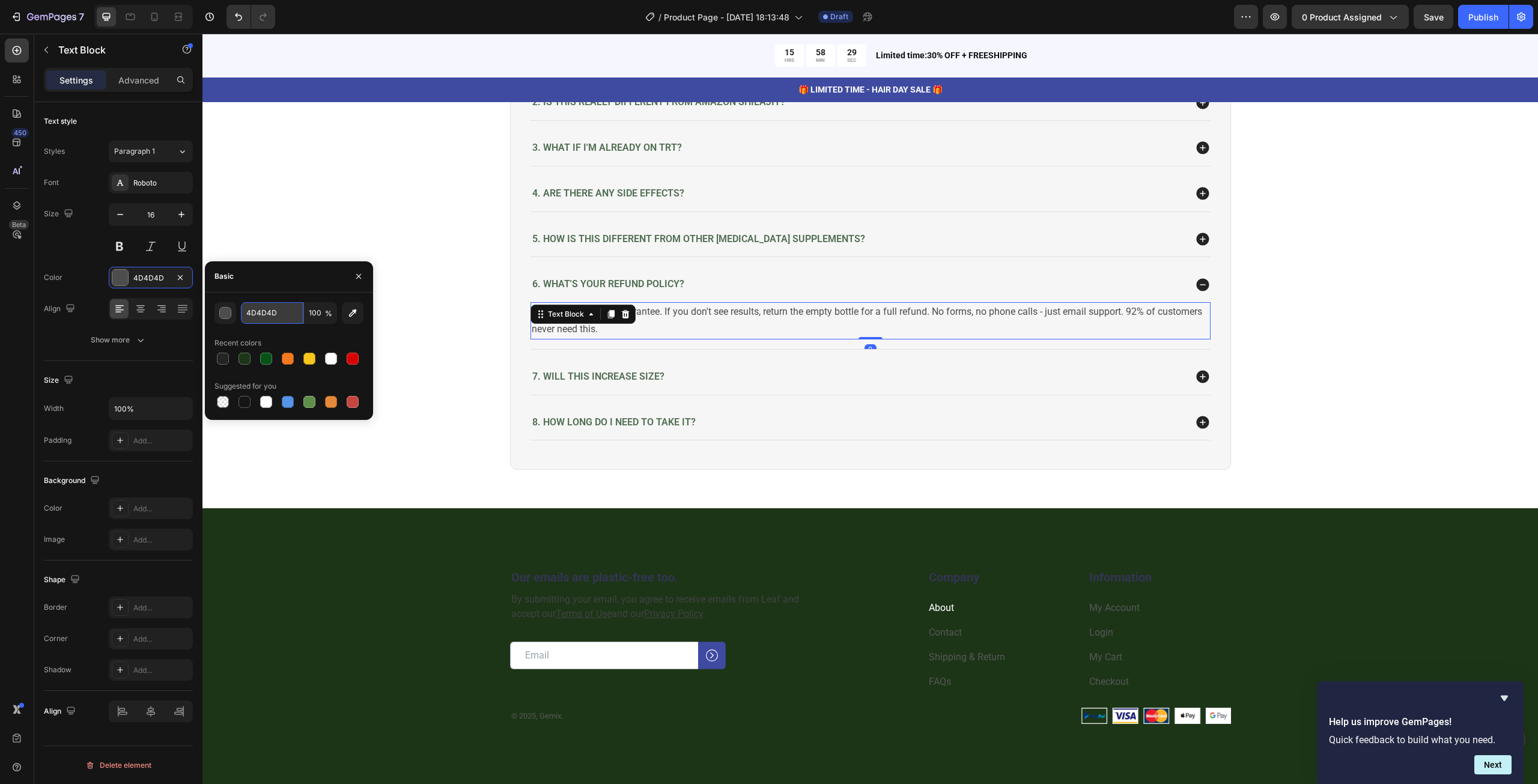
click at [268, 316] on input "4D4D4D" at bounding box center [272, 313] width 63 height 22
paste input "242424"
type input "242424"
click at [716, 369] on div "7. Will this increase size?" at bounding box center [857, 377] width 655 height 17
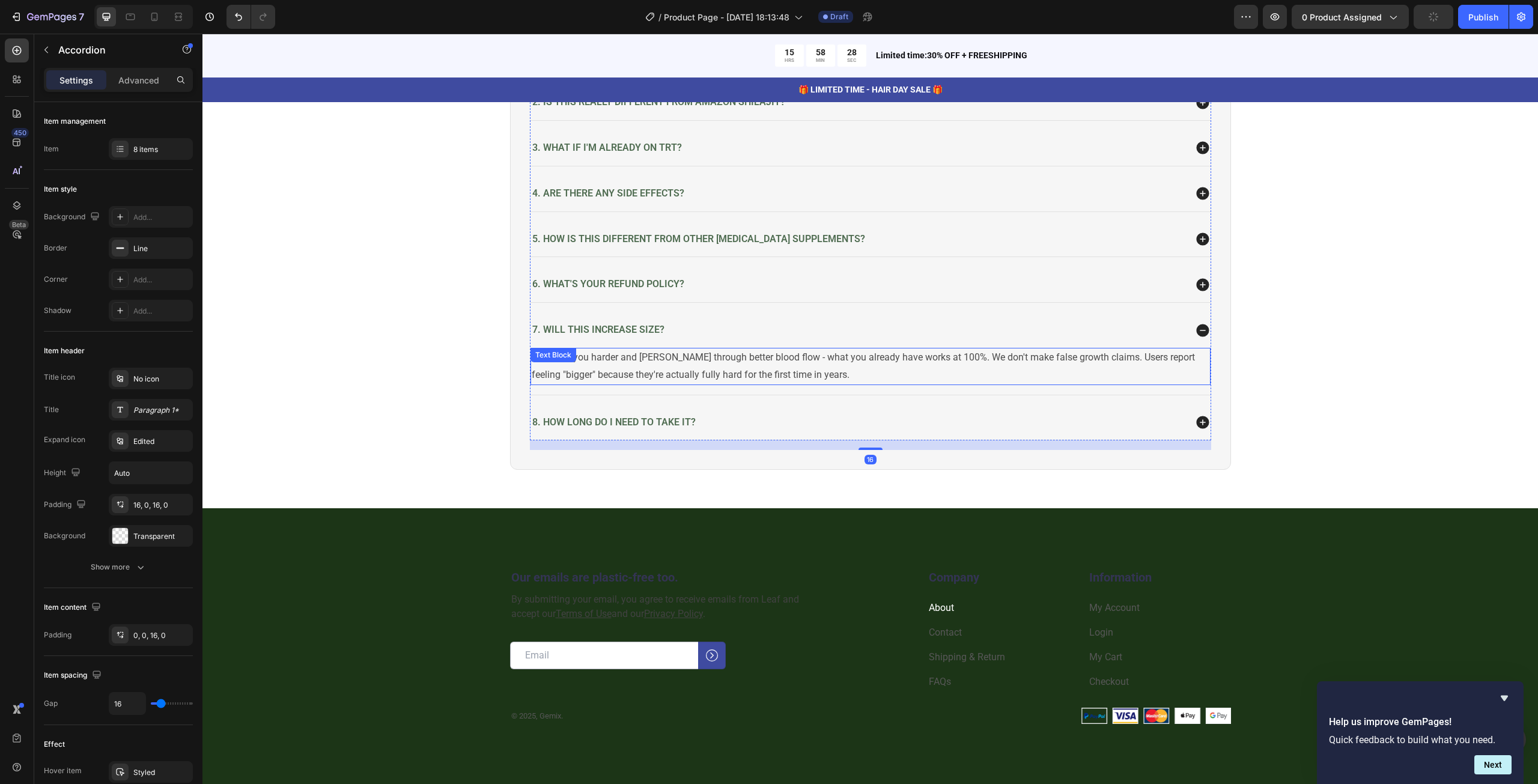
click at [610, 358] on div "We make you harder and [PERSON_NAME] through better blood flow - what you alrea…" at bounding box center [870, 366] width 680 height 37
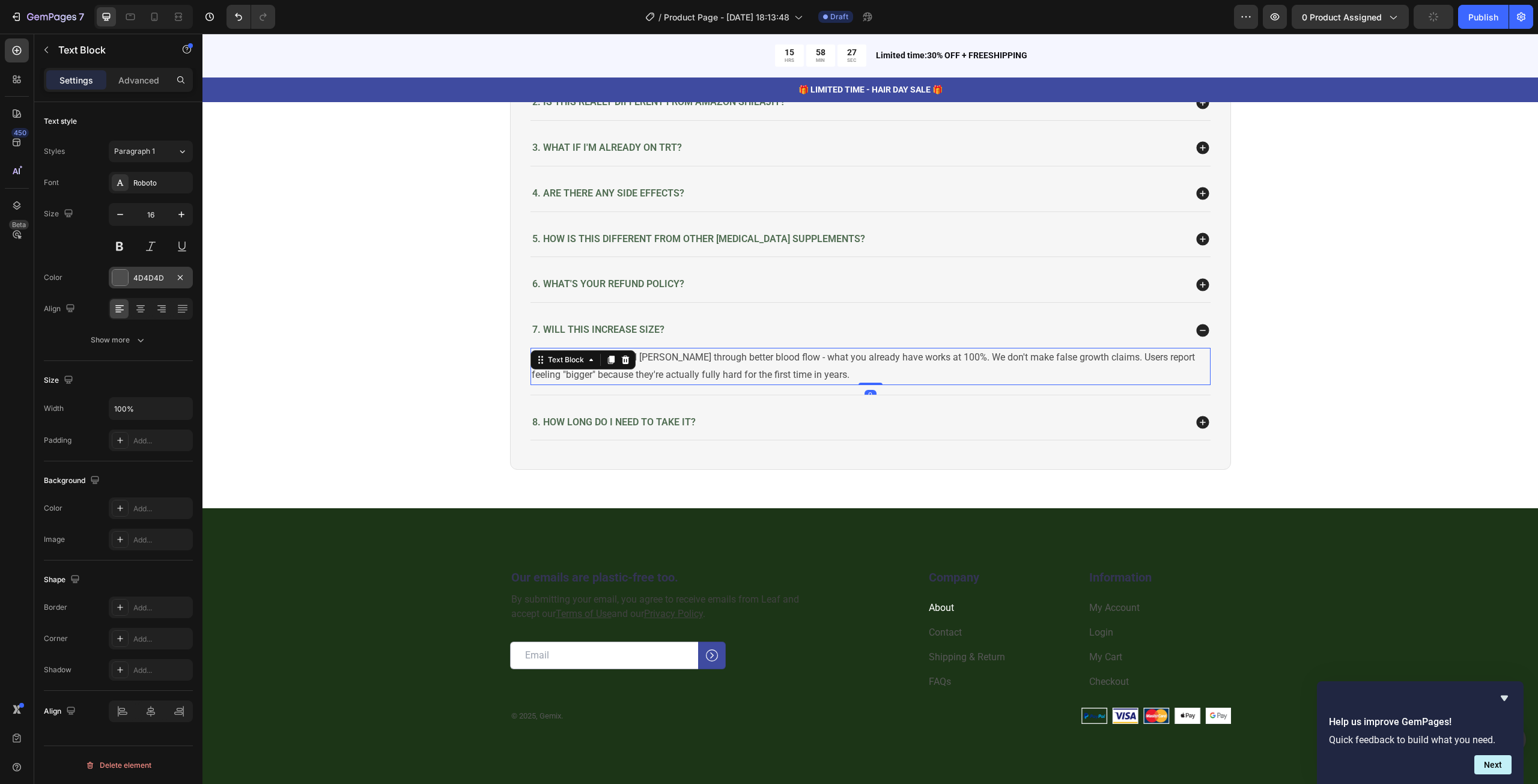
click at [117, 278] on div at bounding box center [120, 277] width 16 height 16
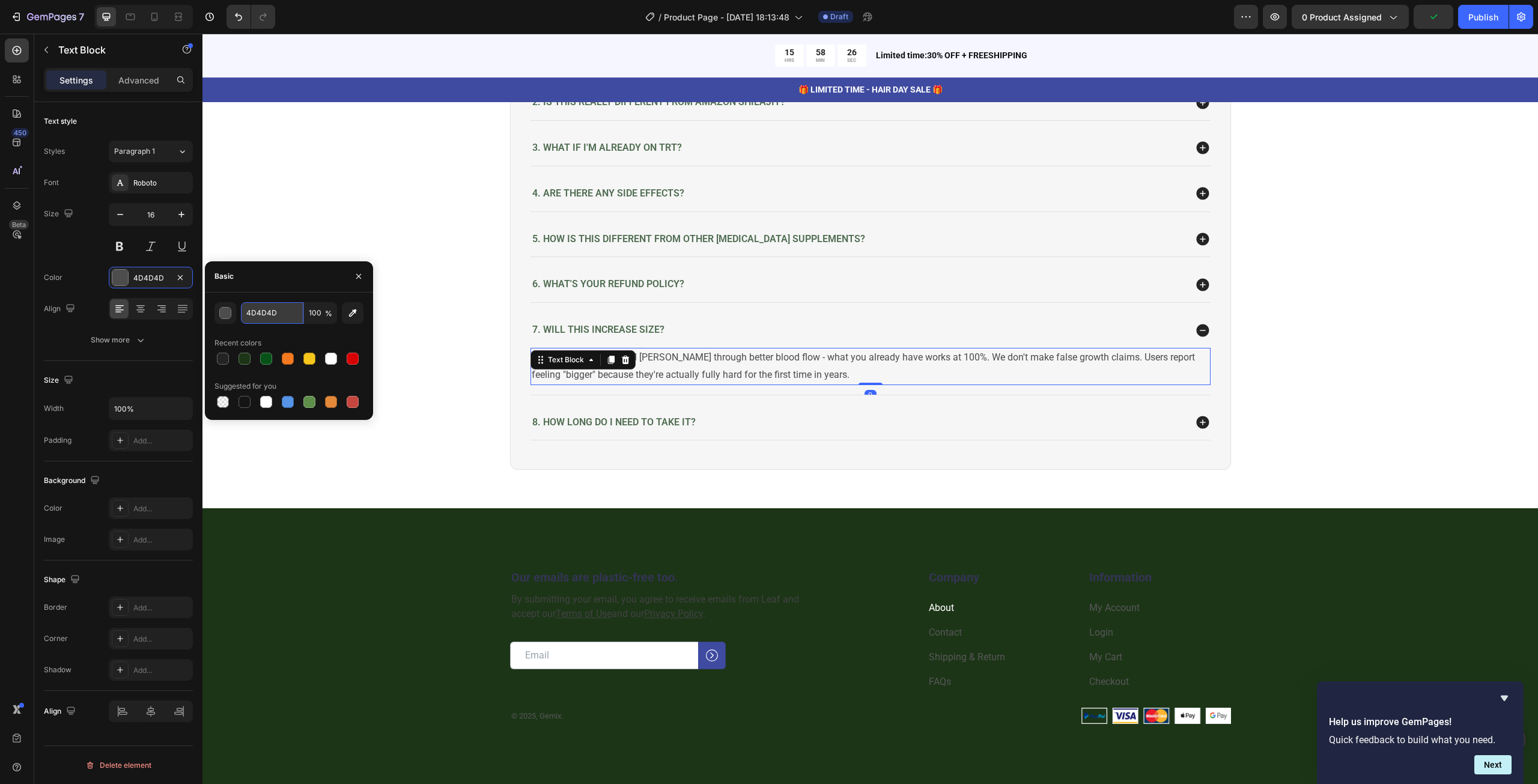
click at [266, 310] on input "4D4D4D" at bounding box center [272, 313] width 63 height 22
paste input "242424"
type input "242424"
click at [731, 416] on div "8. How long do I need to take it?" at bounding box center [857, 423] width 655 height 17
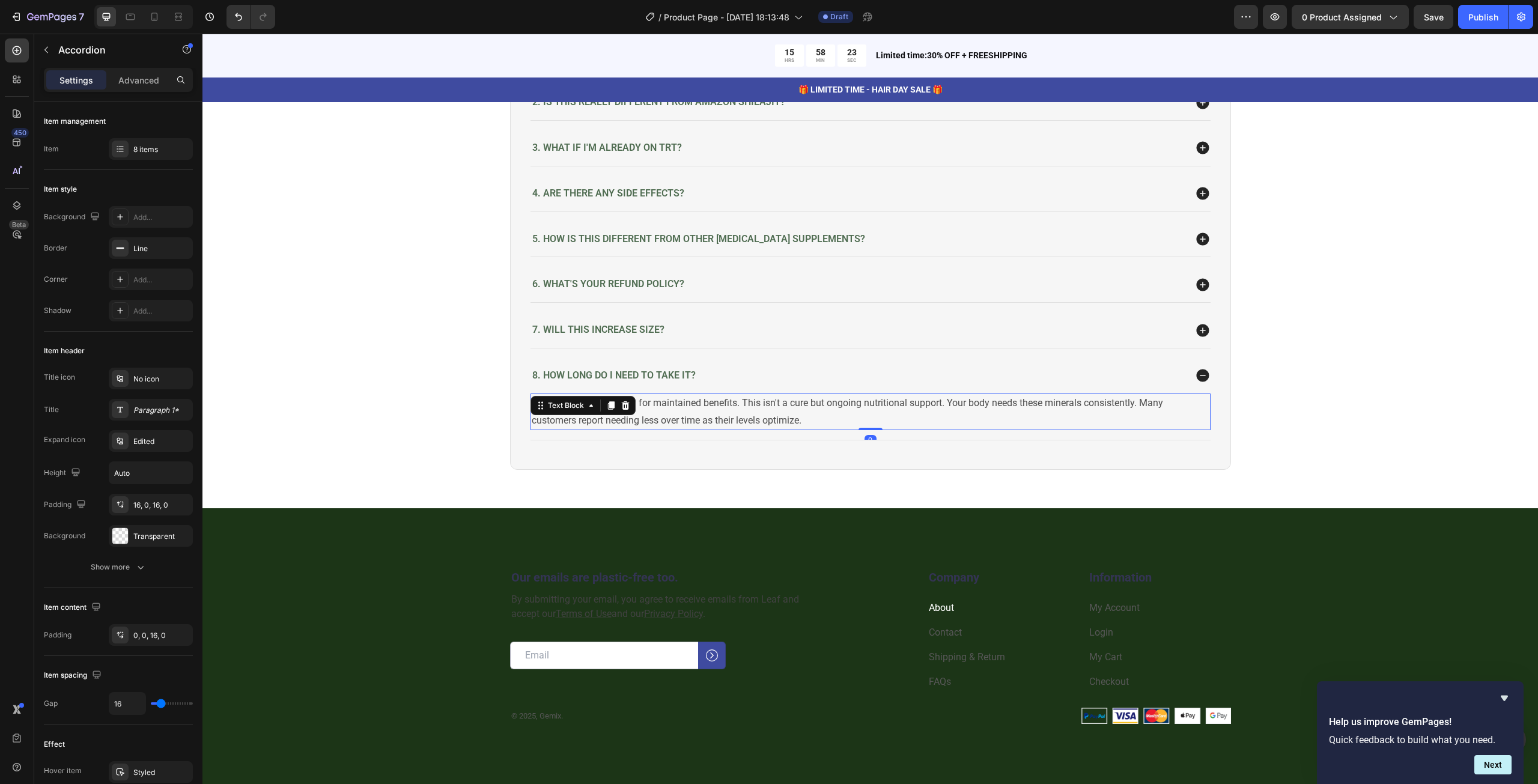
click at [601, 406] on div "Most men continue daily for maintained benefits. This isn't a cure but ongoing …" at bounding box center [870, 411] width 680 height 37
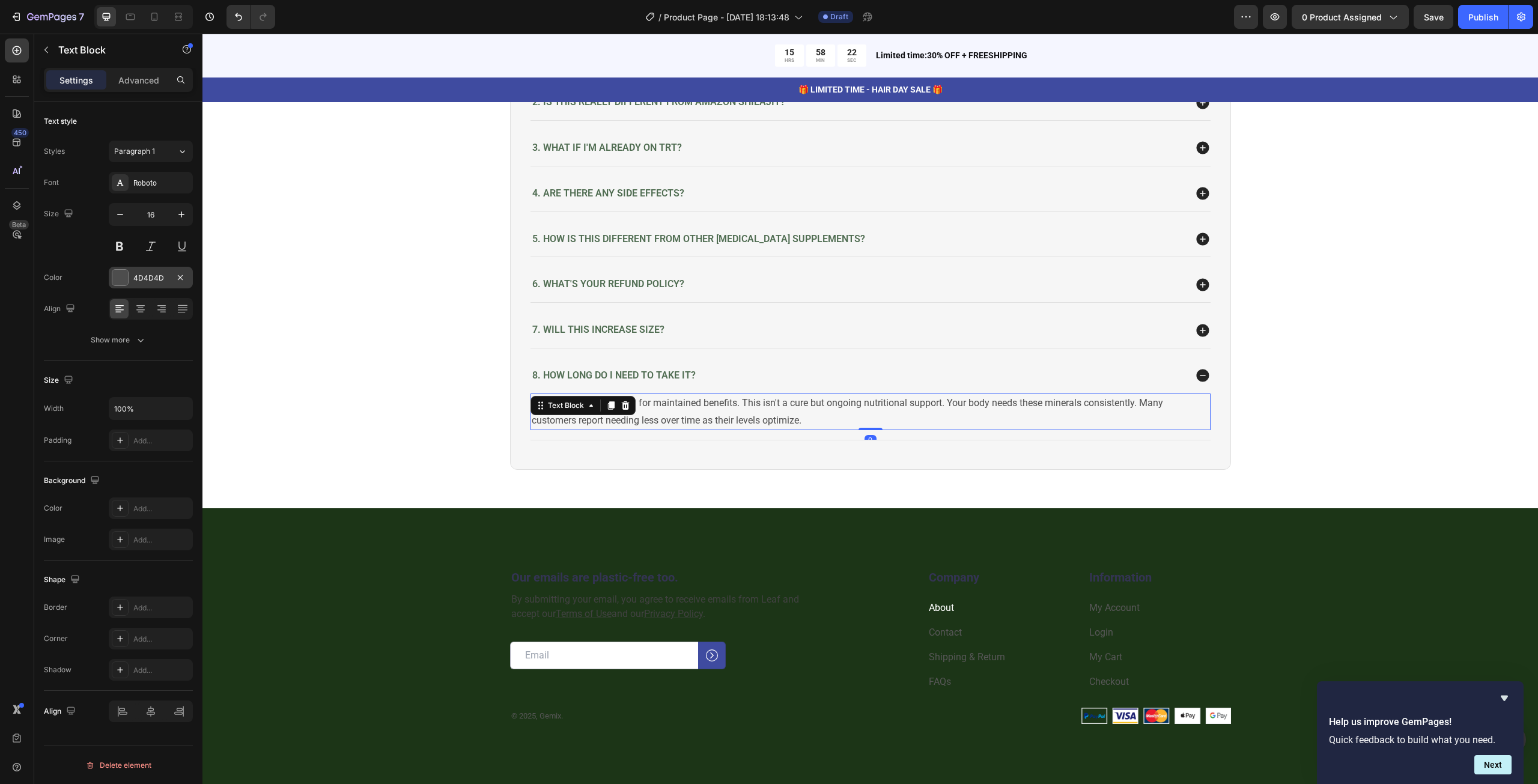
click at [145, 276] on div "4D4D4D" at bounding box center [151, 278] width 35 height 11
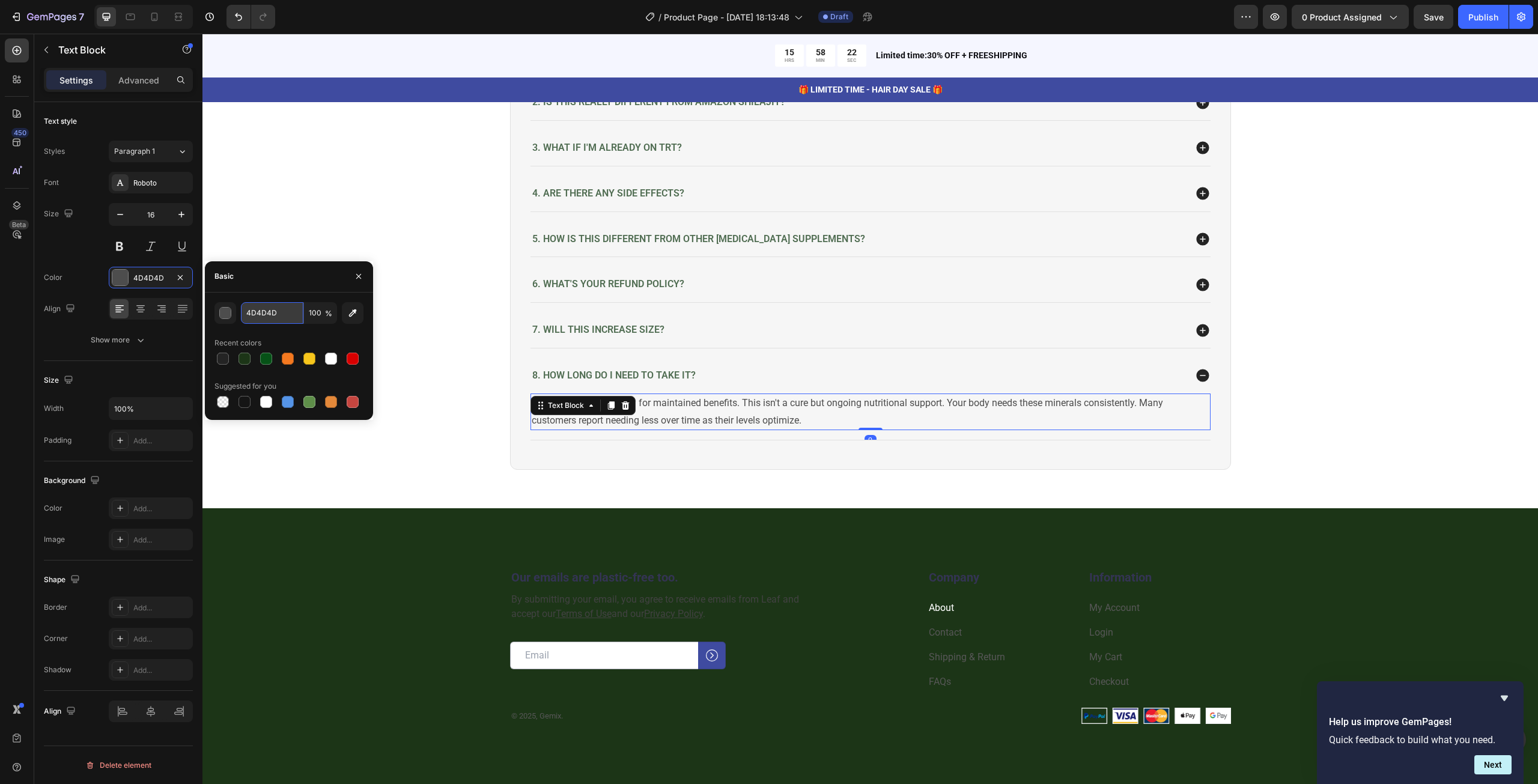
click at [276, 307] on input "4D4D4D" at bounding box center [272, 313] width 63 height 22
paste input "242424"
type input "242424"
click at [426, 447] on div "Consult your doctor before combining with TRT. Many customers use our formula t…" at bounding box center [870, 197] width 1311 height 586
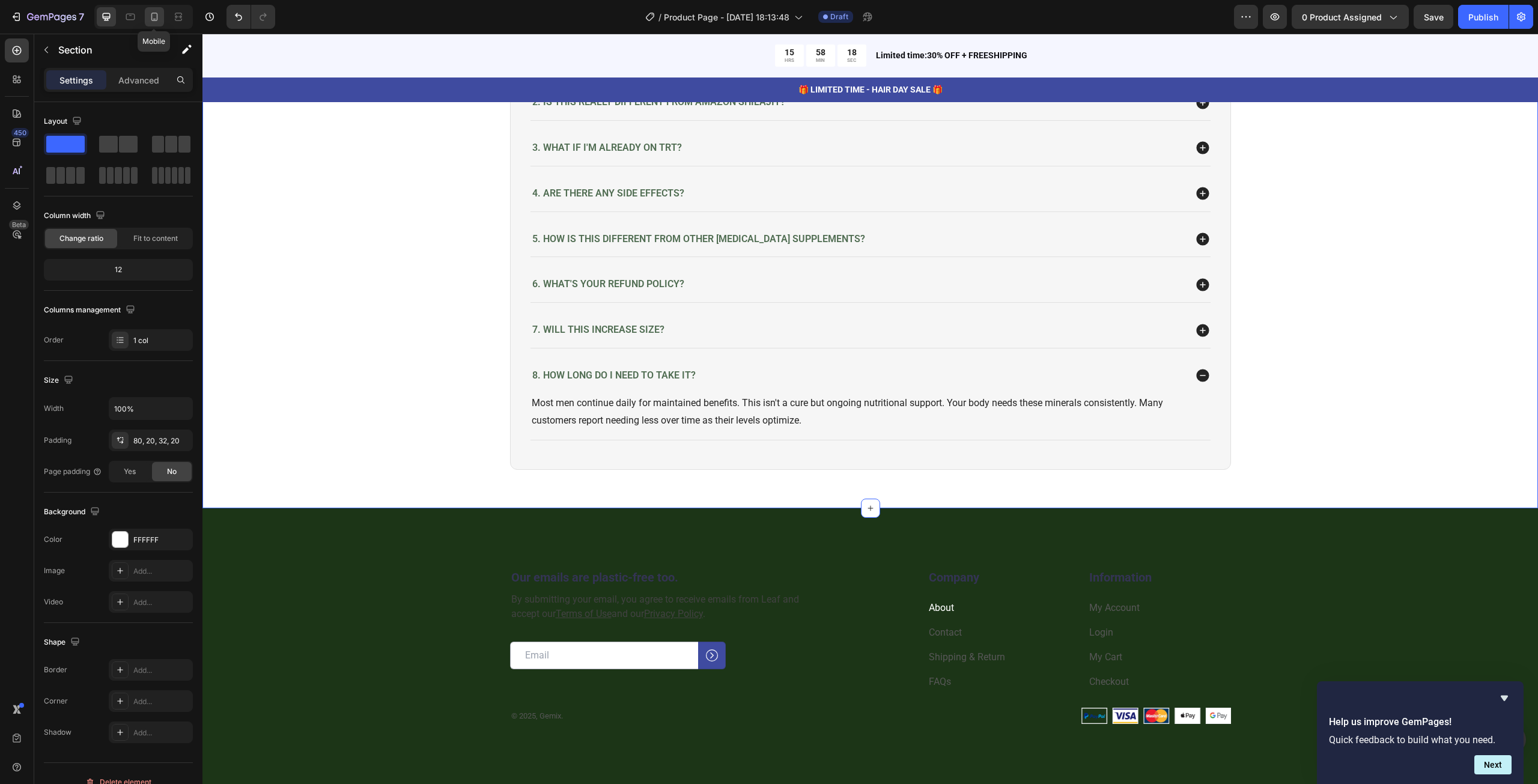
click at [145, 19] on div at bounding box center [154, 17] width 20 height 20
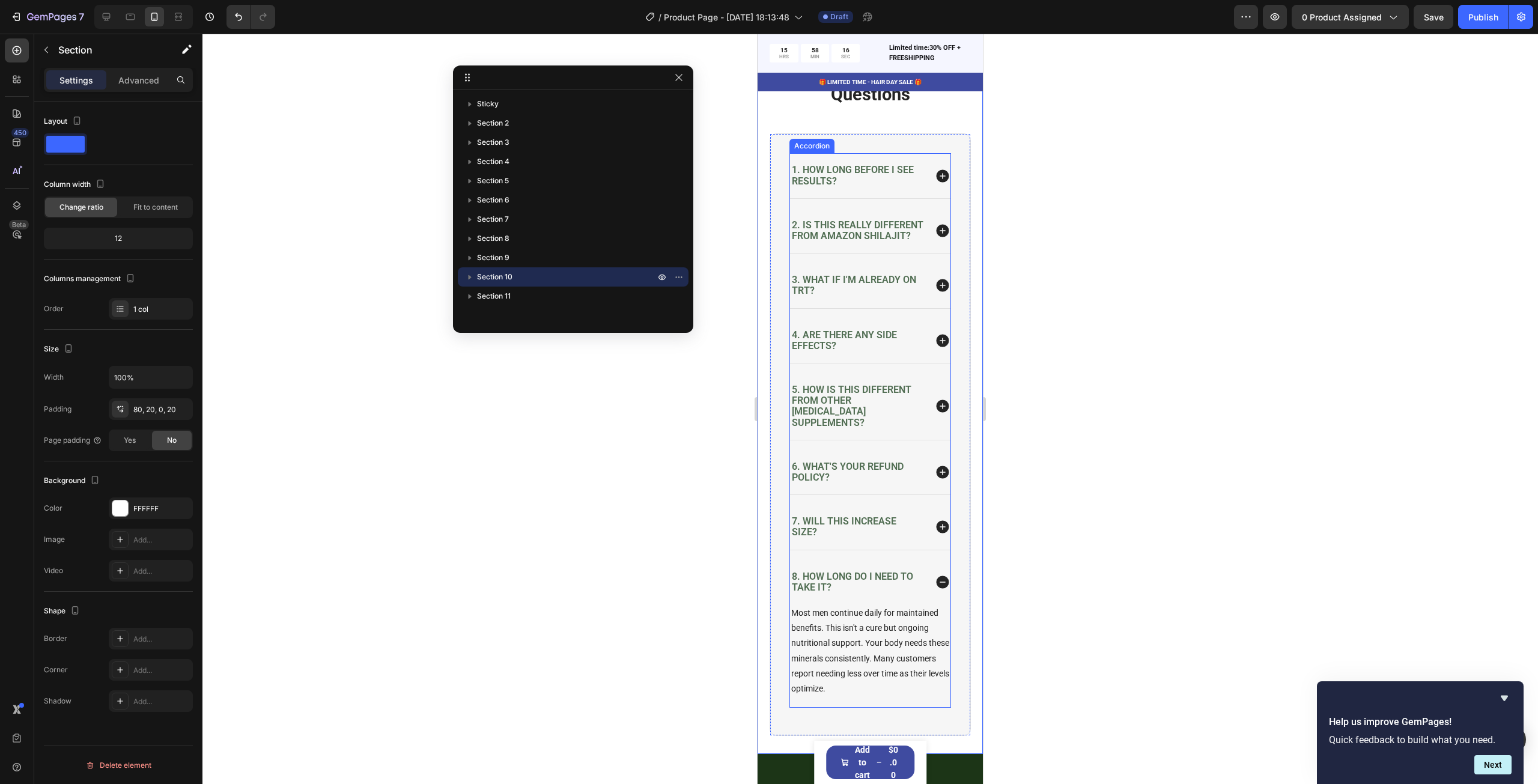
scroll to position [3311, 0]
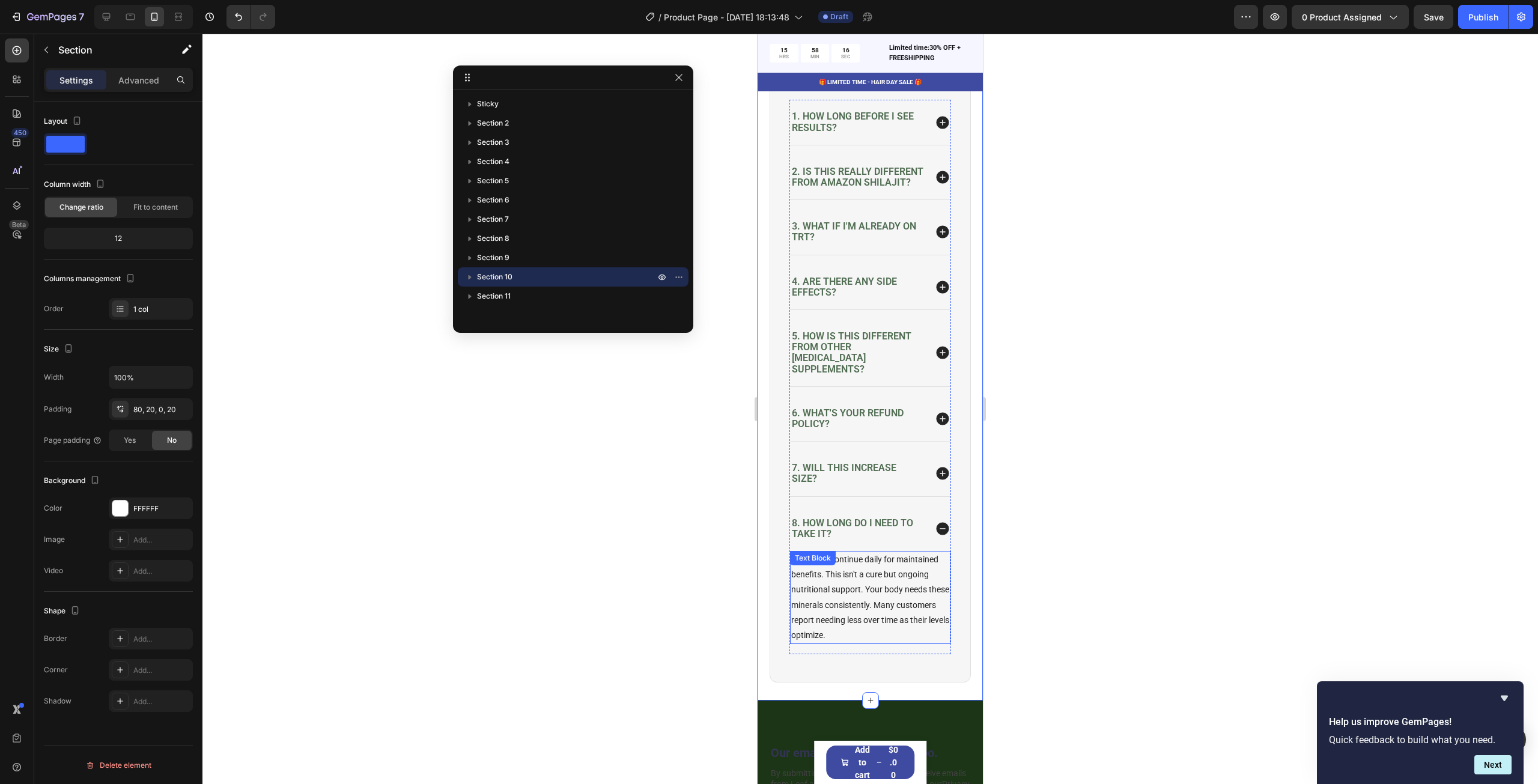
click at [868, 587] on p "Most men continue daily for maintained benefits. This isn't a cure but ongoing …" at bounding box center [870, 597] width 158 height 90
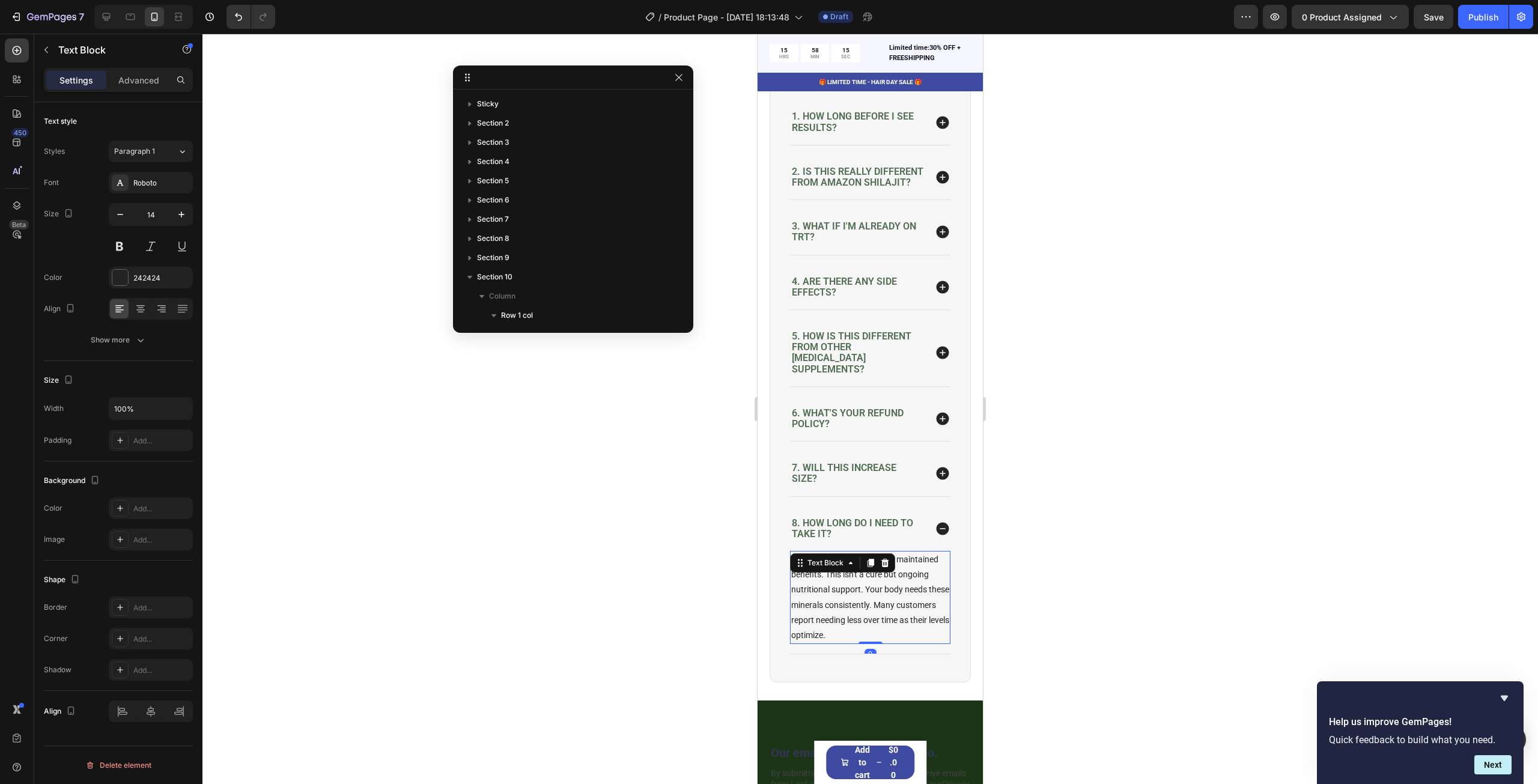
scroll to position [581, 0]
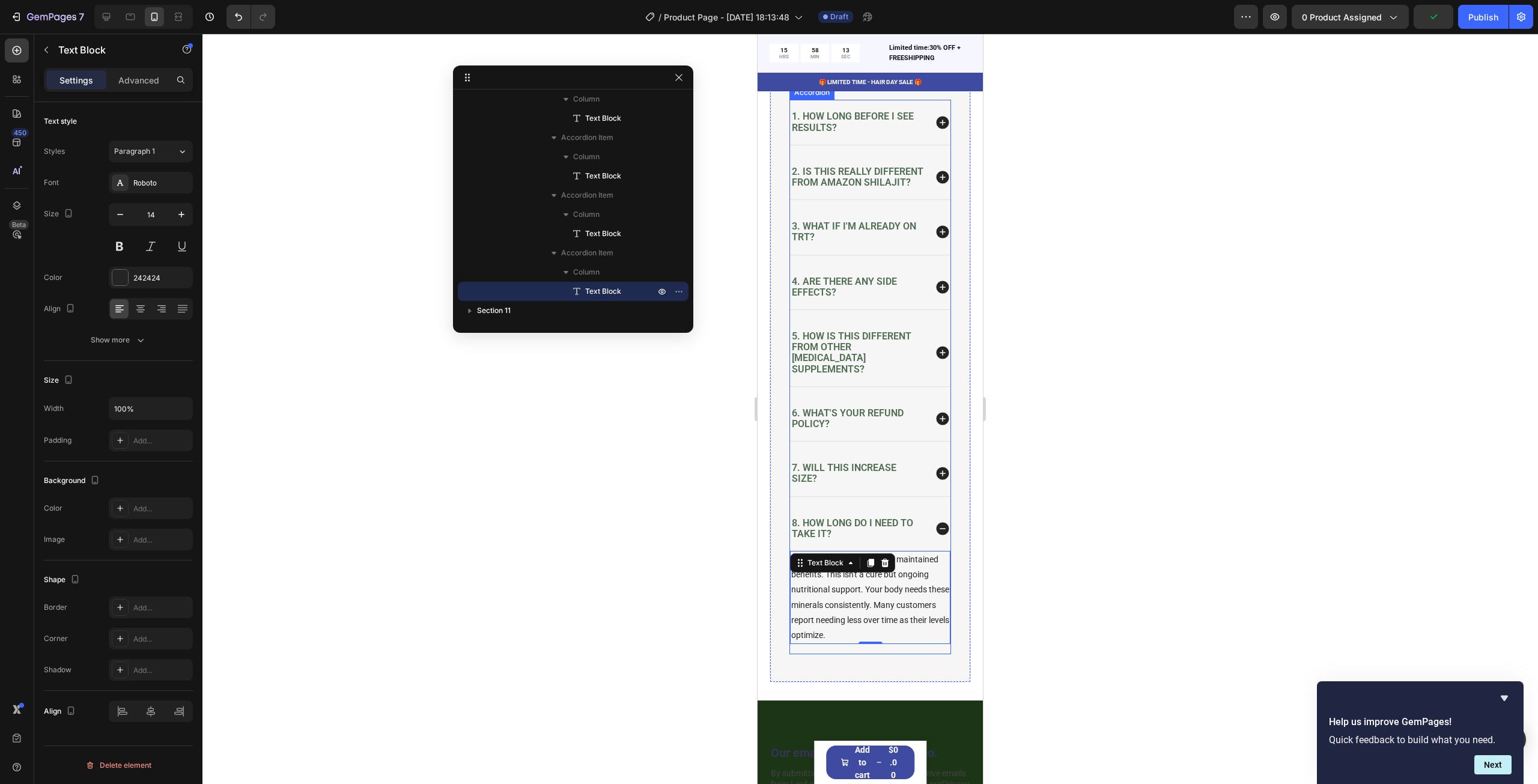
click at [936, 480] on icon at bounding box center [942, 473] width 13 height 13
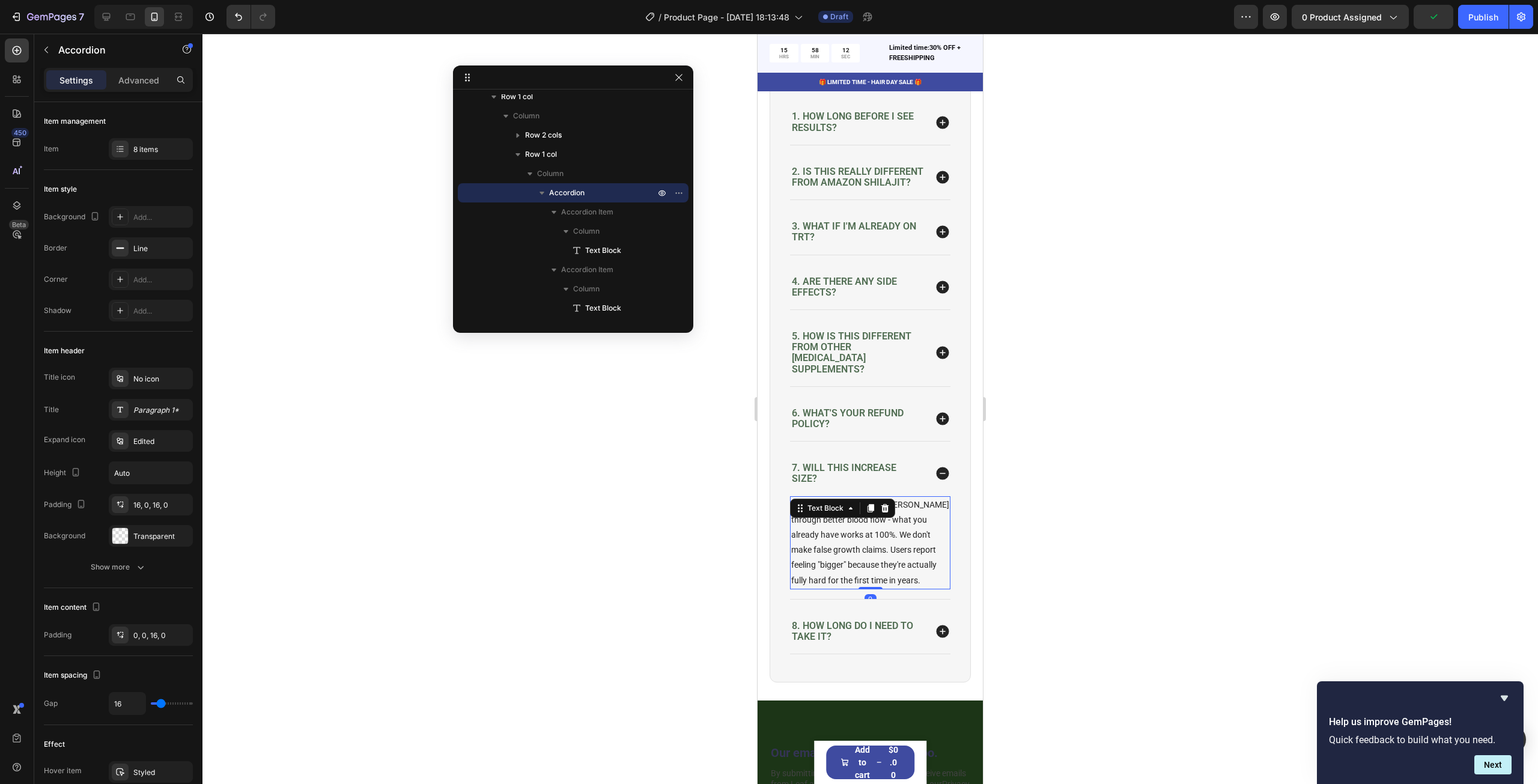
click at [882, 542] on p "We make you harder and [PERSON_NAME] through better blood flow - what you alrea…" at bounding box center [870, 542] width 158 height 90
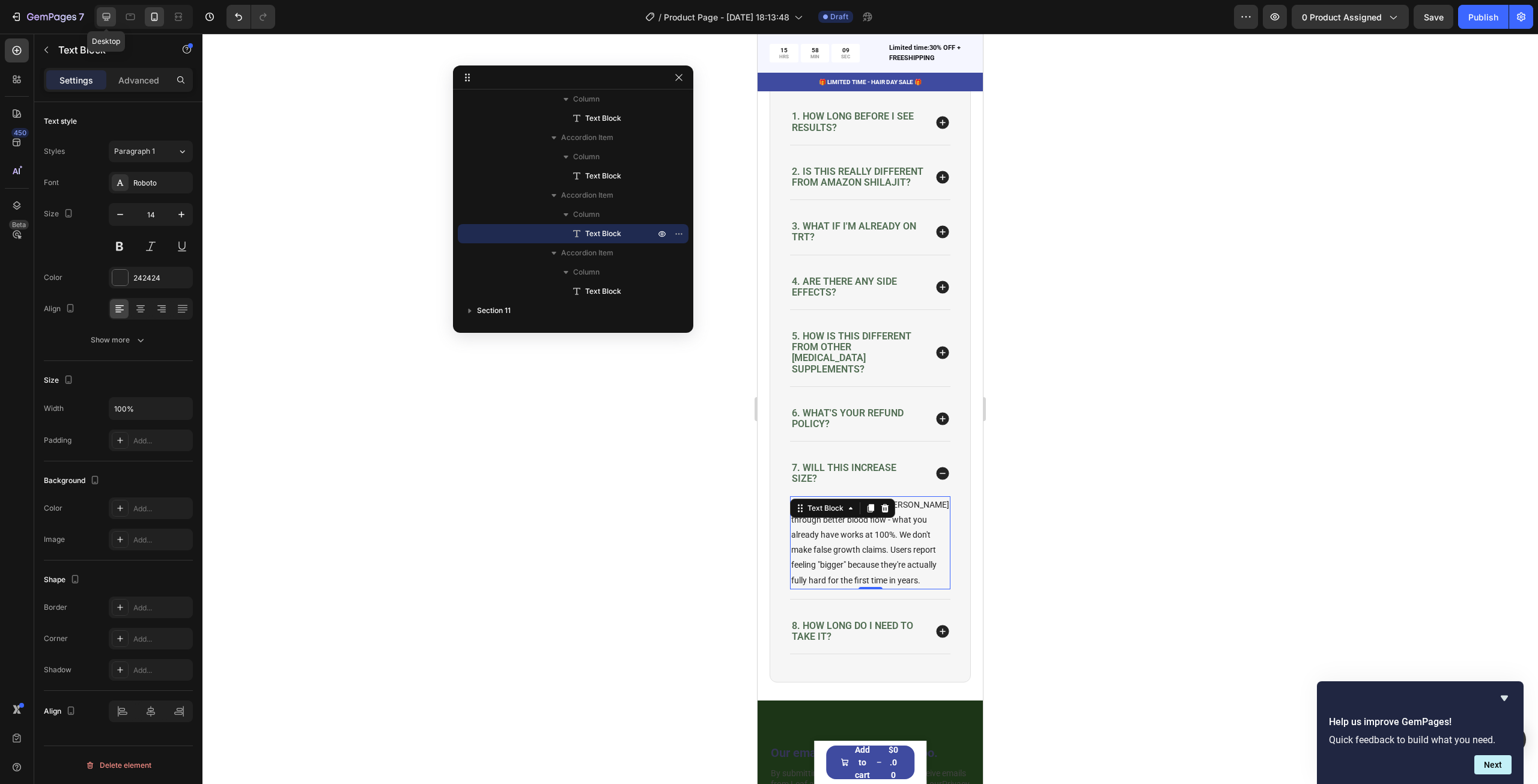
click at [111, 17] on icon at bounding box center [106, 17] width 12 height 12
type input "16"
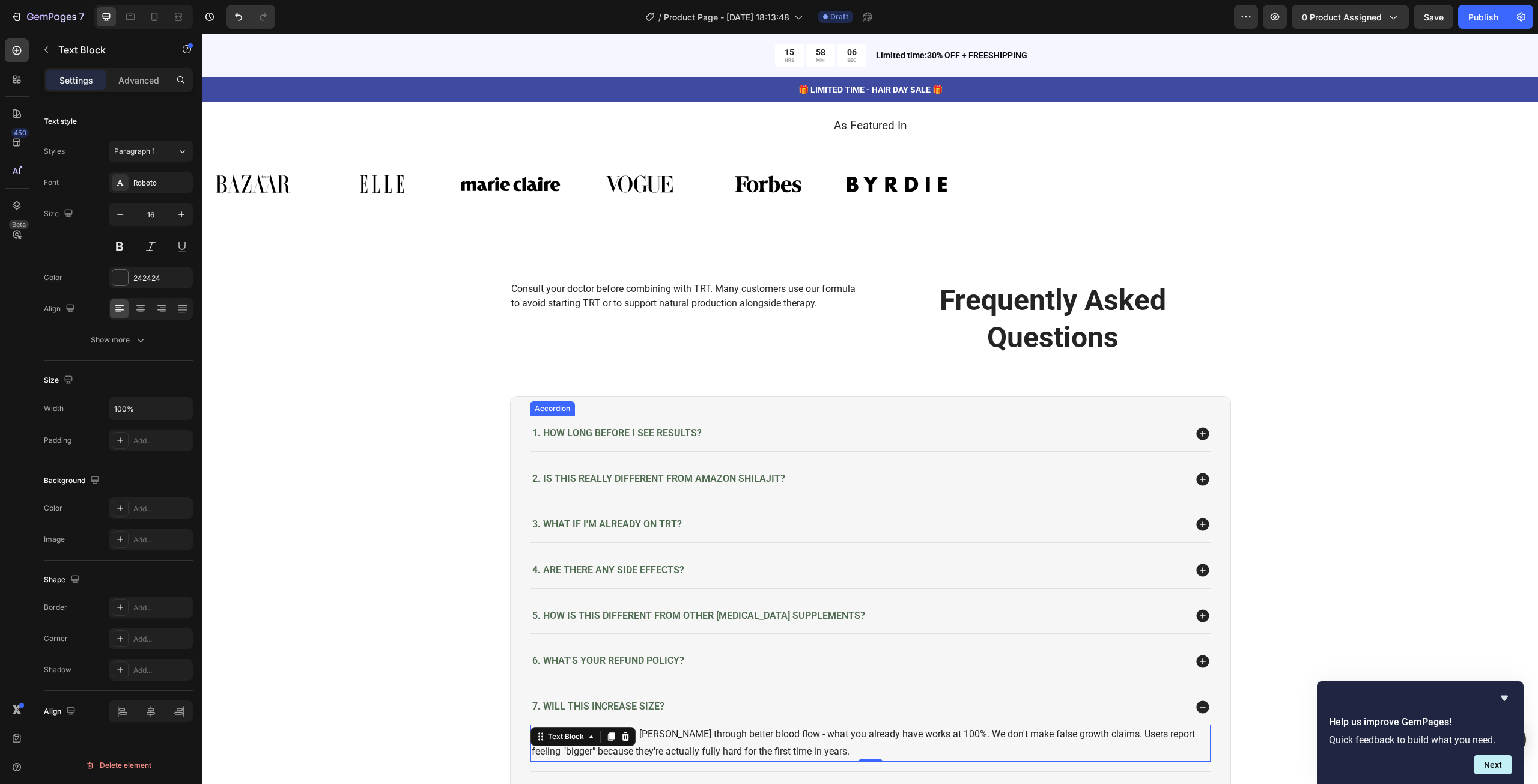
scroll to position [2927, 0]
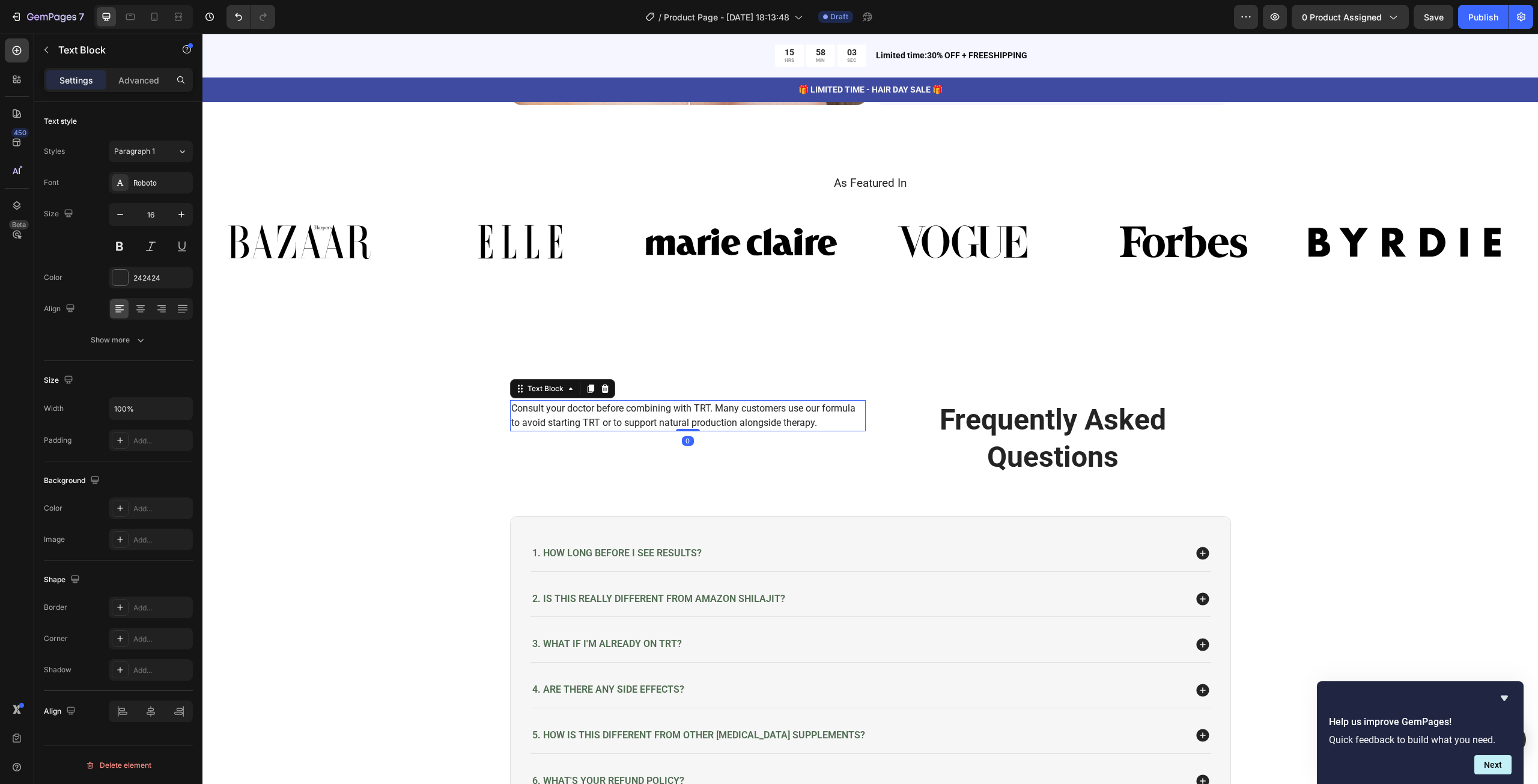
click at [731, 422] on p "Consult your doctor before combining with TRT. Many customers use our formula t…" at bounding box center [688, 416] width 353 height 29
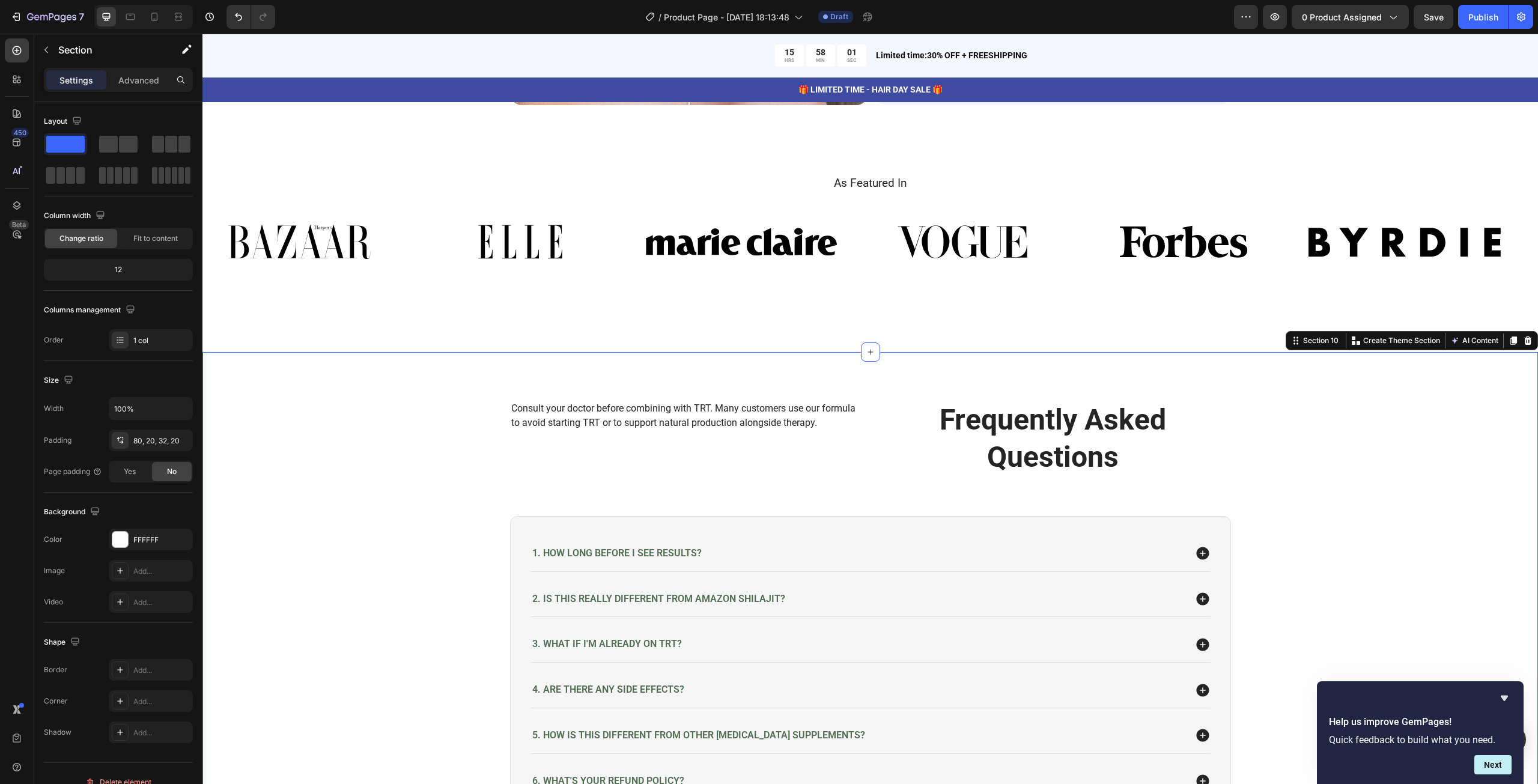
click at [503, 441] on div "Consult your doctor before combining with TRT. Many customers use our formula t…" at bounding box center [870, 693] width 1311 height 586
click at [533, 422] on p "Consult your doctor before combining with TRT. Many customers use our formula t…" at bounding box center [688, 416] width 353 height 29
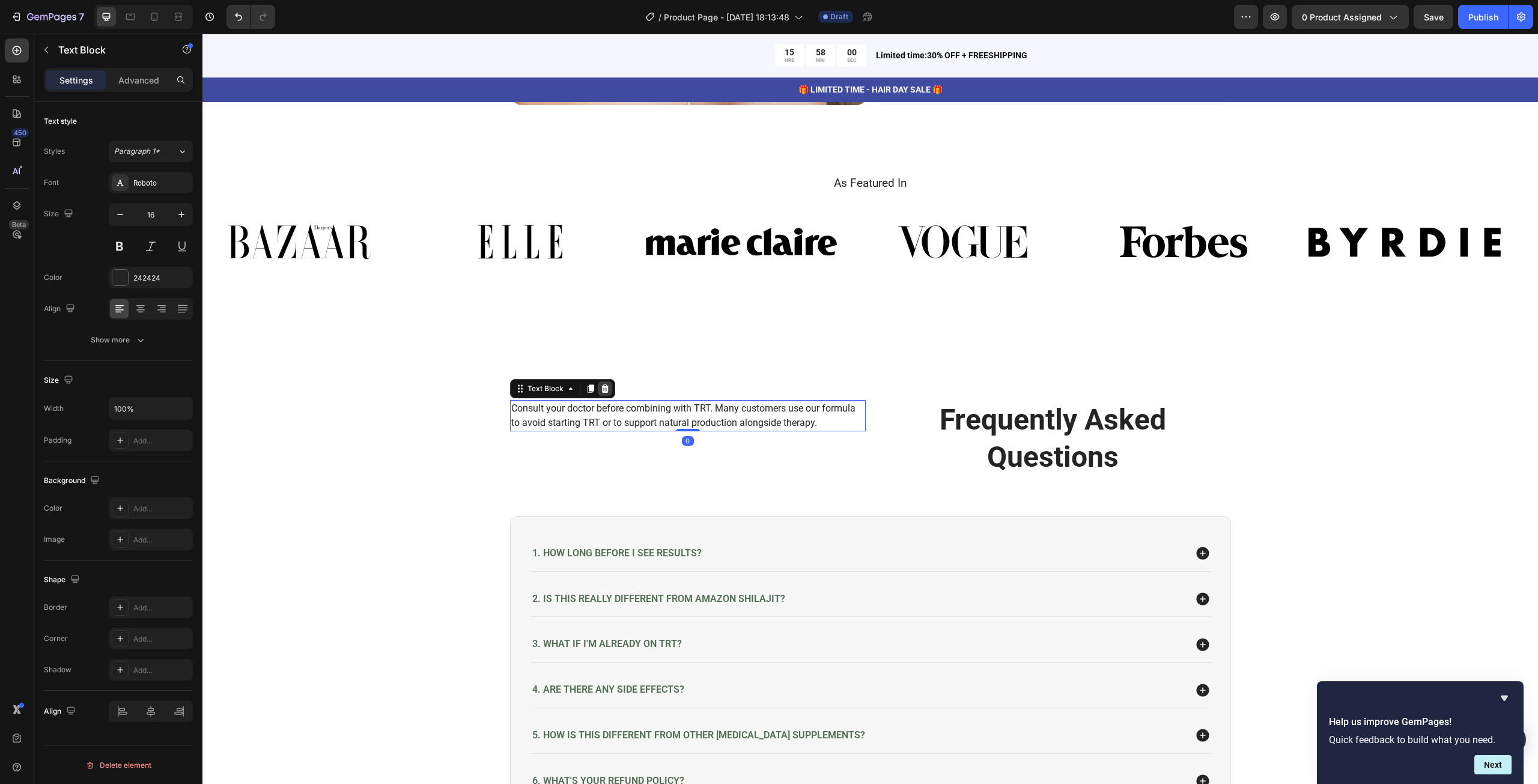
click at [598, 385] on div at bounding box center [605, 388] width 14 height 14
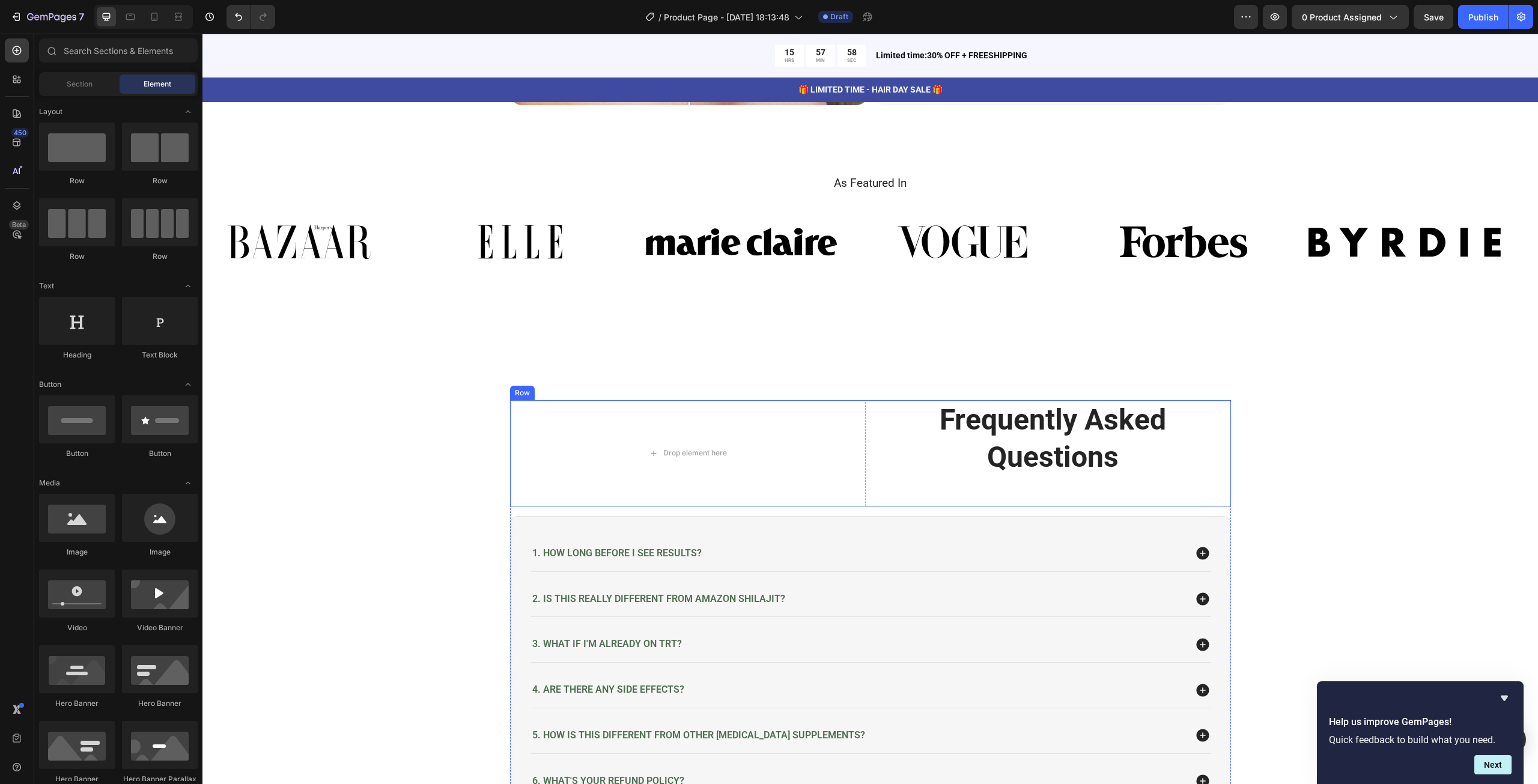
click at [863, 438] on div "Drop element here Frequently Asked Questions Heading Row" at bounding box center [870, 453] width 721 height 106
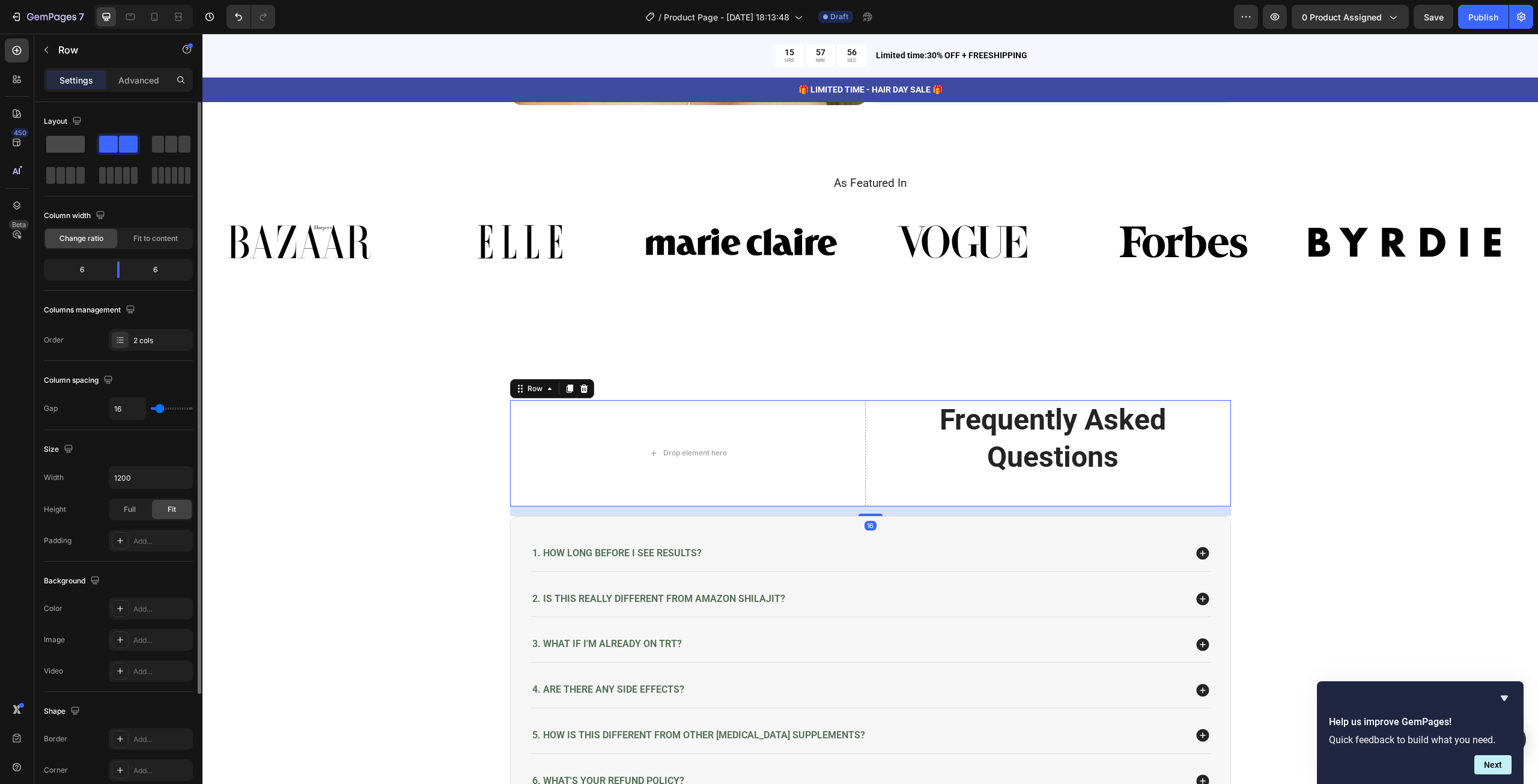
click at [68, 142] on span at bounding box center [65, 144] width 38 height 17
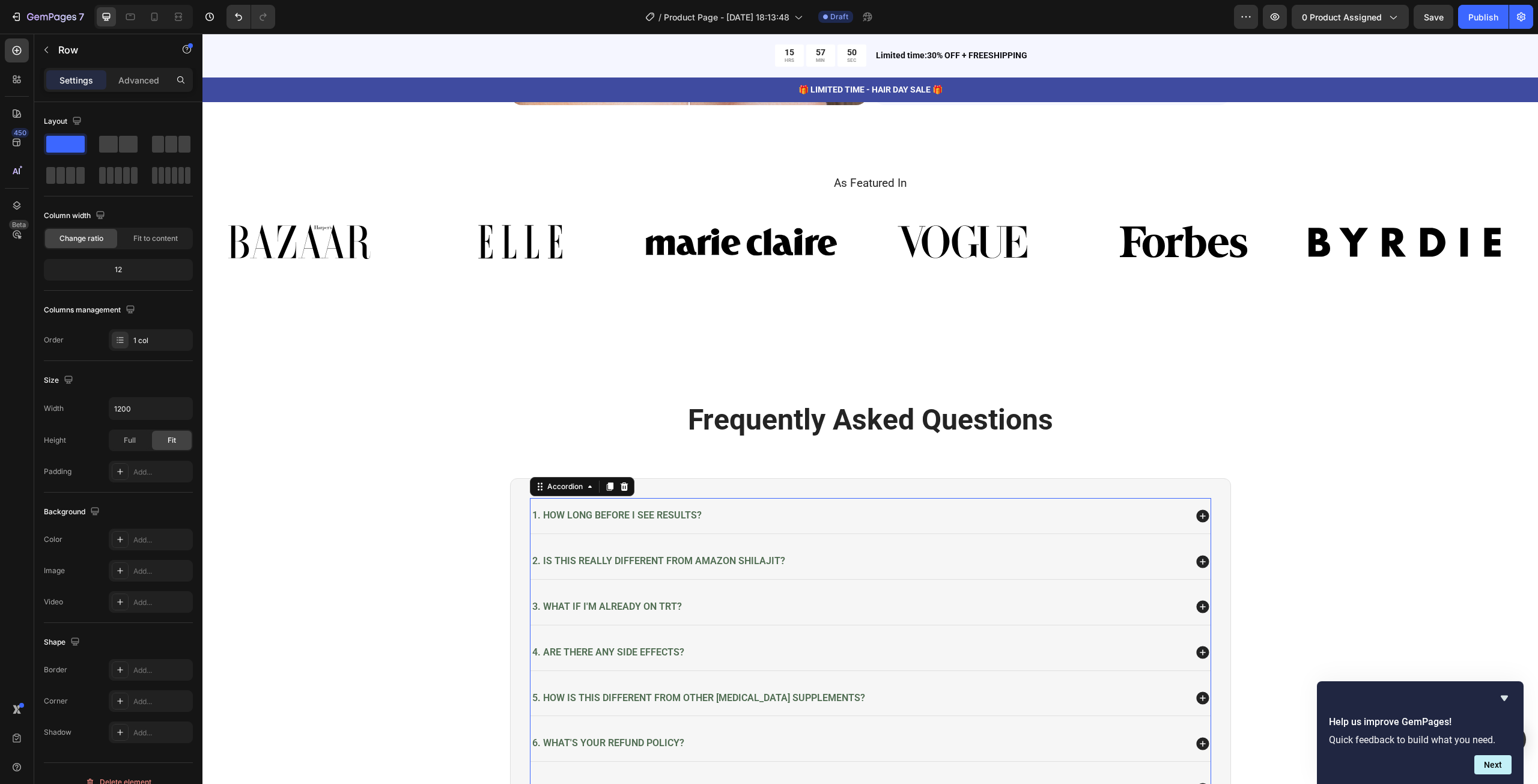
click at [687, 514] on span "1. How long before I see results?" at bounding box center [617, 514] width 169 height 11
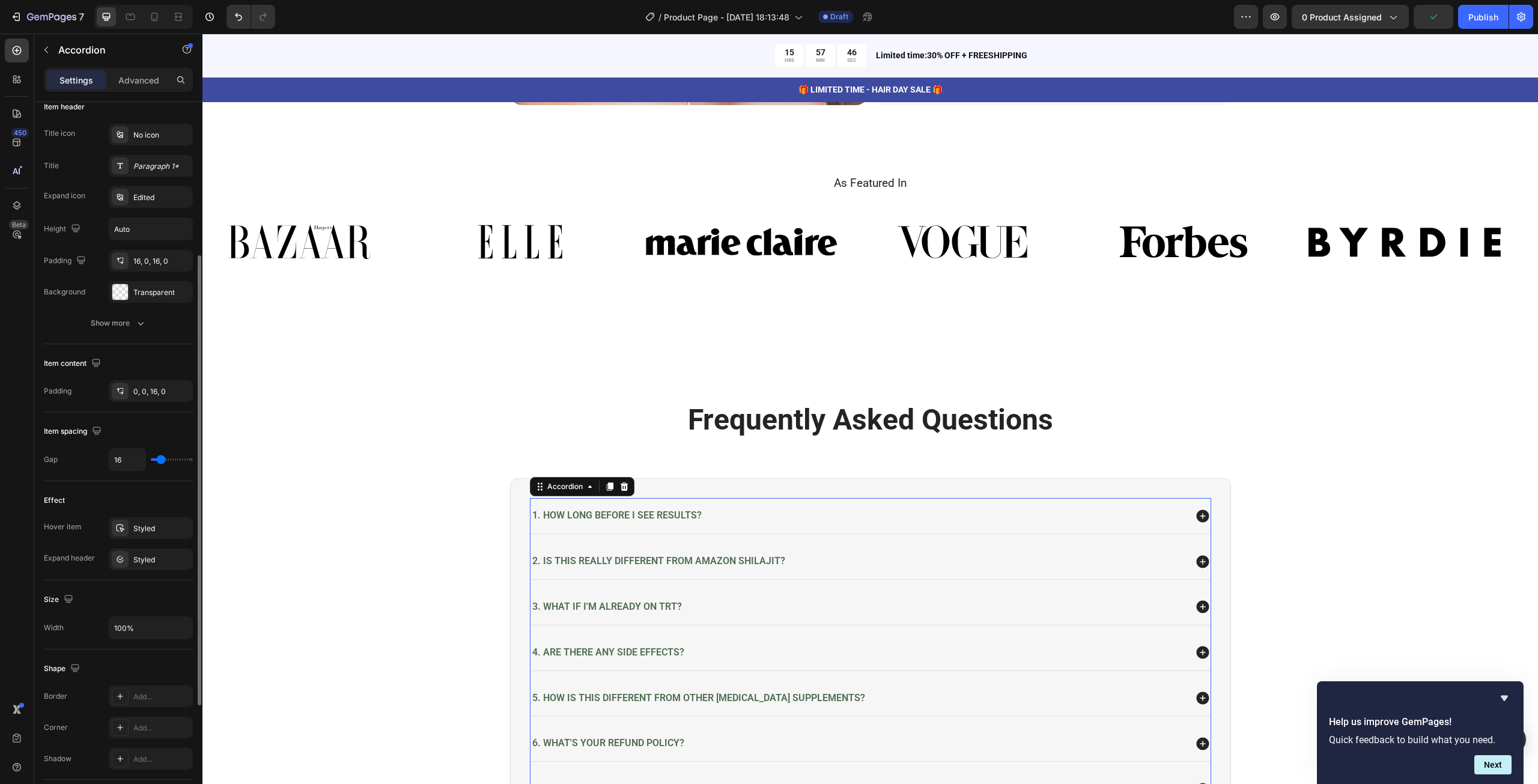
scroll to position [4, 0]
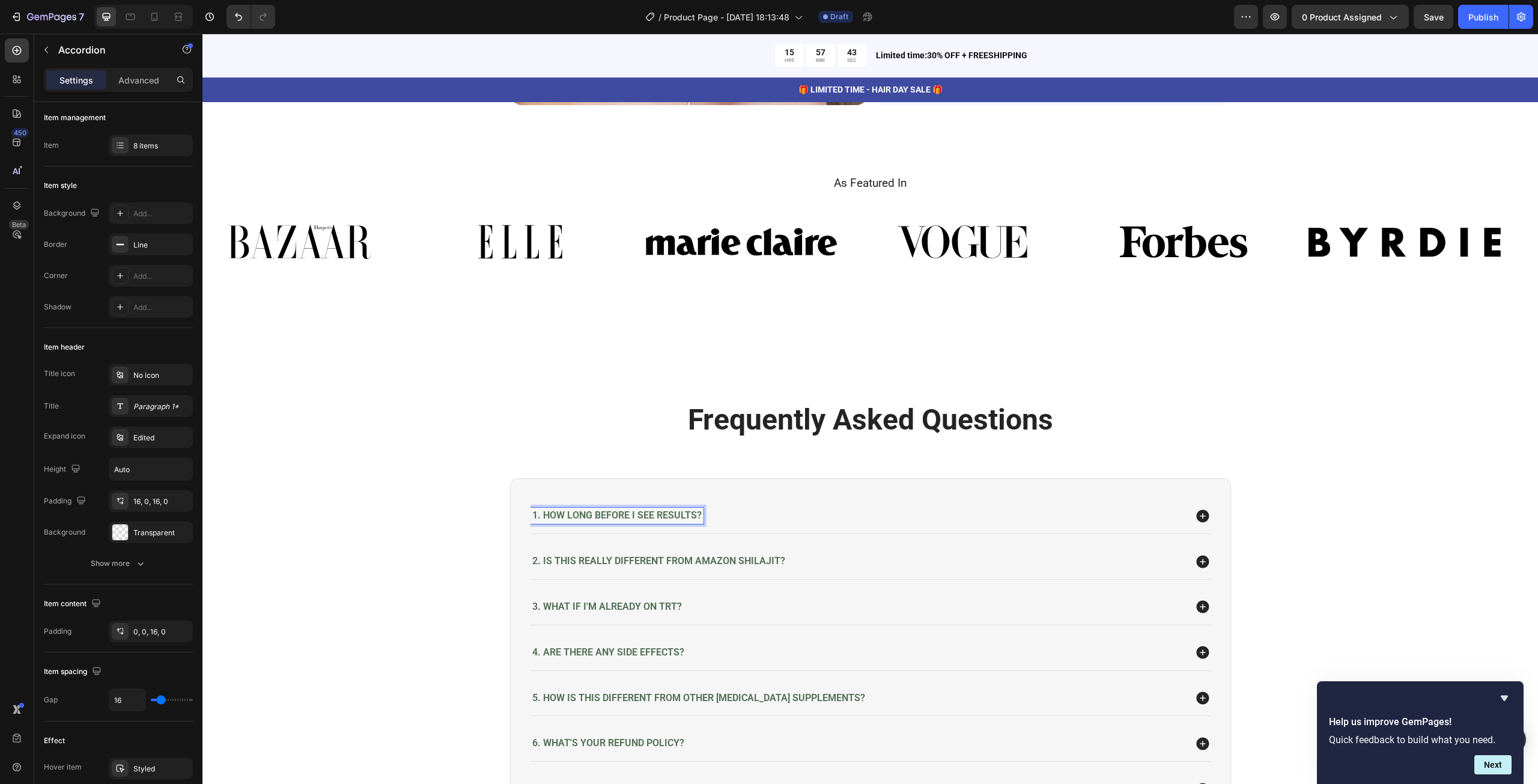
click at [606, 514] on span "1. How long before I see results?" at bounding box center [617, 514] width 169 height 11
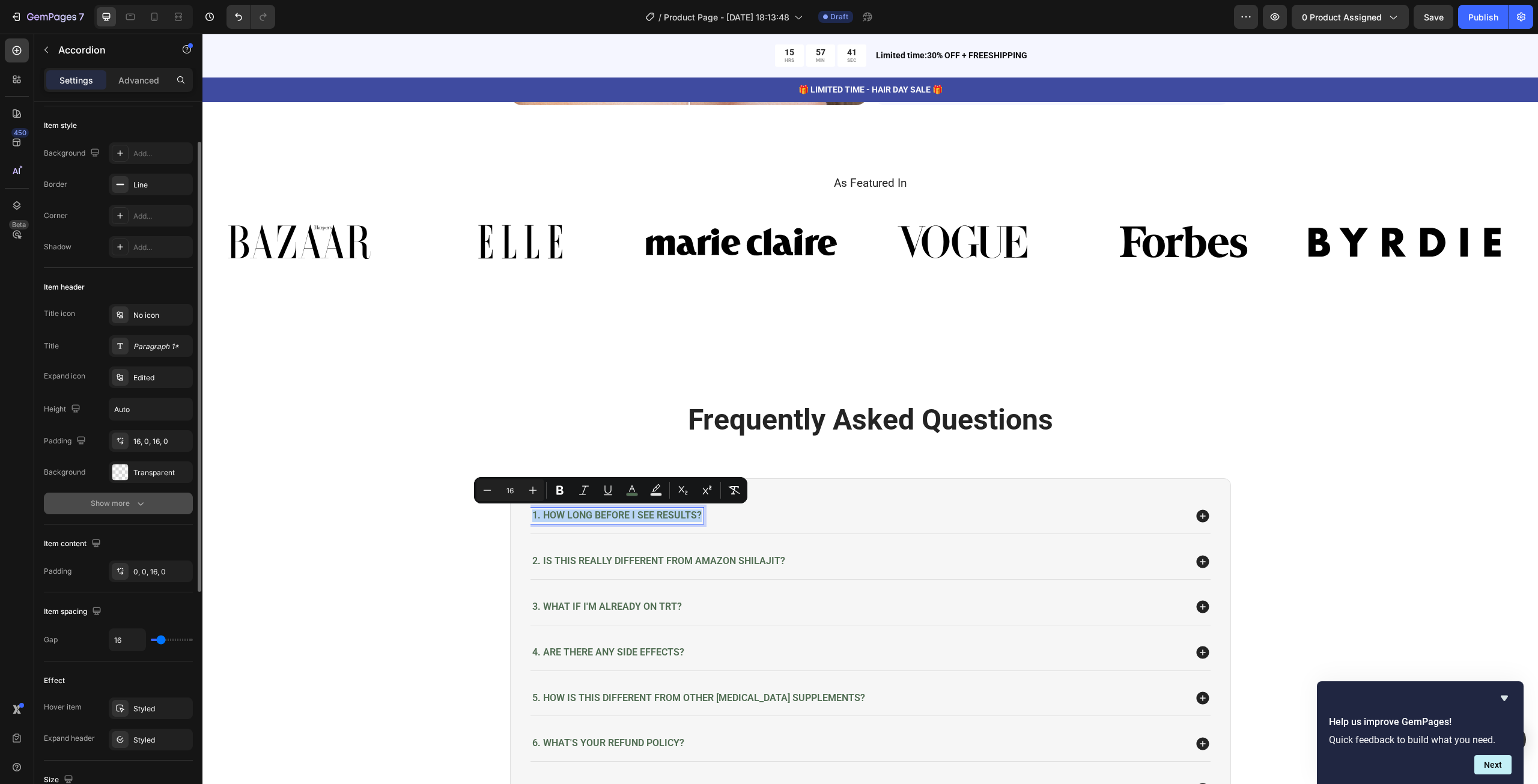
scroll to position [0, 0]
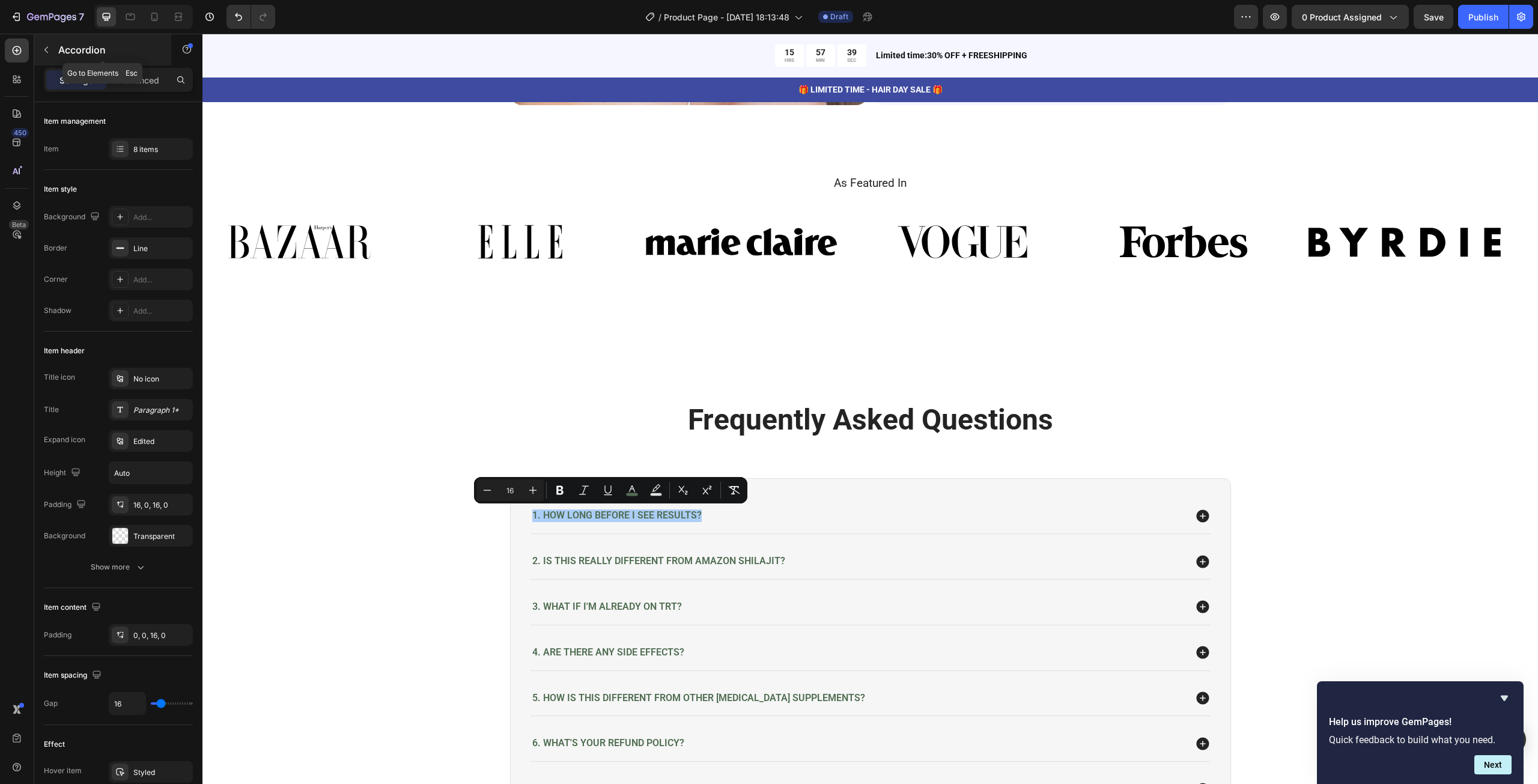
click at [43, 58] on button "button" at bounding box center [47, 50] width 20 height 20
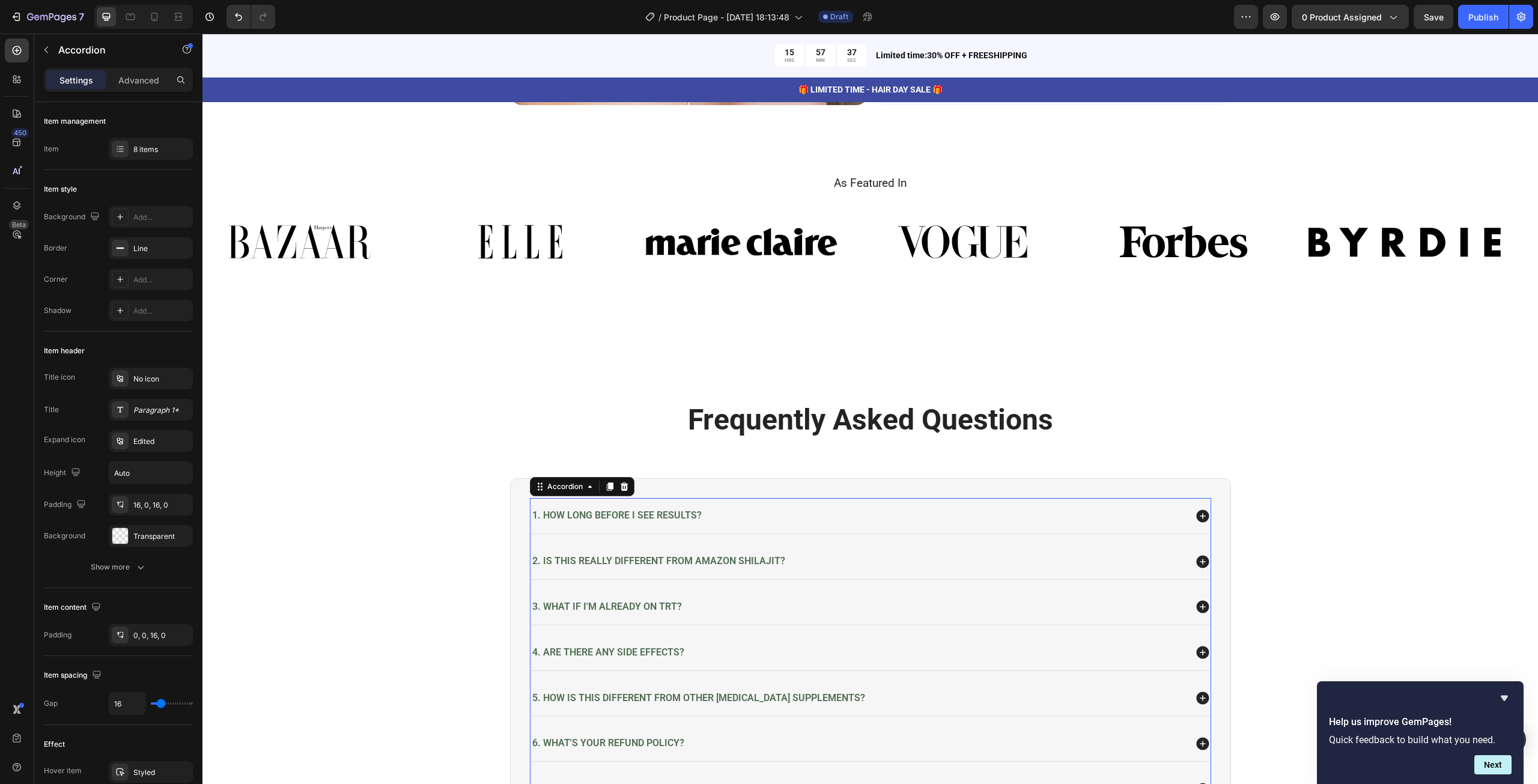
click at [676, 514] on span "1. How long before I see results?" at bounding box center [617, 514] width 169 height 11
click at [135, 564] on icon "button" at bounding box center [141, 567] width 12 height 12
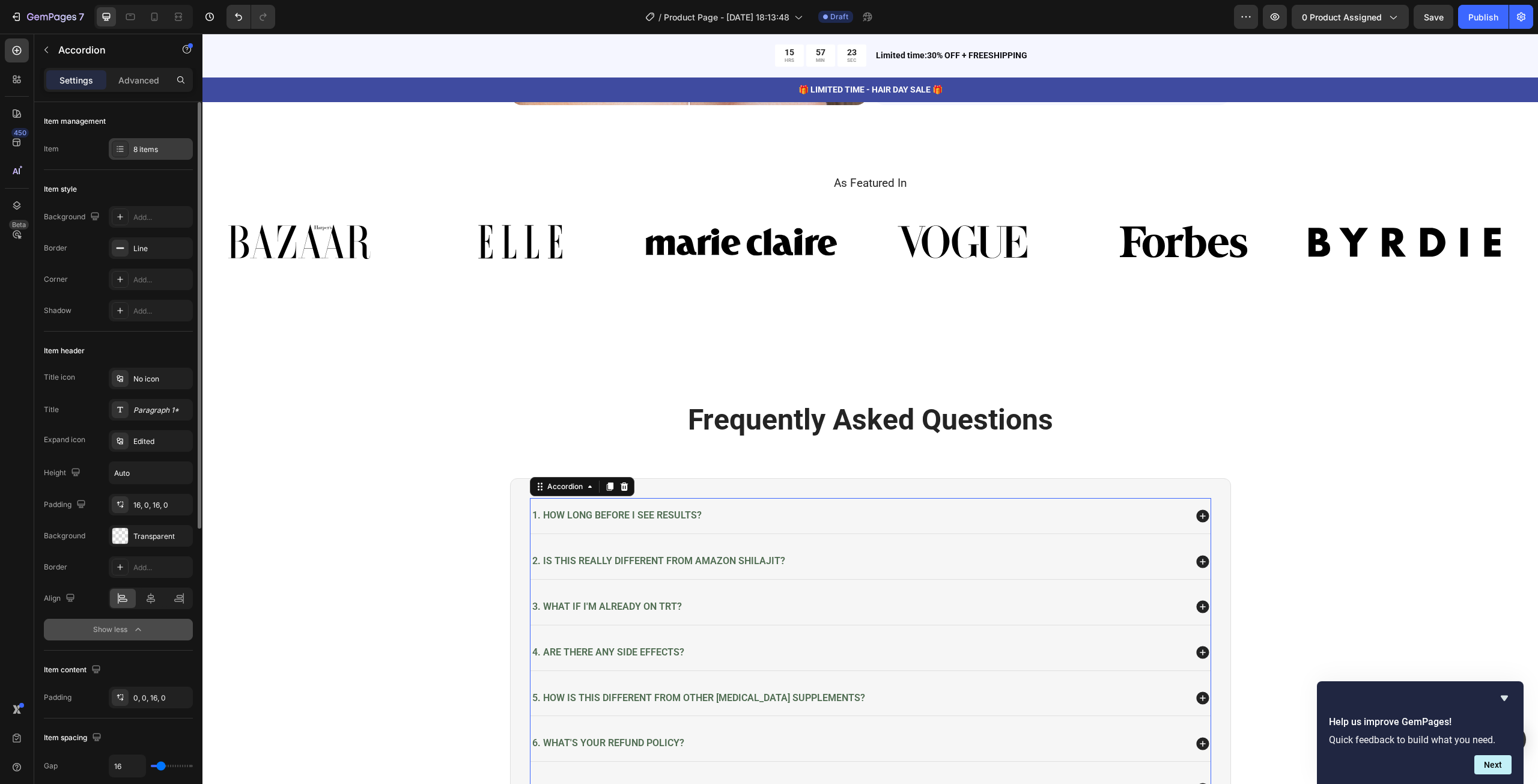
click at [125, 151] on div at bounding box center [120, 149] width 17 height 17
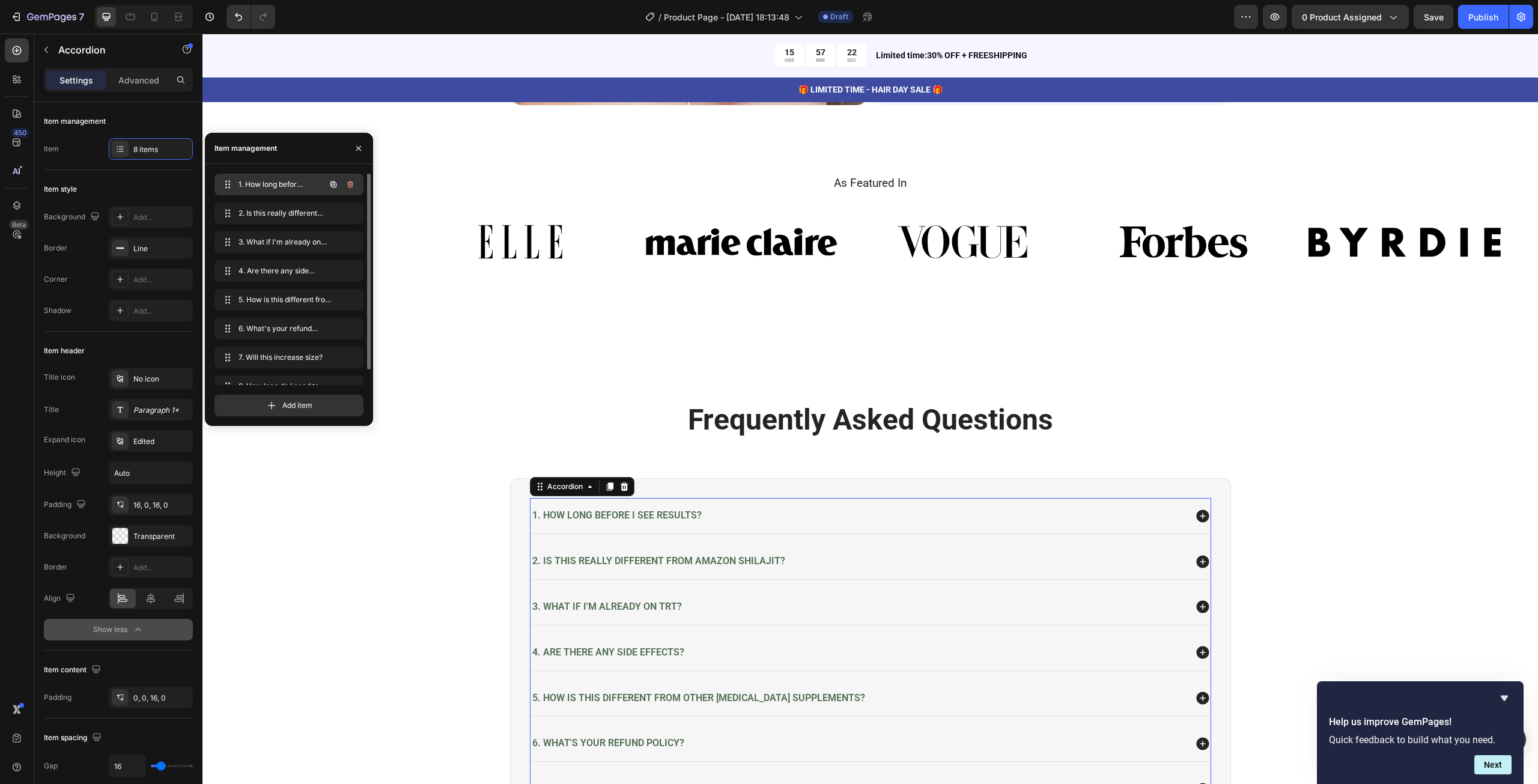
click at [250, 180] on span "1. How long before I see results?" at bounding box center [273, 185] width 68 height 11
click at [243, 185] on span "1. How long before I see results?" at bounding box center [280, 185] width 89 height 11
click at [243, 185] on span "1. How long before I see results?" at bounding box center [273, 185] width 68 height 11
click at [228, 185] on icon at bounding box center [227, 184] width 10 height 10
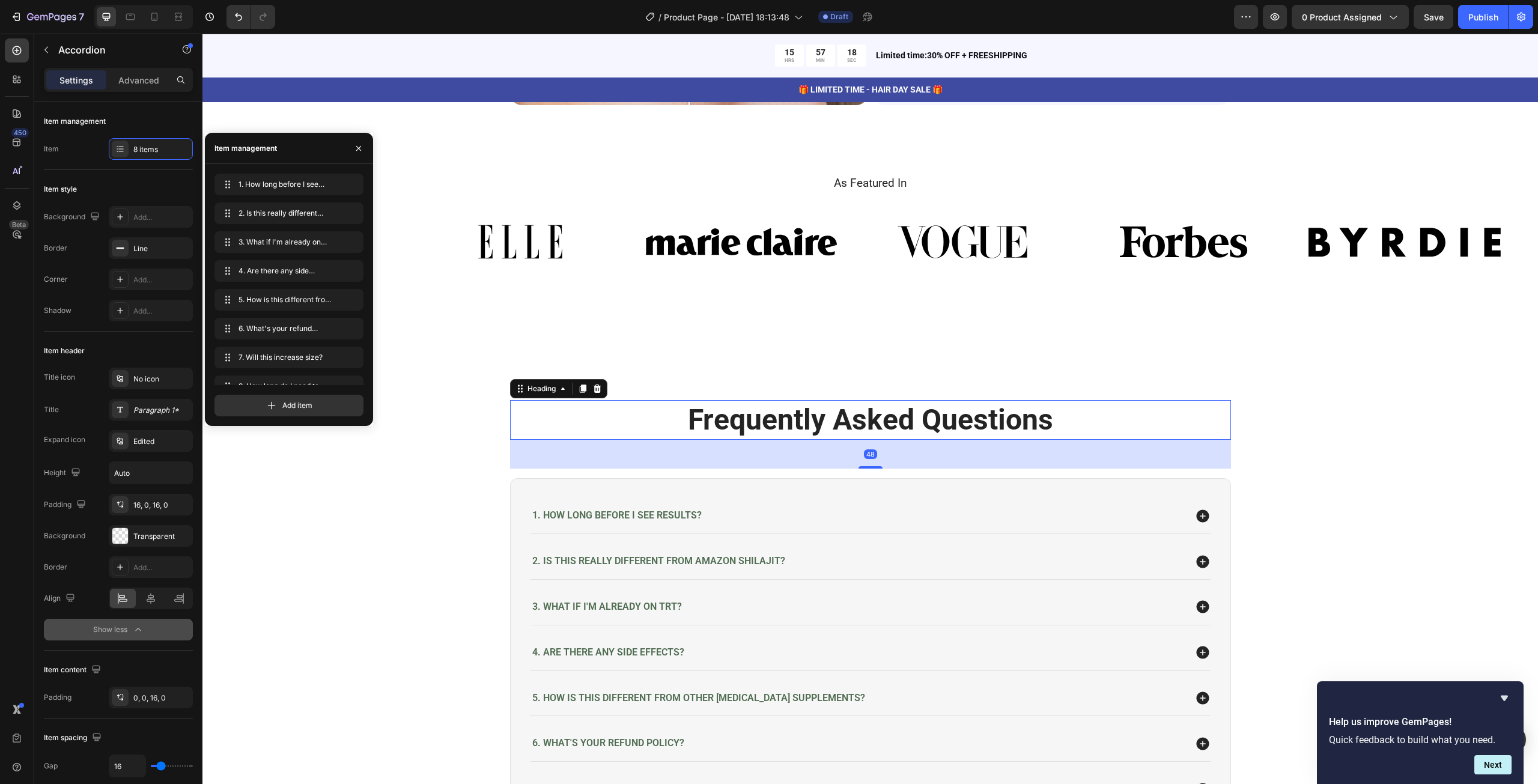
click at [1005, 413] on strong "Frequently Asked Questions" at bounding box center [870, 419] width 365 height 34
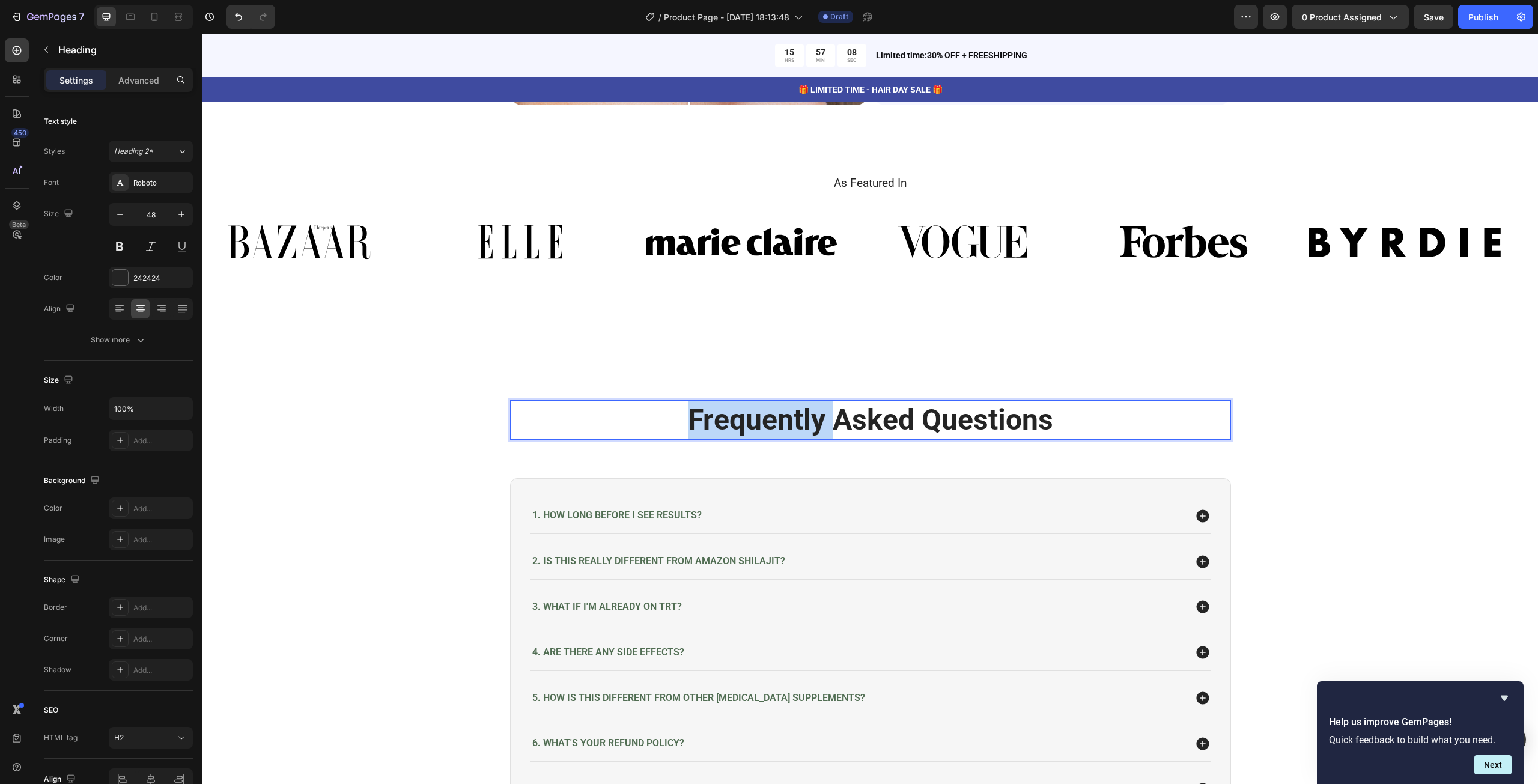
click at [787, 413] on strong "Frequently Asked Questions" at bounding box center [870, 419] width 365 height 34
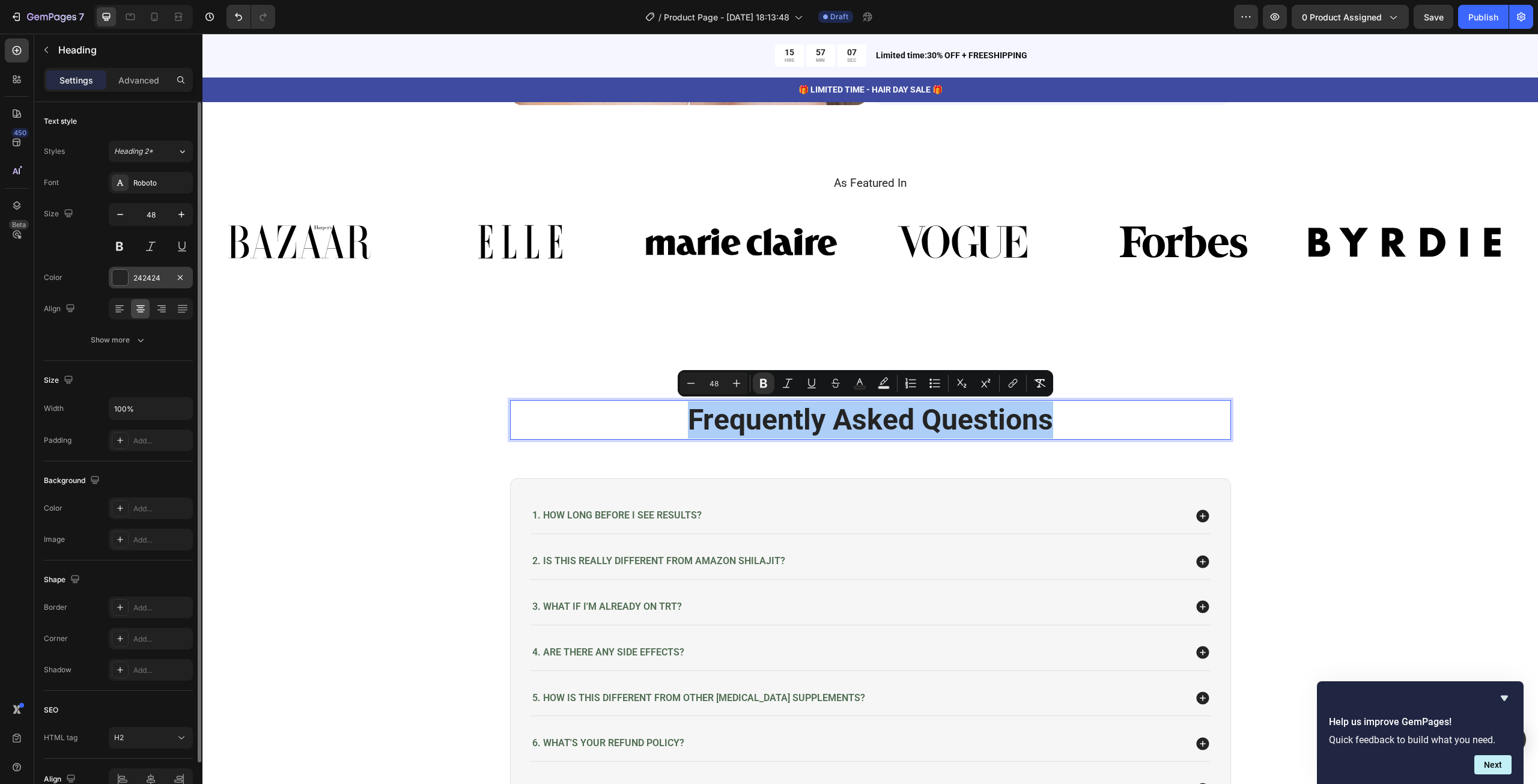
click at [166, 269] on div "242424" at bounding box center [151, 277] width 84 height 22
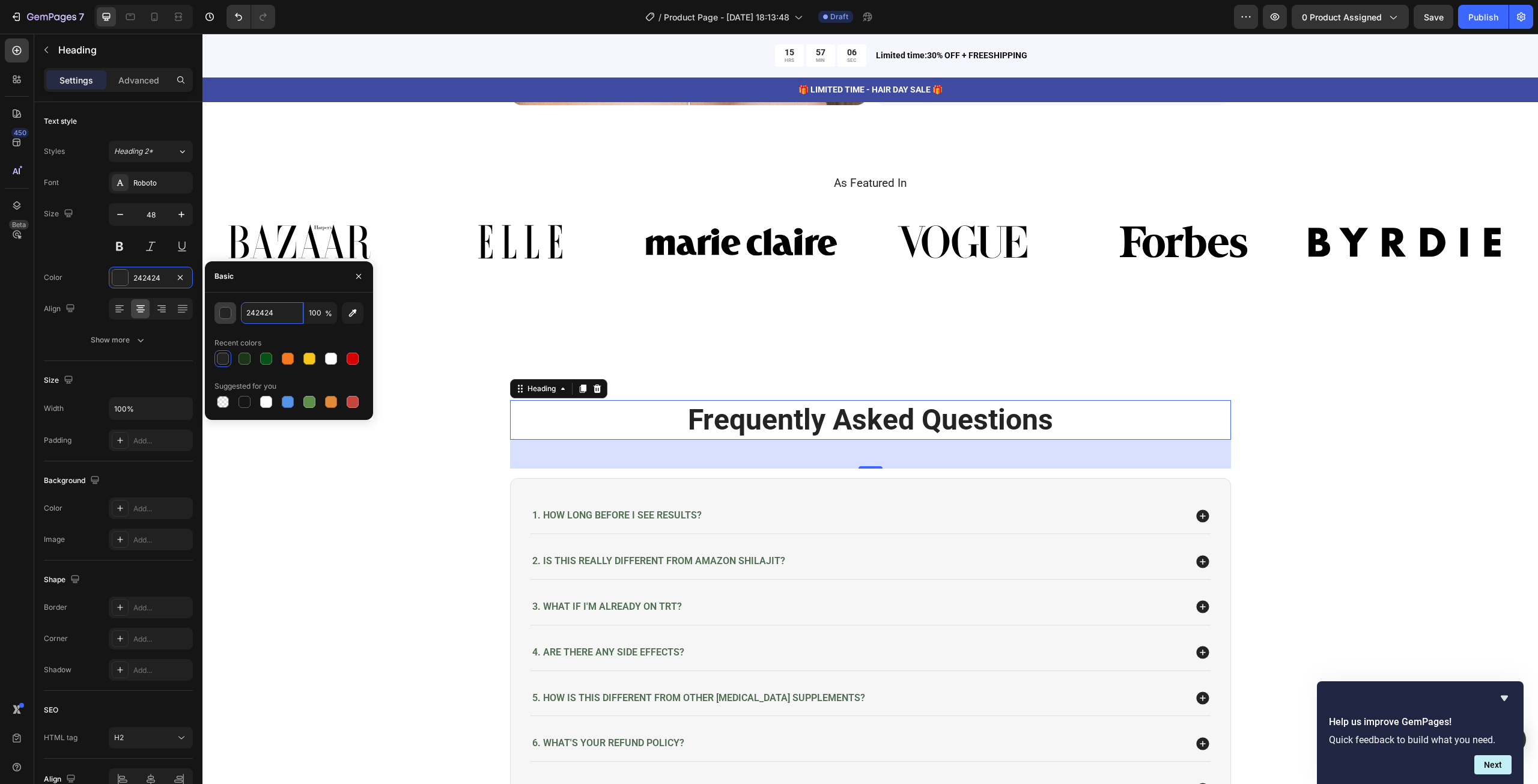
paste input "506d52"
type input "506d52"
click at [837, 355] on div "⁠⁠⁠⁠⁠⁠⁠ Frequently Asked Questions Heading 48 Row 1. How long before I see resu…" at bounding box center [870, 659] width 1335 height 615
